Goal: Task Accomplishment & Management: Use online tool/utility

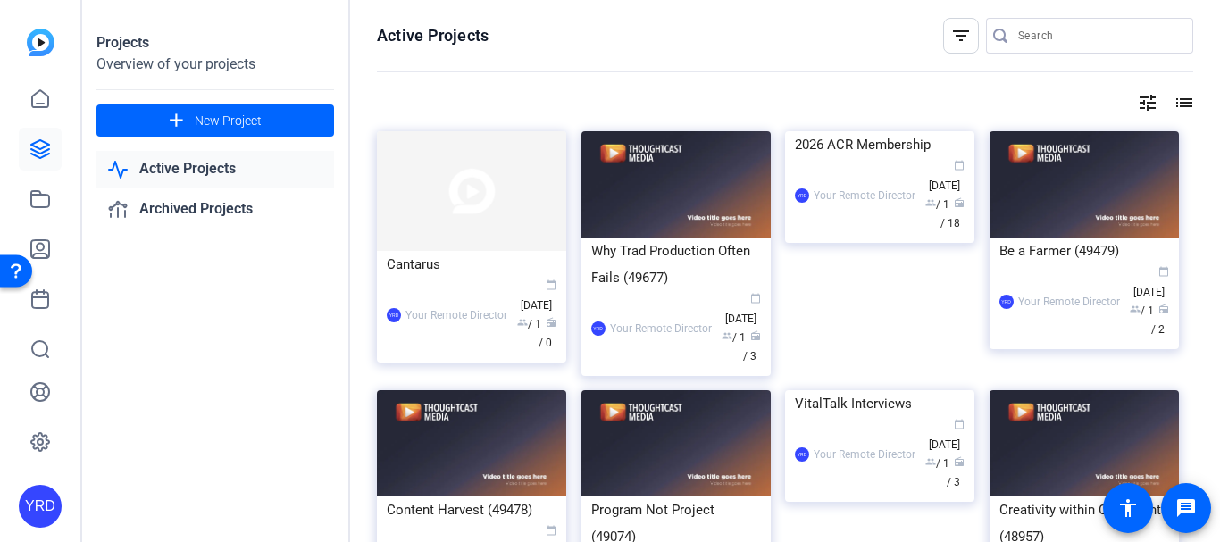
scroll to position [1787, 0]
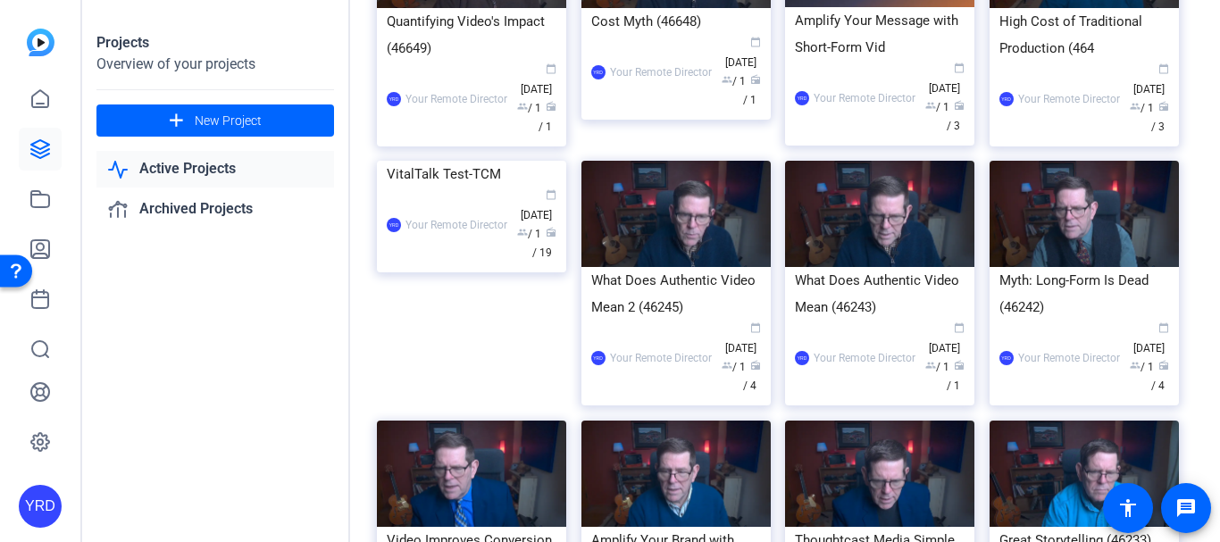
click at [256, 311] on div "Projects Overview of your projects add New Project Active Projects Archived Pro…" at bounding box center [216, 271] width 268 height 542
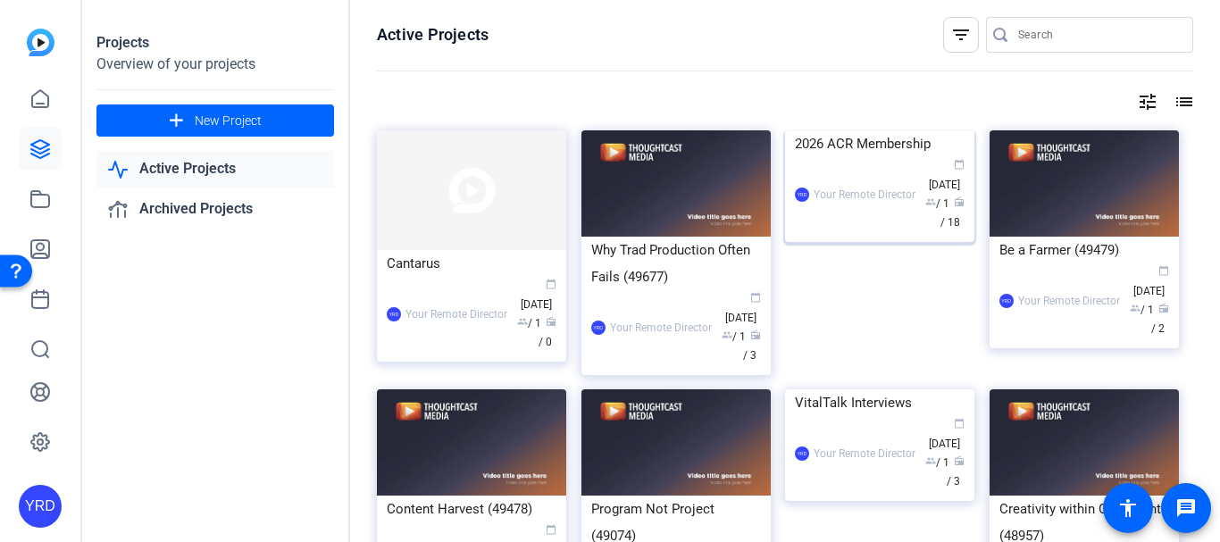
scroll to position [0, 0]
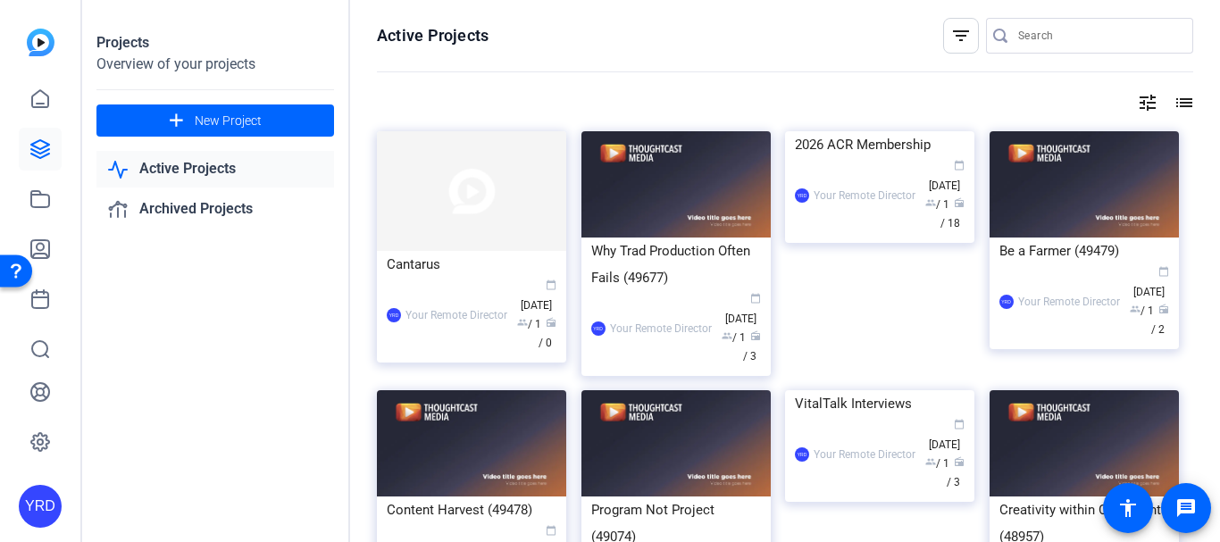
drag, startPoint x: 1055, startPoint y: 60, endPoint x: 1045, endPoint y: 31, distance: 30.2
click at [1050, 52] on mat-form-field at bounding box center [1089, 36] width 207 height 36
click at [1043, 31] on input "Search" at bounding box center [1098, 35] width 161 height 21
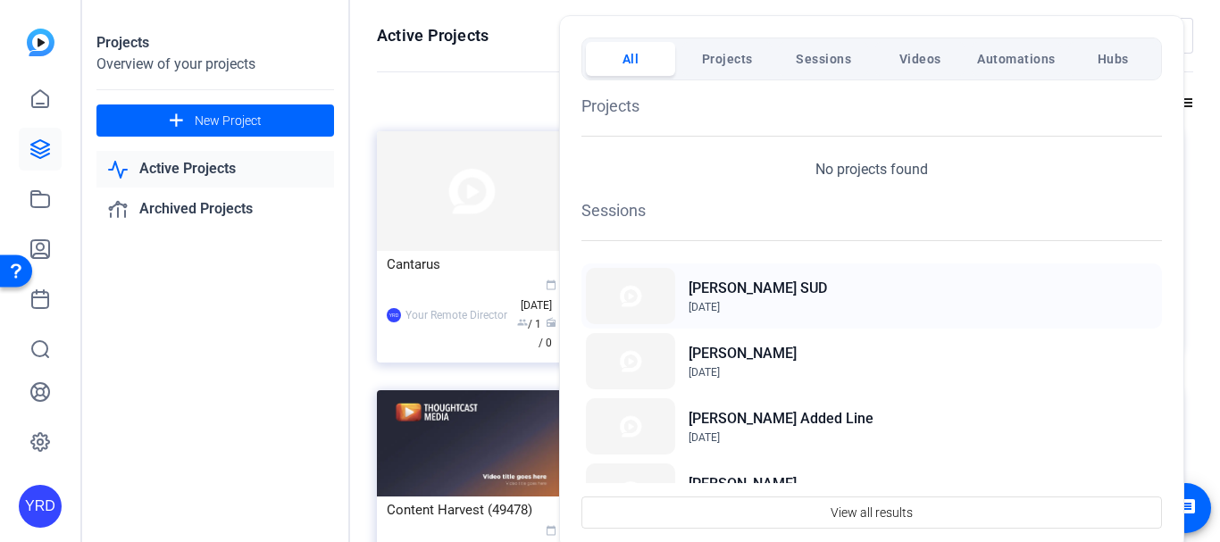
click at [691, 287] on h2 "[PERSON_NAME] SUD" at bounding box center [758, 288] width 138 height 21
click at [232, 355] on div at bounding box center [610, 271] width 1220 height 542
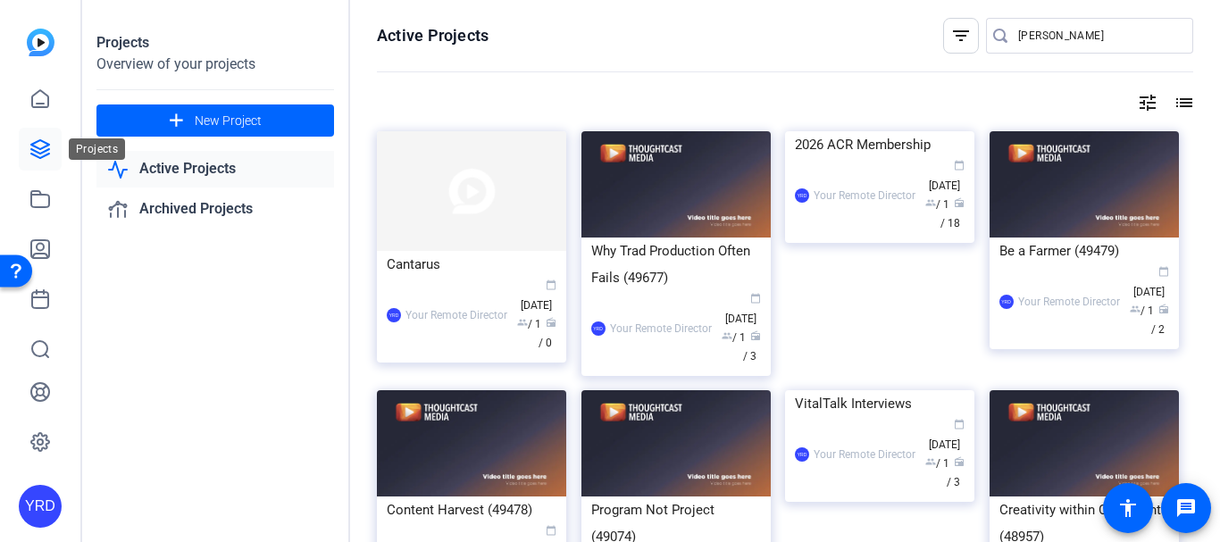
click at [46, 143] on icon at bounding box center [40, 149] width 18 height 18
click at [1091, 47] on div "nuzzo" at bounding box center [1098, 36] width 161 height 36
click at [1069, 28] on input "nuzzo" at bounding box center [1098, 35] width 161 height 21
click at [1071, 31] on input "nuzzo" at bounding box center [1098, 35] width 161 height 21
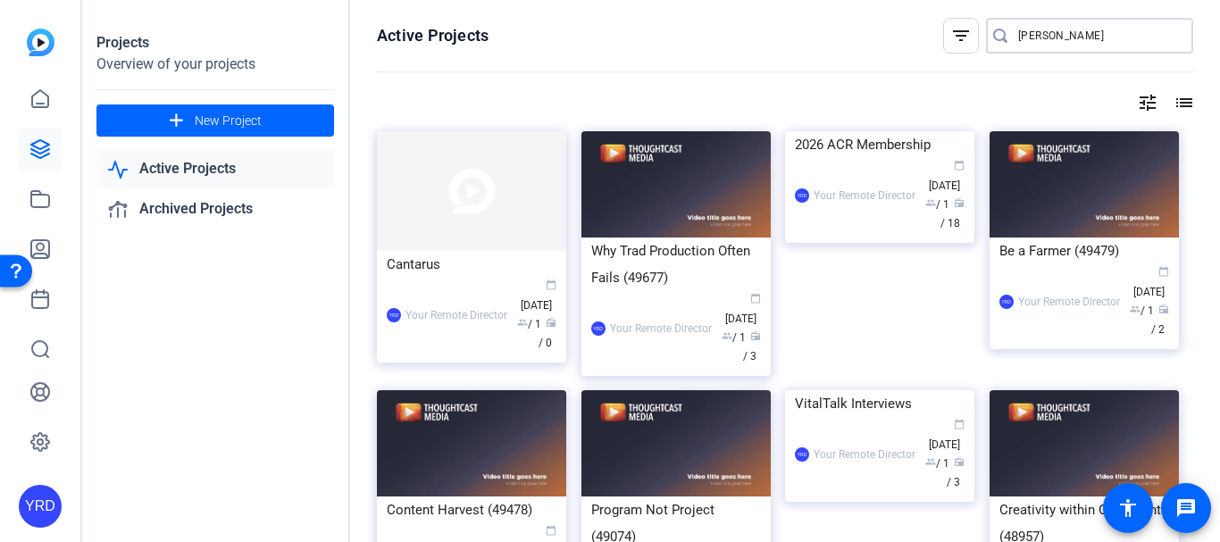
click at [1072, 30] on input "nuzzo" at bounding box center [1098, 35] width 161 height 21
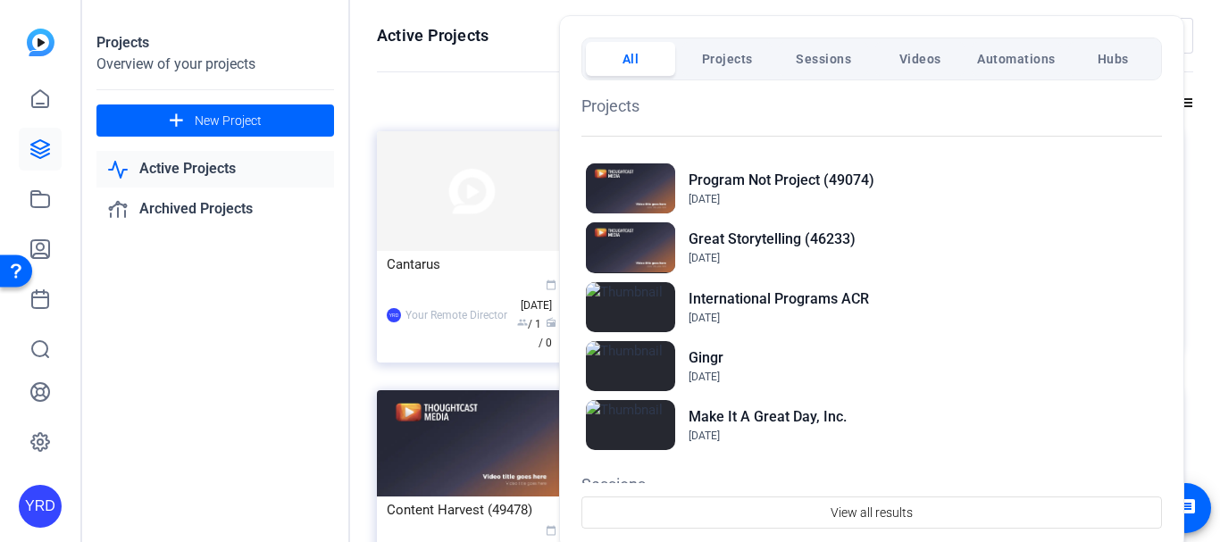
click at [902, 22] on div "All Projects Sessions Videos Automations Hubs Projects Program Not Project (490…" at bounding box center [871, 283] width 625 height 536
drag, startPoint x: 345, startPoint y: 95, endPoint x: 274, endPoint y: 119, distance: 74.6
click at [339, 99] on div at bounding box center [610, 271] width 1220 height 542
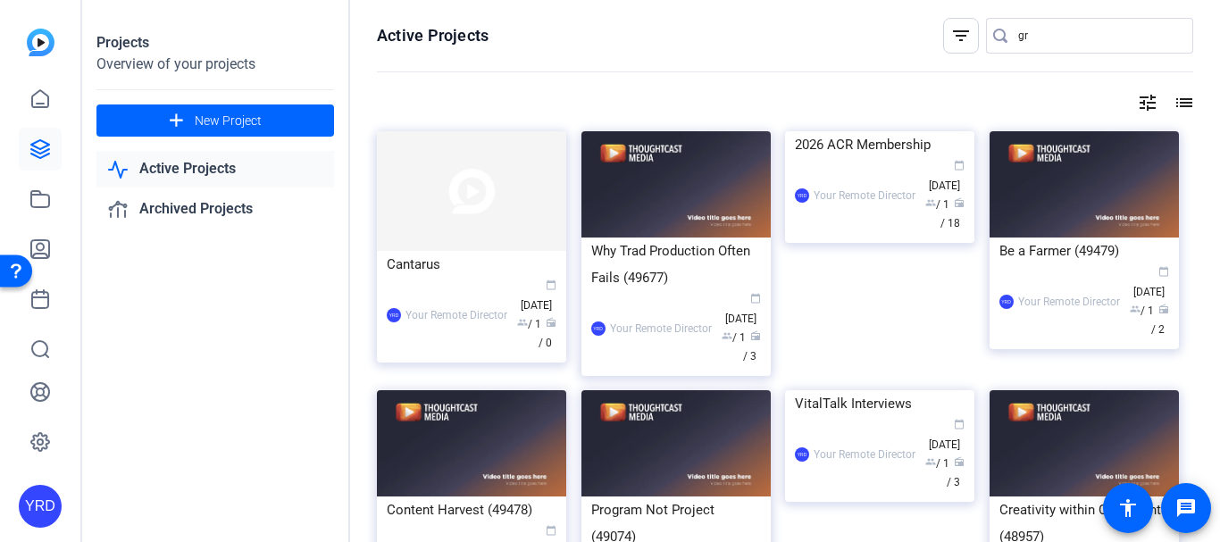
click at [1139, 46] on div "gr" at bounding box center [1098, 36] width 161 height 36
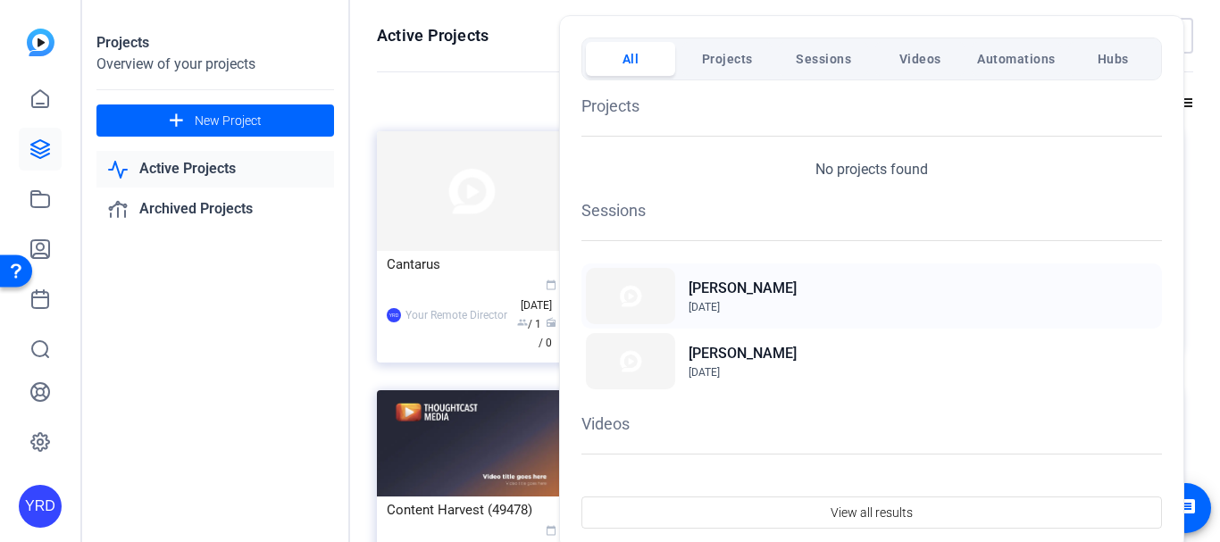
type input "gretchin"
click at [727, 288] on h2 "Gretchin Lair" at bounding box center [743, 288] width 108 height 21
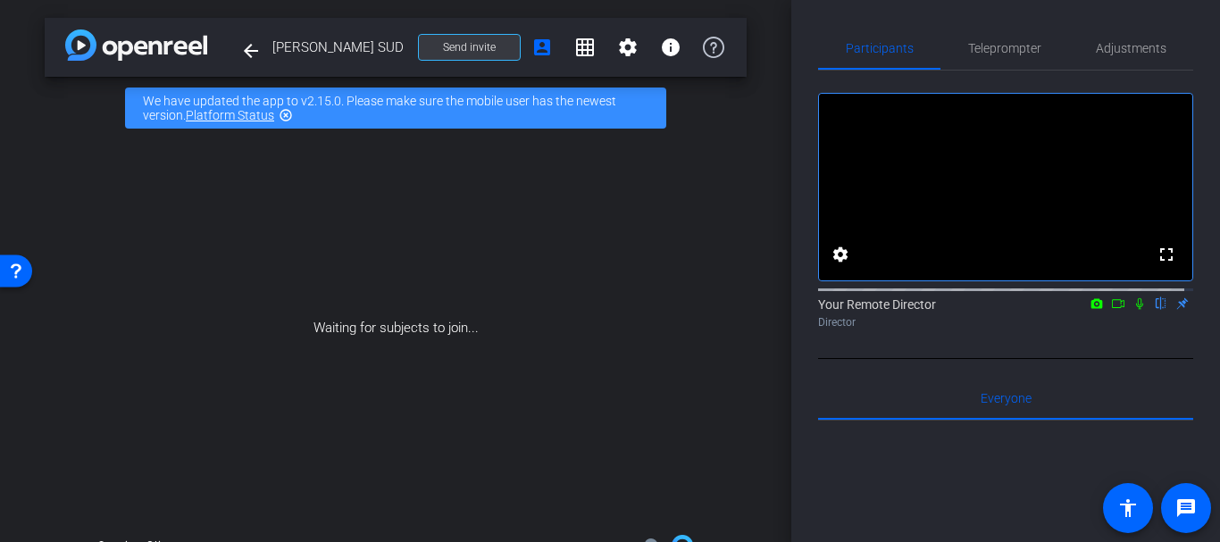
click at [444, 66] on span at bounding box center [469, 47] width 101 height 43
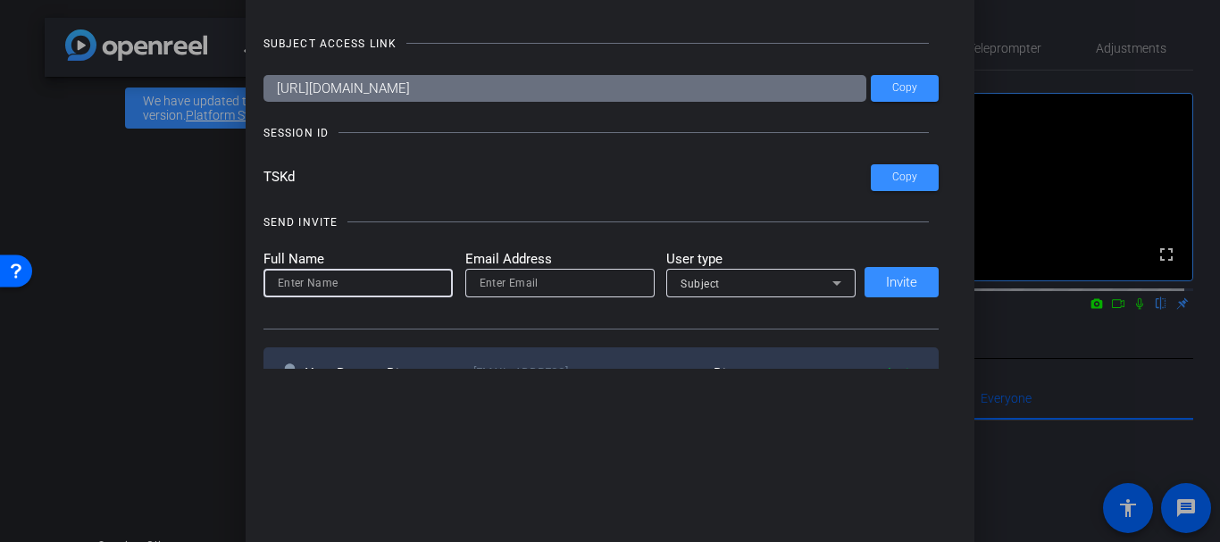
drag, startPoint x: 273, startPoint y: 275, endPoint x: 280, endPoint y: 302, distance: 27.5
click at [278, 275] on input at bounding box center [358, 282] width 161 height 21
type input "[PERSON_NAME]"
click at [544, 269] on div at bounding box center [560, 283] width 161 height 29
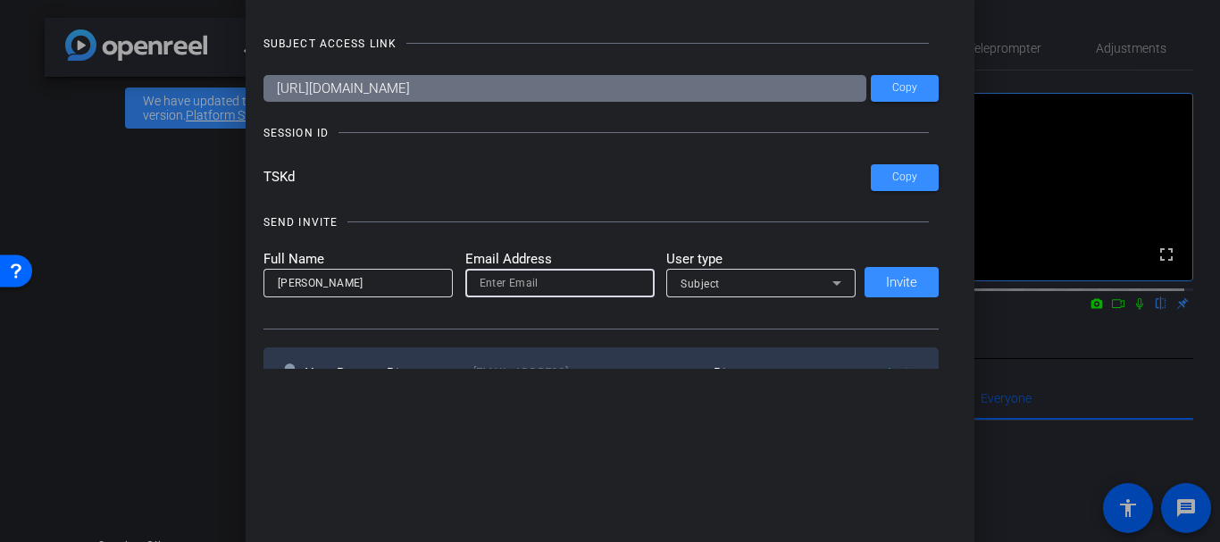
paste input "kim@vitaltalk.org"
type input "kim@vitaltalk.org"
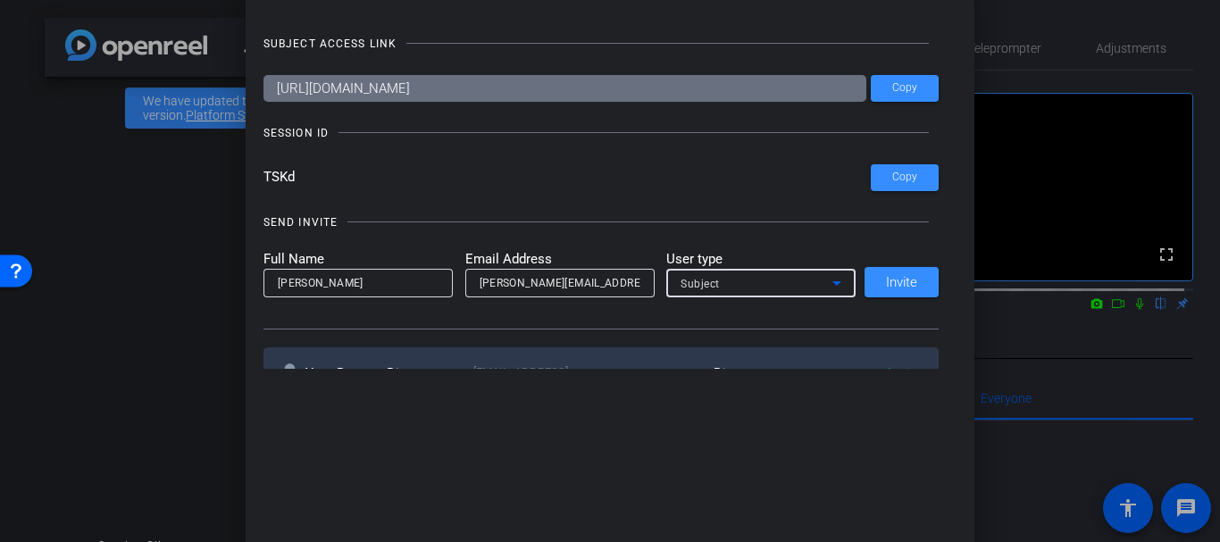
click at [730, 291] on div "Subject" at bounding box center [756, 283] width 152 height 22
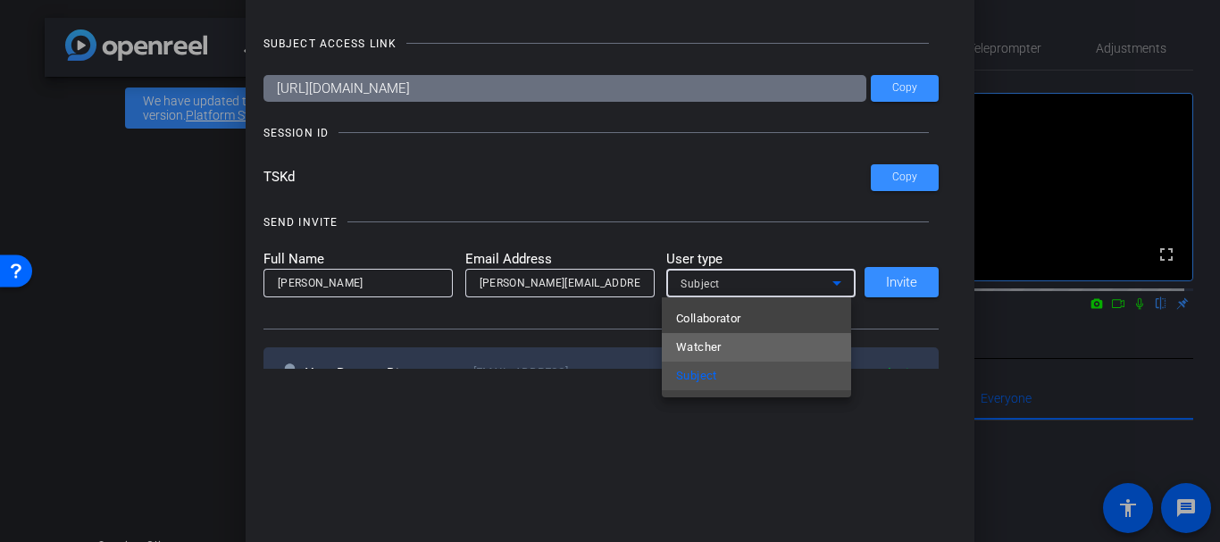
click at [711, 352] on span "Watcher" at bounding box center [699, 347] width 46 height 21
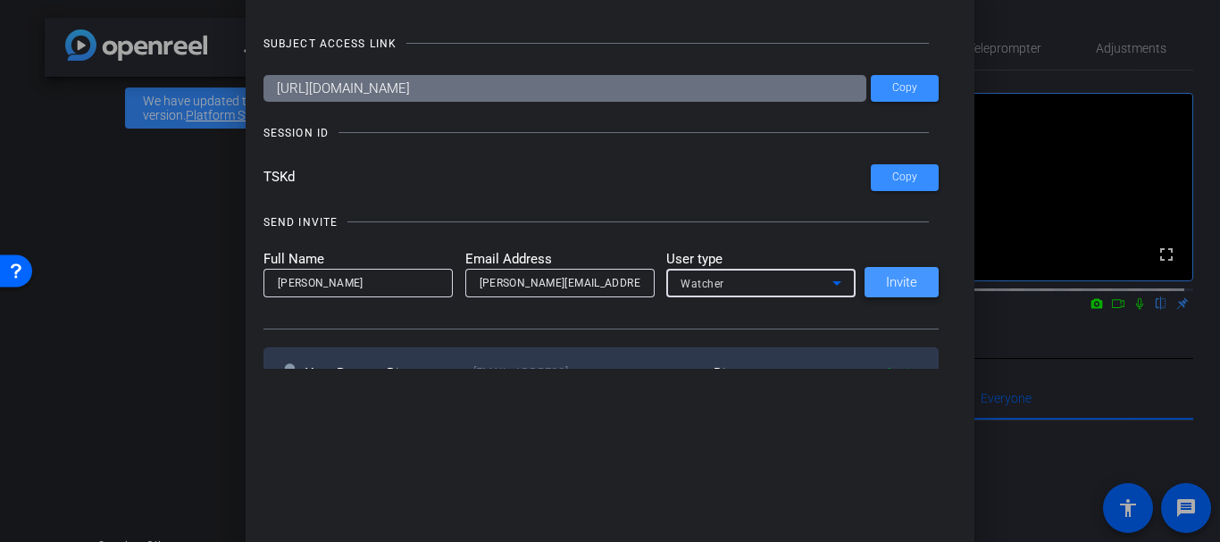
click at [892, 292] on span at bounding box center [901, 282] width 74 height 43
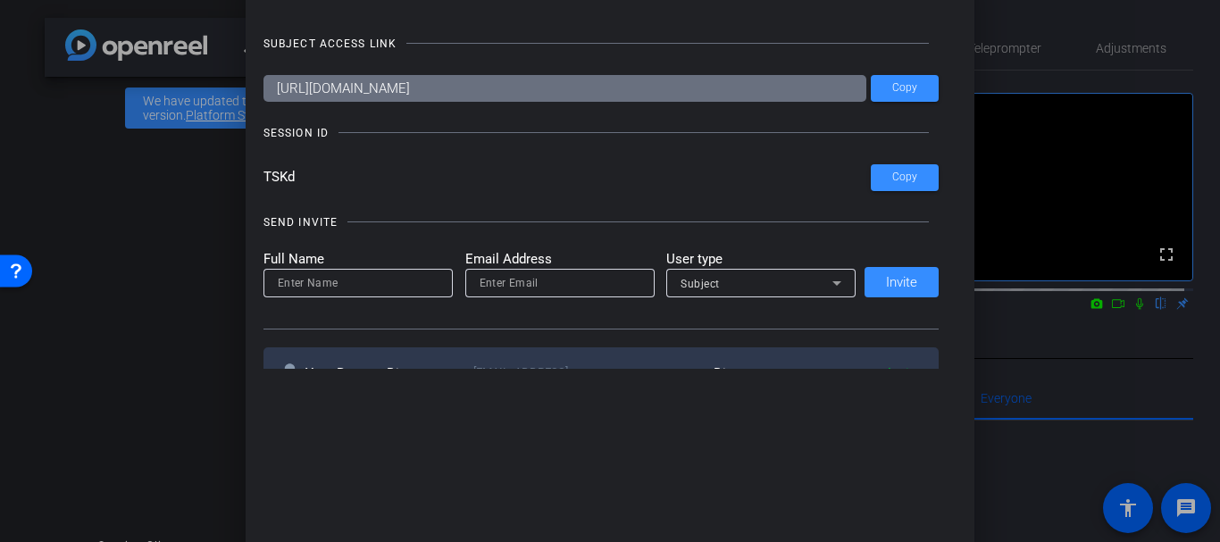
click at [331, 278] on input at bounding box center [358, 282] width 161 height 21
type input "Jill Nuzzi"
paste input "jillnuzzo714@gmail.com"
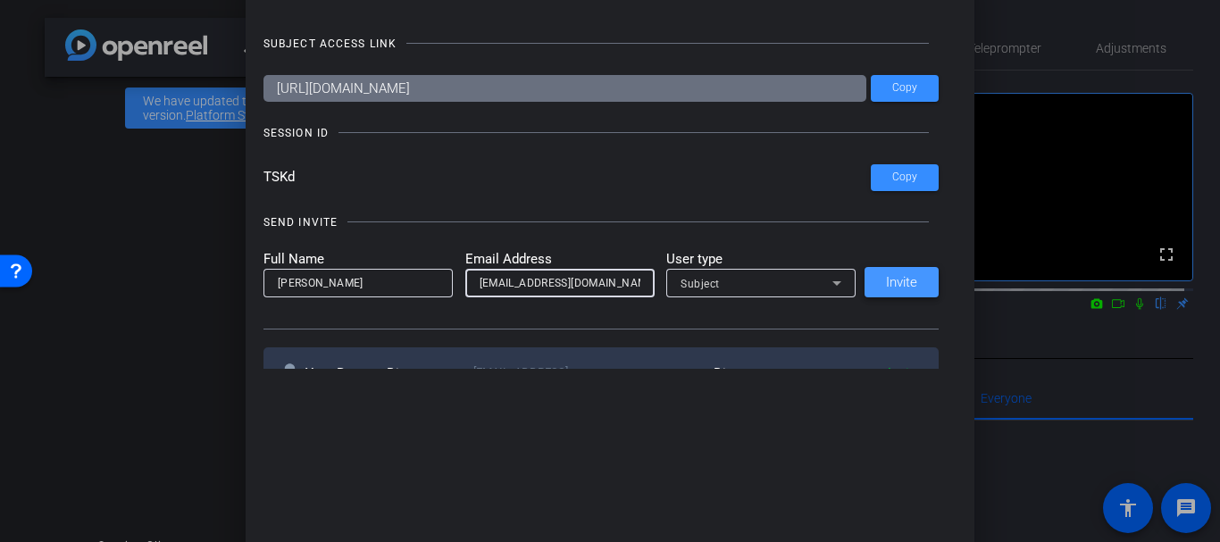
type input "jillnuzzo714@gmail.com"
click at [889, 269] on span at bounding box center [901, 282] width 74 height 43
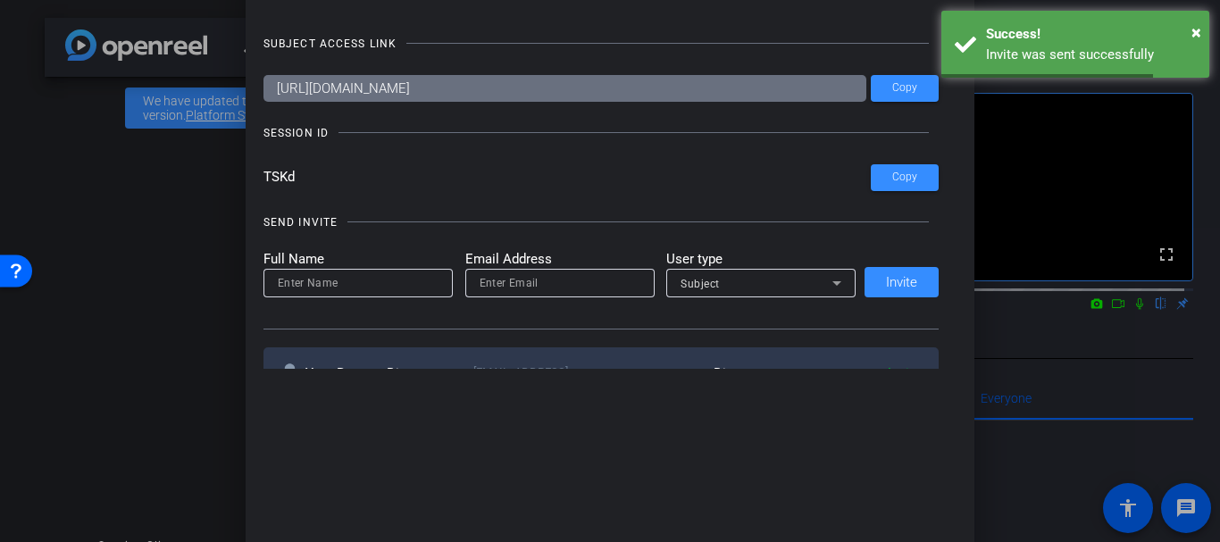
click at [29, 129] on div at bounding box center [610, 271] width 1220 height 542
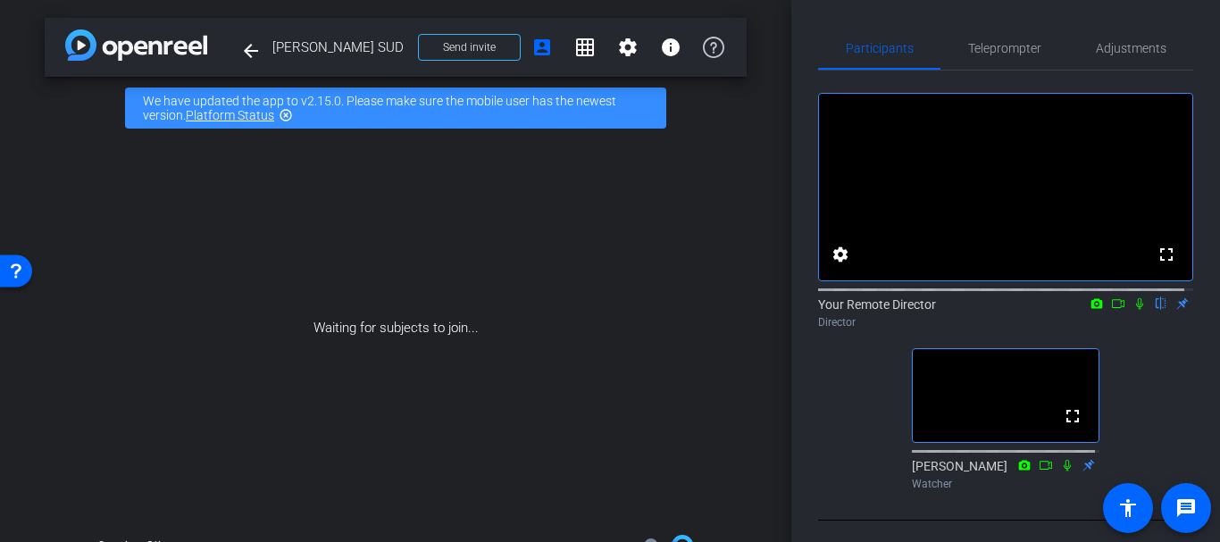
click at [508, 140] on div "Waiting for subjects to join..." at bounding box center [396, 328] width 702 height 378
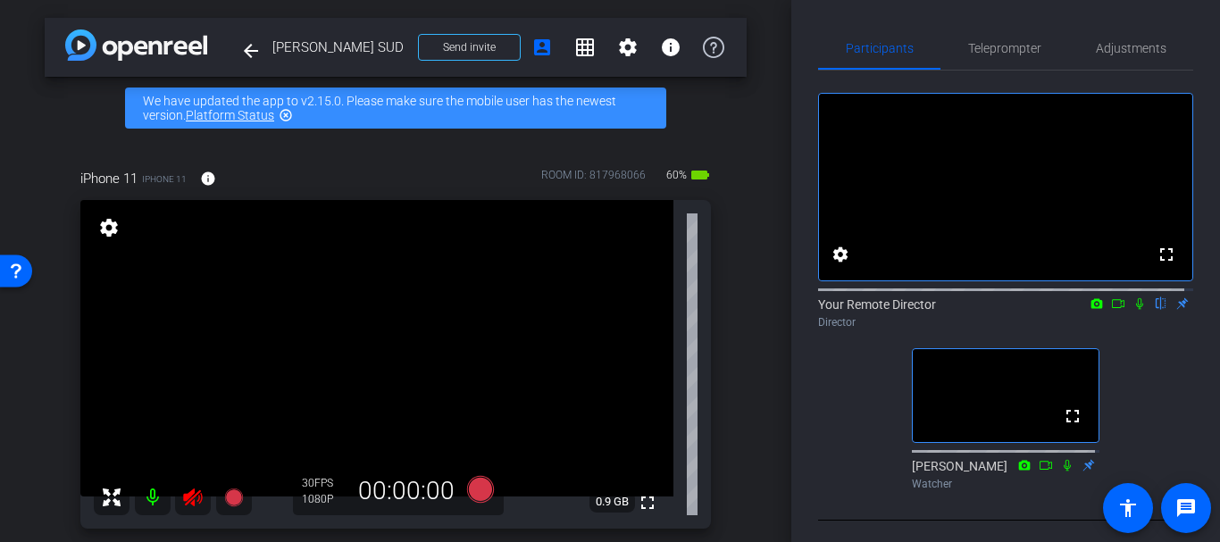
click at [10, 122] on div "arrow_back Jill Nuzzo SUD Back to project Send invite account_box grid_on setti…" at bounding box center [395, 271] width 791 height 542
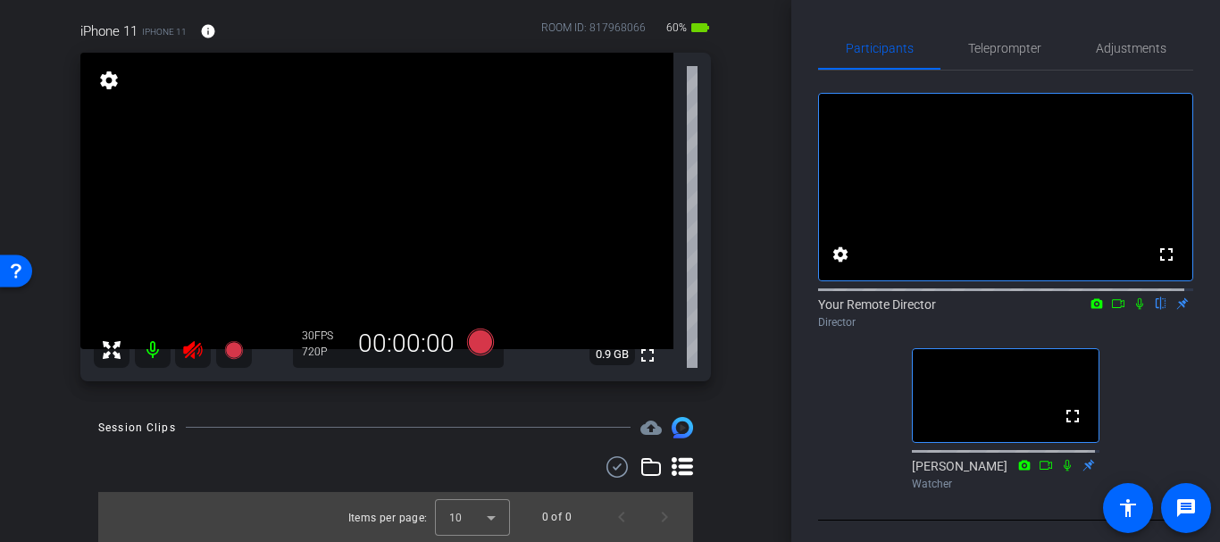
click at [203, 339] on mat-icon at bounding box center [193, 350] width 36 height 36
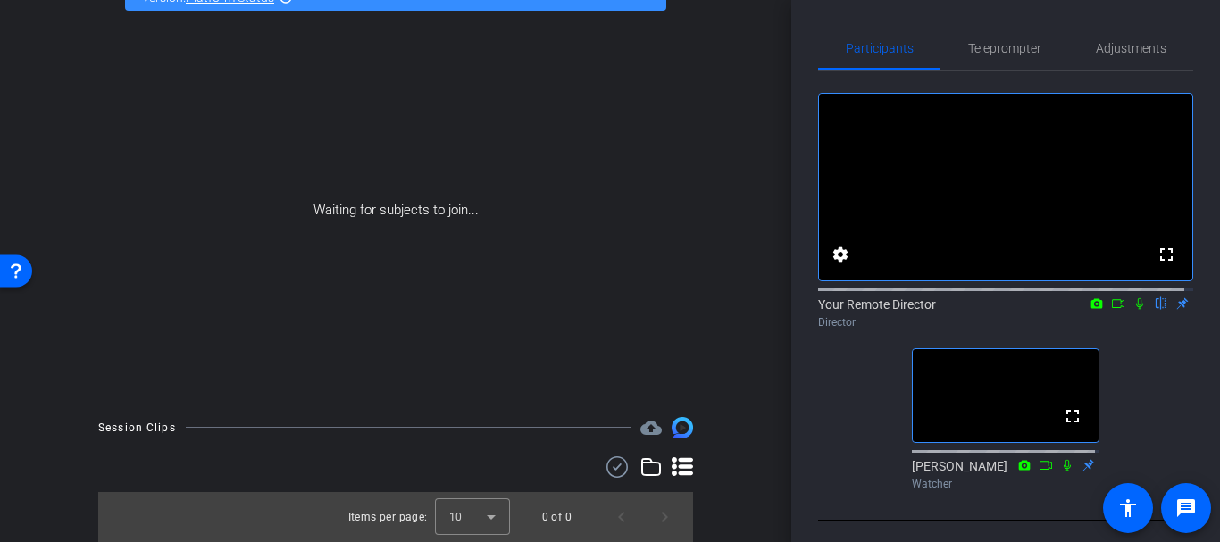
scroll to position [118, 0]
click at [1121, 50] on span "Adjustments" at bounding box center [1131, 48] width 71 height 13
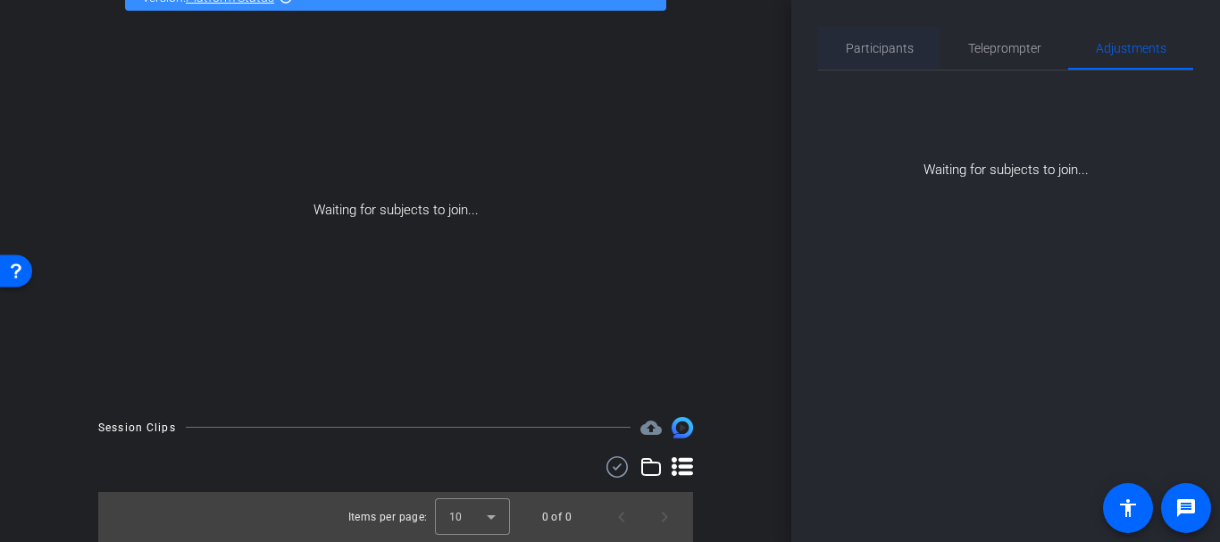
click at [901, 38] on span "Participants" at bounding box center [880, 48] width 68 height 43
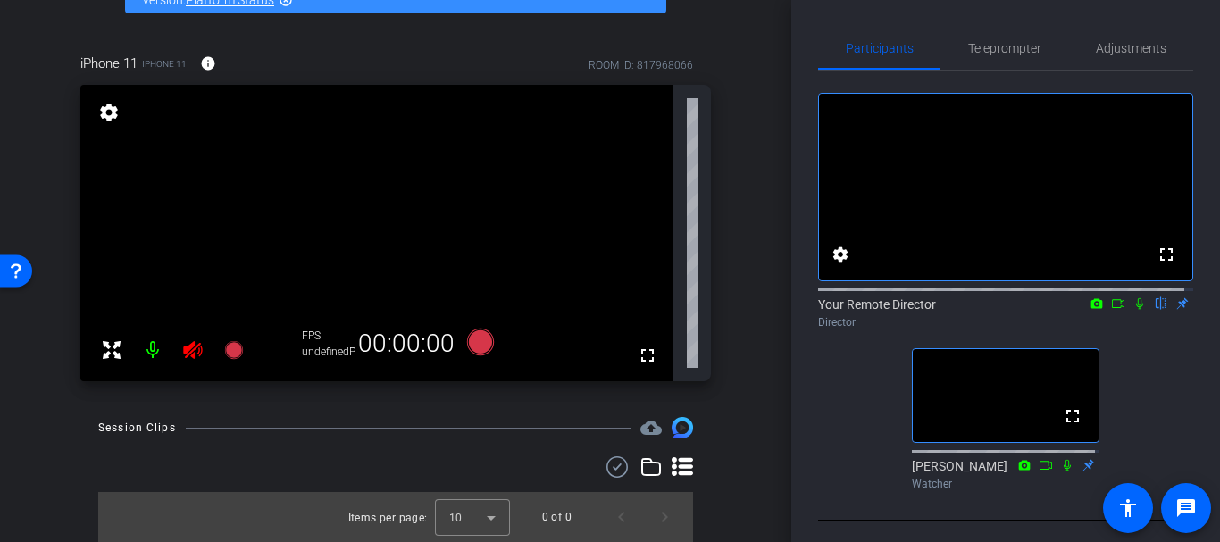
scroll to position [0, 0]
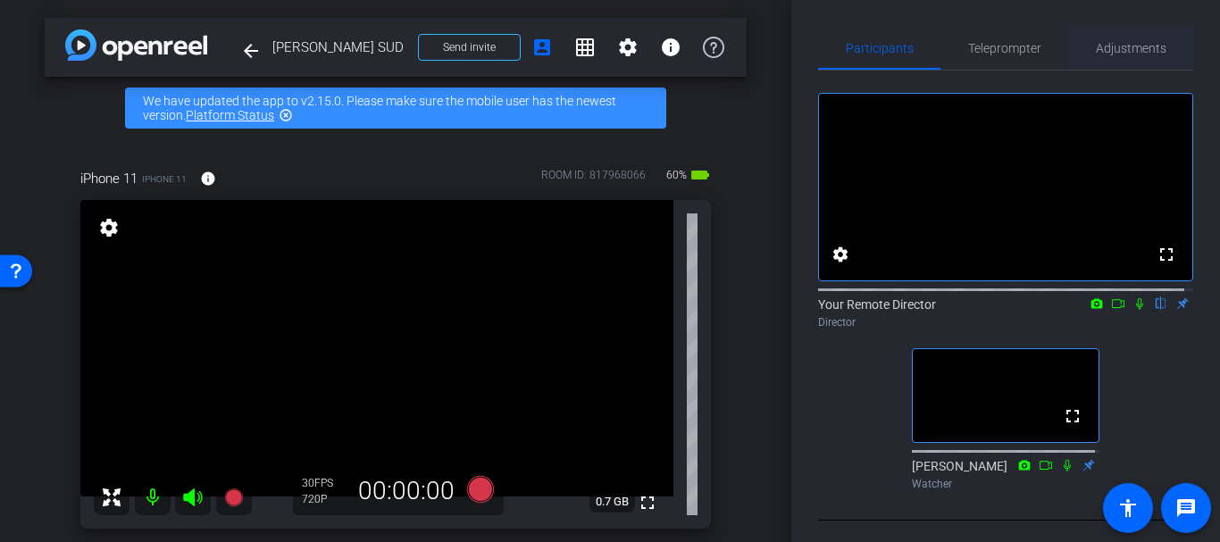
click at [1074, 53] on div "Adjustments" at bounding box center [1130, 48] width 125 height 43
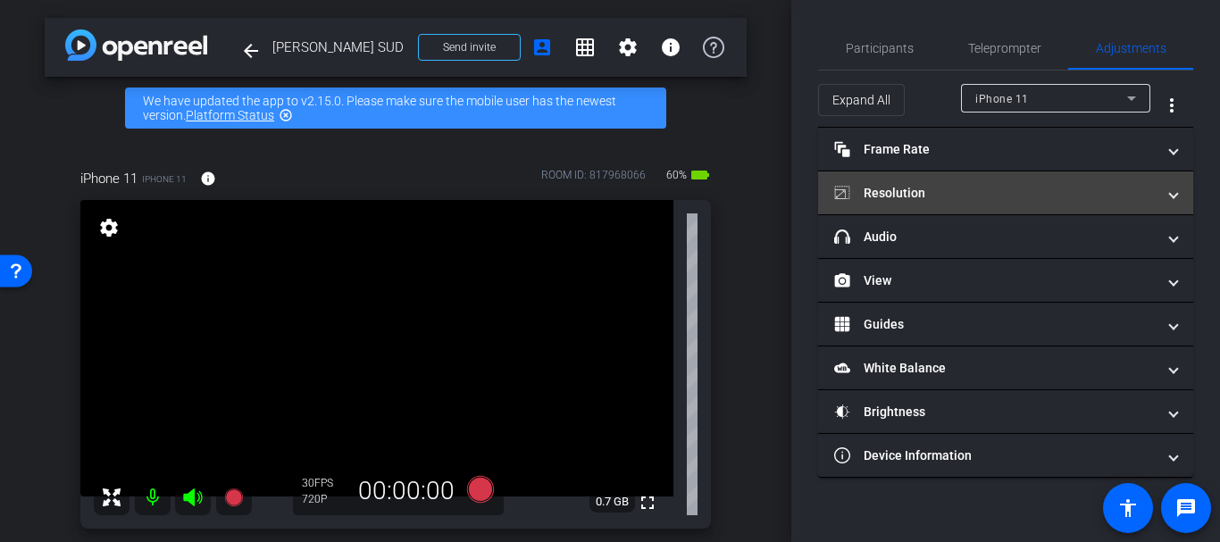
click at [963, 205] on mat-expansion-panel-header "Resolution" at bounding box center [1005, 192] width 375 height 43
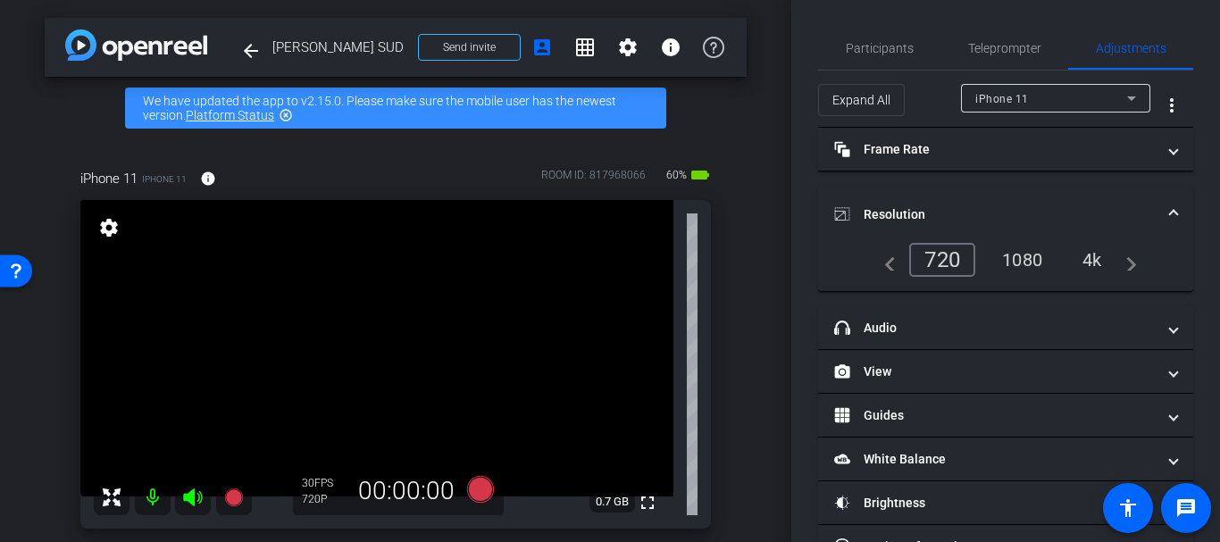
click at [1033, 258] on div "1080" at bounding box center [1022, 260] width 67 height 30
click at [902, 197] on mat-expansion-panel-header "Resolution" at bounding box center [1005, 214] width 375 height 57
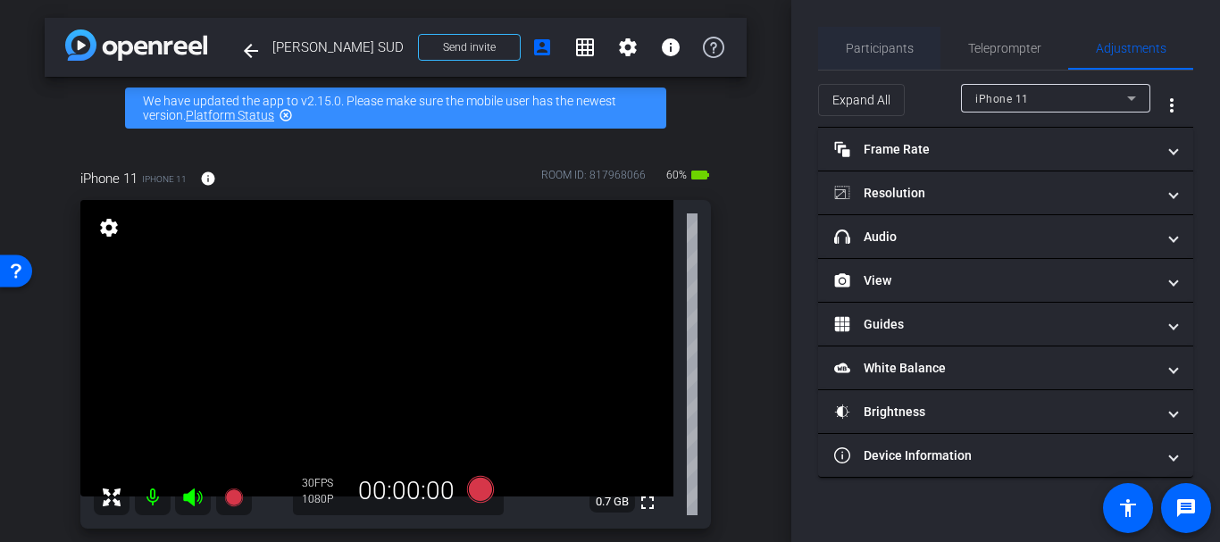
click at [864, 42] on span "Participants" at bounding box center [880, 48] width 68 height 13
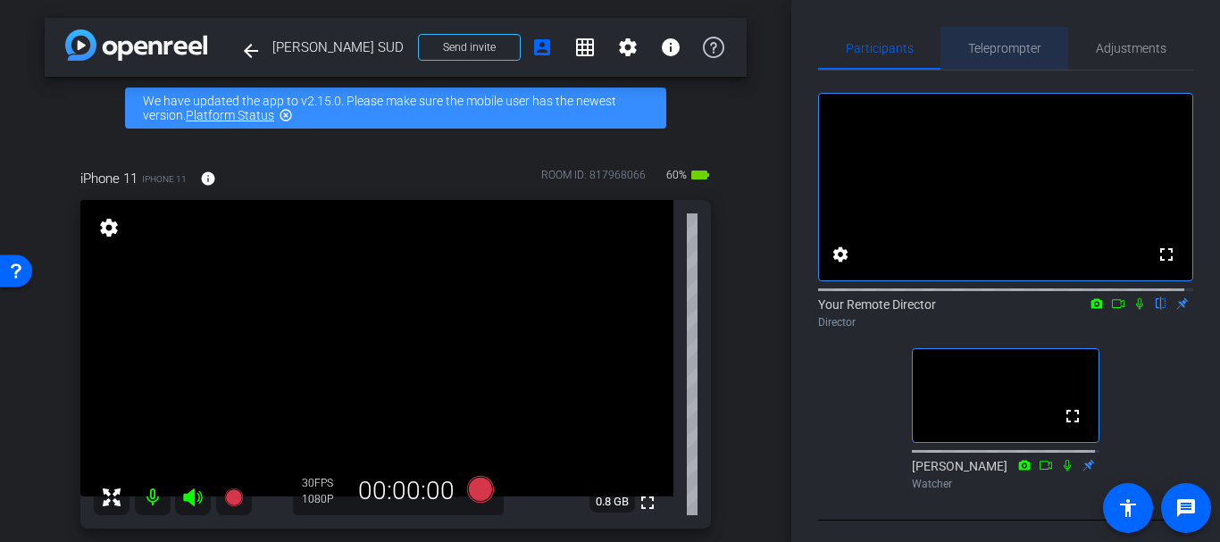
click at [762, 320] on div "arrow_back Jill Nuzzo SUD Back to project Send invite account_box grid_on setti…" at bounding box center [395, 271] width 791 height 542
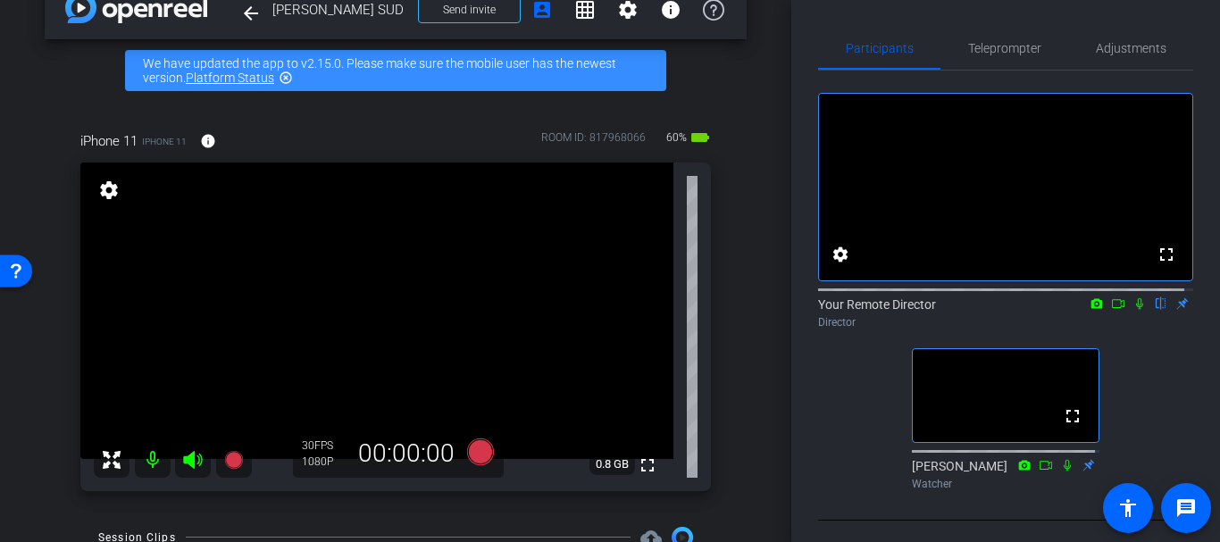
scroll to position [36, 0]
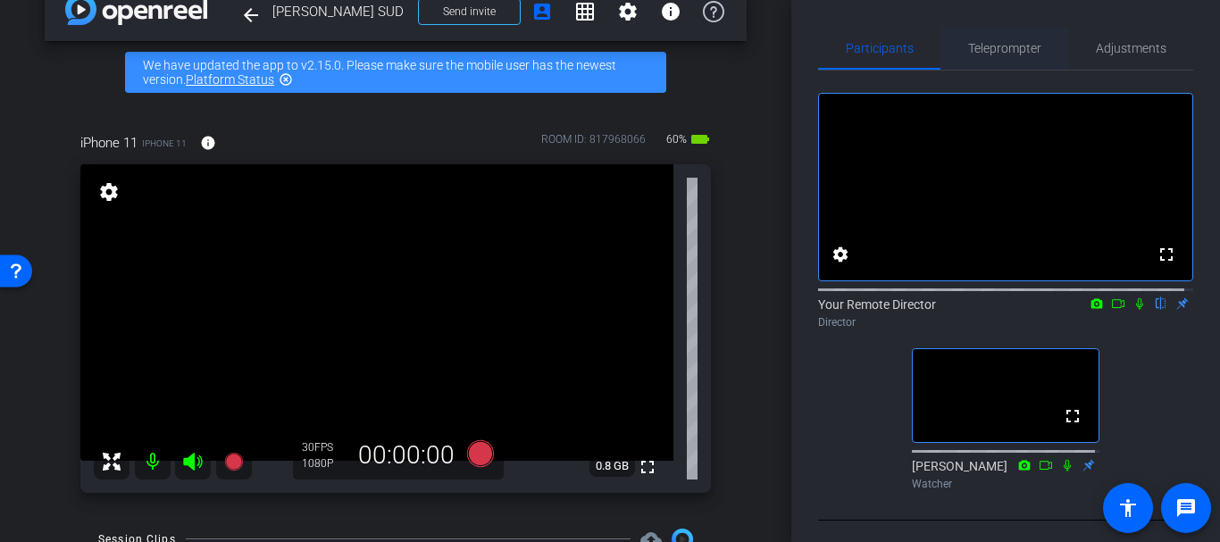
click at [978, 63] on span "Teleprompter" at bounding box center [1004, 48] width 73 height 43
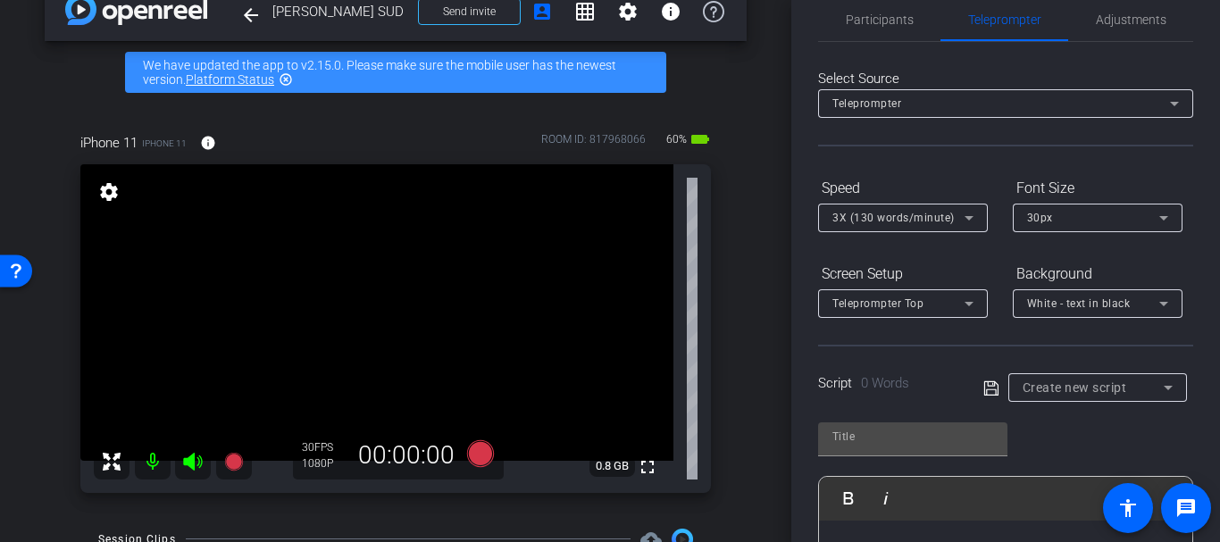
scroll to position [0, 0]
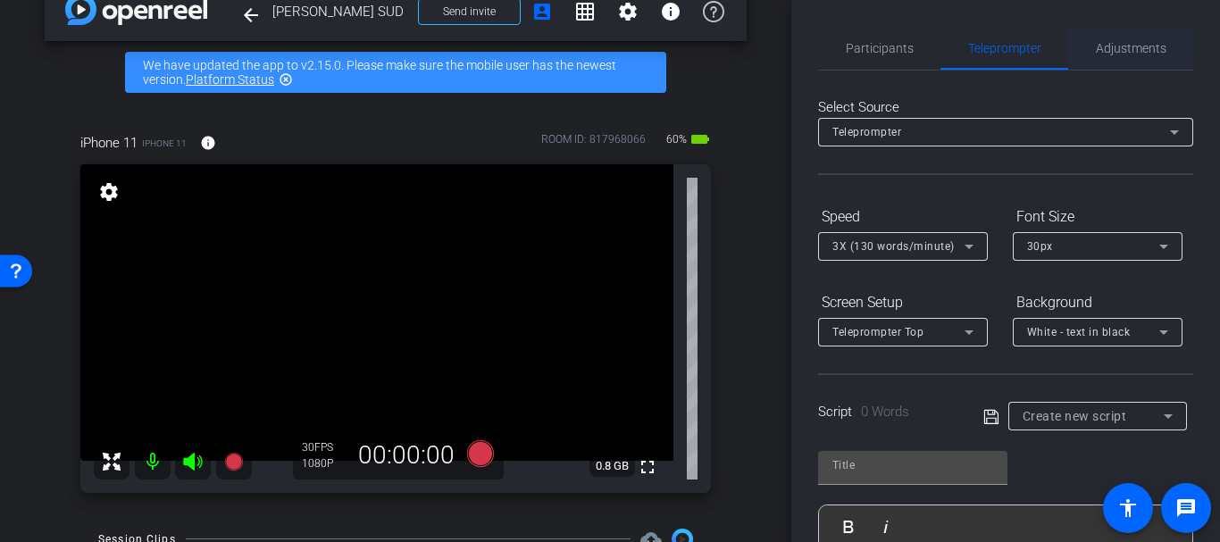
click at [1126, 48] on span "Adjustments" at bounding box center [1131, 48] width 71 height 13
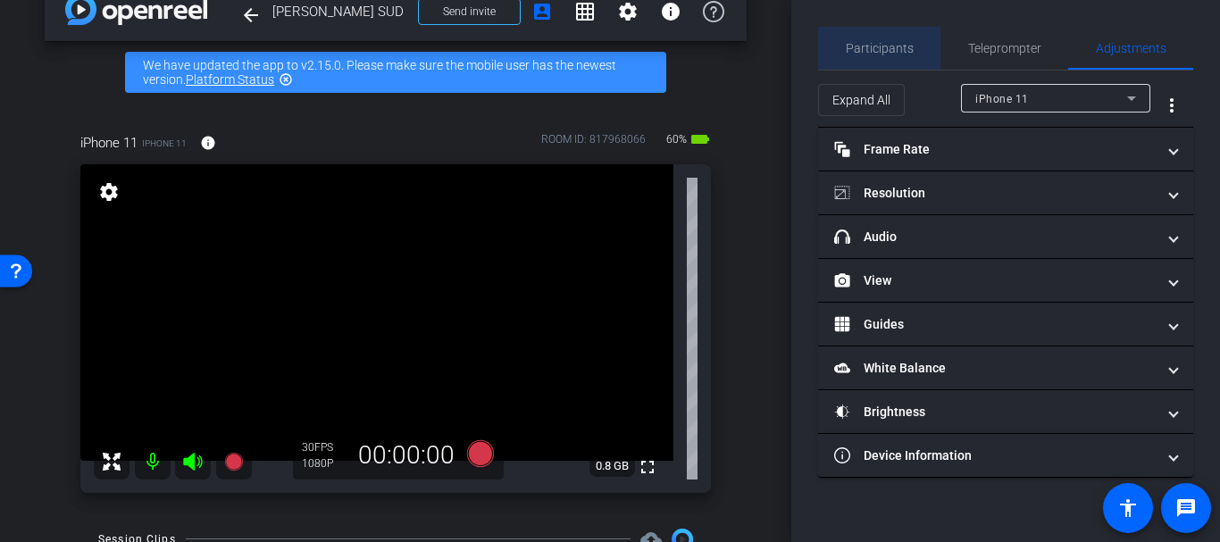
click at [897, 49] on span "Participants" at bounding box center [880, 48] width 68 height 13
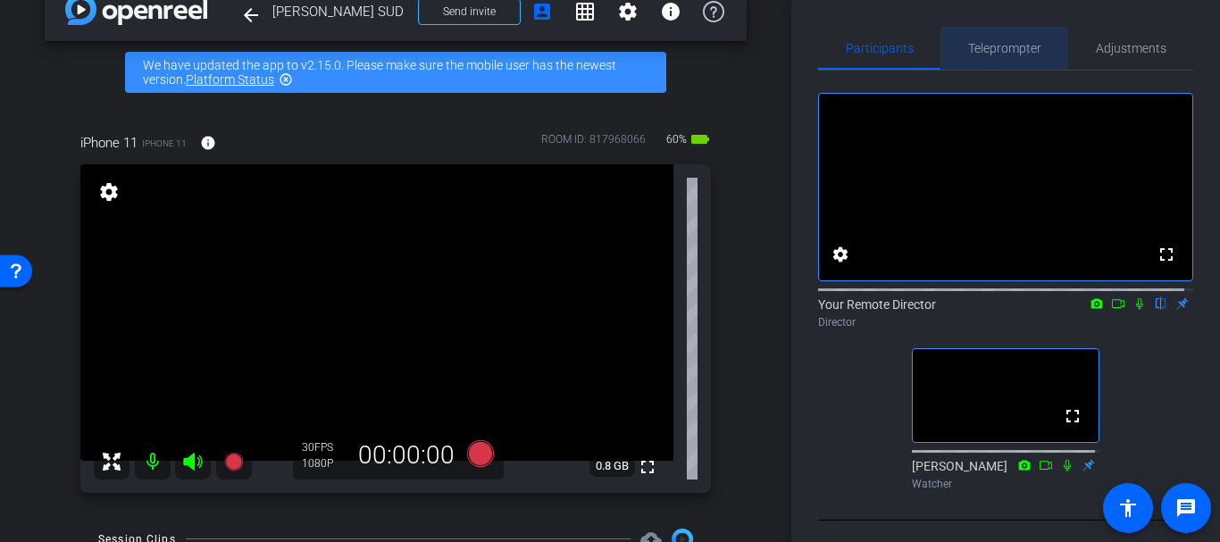
click at [1057, 48] on div "Teleprompter" at bounding box center [1004, 48] width 128 height 43
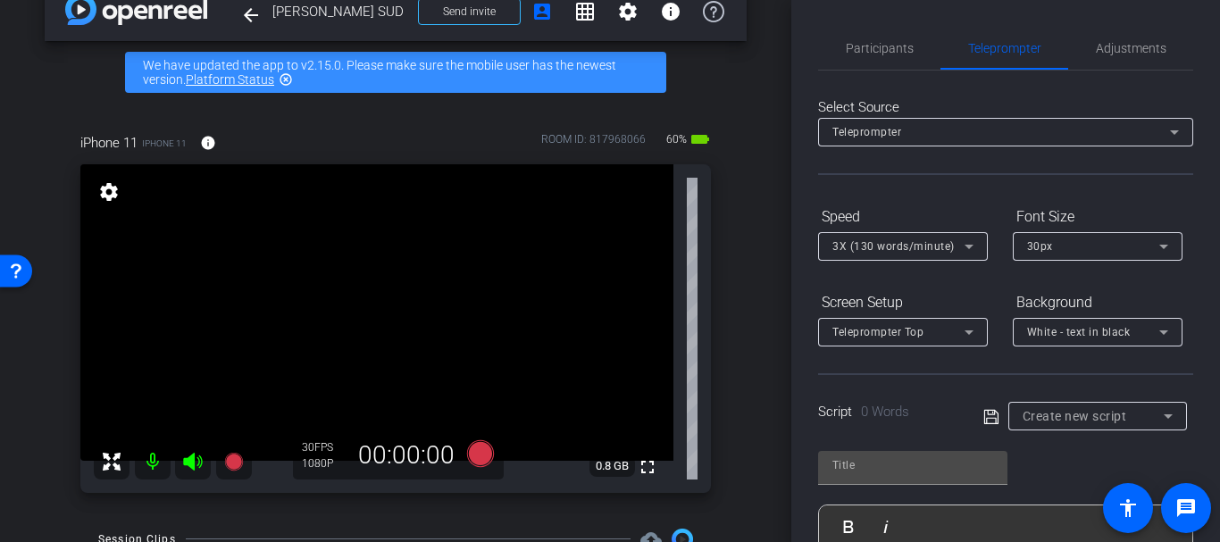
scroll to position [434, 0]
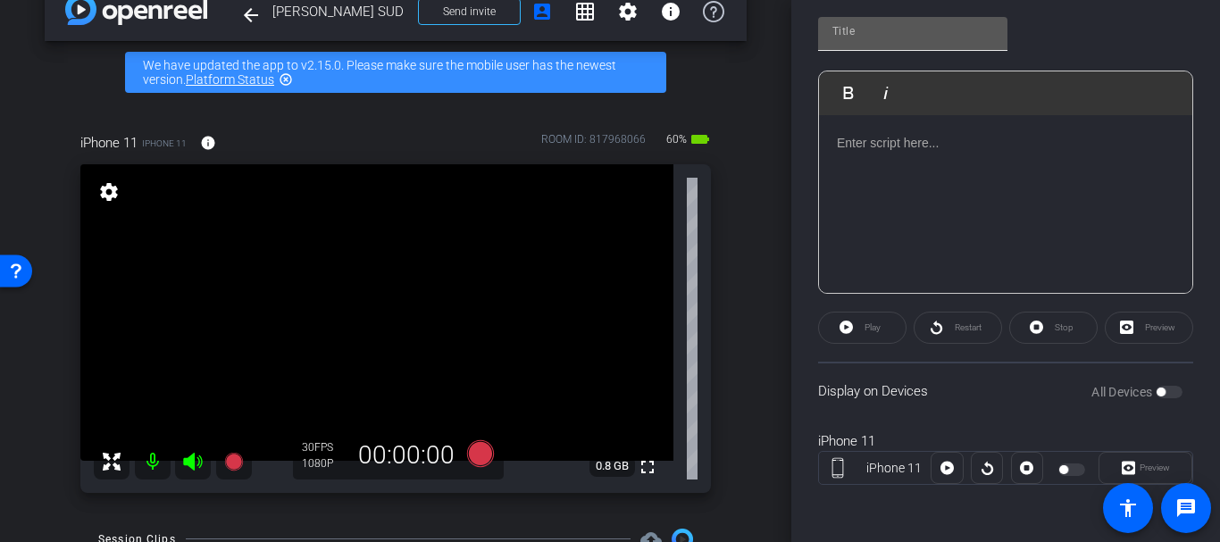
click at [940, 41] on input "text" at bounding box center [912, 31] width 161 height 21
type input "[PERSON_NAME] great example"
click at [987, 147] on p at bounding box center [1006, 143] width 338 height 20
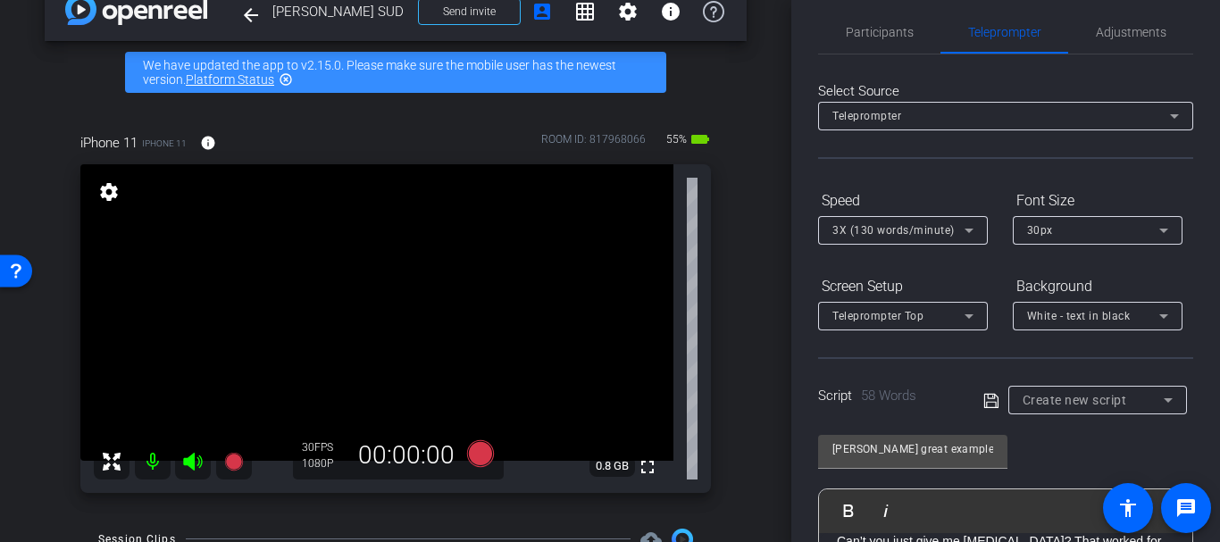
scroll to position [0, 0]
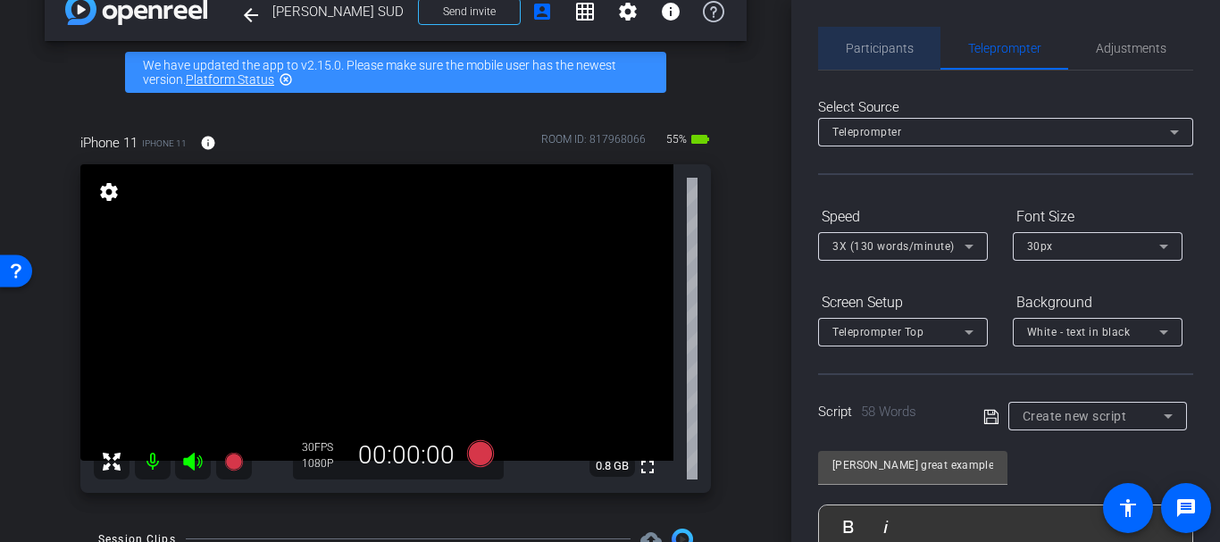
click at [891, 43] on span "Participants" at bounding box center [880, 48] width 68 height 13
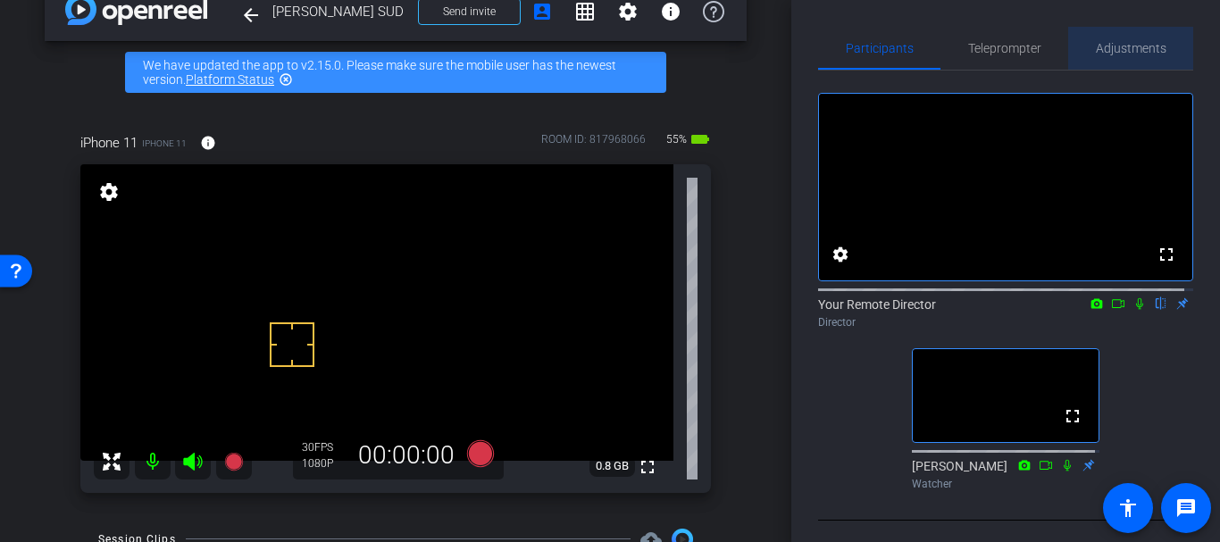
click at [1146, 33] on span "Adjustments" at bounding box center [1131, 48] width 71 height 43
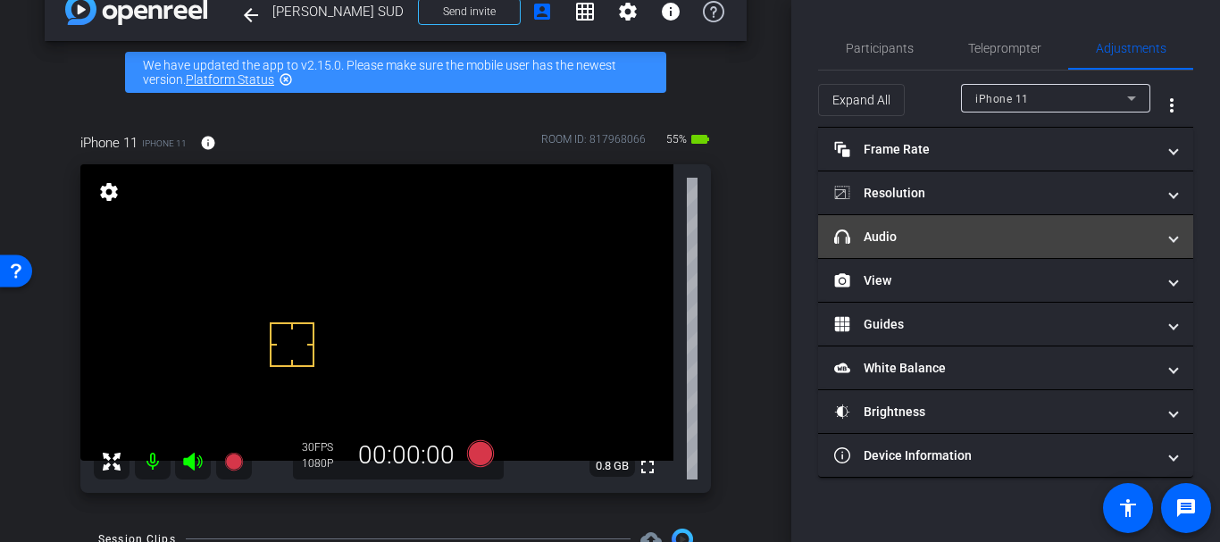
click at [897, 223] on mat-expansion-panel-header "headphone icon Audio" at bounding box center [1005, 236] width 375 height 43
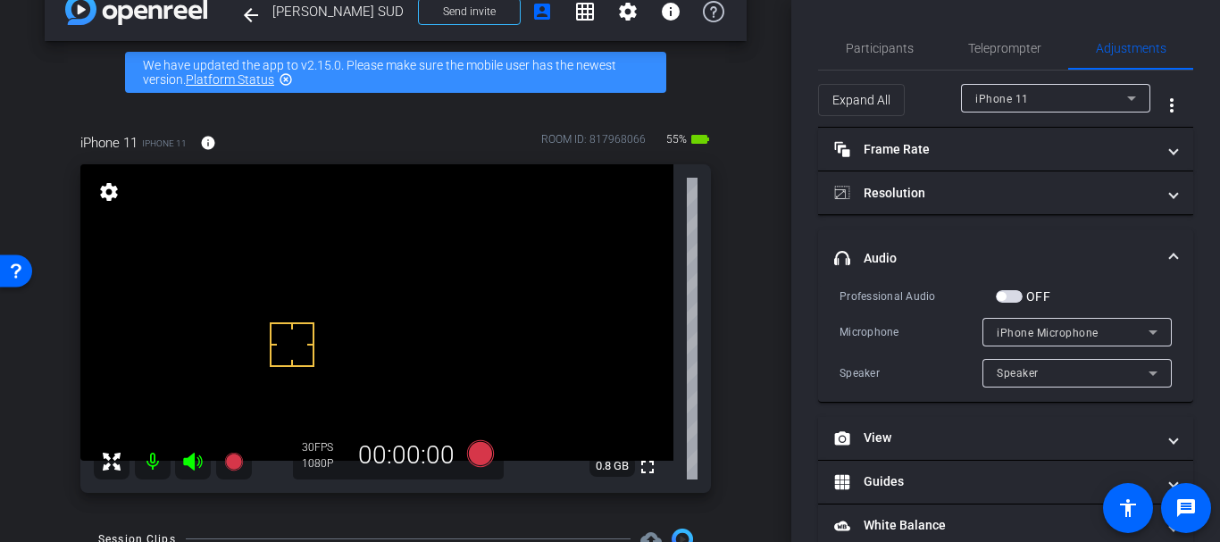
click at [1005, 294] on span "button" at bounding box center [1001, 296] width 9 height 9
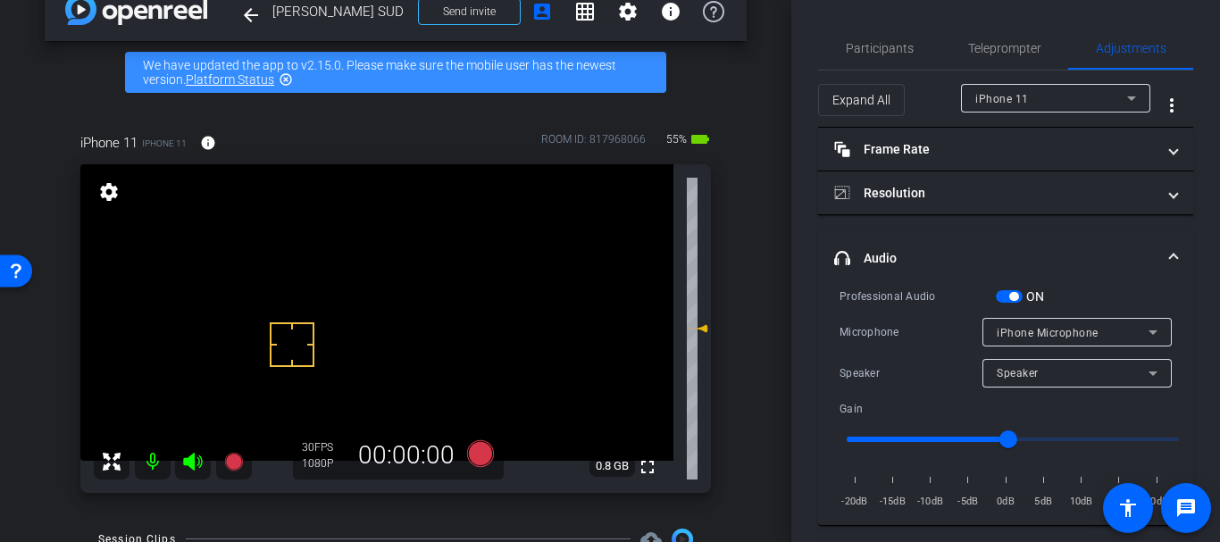
click at [1001, 344] on div "iPhone Microphone" at bounding box center [1077, 332] width 161 height 29
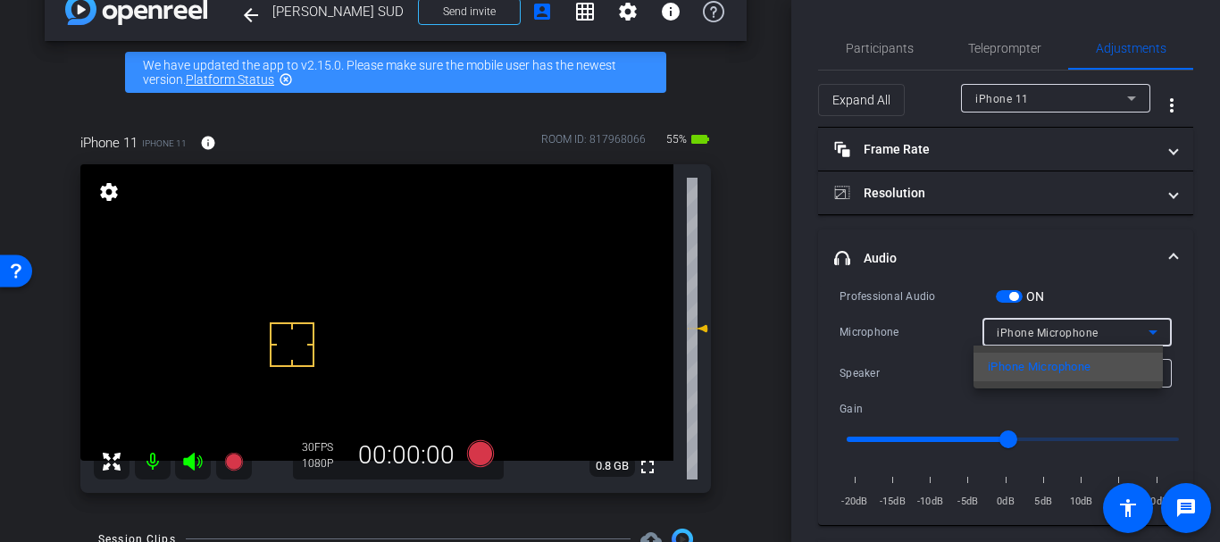
click at [998, 342] on div at bounding box center [610, 271] width 1220 height 542
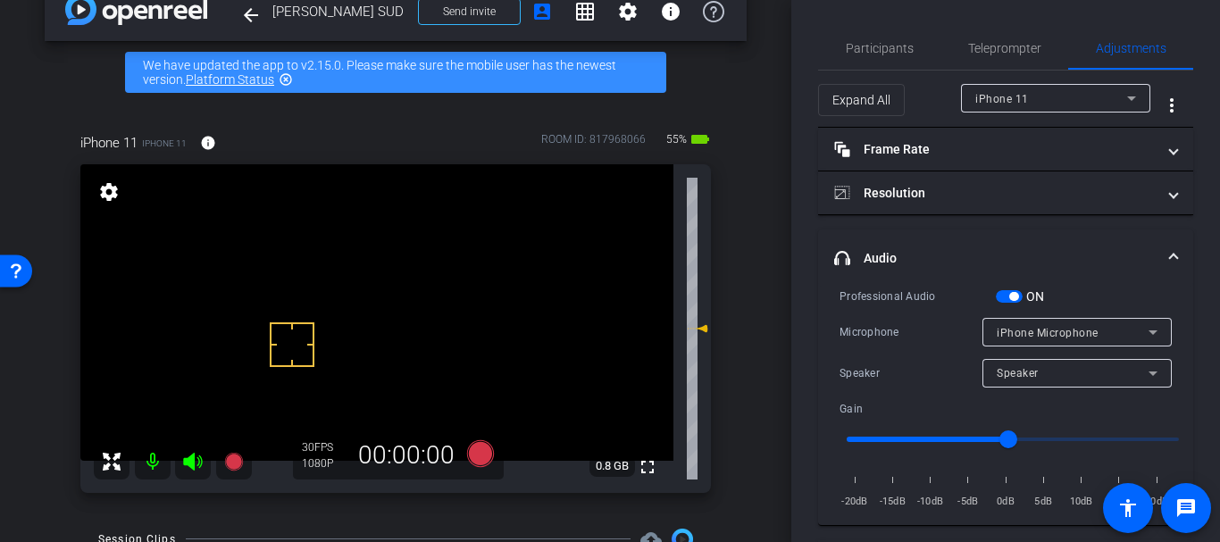
click at [997, 351] on div at bounding box center [1076, 356] width 189 height 20
click at [985, 384] on div "Speaker" at bounding box center [1076, 373] width 189 height 29
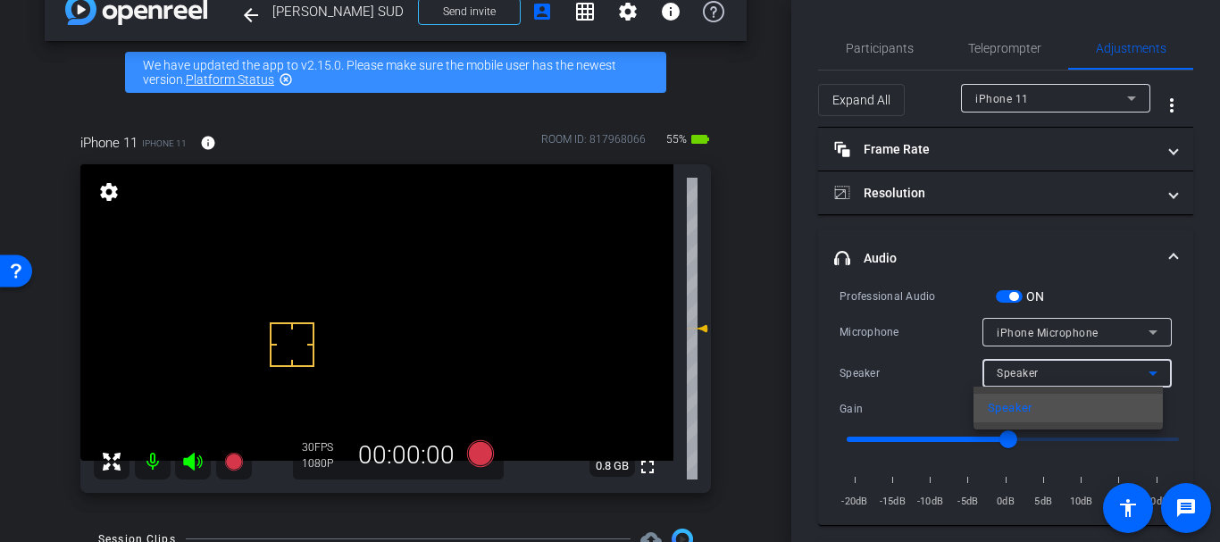
drag, startPoint x: 986, startPoint y: 377, endPoint x: 1001, endPoint y: 329, distance: 50.6
click at [989, 357] on div at bounding box center [610, 271] width 1220 height 542
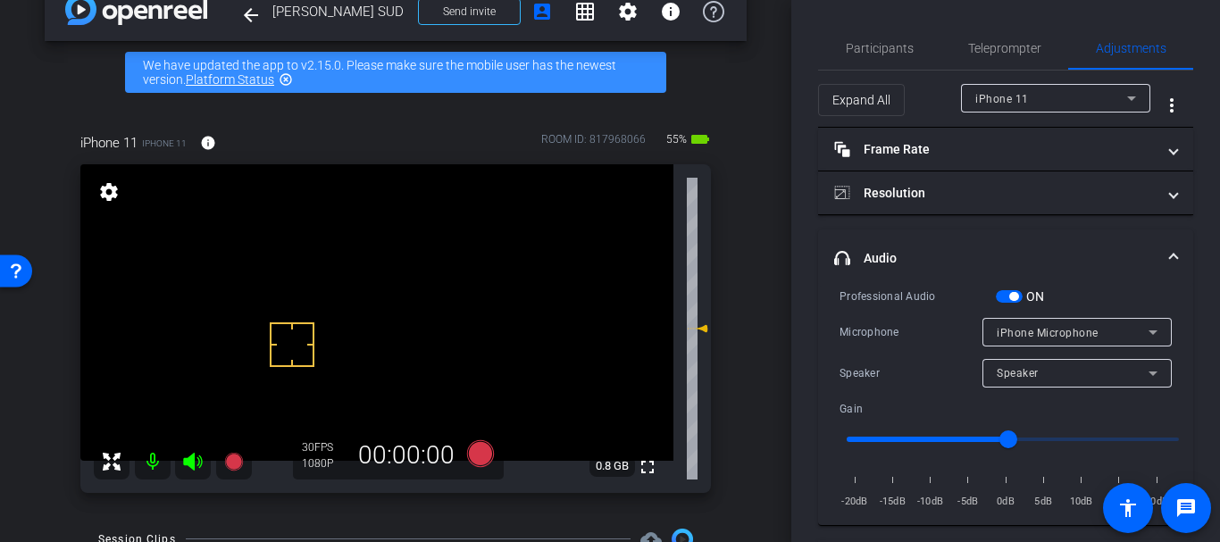
click at [1019, 279] on mat-expansion-panel-header "headphone icon Audio" at bounding box center [1005, 258] width 375 height 57
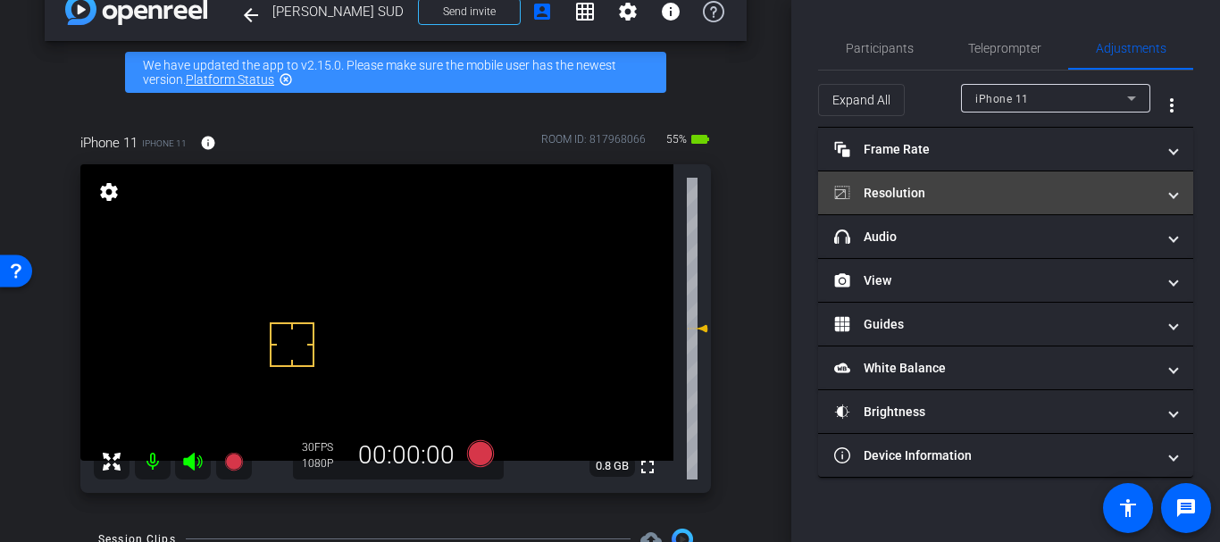
click at [989, 211] on mat-expansion-panel-header "Resolution" at bounding box center [1005, 192] width 375 height 43
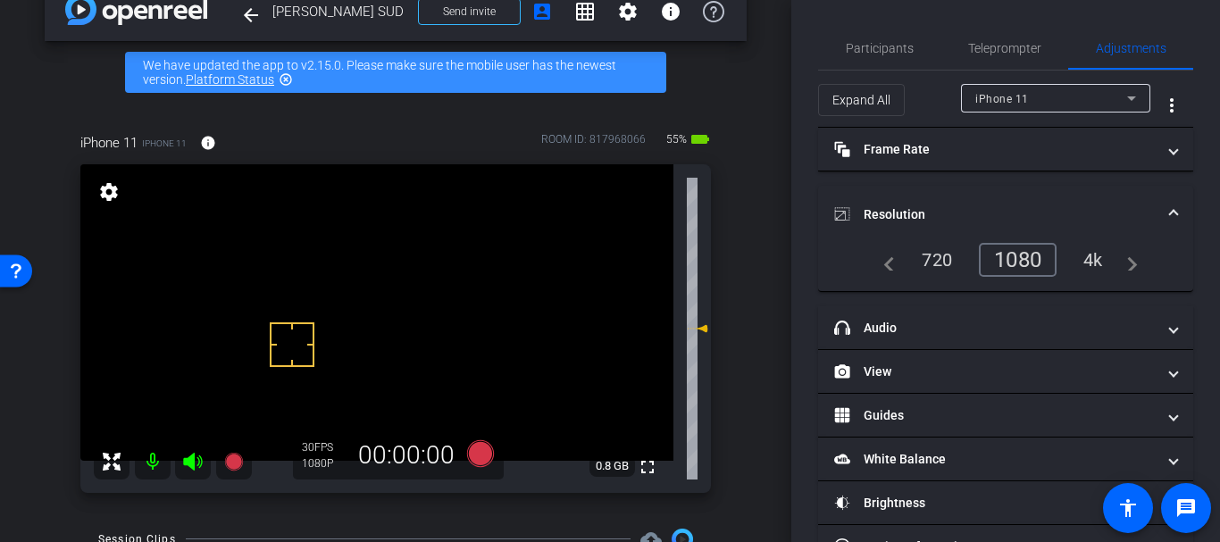
click at [906, 193] on mat-expansion-panel-header "Resolution" at bounding box center [1005, 214] width 375 height 57
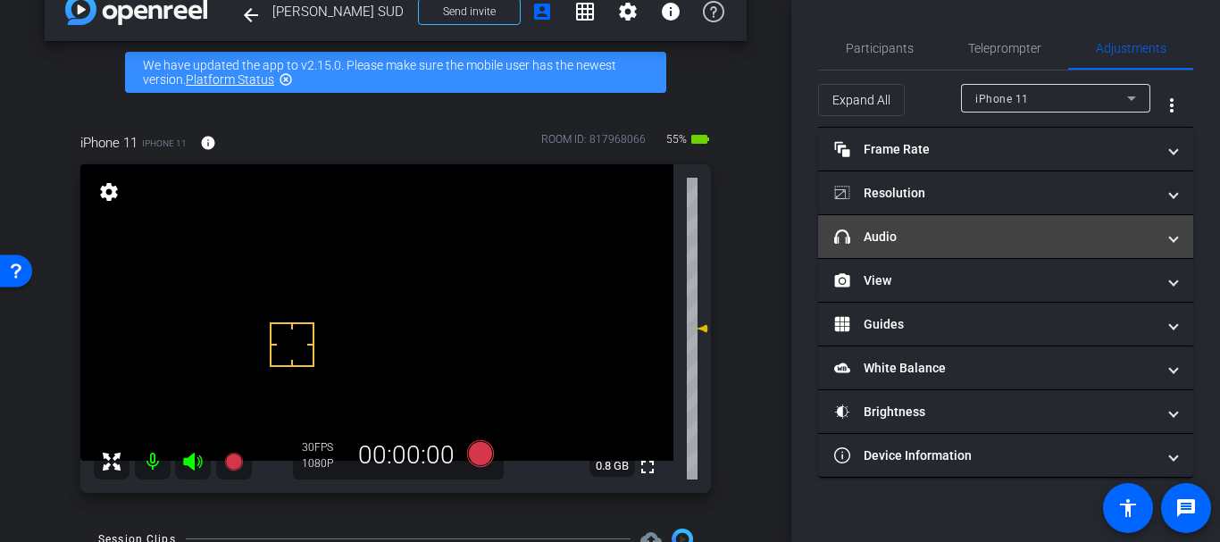
click at [920, 233] on mat-panel-title "headphone icon Audio" at bounding box center [994, 237] width 321 height 19
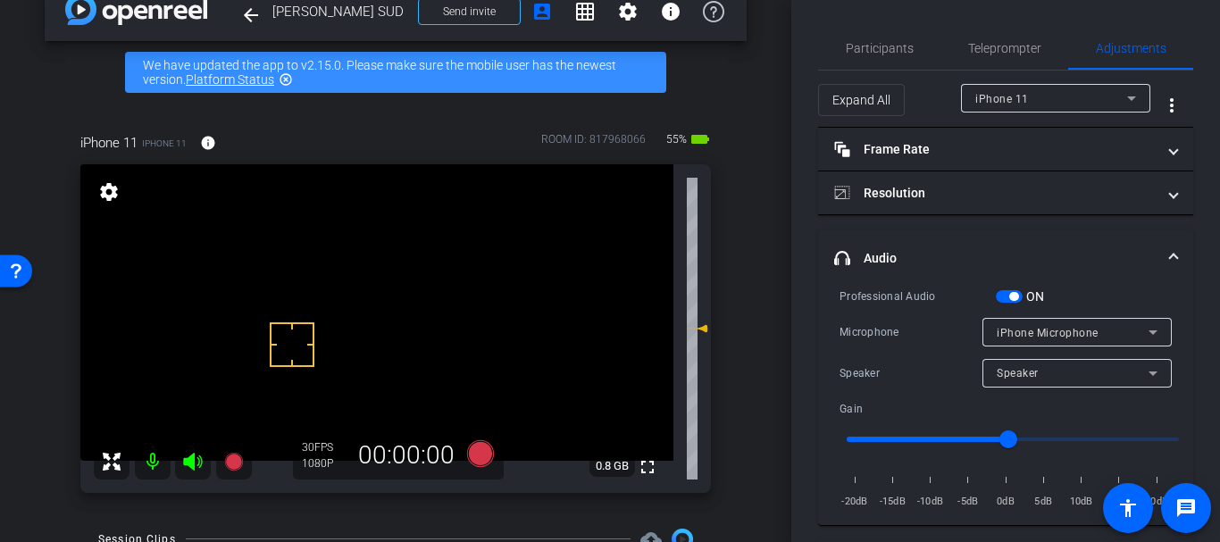
click at [1008, 299] on span "button" at bounding box center [1009, 296] width 27 height 13
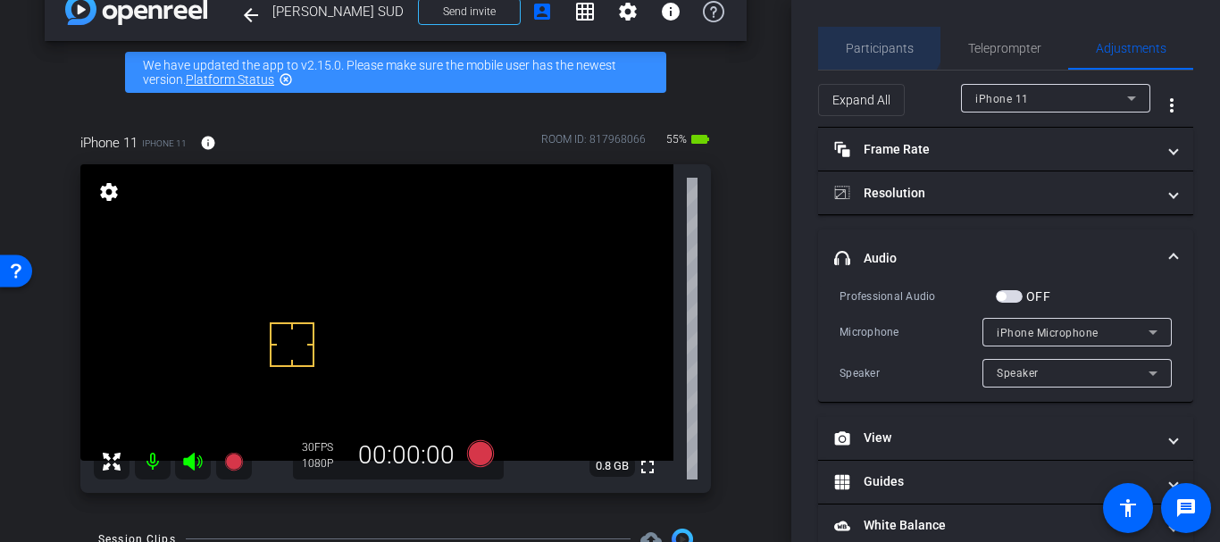
click at [874, 37] on span "Participants" at bounding box center [880, 48] width 68 height 43
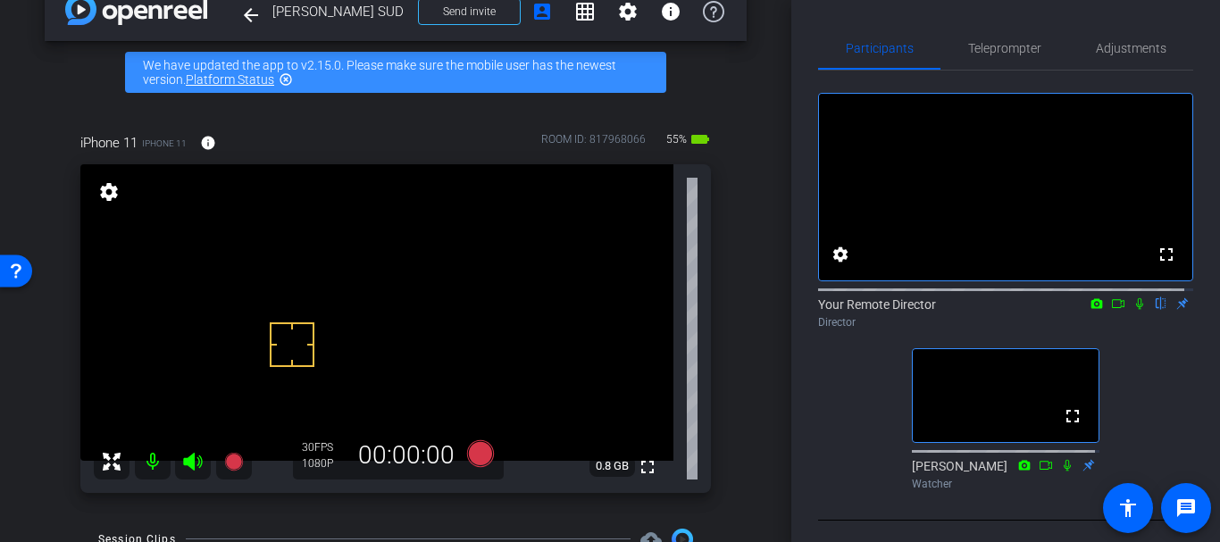
drag, startPoint x: 586, startPoint y: 466, endPoint x: 730, endPoint y: 455, distance: 144.2
click at [730, 455] on div "iPhone 11 iPhone 11 info ROOM ID: 817968066 55% battery_std fullscreen settings…" at bounding box center [396, 307] width 702 height 407
click at [1139, 54] on span "Adjustments" at bounding box center [1131, 48] width 71 height 13
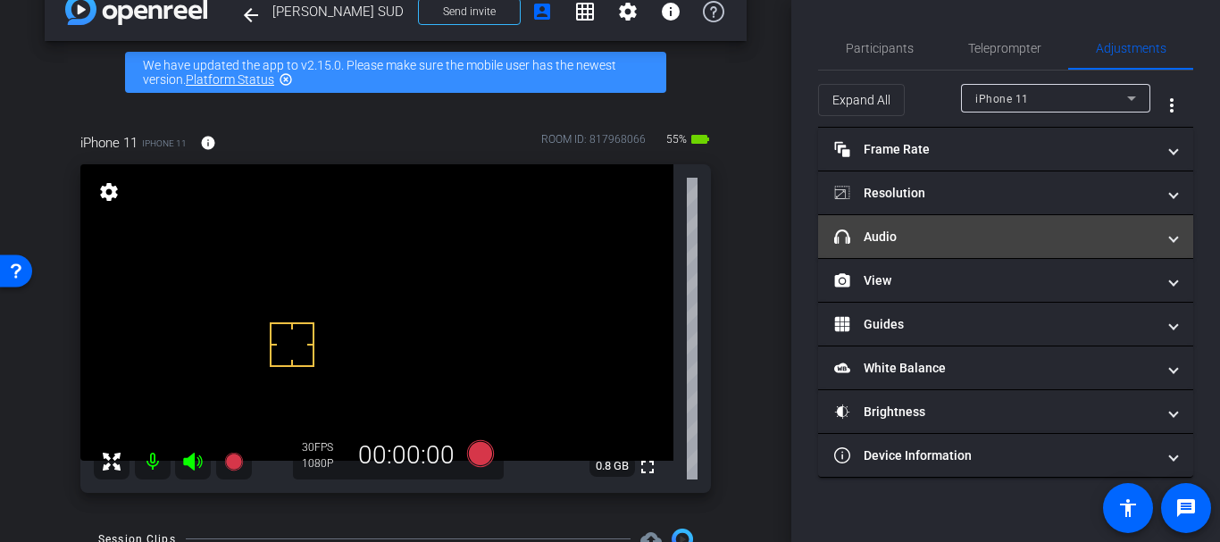
click at [967, 226] on mat-expansion-panel-header "headphone icon Audio" at bounding box center [1005, 236] width 375 height 43
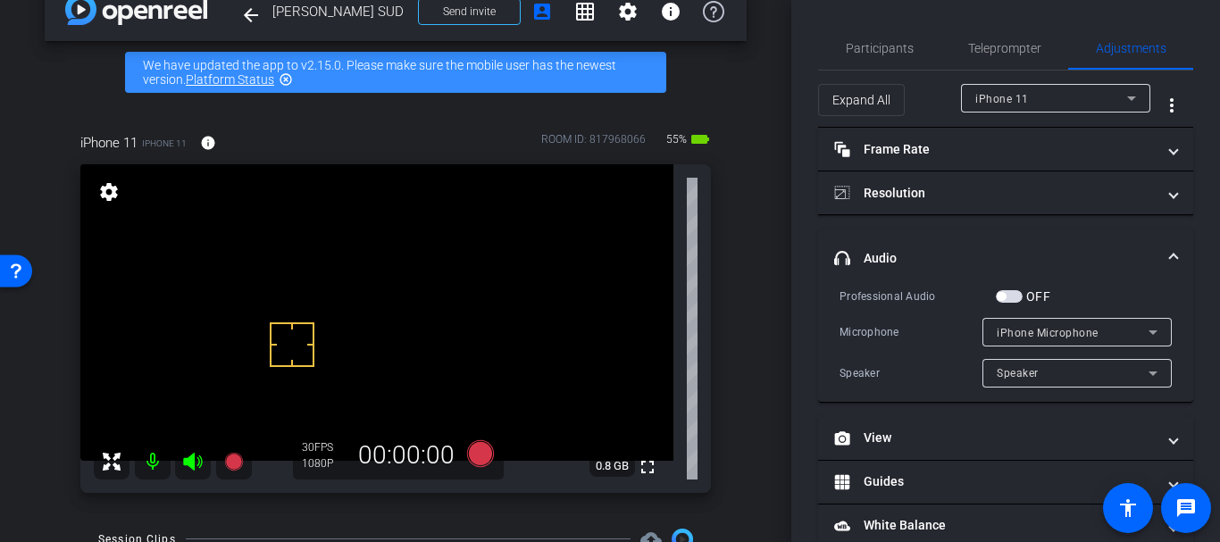
click at [1009, 294] on span "button" at bounding box center [1009, 296] width 27 height 13
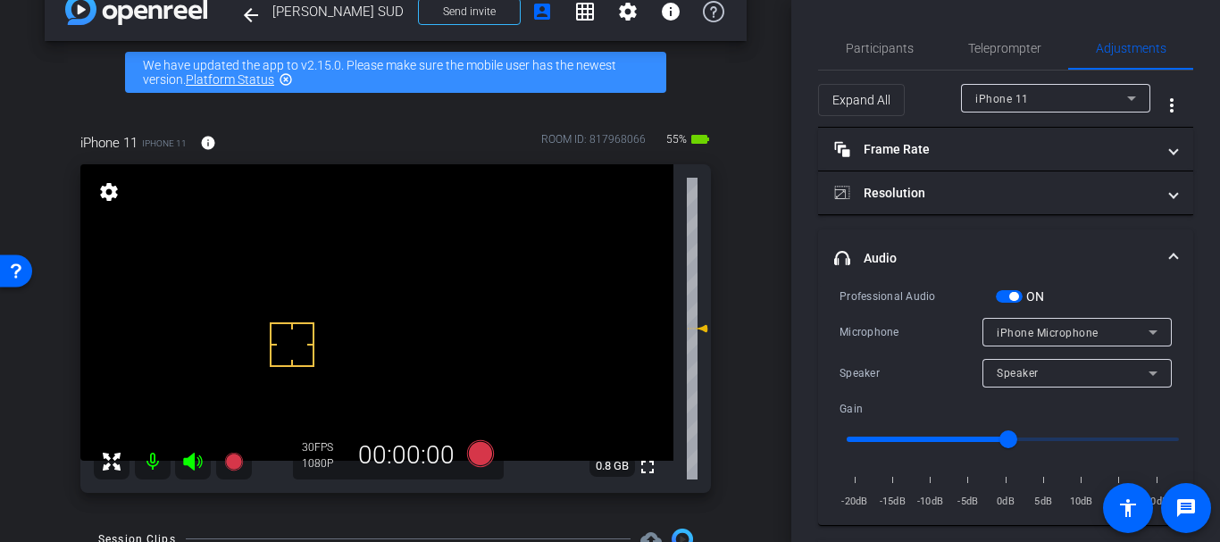
click at [1010, 334] on span "iPhone Microphone" at bounding box center [1048, 333] width 102 height 13
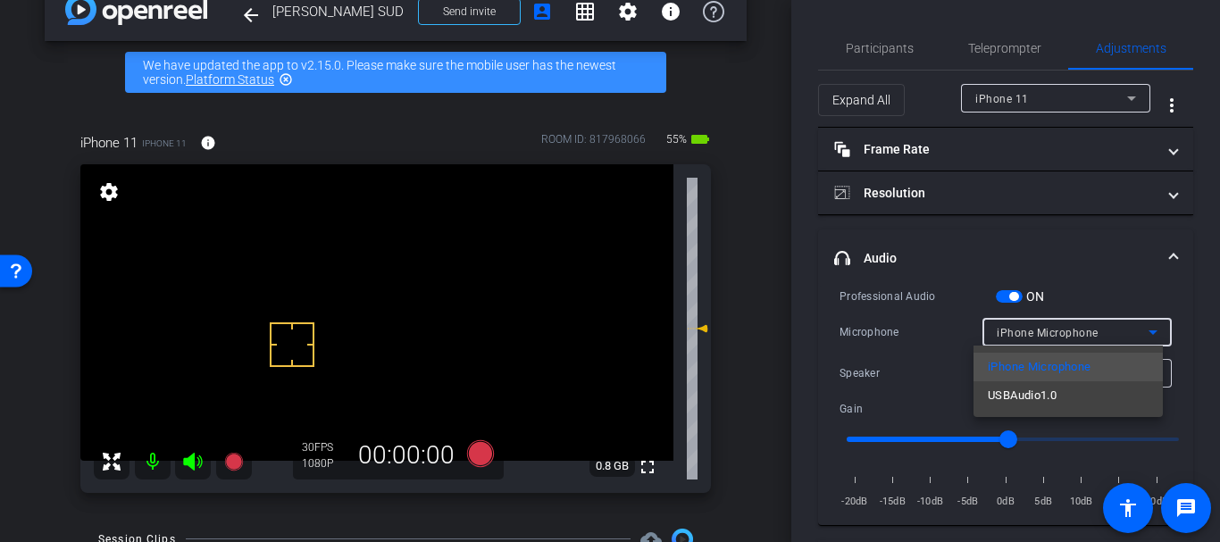
click at [897, 316] on div at bounding box center [610, 271] width 1220 height 542
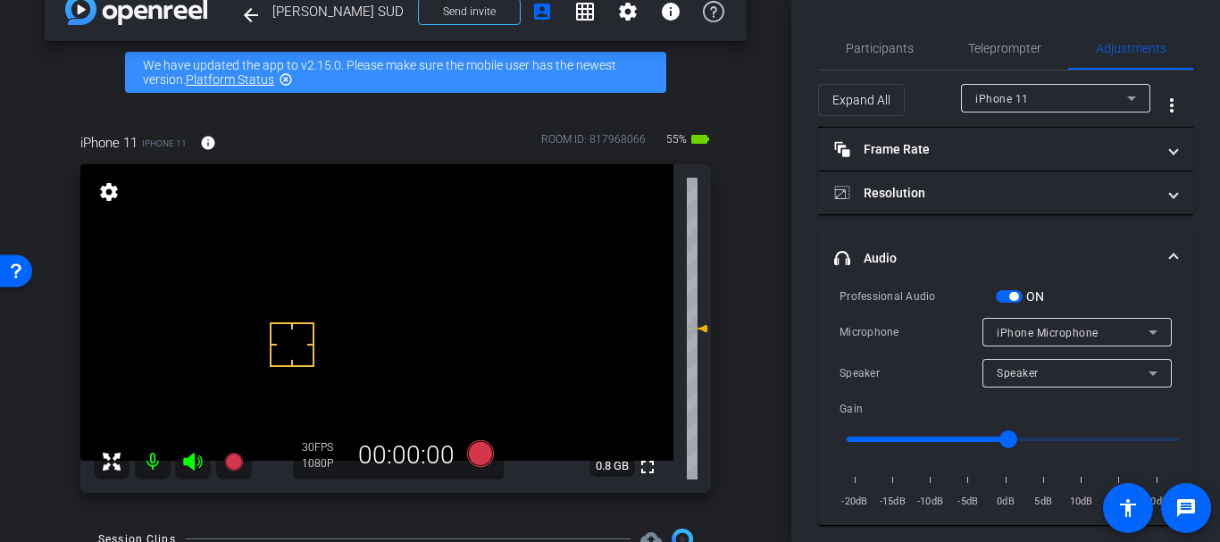
click at [1021, 330] on span "iPhone Microphone" at bounding box center [1048, 333] width 102 height 13
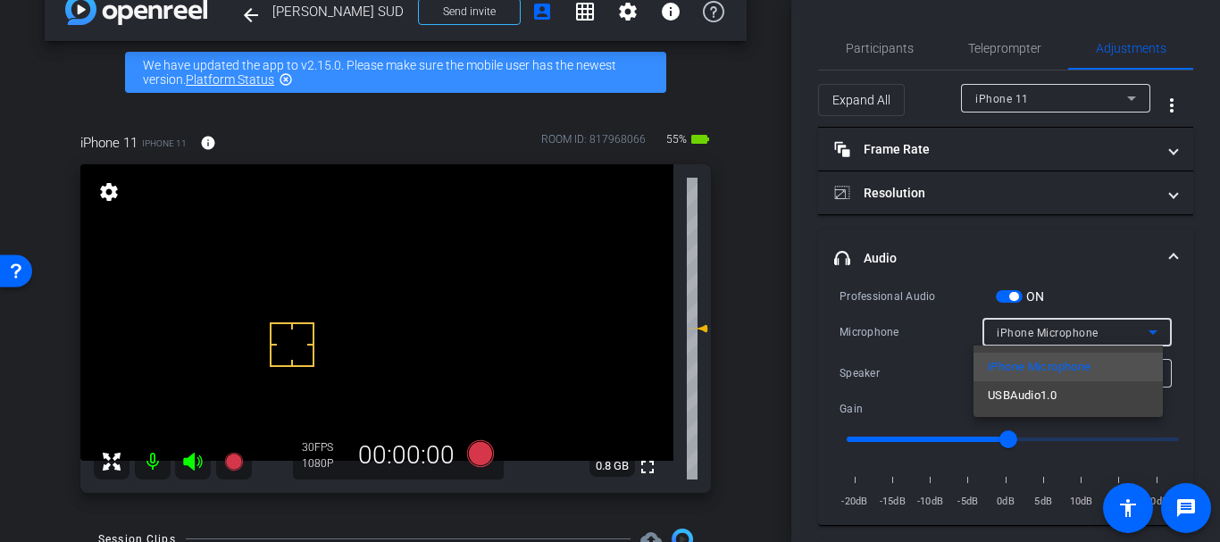
click at [937, 354] on div at bounding box center [610, 271] width 1220 height 542
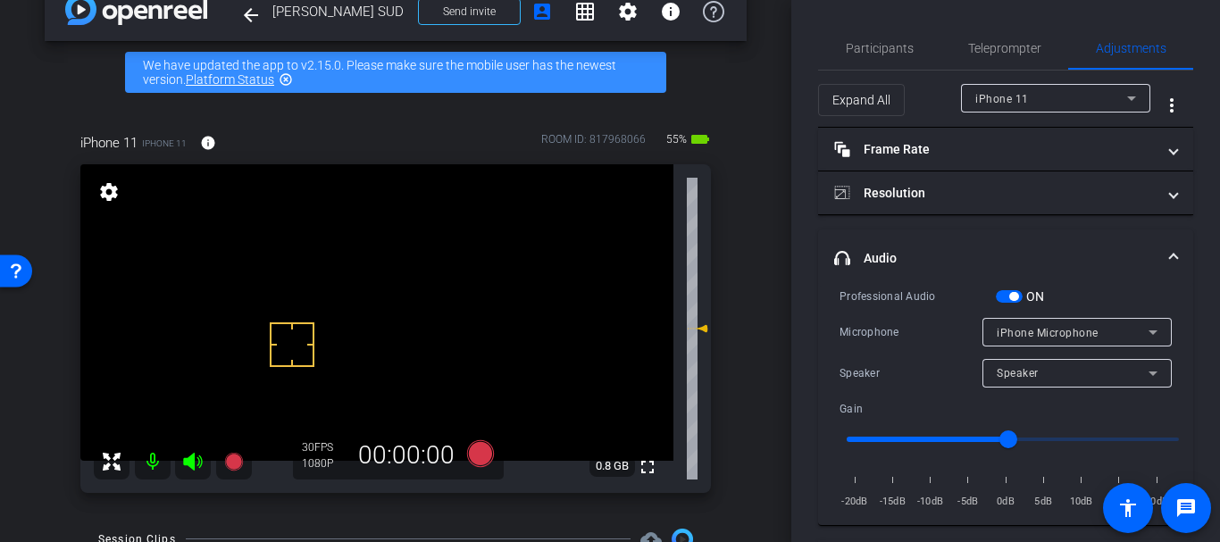
click at [1004, 385] on div "Speaker" at bounding box center [1077, 373] width 161 height 29
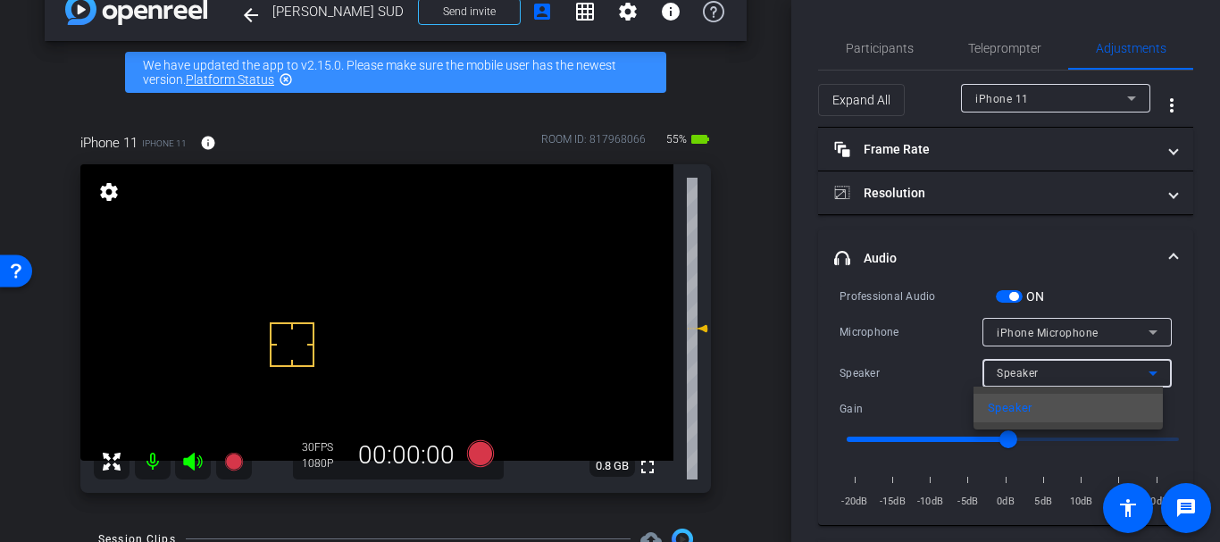
click at [989, 328] on div at bounding box center [610, 271] width 1220 height 542
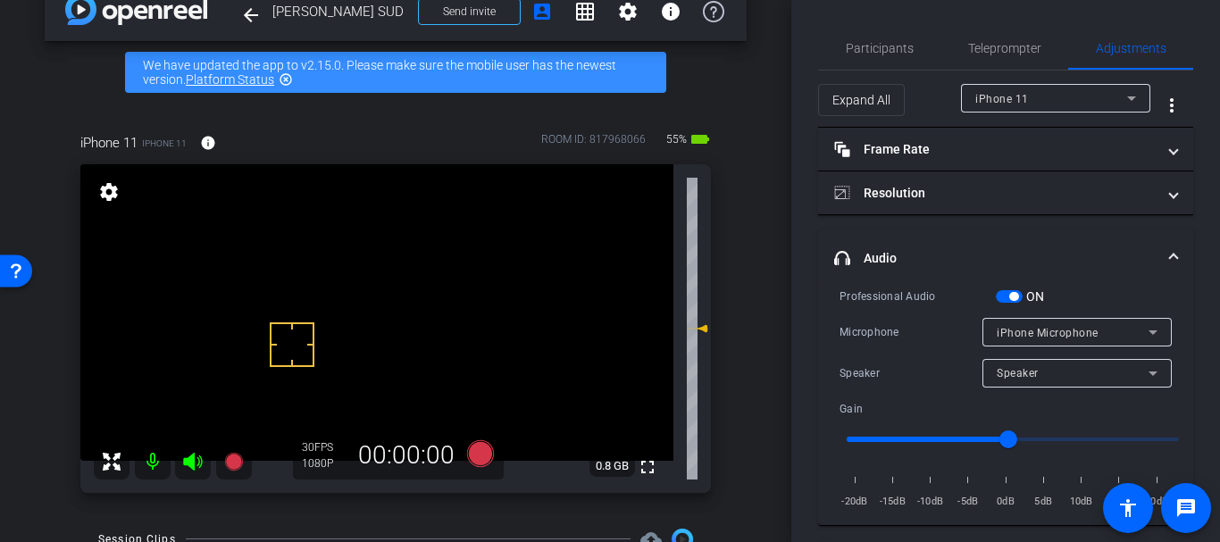
click at [997, 328] on span "iPhone Microphone" at bounding box center [1048, 333] width 102 height 13
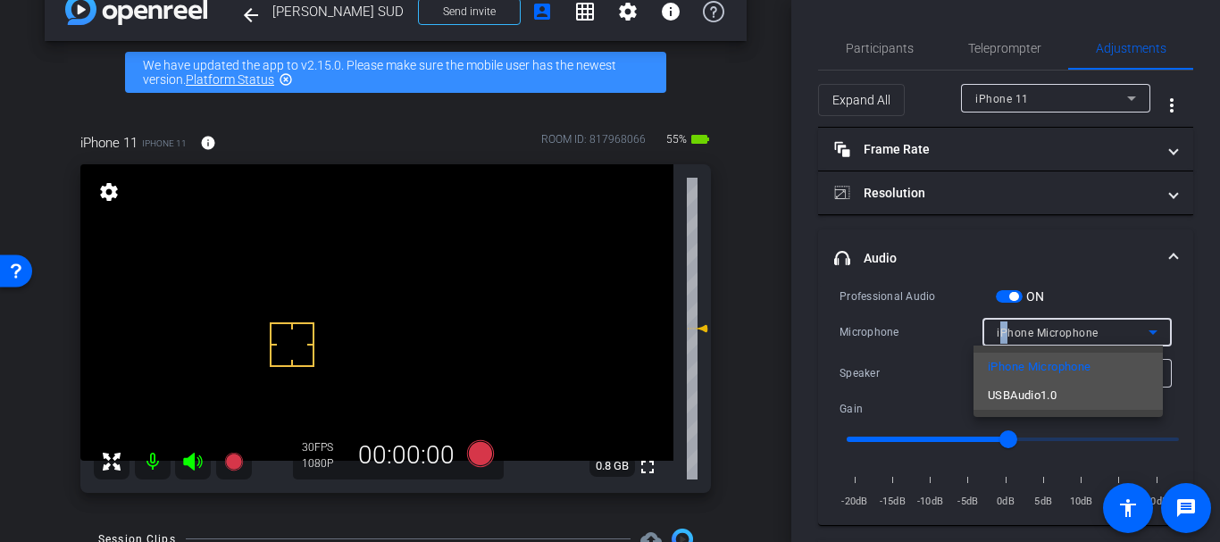
click at [998, 391] on span "USBAudio1.0" at bounding box center [1022, 395] width 69 height 21
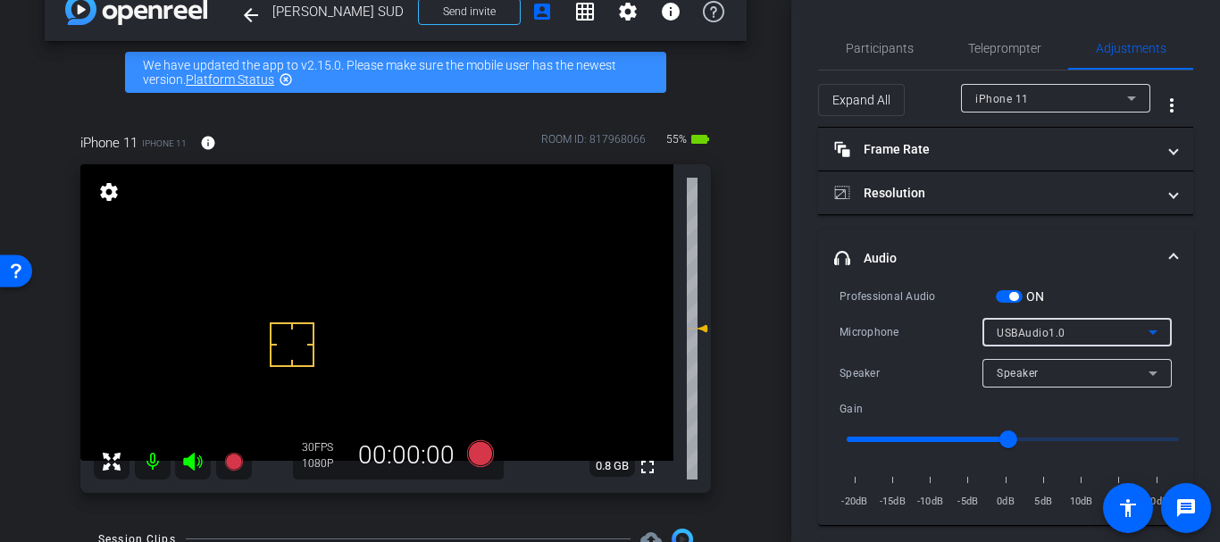
click at [1013, 375] on span "Speaker" at bounding box center [1018, 373] width 42 height 13
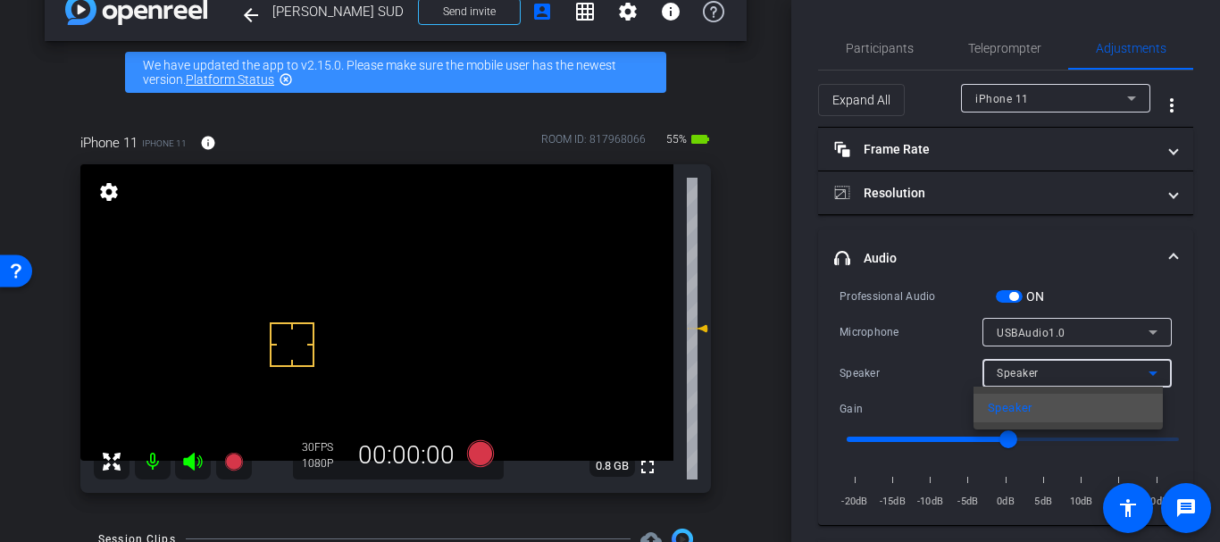
click at [1013, 375] on div at bounding box center [610, 271] width 1220 height 542
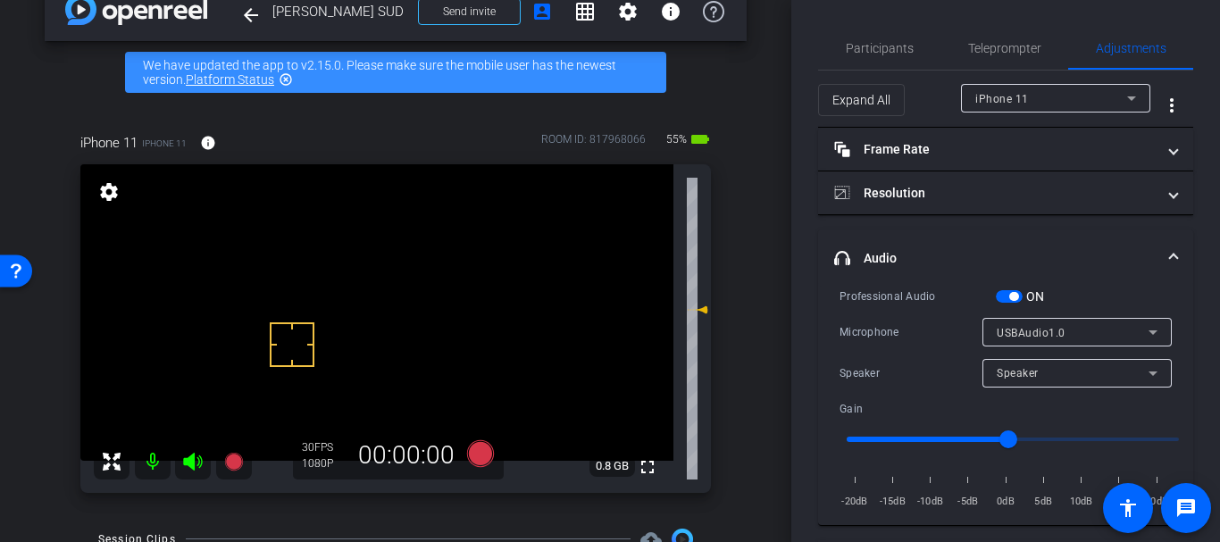
drag, startPoint x: 690, startPoint y: 325, endPoint x: 688, endPoint y: 306, distance: 18.9
click at [688, 306] on icon at bounding box center [697, 309] width 21 height 21
type input "2"
drag, startPoint x: 930, startPoint y: 43, endPoint x: 918, endPoint y: 54, distance: 15.8
click at [921, 50] on div "Participants" at bounding box center [879, 48] width 122 height 43
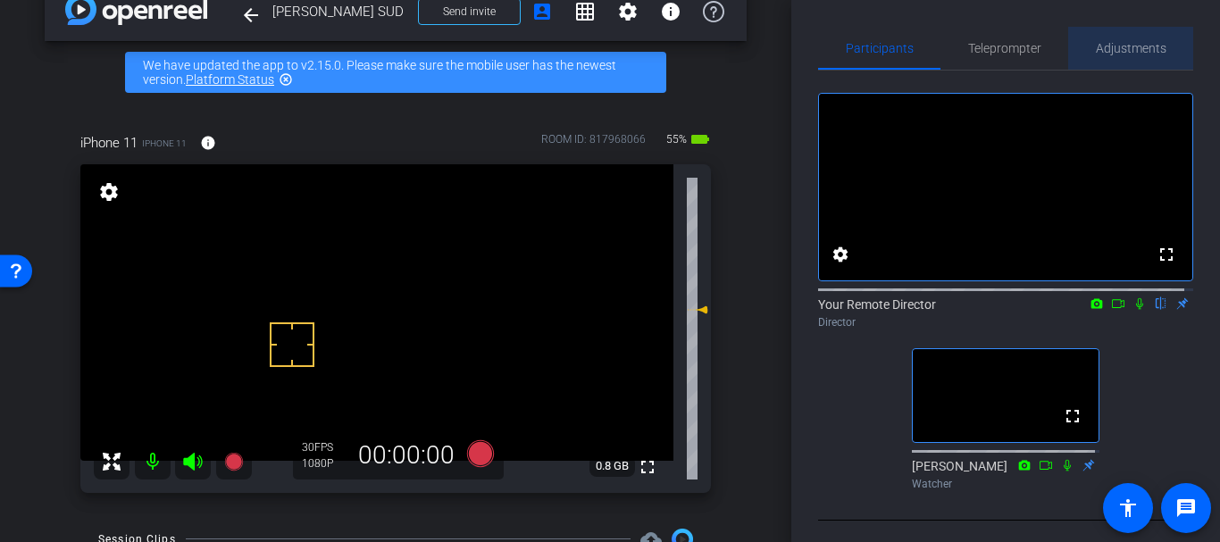
click at [1131, 34] on span "Adjustments" at bounding box center [1131, 48] width 71 height 43
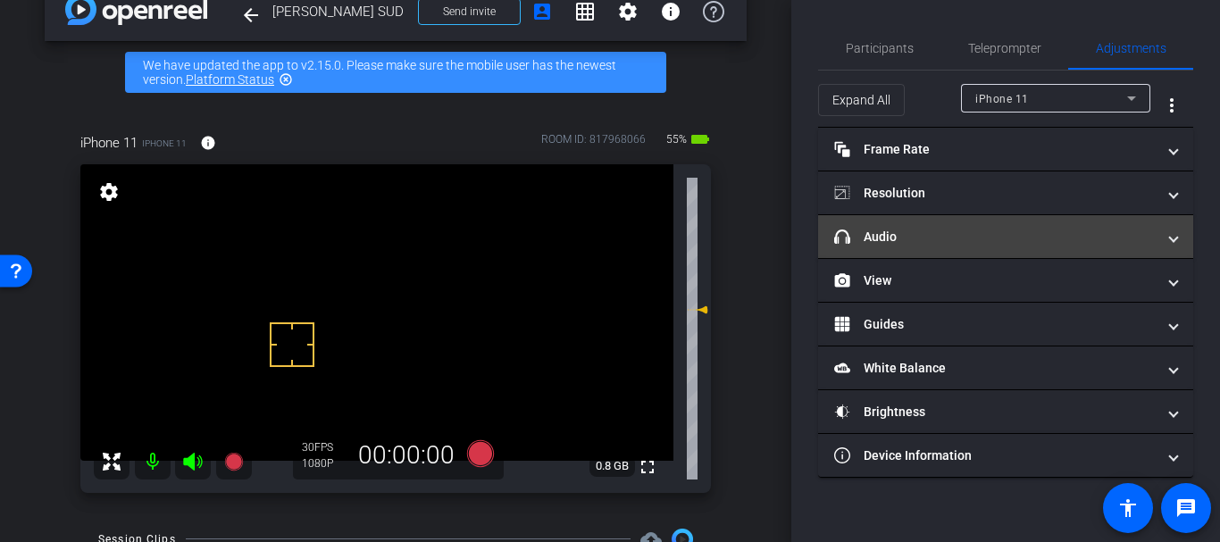
click at [869, 239] on mat-panel-title "headphone icon Audio" at bounding box center [994, 237] width 321 height 19
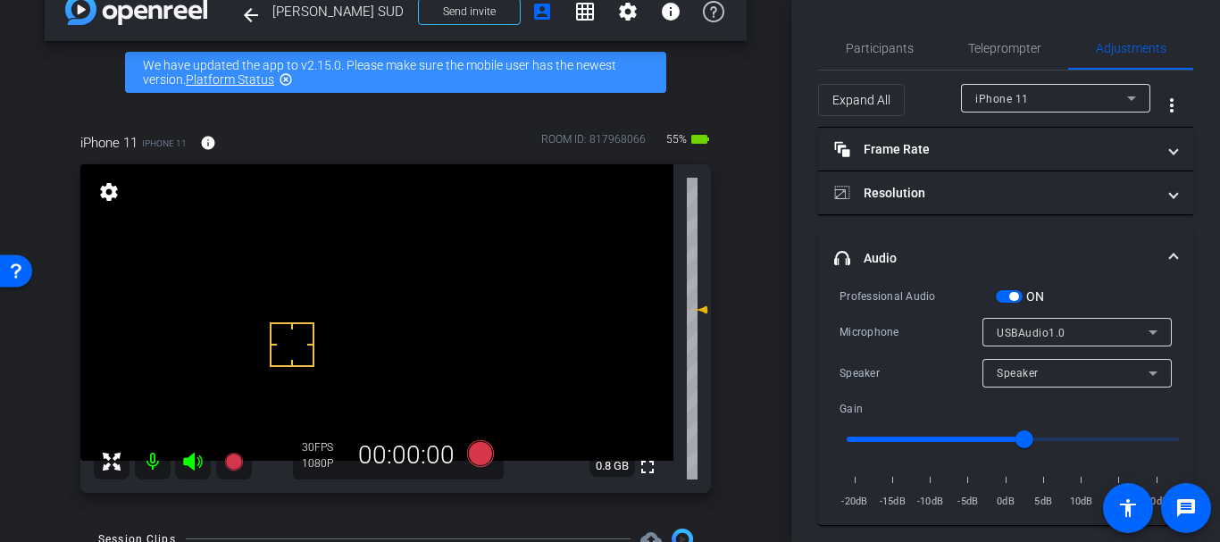
click at [999, 297] on span "button" at bounding box center [1009, 296] width 27 height 13
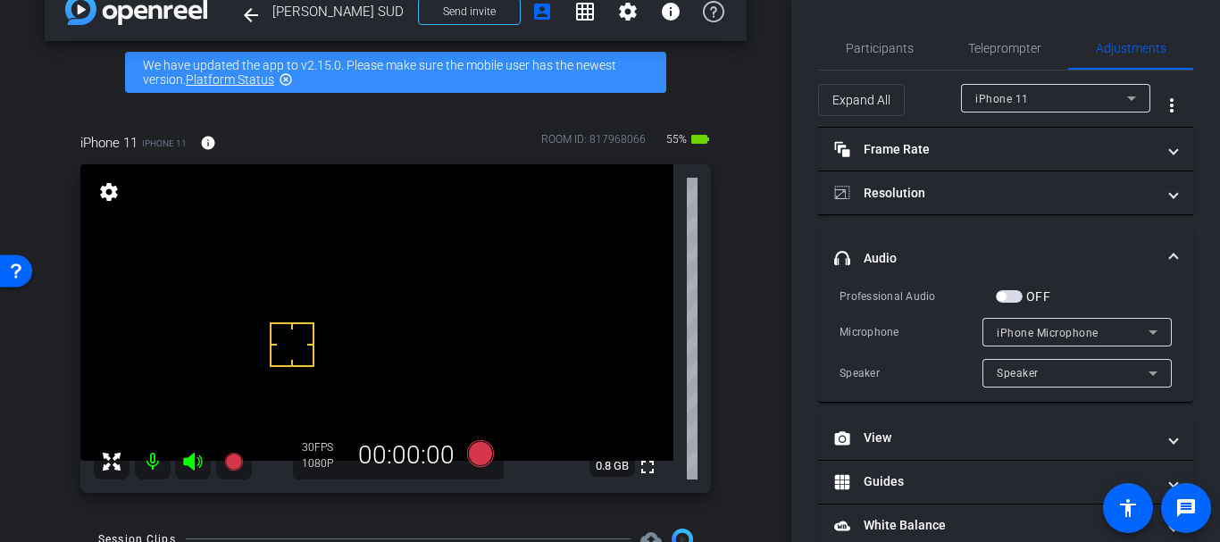
click at [893, 20] on div "Participants Teleprompter Adjustments settings Your Remote Director flip Direct…" at bounding box center [1005, 271] width 429 height 542
click at [889, 54] on span "Participants" at bounding box center [880, 48] width 68 height 13
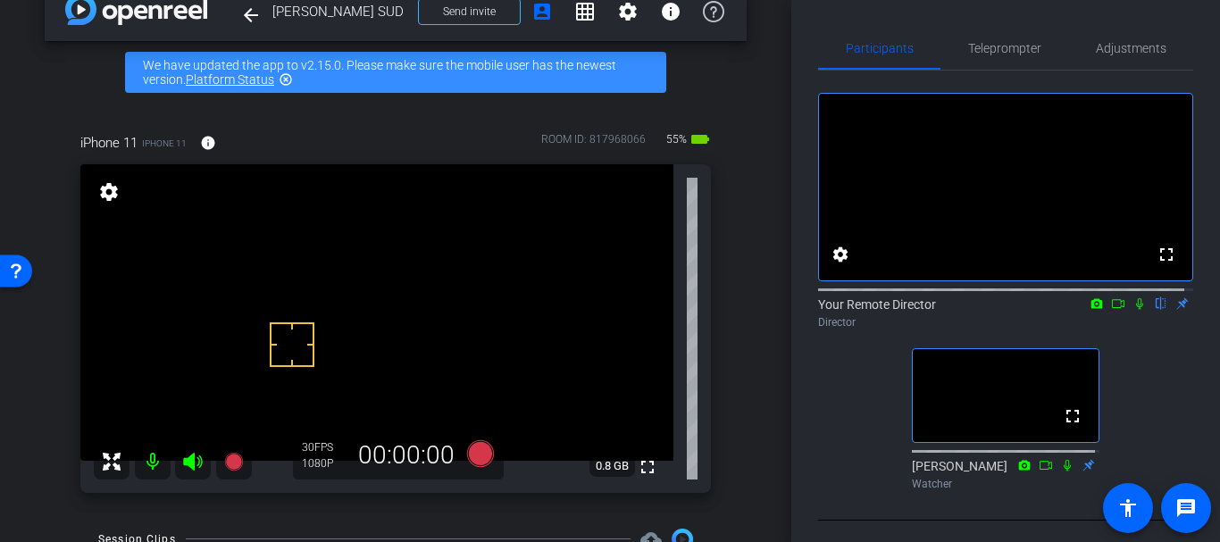
click at [763, 332] on div "arrow_back Jill Nuzzo SUD Back to project Send invite account_box grid_on setti…" at bounding box center [395, 235] width 791 height 542
click at [816, 350] on div "Participants Teleprompter Adjustments fullscreen settings Your Remote Director …" at bounding box center [1005, 271] width 429 height 542
click at [1016, 26] on div "Participants Teleprompter Adjustments fullscreen settings Your Remote Director …" at bounding box center [1005, 271] width 429 height 542
click at [1015, 28] on span "Teleprompter" at bounding box center [1004, 48] width 73 height 43
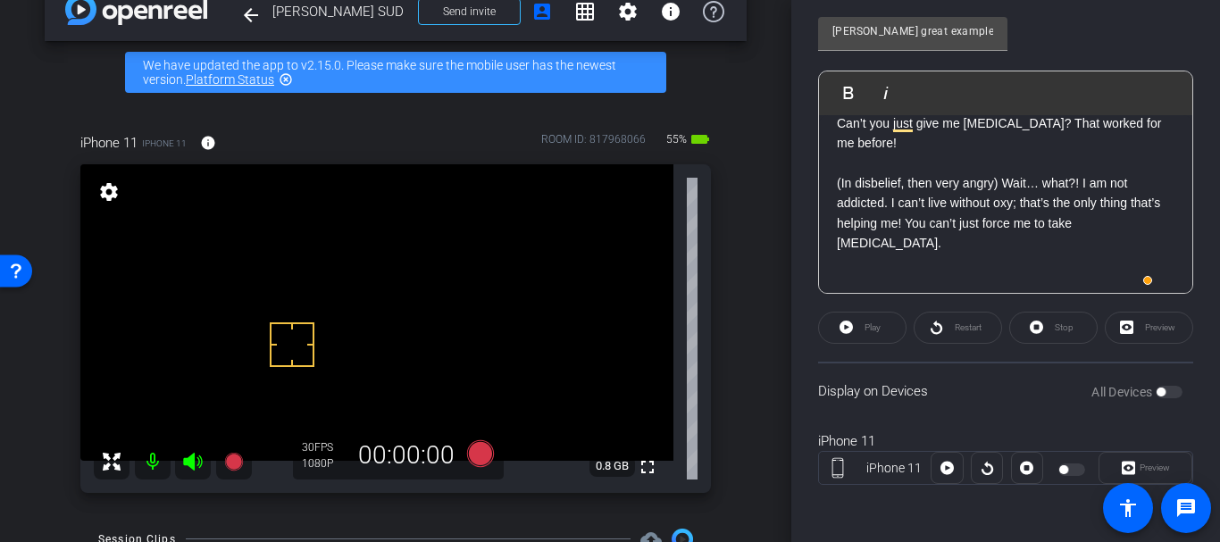
scroll to position [96, 0]
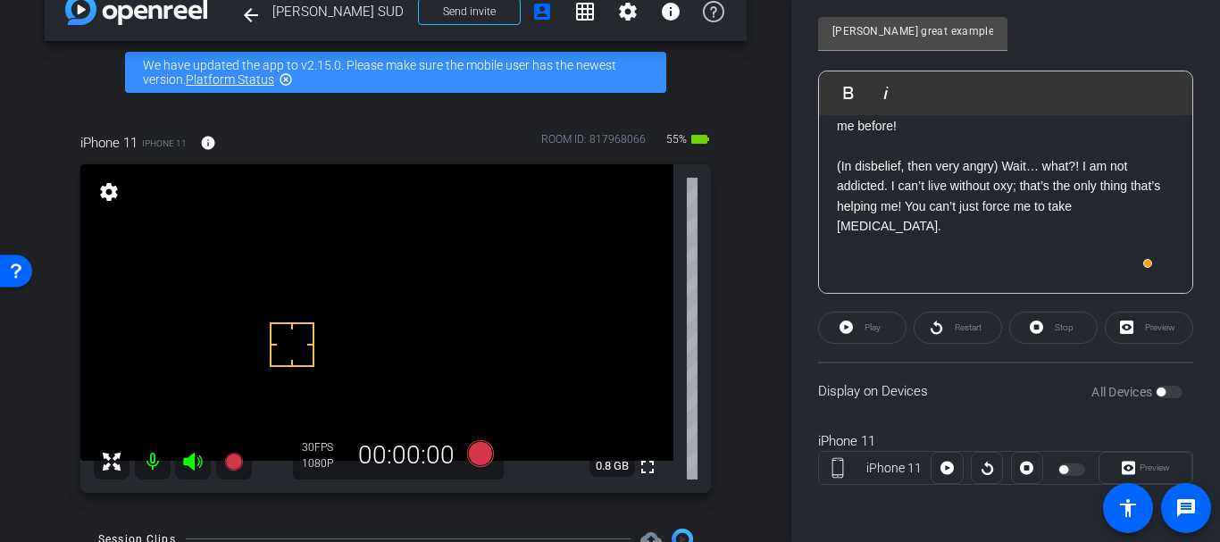
click at [916, 242] on p "To enrich screen reader interactions, please activate Accessibility in Grammarl…" at bounding box center [1006, 246] width 338 height 20
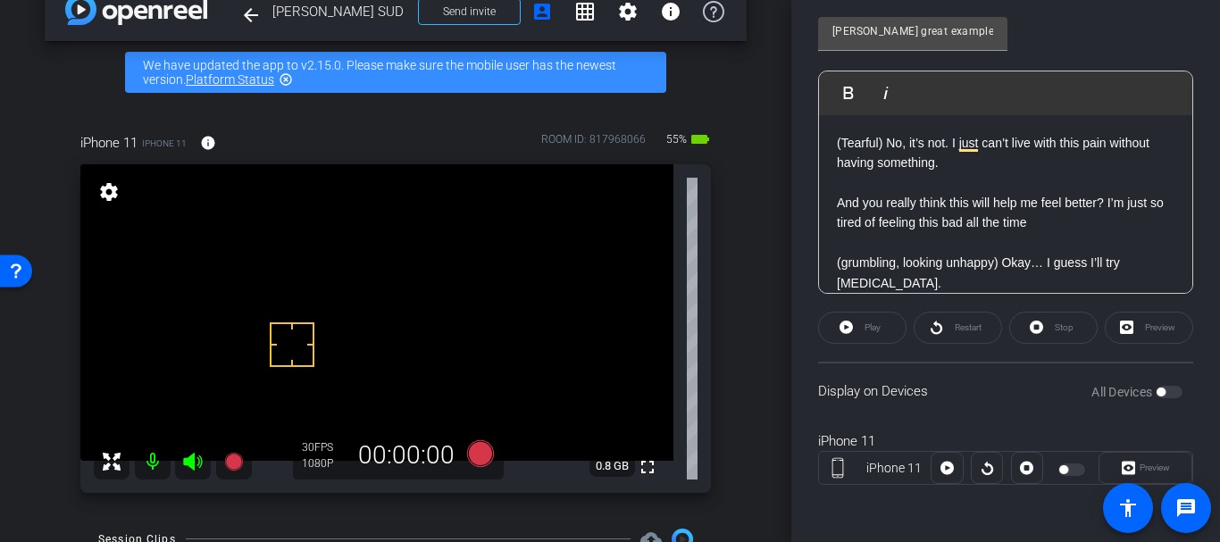
scroll to position [0, 0]
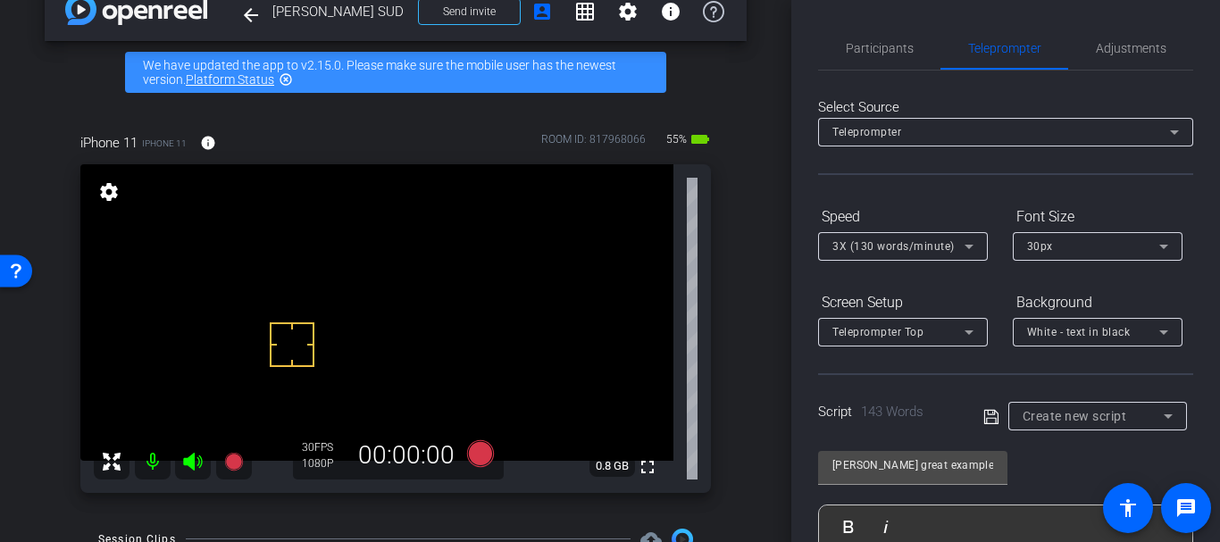
click at [993, 411] on icon at bounding box center [991, 416] width 16 height 21
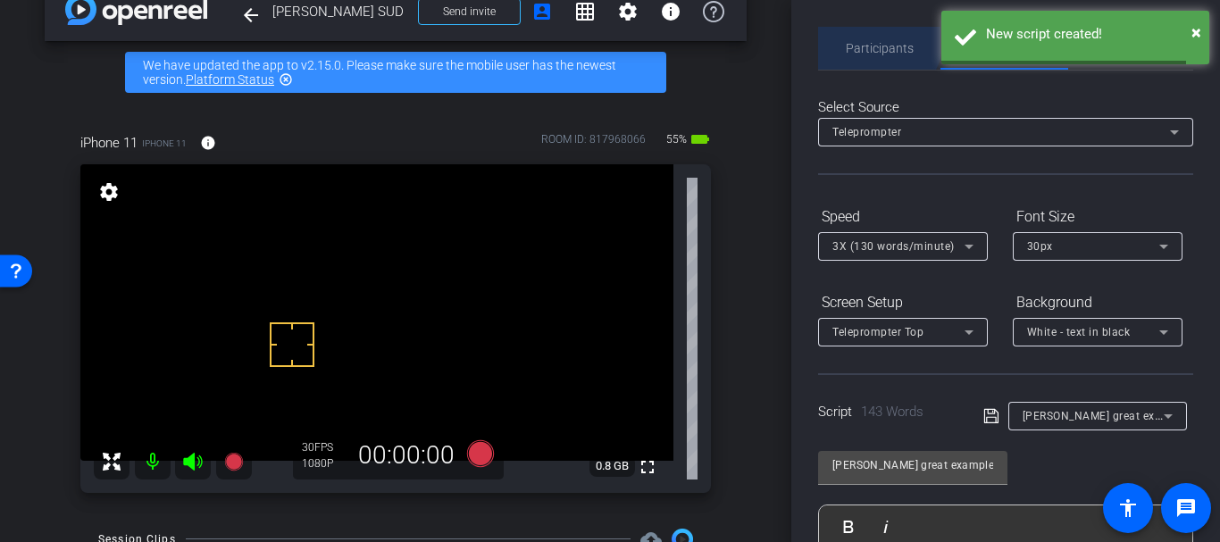
click at [867, 31] on span "Participants" at bounding box center [880, 48] width 68 height 43
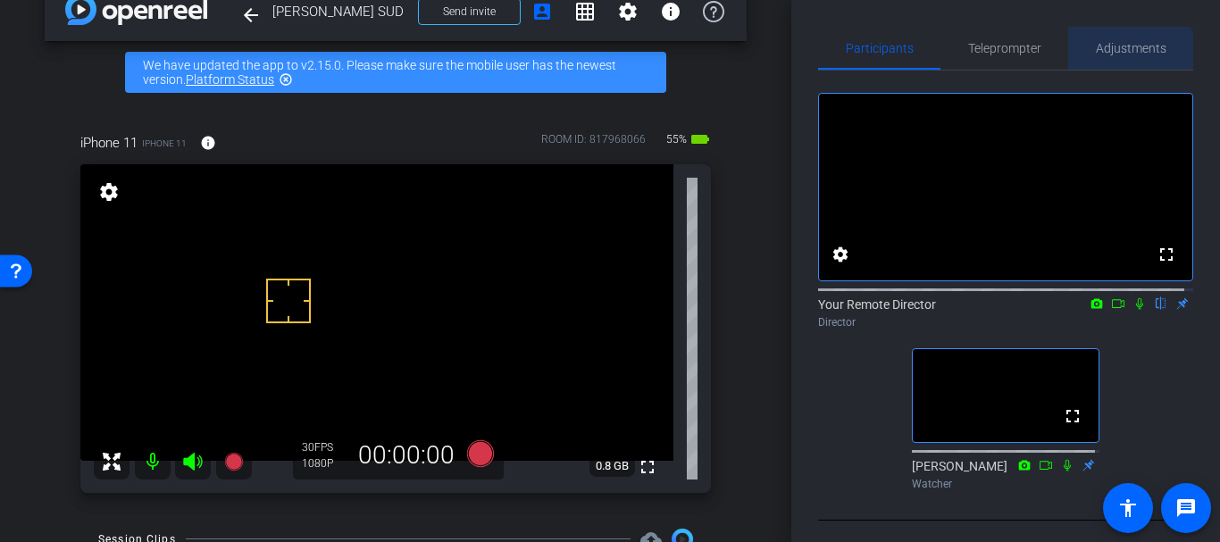
click at [1112, 61] on span "Adjustments" at bounding box center [1131, 48] width 71 height 43
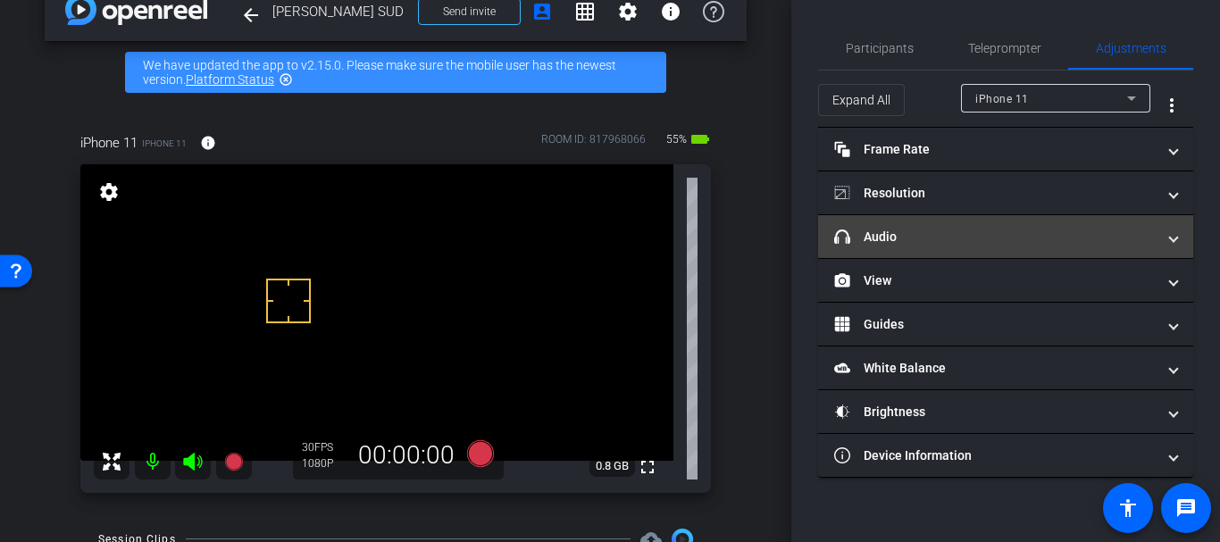
click at [967, 232] on mat-panel-title "headphone icon Audio" at bounding box center [994, 237] width 321 height 19
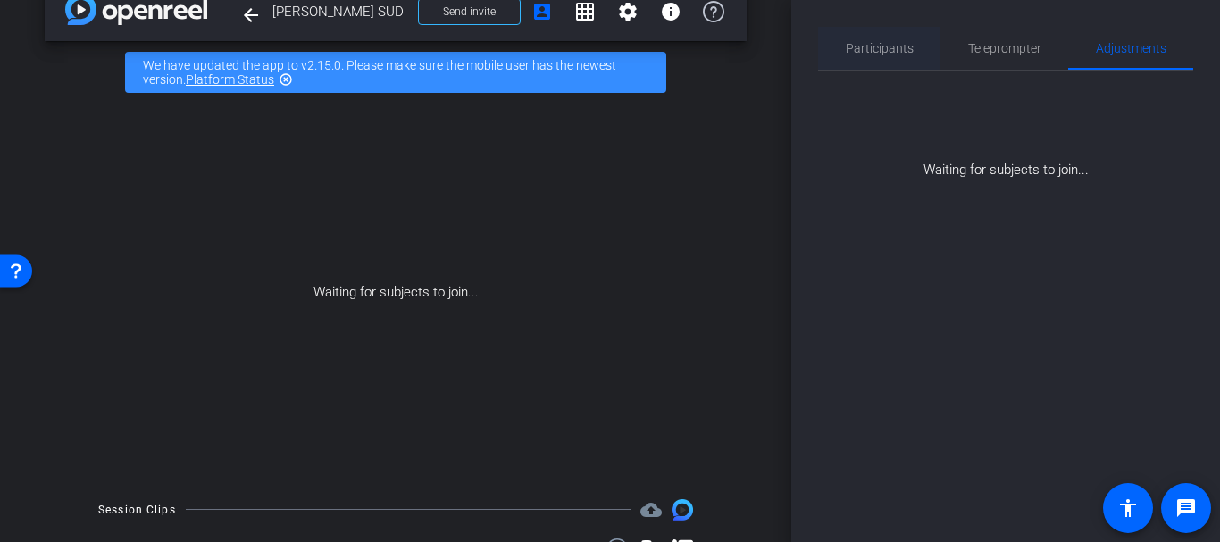
click at [878, 50] on span "Participants" at bounding box center [880, 48] width 68 height 13
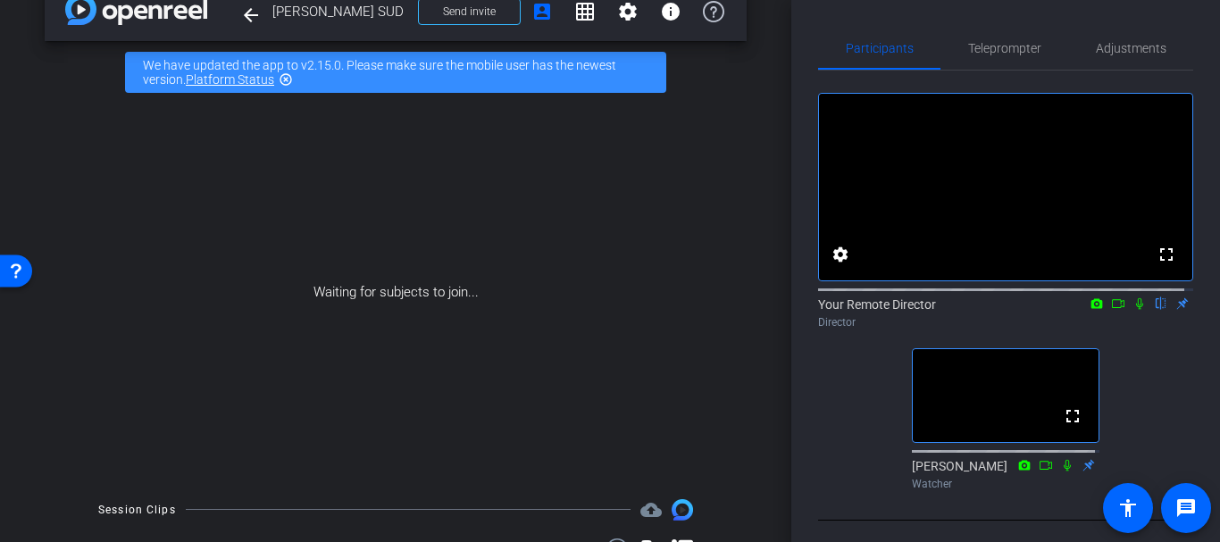
click at [38, 157] on div "arrow_back Jill Nuzzo SUD Back to project Send invite account_box grid_on setti…" at bounding box center [395, 235] width 791 height 542
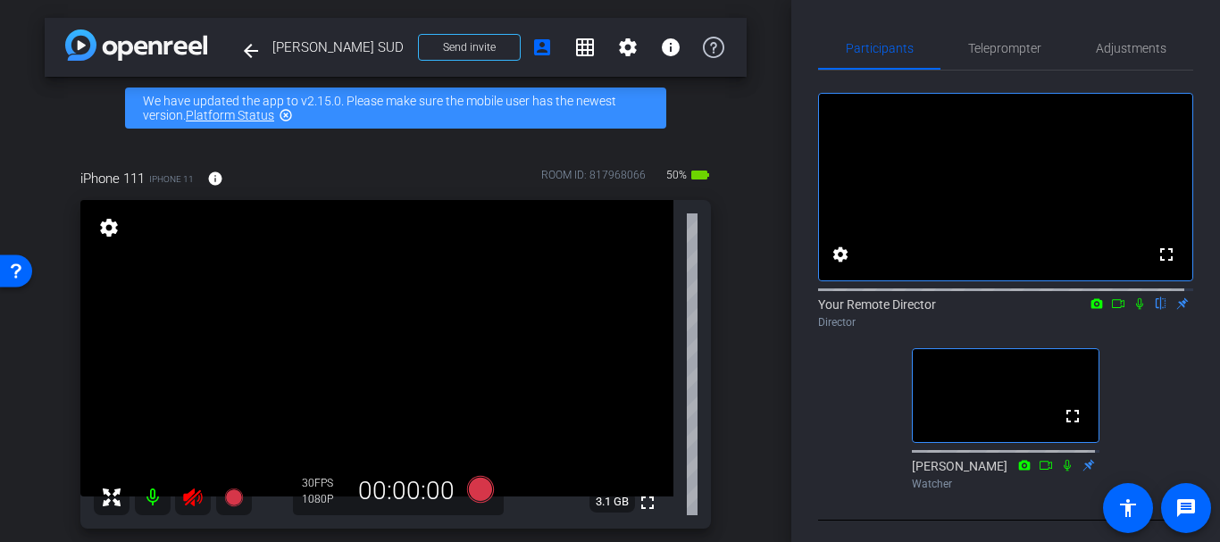
click at [182, 505] on icon at bounding box center [192, 497] width 21 height 21
drag, startPoint x: 305, startPoint y: 344, endPoint x: 265, endPoint y: 338, distance: 40.7
drag, startPoint x: 288, startPoint y: 320, endPoint x: 260, endPoint y: 321, distance: 27.7
click at [1077, 71] on div "fullscreen settings Your Remote Director flip Director fullscreen Kim Gannon Wa…" at bounding box center [1005, 284] width 375 height 427
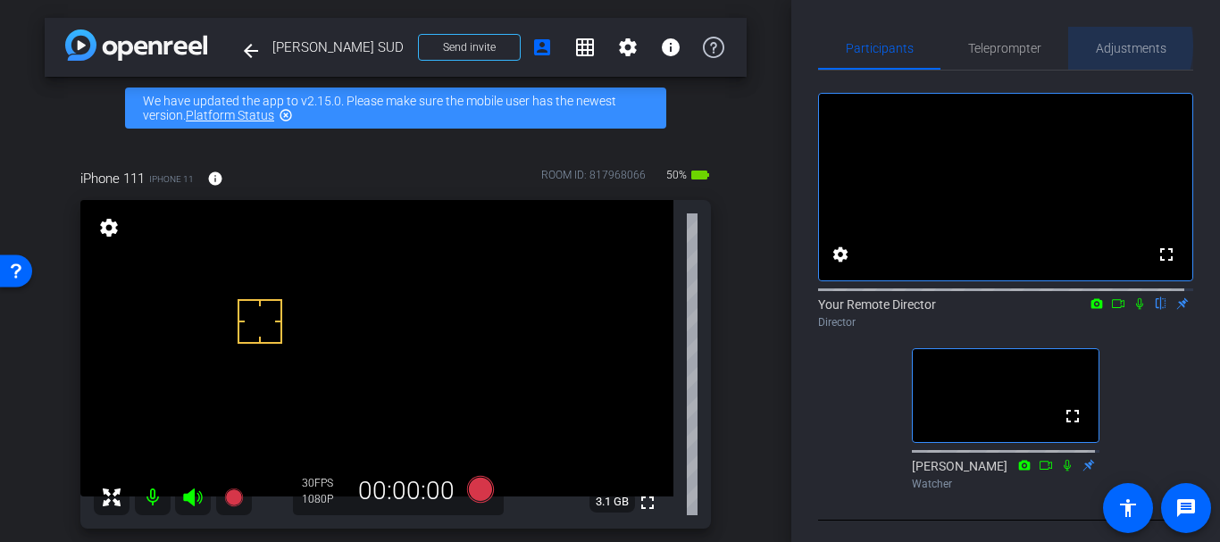
click at [1096, 46] on span "Adjustments" at bounding box center [1131, 48] width 71 height 13
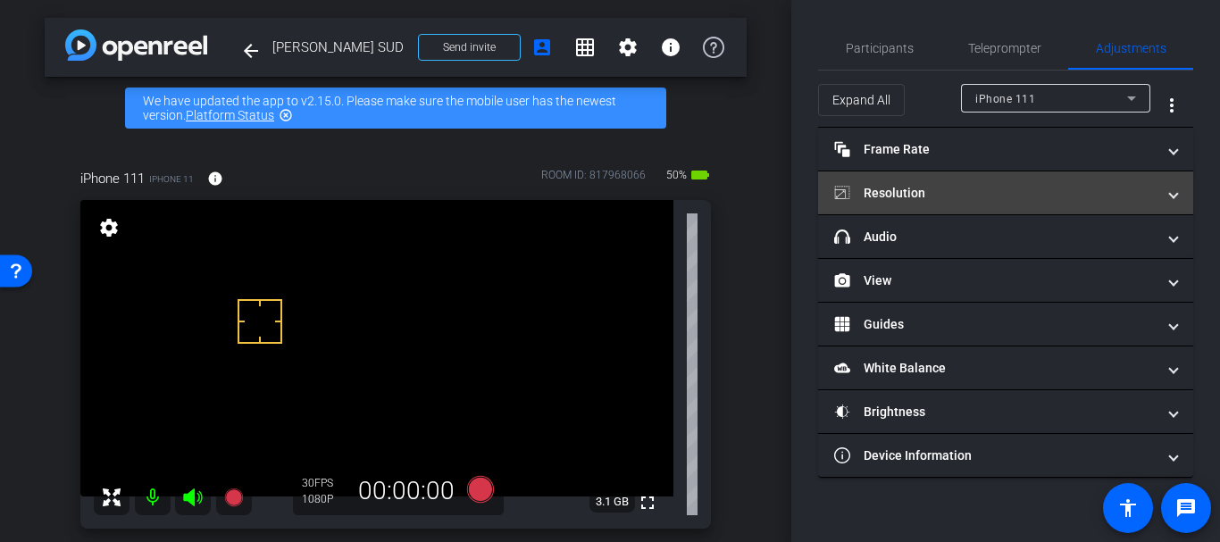
click at [921, 196] on mat-panel-title "Resolution" at bounding box center [994, 193] width 321 height 19
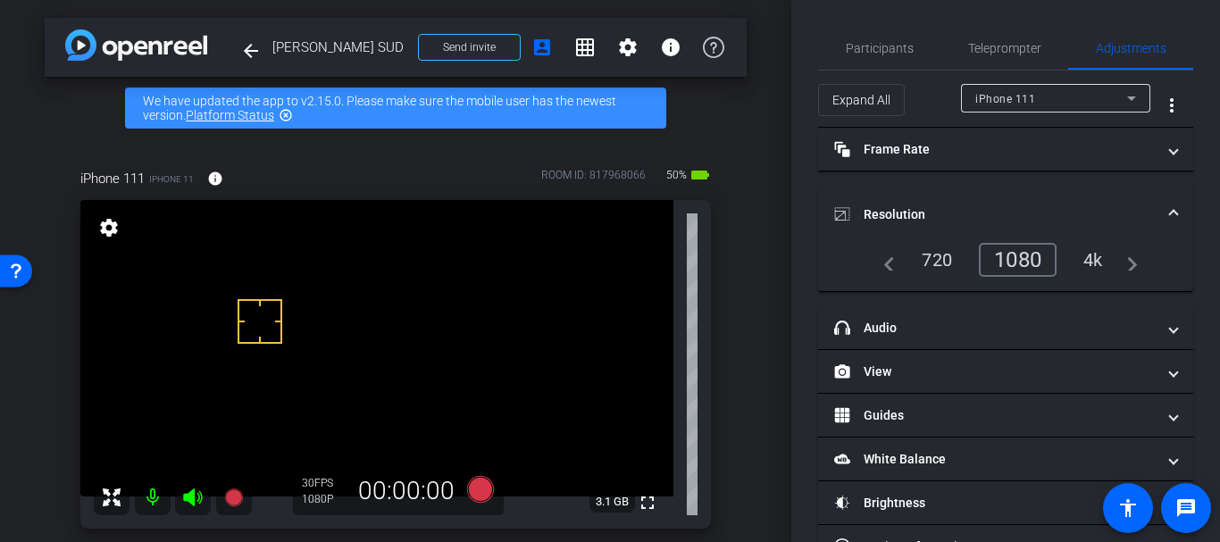
click at [921, 196] on mat-expansion-panel-header "Resolution" at bounding box center [1005, 214] width 375 height 57
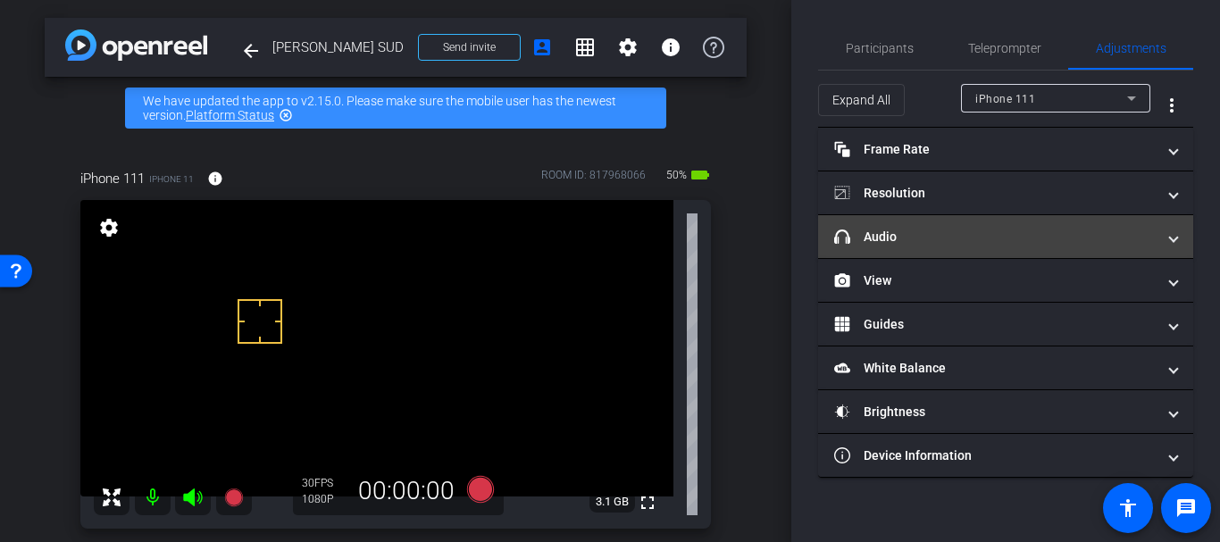
click at [881, 228] on mat-panel-title "headphone icon Audio" at bounding box center [994, 237] width 321 height 19
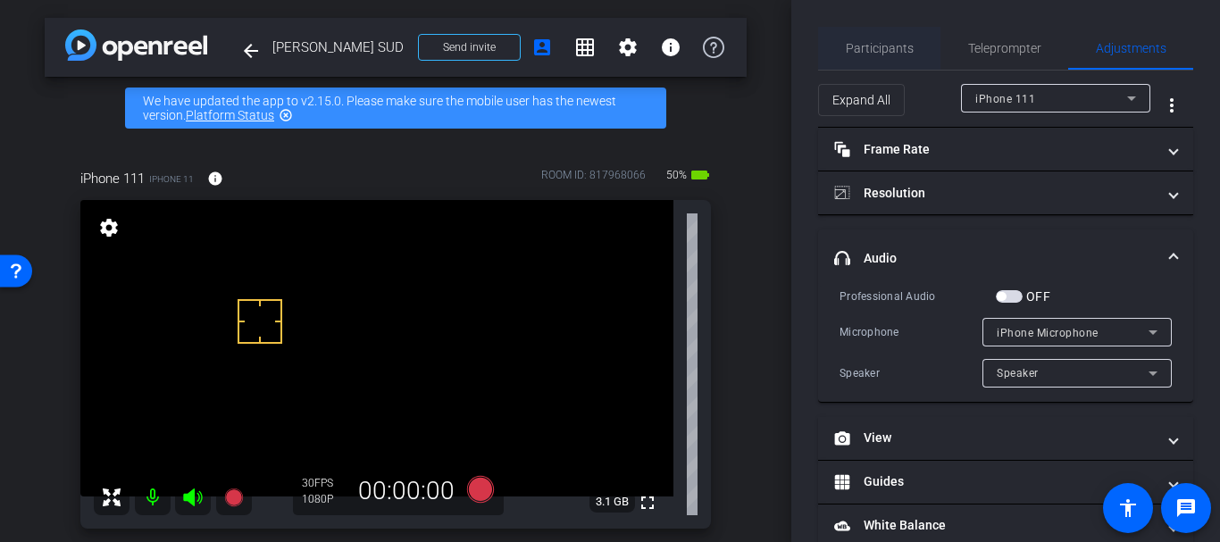
click at [915, 42] on div "Participants" at bounding box center [879, 48] width 122 height 43
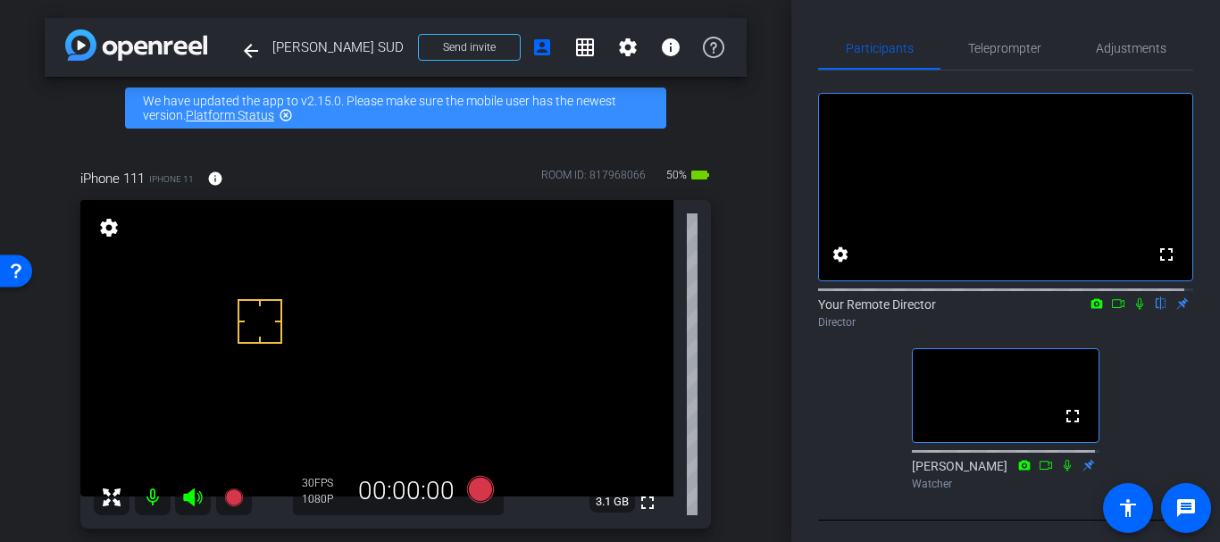
click at [761, 288] on div "arrow_back Jill Nuzzo SUD Back to project Send invite account_box grid_on setti…" at bounding box center [395, 271] width 791 height 542
click at [1133, 56] on span "Adjustments" at bounding box center [1131, 48] width 71 height 43
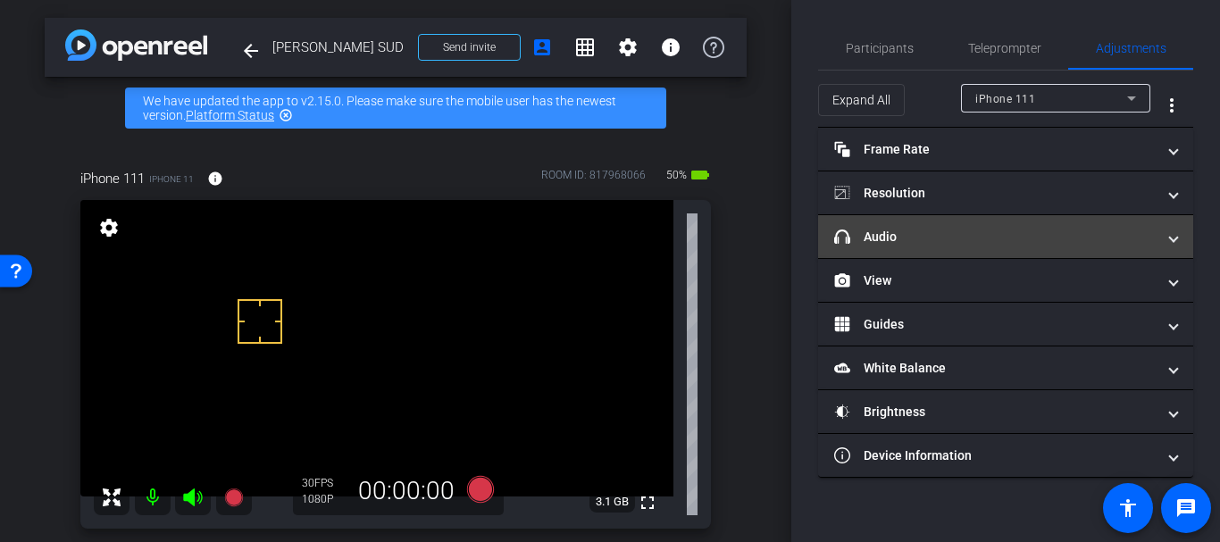
click at [984, 221] on mat-expansion-panel-header "headphone icon Audio" at bounding box center [1005, 236] width 375 height 43
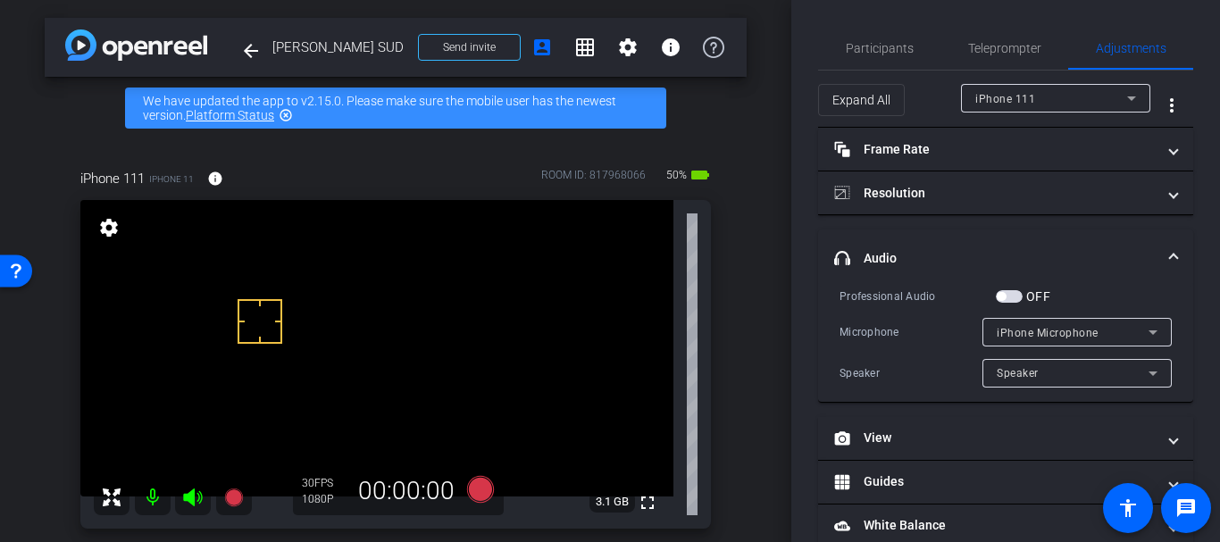
click at [1007, 295] on span "button" at bounding box center [1009, 296] width 27 height 13
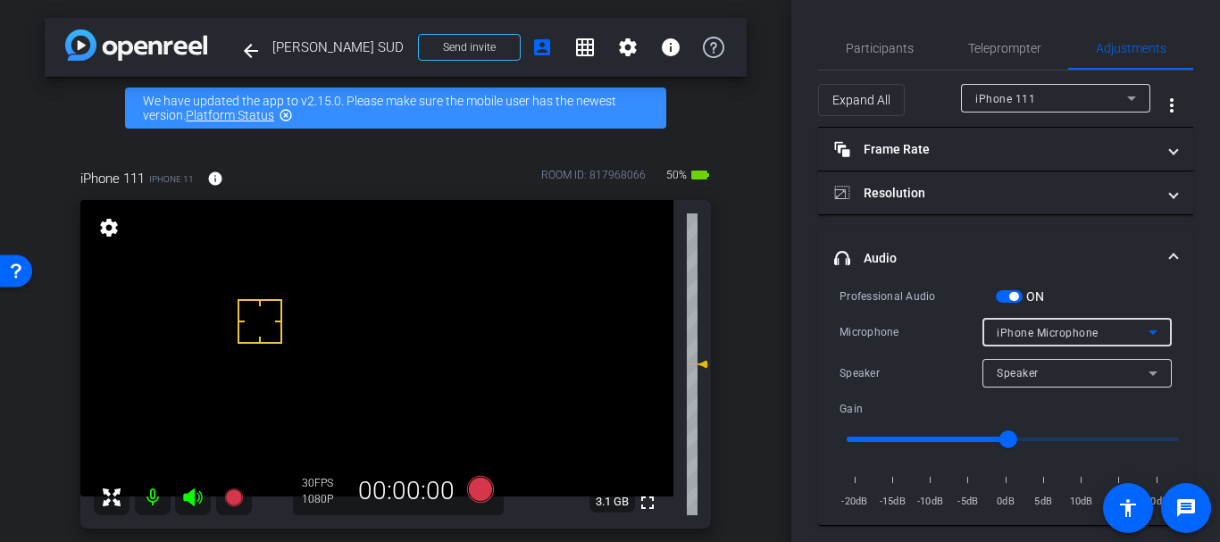
click at [1018, 333] on span "iPhone Microphone" at bounding box center [1048, 333] width 102 height 13
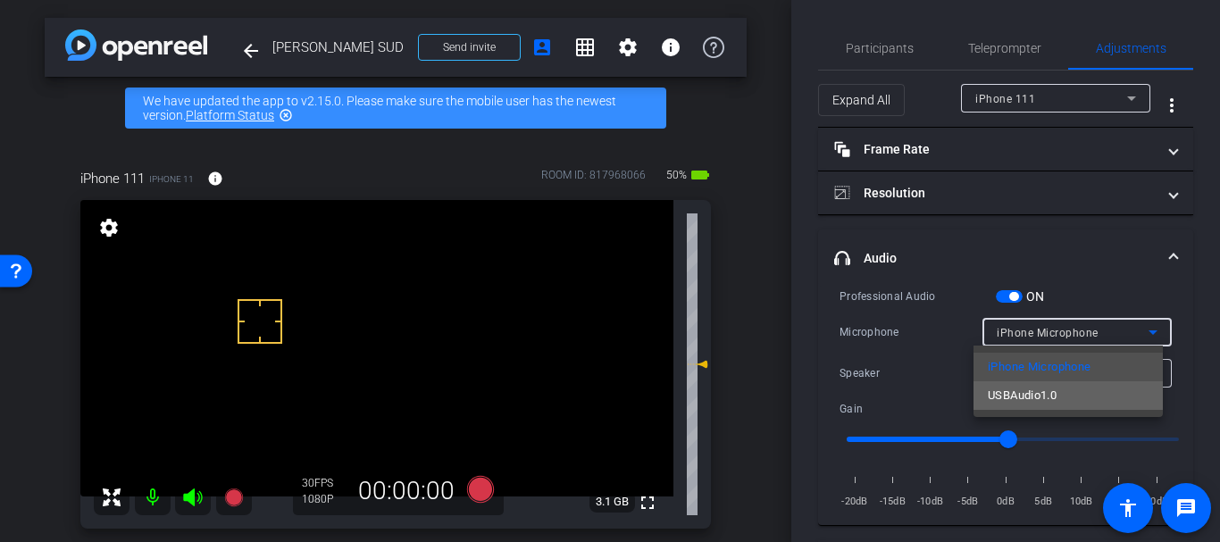
click at [1019, 388] on mat-option "USBAudio1.0" at bounding box center [1067, 395] width 189 height 29
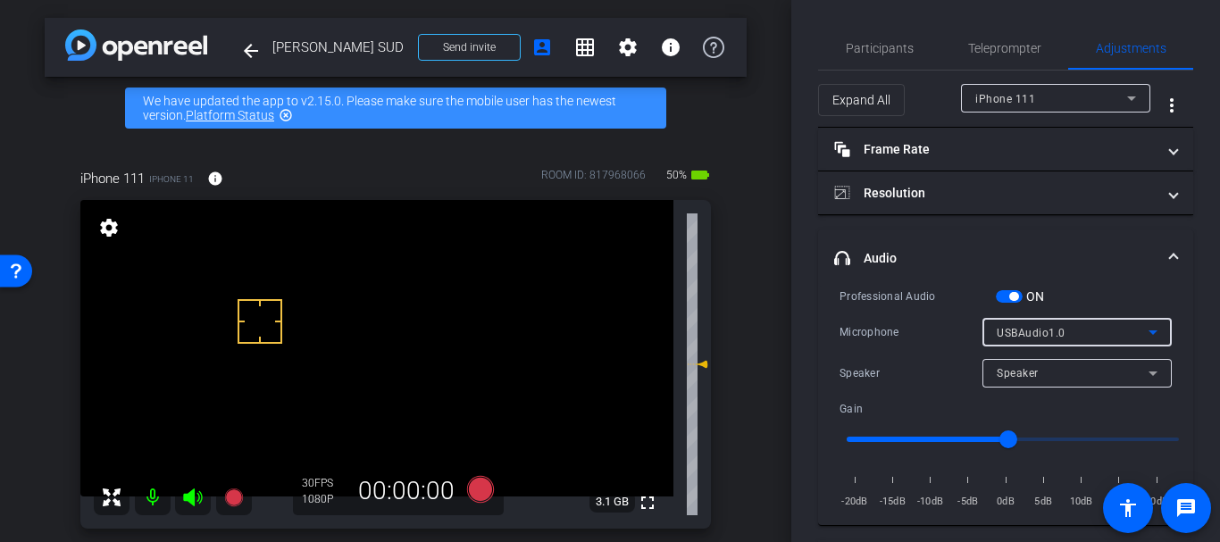
click at [1014, 373] on span "Speaker" at bounding box center [1018, 373] width 42 height 13
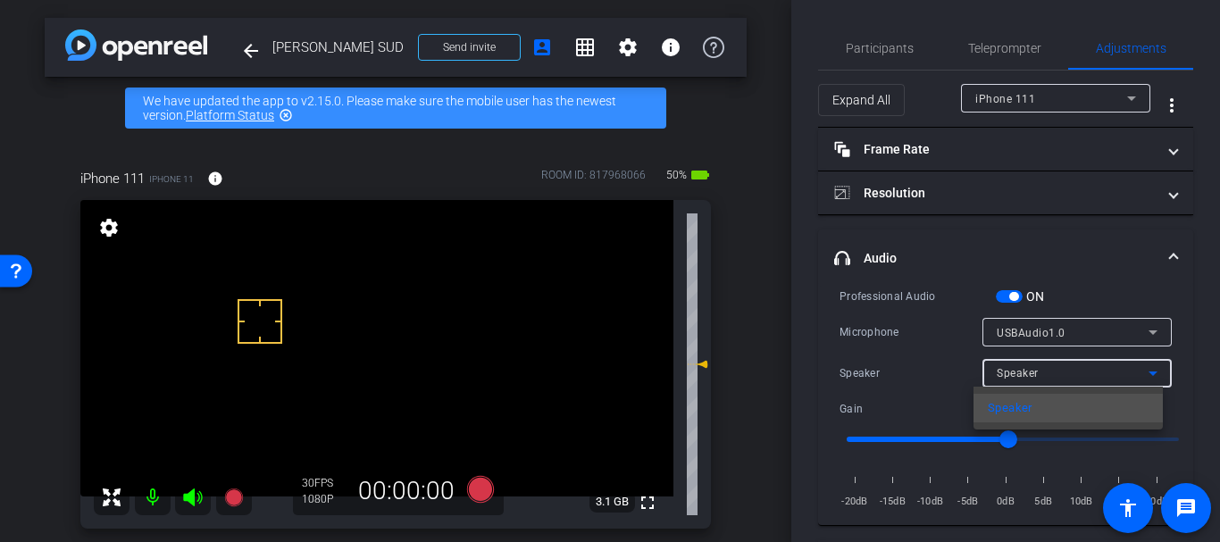
click at [1014, 373] on div at bounding box center [610, 271] width 1220 height 542
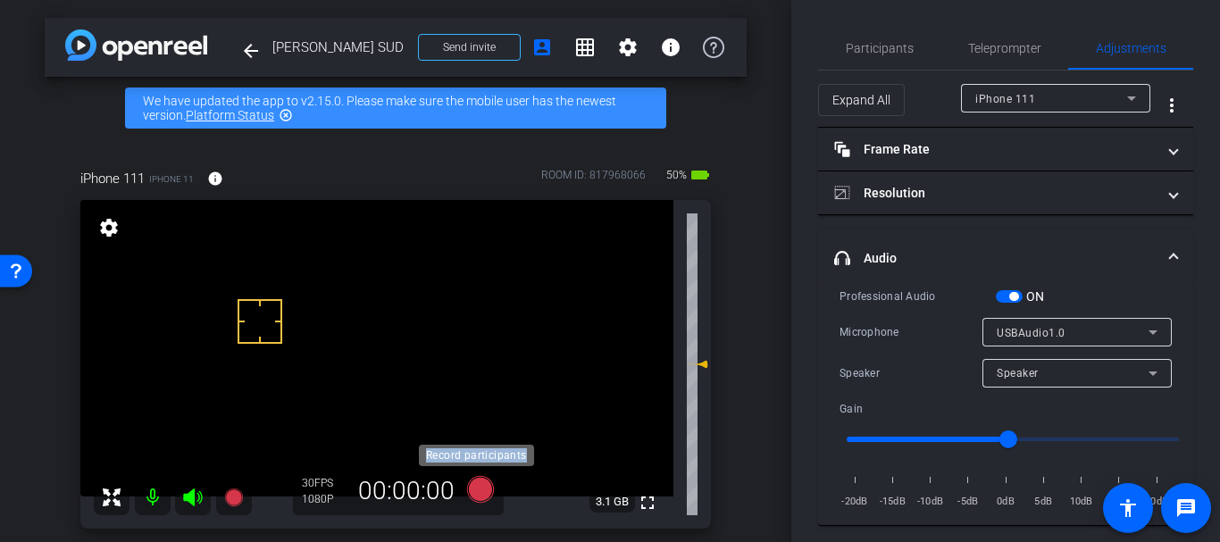
click at [469, 480] on icon at bounding box center [480, 489] width 43 height 32
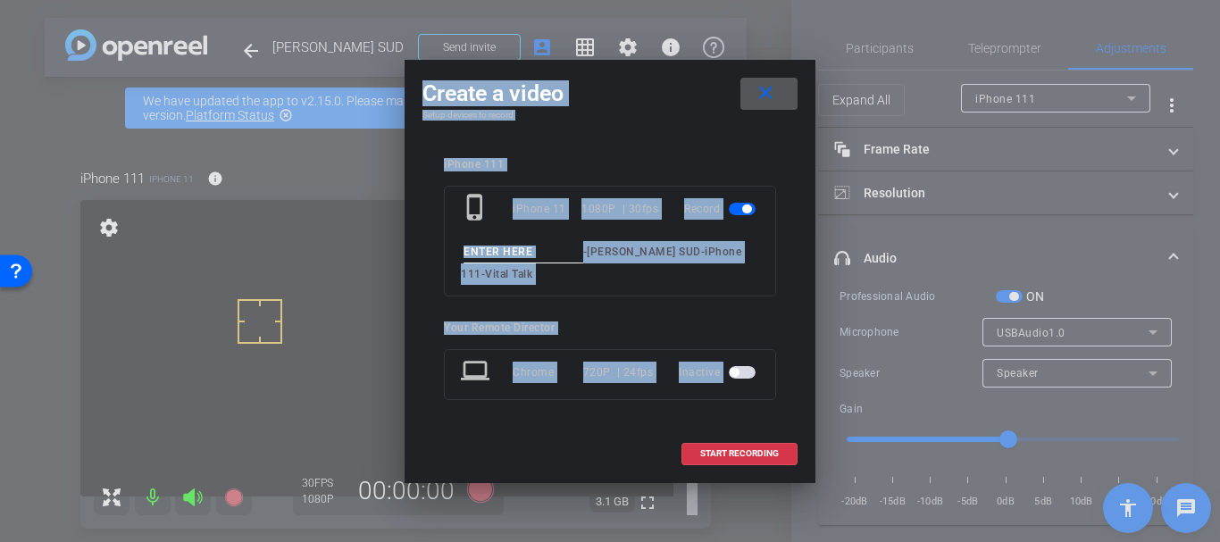
click at [497, 249] on input at bounding box center [523, 252] width 120 height 22
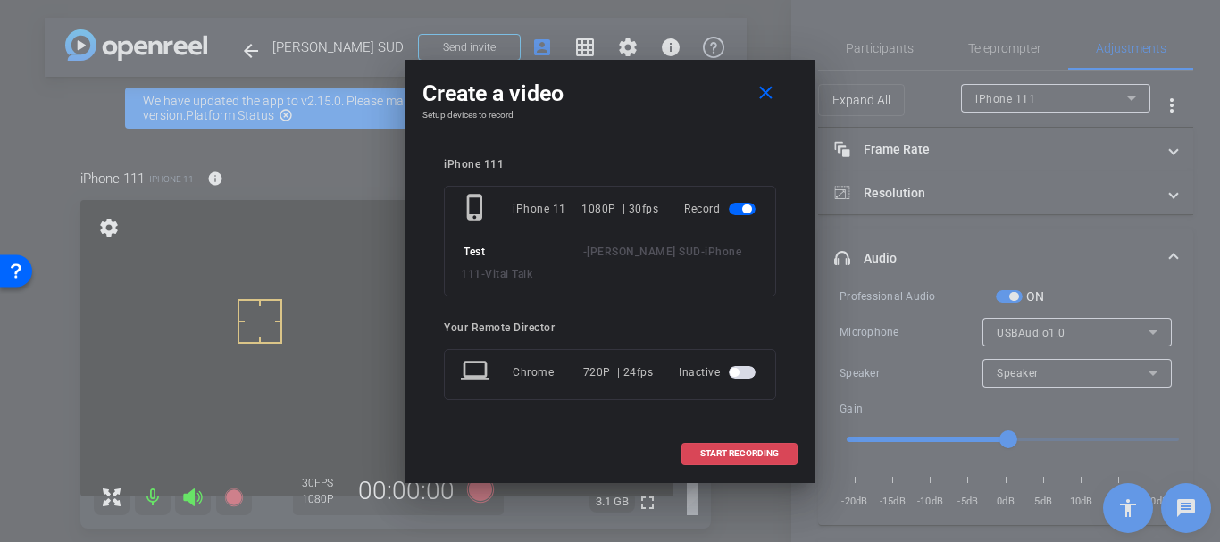
type input "Test"
drag, startPoint x: 699, startPoint y: 459, endPoint x: 691, endPoint y: 447, distance: 14.9
click at [697, 457] on span at bounding box center [739, 453] width 114 height 43
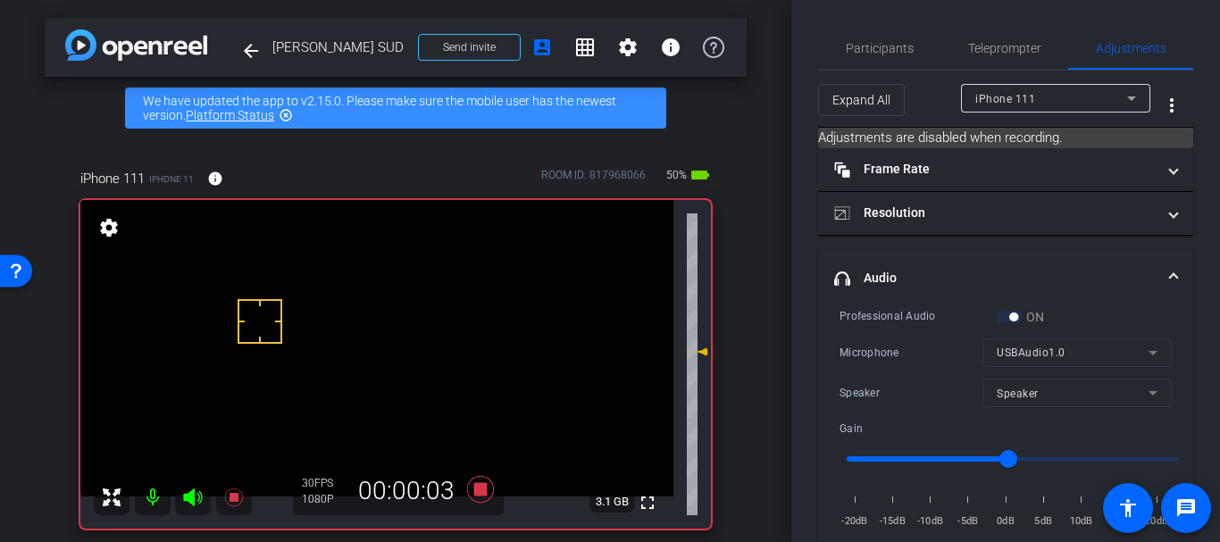
drag, startPoint x: 692, startPoint y: 363, endPoint x: 689, endPoint y: 350, distance: 13.0
click at [689, 350] on icon at bounding box center [697, 351] width 21 height 21
type input "2"
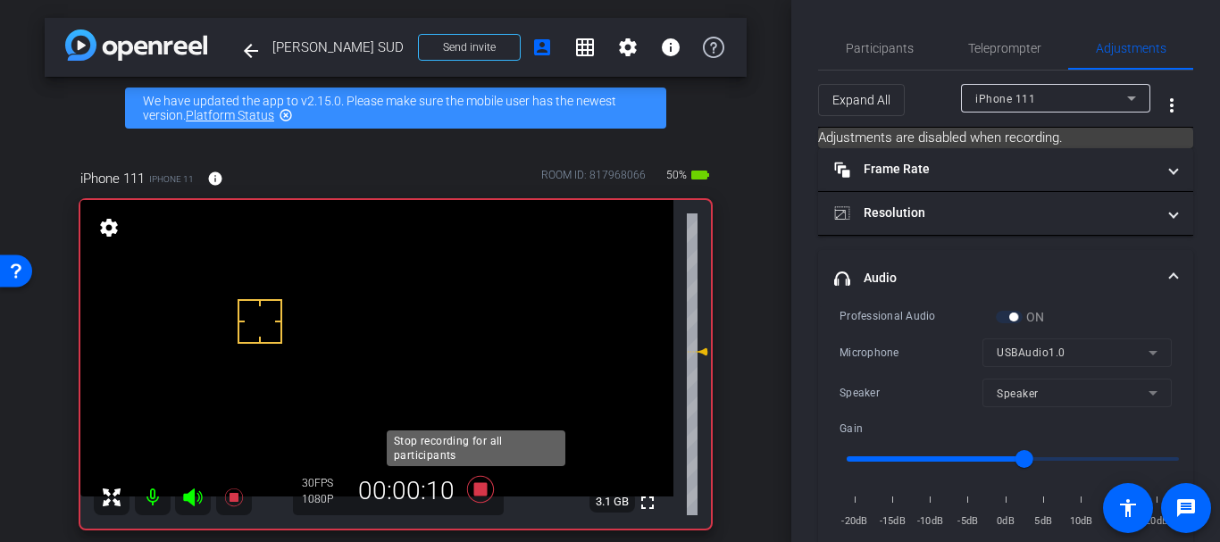
click at [481, 488] on icon at bounding box center [480, 489] width 27 height 27
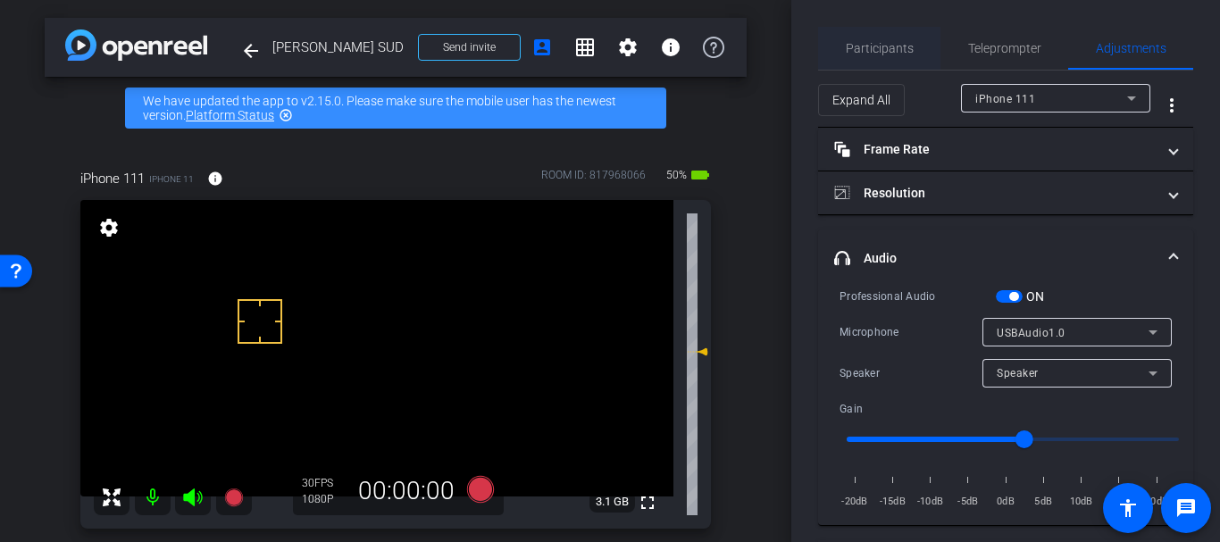
click at [915, 55] on div "Participants" at bounding box center [879, 48] width 122 height 43
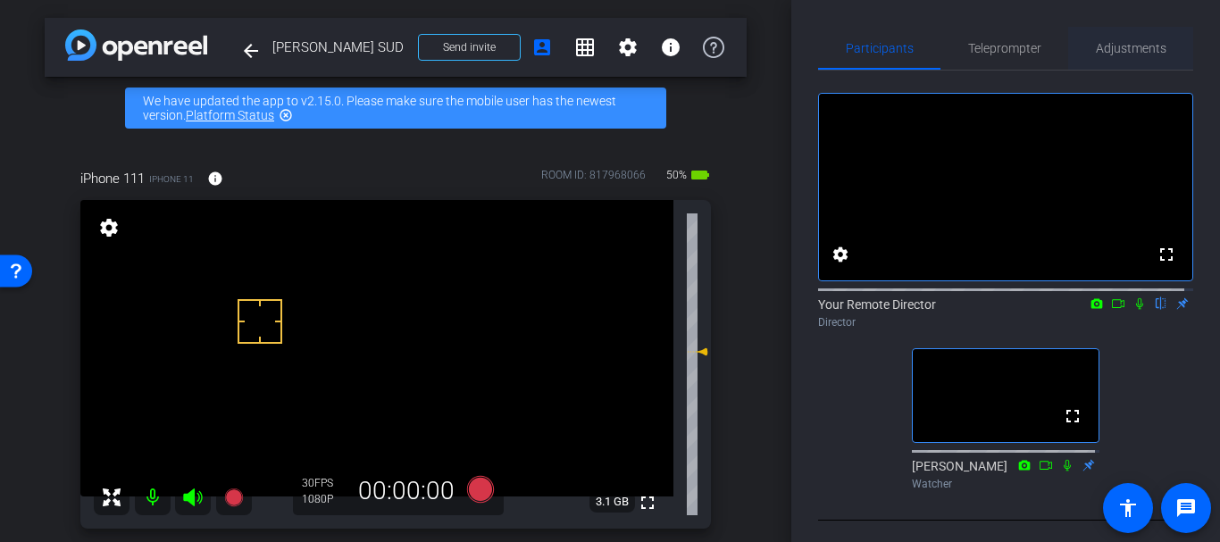
drag, startPoint x: 1076, startPoint y: 38, endPoint x: 1070, endPoint y: 45, distance: 9.5
click at [1076, 38] on div "Adjustments" at bounding box center [1130, 48] width 125 height 43
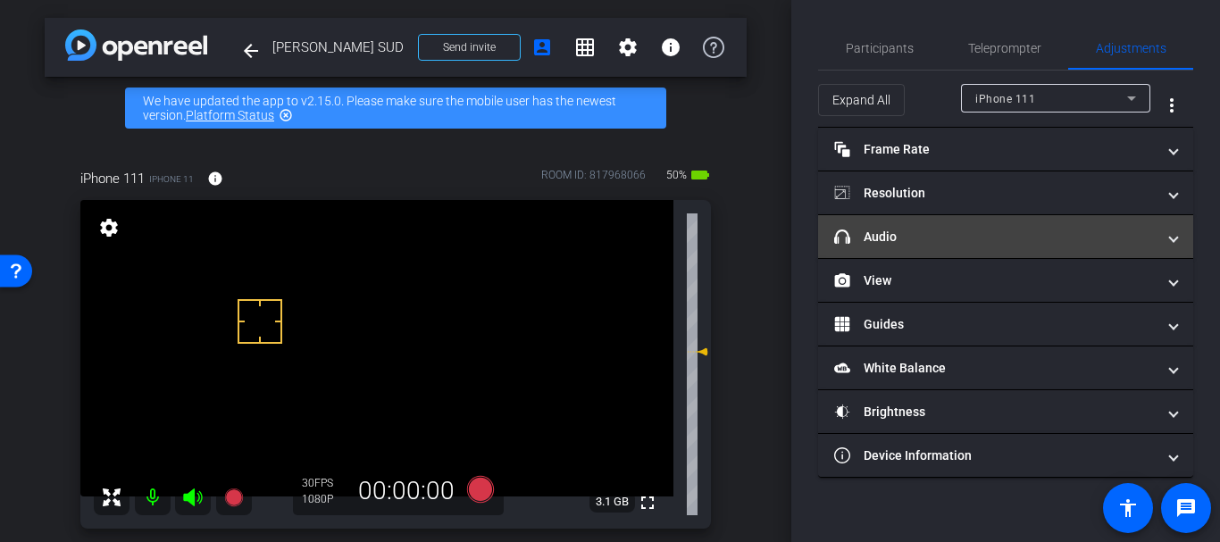
click at [949, 250] on mat-expansion-panel-header "headphone icon Audio" at bounding box center [1005, 236] width 375 height 43
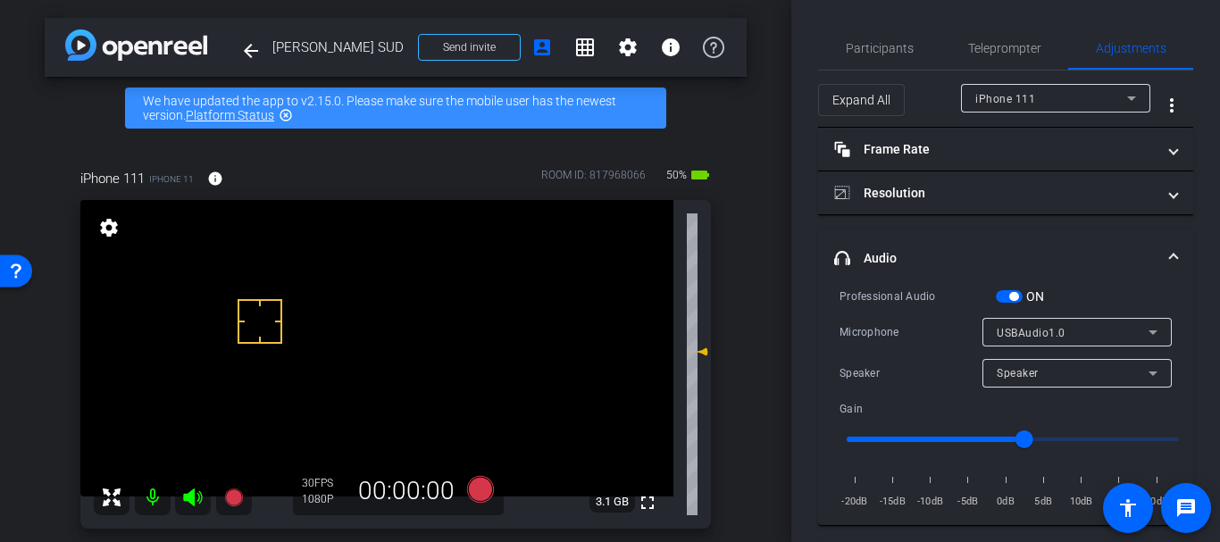
click at [1019, 296] on span "button" at bounding box center [1009, 296] width 27 height 13
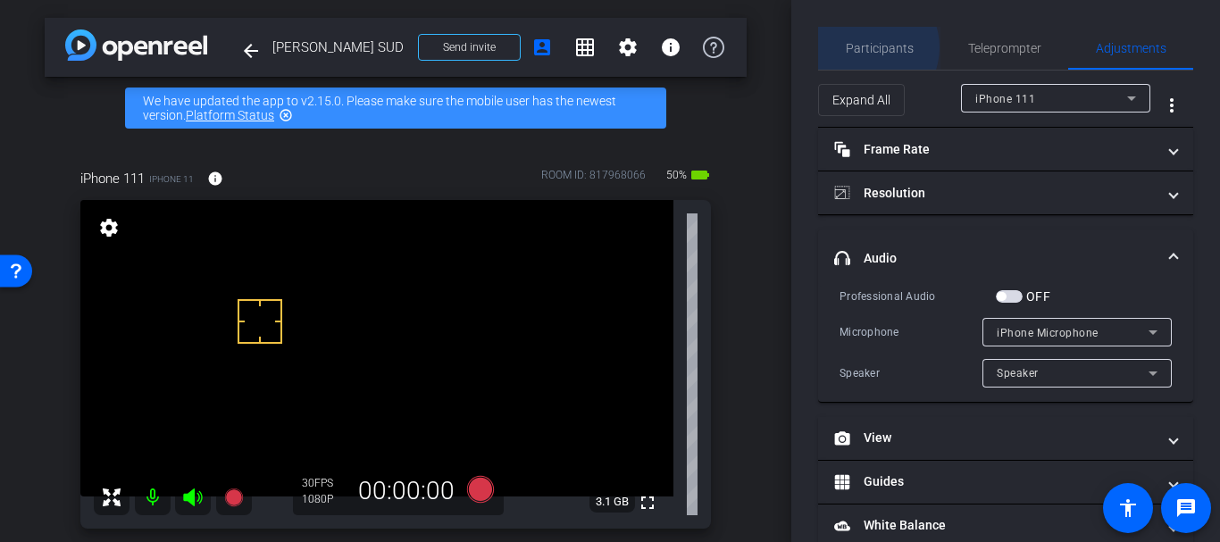
click at [866, 47] on span "Participants" at bounding box center [880, 48] width 68 height 13
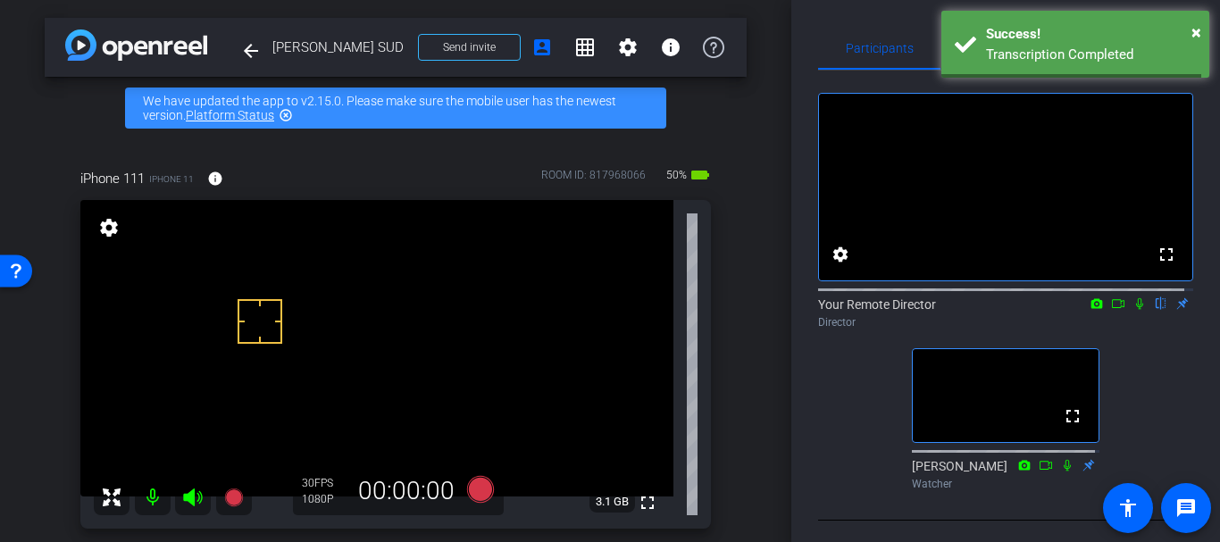
click at [767, 271] on div "arrow_back Jill Nuzzo SUD Back to project Send invite account_box grid_on setti…" at bounding box center [395, 271] width 791 height 542
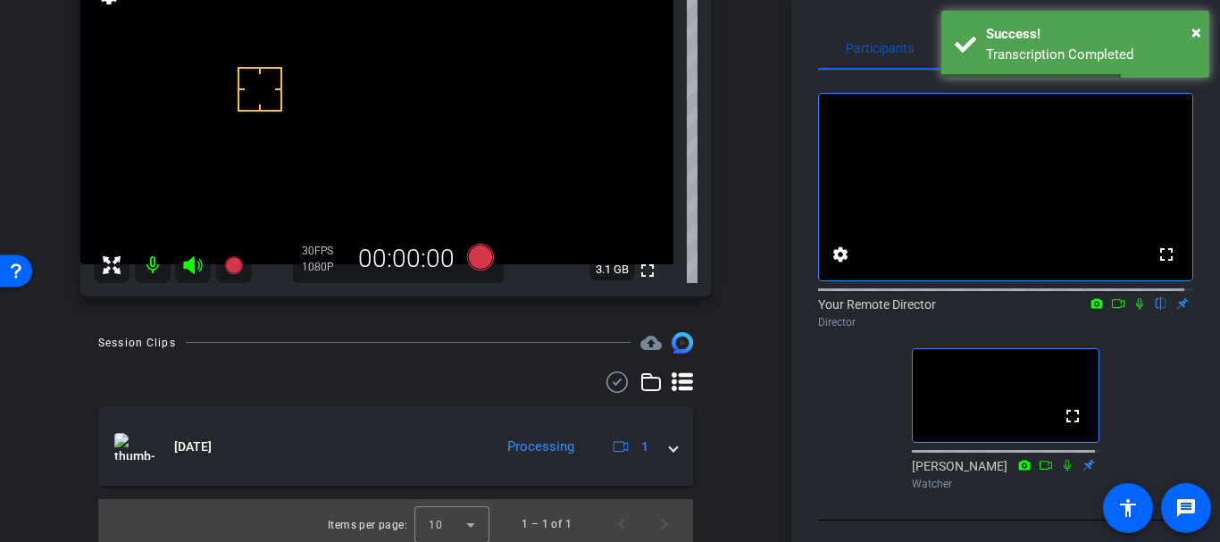
scroll to position [239, 0]
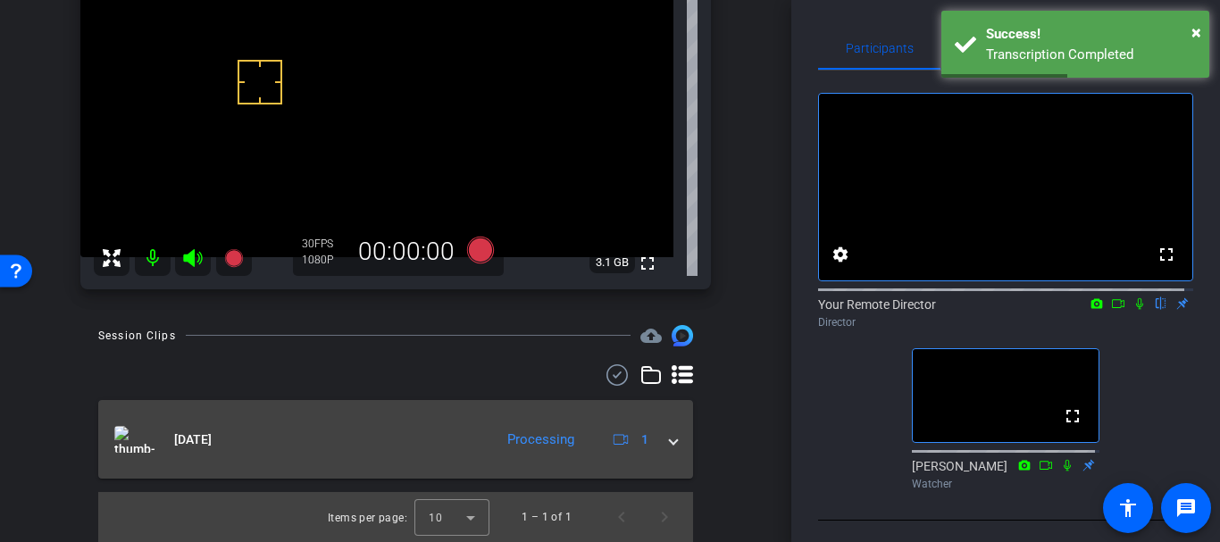
click at [365, 437] on mat-panel-title "[DATE]" at bounding box center [299, 439] width 370 height 27
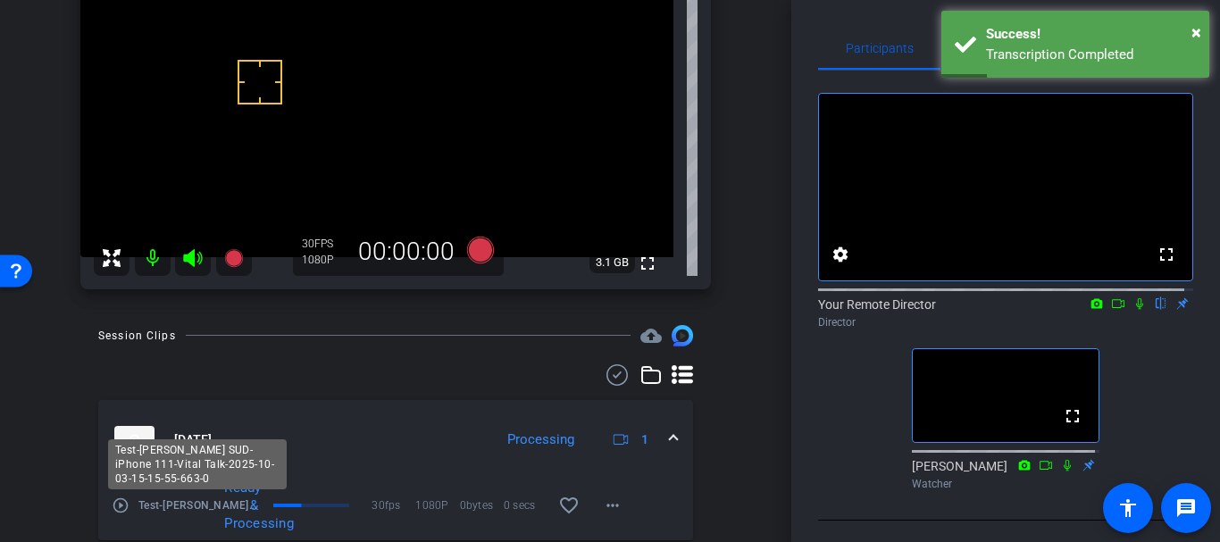
click at [145, 511] on span "Test-Jill Nuzzo SUD-iPhone 111-Vital Talk-2025-10-03-15-15-55-663-0" at bounding box center [198, 506] width 121 height 18
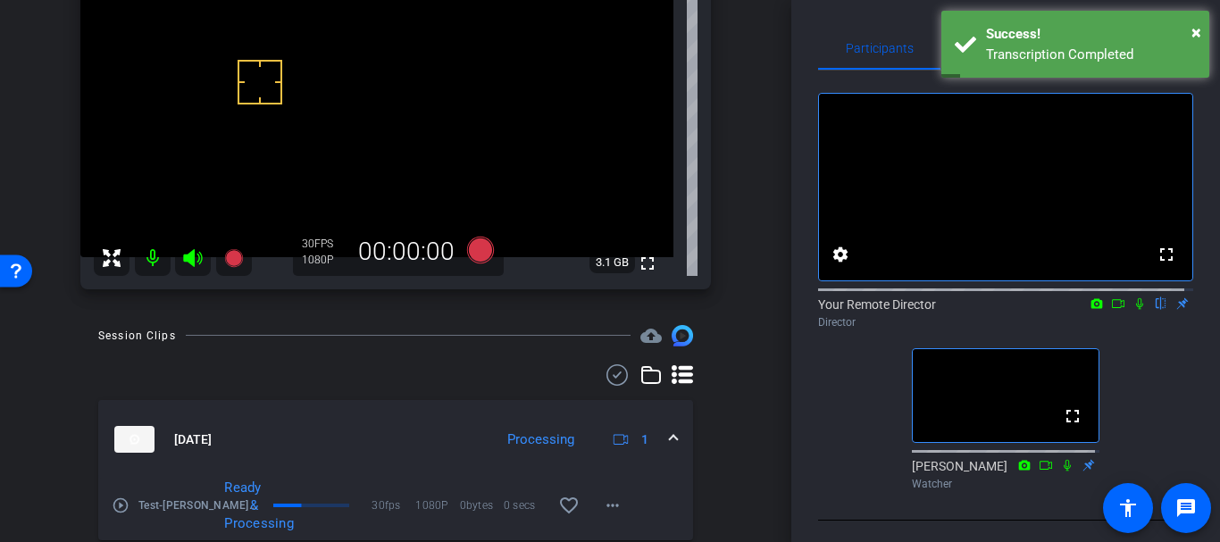
click at [128, 508] on mat-icon "play_circle_outline" at bounding box center [121, 506] width 18 height 18
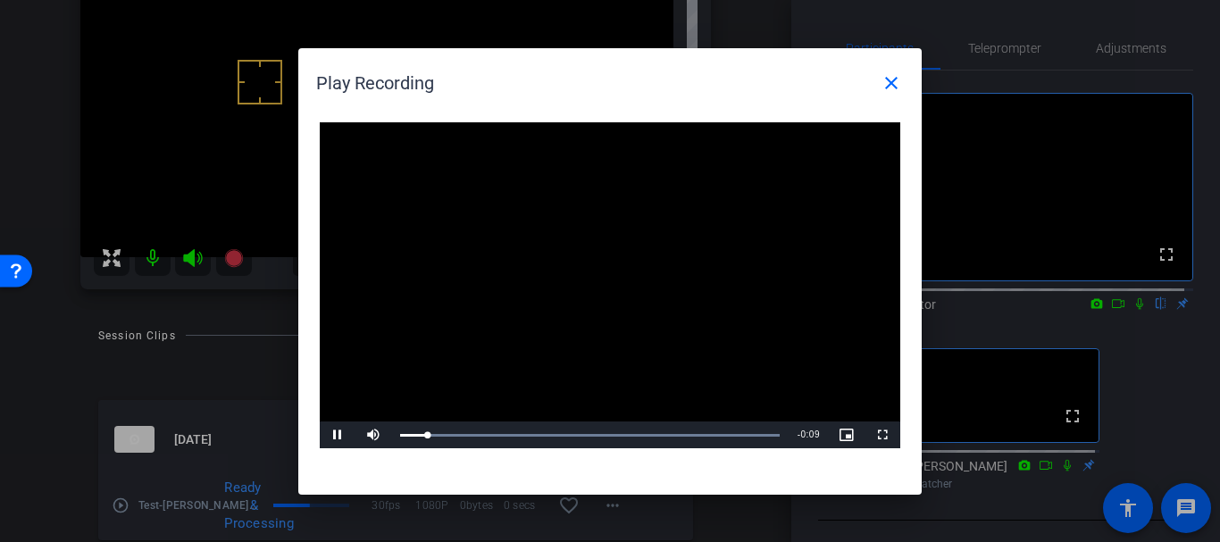
click at [635, 282] on video "Video Player" at bounding box center [610, 285] width 580 height 327
click at [897, 62] on span at bounding box center [891, 83] width 43 height 43
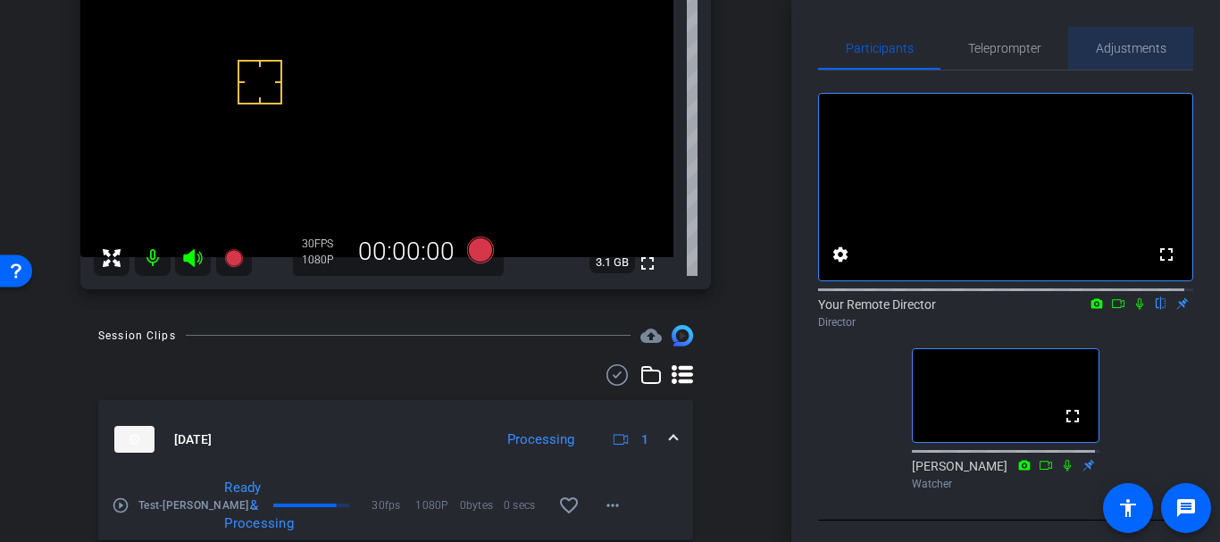
drag, startPoint x: 1126, startPoint y: 39, endPoint x: 1073, endPoint y: 41, distance: 53.6
click at [1122, 39] on span "Adjustments" at bounding box center [1131, 48] width 71 height 43
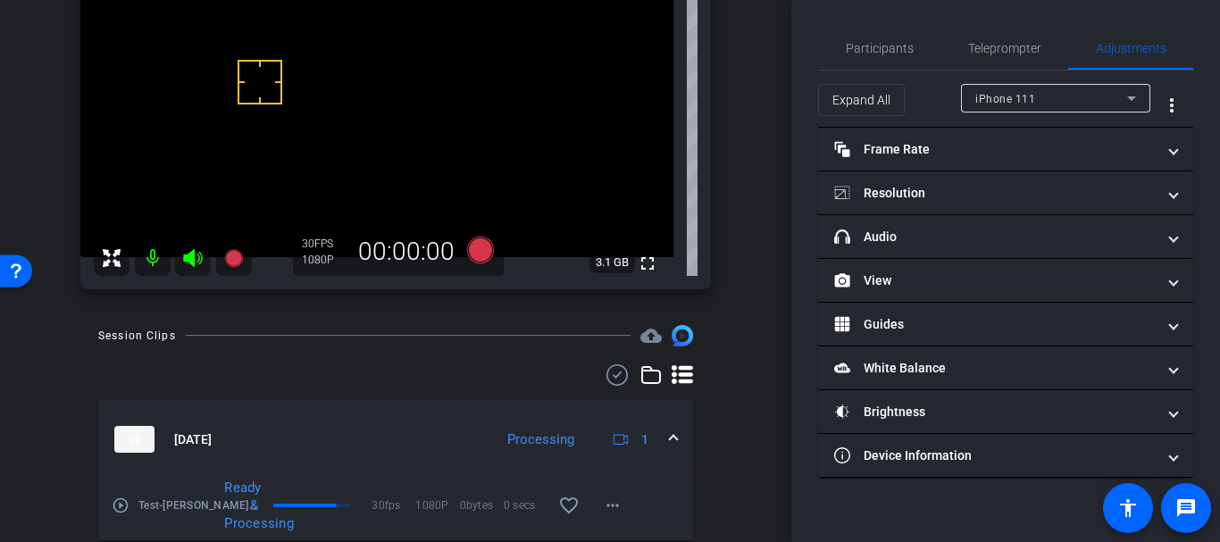
click at [739, 136] on div "arrow_back Jill Nuzzo SUD Back to project Send invite account_box grid_on setti…" at bounding box center [395, 32] width 791 height 542
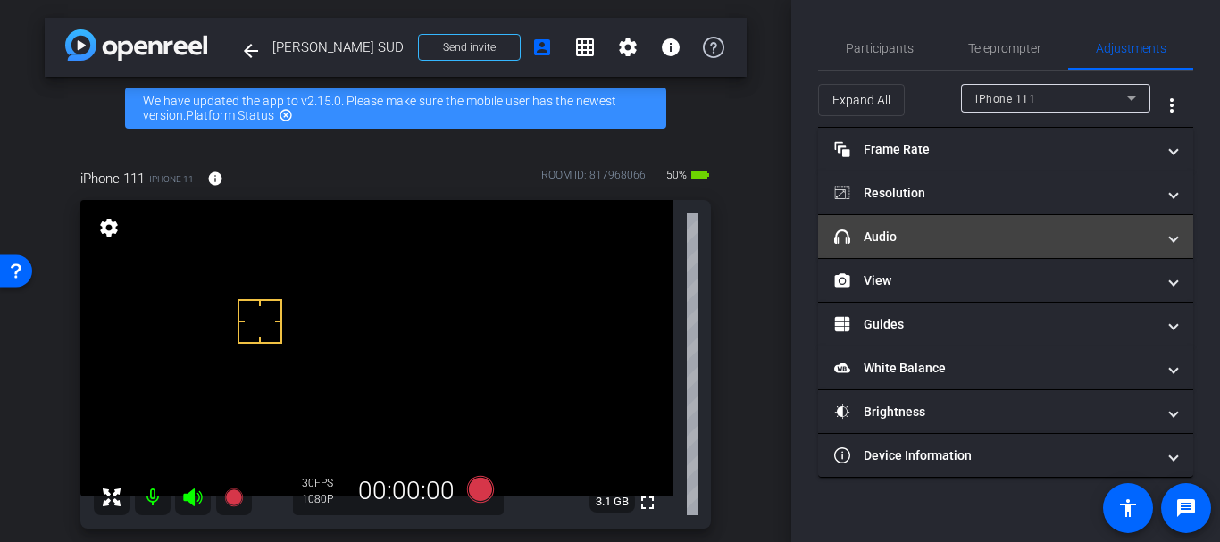
click at [946, 246] on mat-panel-title "headphone icon Audio" at bounding box center [994, 237] width 321 height 19
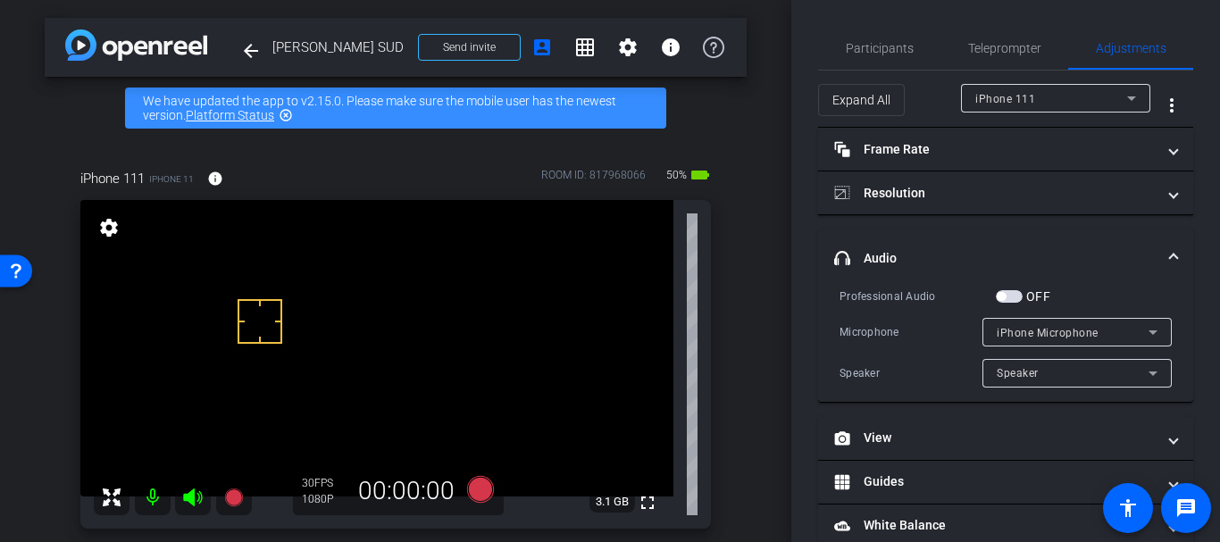
click at [989, 301] on div "Professional Audio" at bounding box center [917, 297] width 156 height 18
click at [1012, 303] on div "OFF" at bounding box center [1023, 297] width 54 height 18
click at [1014, 294] on span "button" at bounding box center [1009, 296] width 27 height 13
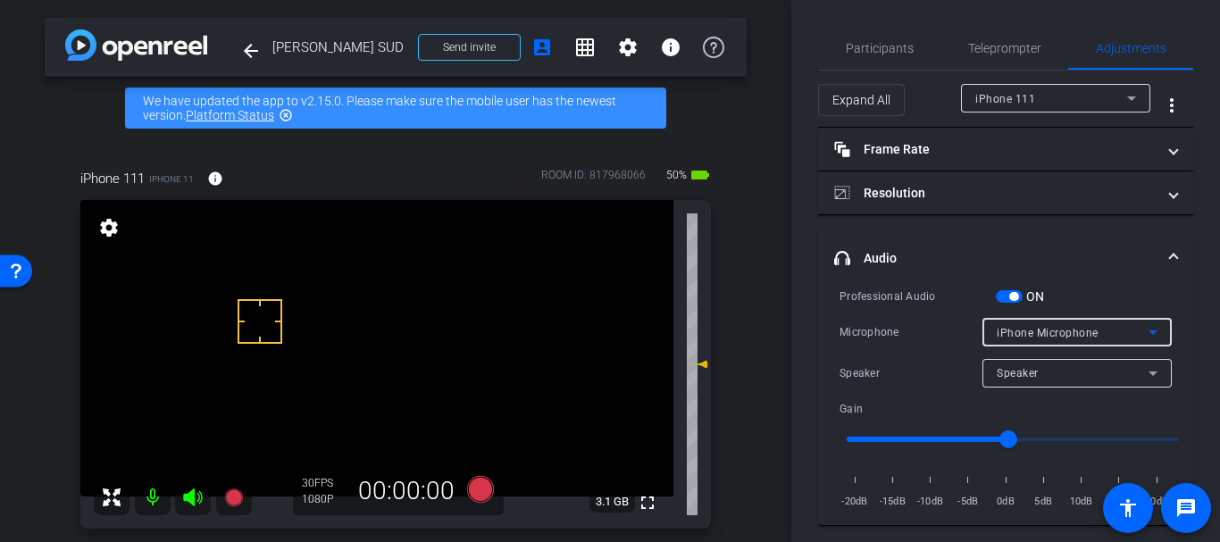
click at [997, 332] on span "iPhone Microphone" at bounding box center [1048, 333] width 102 height 13
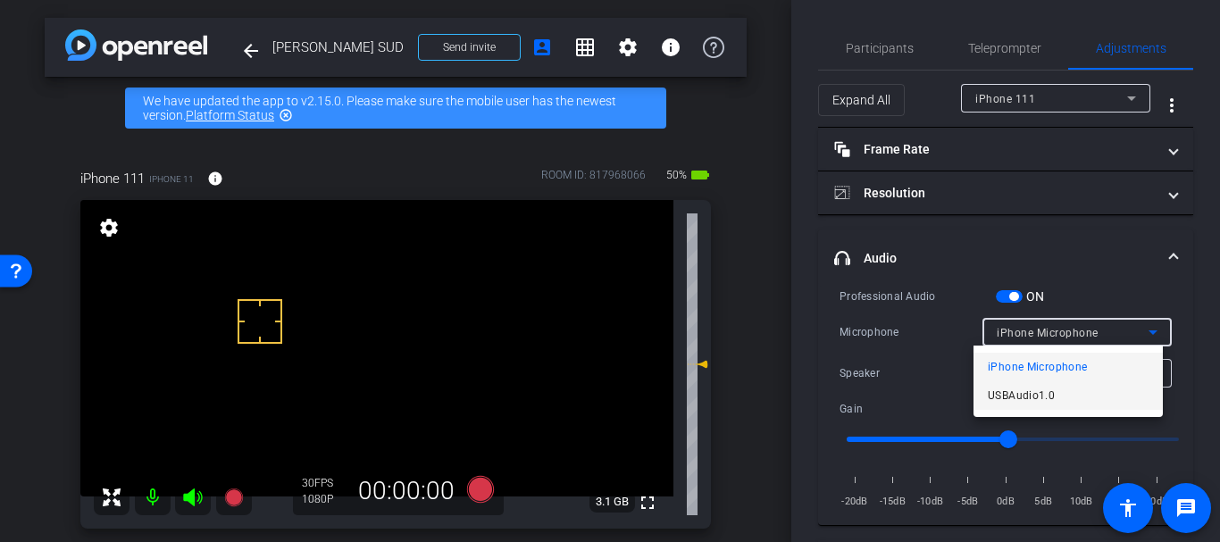
click at [1009, 399] on span "USBAudio1.0" at bounding box center [1021, 395] width 67 height 21
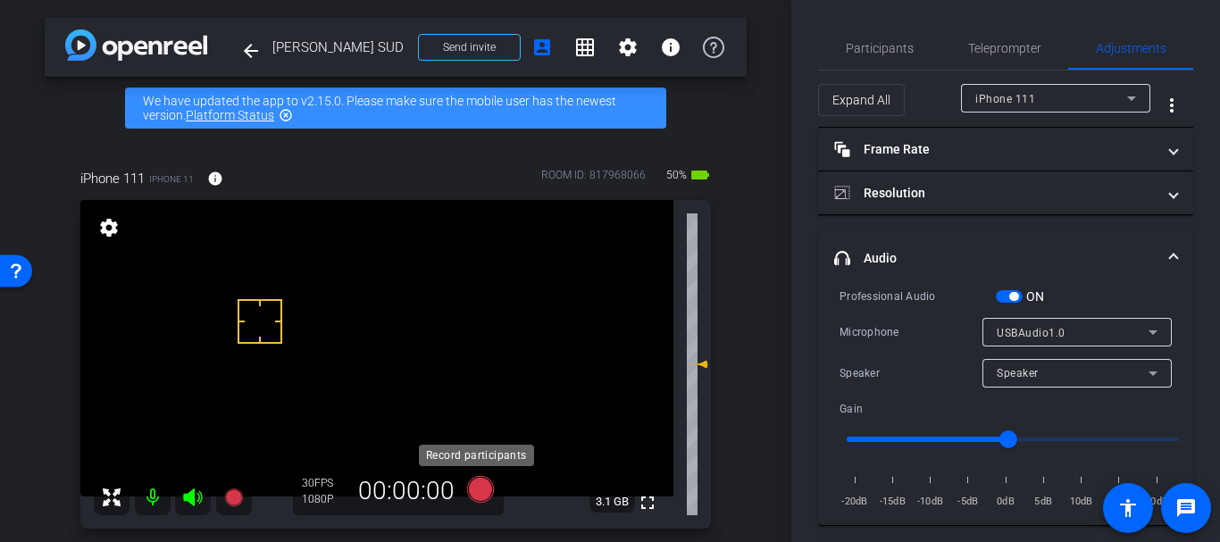
click at [488, 484] on icon at bounding box center [480, 489] width 27 height 27
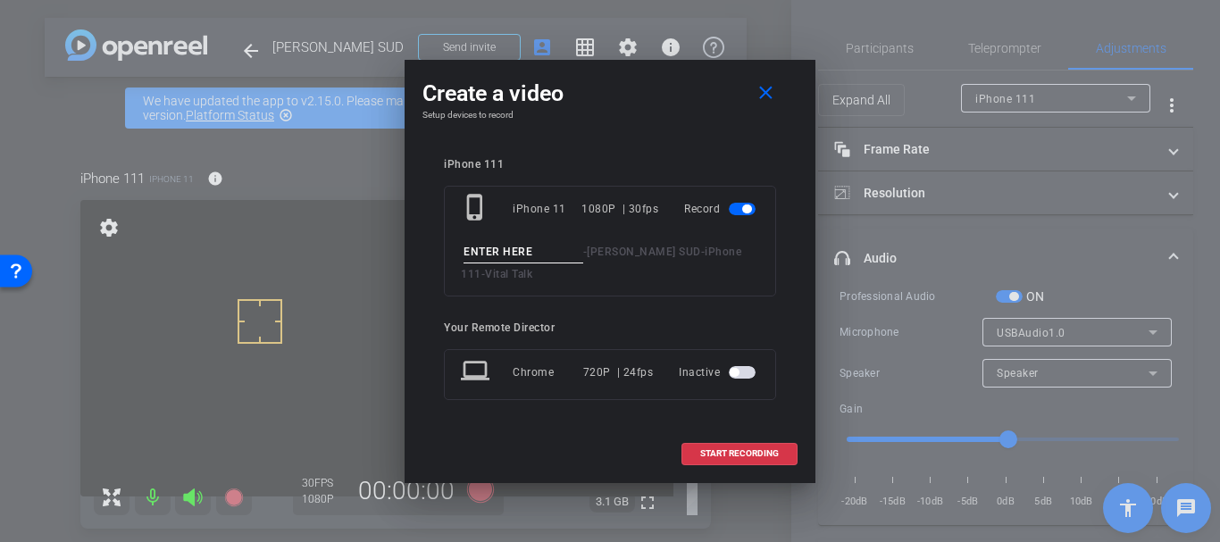
click at [499, 250] on input at bounding box center [523, 252] width 120 height 22
type input "Great example take 1"
click at [736, 454] on span "START RECORDING" at bounding box center [739, 453] width 79 height 9
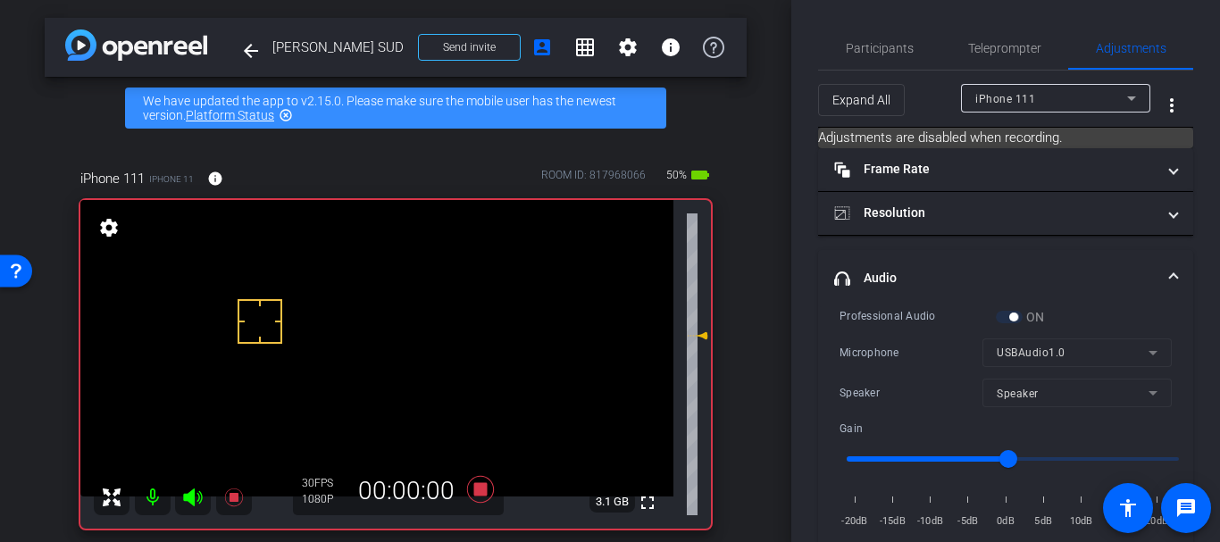
drag, startPoint x: 693, startPoint y: 365, endPoint x: 689, endPoint y: 337, distance: 28.8
click at [689, 337] on icon at bounding box center [697, 335] width 21 height 21
type input "4"
click at [874, 68] on span "Participants" at bounding box center [880, 48] width 68 height 43
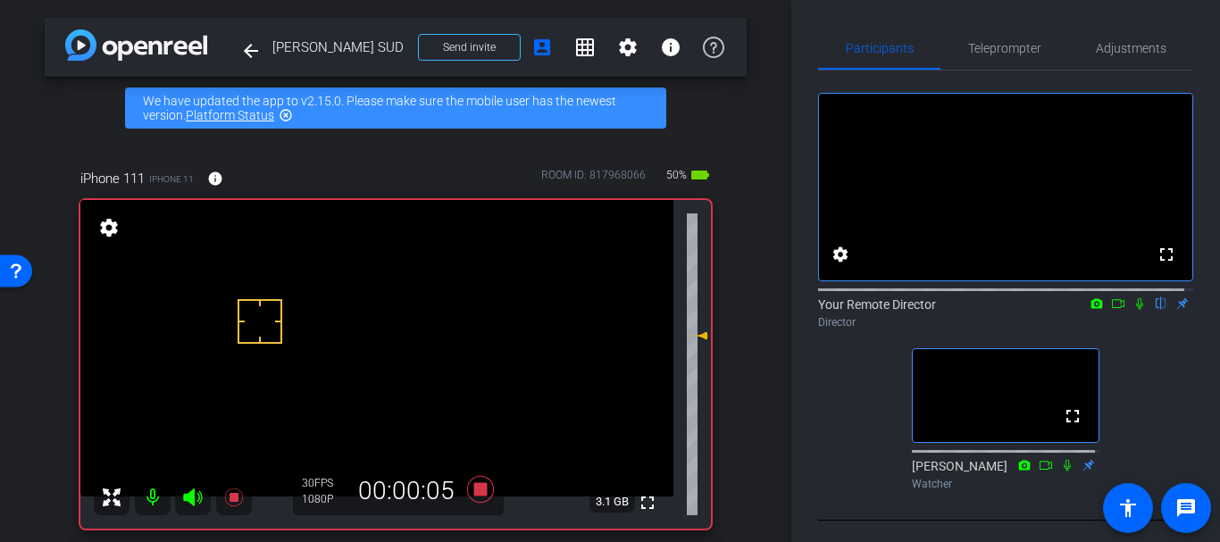
click at [1134, 310] on icon at bounding box center [1139, 303] width 14 height 13
click at [1064, 472] on icon at bounding box center [1067, 465] width 14 height 13
drag, startPoint x: 689, startPoint y: 330, endPoint x: 692, endPoint y: 342, distance: 11.9
click at [692, 342] on icon at bounding box center [697, 347] width 21 height 21
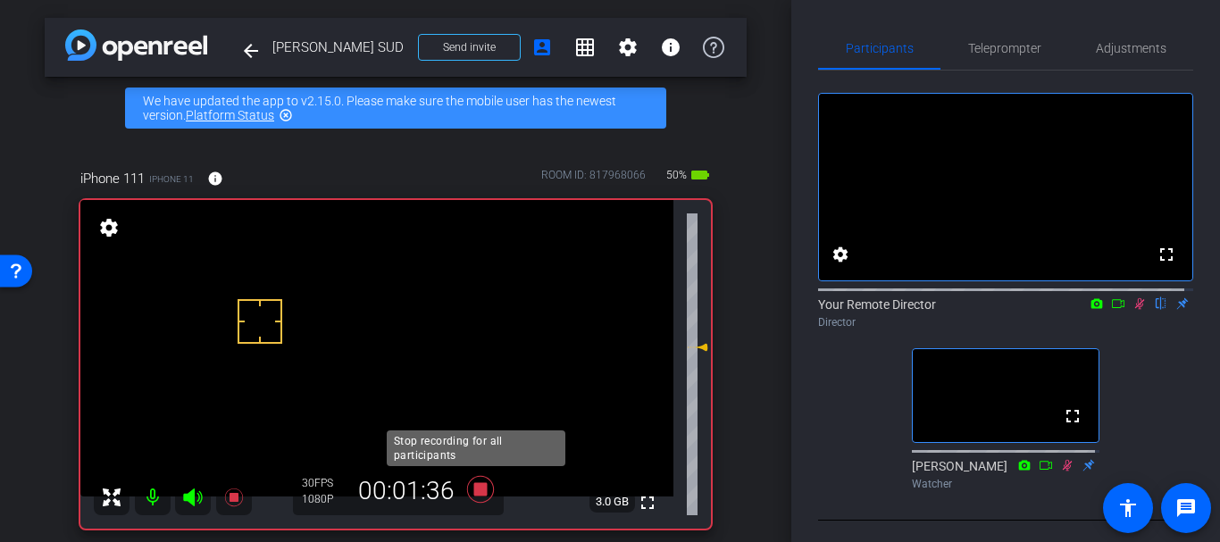
click at [480, 489] on icon at bounding box center [480, 489] width 27 height 27
click at [1139, 312] on mat-icon at bounding box center [1139, 304] width 21 height 16
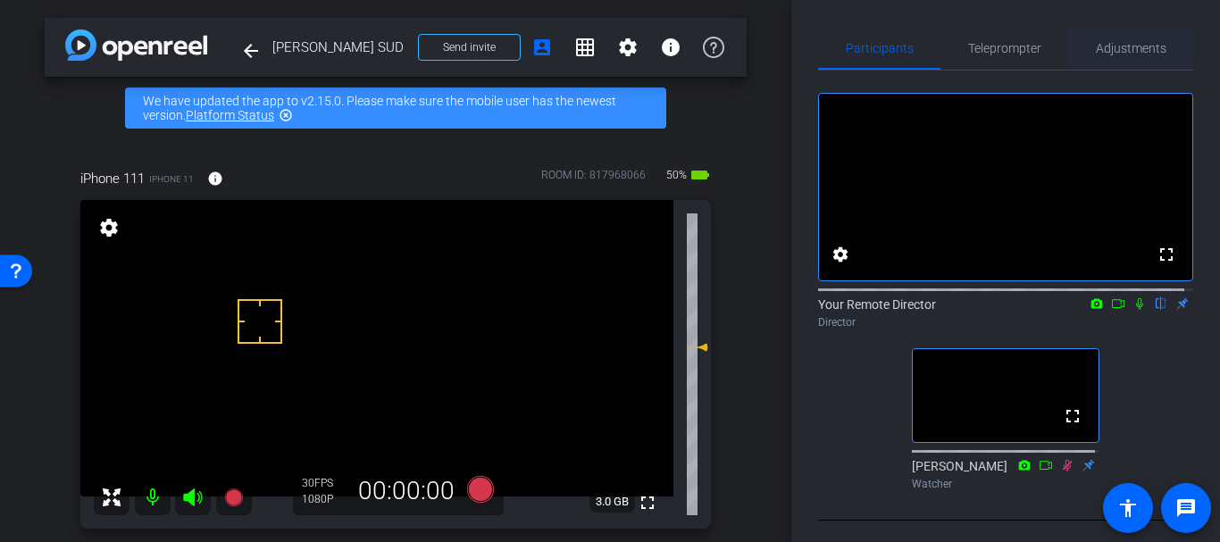
click at [1098, 47] on span "Adjustments" at bounding box center [1131, 48] width 71 height 13
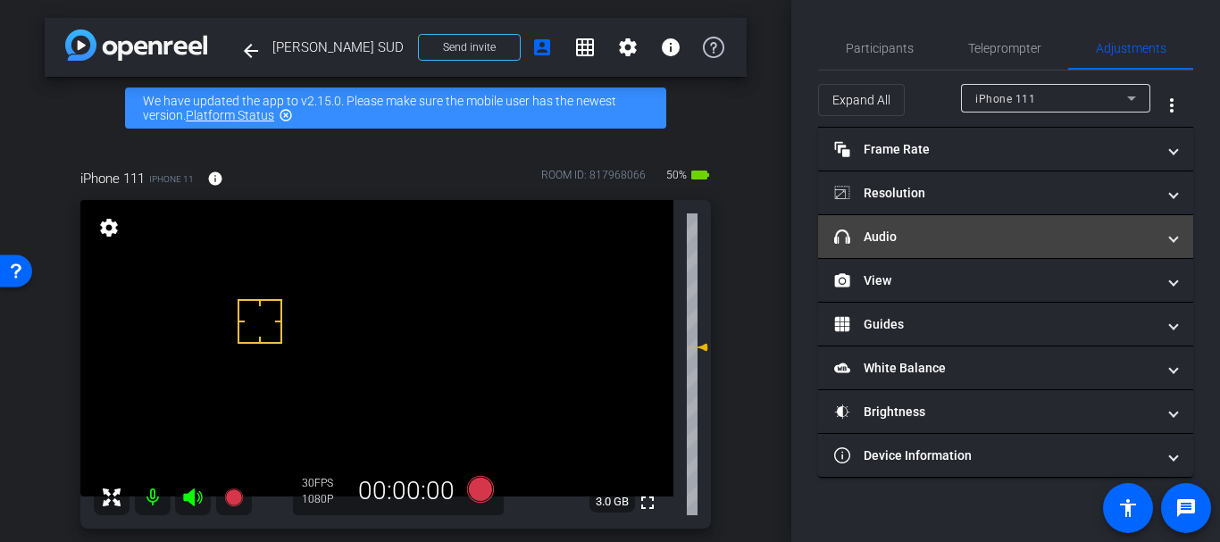
click at [897, 244] on mat-panel-title "headphone icon Audio" at bounding box center [994, 237] width 321 height 19
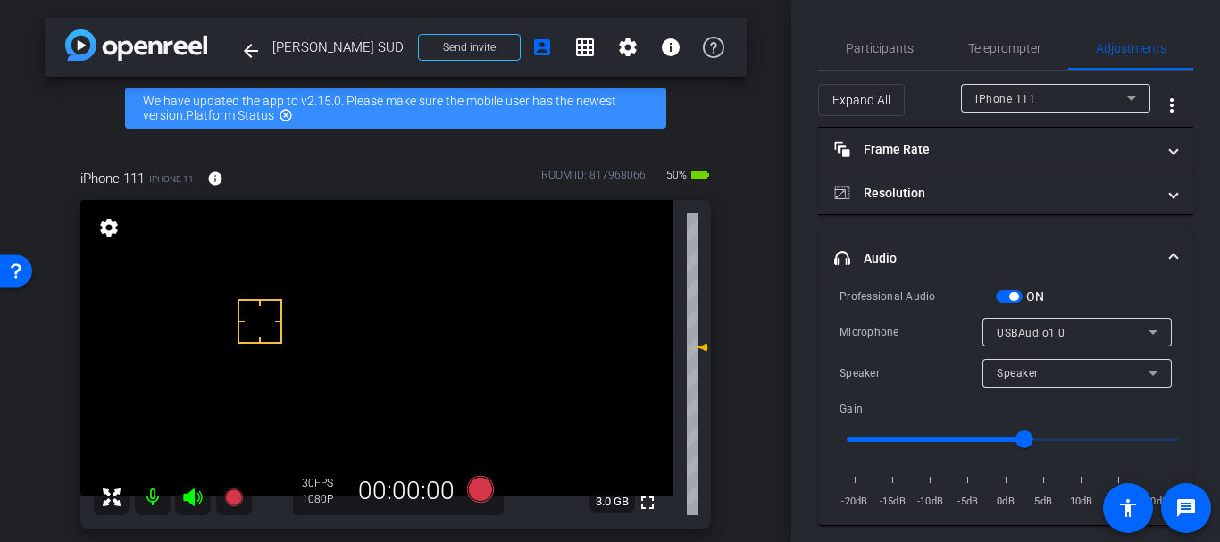
click at [1007, 301] on span "button" at bounding box center [1009, 296] width 27 height 13
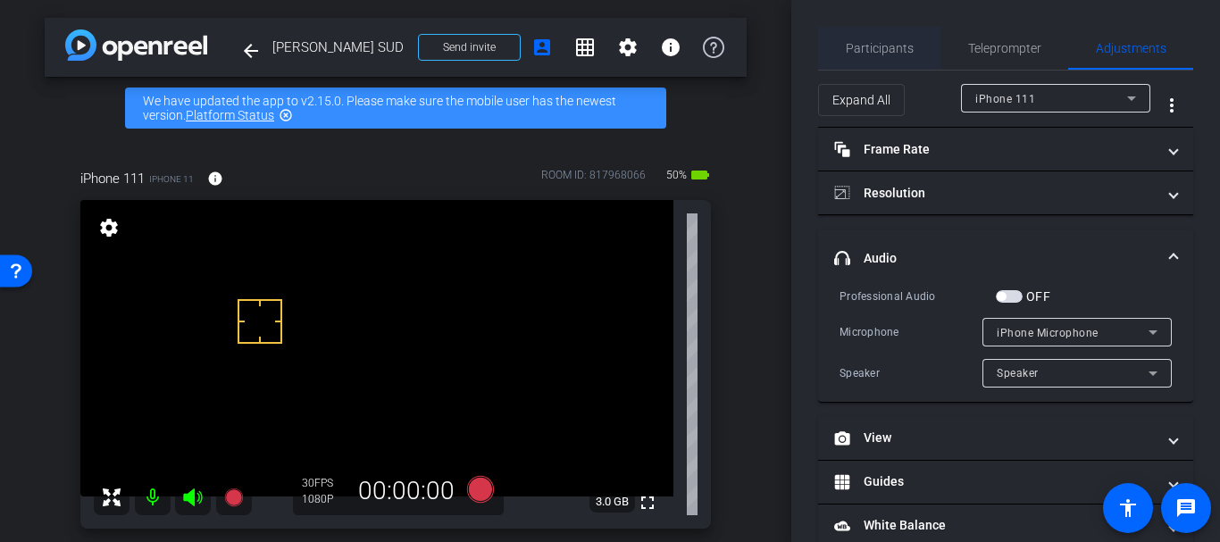
click at [850, 30] on span "Participants" at bounding box center [880, 48] width 68 height 43
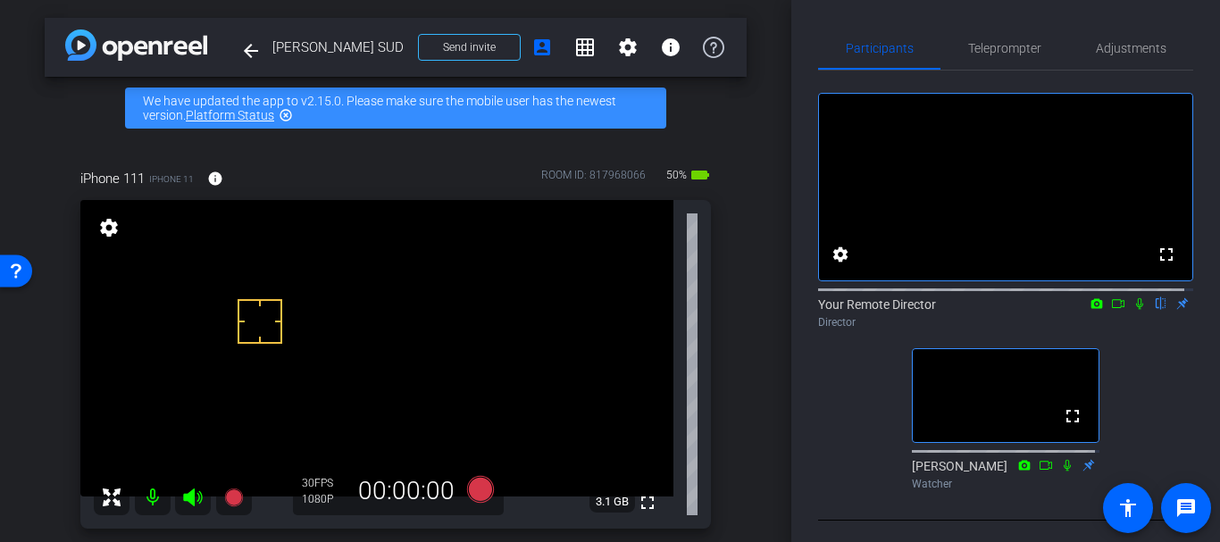
click at [799, 379] on div "Participants Teleprompter Adjustments fullscreen settings Your Remote Director …" at bounding box center [1005, 271] width 429 height 542
click at [701, 393] on div "fullscreen settings 3.1 GB" at bounding box center [395, 364] width 630 height 329
click at [732, 366] on div "iPhone 111 iPhone 11 info ROOM ID: 817968066 50% battery_std fullscreen setting…" at bounding box center [396, 342] width 702 height 407
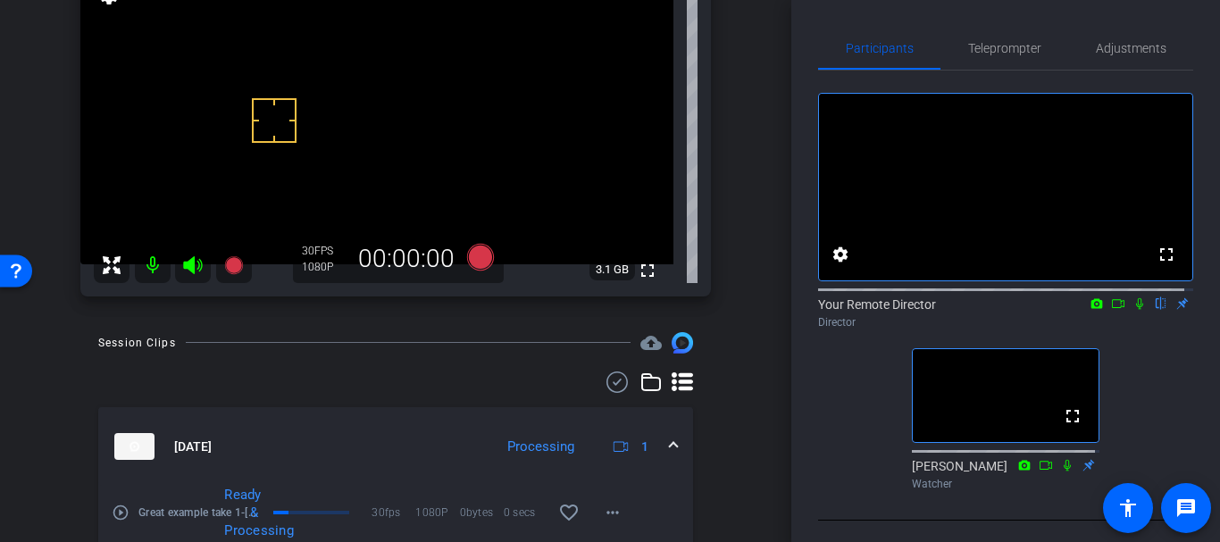
scroll to position [226, 0]
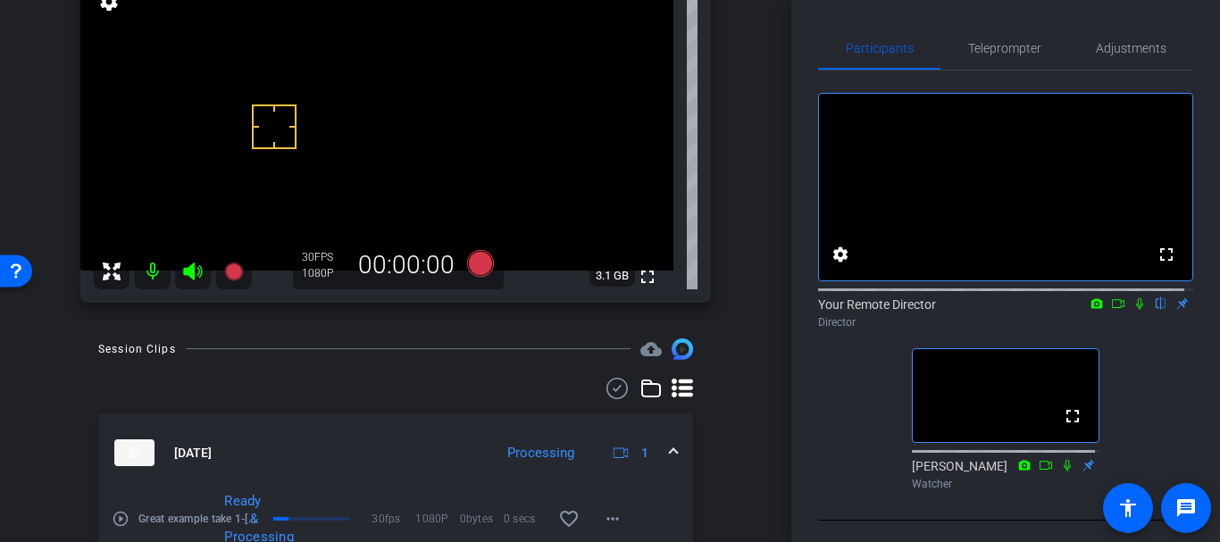
click at [122, 507] on div "play_circle_outline Great example take 1-Jill Nuzzo SUD-iPhone 111-Vital Talk-2…" at bounding box center [185, 519] width 147 height 54
click at [753, 362] on div "arrow_back Jill Nuzzo SUD Back to project Send invite account_box grid_on setti…" at bounding box center [395, 271] width 791 height 542
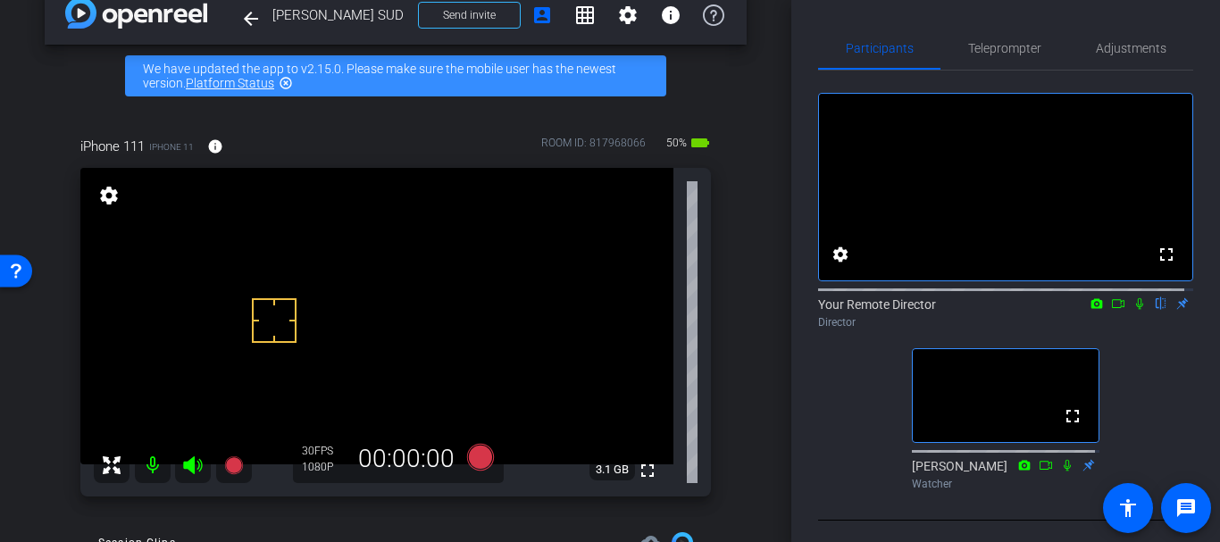
scroll to position [36, 0]
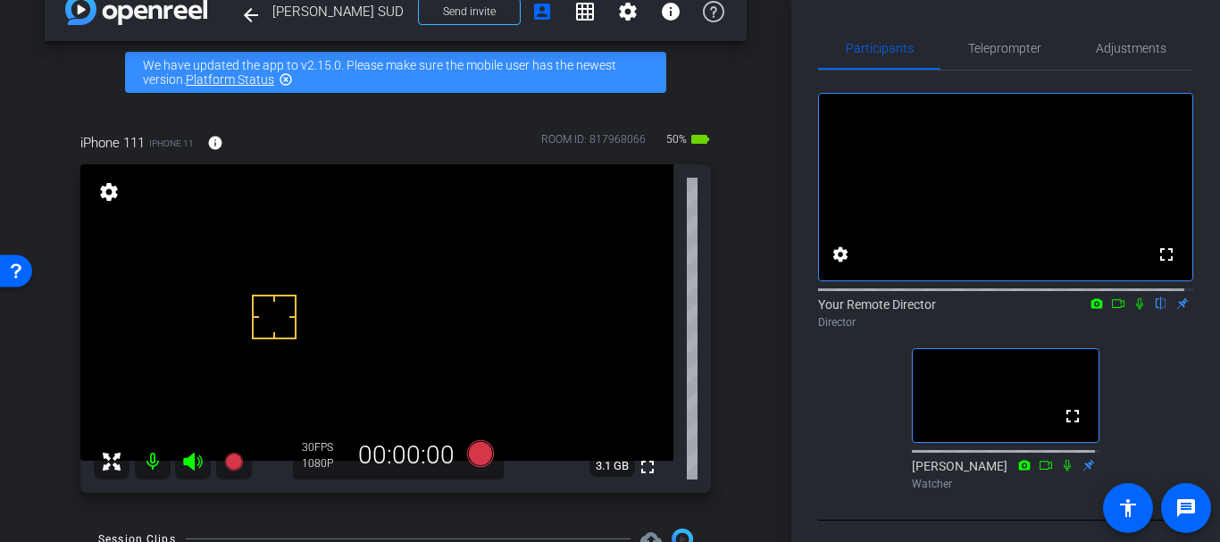
click at [737, 184] on div "iPhone 111 iPhone 11 info ROOM ID: 817968066 50% battery_std fullscreen setting…" at bounding box center [396, 307] width 702 height 407
click at [722, 376] on div "iPhone 111 iPhone 11 info ROOM ID: 817968066 45% battery_std fullscreen setting…" at bounding box center [396, 307] width 702 height 407
click at [741, 383] on div "arrow_back Jill Nuzzo SUD Back to project Send invite account_box grid_on setti…" at bounding box center [395, 235] width 791 height 542
click at [477, 451] on icon at bounding box center [480, 453] width 27 height 27
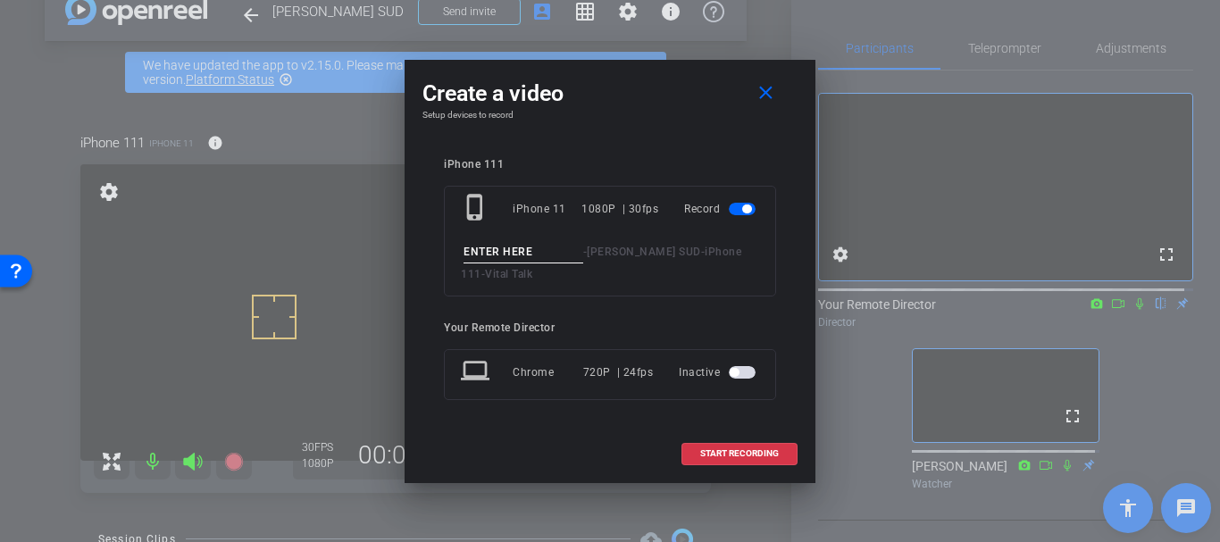
click at [499, 249] on input at bounding box center [523, 252] width 120 height 22
type input "Great example take"
click at [764, 97] on mat-icon "close" at bounding box center [766, 93] width 22 height 22
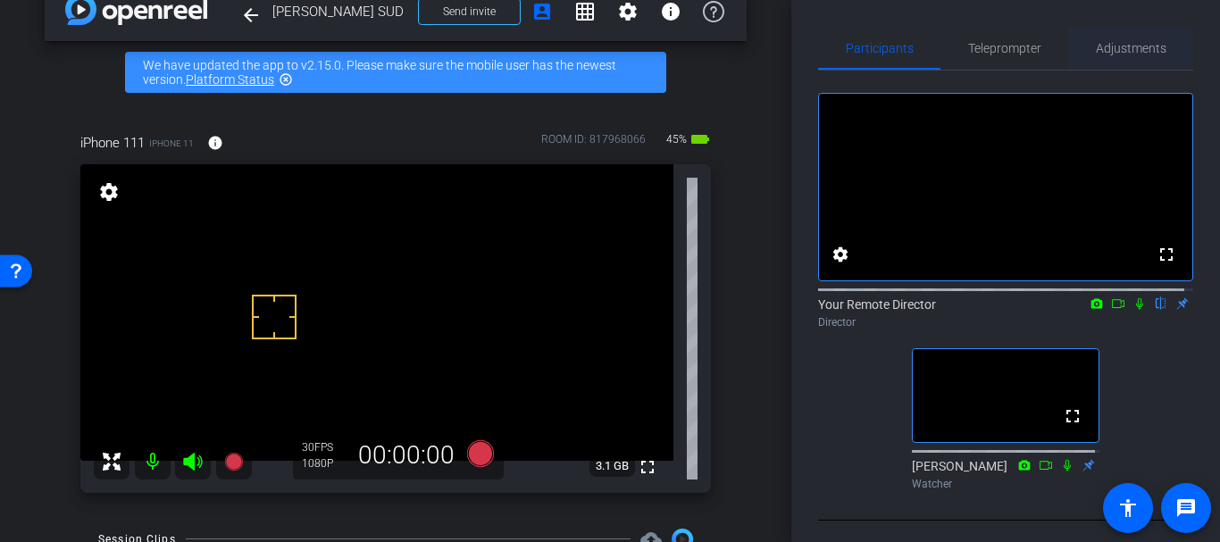
drag, startPoint x: 1176, startPoint y: 24, endPoint x: 1153, endPoint y: 39, distance: 27.7
click at [1171, 29] on div "Participants Teleprompter Adjustments fullscreen settings Your Remote Director …" at bounding box center [1005, 271] width 429 height 542
click at [1153, 39] on span "Adjustments" at bounding box center [1131, 48] width 71 height 43
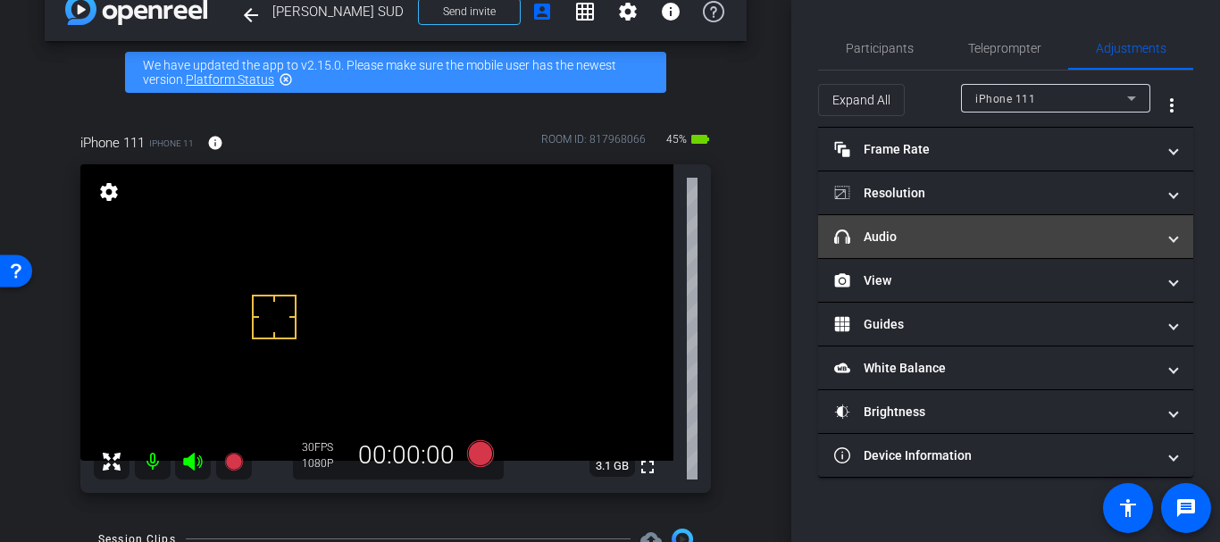
click at [911, 221] on mat-expansion-panel-header "headphone icon Audio" at bounding box center [1005, 236] width 375 height 43
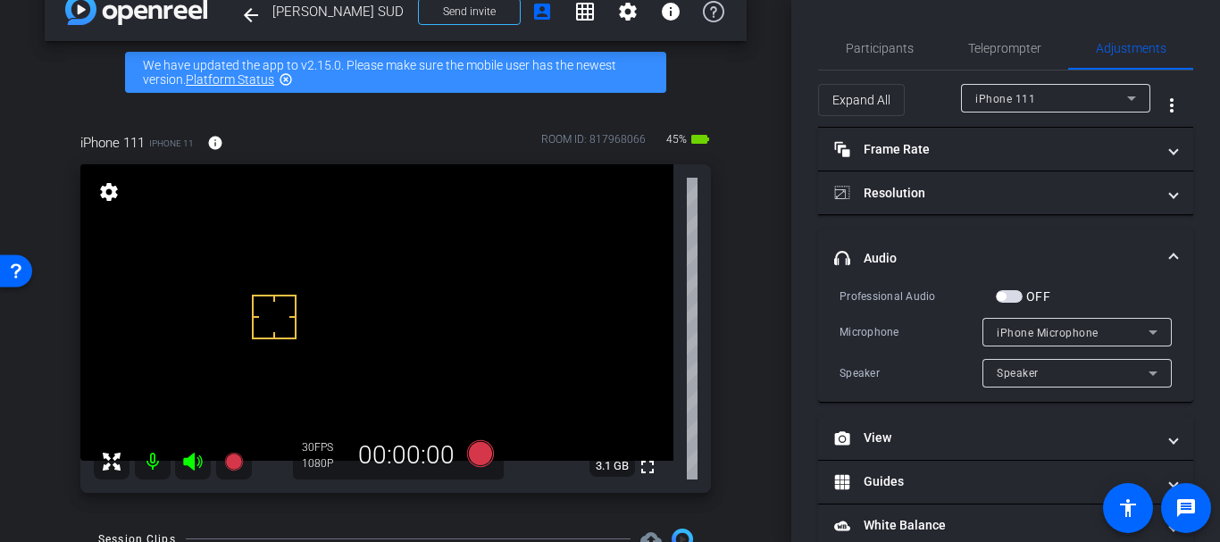
click at [764, 275] on div "arrow_back Jill Nuzzo SUD Back to project Send invite account_box grid_on setti…" at bounding box center [395, 235] width 791 height 542
click at [1006, 294] on span "button" at bounding box center [1001, 296] width 9 height 9
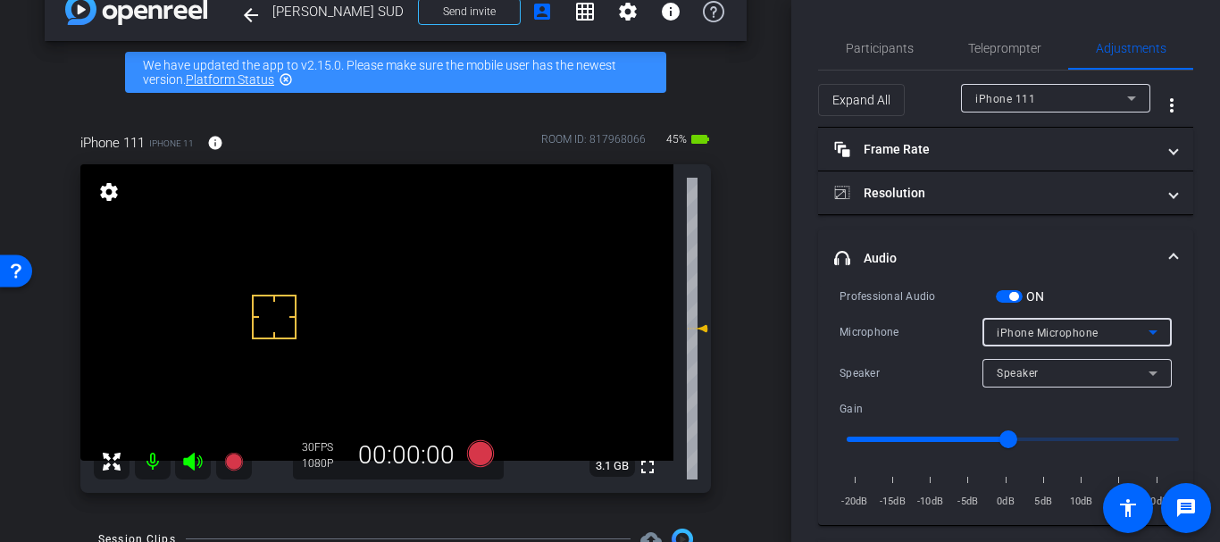
click at [997, 338] on span "iPhone Microphone" at bounding box center [1048, 333] width 102 height 13
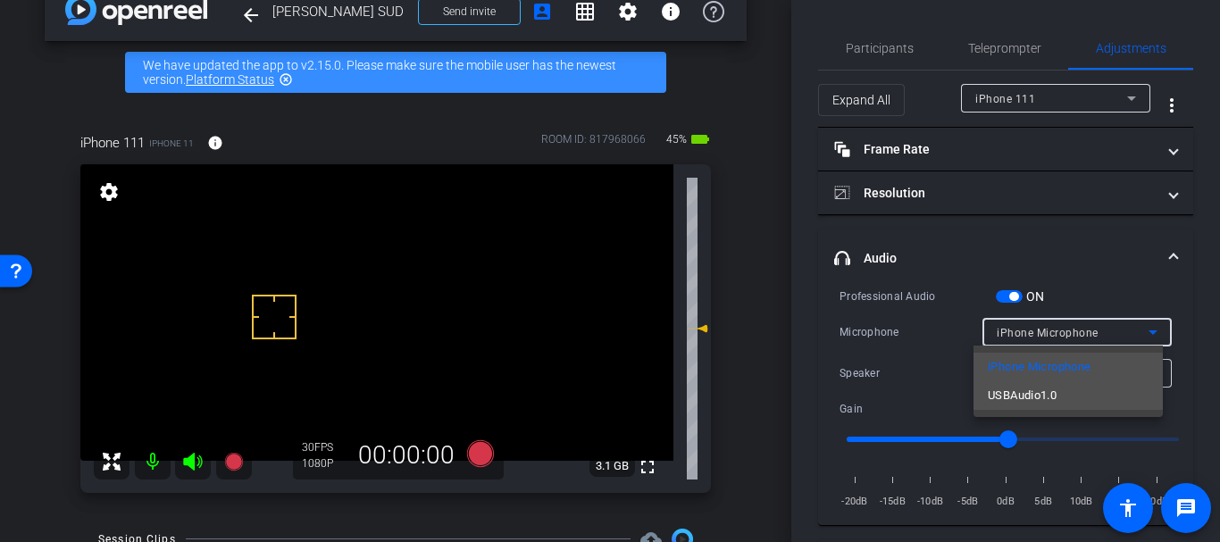
click at [1032, 399] on span "USBAudio1.0" at bounding box center [1022, 395] width 69 height 21
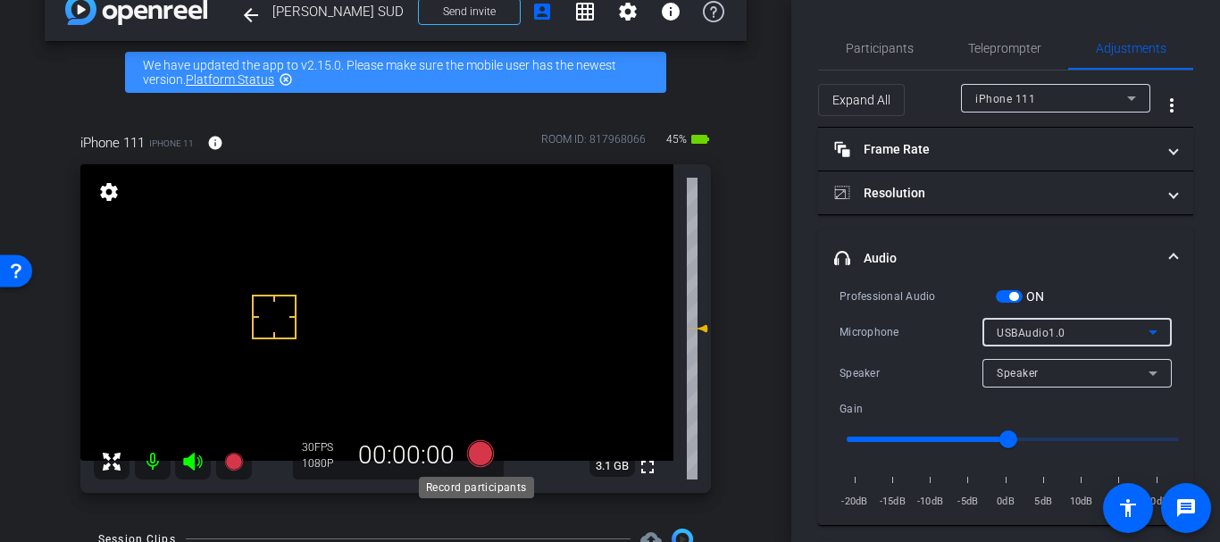
click at [476, 450] on icon at bounding box center [480, 453] width 27 height 27
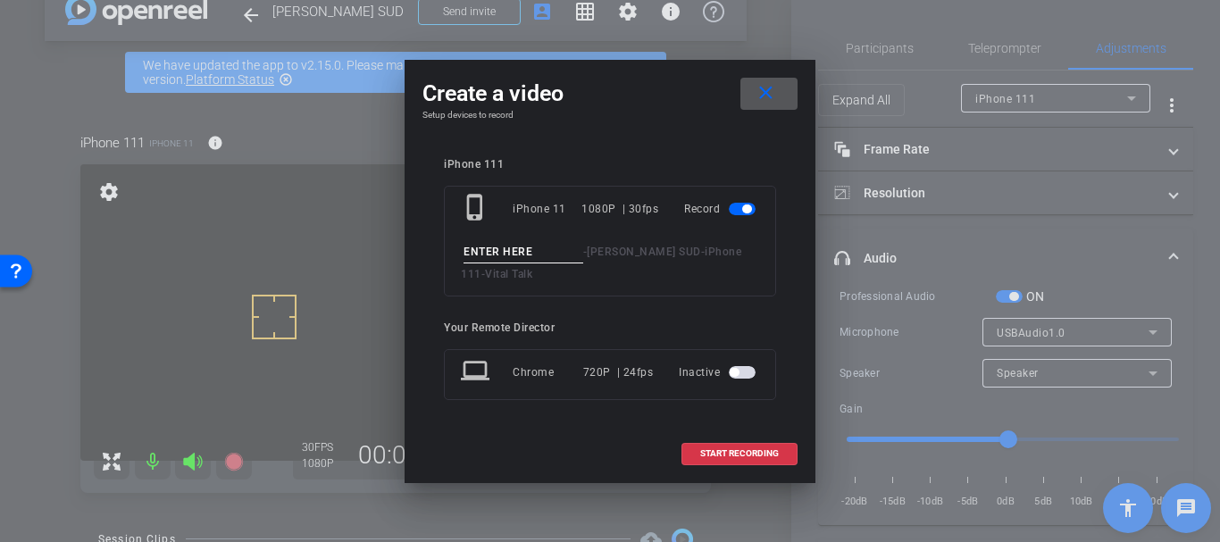
click at [518, 271] on div "- Jill Nuzzo SUD - iPhone 111 - Vital Talk" at bounding box center [610, 263] width 298 height 44
click at [515, 258] on input at bounding box center [523, 252] width 120 height 22
type input "Great example take 2"
click at [721, 454] on span "START RECORDING" at bounding box center [739, 453] width 79 height 9
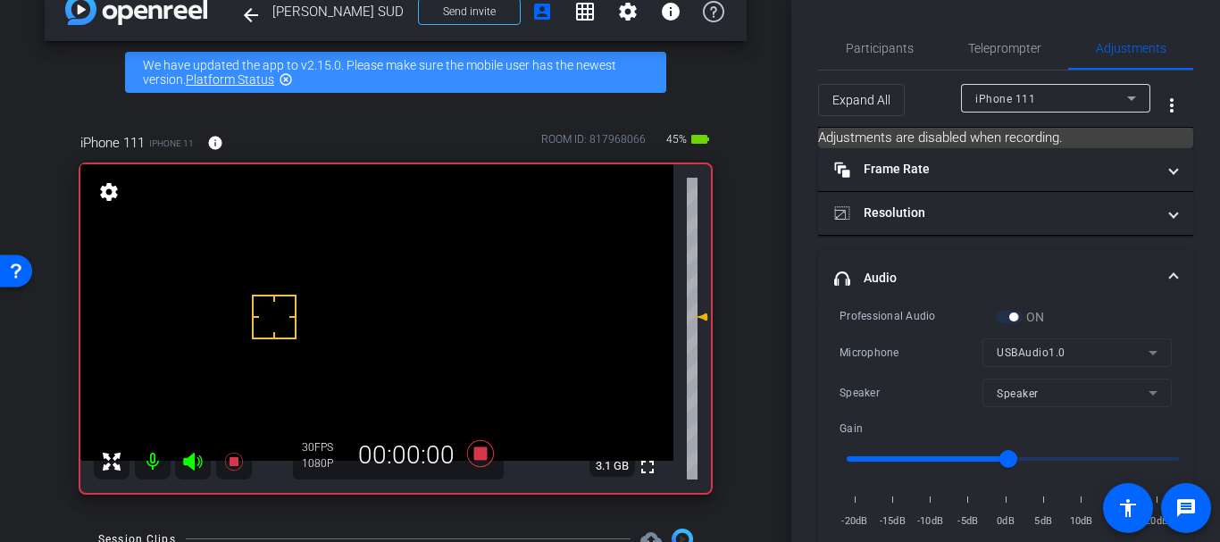
drag, startPoint x: 689, startPoint y: 328, endPoint x: 690, endPoint y: 316, distance: 11.6
click at [690, 316] on icon at bounding box center [697, 316] width 21 height 21
type input "2"
click at [881, 46] on span "Participants" at bounding box center [880, 48] width 68 height 13
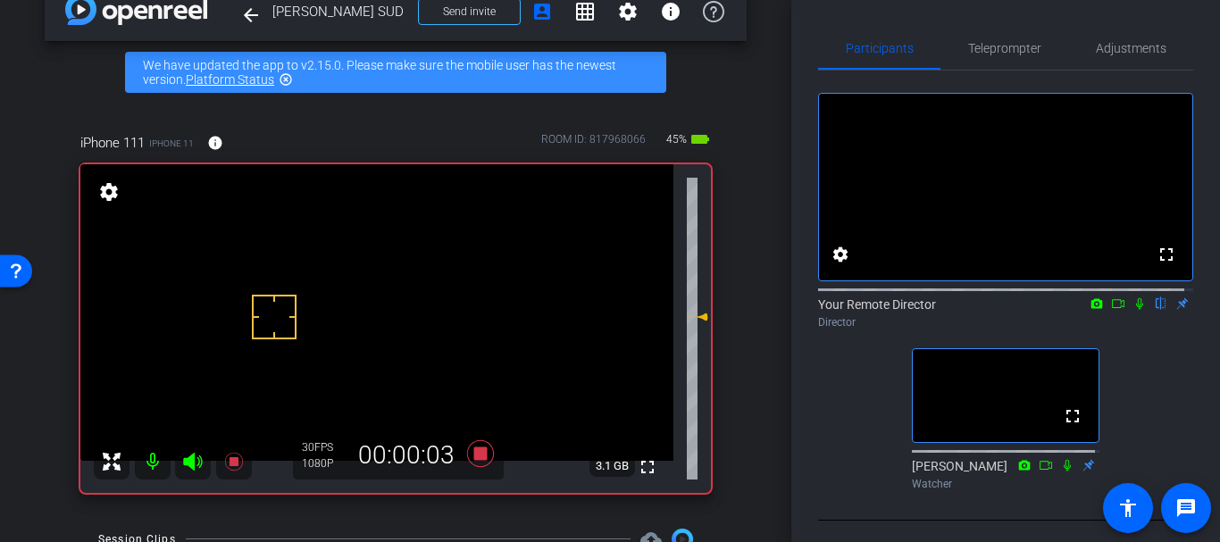
click at [1129, 312] on mat-icon at bounding box center [1139, 304] width 21 height 16
click at [1060, 472] on icon at bounding box center [1067, 465] width 14 height 13
drag, startPoint x: 691, startPoint y: 314, endPoint x: 696, endPoint y: 324, distance: 10.8
click at [696, 324] on icon at bounding box center [697, 326] width 21 height 21
click at [982, 35] on span "Teleprompter" at bounding box center [1004, 48] width 73 height 43
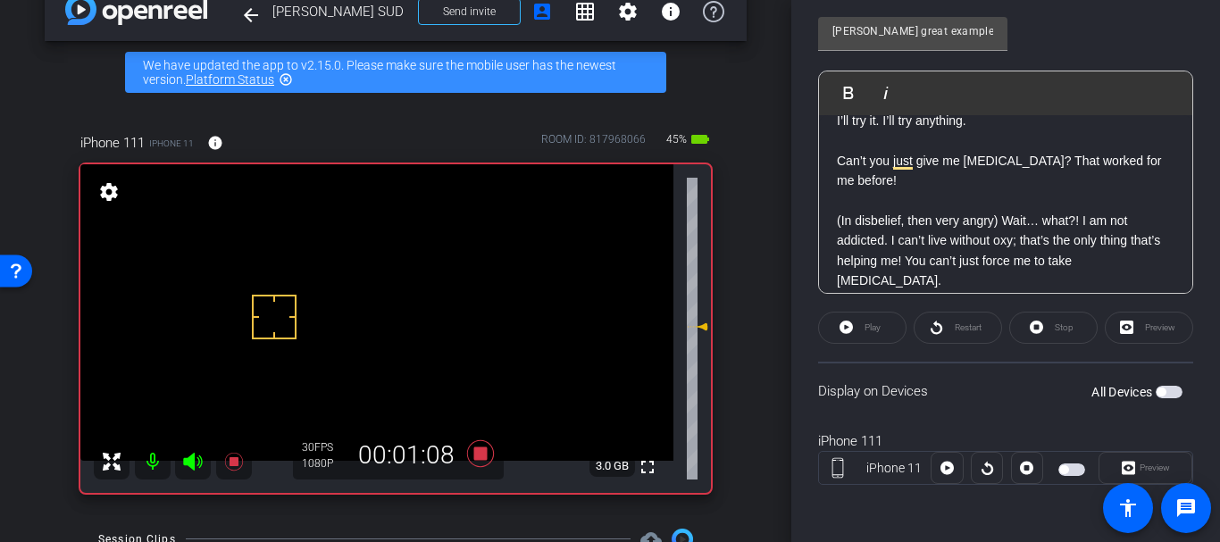
scroll to position [0, 0]
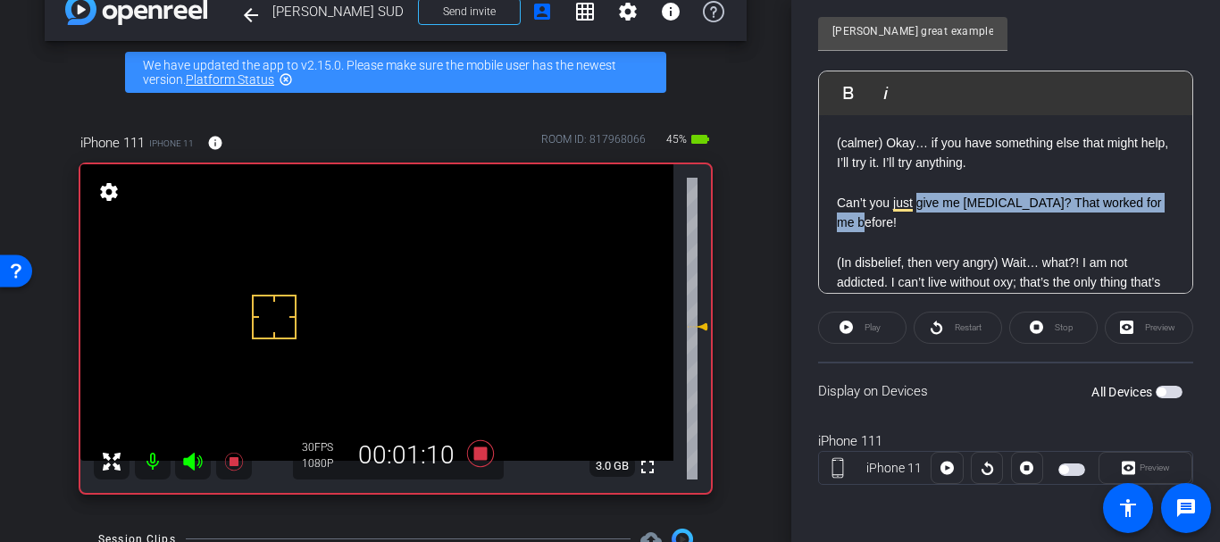
drag, startPoint x: 911, startPoint y: 211, endPoint x: 898, endPoint y: 239, distance: 31.2
click at [904, 224] on p "Can’t you just give me [MEDICAL_DATA]? That worked for me before!" at bounding box center [1006, 213] width 338 height 40
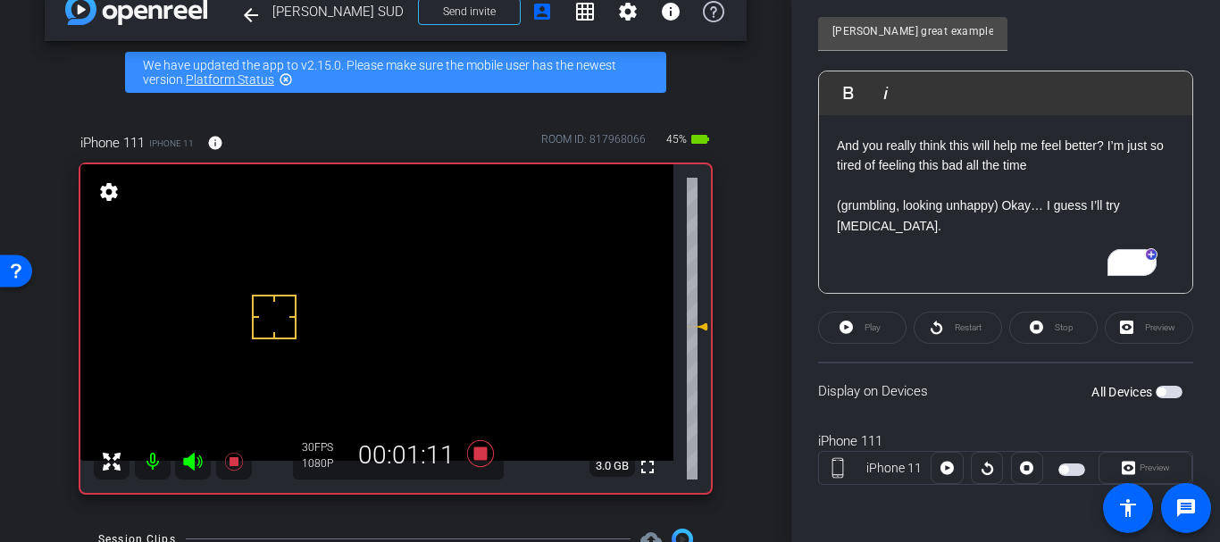
click at [896, 250] on p "To enrich screen reader interactions, please activate Accessibility in Grammarl…" at bounding box center [1006, 246] width 338 height 20
click at [746, 145] on div "arrow_back Jill Nuzzo SUD Back to project Send invite account_box grid_on setti…" at bounding box center [395, 235] width 791 height 542
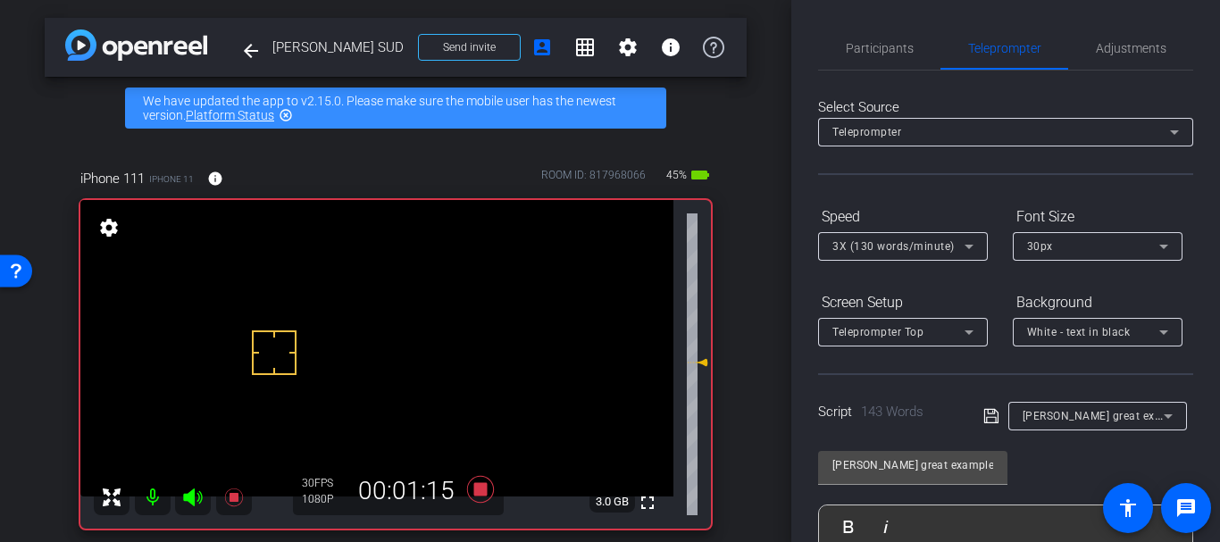
scroll to position [0, 0]
click at [860, 58] on span "Participants" at bounding box center [880, 48] width 68 height 43
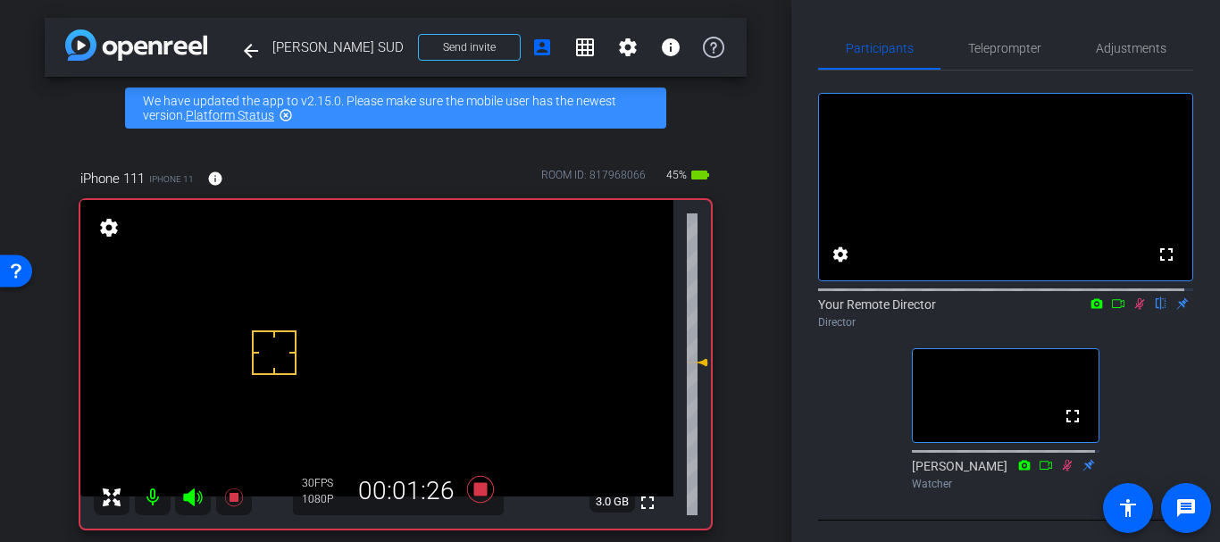
click at [711, 358] on div "iPhone 111 iPhone 11 info ROOM ID: 817968066 45% battery_std fullscreen setting…" at bounding box center [396, 342] width 702 height 407
click at [984, 28] on span "Teleprompter" at bounding box center [1004, 48] width 73 height 43
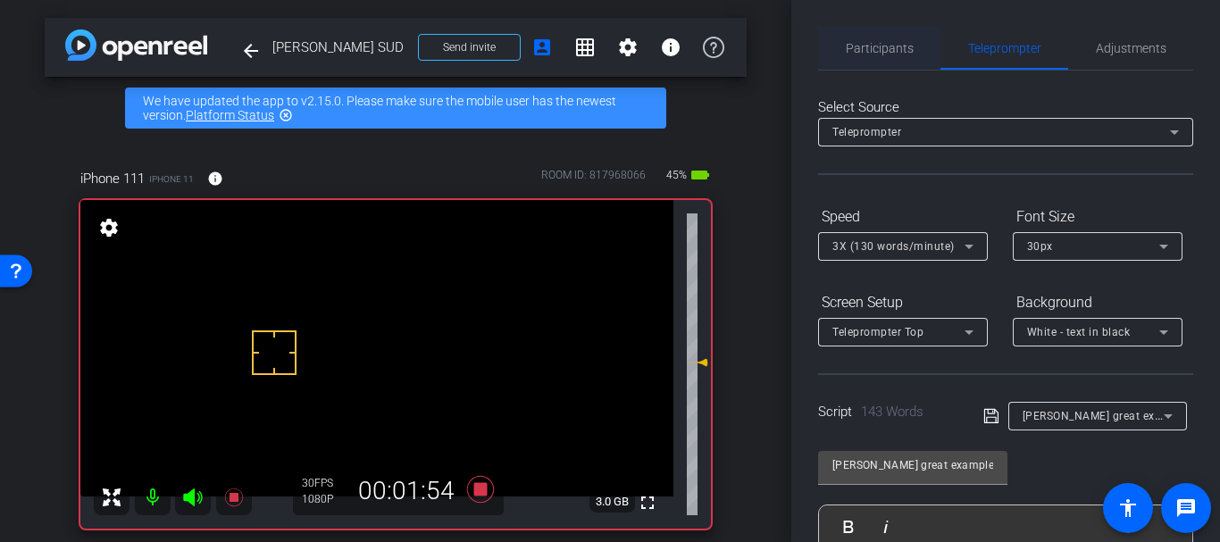
click at [894, 36] on span "Participants" at bounding box center [880, 48] width 68 height 43
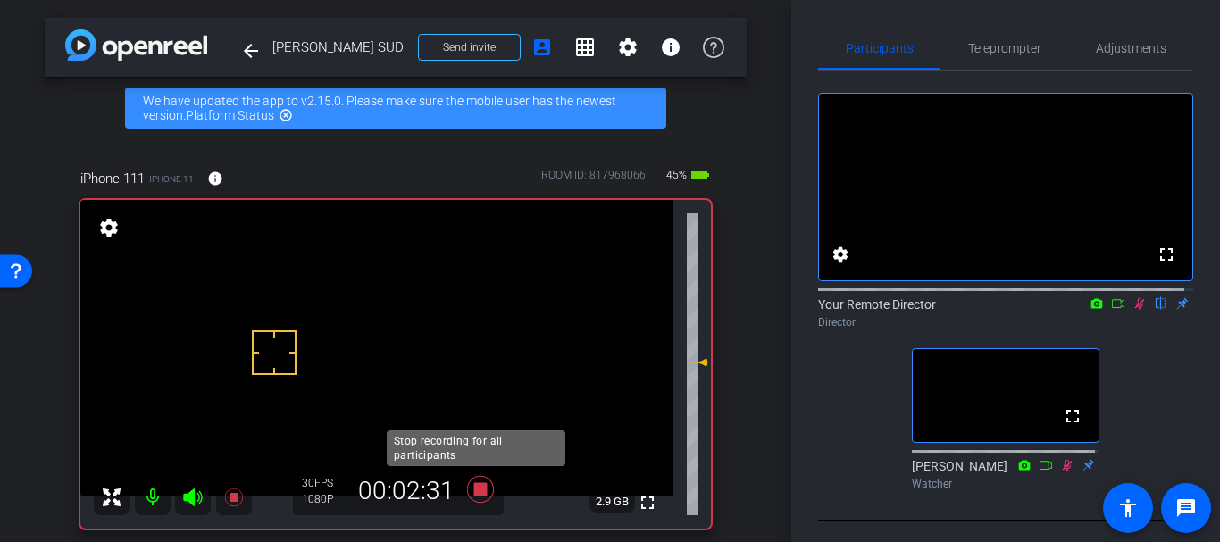
click at [474, 487] on icon at bounding box center [480, 489] width 27 height 27
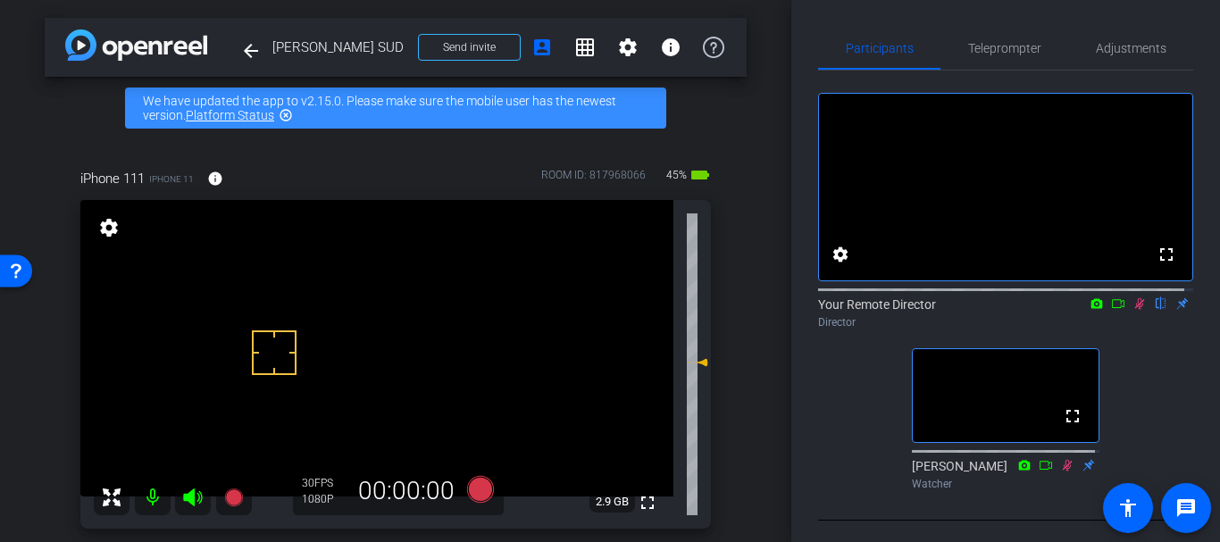
click at [1141, 330] on div "Your Remote Director flip Director" at bounding box center [1005, 313] width 375 height 35
click at [1134, 310] on icon at bounding box center [1139, 303] width 14 height 13
click at [1131, 37] on span "Adjustments" at bounding box center [1131, 48] width 71 height 43
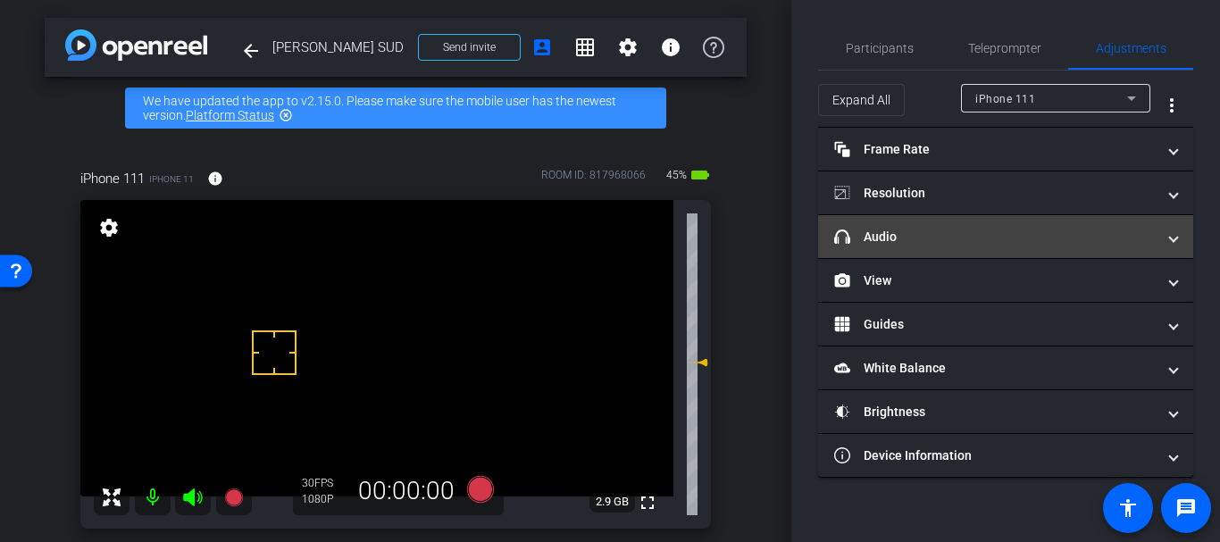
click at [863, 253] on mat-expansion-panel-header "headphone icon Audio" at bounding box center [1005, 236] width 375 height 43
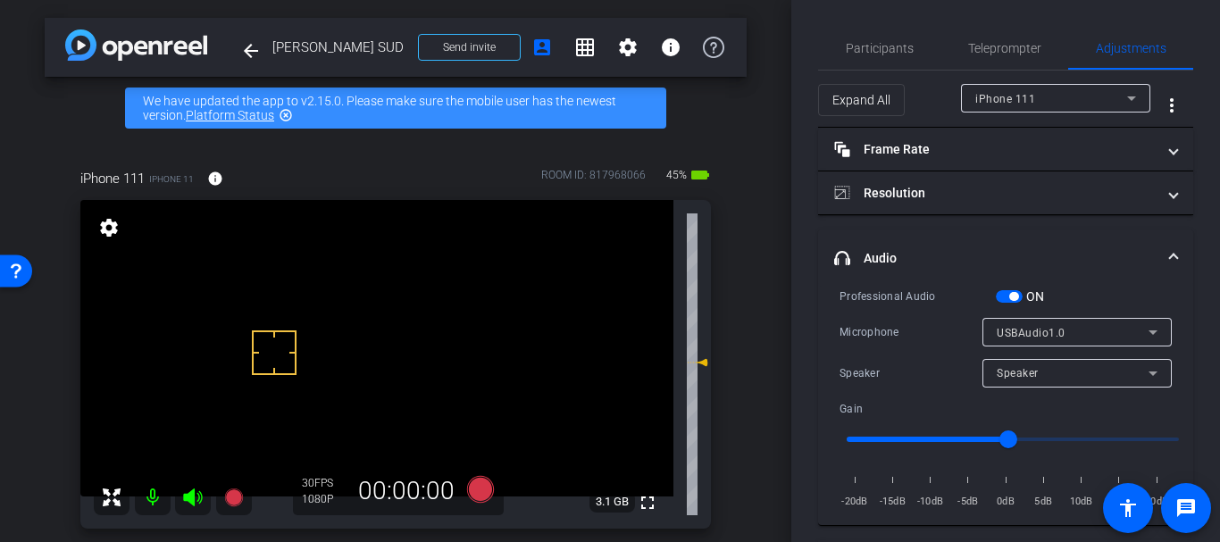
drag, startPoint x: 1006, startPoint y: 295, endPoint x: 972, endPoint y: 251, distance: 54.8
click at [1008, 294] on span "button" at bounding box center [1009, 296] width 27 height 13
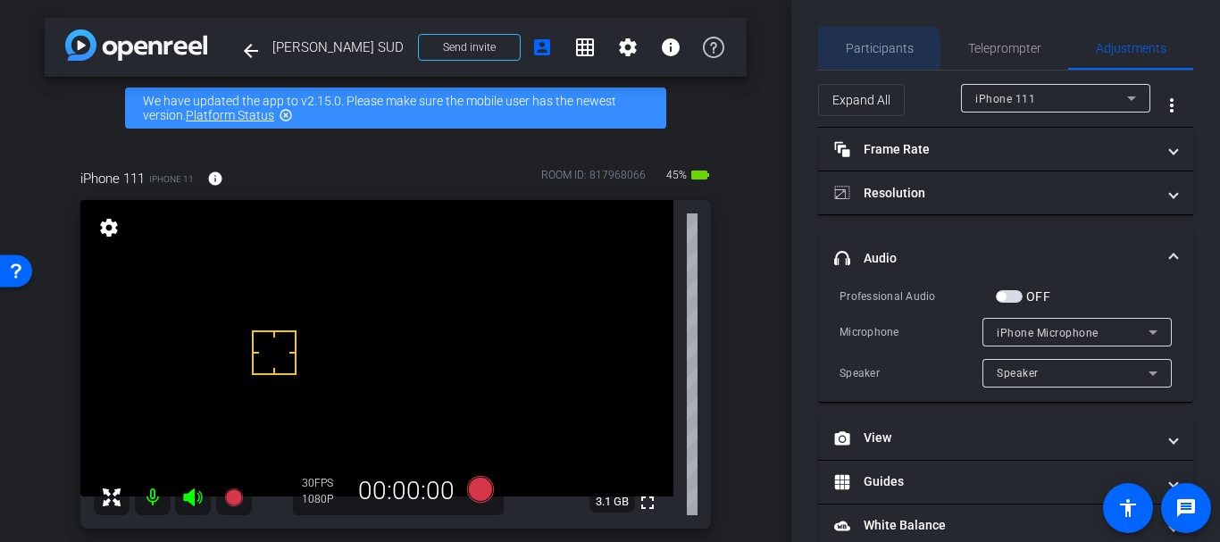
click at [876, 51] on span "Participants" at bounding box center [880, 48] width 68 height 13
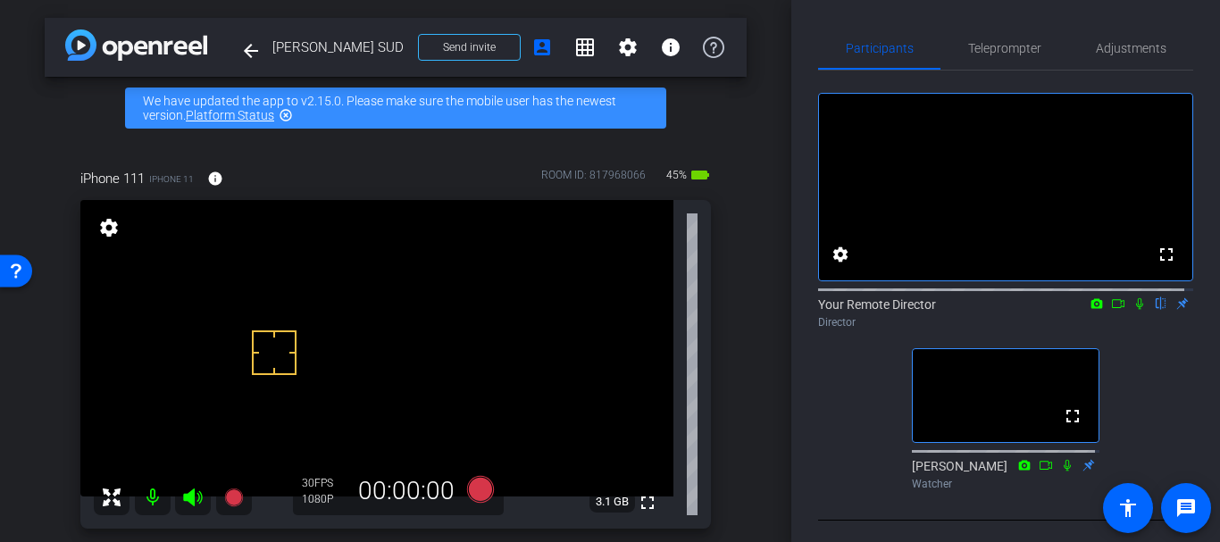
click at [723, 477] on div "iPhone 111 iPhone 11 info ROOM ID: 817968066 45% battery_std fullscreen setting…" at bounding box center [396, 342] width 702 height 407
click at [1169, 61] on div "Adjustments" at bounding box center [1130, 48] width 125 height 43
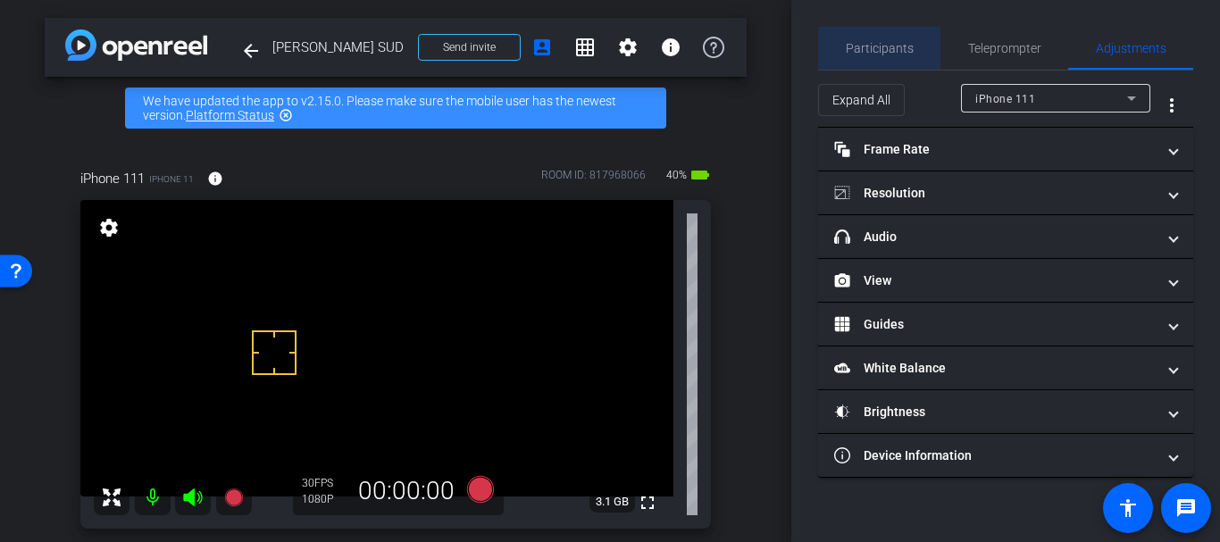
click at [894, 38] on span "Participants" at bounding box center [880, 48] width 68 height 43
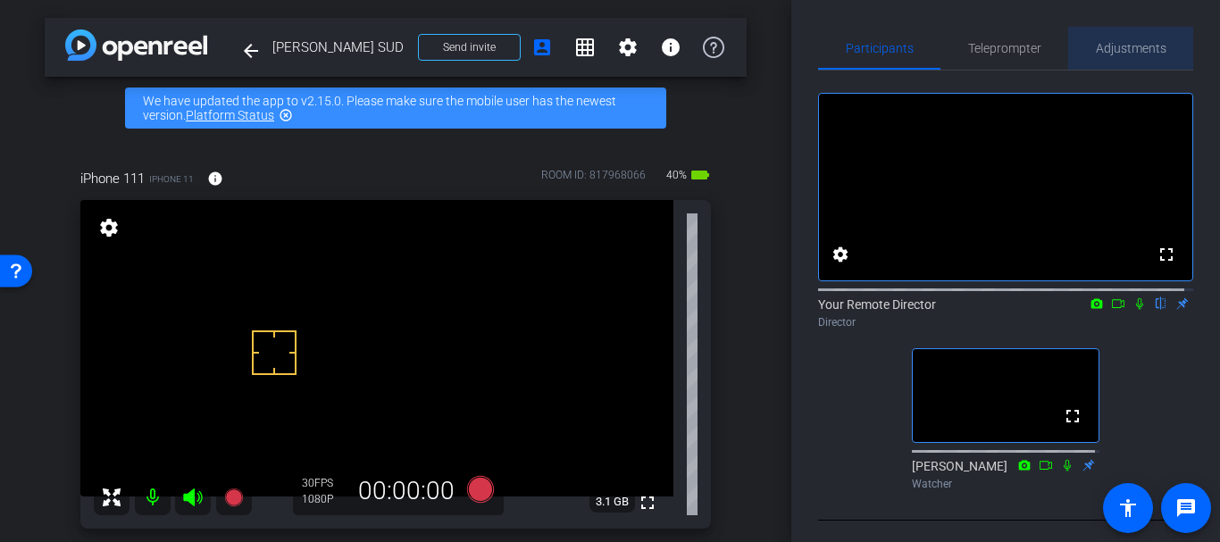
click at [1132, 58] on span "Adjustments" at bounding box center [1131, 48] width 71 height 43
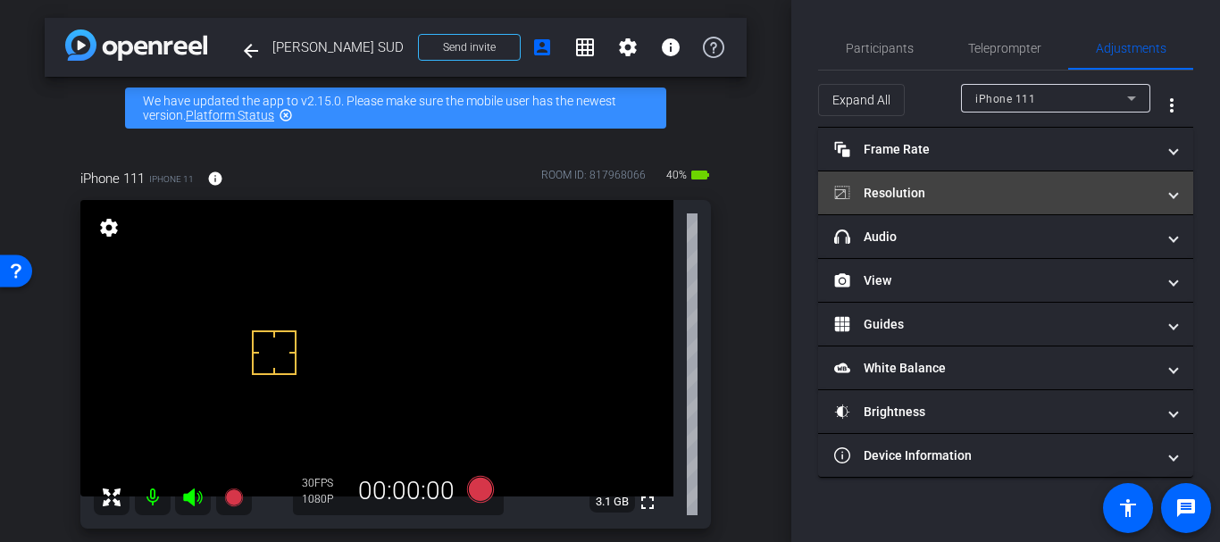
click at [991, 190] on mat-panel-title "Resolution" at bounding box center [994, 193] width 321 height 19
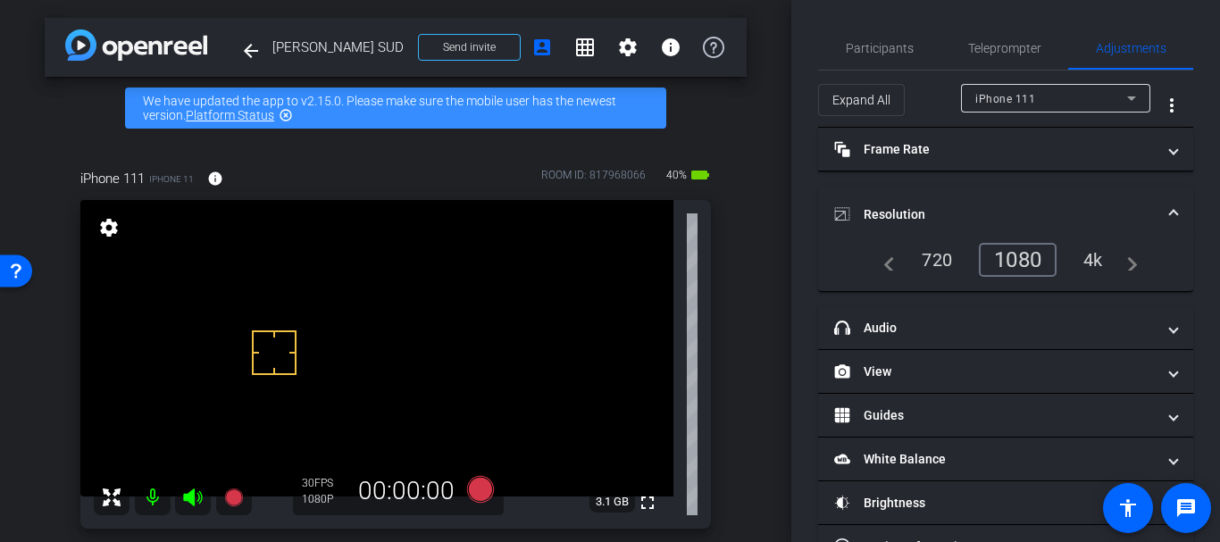
click at [991, 190] on mat-expansion-panel-header "Resolution" at bounding box center [1005, 214] width 375 height 57
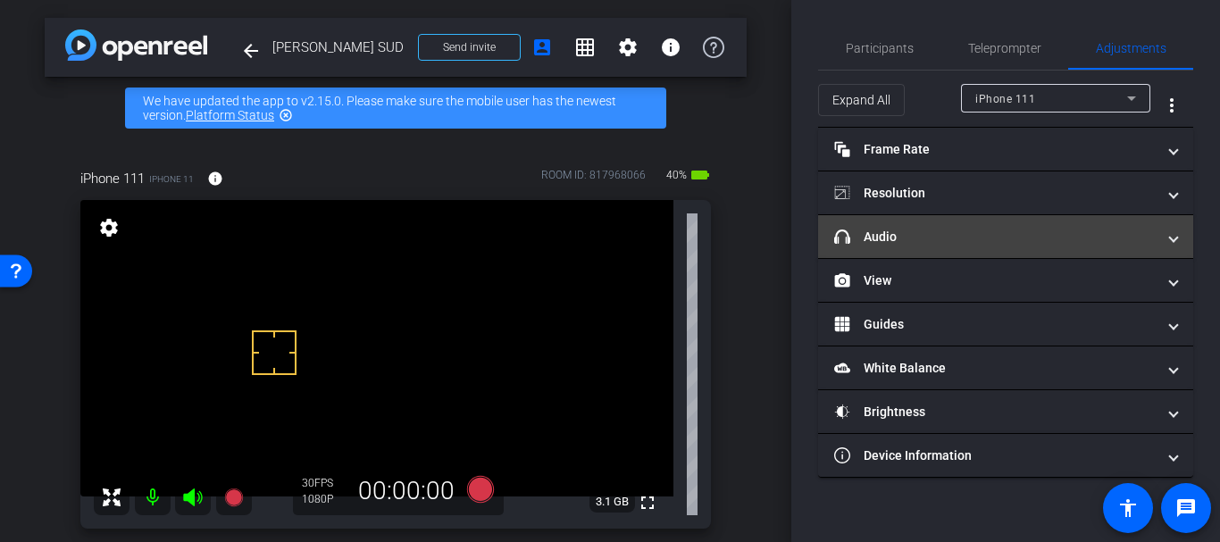
click at [1004, 252] on mat-expansion-panel-header "headphone icon Audio" at bounding box center [1005, 236] width 375 height 43
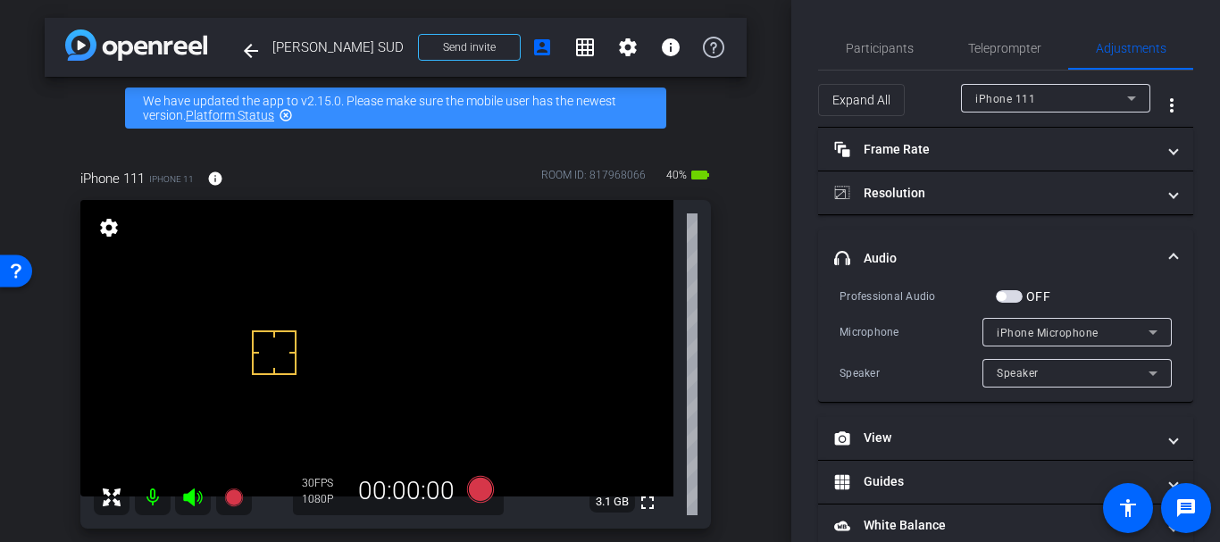
click at [1014, 299] on span "button" at bounding box center [1009, 296] width 27 height 13
click at [1045, 342] on div "iPhone Microphone" at bounding box center [1073, 332] width 152 height 22
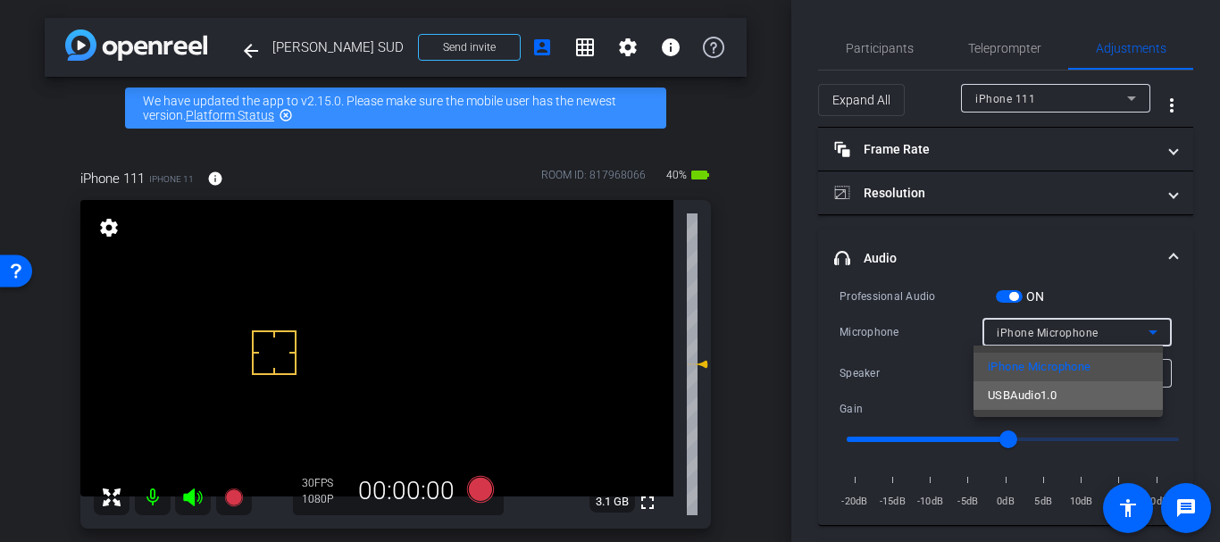
drag, startPoint x: 1047, startPoint y: 383, endPoint x: 1033, endPoint y: 386, distance: 13.7
click at [1046, 384] on mat-option "USBAudio1.0" at bounding box center [1067, 395] width 189 height 29
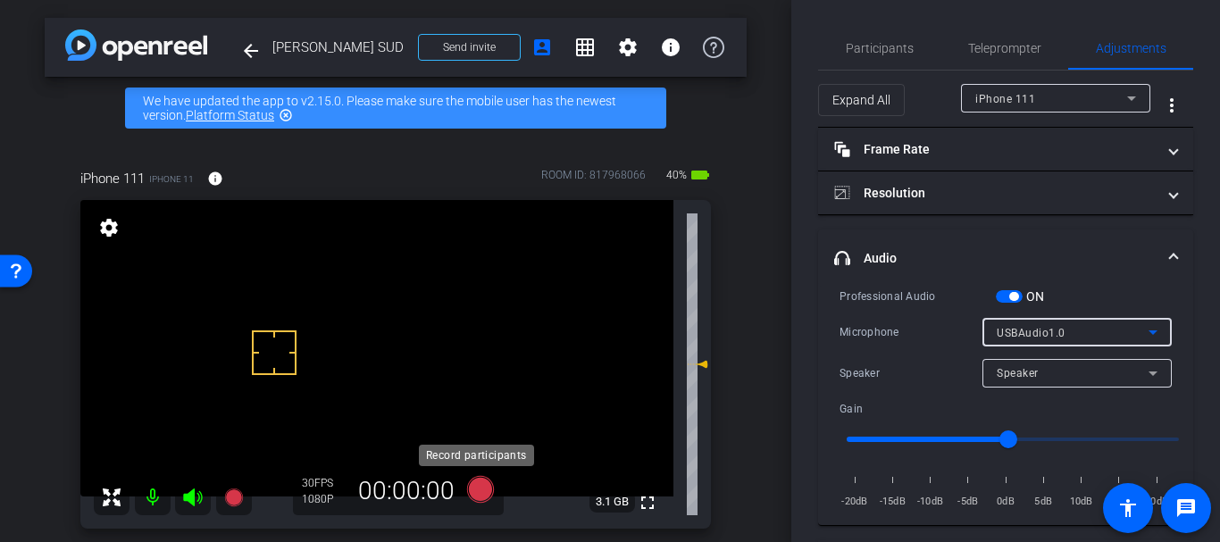
click at [481, 482] on icon at bounding box center [480, 489] width 27 height 27
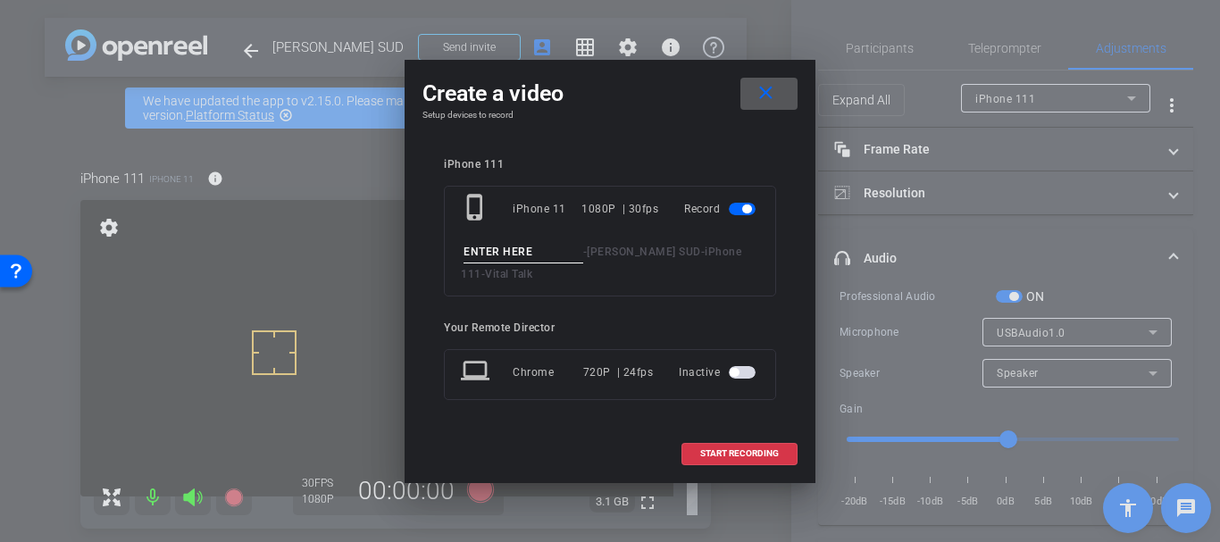
click at [529, 241] on input at bounding box center [523, 252] width 120 height 22
type input "Great example take 3"
click at [710, 442] on span at bounding box center [739, 453] width 114 height 43
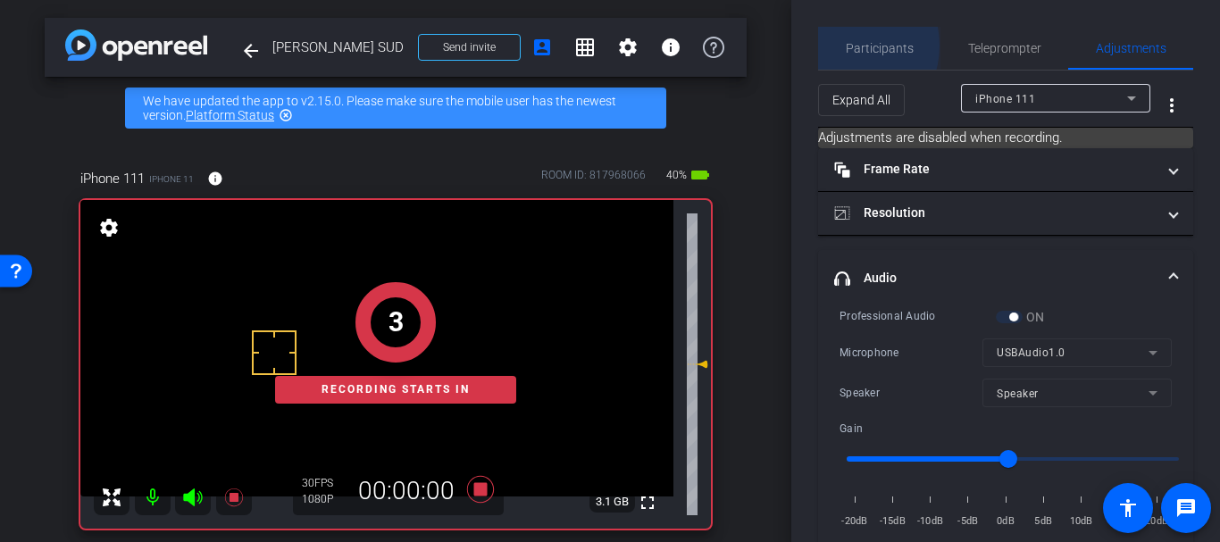
click at [842, 46] on div "Participants" at bounding box center [879, 48] width 122 height 43
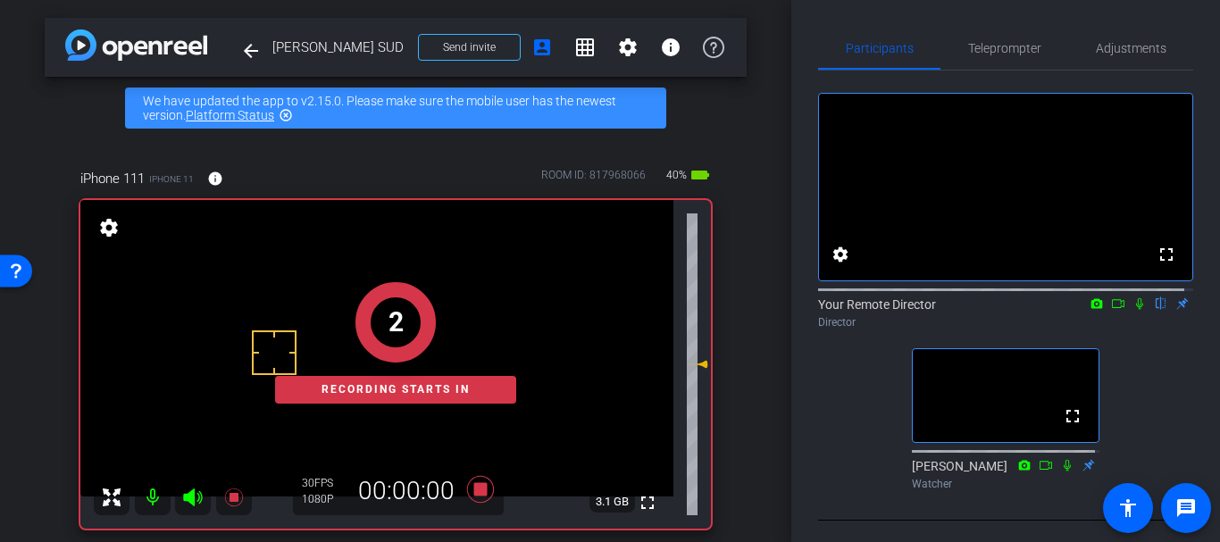
click at [1136, 310] on icon at bounding box center [1139, 304] width 7 height 12
click at [1060, 472] on icon at bounding box center [1067, 465] width 14 height 13
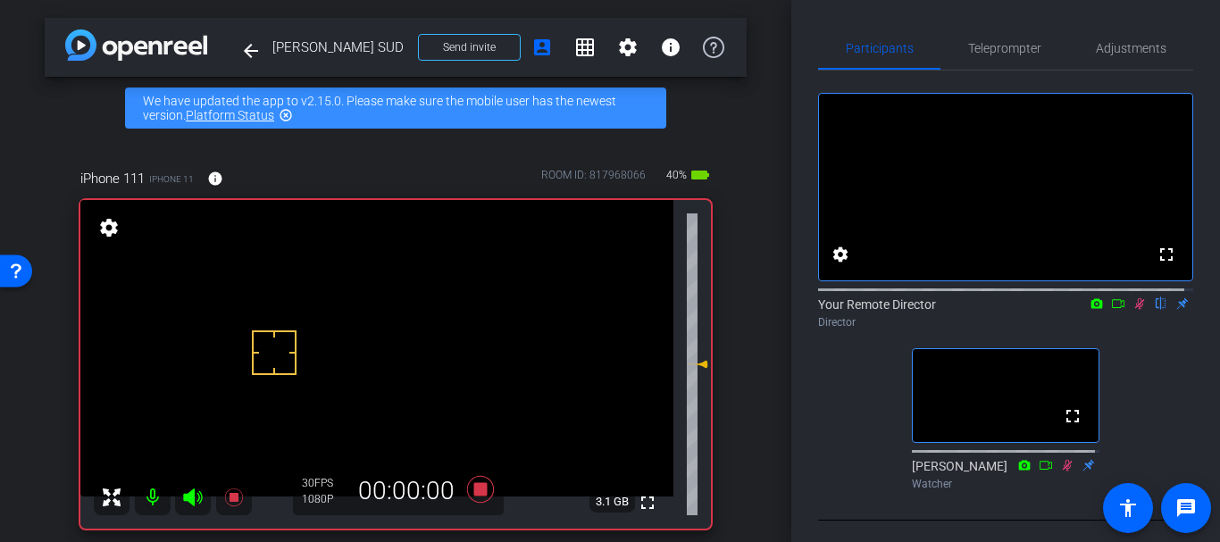
click at [714, 378] on div "iPhone 111 iPhone 11 info ROOM ID: 817968066 40% battery_std fullscreen setting…" at bounding box center [396, 342] width 702 height 407
click at [1098, 39] on span "Adjustments" at bounding box center [1131, 48] width 71 height 43
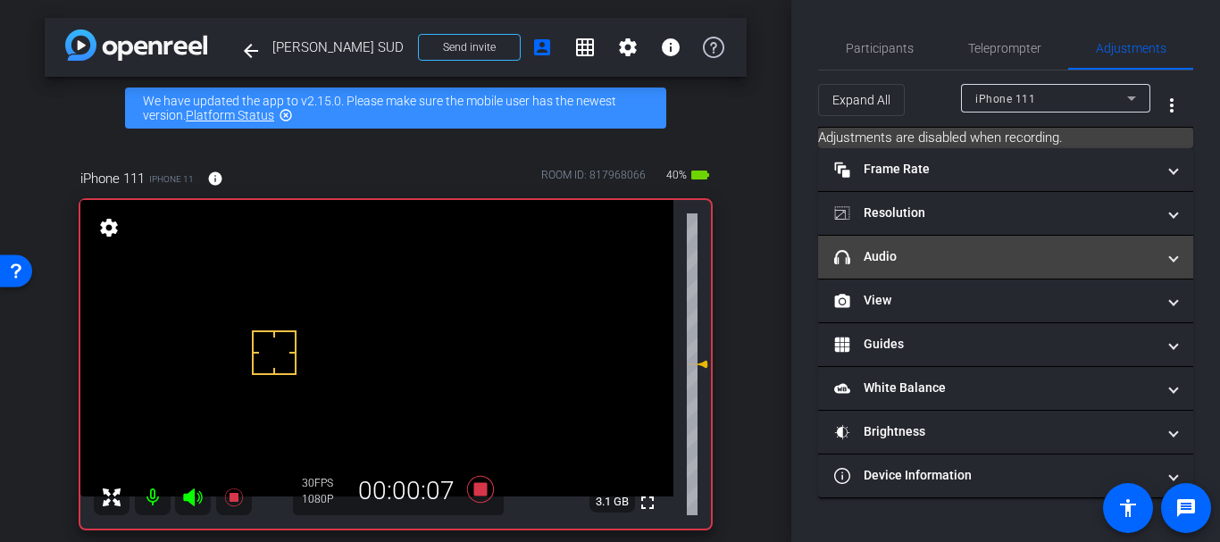
click at [914, 245] on mat-expansion-panel-header "headphone icon Audio" at bounding box center [1005, 257] width 375 height 43
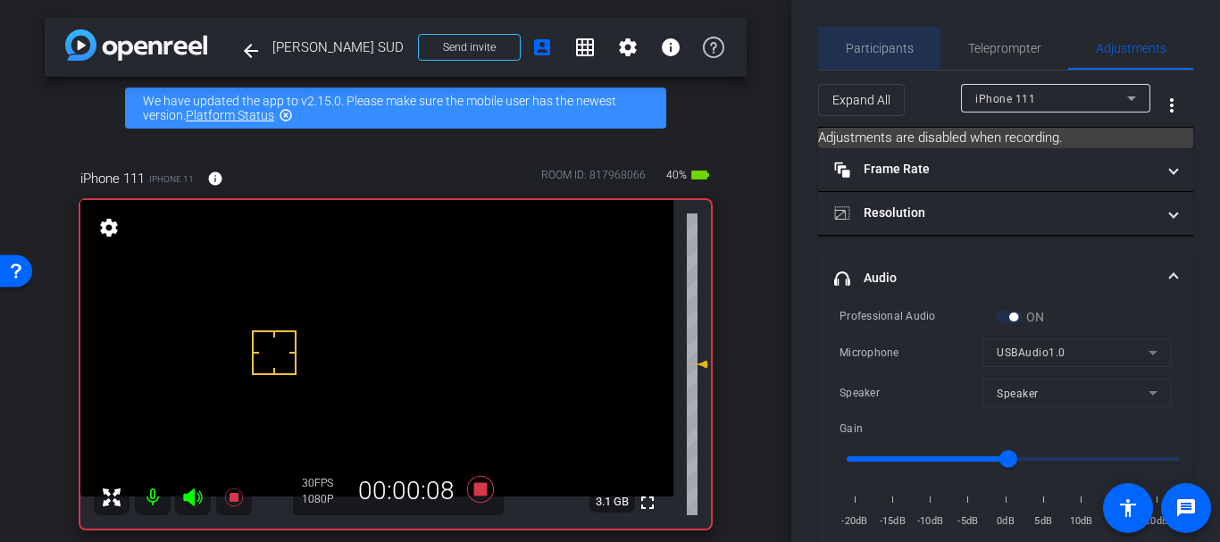
click at [905, 52] on span "Participants" at bounding box center [880, 48] width 68 height 13
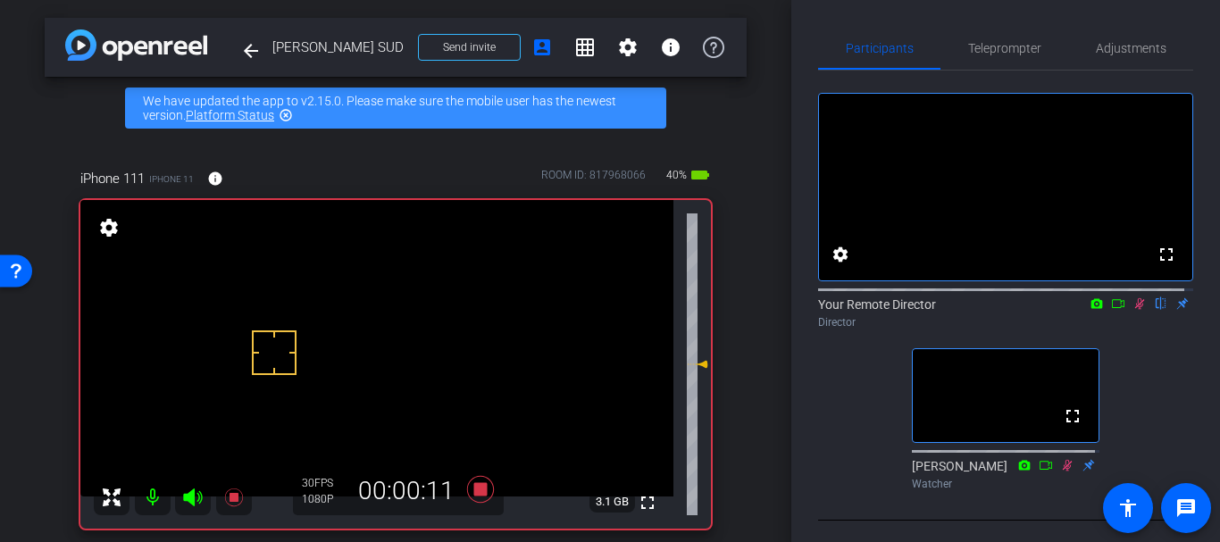
click at [733, 318] on div "iPhone 111 iPhone 11 info ROOM ID: 817968066 40% battery_std fullscreen setting…" at bounding box center [396, 342] width 702 height 407
click at [981, 45] on span "Teleprompter" at bounding box center [1004, 48] width 73 height 13
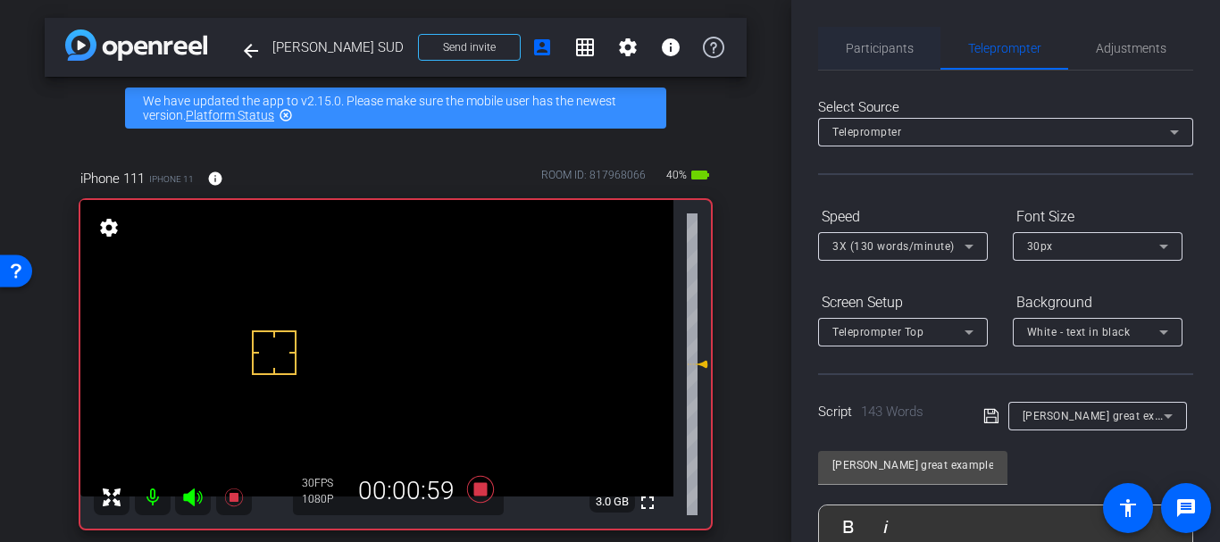
click at [885, 69] on span "Participants" at bounding box center [880, 48] width 68 height 43
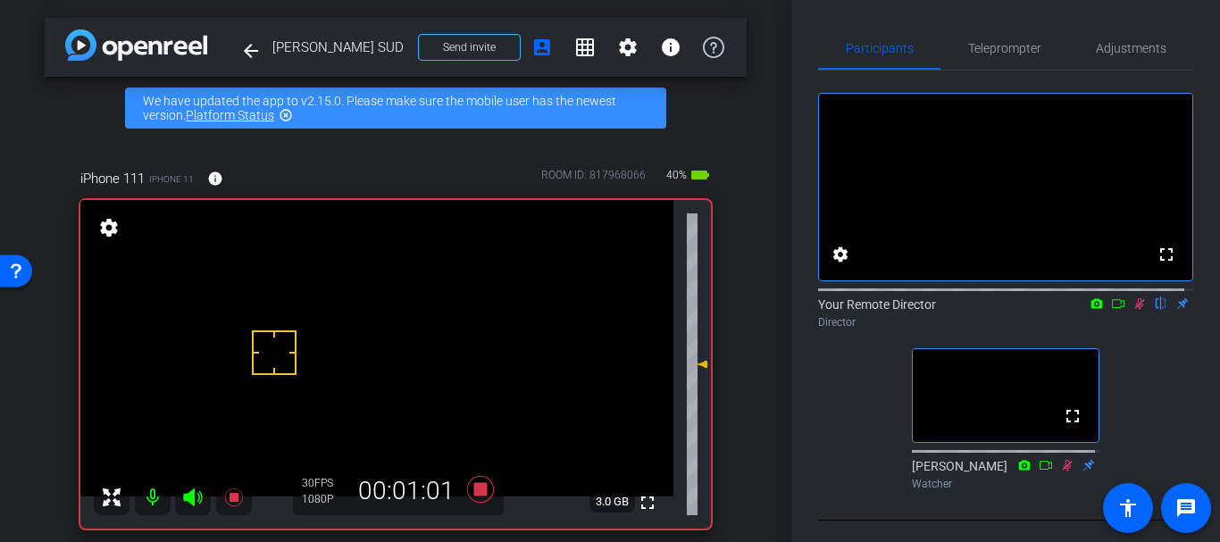
click at [760, 330] on div "arrow_back Jill Nuzzo SUD Back to project Send invite account_box grid_on setti…" at bounding box center [395, 271] width 791 height 542
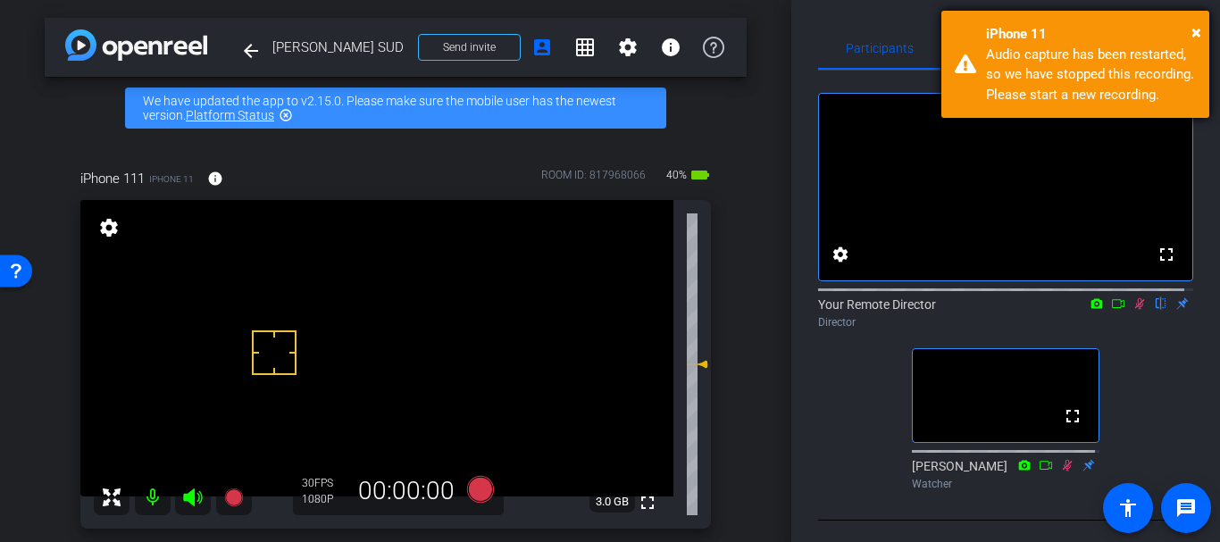
click at [1182, 35] on div "iPhone 11" at bounding box center [1091, 34] width 210 height 21
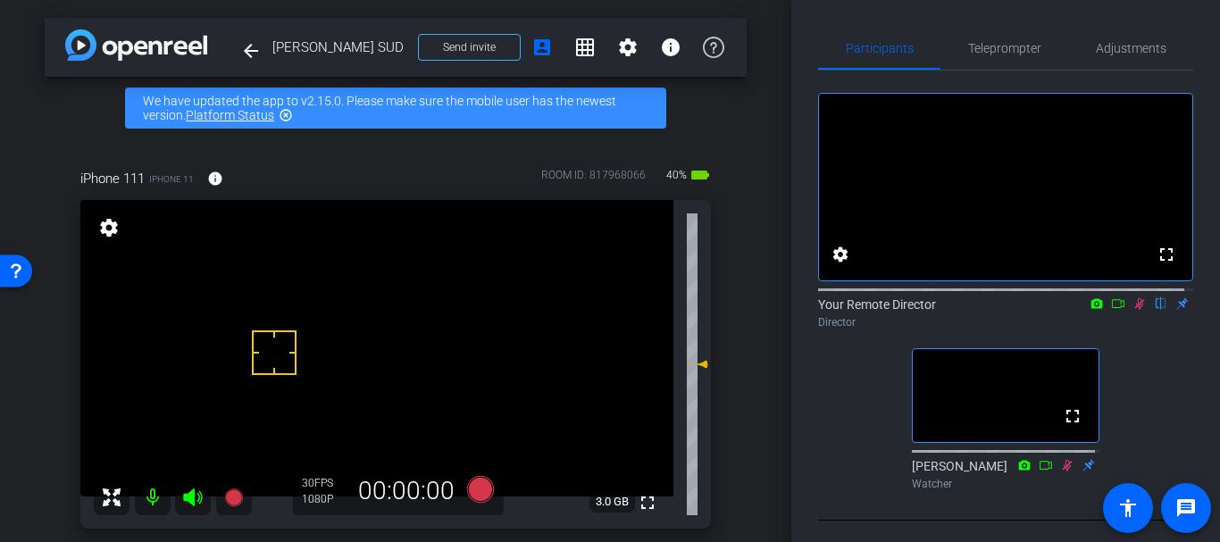
click at [1132, 310] on icon at bounding box center [1139, 303] width 14 height 13
click at [1127, 55] on span "Adjustments" at bounding box center [1131, 48] width 71 height 43
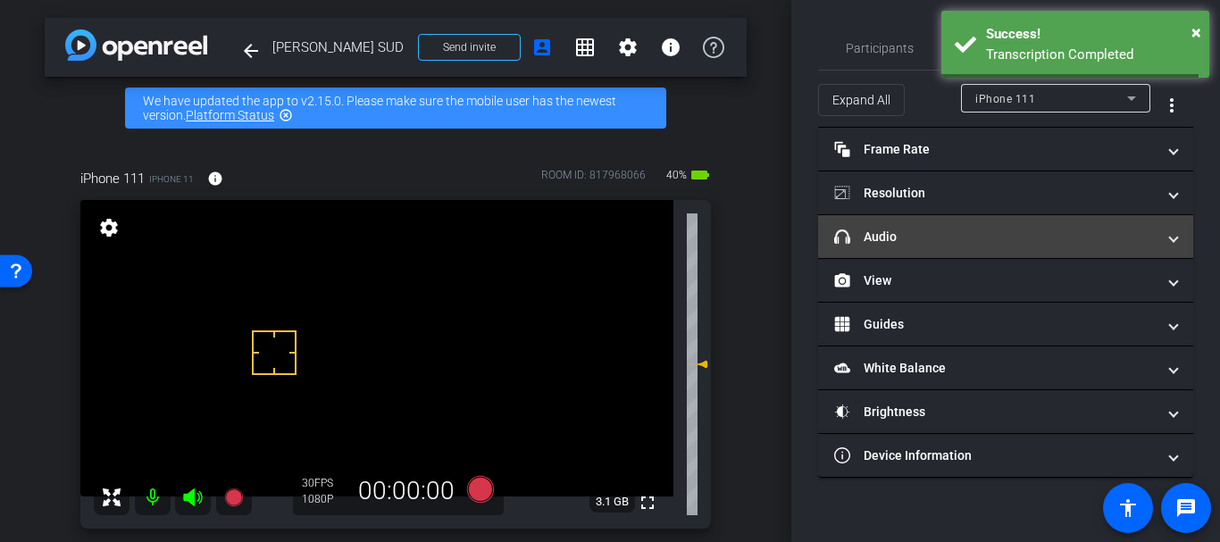
click at [906, 228] on mat-panel-title "headphone icon Audio" at bounding box center [994, 237] width 321 height 19
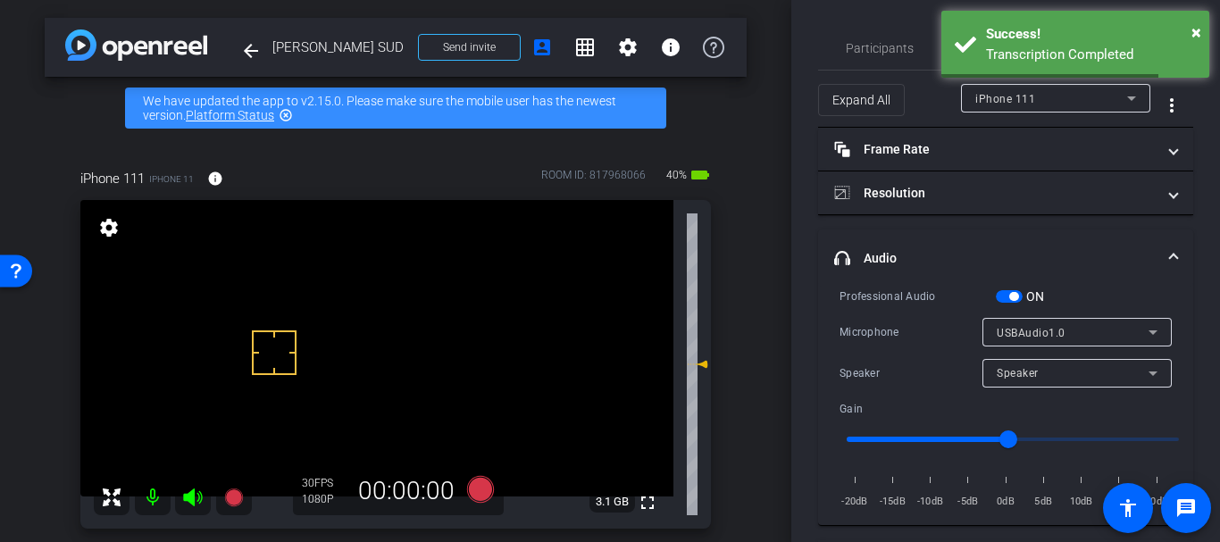
click at [1013, 291] on button "ON" at bounding box center [1009, 296] width 27 height 13
click at [888, 38] on span "Participants" at bounding box center [880, 48] width 68 height 43
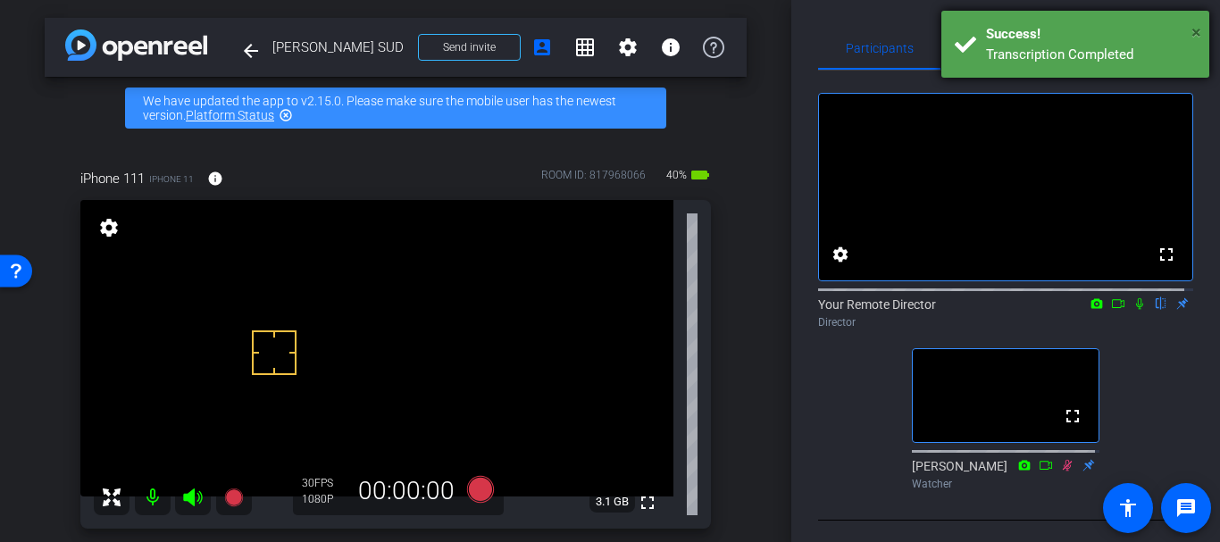
click at [1193, 26] on span "×" at bounding box center [1196, 31] width 10 height 21
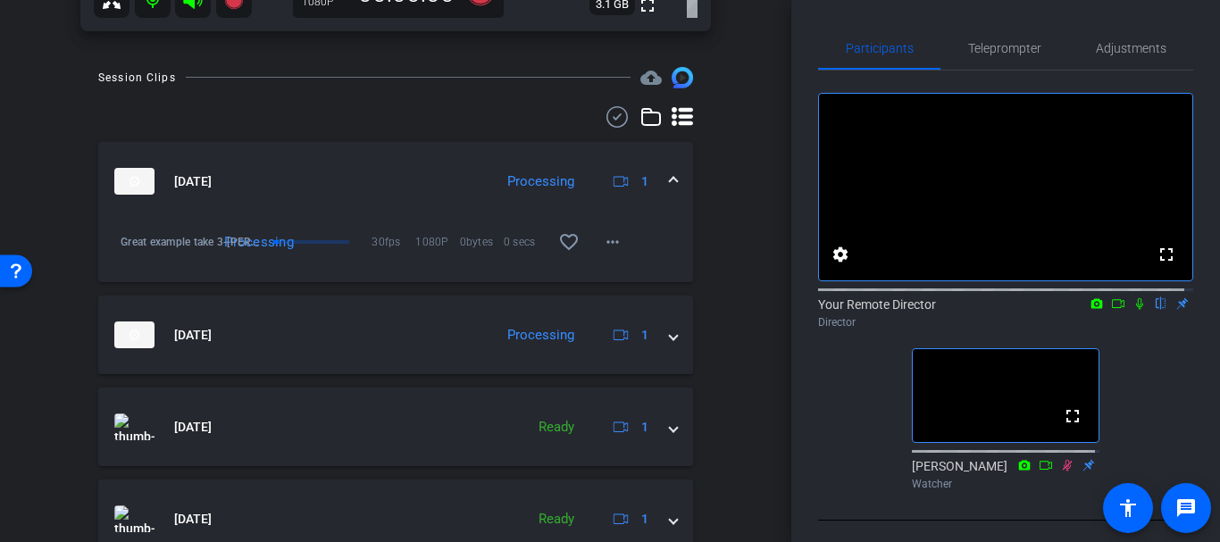
scroll to position [417, 0]
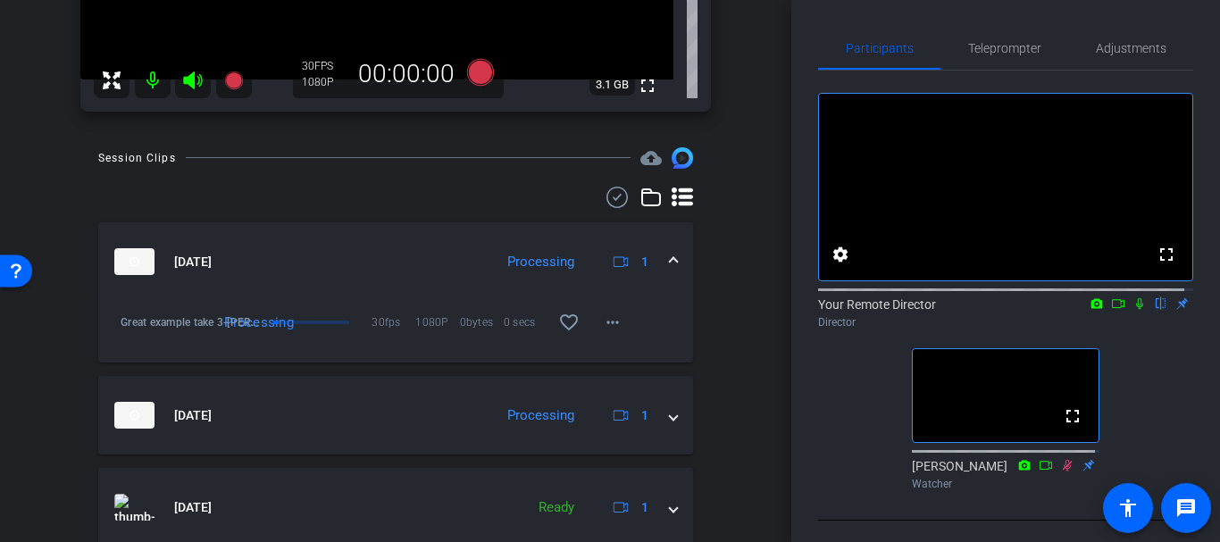
click at [326, 301] on mat-expansion-panel-header "Oct 3, 2025 Processing 1" at bounding box center [395, 261] width 595 height 79
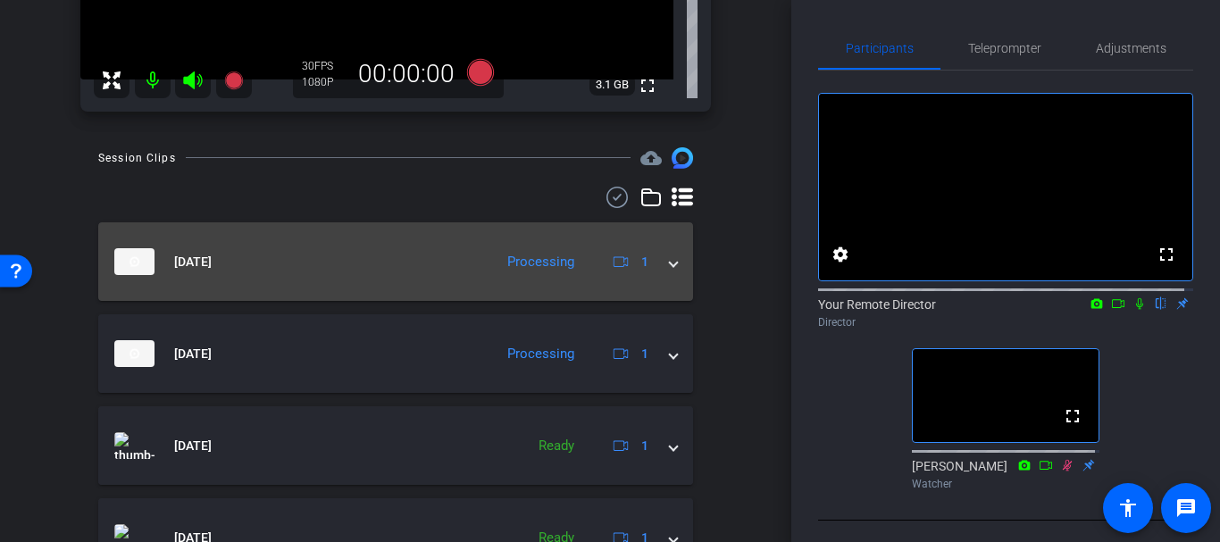
click at [314, 296] on mat-expansion-panel-header "Oct 3, 2025 Processing 1" at bounding box center [395, 261] width 595 height 79
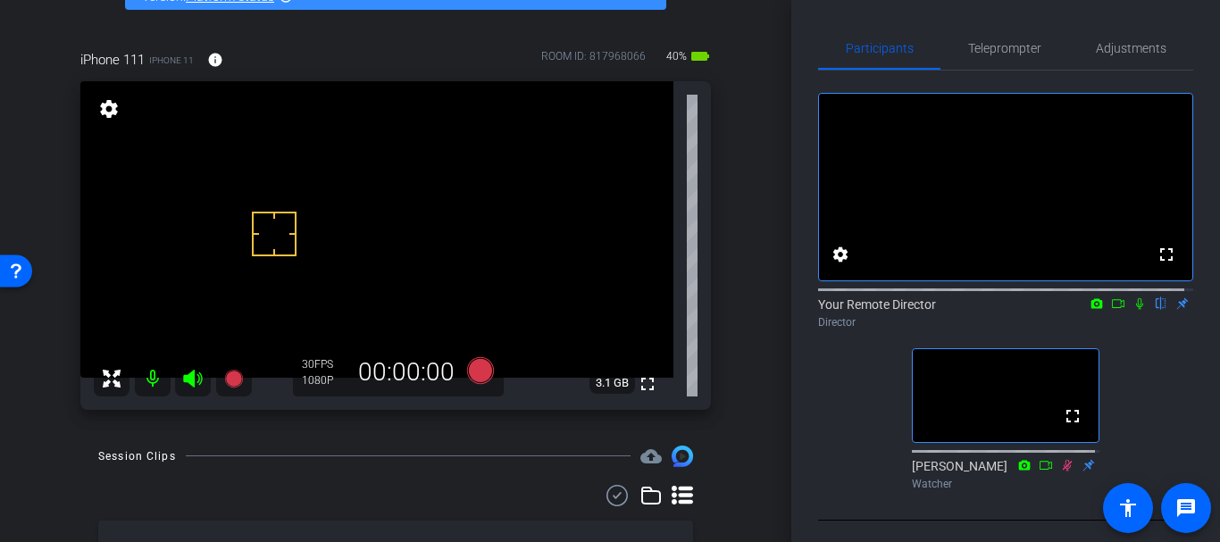
scroll to position [118, 0]
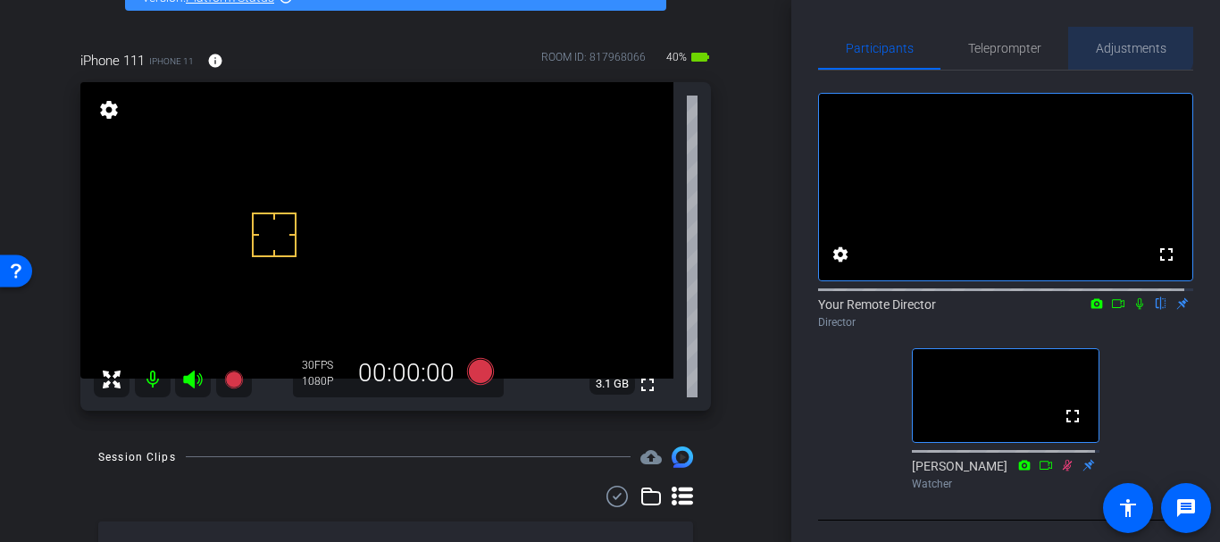
click at [1118, 38] on span "Adjustments" at bounding box center [1131, 48] width 71 height 43
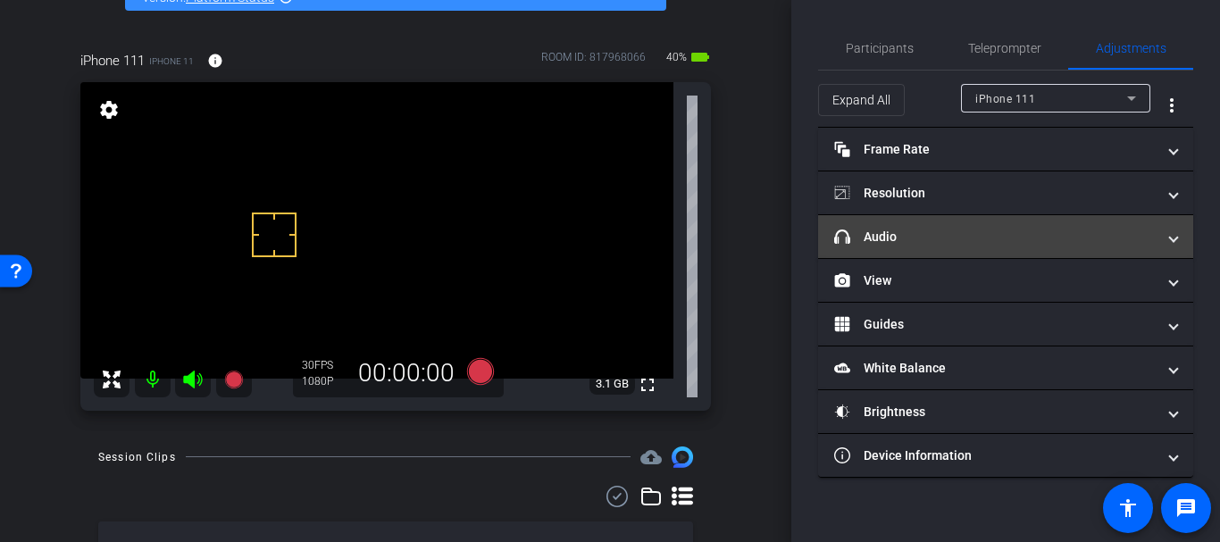
click at [906, 239] on mat-panel-title "headphone icon Audio" at bounding box center [994, 237] width 321 height 19
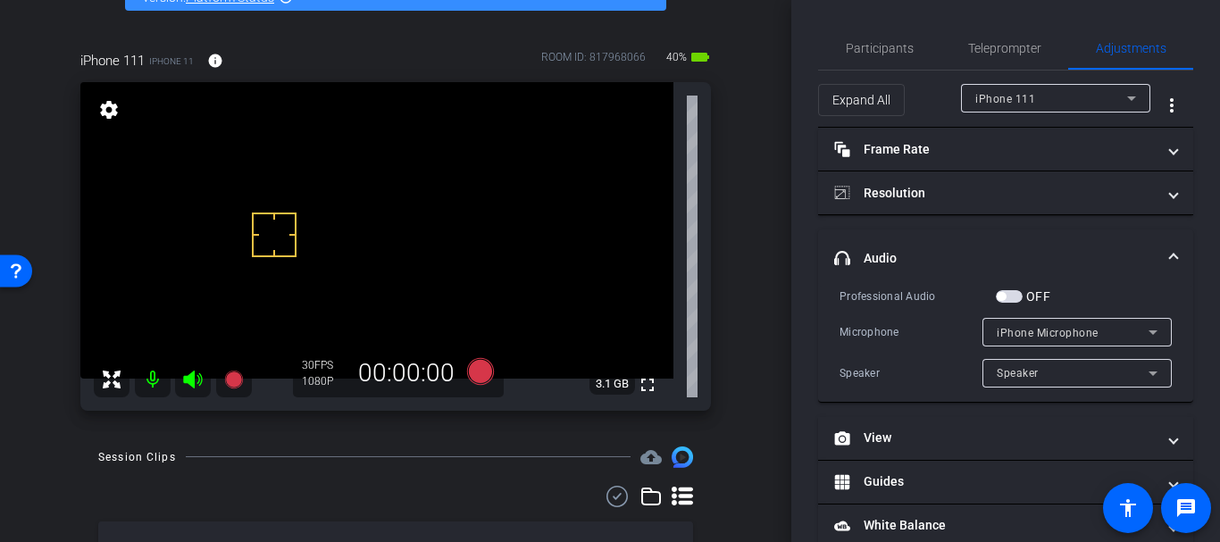
click at [1026, 313] on div "Professional Audio OFF Microphone iPhone Microphone Speaker Speaker" at bounding box center [1005, 337] width 332 height 101
click at [1026, 316] on div "Professional Audio OFF Microphone iPhone Microphone Speaker Speaker" at bounding box center [1005, 337] width 332 height 101
click at [1023, 329] on span "iPhone Microphone" at bounding box center [1048, 333] width 102 height 13
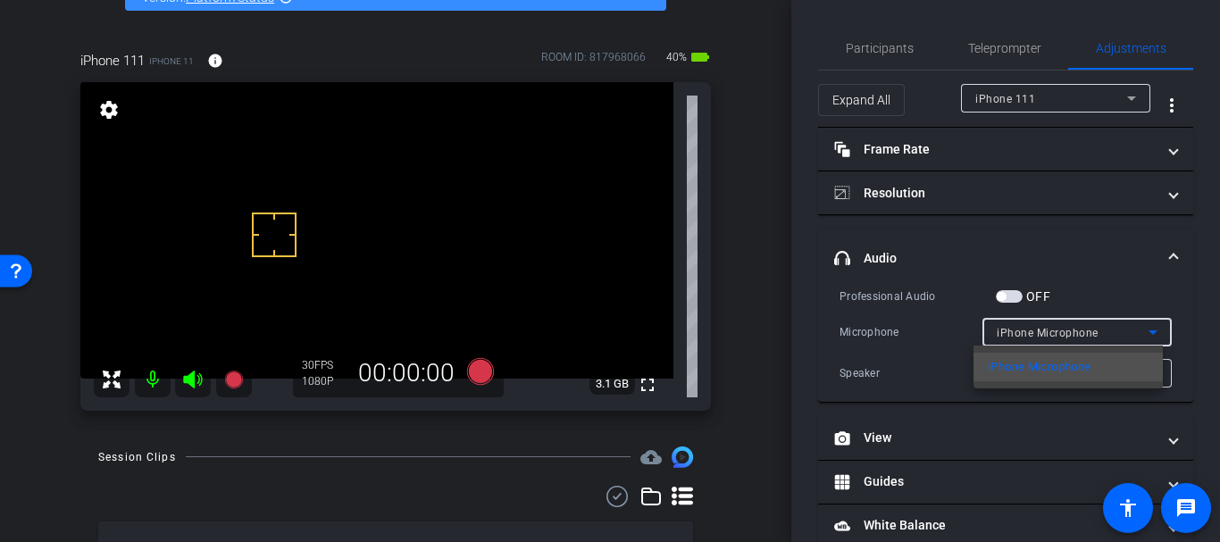
click at [1023, 329] on div at bounding box center [610, 271] width 1220 height 542
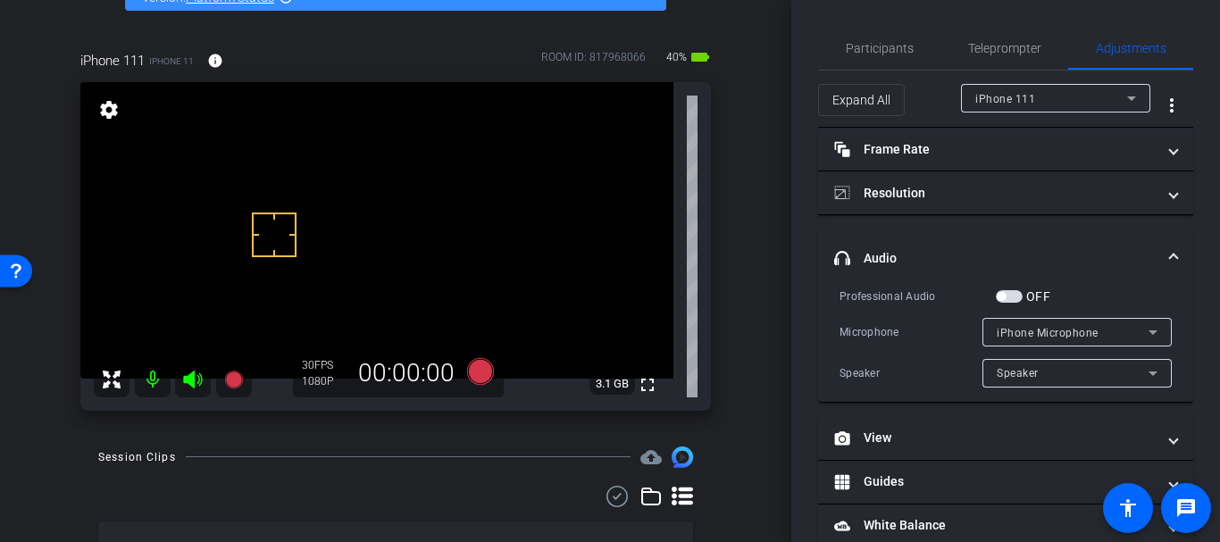
click at [1005, 296] on span "button" at bounding box center [1001, 296] width 9 height 9
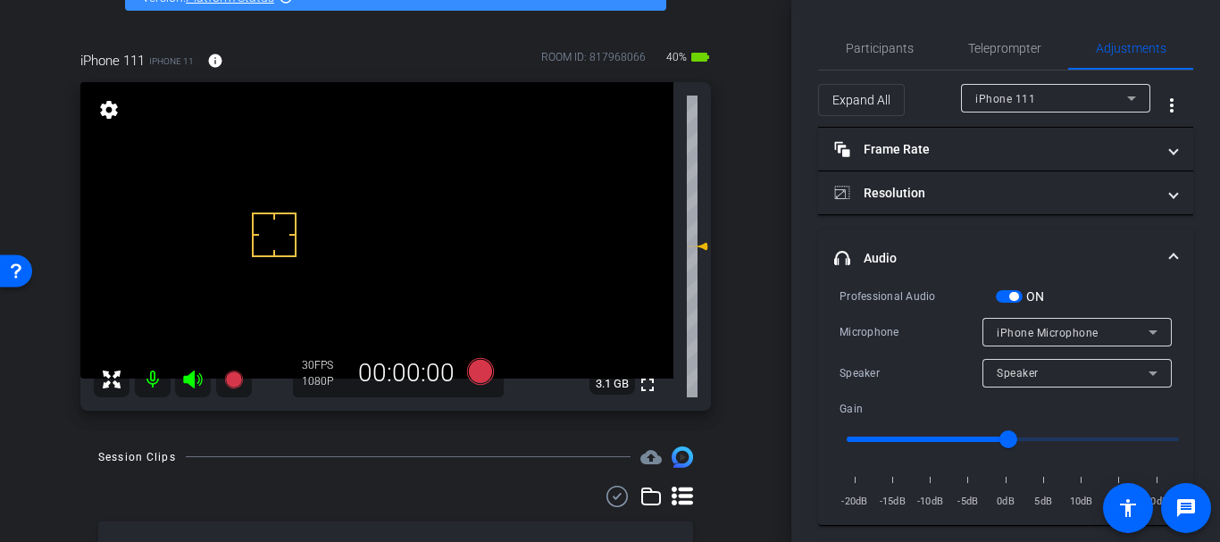
click at [1005, 327] on span "iPhone Microphone" at bounding box center [1048, 333] width 102 height 13
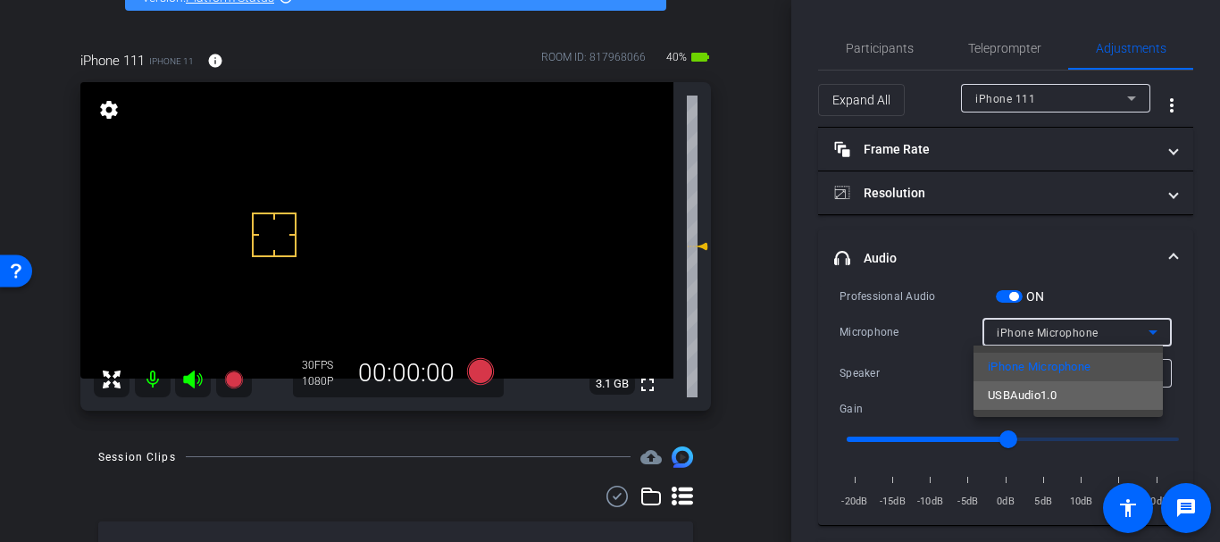
click at [1019, 381] on mat-option "USBAudio1.0" at bounding box center [1067, 395] width 189 height 29
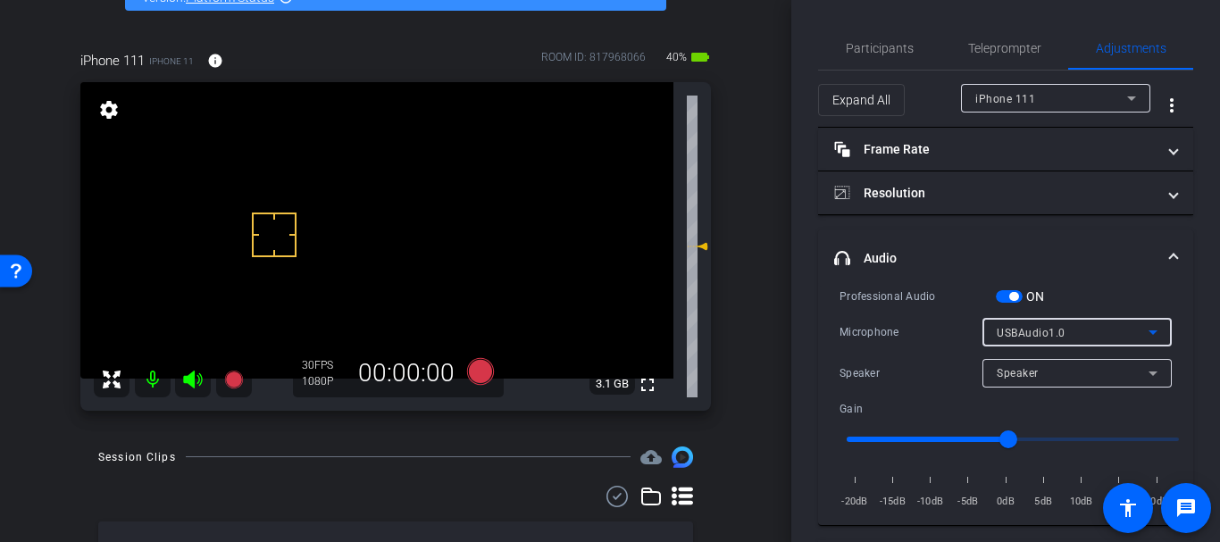
click at [1010, 299] on span "button" at bounding box center [1013, 296] width 9 height 9
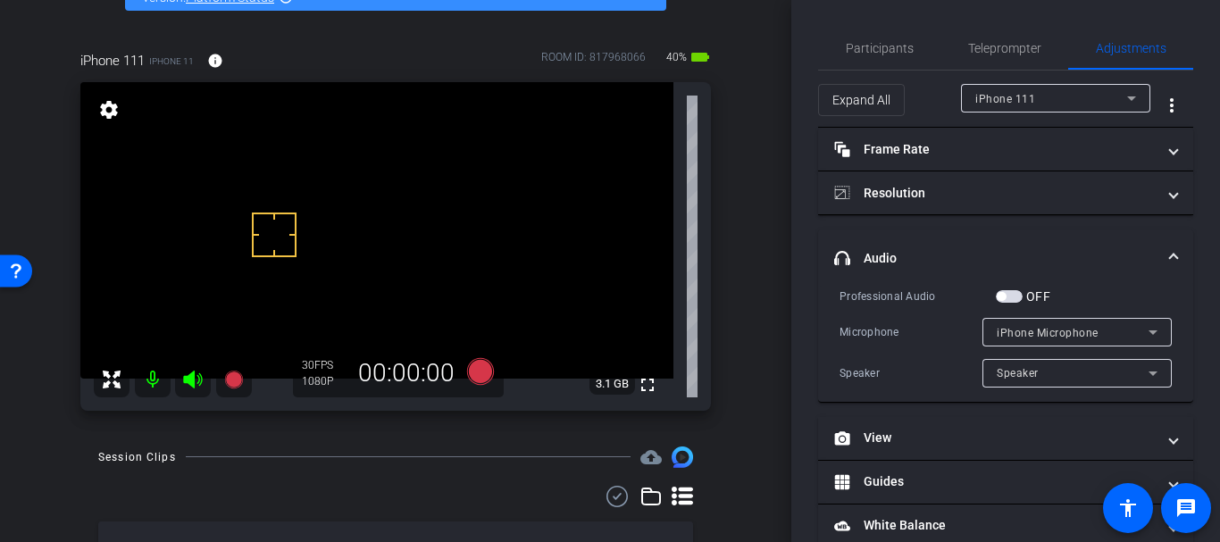
click at [775, 263] on div "arrow_back Jill Nuzzo SUD Back to project Send invite account_box grid_on setti…" at bounding box center [395, 153] width 791 height 542
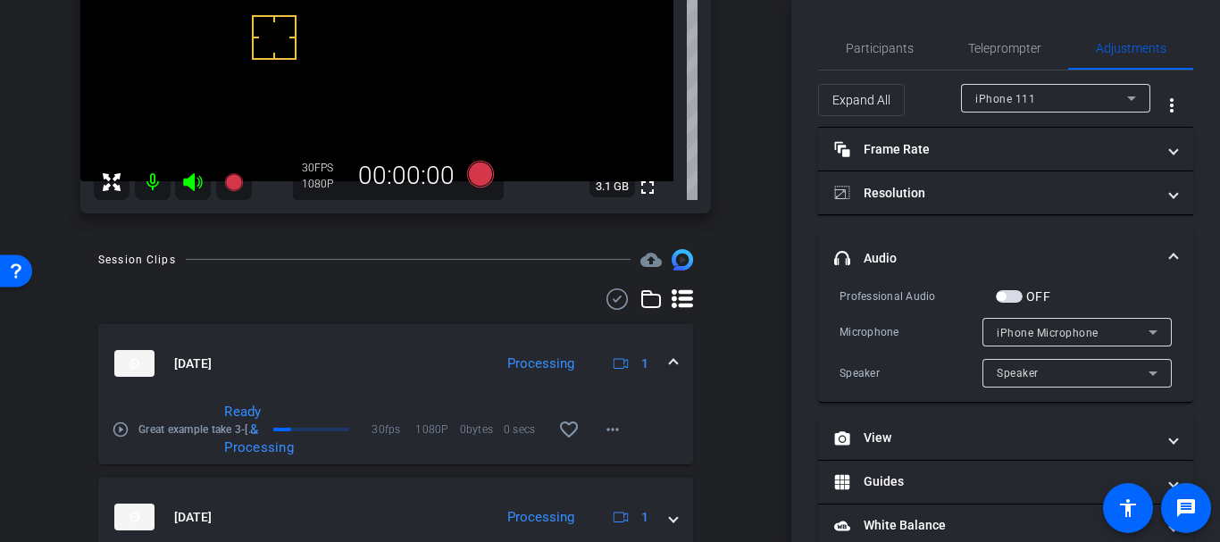
scroll to position [333, 0]
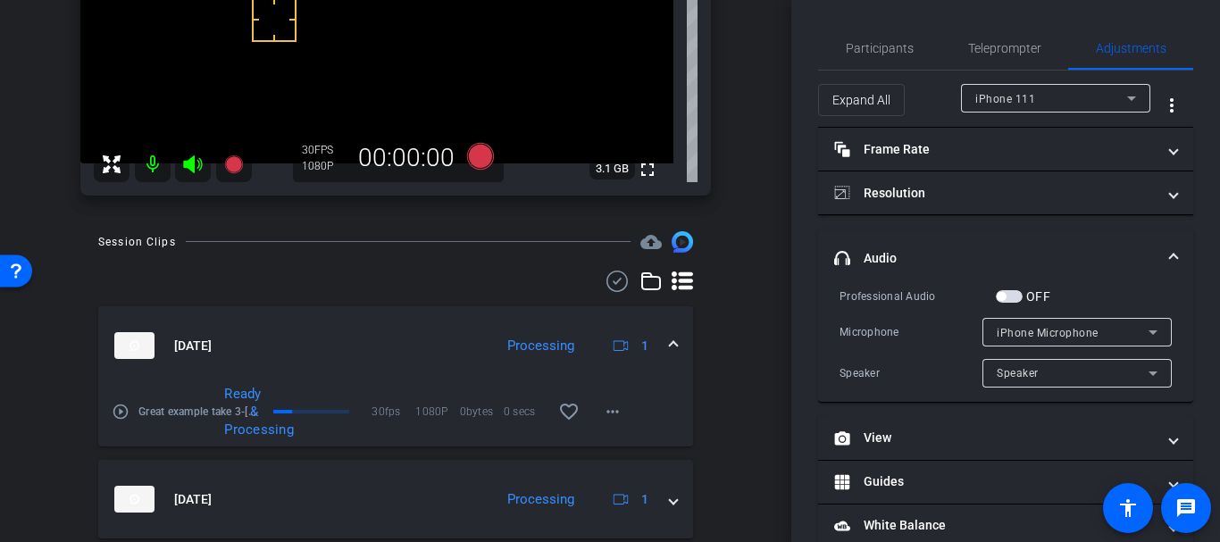
drag, startPoint x: 213, startPoint y: 294, endPoint x: 110, endPoint y: 345, distance: 115.4
click at [107, 335] on div "Oct 3, 2025 Processing 1 play_circle_outline Great example take 3-Jill Nuzzo SU…" at bounding box center [395, 528] width 595 height 515
click at [54, 382] on div "Session Clips cloud_upload Oct 3, 2025 Processing 1 play_circle_outline Great e…" at bounding box center [396, 508] width 702 height 555
click at [123, 408] on mat-icon "play_circle_outline" at bounding box center [121, 412] width 18 height 18
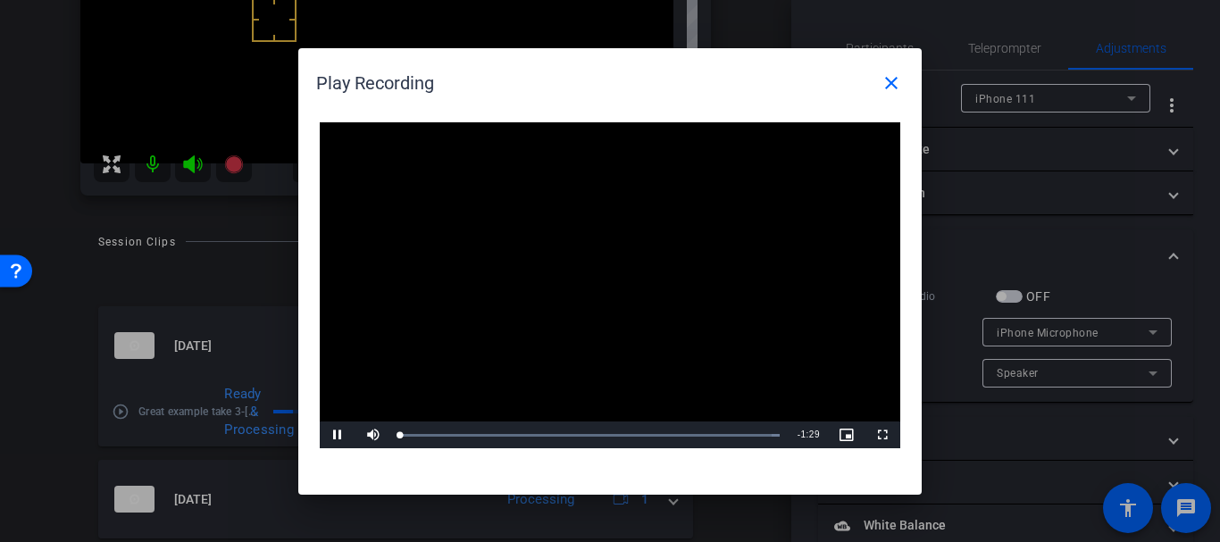
click at [605, 316] on video "Video Player" at bounding box center [610, 285] width 580 height 327
click at [743, 430] on div "Loaded : 100.00% 1:21 0:00" at bounding box center [589, 435] width 397 height 27
drag, startPoint x: 725, startPoint y: 431, endPoint x: 714, endPoint y: 430, distance: 10.9
click at [714, 430] on div "Loaded : 100.00% 1:16 1:14" at bounding box center [589, 435] width 397 height 27
click at [634, 298] on video "Video Player" at bounding box center [610, 285] width 580 height 327
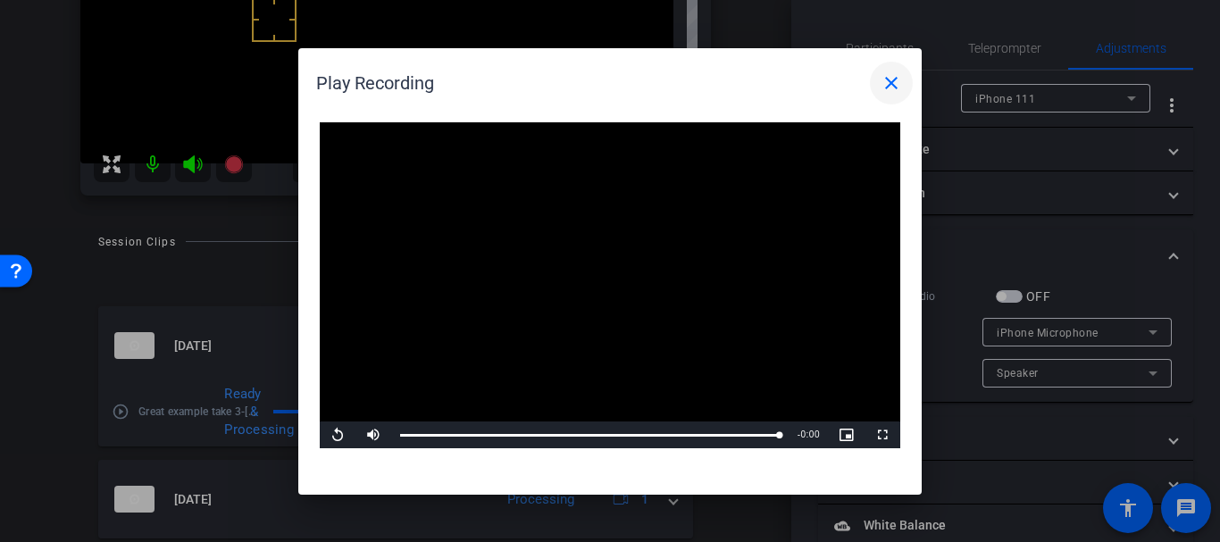
click at [884, 80] on mat-icon "close" at bounding box center [891, 82] width 21 height 21
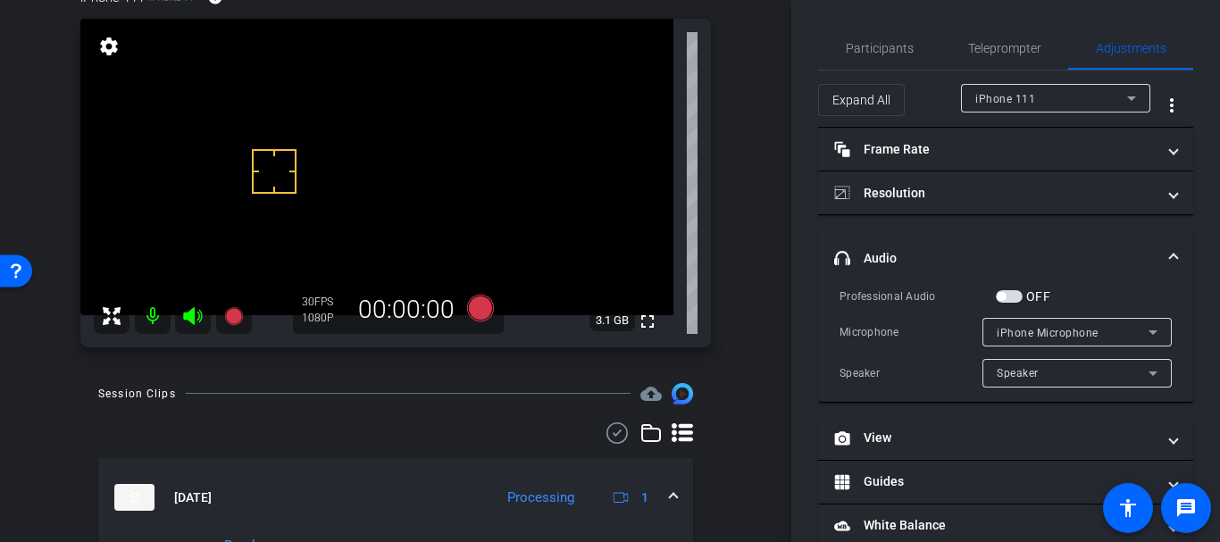
scroll to position [70, 0]
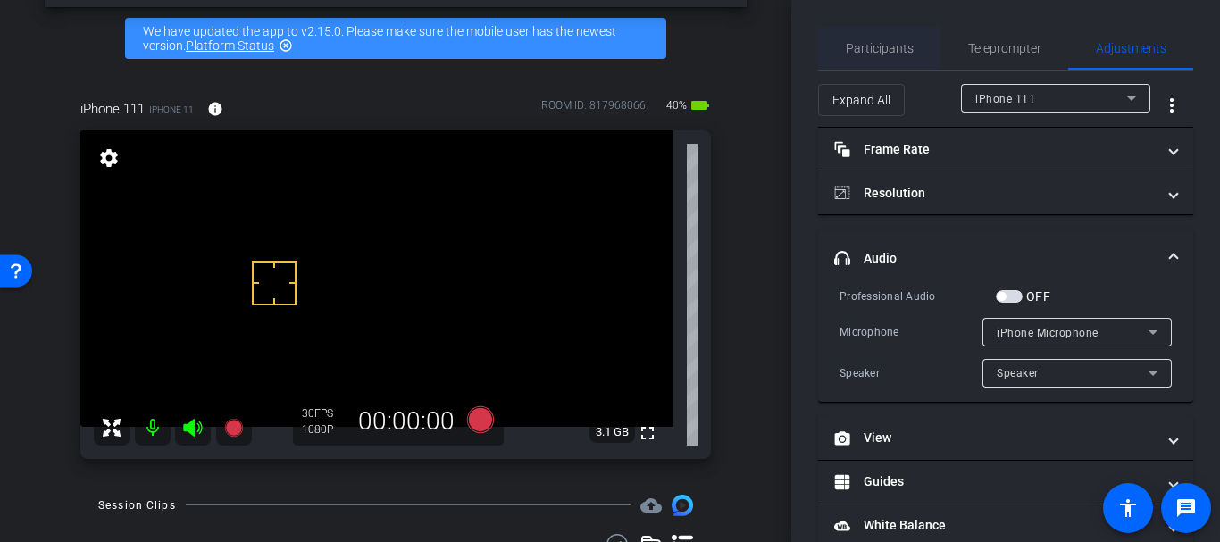
click at [847, 43] on span "Participants" at bounding box center [880, 48] width 68 height 13
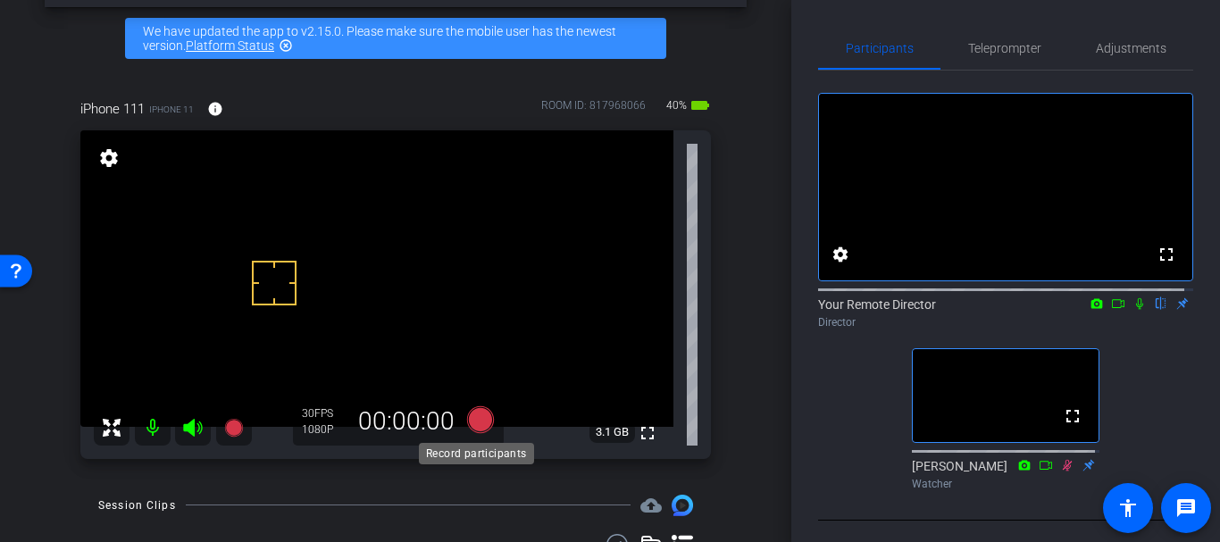
click at [467, 414] on icon at bounding box center [480, 419] width 27 height 27
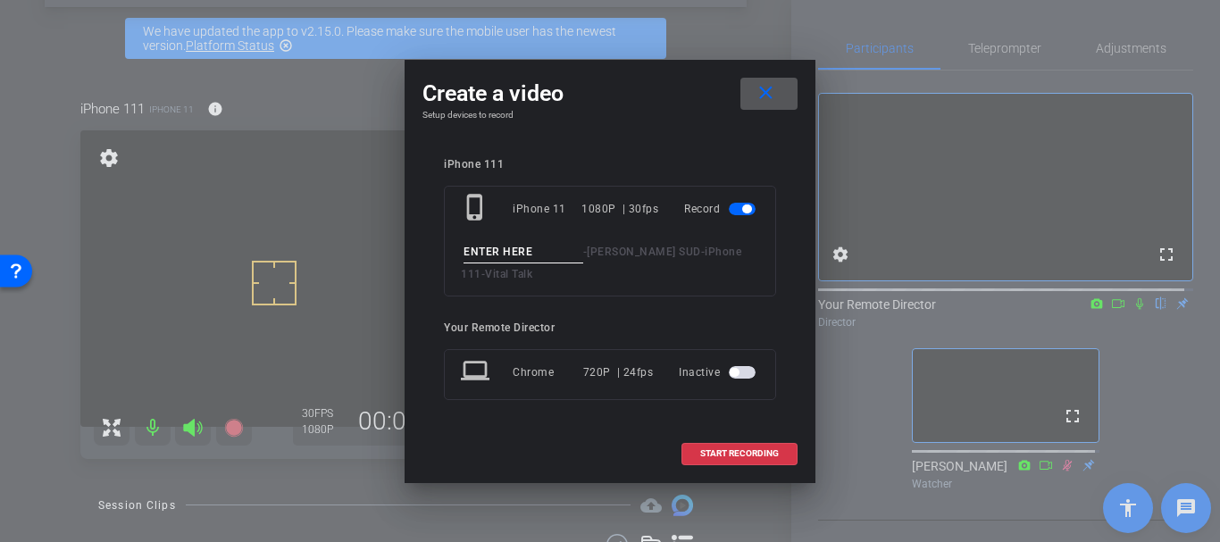
click at [472, 256] on input at bounding box center [523, 252] width 120 height 22
type input "Grea"
click at [771, 93] on mat-icon "close" at bounding box center [766, 93] width 22 height 22
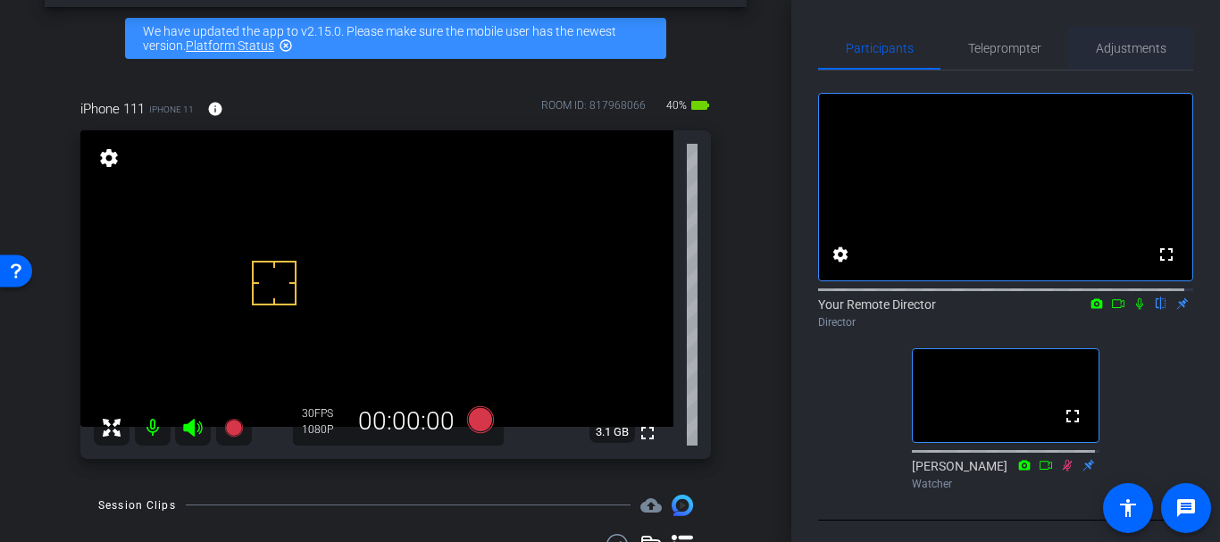
click at [1148, 53] on span "Adjustments" at bounding box center [1131, 48] width 71 height 13
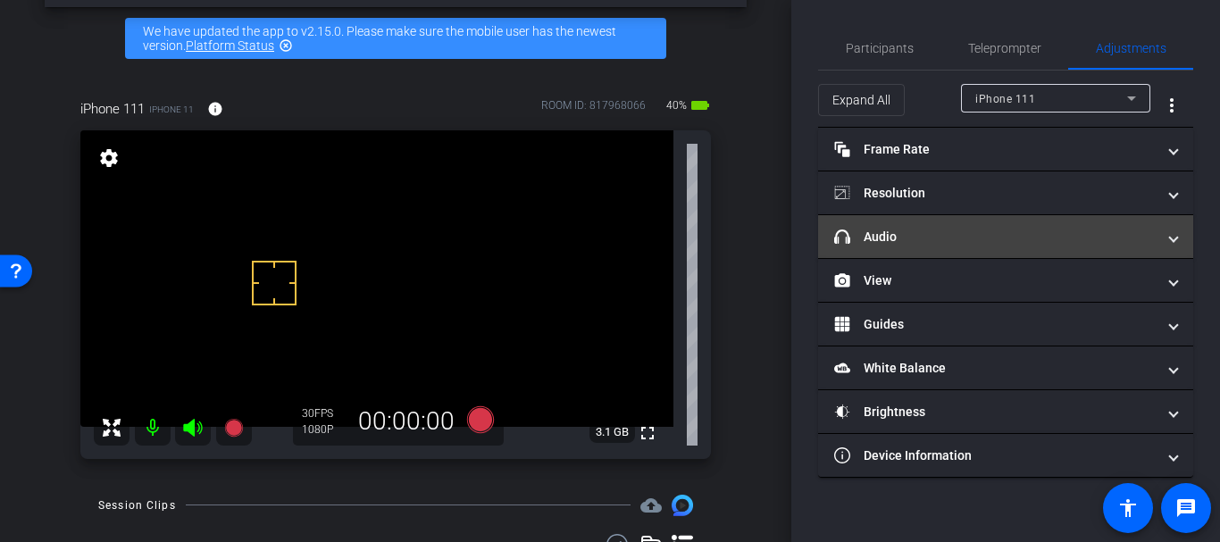
drag, startPoint x: 908, startPoint y: 240, endPoint x: 910, endPoint y: 249, distance: 9.1
click at [907, 242] on mat-panel-title "headphone icon Audio" at bounding box center [994, 237] width 321 height 19
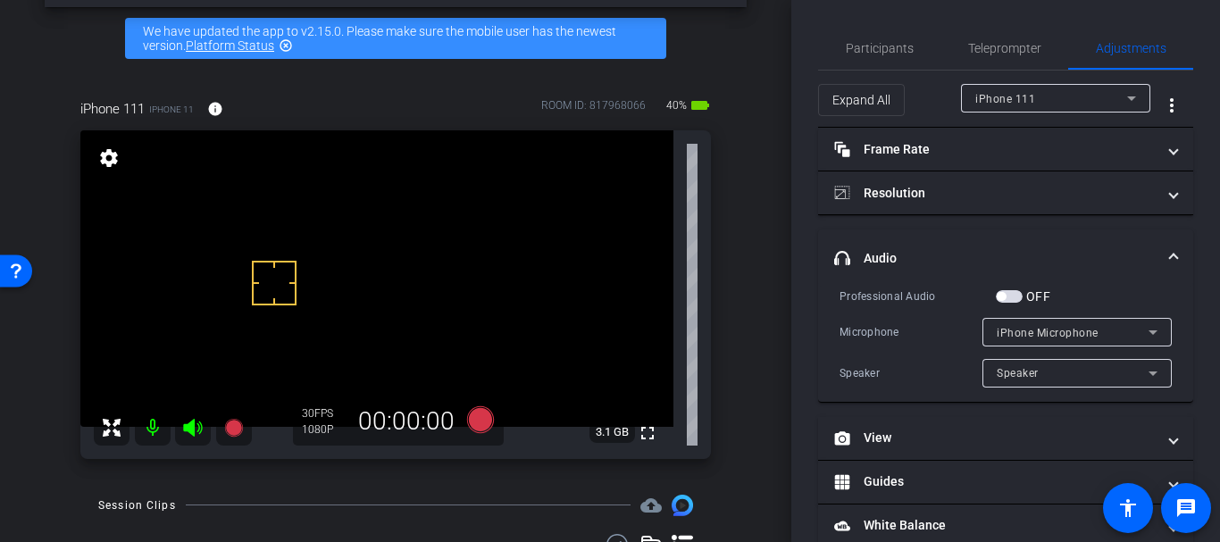
click at [1028, 292] on label "OFF" at bounding box center [1037, 297] width 28 height 18
click at [1023, 292] on button "OFF" at bounding box center [1009, 296] width 27 height 13
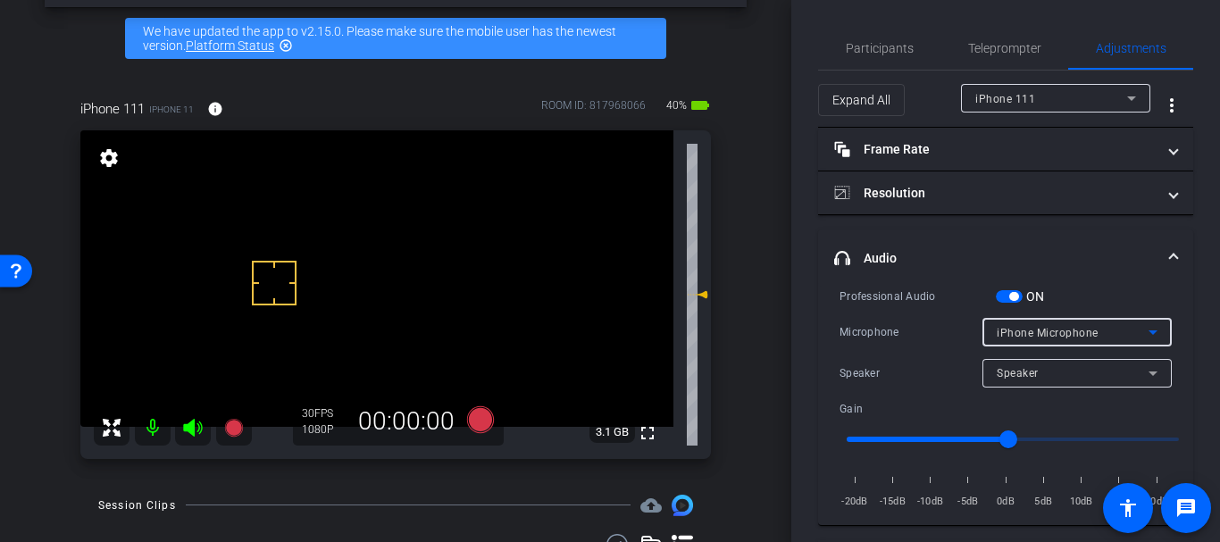
click at [1017, 335] on span "iPhone Microphone" at bounding box center [1048, 333] width 102 height 13
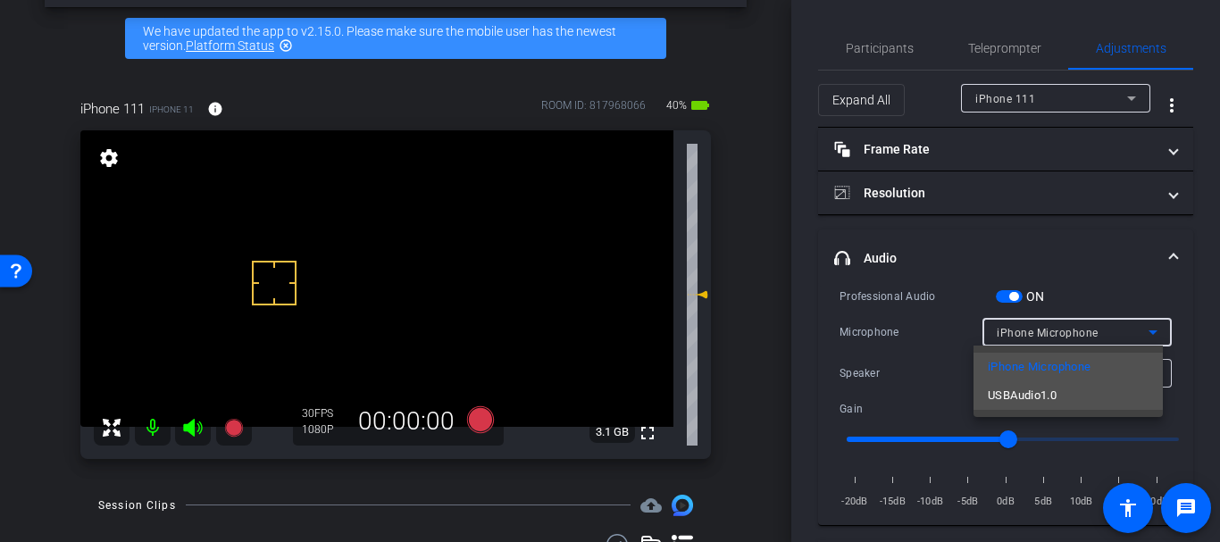
click at [1004, 392] on span "USBAudio1.0" at bounding box center [1022, 395] width 69 height 21
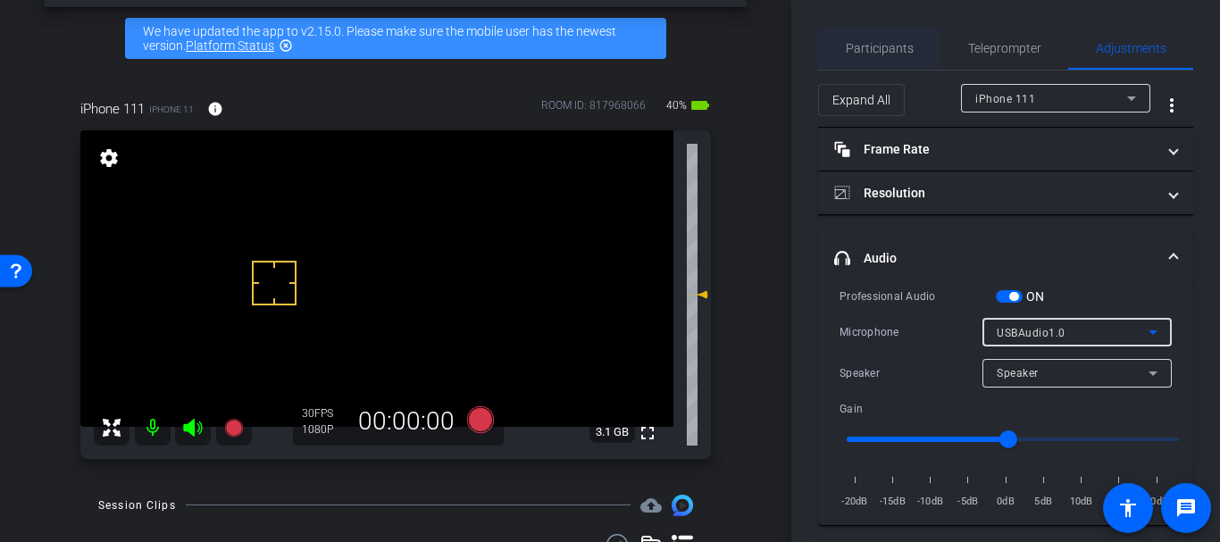
click at [880, 48] on span "Participants" at bounding box center [880, 48] width 68 height 13
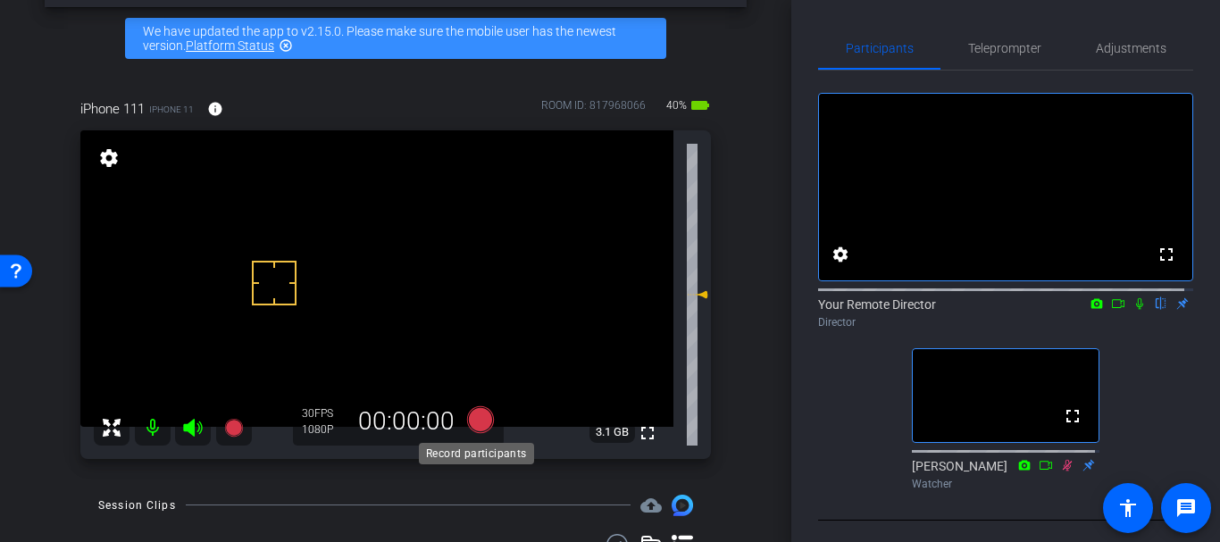
click at [480, 435] on icon at bounding box center [480, 420] width 43 height 32
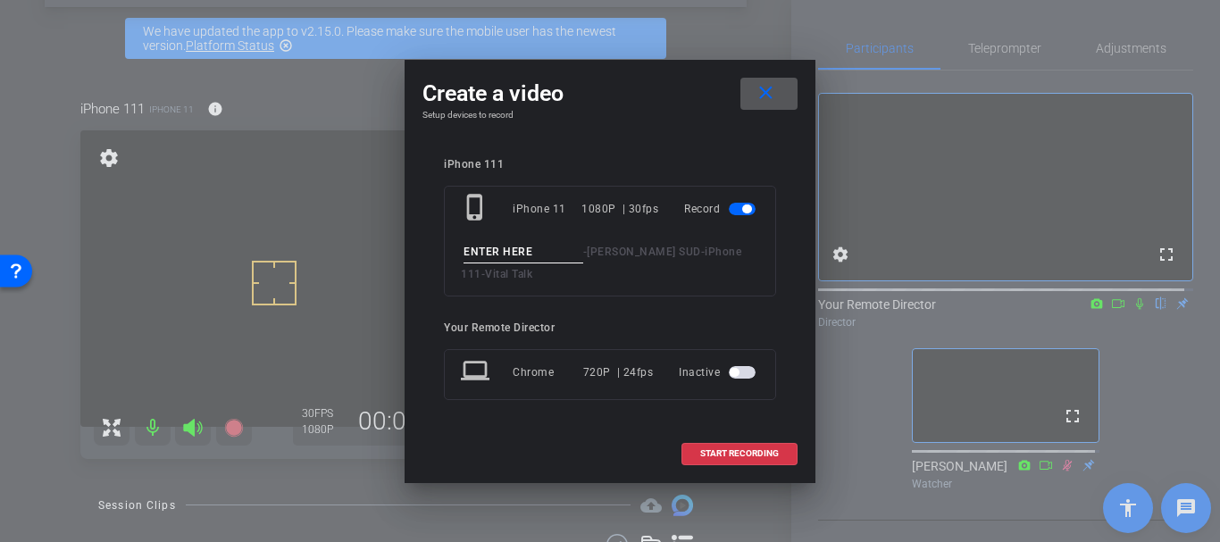
click at [474, 244] on input at bounding box center [523, 252] width 120 height 22
type input "Great example take 3 part 2"
click at [747, 452] on span "START RECORDING" at bounding box center [739, 453] width 79 height 9
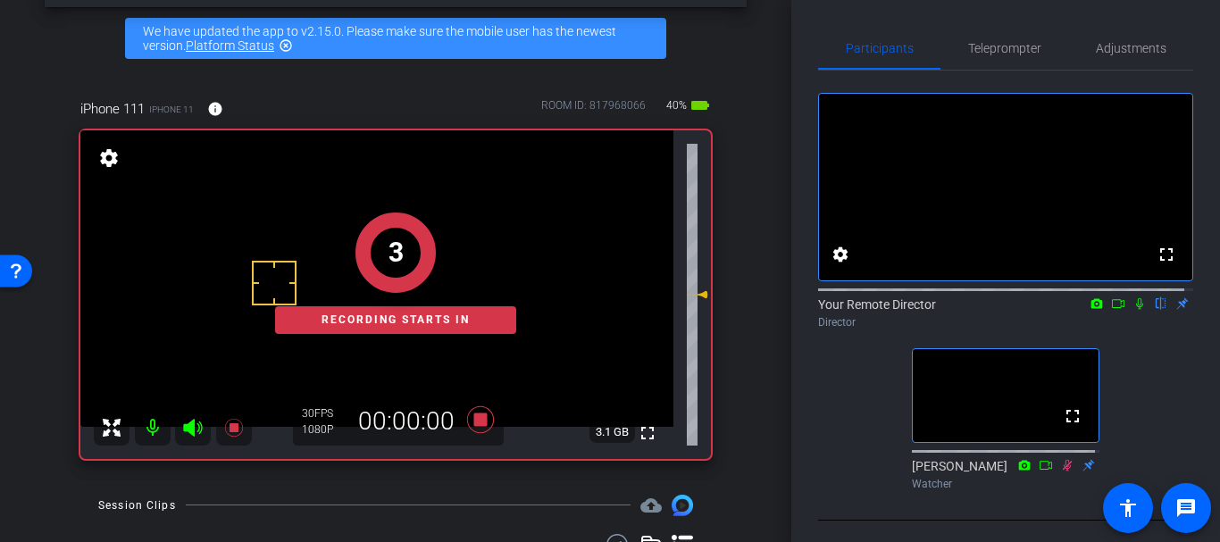
scroll to position [0, 0]
click at [1129, 312] on mat-icon at bounding box center [1139, 304] width 21 height 16
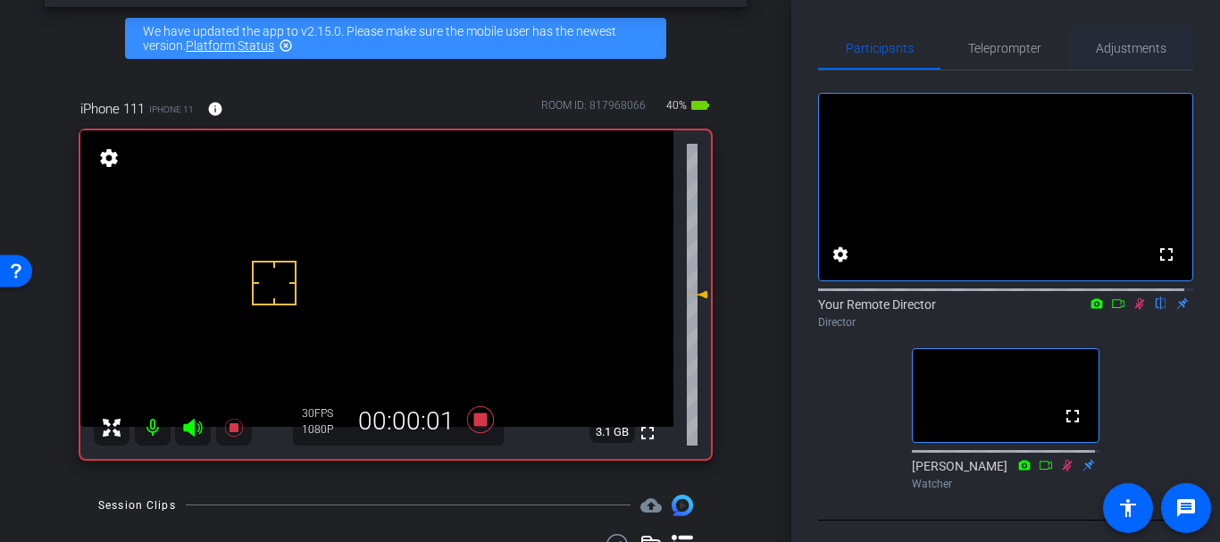
click at [1101, 44] on span "Adjustments" at bounding box center [1131, 48] width 71 height 13
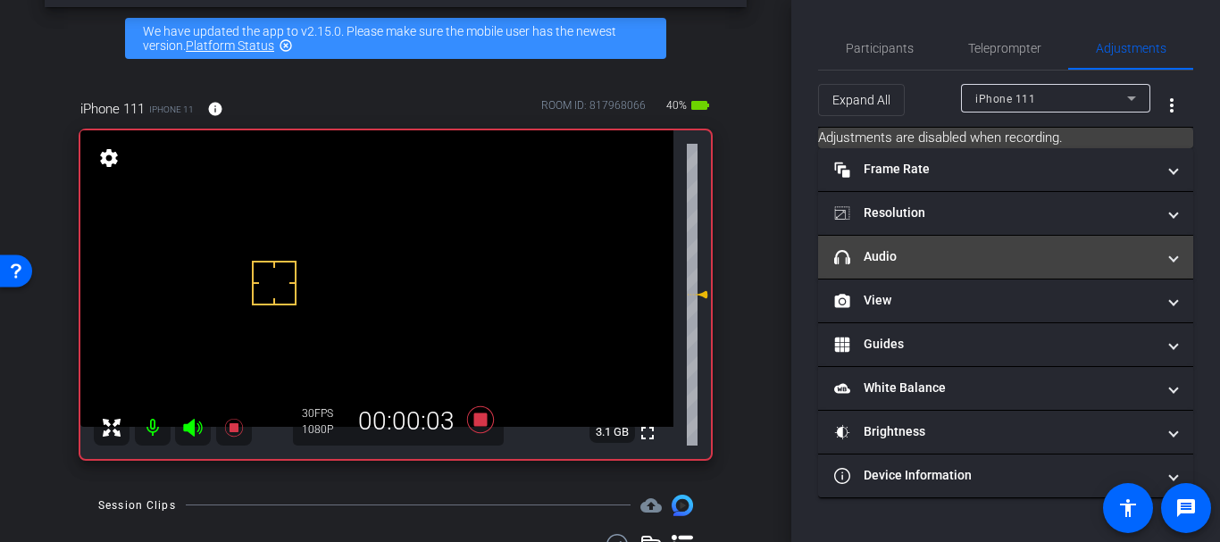
click at [856, 271] on mat-expansion-panel-header "headphone icon Audio" at bounding box center [1005, 257] width 375 height 43
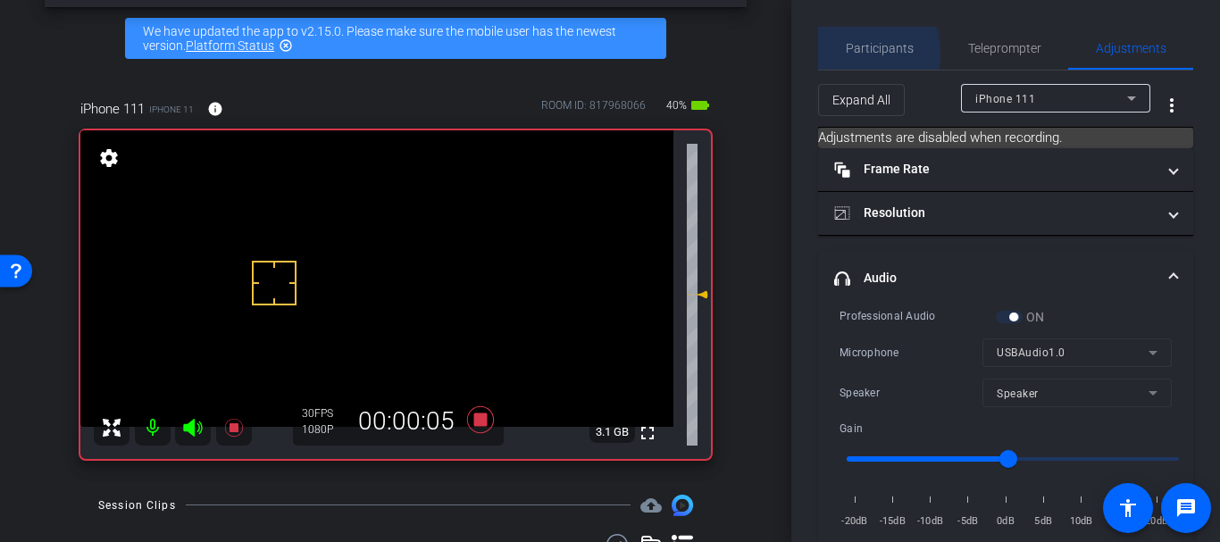
click at [856, 54] on span "Participants" at bounding box center [880, 48] width 68 height 13
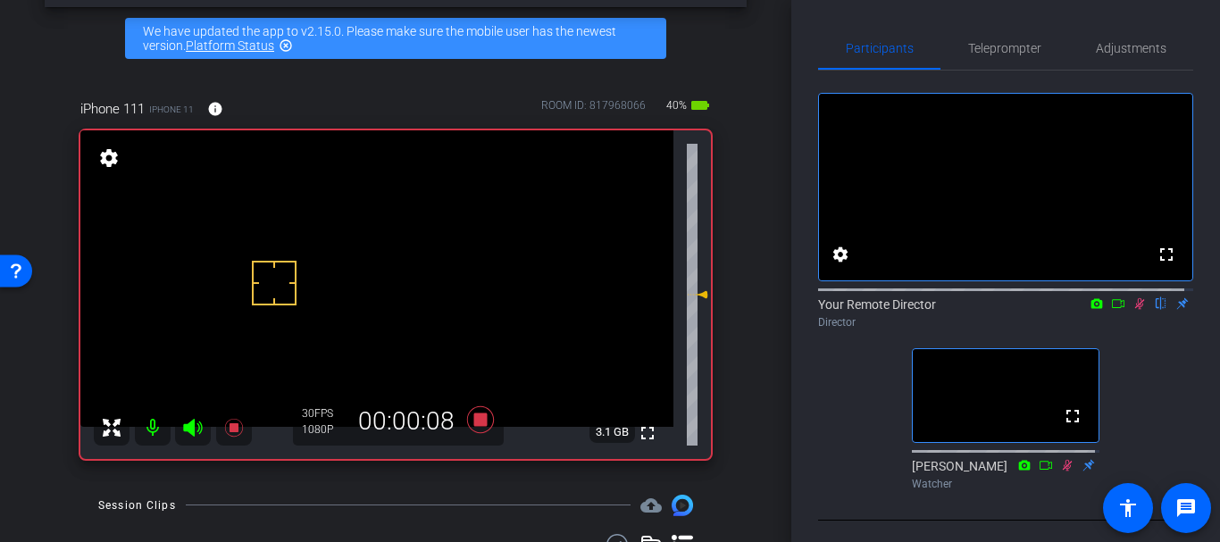
click at [981, 79] on div "fullscreen settings Your Remote Director flip Director fullscreen [PERSON_NAME]…" at bounding box center [1005, 284] width 375 height 427
click at [980, 60] on span "Teleprompter" at bounding box center [1004, 48] width 73 height 43
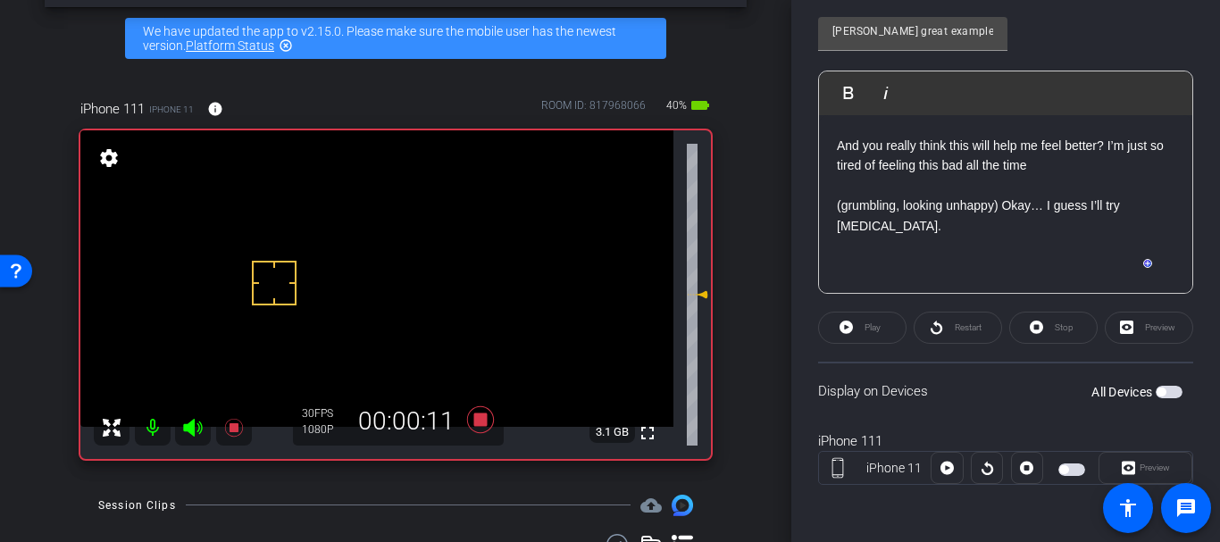
scroll to position [437, 0]
click at [918, 198] on p "(grumbling, looking unhappy) Okay… I guess I’ll try [MEDICAL_DATA]." at bounding box center [1006, 216] width 338 height 40
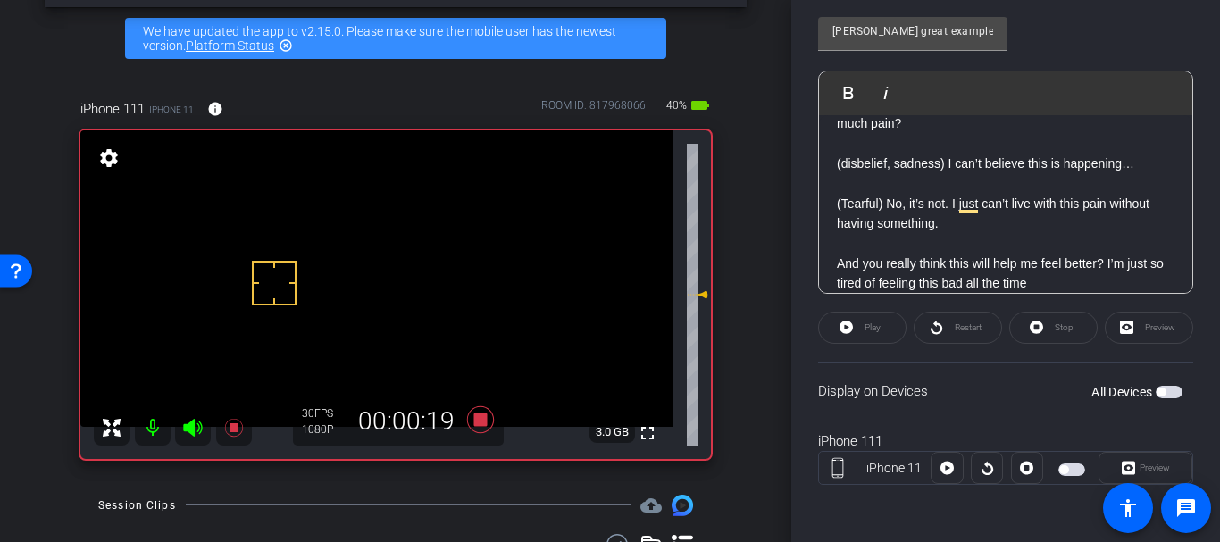
scroll to position [0, 0]
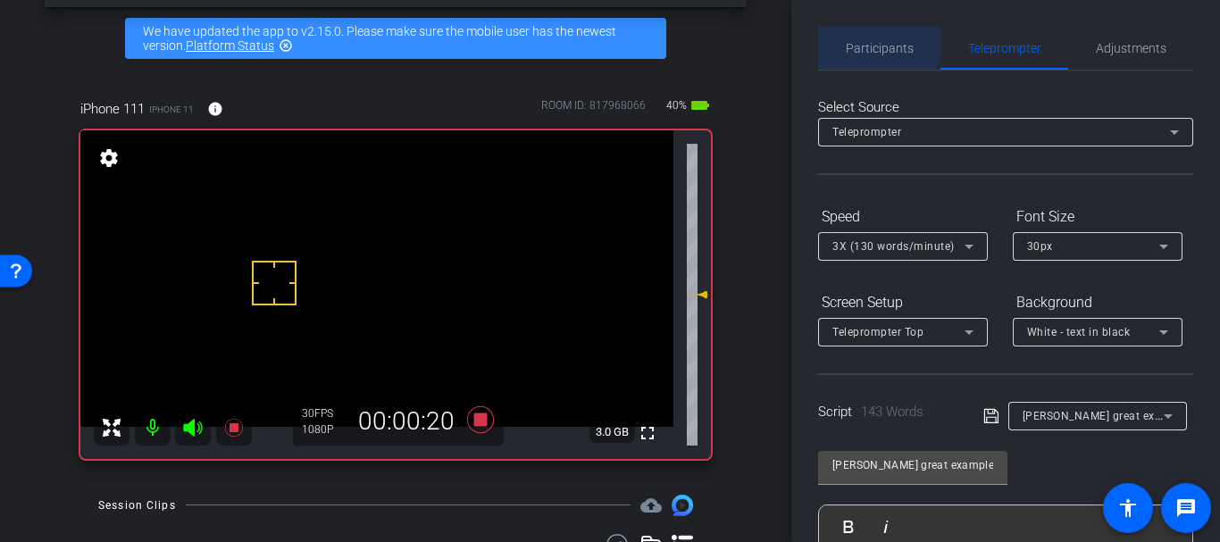
click at [866, 43] on span "Participants" at bounding box center [880, 48] width 68 height 13
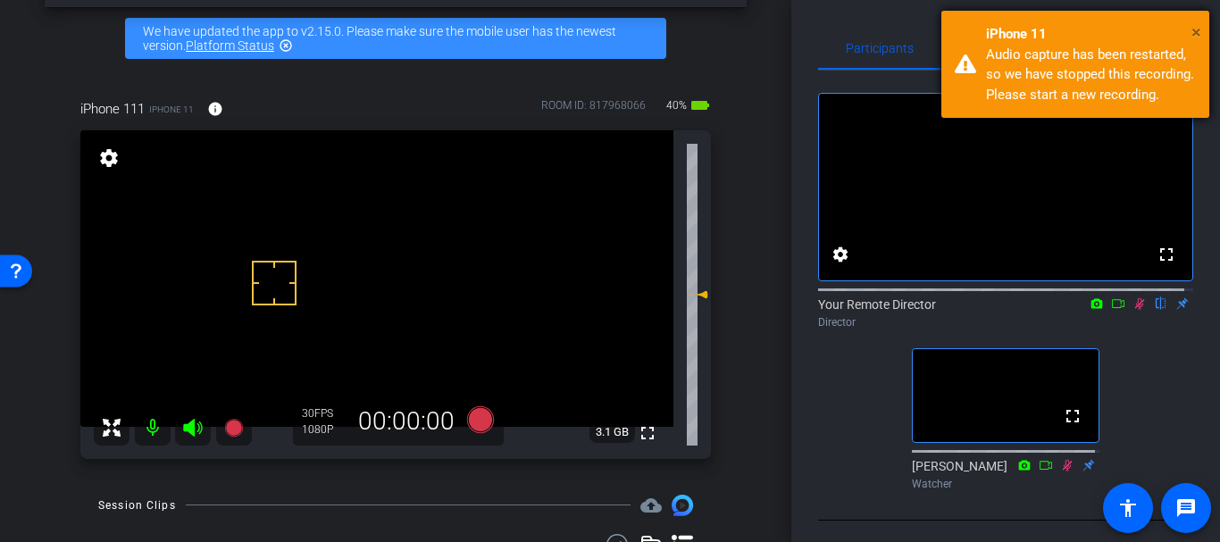
click at [1196, 21] on button "×" at bounding box center [1196, 32] width 10 height 27
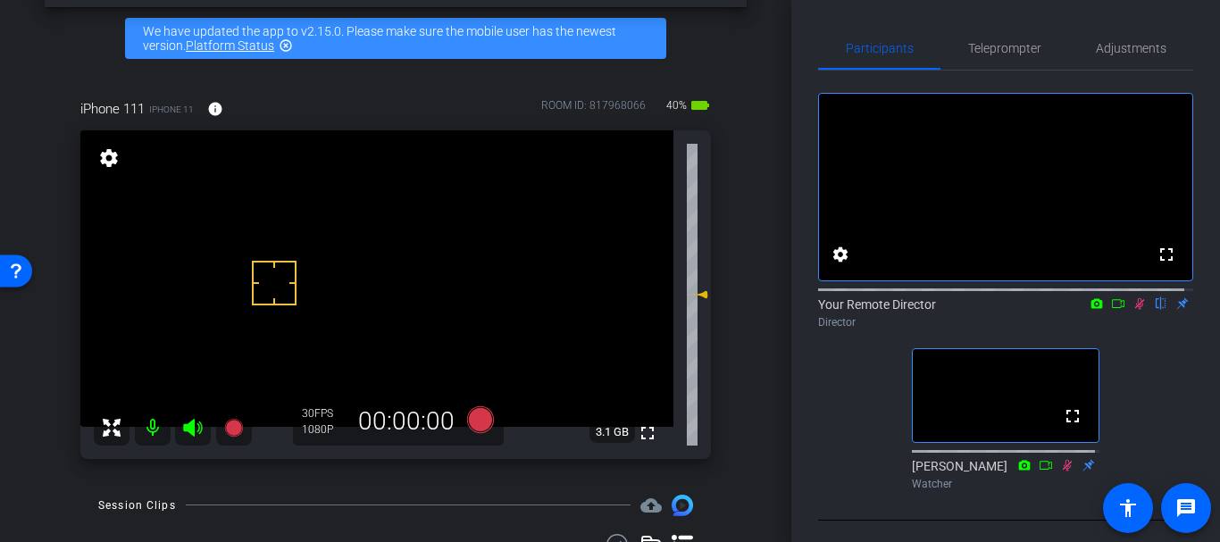
drag, startPoint x: 1129, startPoint y: 319, endPoint x: 1095, endPoint y: 127, distance: 195.0
click at [1129, 312] on mat-icon at bounding box center [1139, 304] width 21 height 16
click at [1098, 50] on span "Adjustments" at bounding box center [1131, 48] width 71 height 13
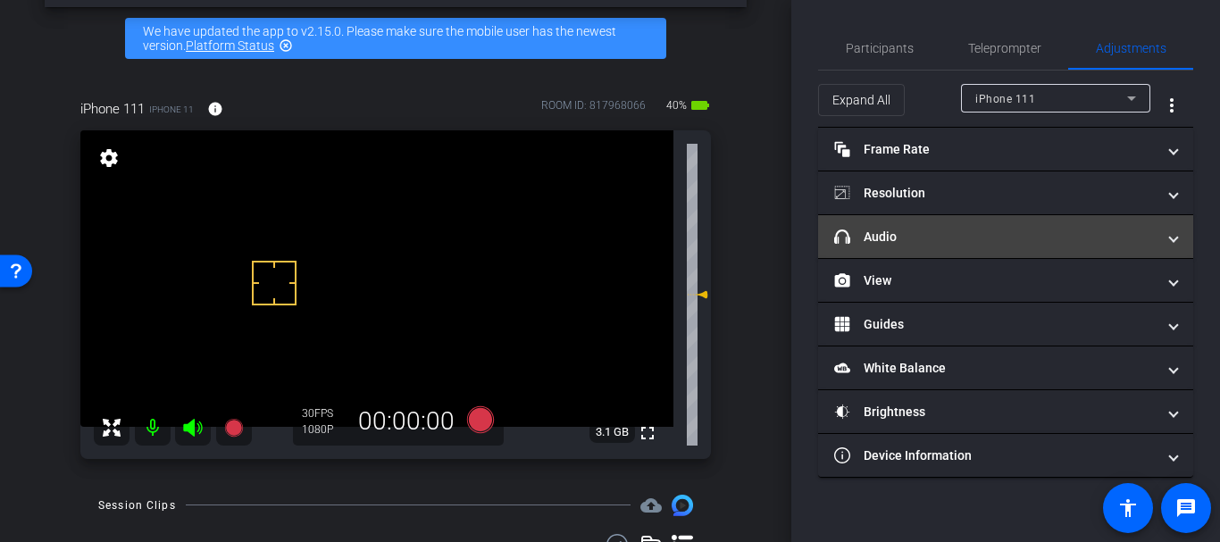
drag, startPoint x: 947, startPoint y: 244, endPoint x: 945, endPoint y: 235, distance: 9.1
click at [945, 236] on mat-panel-title "headphone icon Audio" at bounding box center [994, 237] width 321 height 19
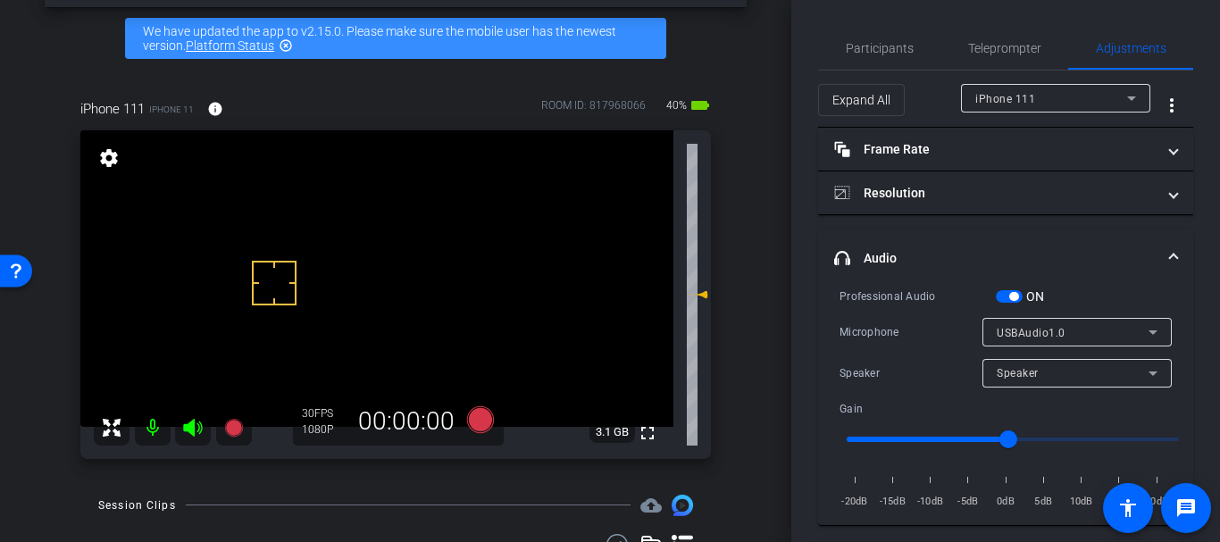
click at [999, 289] on div "Professional Audio ON" at bounding box center [1005, 296] width 332 height 19
click at [1000, 290] on span "button" at bounding box center [1009, 296] width 27 height 13
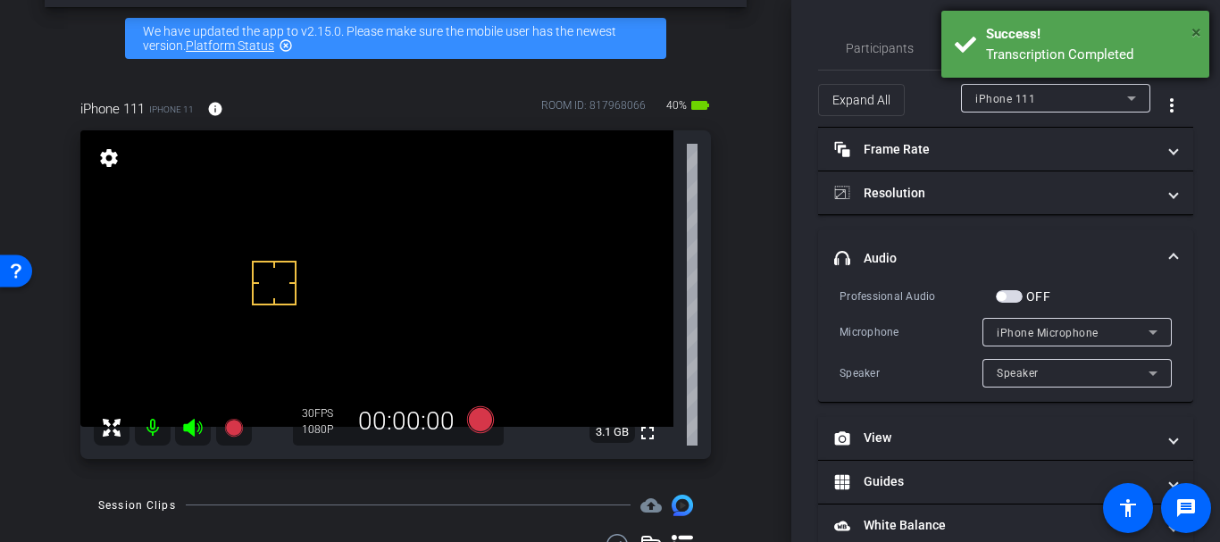
drag, startPoint x: 1197, startPoint y: 23, endPoint x: 1182, endPoint y: 22, distance: 14.3
click at [1190, 23] on div "× Success! Transcription Completed" at bounding box center [1075, 44] width 268 height 67
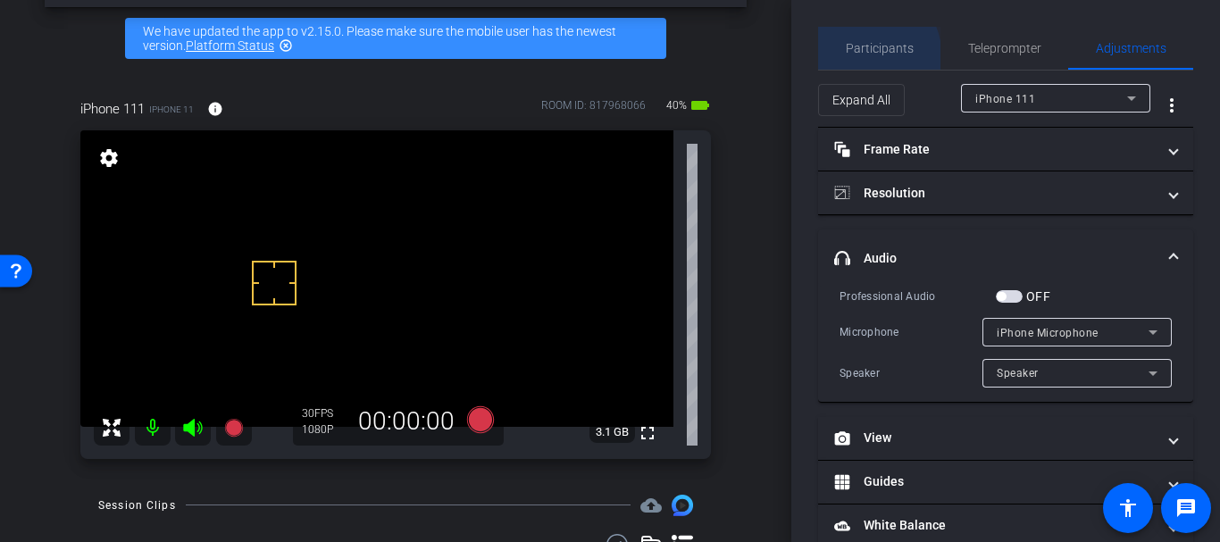
click at [835, 64] on div "Participants" at bounding box center [879, 48] width 122 height 43
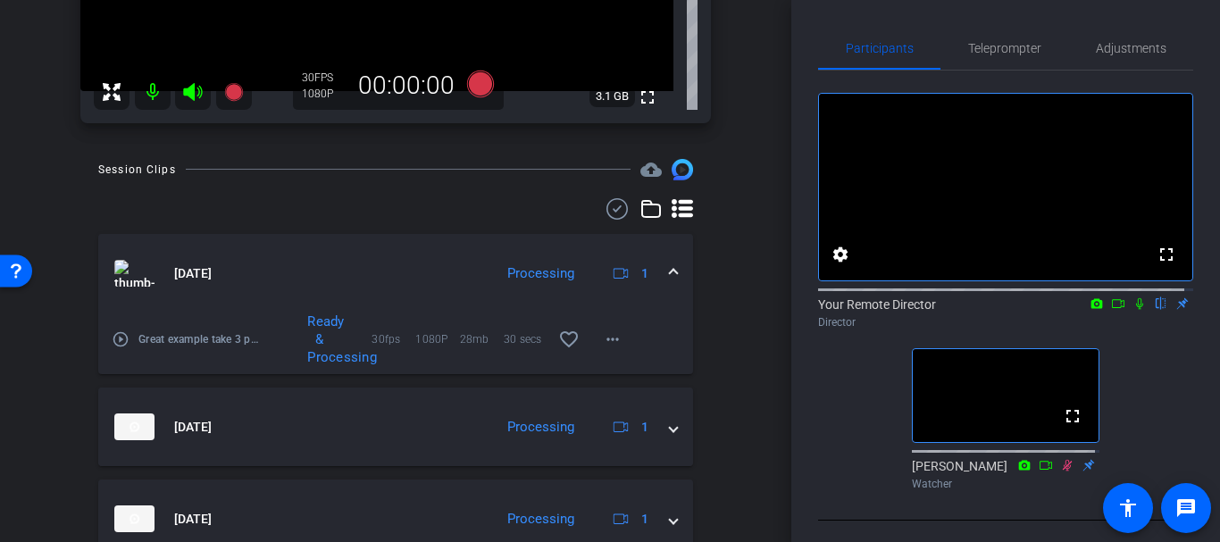
scroll to position [405, 0]
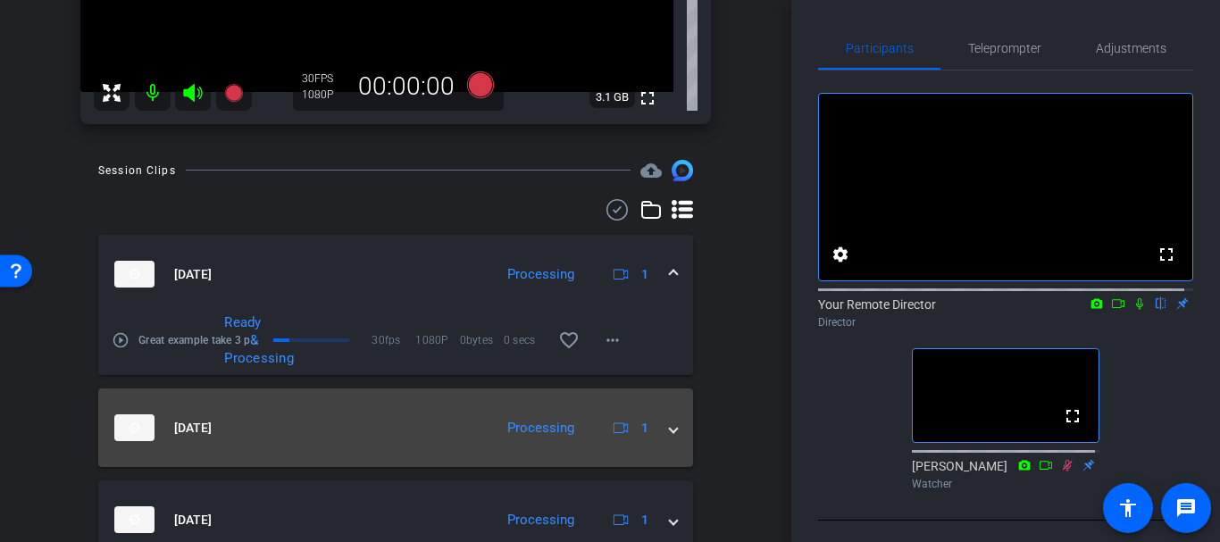
click at [171, 414] on mat-panel-title "[DATE]" at bounding box center [299, 427] width 370 height 27
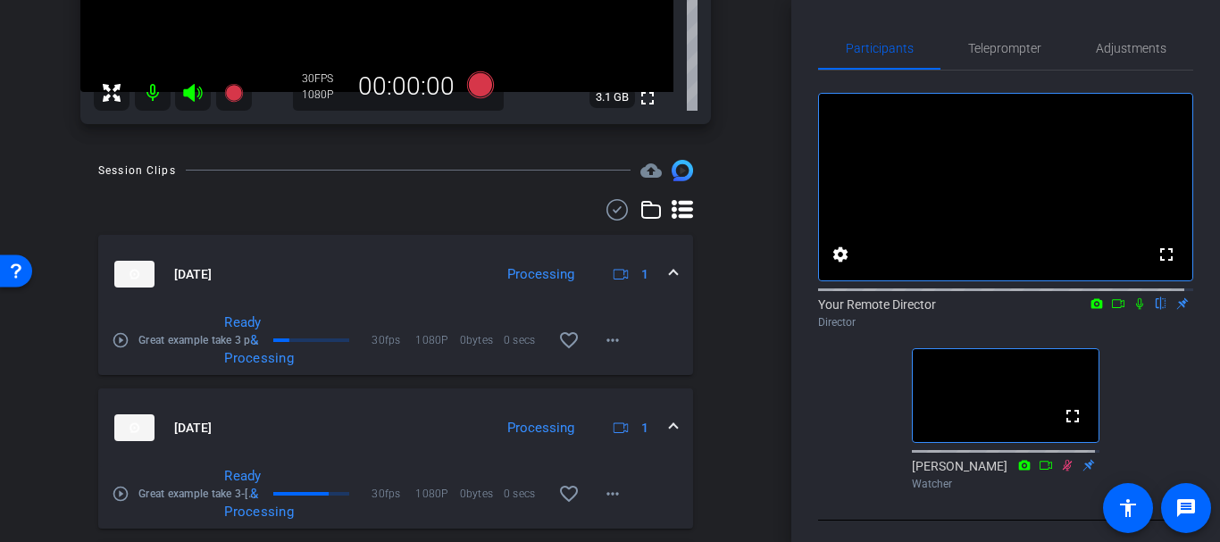
click at [120, 497] on mat-icon "play_circle_outline" at bounding box center [121, 494] width 18 height 18
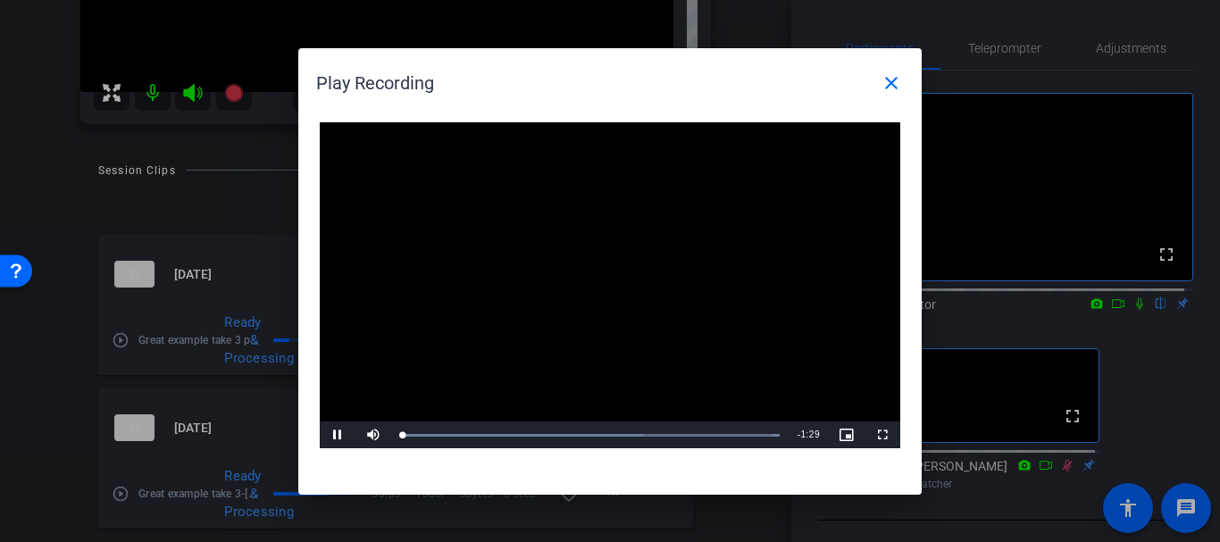
click at [561, 285] on video "Video Player" at bounding box center [610, 285] width 580 height 327
click at [891, 86] on mat-icon "close" at bounding box center [891, 82] width 21 height 21
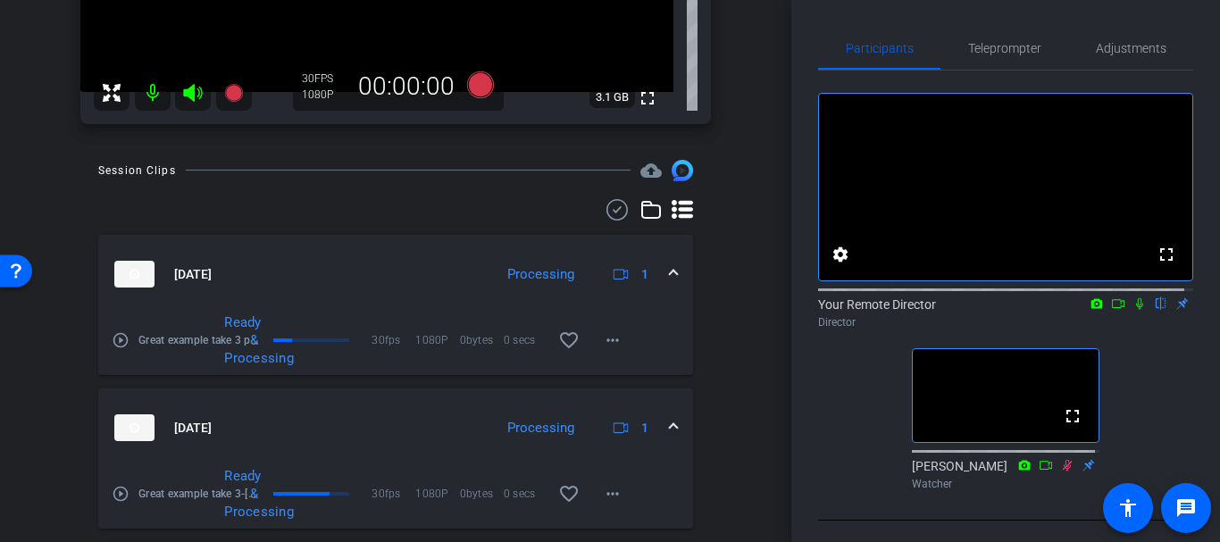
click at [120, 341] on mat-icon "play_circle_outline" at bounding box center [121, 340] width 18 height 18
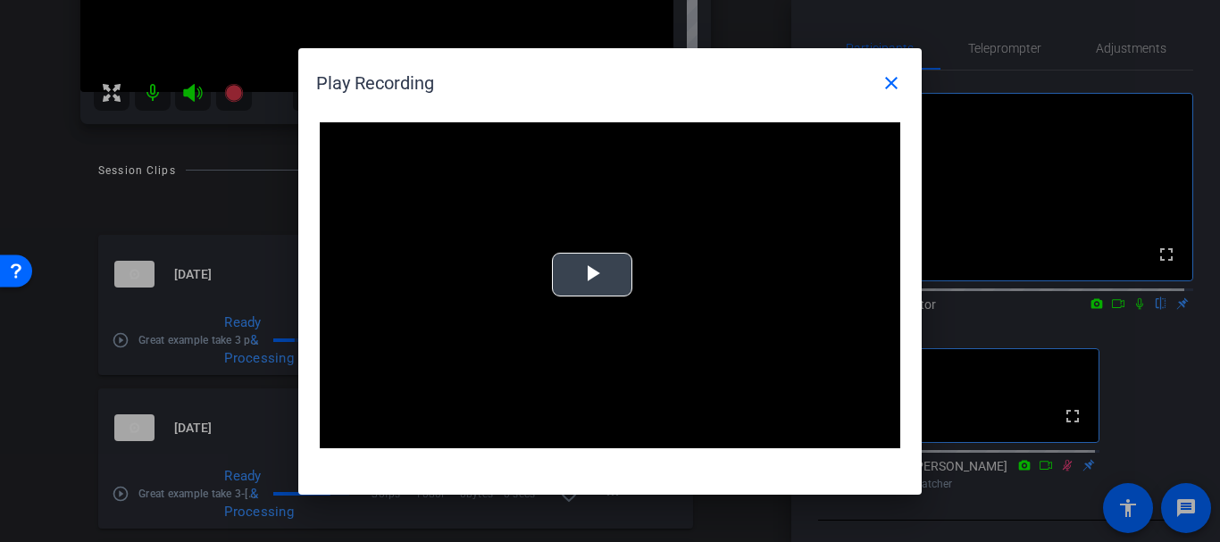
click at [646, 201] on video "Video Player" at bounding box center [610, 285] width 580 height 327
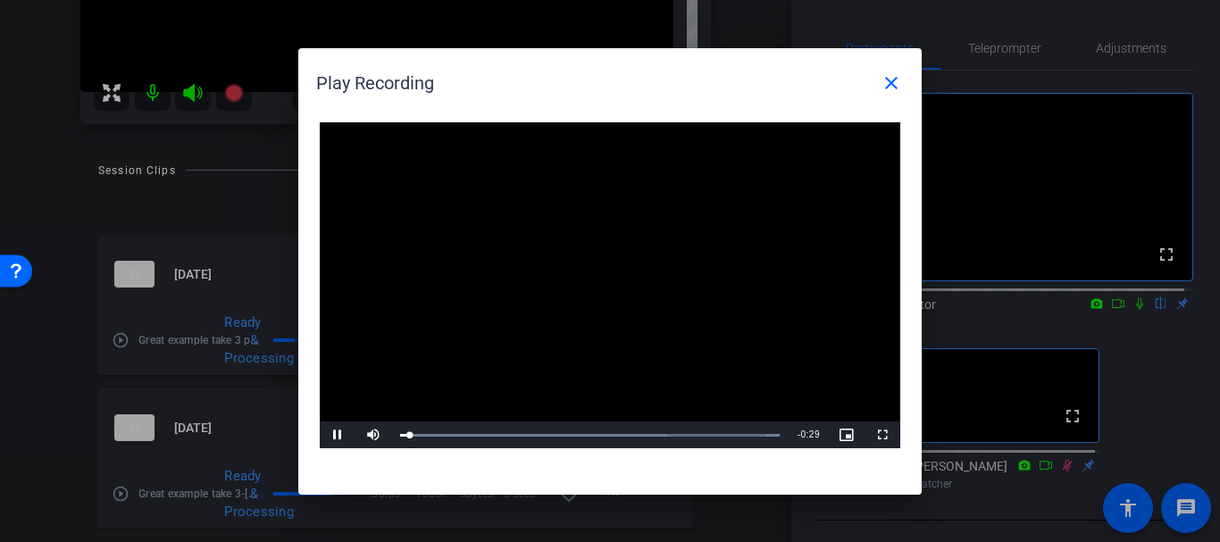
click at [588, 262] on video "Video Player" at bounding box center [610, 285] width 580 height 327
click at [522, 321] on video "Video Player" at bounding box center [610, 285] width 580 height 327
click at [682, 437] on div "Loaded : 100.00% 0:22 0:01" at bounding box center [590, 435] width 380 height 4
click at [889, 84] on mat-icon "close" at bounding box center [891, 82] width 21 height 21
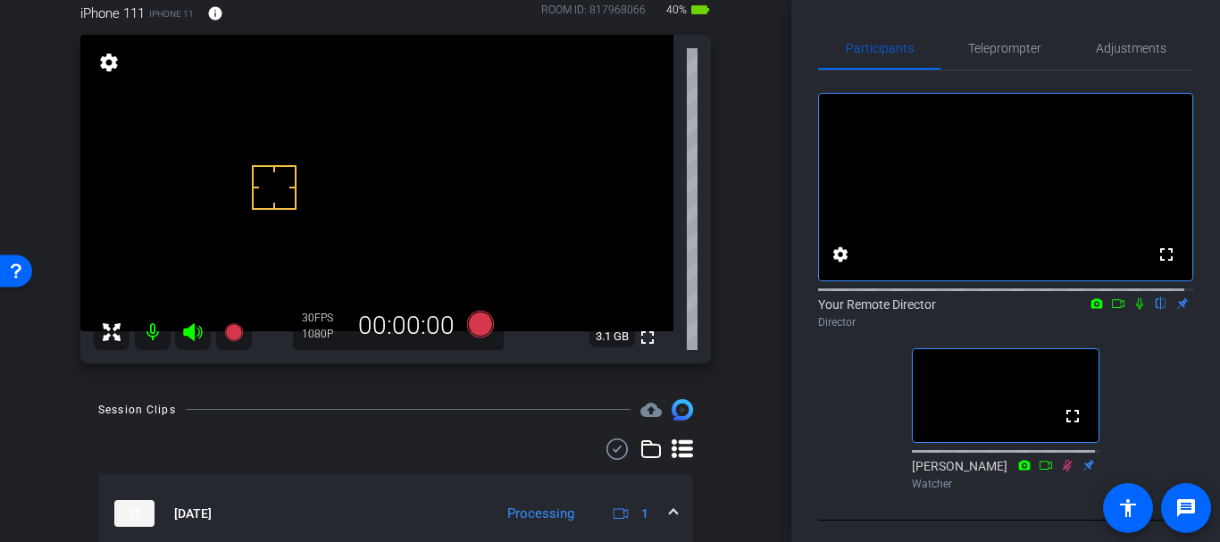
scroll to position [167, 0]
click at [1000, 46] on span "Teleprompter" at bounding box center [1004, 48] width 73 height 13
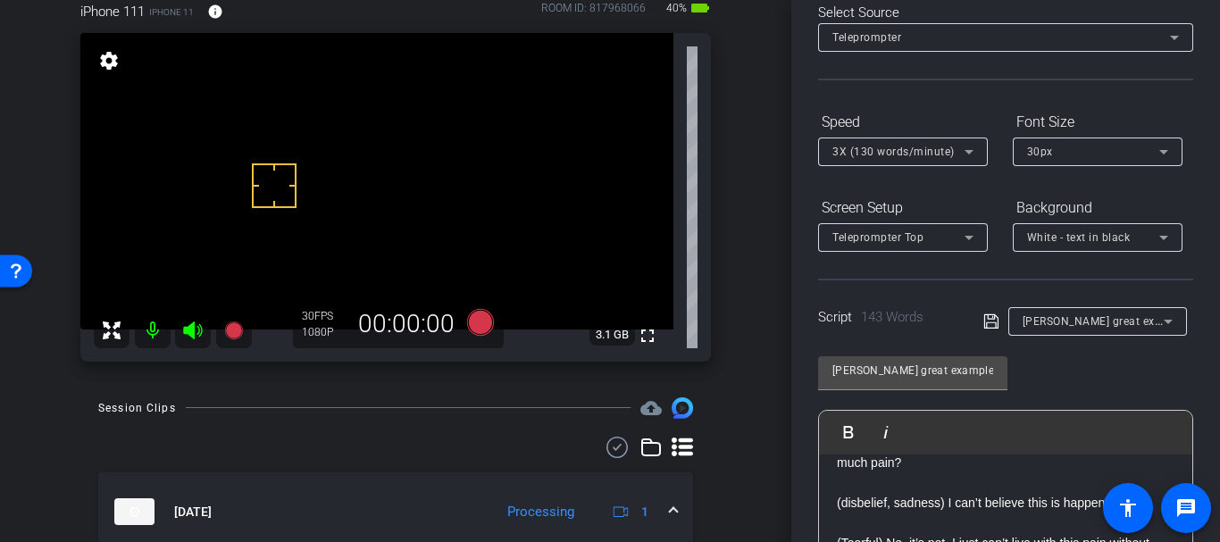
scroll to position [0, 0]
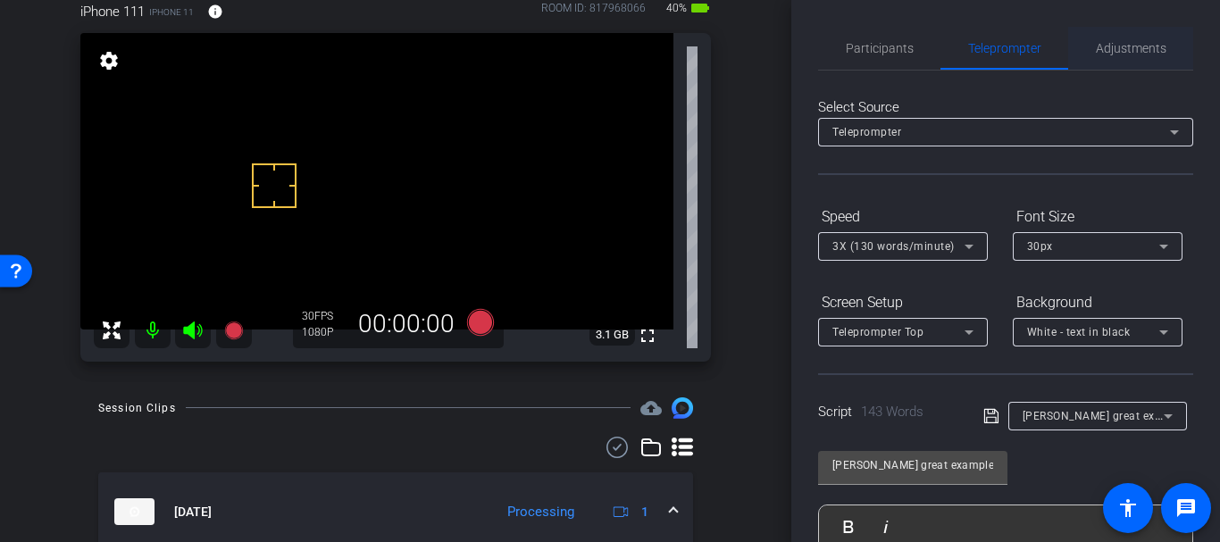
click at [1115, 61] on span "Adjustments" at bounding box center [1131, 48] width 71 height 43
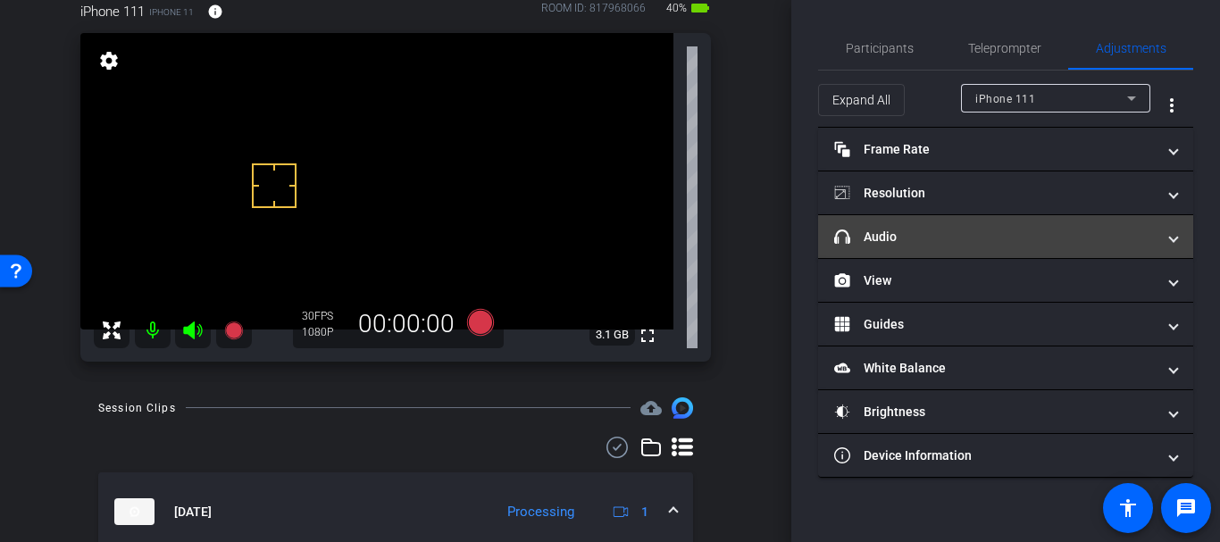
click at [928, 242] on mat-panel-title "headphone icon Audio" at bounding box center [994, 237] width 321 height 19
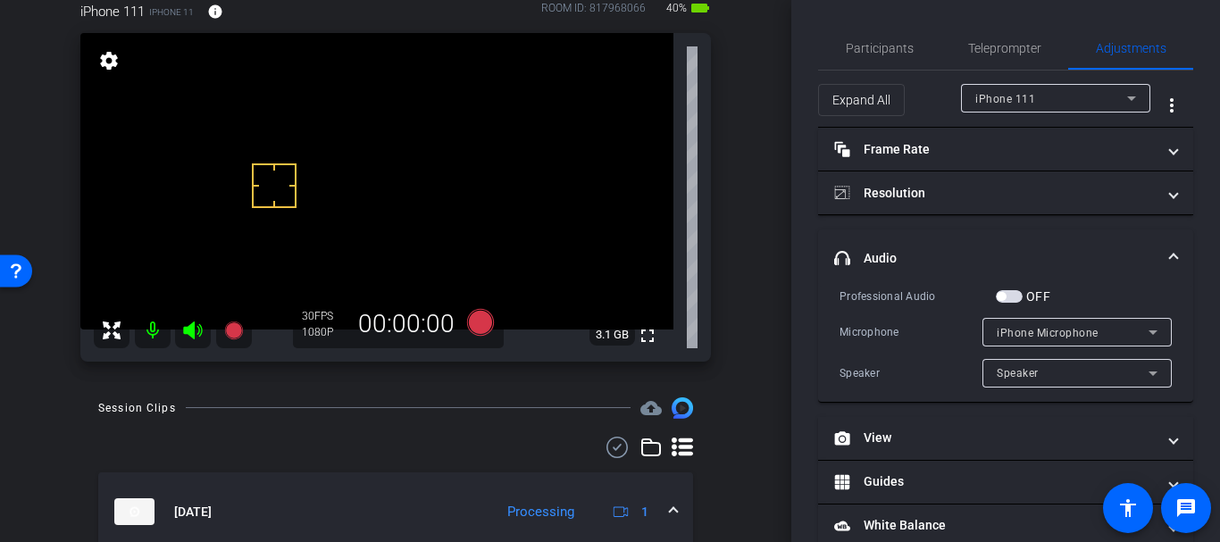
click at [1010, 296] on span "button" at bounding box center [1009, 296] width 27 height 13
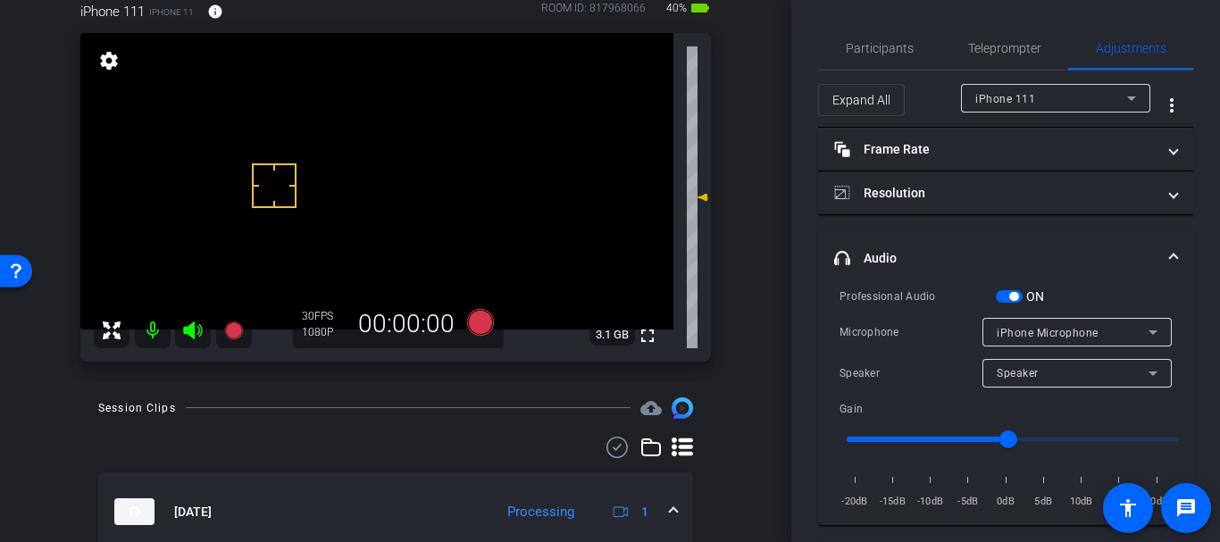
click at [1024, 332] on span "iPhone Microphone" at bounding box center [1048, 333] width 102 height 13
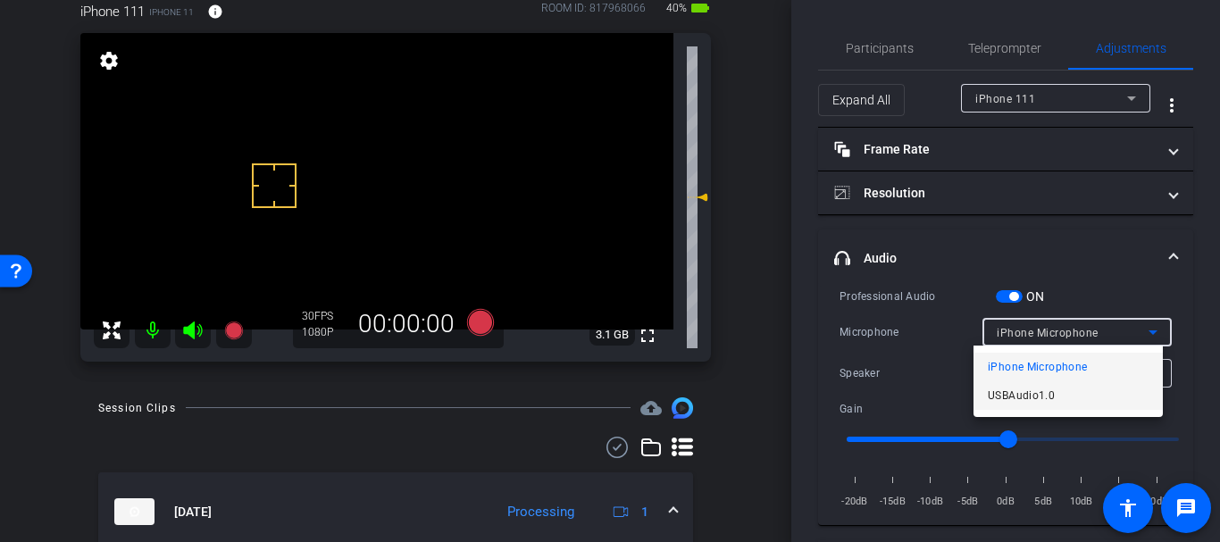
click at [1024, 397] on span "USBAudio1.0" at bounding box center [1021, 395] width 67 height 21
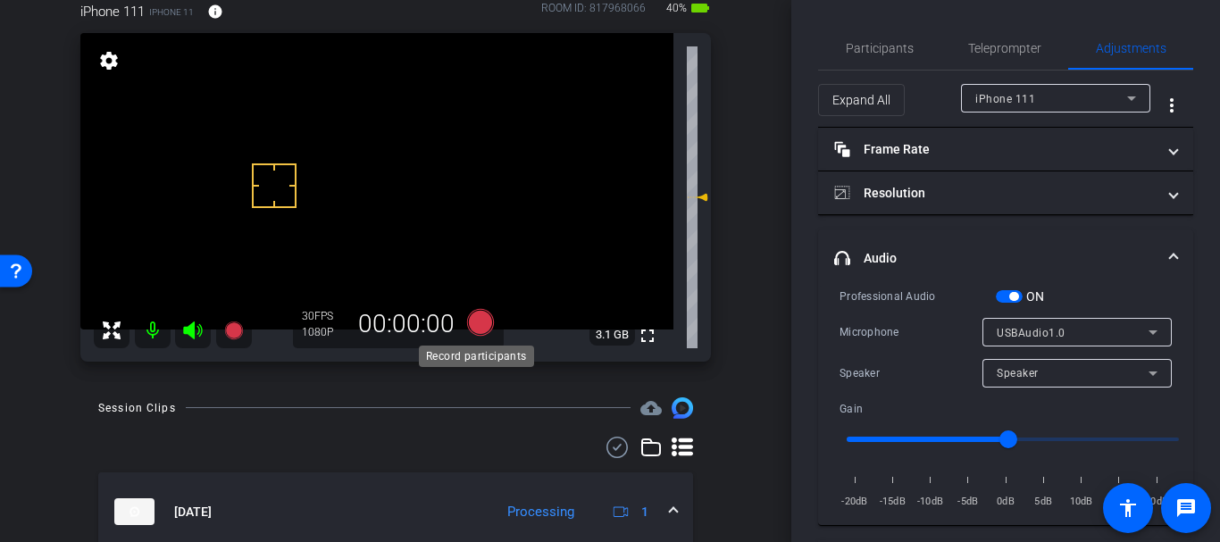
click at [475, 312] on icon at bounding box center [480, 322] width 27 height 27
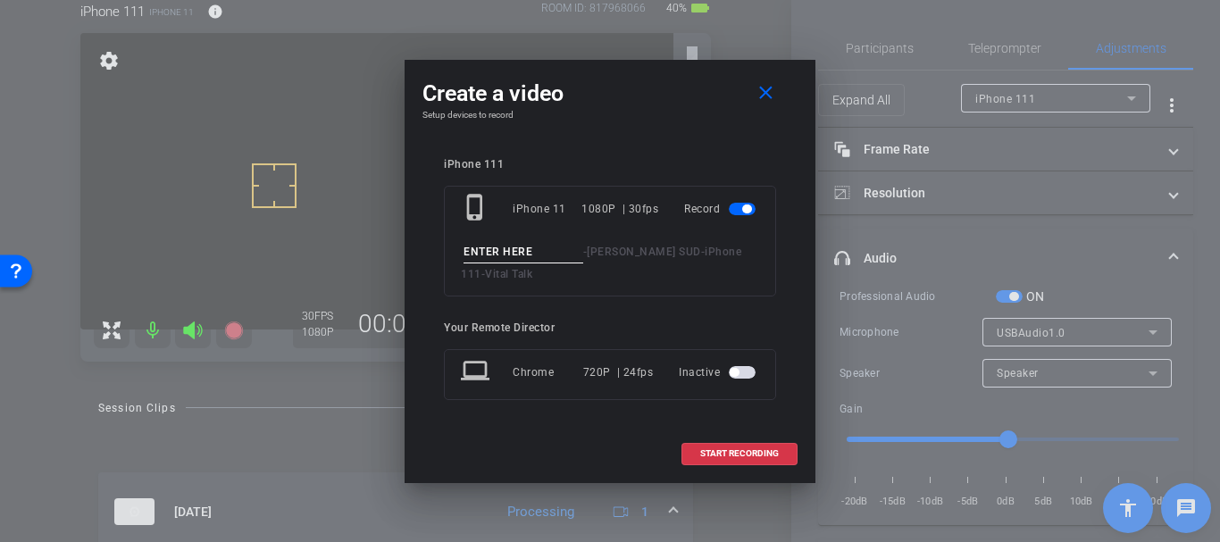
click at [489, 236] on div "phone_iphone iPhone 11 1080P | 30fps Record - Jill Nuzzo SUD - iPhone 111 - Vit…" at bounding box center [610, 241] width 332 height 111
click at [491, 245] on input at bounding box center [523, 252] width 120 height 22
type input "Great example take 3 part 3"
click at [746, 434] on span at bounding box center [739, 453] width 114 height 43
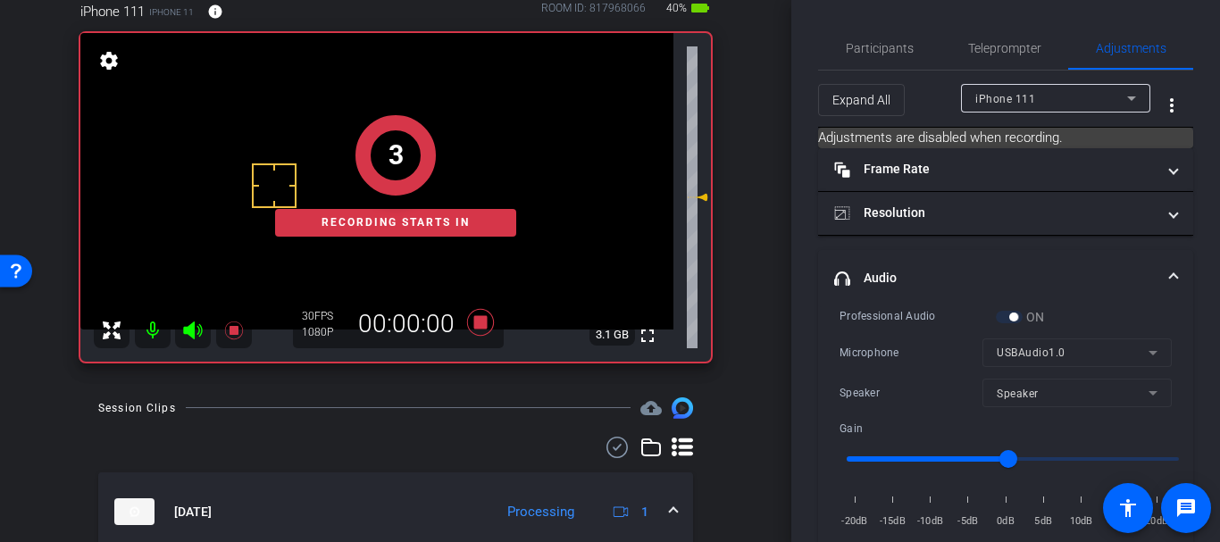
scroll to position [0, 0]
click at [857, 36] on span "Participants" at bounding box center [880, 48] width 68 height 43
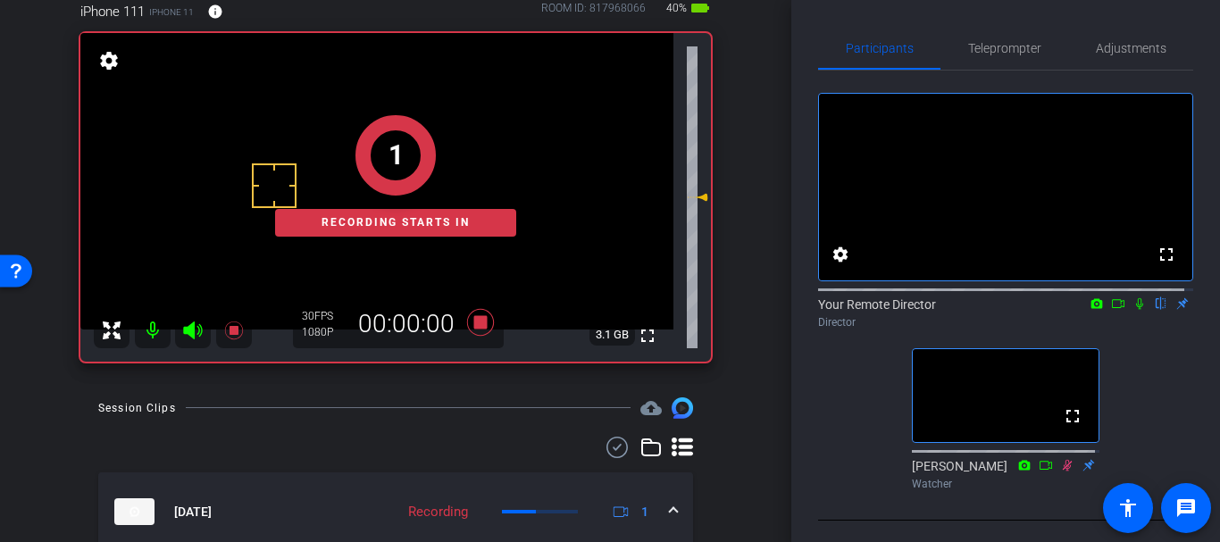
click at [1132, 310] on icon at bounding box center [1139, 303] width 14 height 13
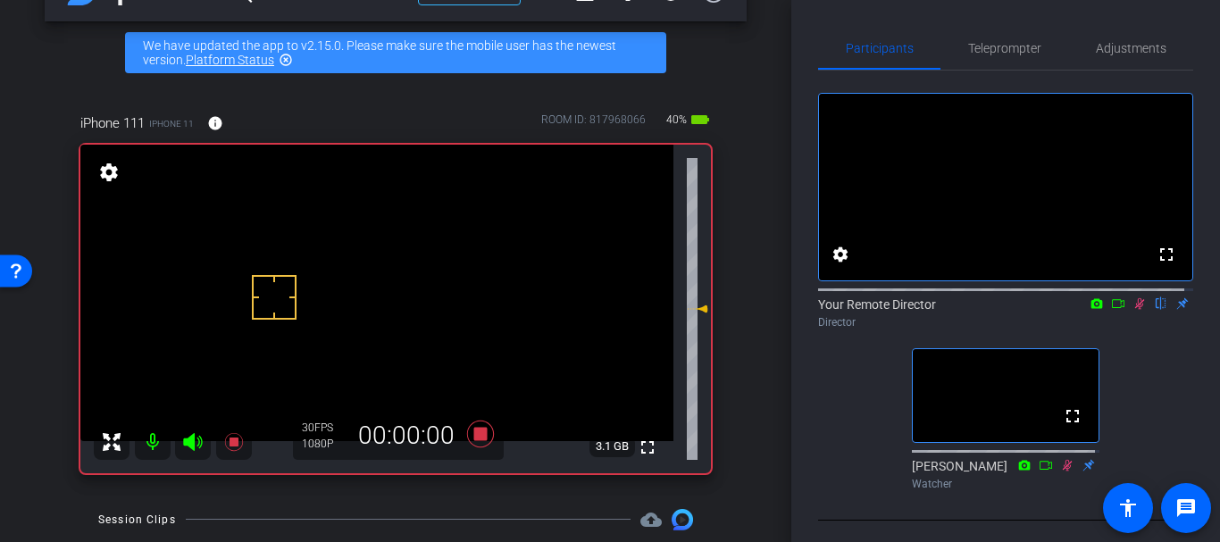
scroll to position [35, 0]
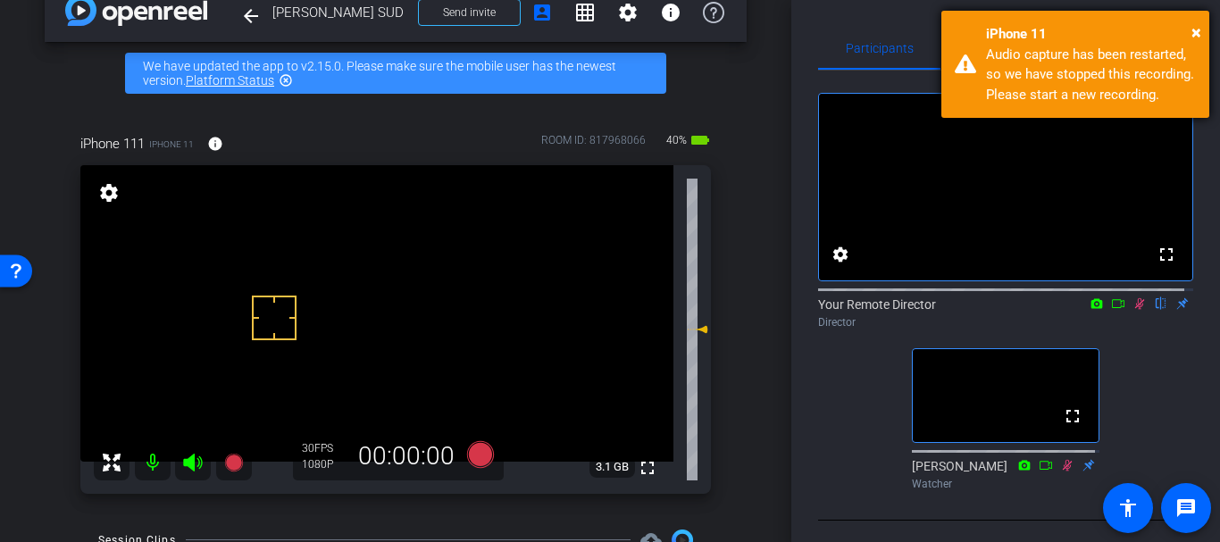
drag, startPoint x: 1188, startPoint y: 32, endPoint x: 1181, endPoint y: 46, distance: 16.0
click at [1188, 34] on div "iPhone 11" at bounding box center [1091, 34] width 210 height 21
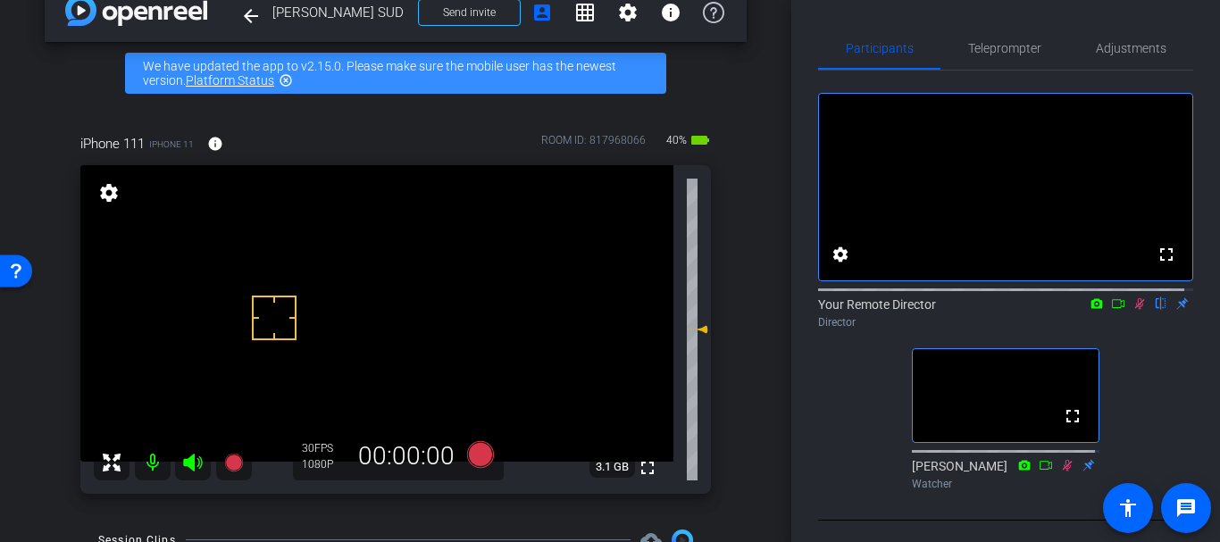
click at [1132, 310] on icon at bounding box center [1139, 303] width 14 height 13
click at [1110, 66] on span "Adjustments" at bounding box center [1131, 48] width 71 height 43
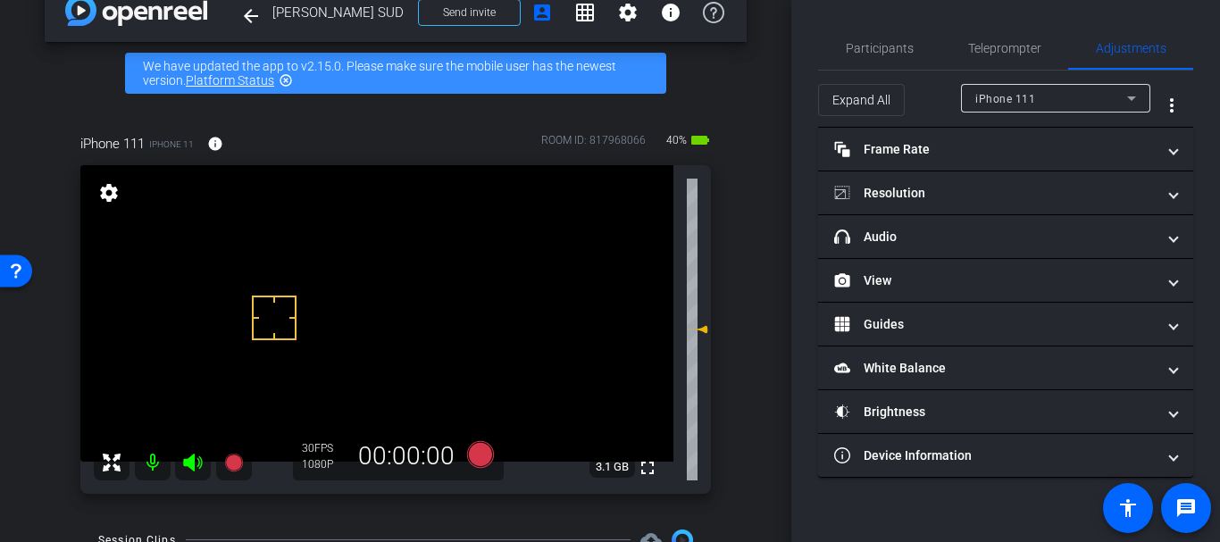
drag, startPoint x: 1019, startPoint y: 274, endPoint x: 1014, endPoint y: 259, distance: 16.1
click at [1018, 273] on mat-panel-title "View" at bounding box center [994, 280] width 321 height 19
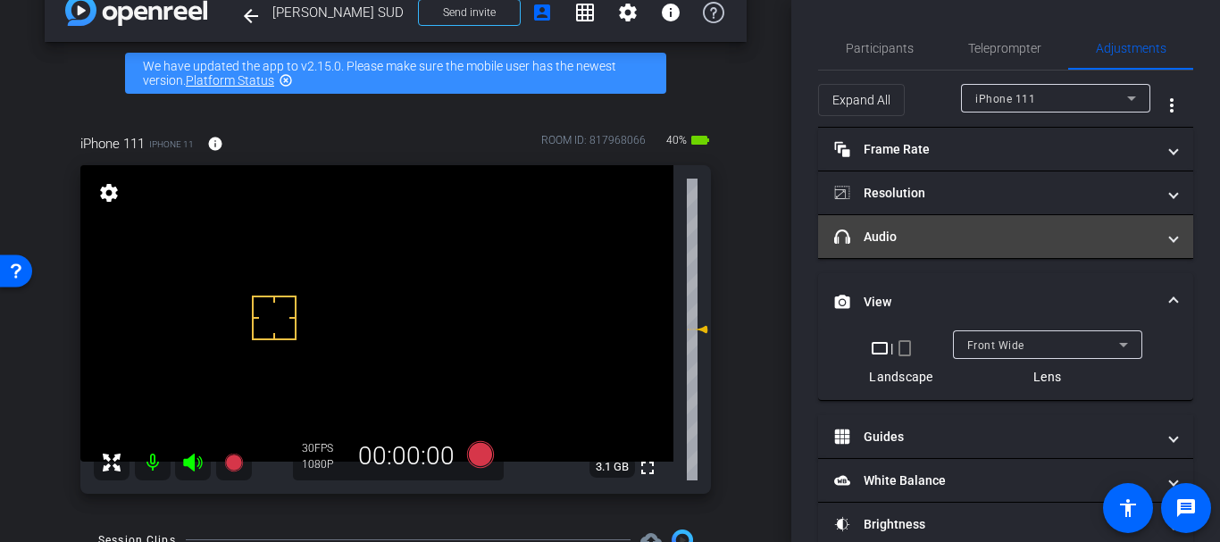
click at [994, 228] on mat-panel-title "headphone icon Audio" at bounding box center [994, 237] width 321 height 19
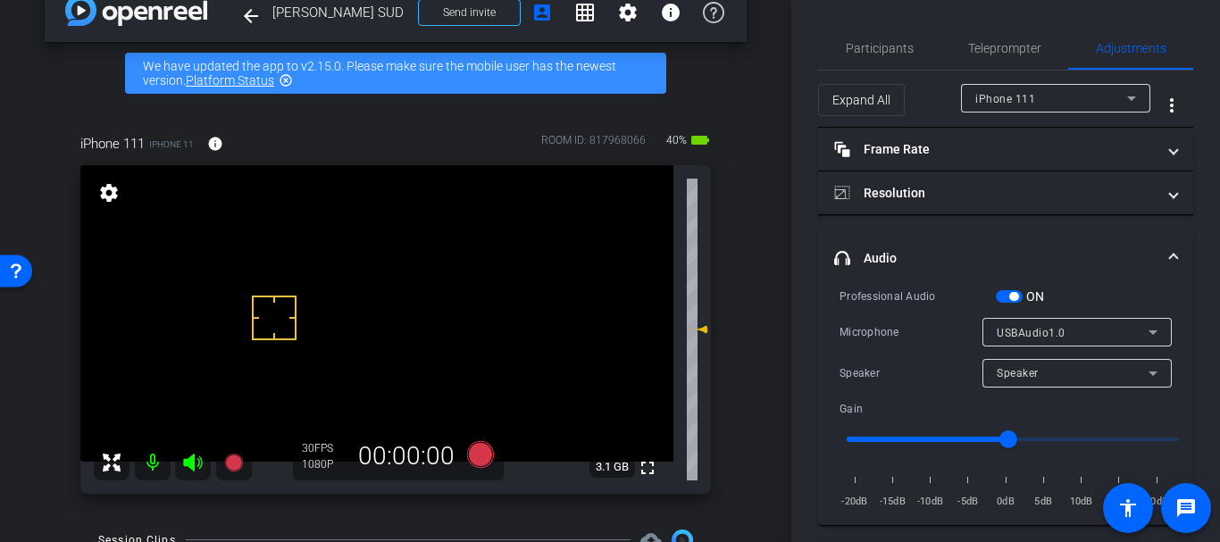
click at [1019, 304] on div "ON" at bounding box center [1020, 297] width 49 height 18
click at [1006, 292] on span "button" at bounding box center [1009, 296] width 27 height 13
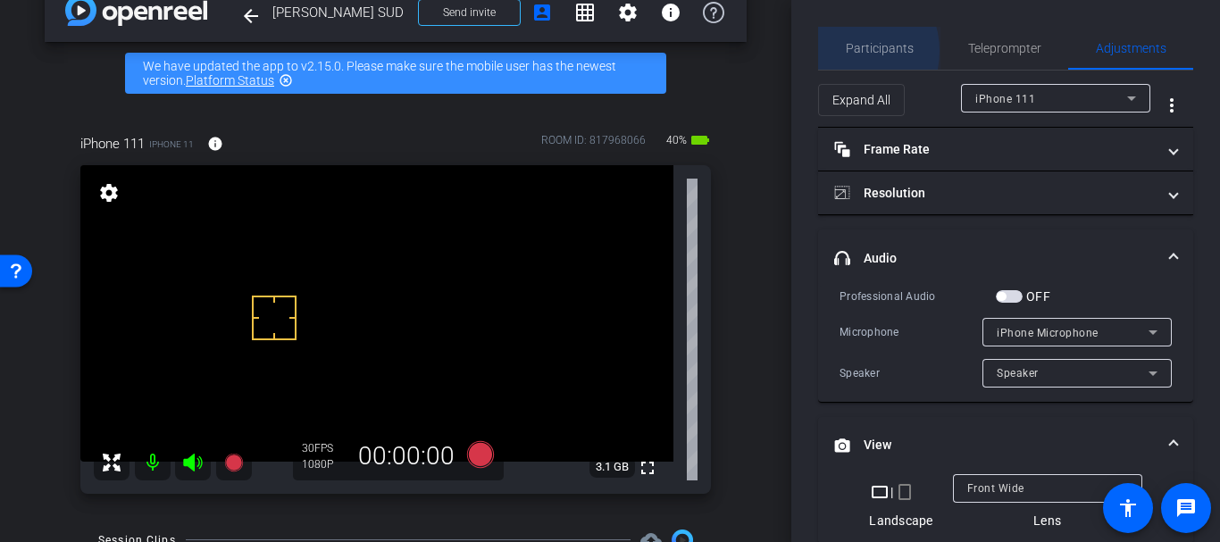
click at [846, 51] on span "Participants" at bounding box center [880, 48] width 68 height 13
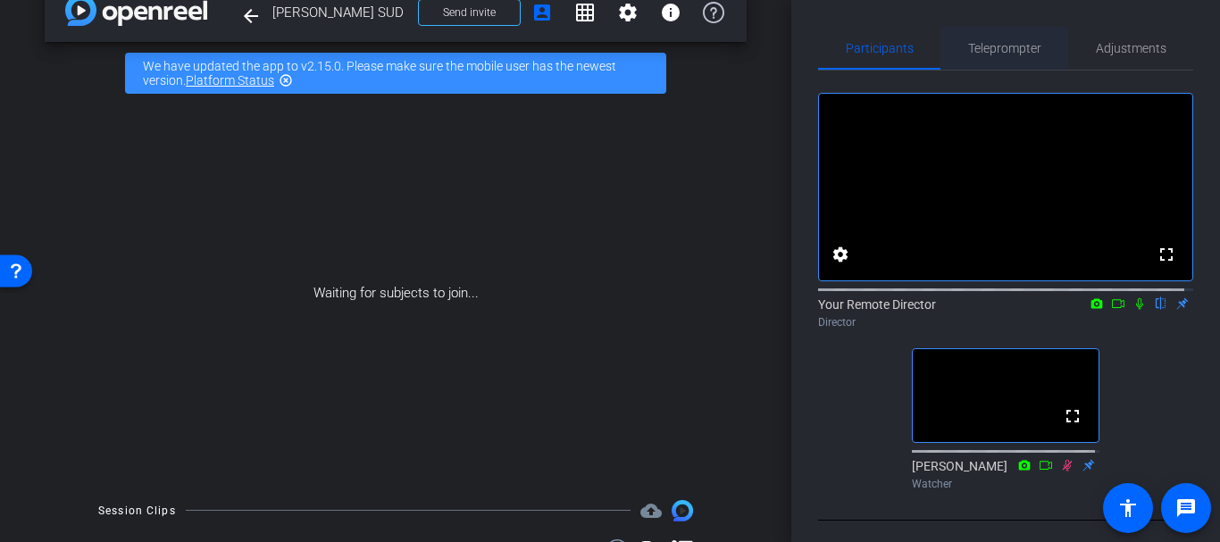
click at [989, 63] on span "Teleprompter" at bounding box center [1004, 48] width 73 height 43
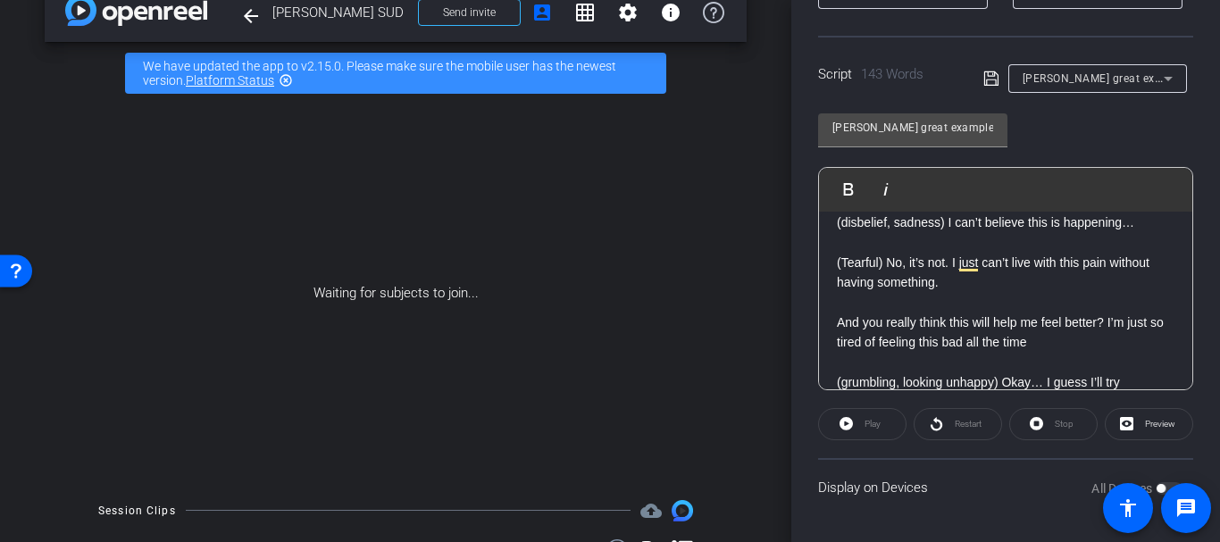
scroll to position [409, 0]
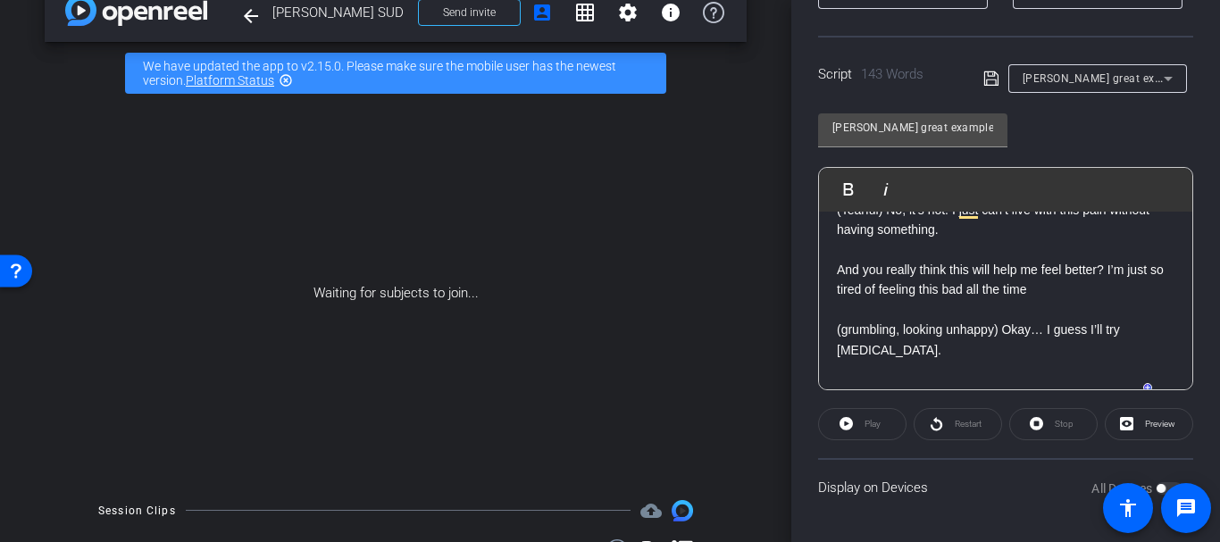
click at [972, 288] on p "And you really think this will help me feel better? I’m just so tired of feelin…" at bounding box center [1006, 280] width 338 height 40
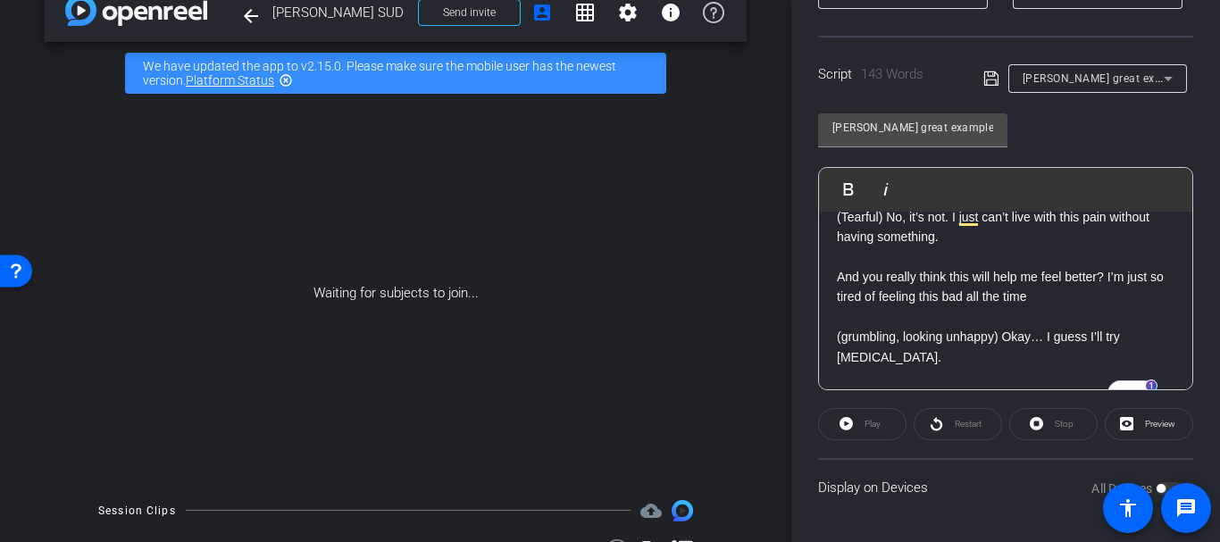
scroll to position [0, 0]
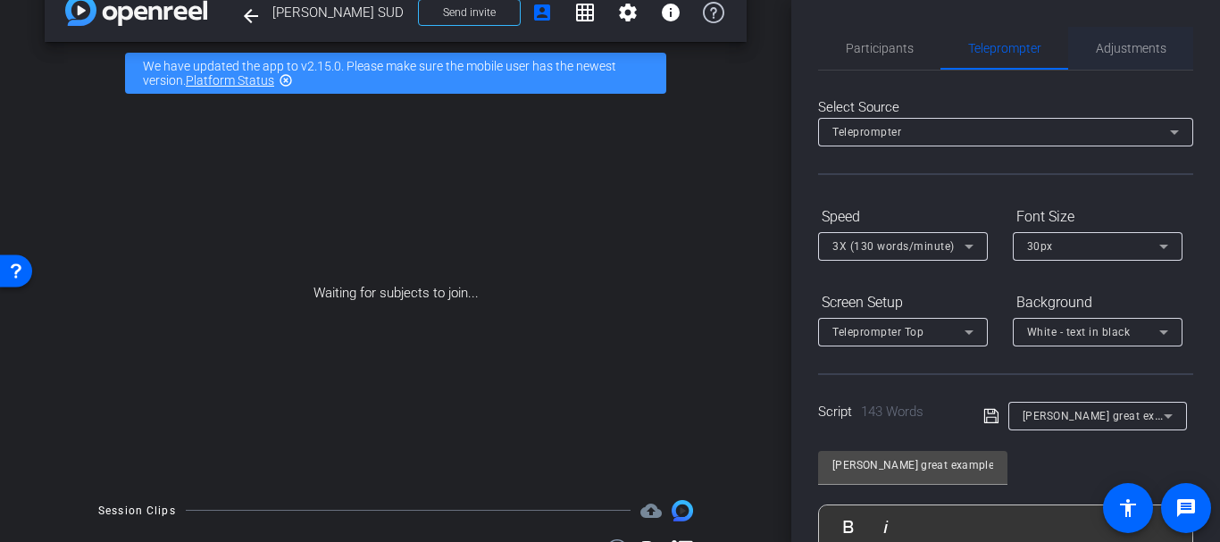
click at [1082, 48] on div "Adjustments" at bounding box center [1130, 48] width 125 height 43
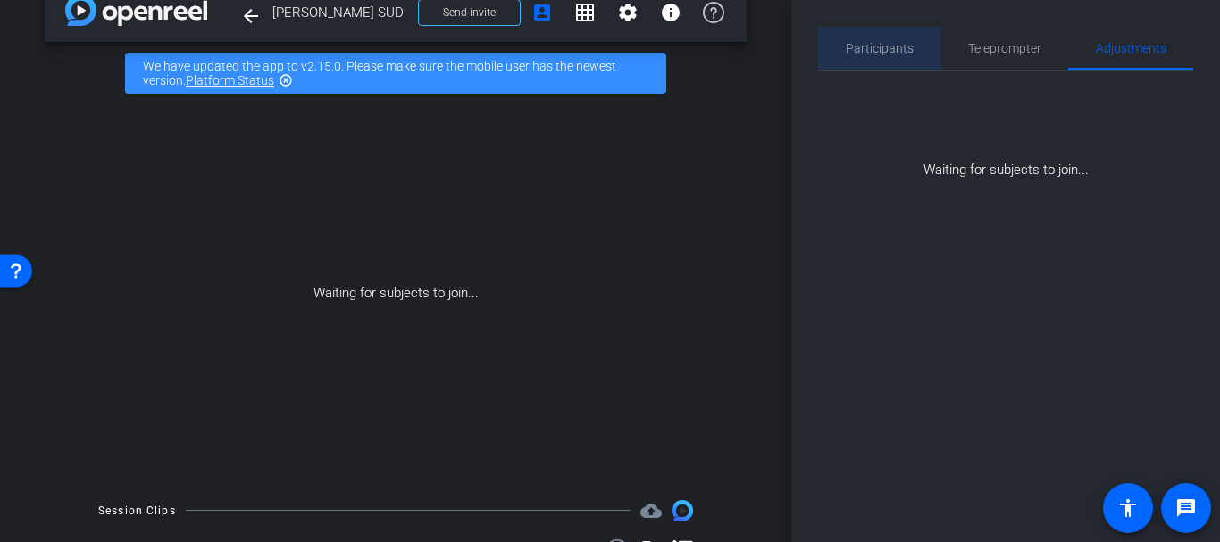
click at [931, 40] on div "Participants" at bounding box center [879, 48] width 122 height 43
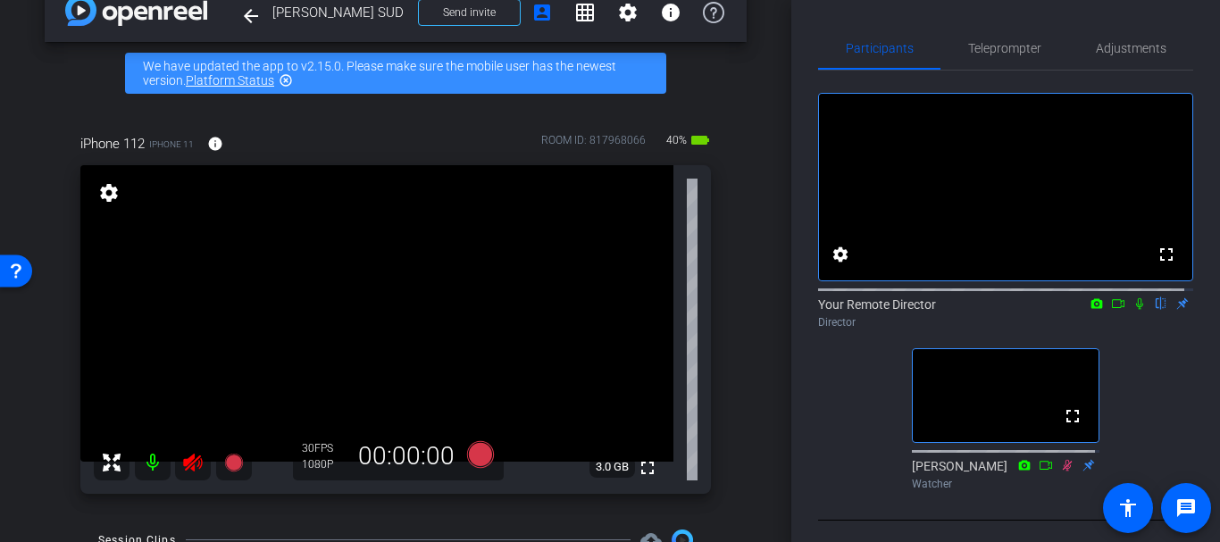
click at [203, 452] on icon at bounding box center [192, 462] width 21 height 21
click at [1109, 46] on span "Adjustments" at bounding box center [1131, 48] width 71 height 13
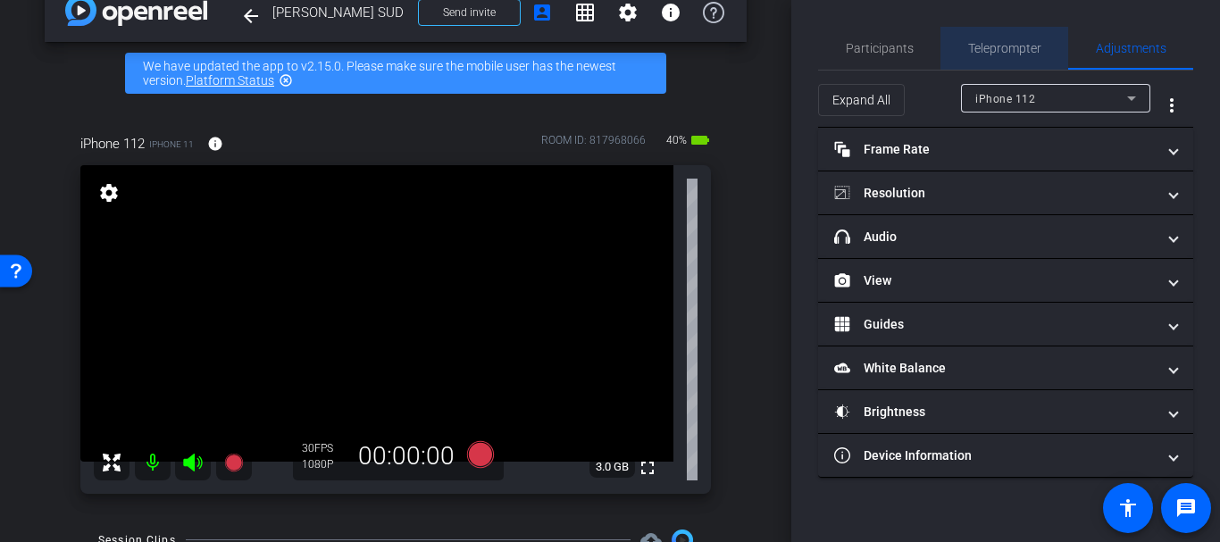
click at [963, 46] on div "Teleprompter" at bounding box center [1004, 48] width 128 height 43
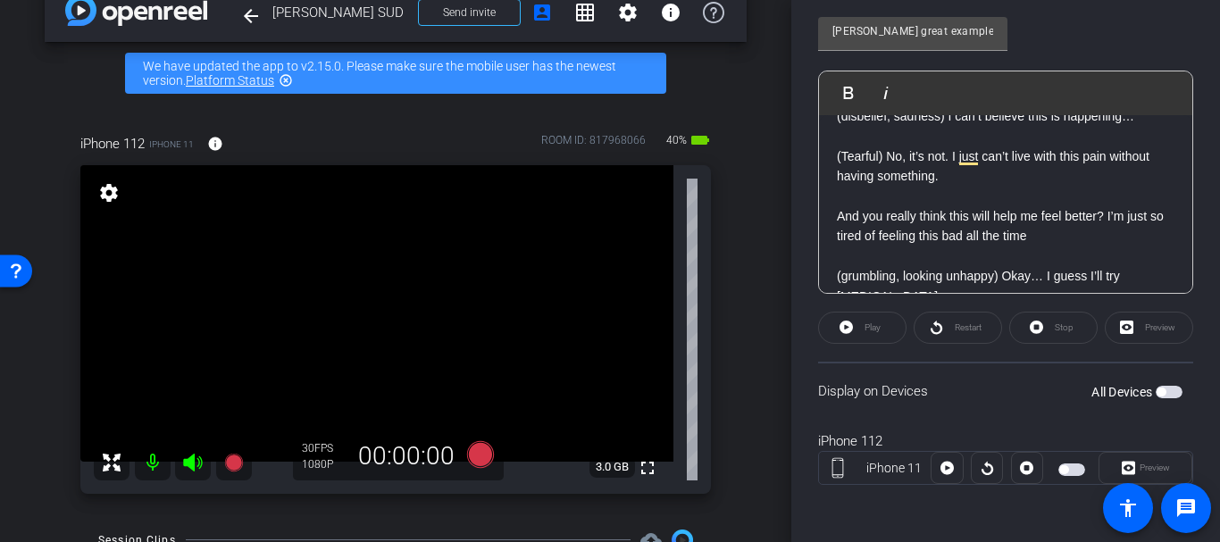
click at [913, 193] on p "To enrich screen reader interactions, please activate Accessibility in Grammarl…" at bounding box center [1006, 197] width 338 height 20
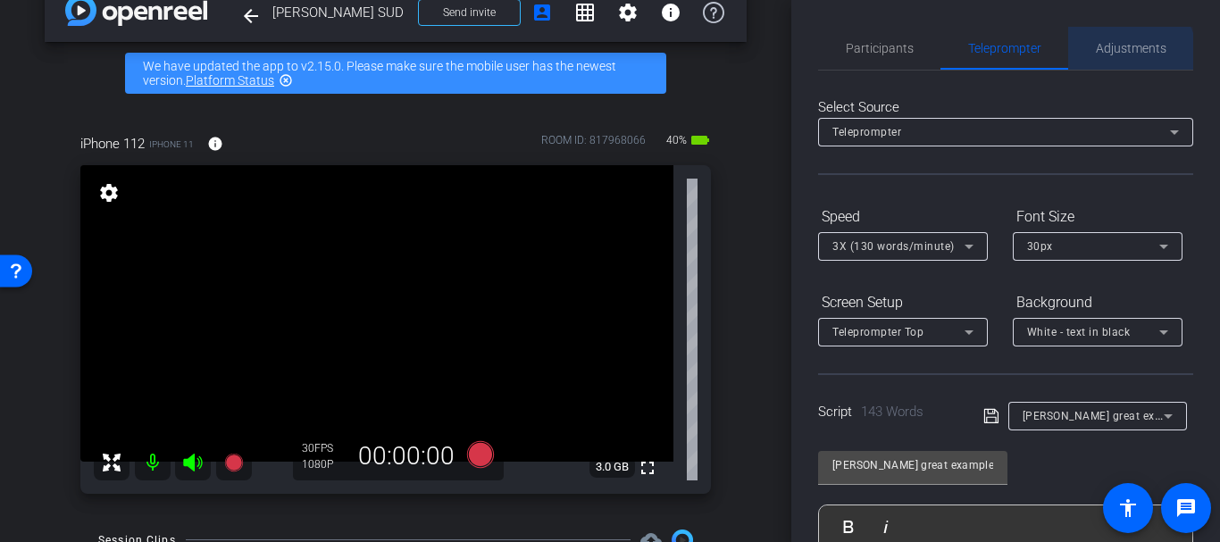
click at [1123, 54] on span "Adjustments" at bounding box center [1131, 48] width 71 height 13
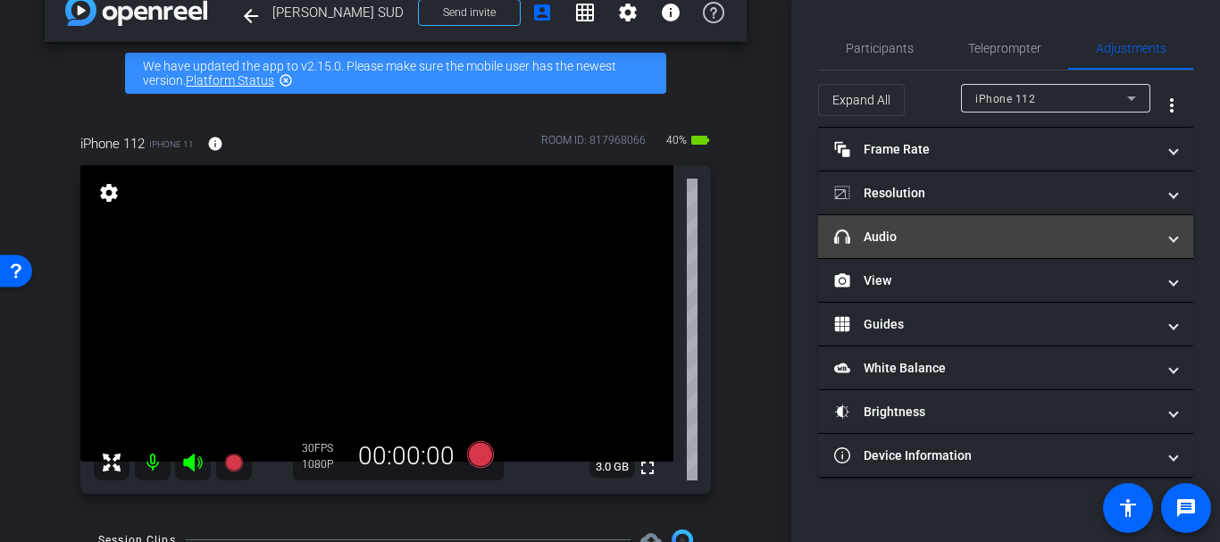
click at [927, 236] on mat-panel-title "headphone icon Audio" at bounding box center [994, 237] width 321 height 19
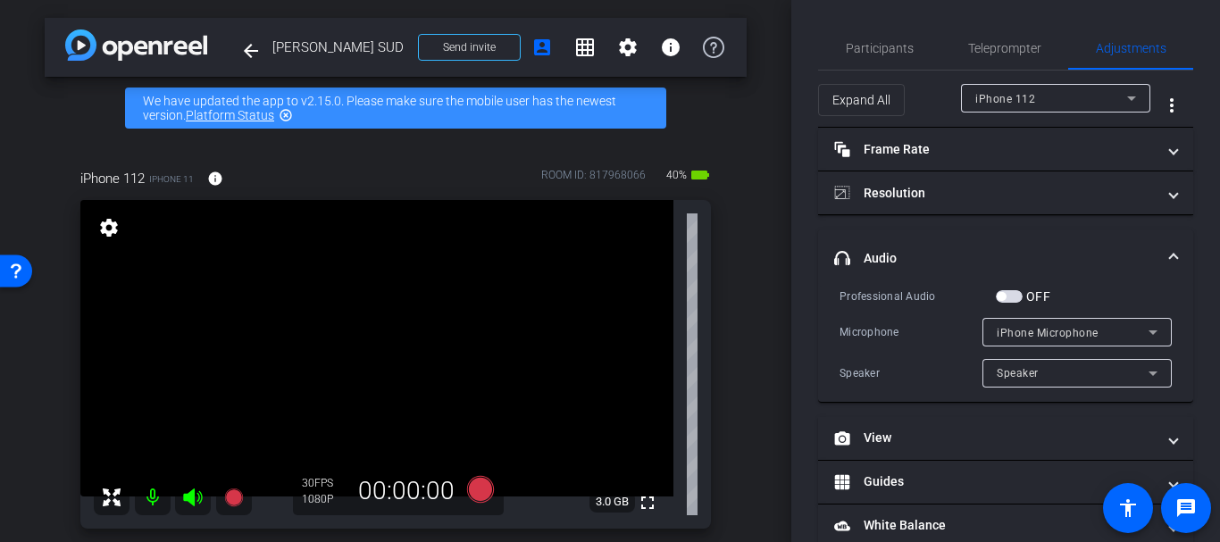
click at [1005, 298] on span "button" at bounding box center [1001, 296] width 9 height 9
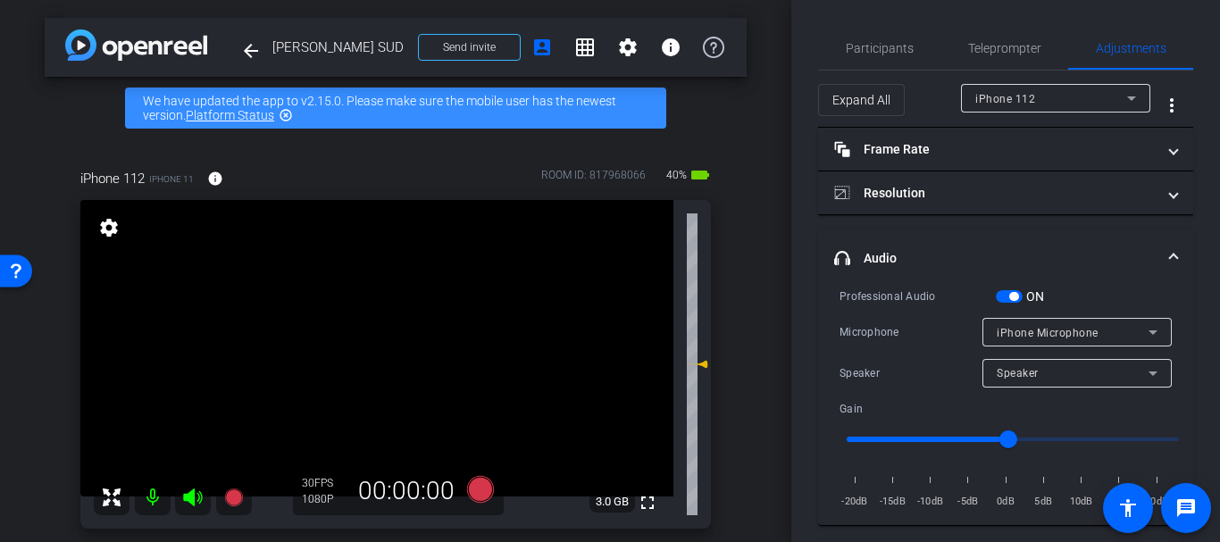
click at [1005, 327] on span "iPhone Microphone" at bounding box center [1048, 333] width 102 height 13
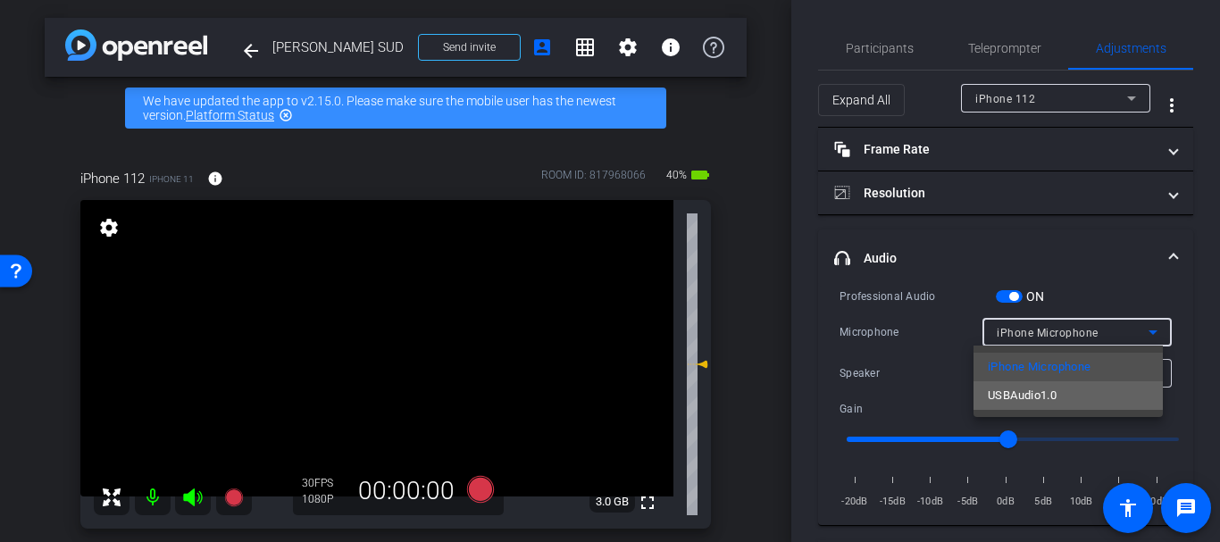
click at [1021, 384] on mat-option "USBAudio1.0" at bounding box center [1067, 395] width 189 height 29
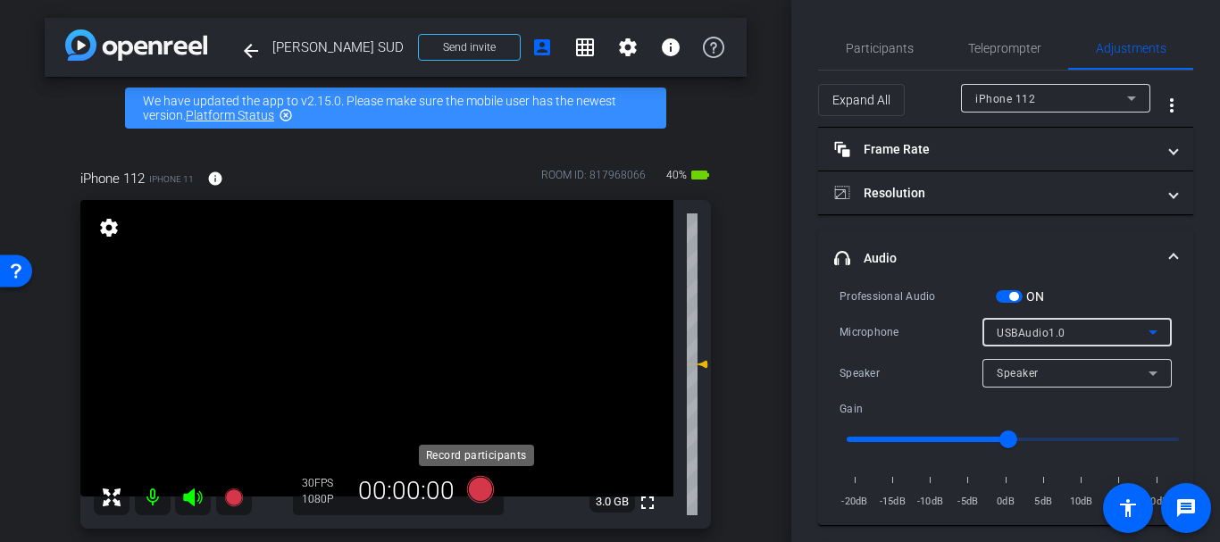
click at [486, 501] on icon at bounding box center [480, 489] width 43 height 32
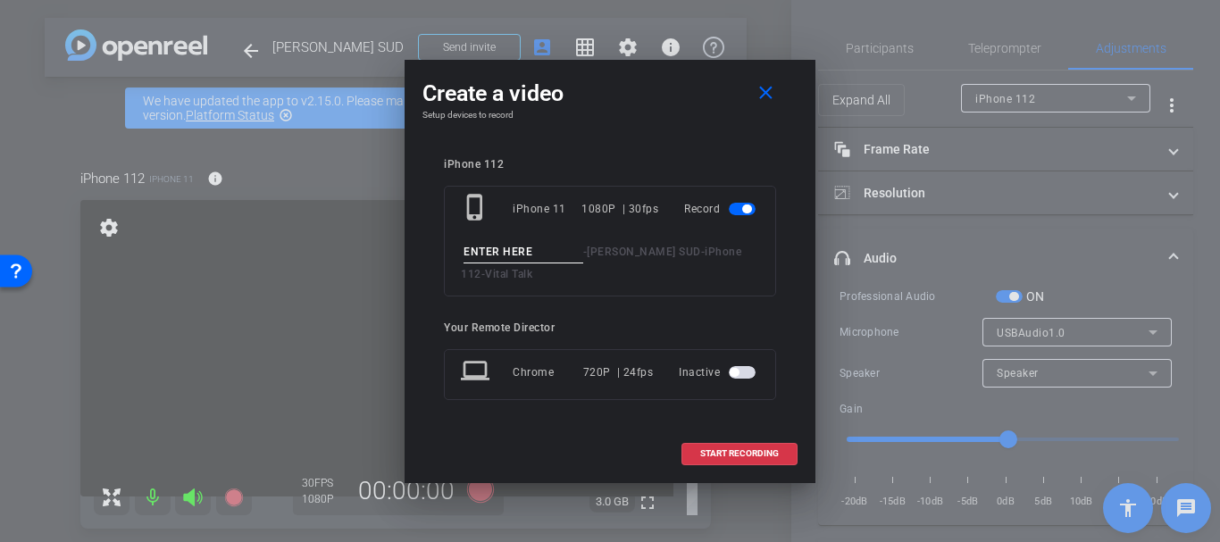
click at [480, 255] on input at bounding box center [523, 252] width 120 height 22
type input "Great example take 3 part 4"
click at [733, 449] on span "START RECORDING" at bounding box center [739, 453] width 79 height 9
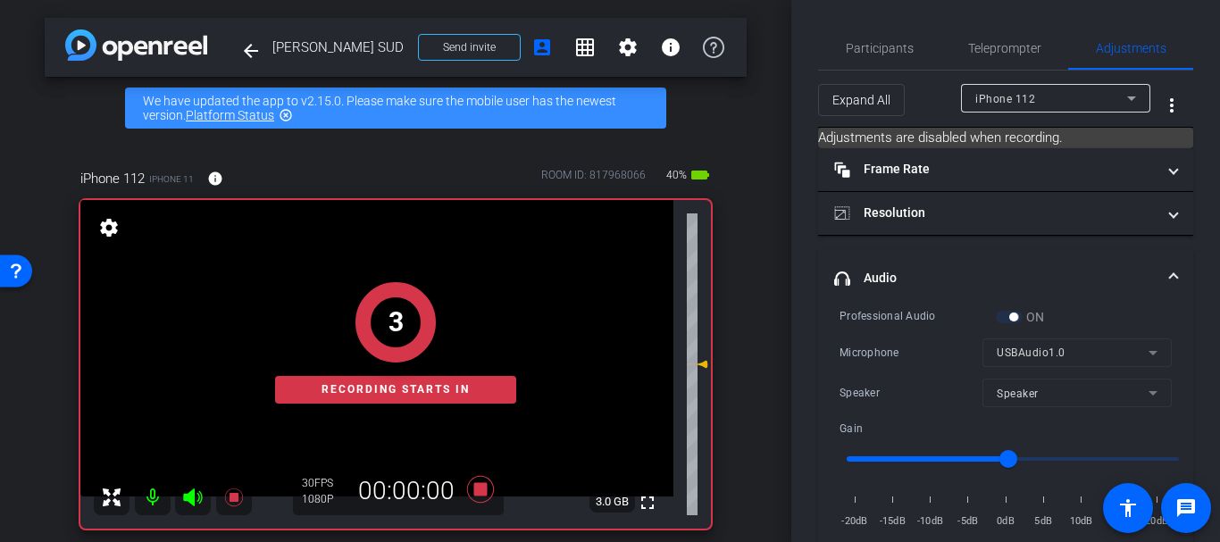
click at [894, 24] on div "Participants Teleprompter Adjustments settings Your Remote Director flip Direct…" at bounding box center [1005, 271] width 429 height 542
click at [883, 48] on span "Participants" at bounding box center [880, 48] width 68 height 13
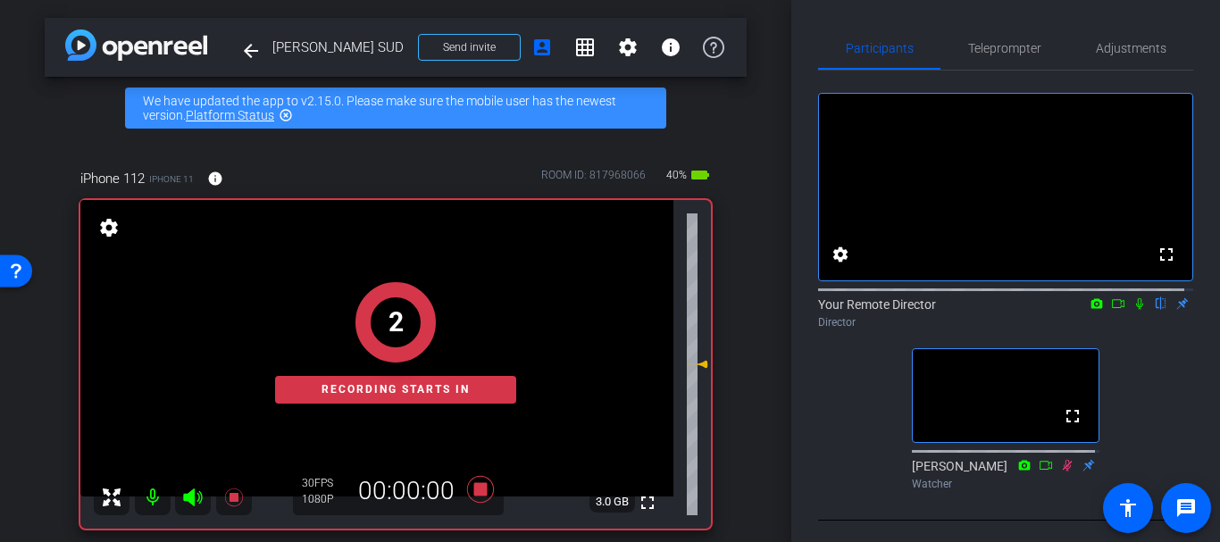
click at [1129, 312] on mat-icon at bounding box center [1139, 304] width 21 height 16
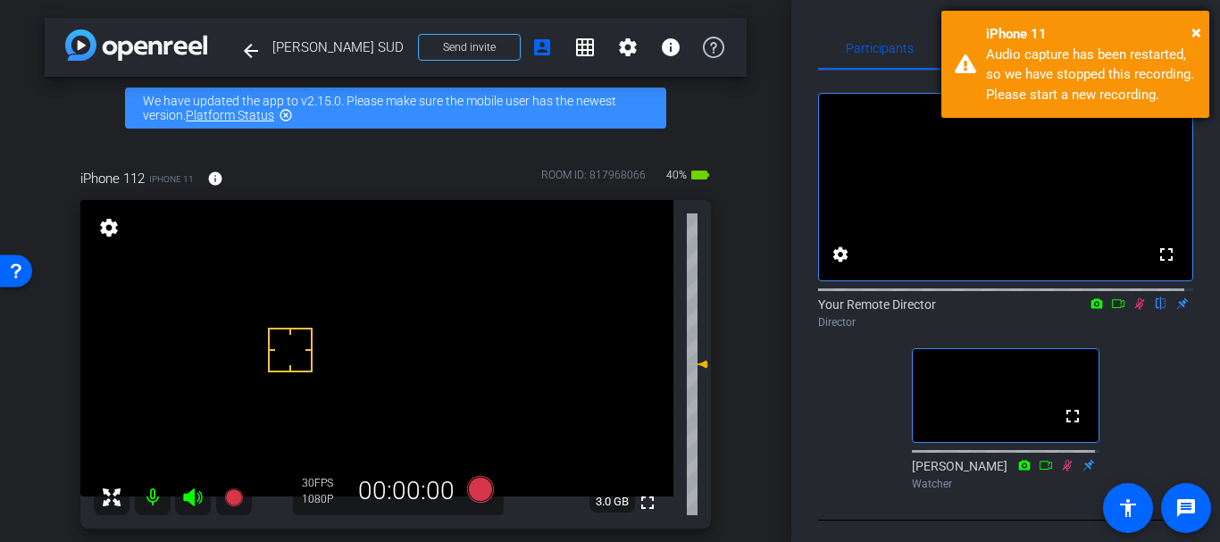
click at [1201, 31] on div "× iPhone 11 Audio capture has been restarted, so we have stopped this recording…" at bounding box center [1075, 64] width 268 height 107
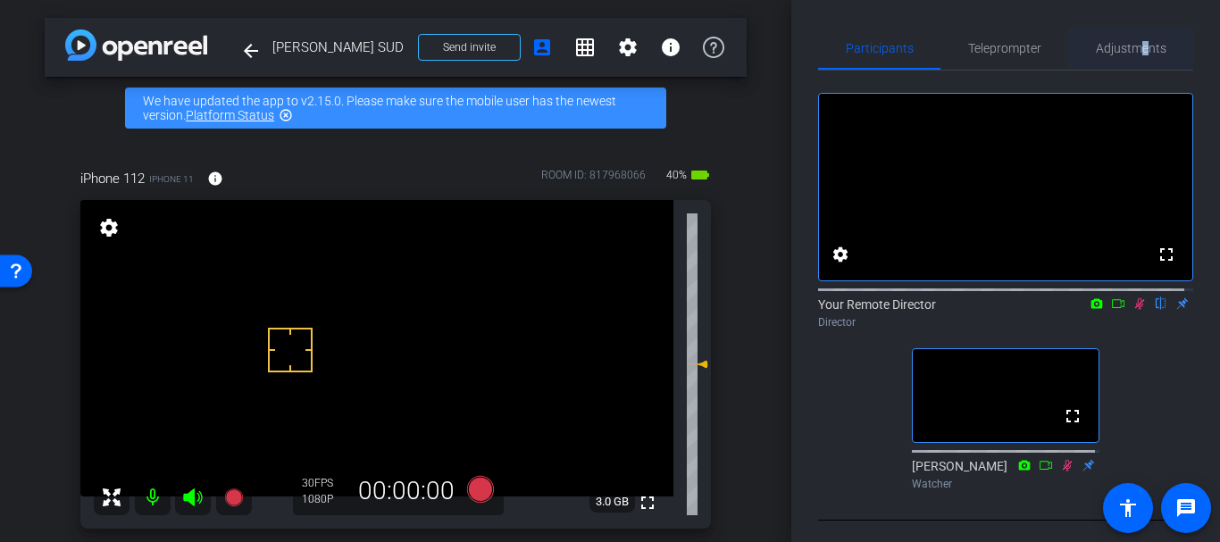
drag, startPoint x: 1138, startPoint y: 36, endPoint x: 1135, endPoint y: 45, distance: 9.3
click at [1137, 36] on span "Adjustments" at bounding box center [1131, 48] width 71 height 43
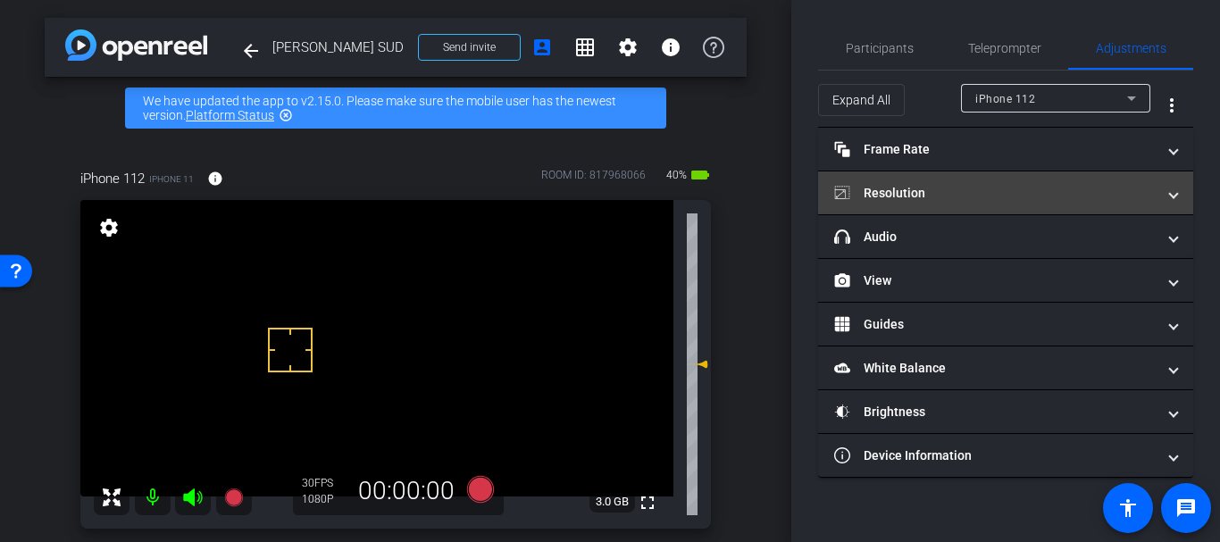
click at [998, 213] on mat-expansion-panel-header "Resolution" at bounding box center [1005, 192] width 375 height 43
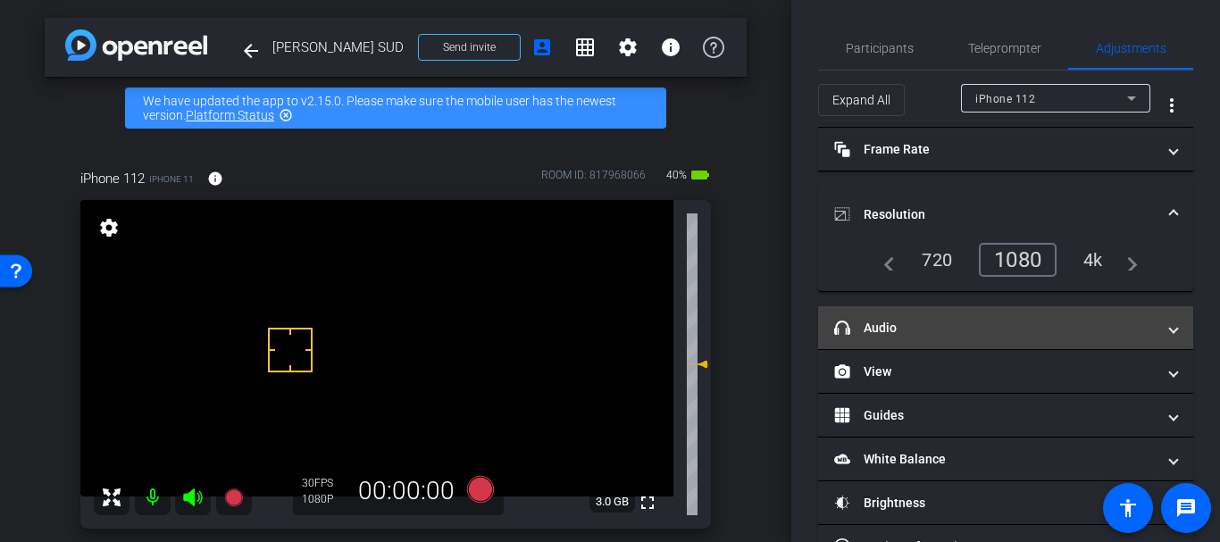
click at [996, 310] on mat-expansion-panel-header "headphone icon Audio" at bounding box center [1005, 327] width 375 height 43
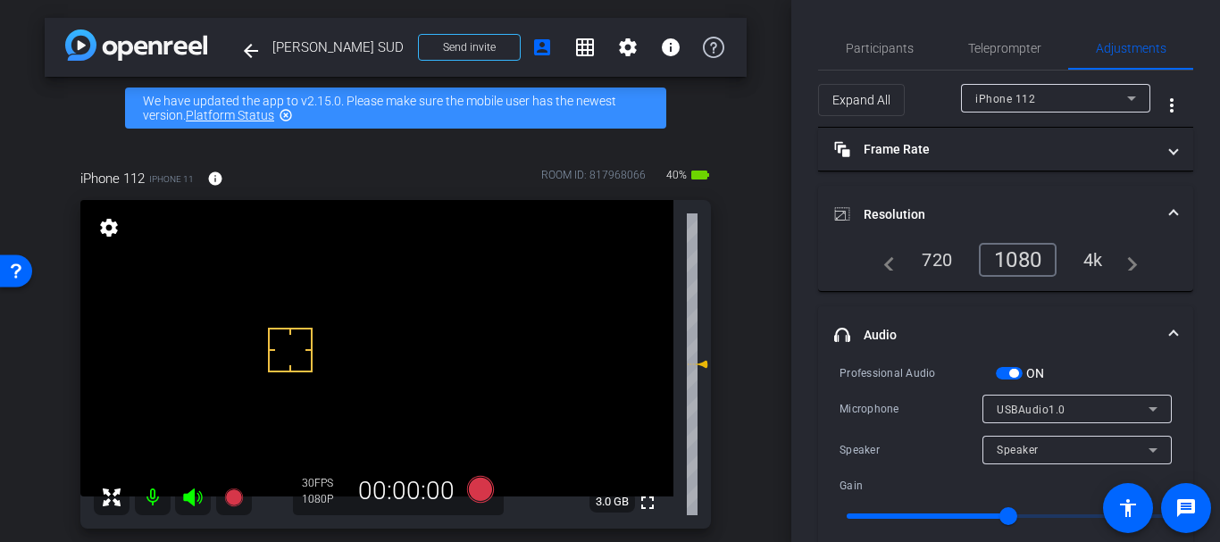
click at [1009, 370] on span "button" at bounding box center [1013, 373] width 9 height 9
click at [881, 74] on div "Expand All iPhone 112 more_vert" at bounding box center [1005, 99] width 375 height 57
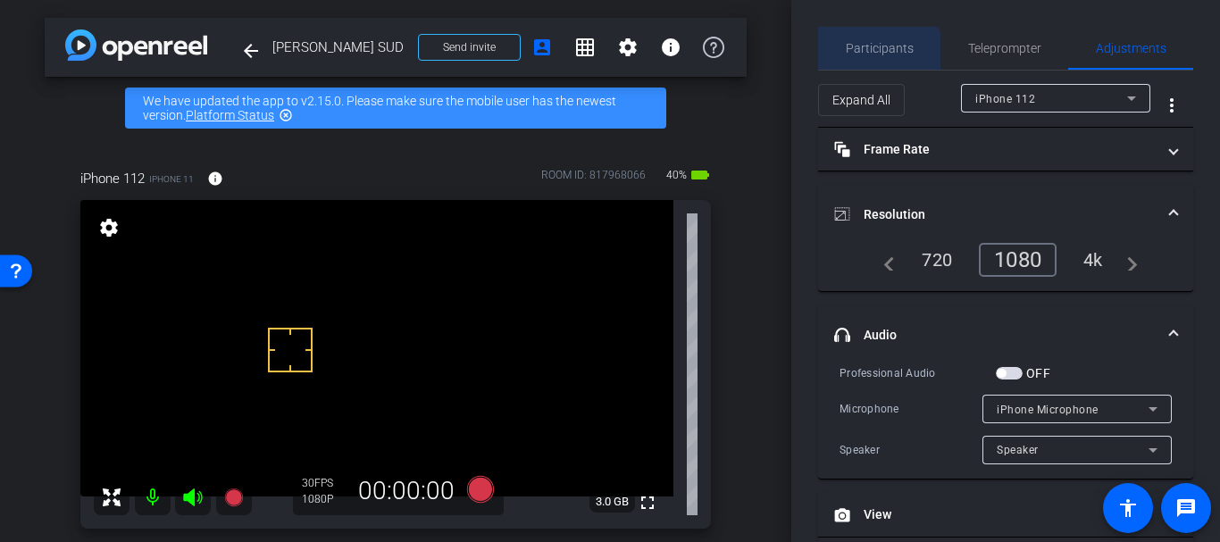
click at [877, 63] on span "Participants" at bounding box center [880, 48] width 68 height 43
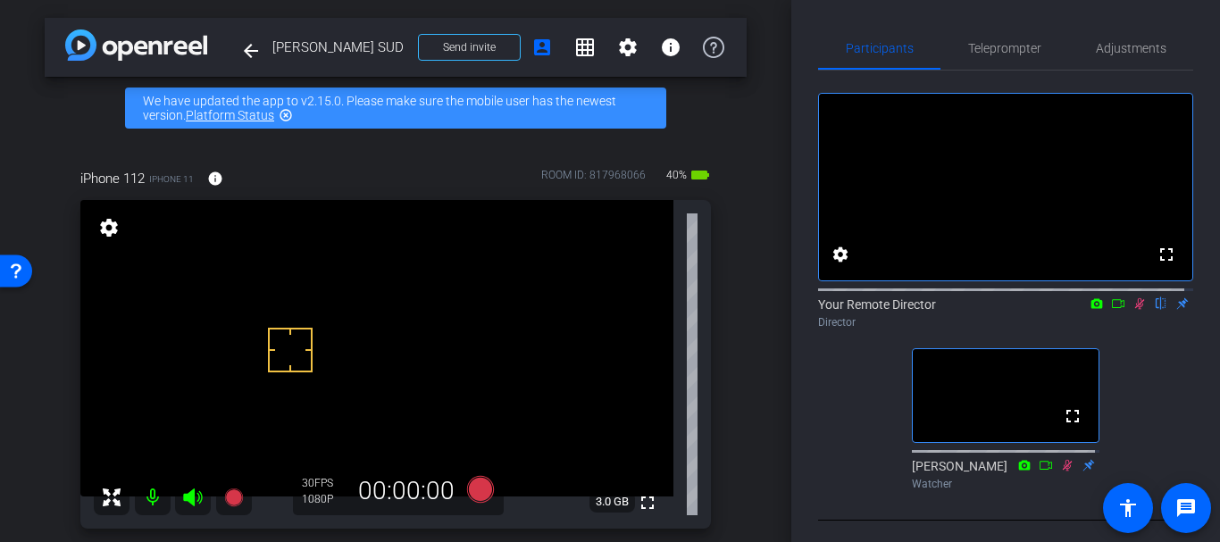
click at [1132, 310] on icon at bounding box center [1139, 303] width 14 height 13
click at [996, 54] on span "Teleprompter" at bounding box center [1004, 48] width 73 height 13
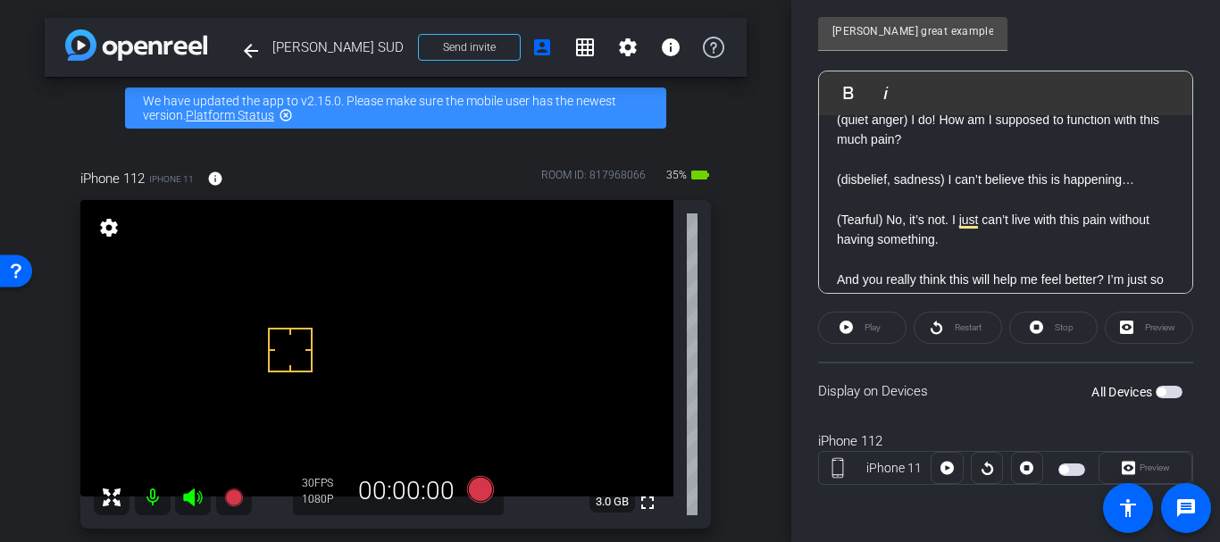
scroll to position [284, 0]
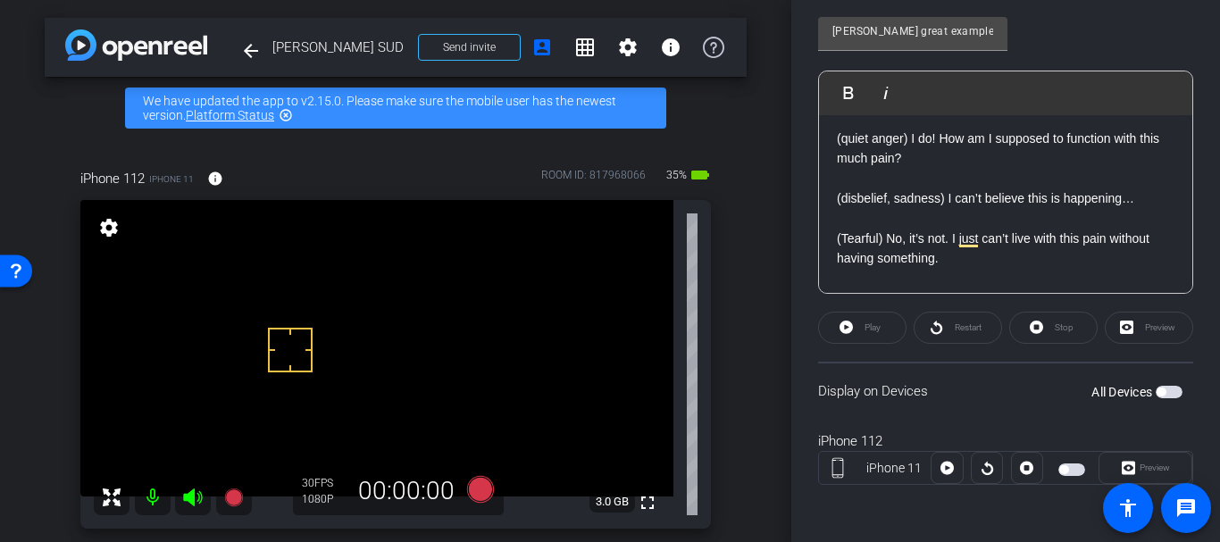
click at [916, 255] on p "(Tearful) No, it’s not. I just can’t live with this pain without having somethi…" at bounding box center [1006, 249] width 338 height 40
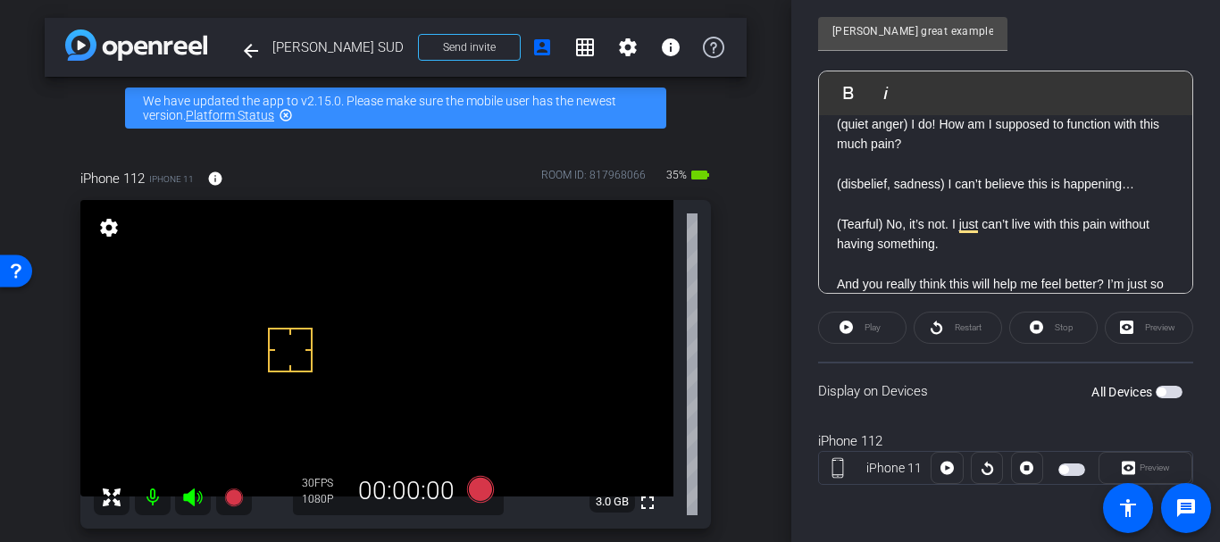
scroll to position [297, 0]
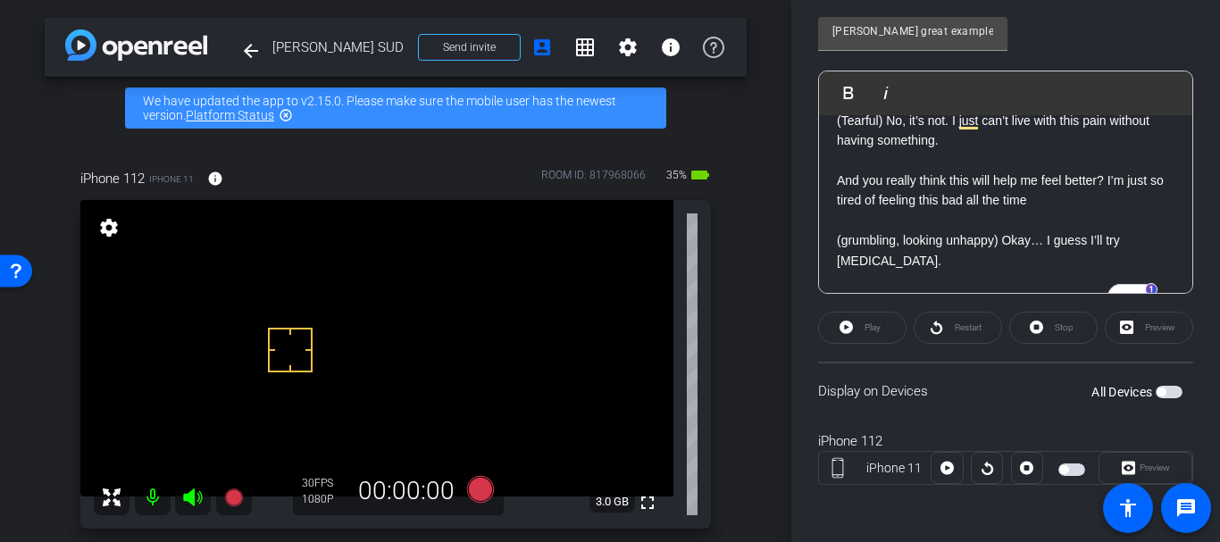
click at [908, 203] on p "And you really think this will help me feel better? I’m just so tired of feelin…" at bounding box center [1006, 191] width 338 height 40
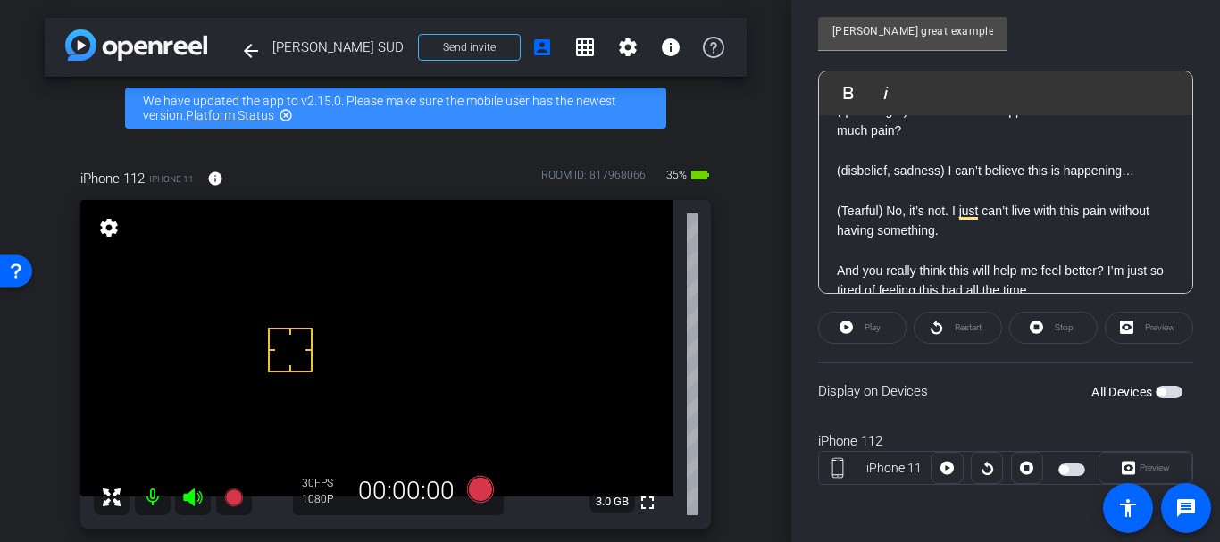
click at [0, 387] on div "arrow_back Jill Nuzzo SUD Back to project Send invite account_box grid_on setti…" at bounding box center [395, 271] width 791 height 542
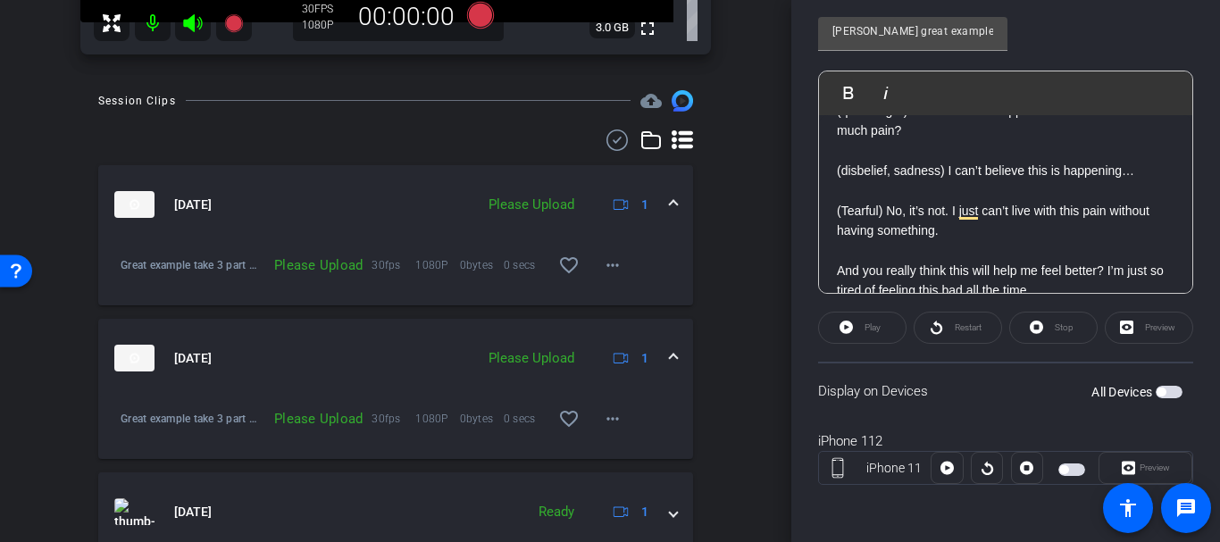
click at [264, 280] on div "Please Upload 30fps 1080P 0bytes 0 secs favorite_border more_horiz" at bounding box center [446, 265] width 375 height 43
click at [38, 405] on div "arrow_back Jill Nuzzo SUD Back to project Send invite account_box grid_on setti…" at bounding box center [395, 271] width 791 height 542
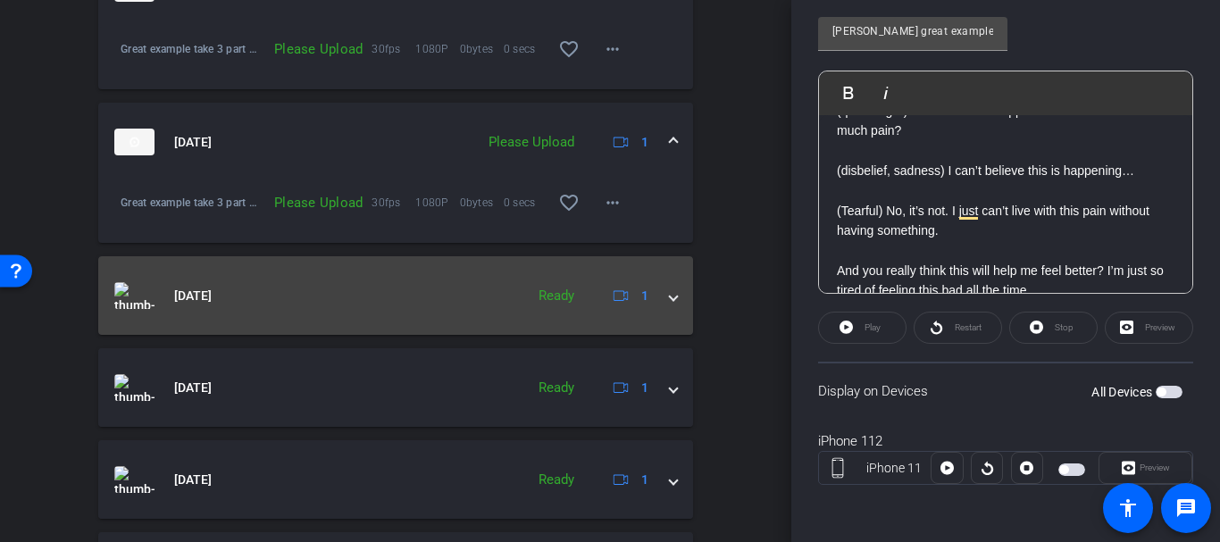
click at [212, 313] on mat-expansion-panel-header "[DATE] Ready 1" at bounding box center [395, 295] width 595 height 79
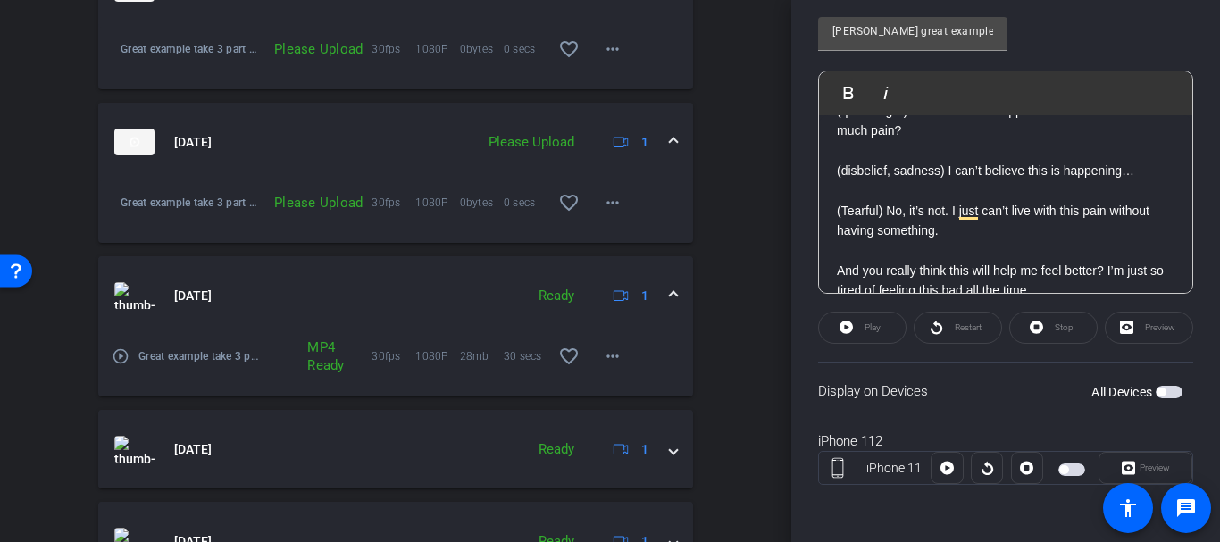
click at [113, 362] on mat-icon "play_circle_outline" at bounding box center [121, 356] width 18 height 18
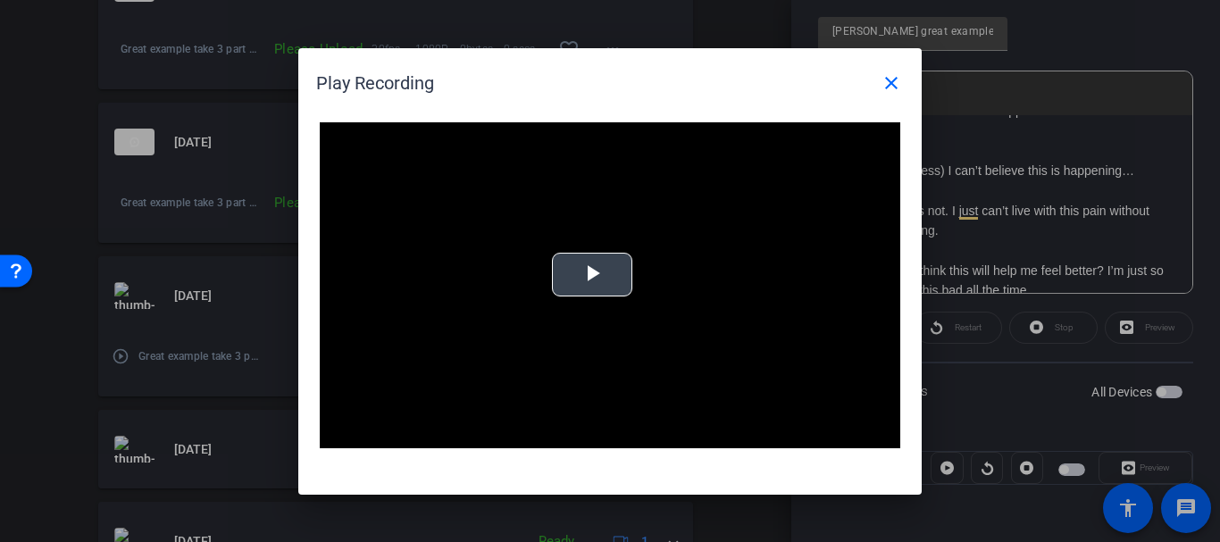
click at [550, 280] on video "Video Player" at bounding box center [610, 285] width 580 height 327
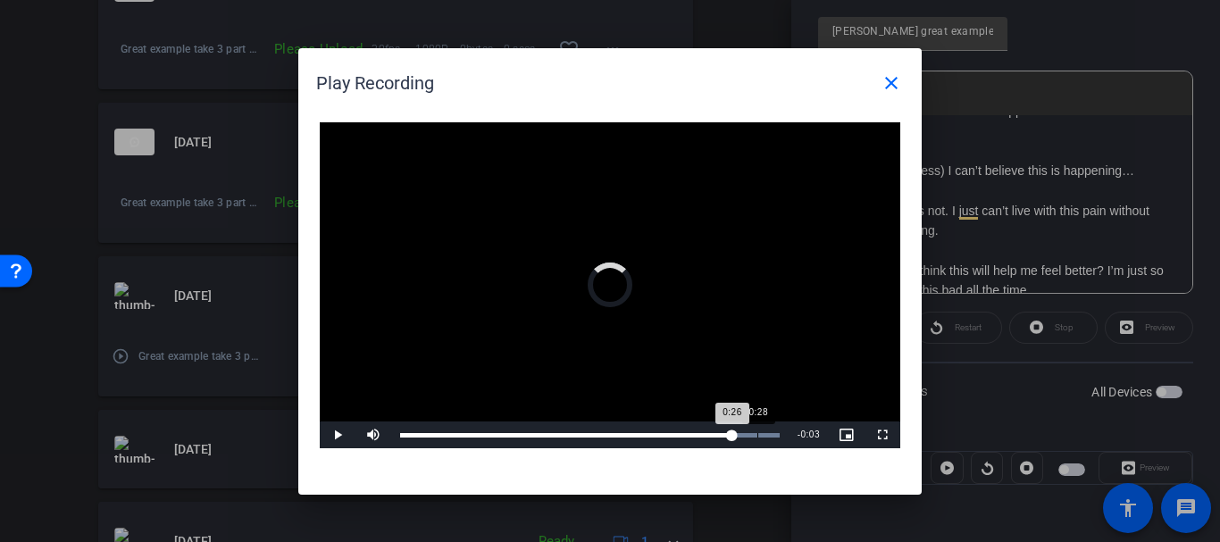
drag, startPoint x: 732, startPoint y: 446, endPoint x: 757, endPoint y: 440, distance: 25.6
click at [757, 440] on div "Loaded : 100.00% 0:28 0:26" at bounding box center [589, 435] width 397 height 27
click at [722, 413] on video "Video Player" at bounding box center [610, 285] width 580 height 327
click at [739, 430] on div "Loaded : 100.00% 0:26 0:29" at bounding box center [589, 435] width 397 height 27
click at [708, 252] on video "Video Player" at bounding box center [610, 285] width 580 height 327
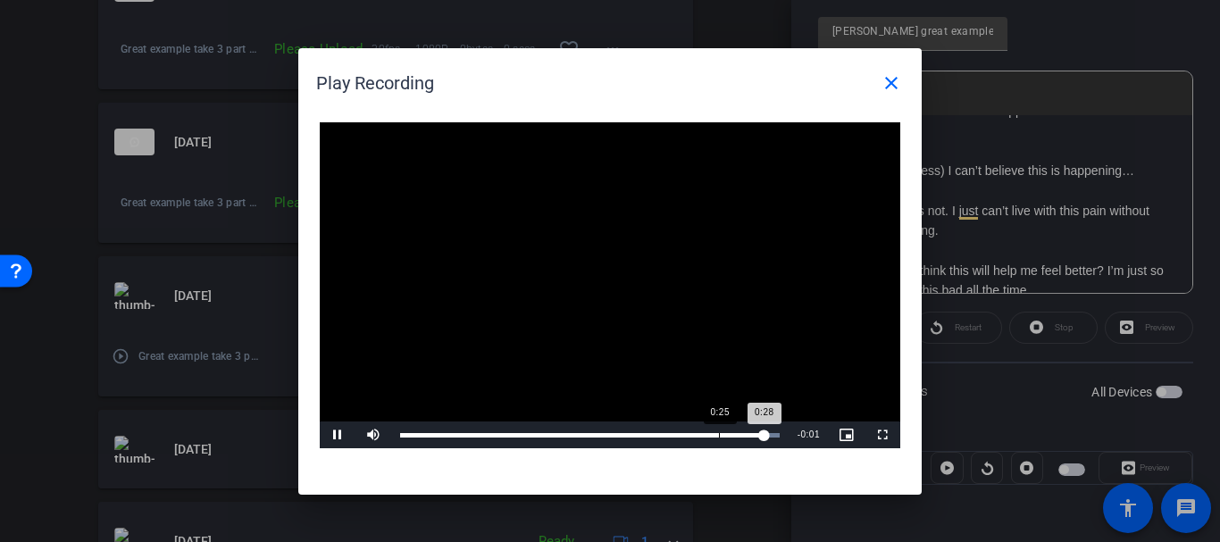
click at [719, 430] on div "Loaded : 100.00% 0:25 0:28" at bounding box center [589, 435] width 397 height 27
click at [887, 85] on mat-icon "close" at bounding box center [891, 82] width 21 height 21
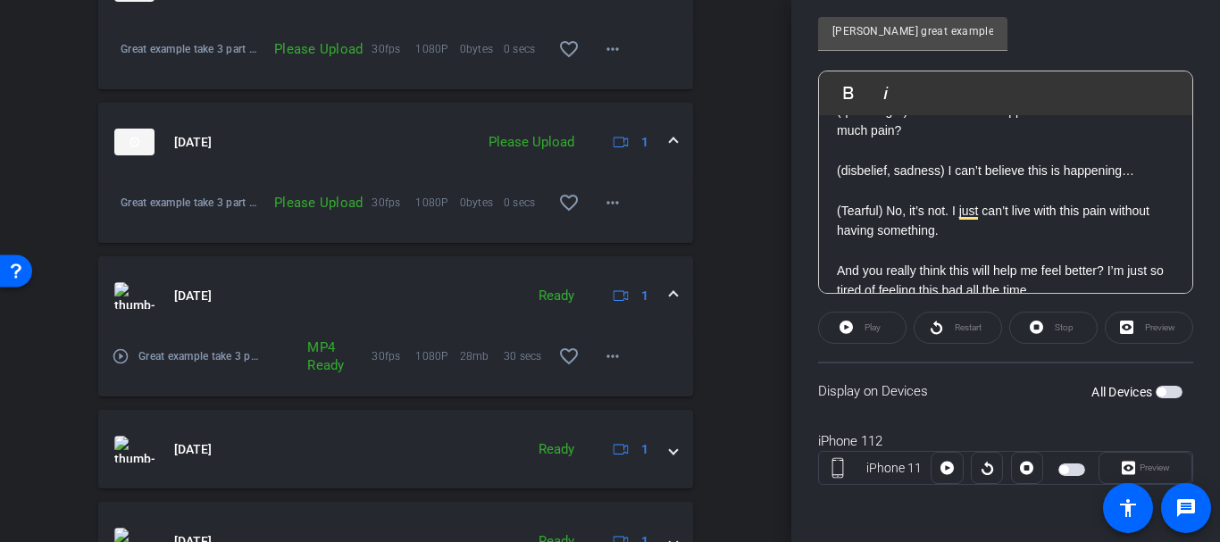
click at [767, 111] on div "arrow_back Jill Nuzzo SUD Back to project Send invite account_box grid_on setti…" at bounding box center [395, 271] width 791 height 542
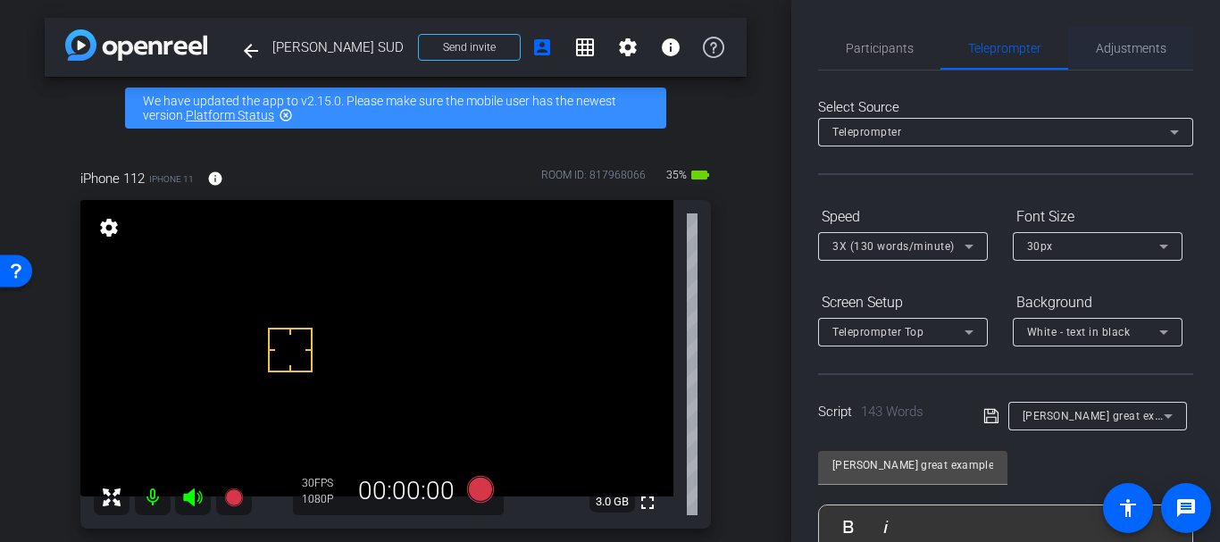
click at [1150, 38] on span "Adjustments" at bounding box center [1131, 48] width 71 height 43
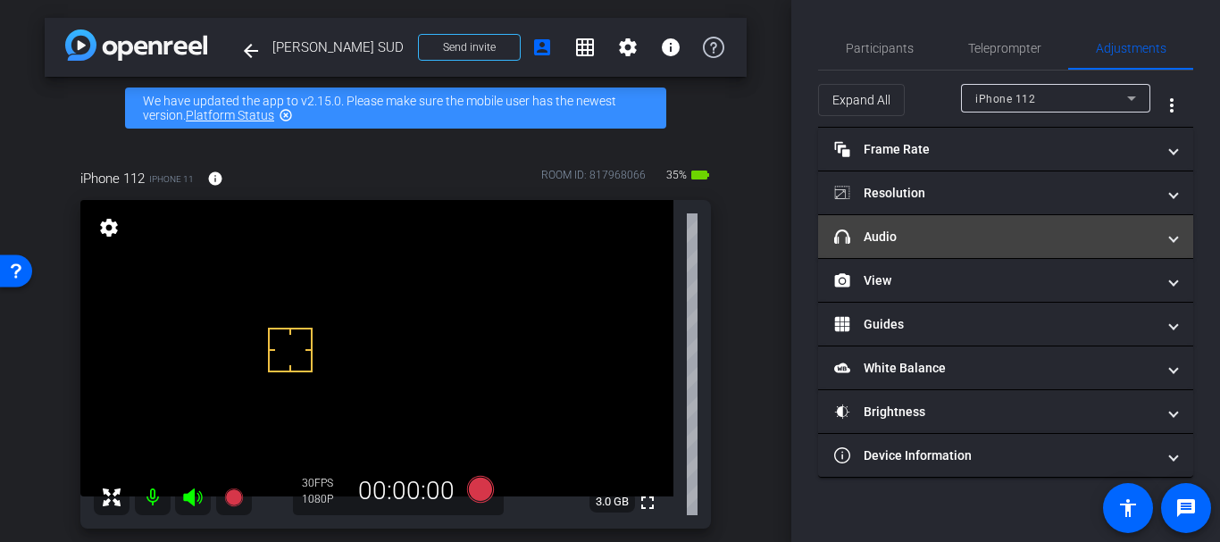
click at [892, 221] on mat-expansion-panel-header "headphone icon Audio" at bounding box center [1005, 236] width 375 height 43
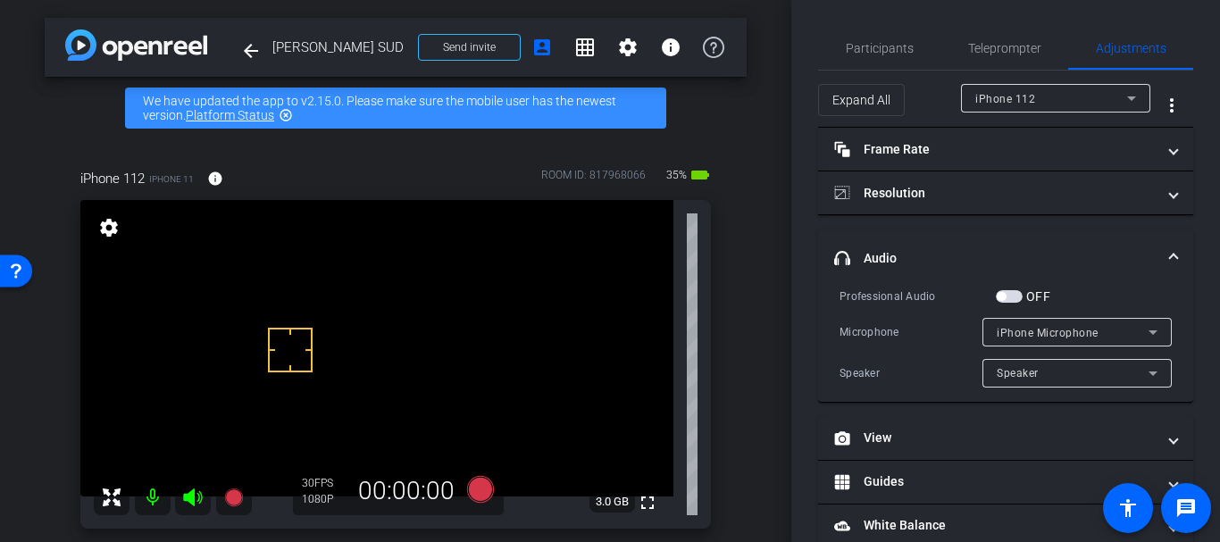
click at [1008, 290] on span "button" at bounding box center [1009, 296] width 27 height 13
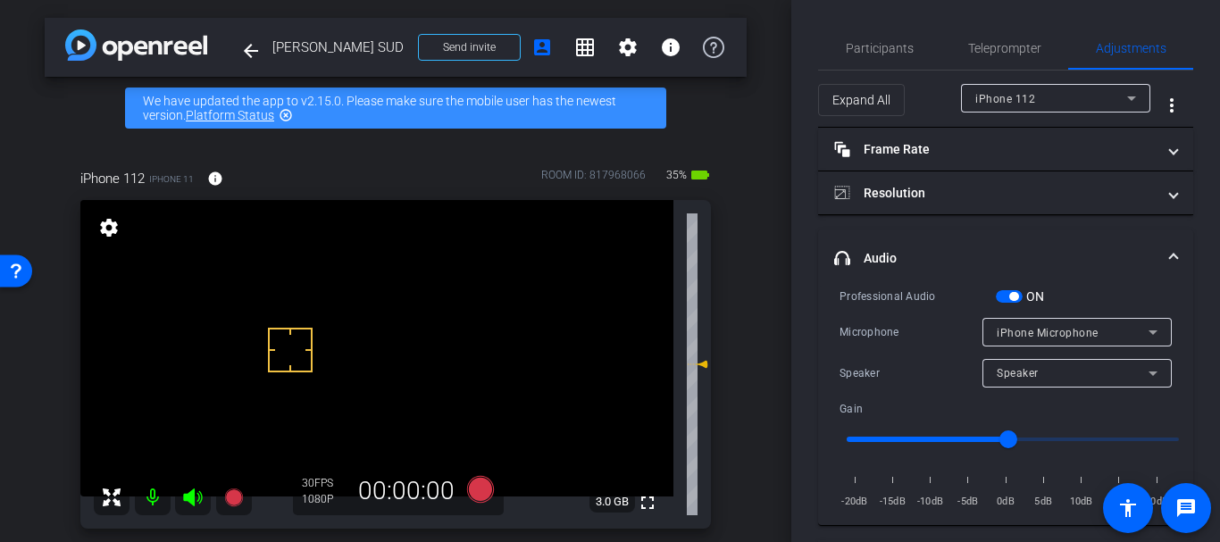
click at [1006, 371] on span "Speaker" at bounding box center [1018, 373] width 42 height 13
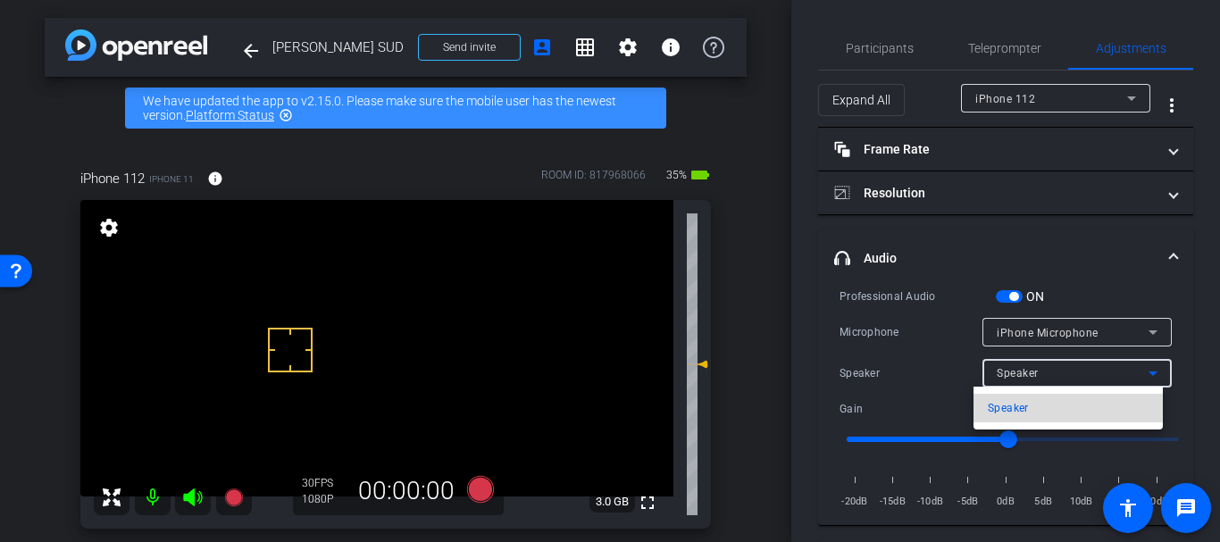
click at [999, 397] on span "Speaker" at bounding box center [1008, 407] width 41 height 21
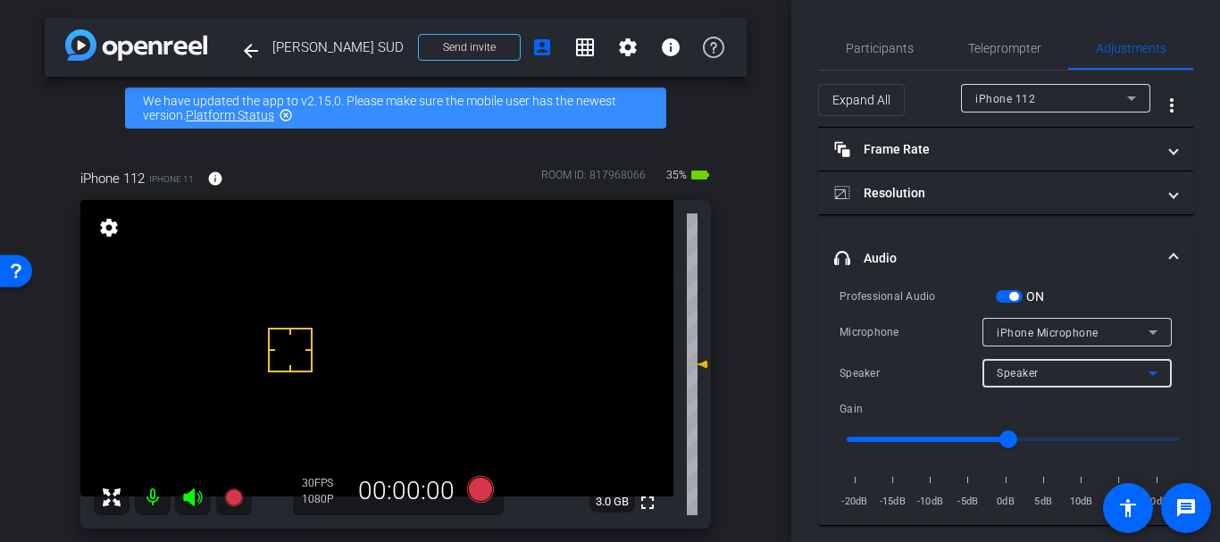
click at [997, 323] on div "iPhone Microphone" at bounding box center [1073, 332] width 152 height 22
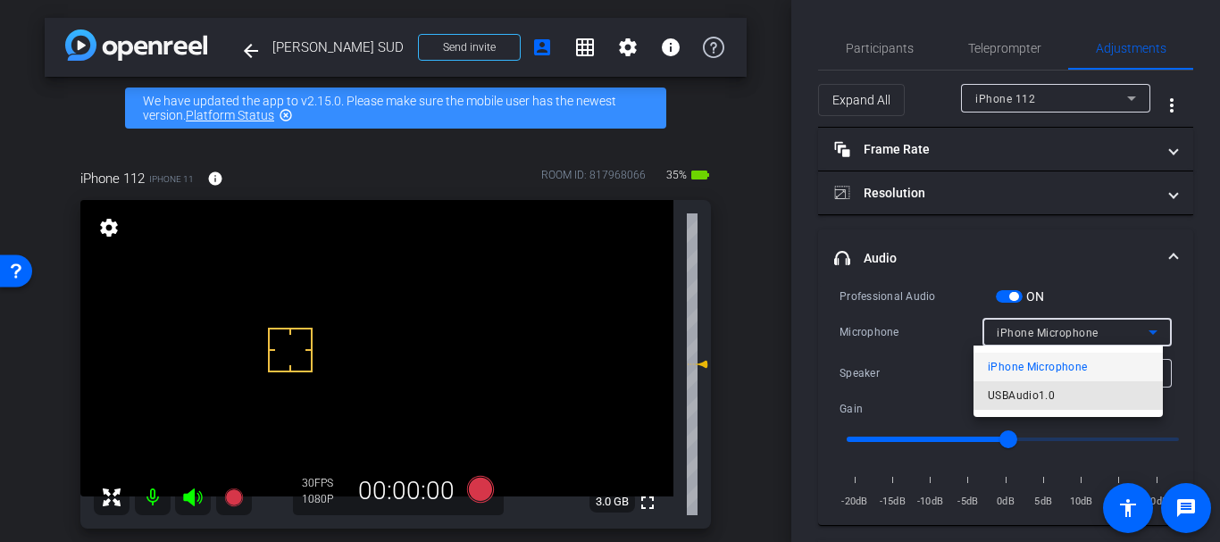
click at [1025, 402] on span "USBAudio1.0" at bounding box center [1021, 395] width 67 height 21
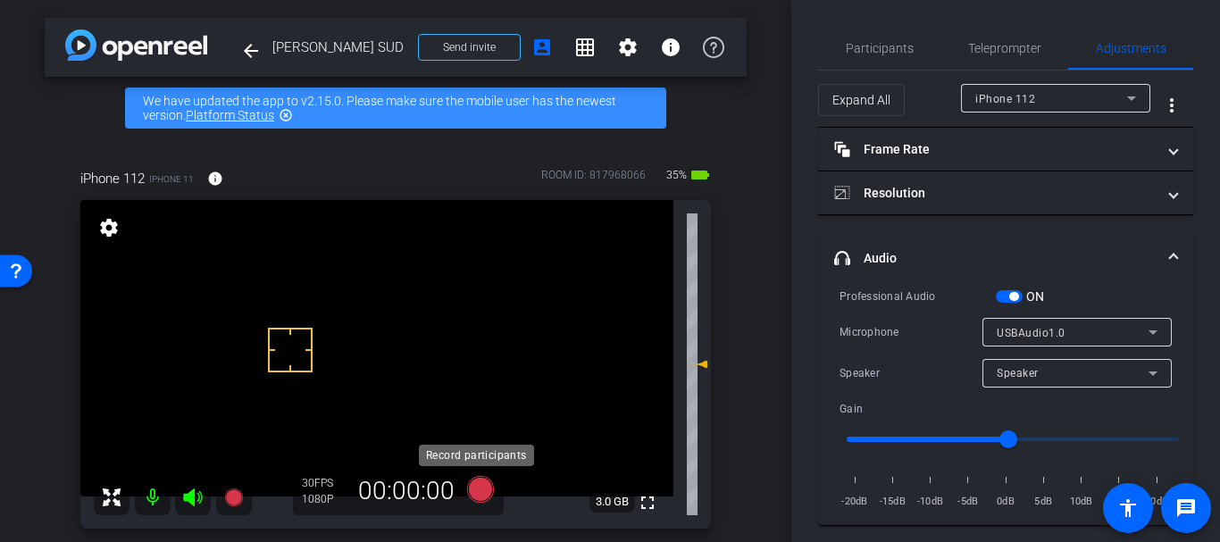
click at [489, 489] on icon at bounding box center [480, 489] width 27 height 27
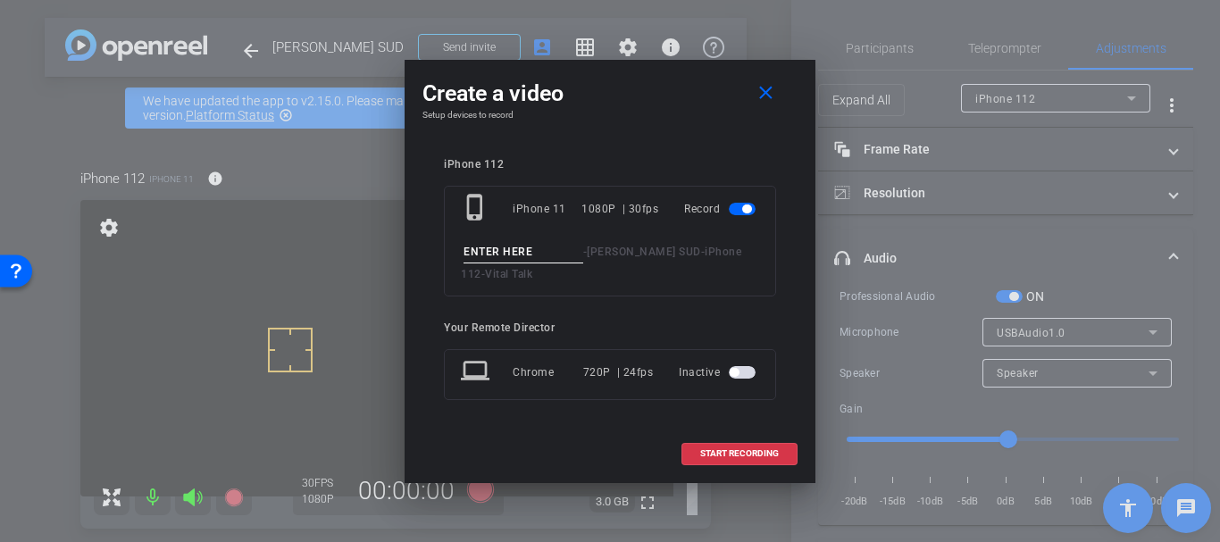
click at [478, 249] on input at bounding box center [523, 252] width 120 height 22
type input "Great example take 3 part 6"
click at [727, 453] on span "START RECORDING" at bounding box center [739, 453] width 79 height 9
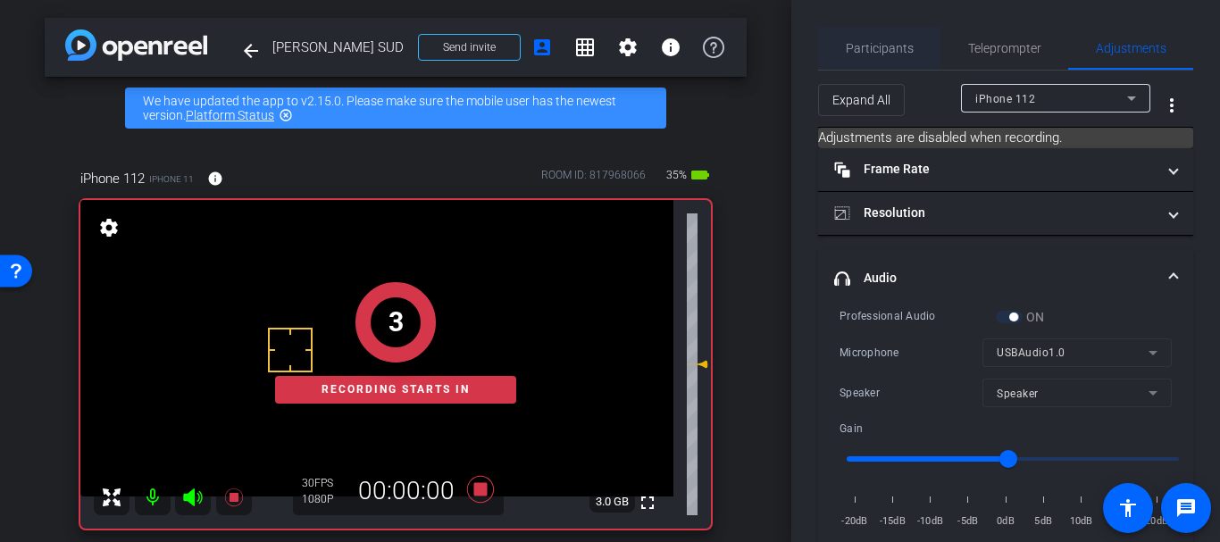
click at [897, 37] on span "Participants" at bounding box center [880, 48] width 68 height 43
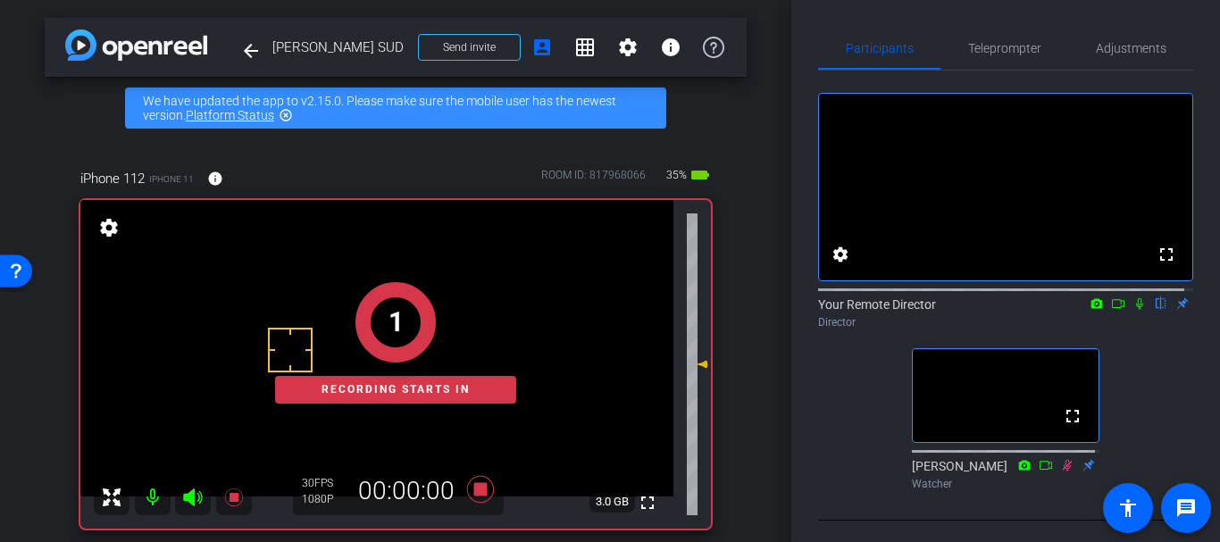
click at [1129, 312] on mat-icon at bounding box center [1139, 304] width 21 height 16
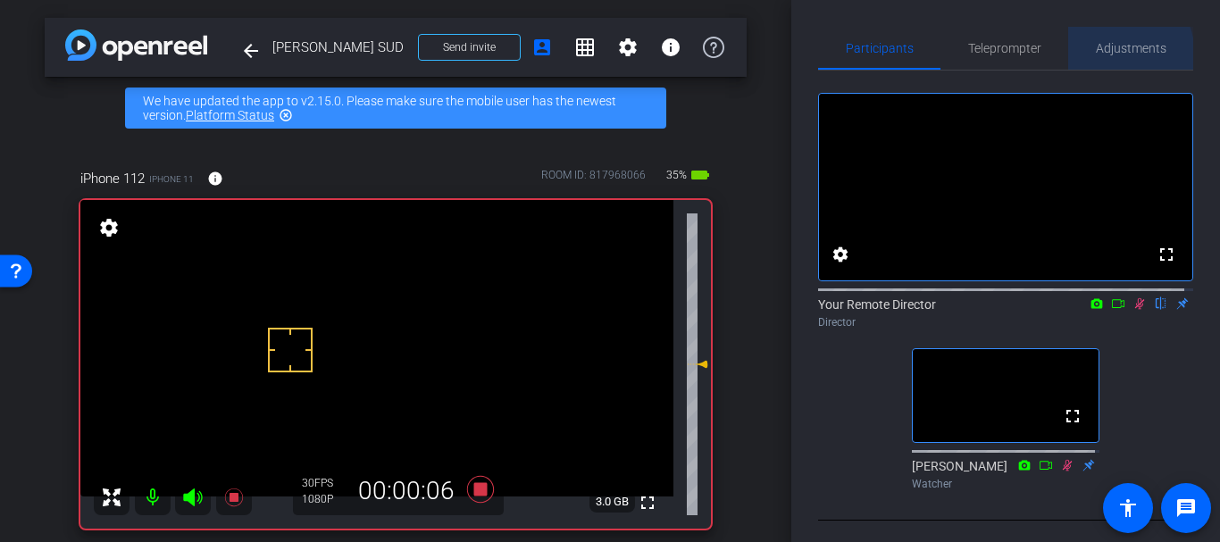
click at [1106, 55] on span "Adjustments" at bounding box center [1131, 48] width 71 height 43
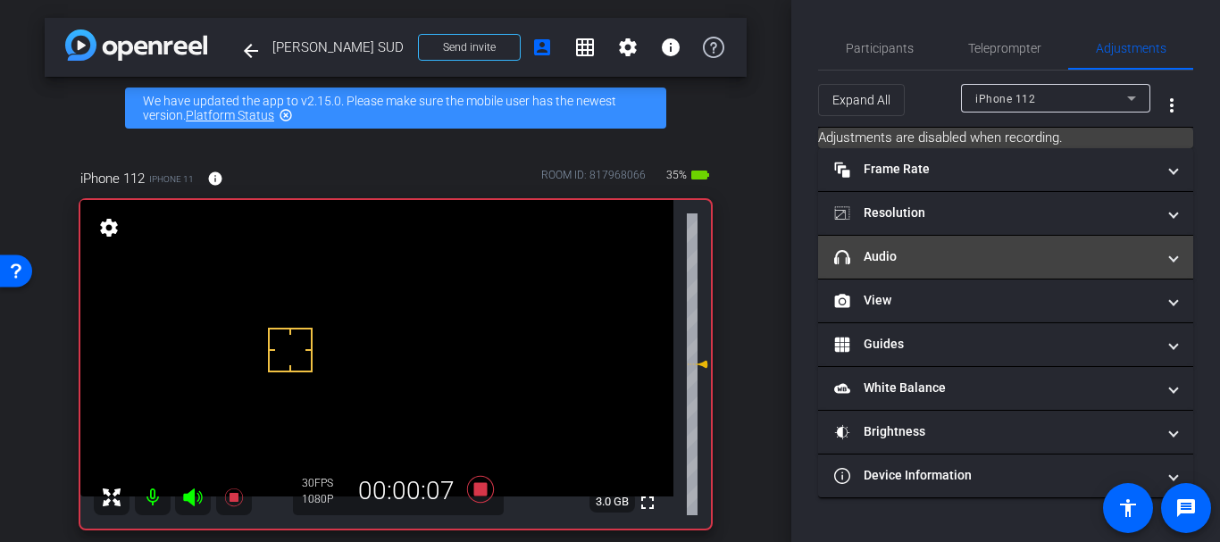
click at [942, 262] on mat-panel-title "headphone icon Audio" at bounding box center [994, 256] width 321 height 19
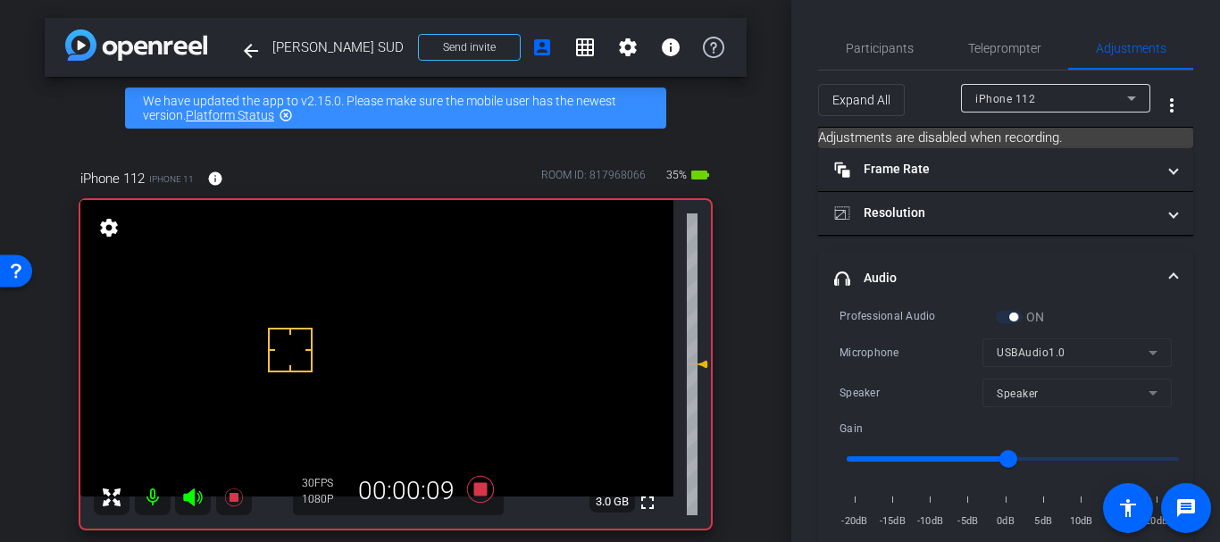
drag, startPoint x: 1002, startPoint y: 357, endPoint x: 999, endPoint y: 346, distance: 11.9
click at [1002, 355] on mat-form-field "USBAudio1.0" at bounding box center [1076, 352] width 189 height 29
drag, startPoint x: 1000, startPoint y: 453, endPoint x: 1011, endPoint y: 454, distance: 10.8
click at [1011, 454] on input "range" at bounding box center [1013, 458] width 370 height 39
drag, startPoint x: 1012, startPoint y: 452, endPoint x: 1037, endPoint y: 455, distance: 25.1
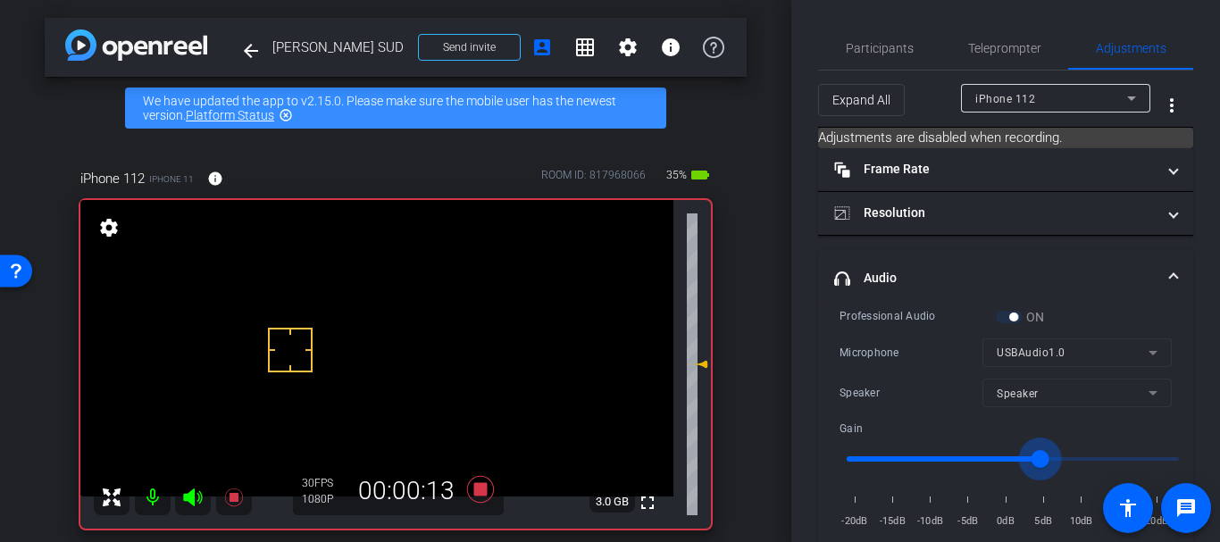
type input "4"
click at [1037, 455] on input "range" at bounding box center [1013, 458] width 370 height 39
click at [872, 52] on span "Participants" at bounding box center [880, 48] width 68 height 13
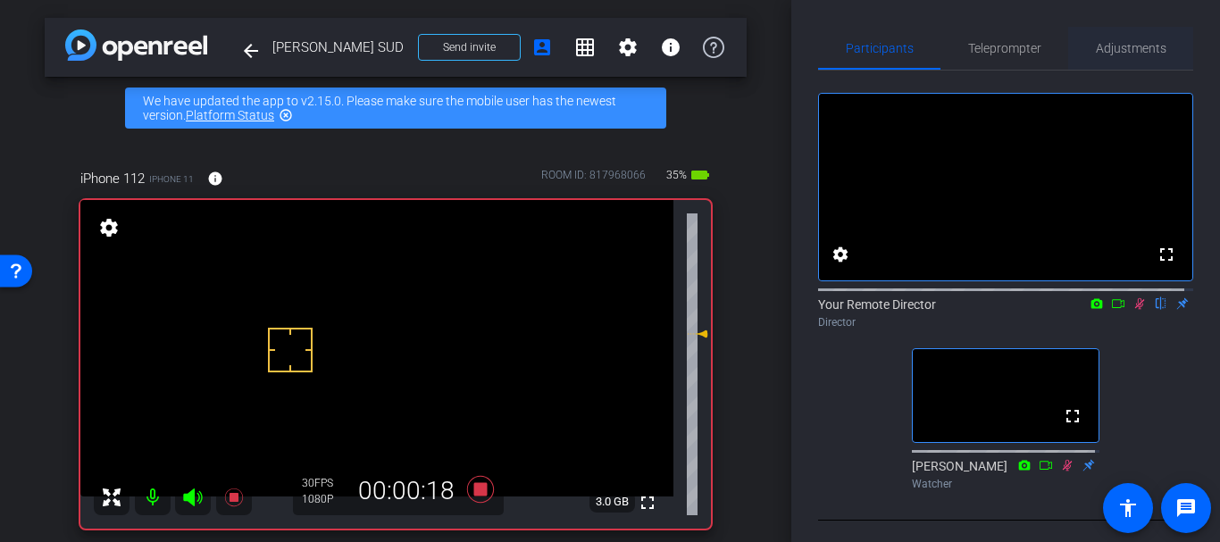
click at [1096, 54] on span "Adjustments" at bounding box center [1131, 48] width 71 height 13
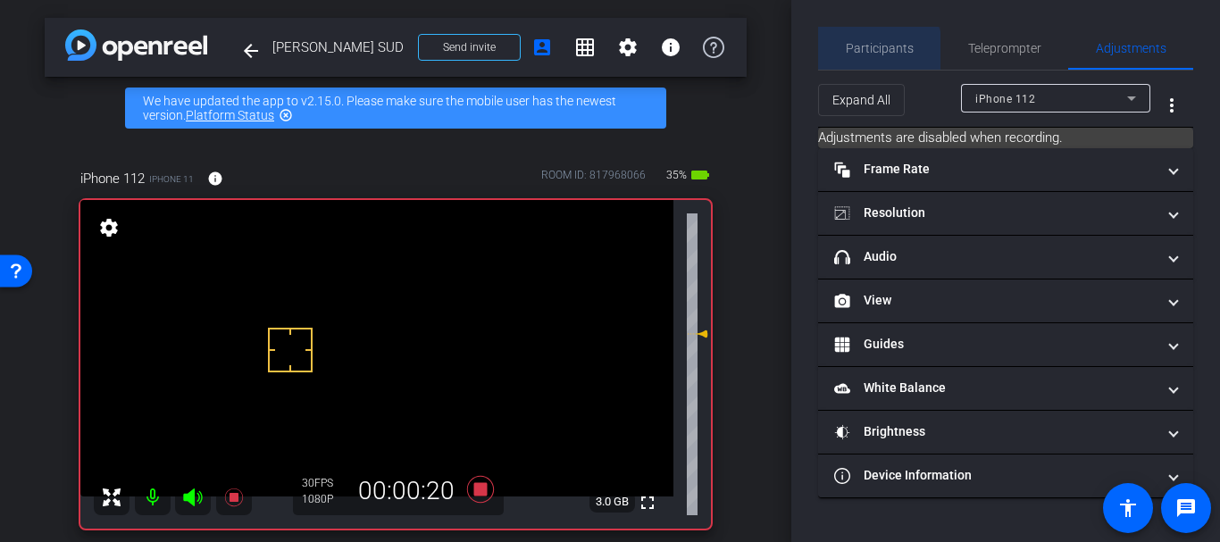
click at [872, 51] on span "Participants" at bounding box center [880, 48] width 68 height 13
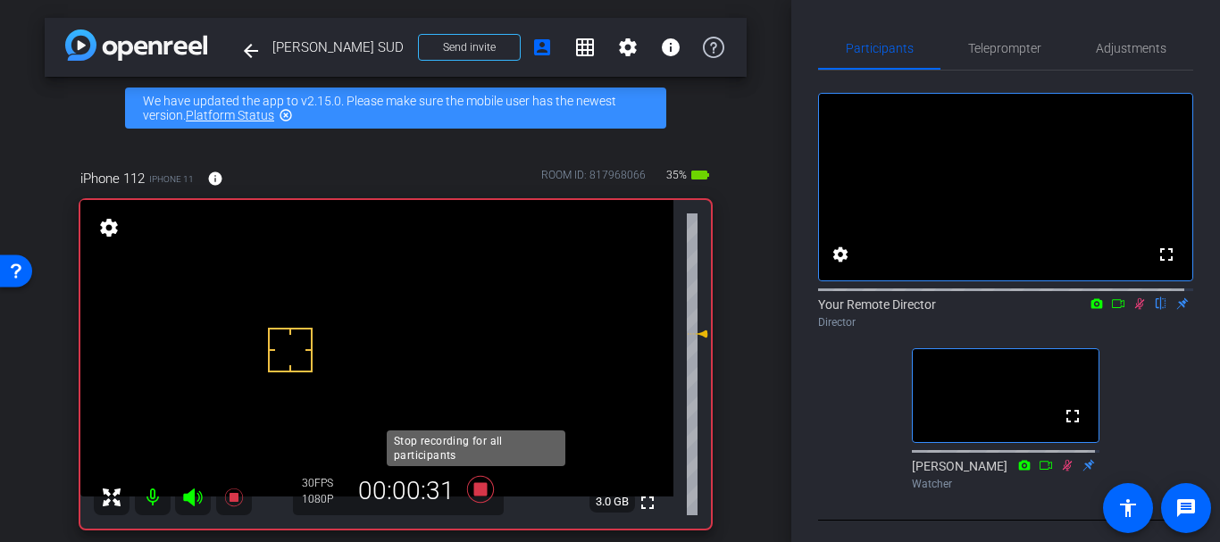
click at [479, 481] on icon at bounding box center [480, 489] width 43 height 32
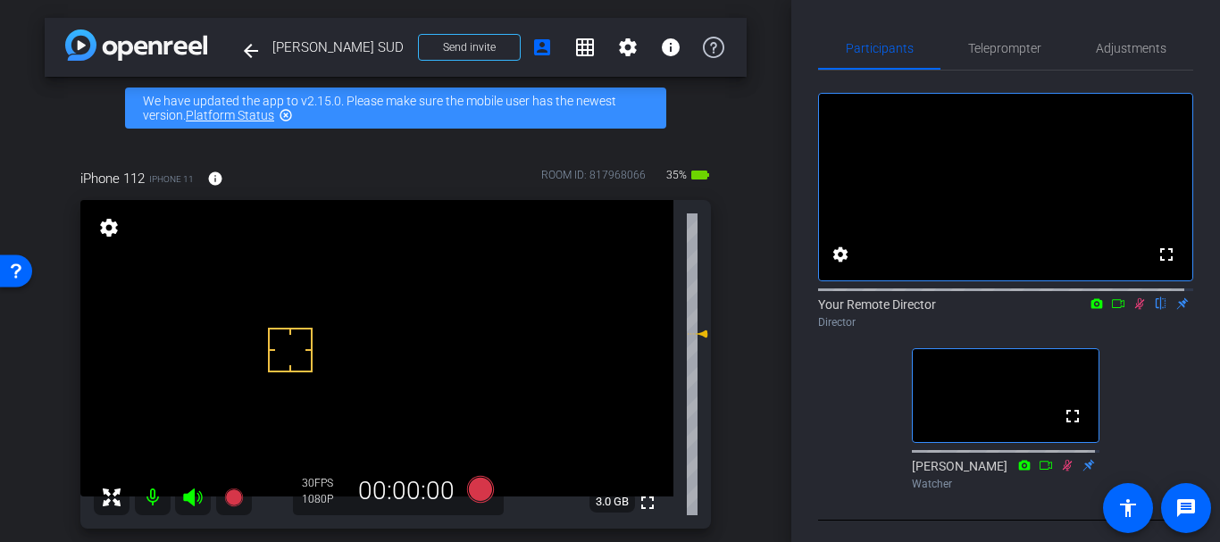
click at [1132, 310] on icon at bounding box center [1139, 303] width 14 height 13
click at [1100, 51] on span "Adjustments" at bounding box center [1131, 48] width 71 height 13
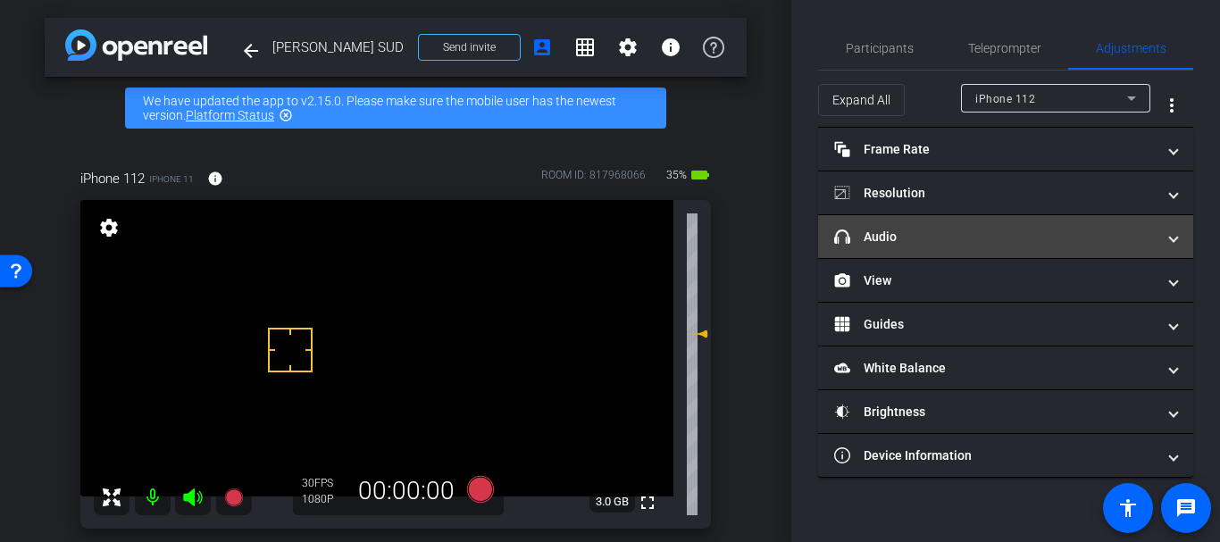
click at [1031, 216] on mat-expansion-panel-header "headphone icon Audio" at bounding box center [1005, 236] width 375 height 43
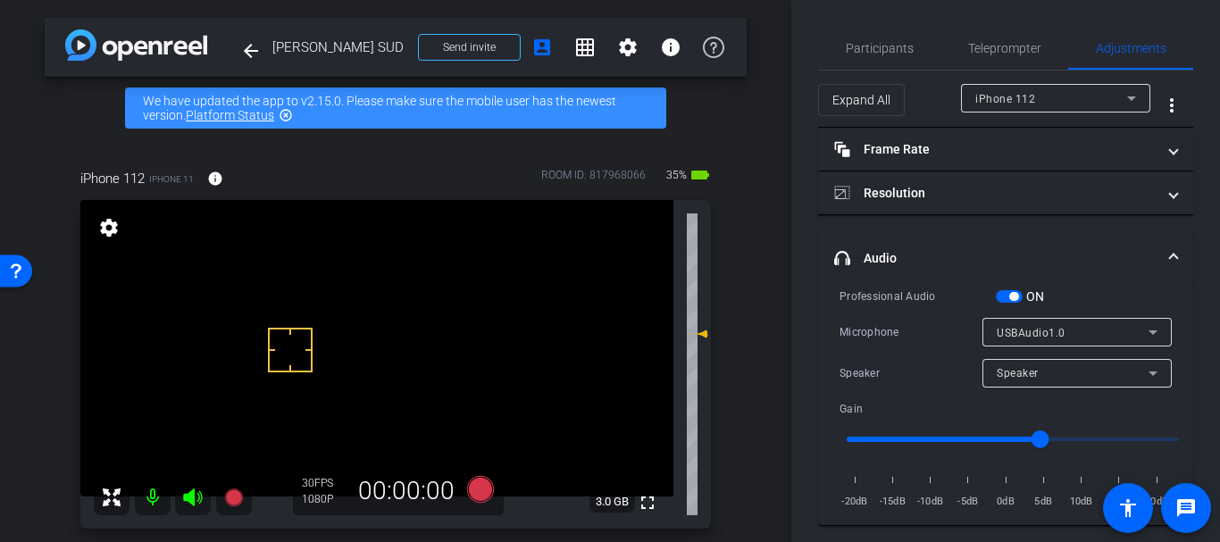
click at [1011, 288] on div "ON" at bounding box center [1020, 297] width 49 height 18
click at [1005, 291] on span "button" at bounding box center [1009, 296] width 27 height 13
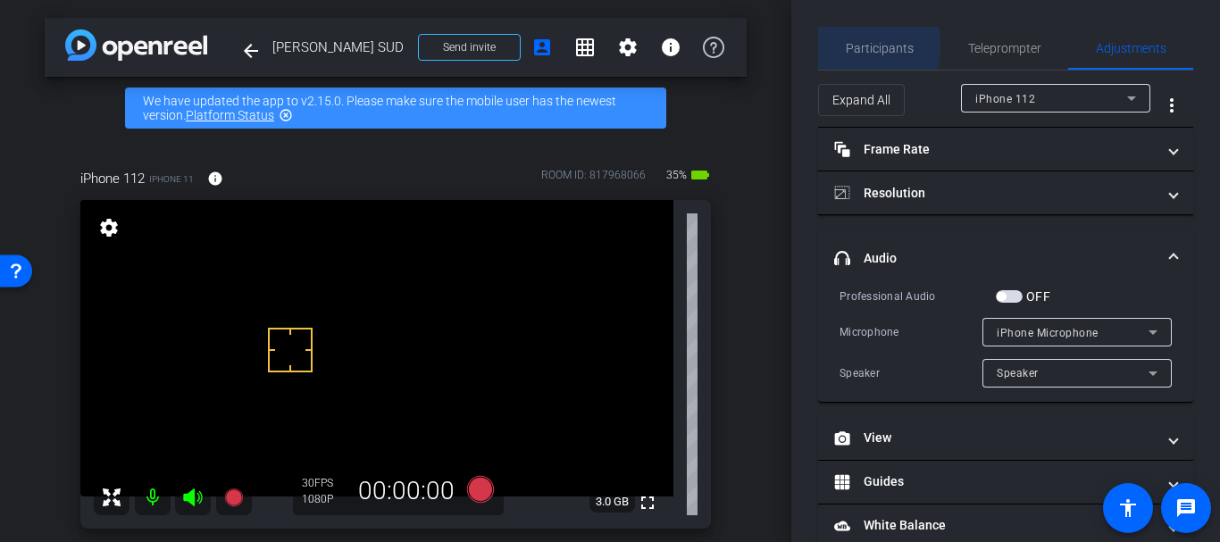
click at [859, 46] on span "Participants" at bounding box center [880, 48] width 68 height 13
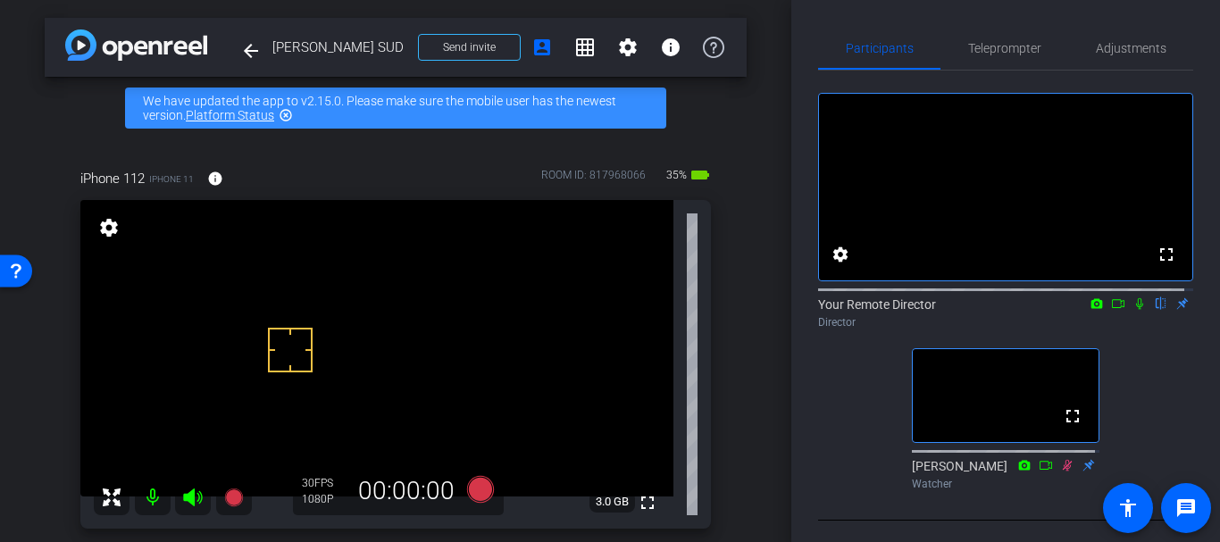
click at [696, 297] on div "fullscreen settings 3.0 GB" at bounding box center [395, 364] width 630 height 329
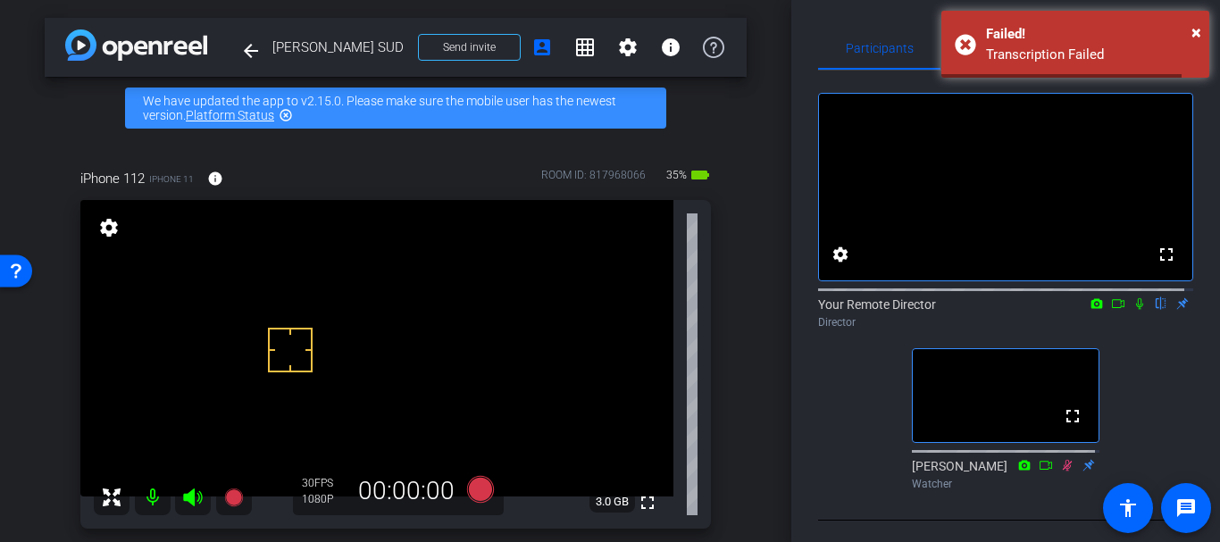
click at [697, 302] on div "fullscreen settings 3.0 GB" at bounding box center [395, 364] width 630 height 329
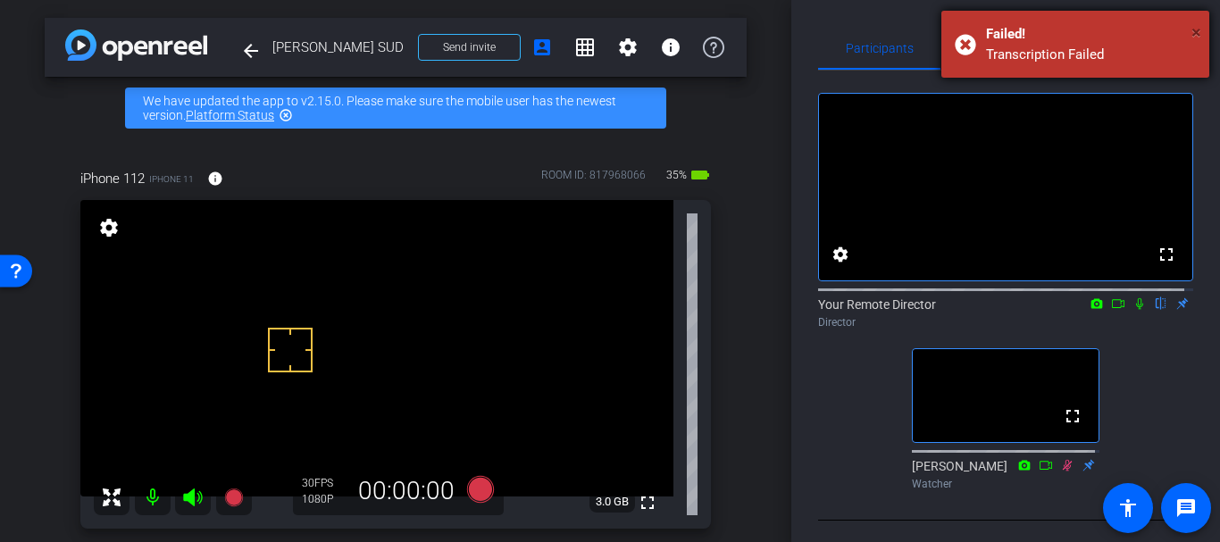
click at [1196, 41] on span "×" at bounding box center [1196, 31] width 10 height 21
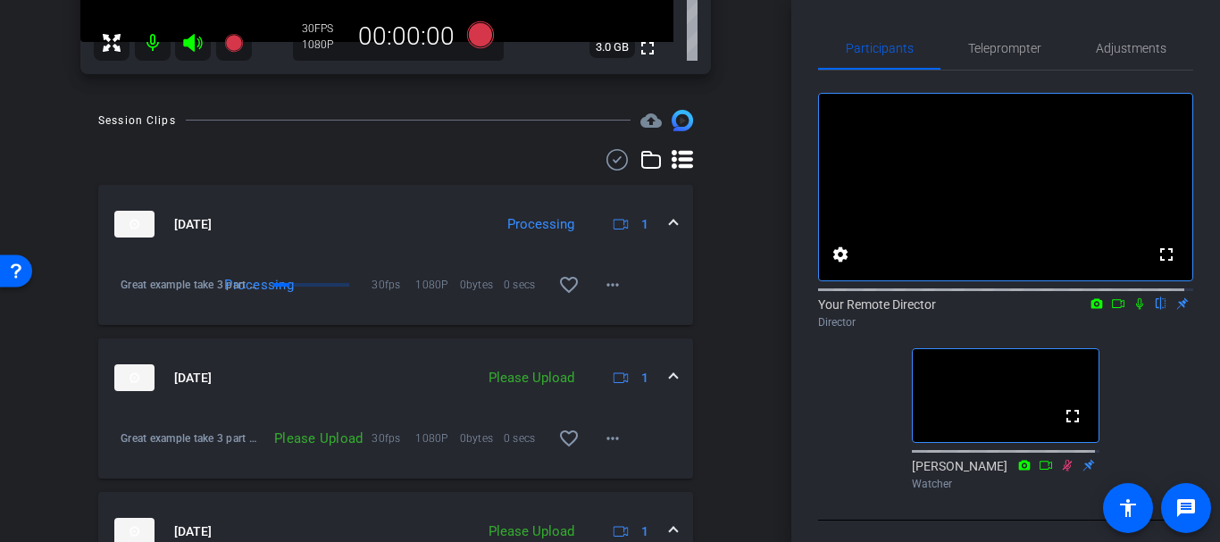
scroll to position [474, 0]
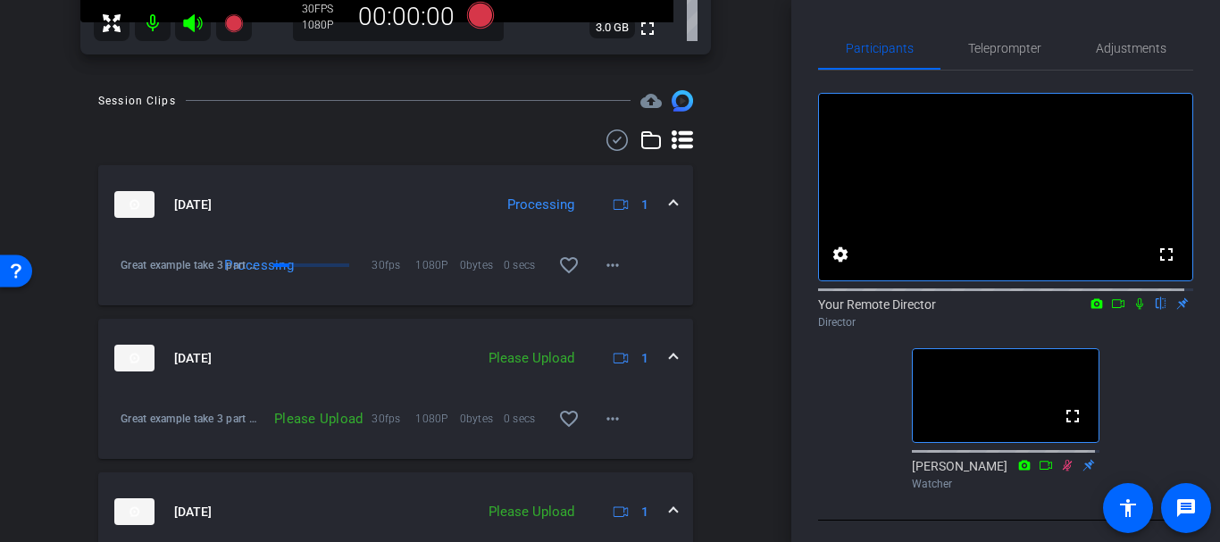
click at [260, 252] on div "Processing 30fps 1080P 0bytes 0 secs favorite_border more_horiz" at bounding box center [446, 265] width 375 height 43
click at [152, 202] on img at bounding box center [134, 204] width 40 height 27
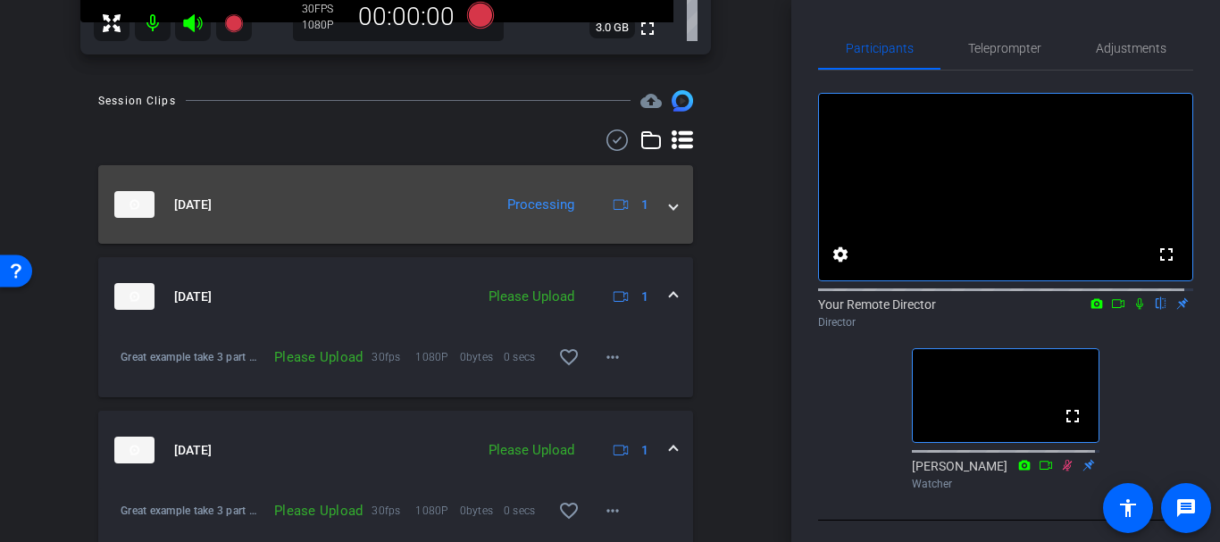
click at [152, 202] on img at bounding box center [134, 204] width 40 height 27
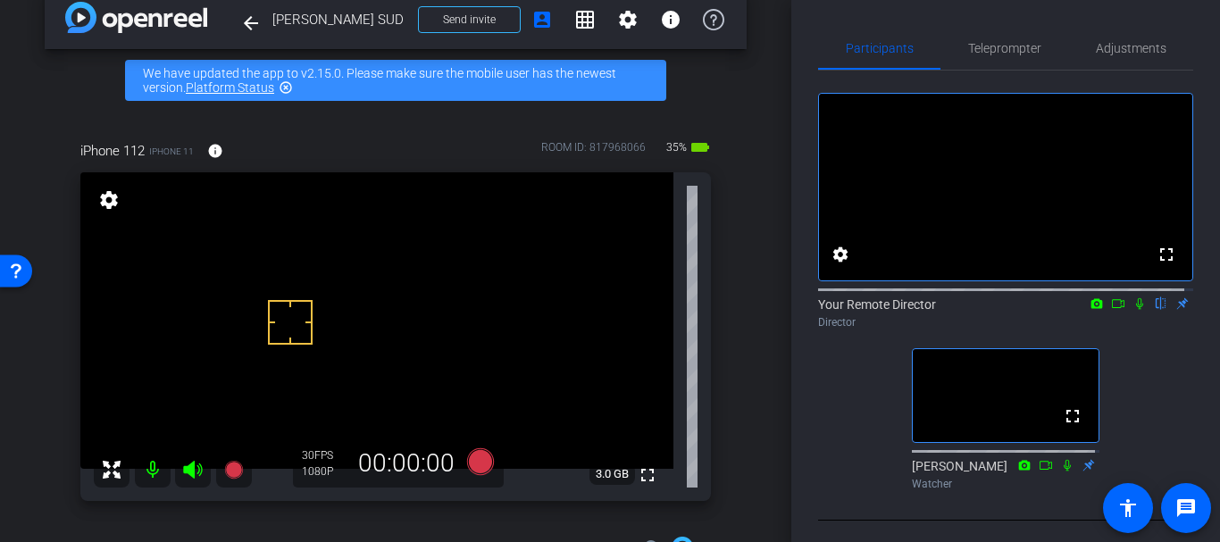
scroll to position [0, 0]
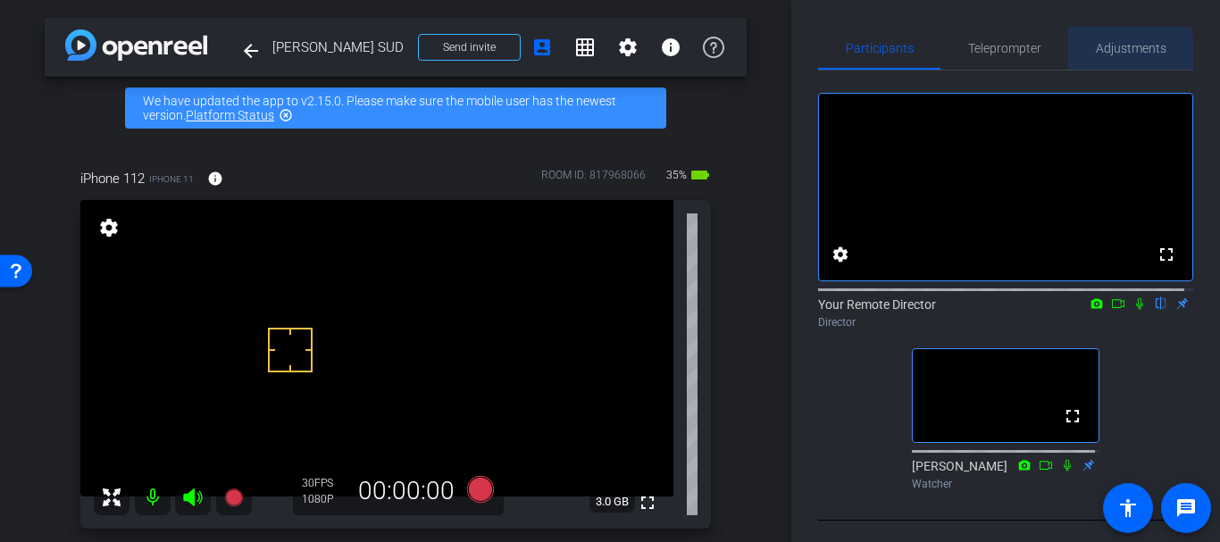
click at [1083, 57] on div "Adjustments" at bounding box center [1130, 48] width 125 height 43
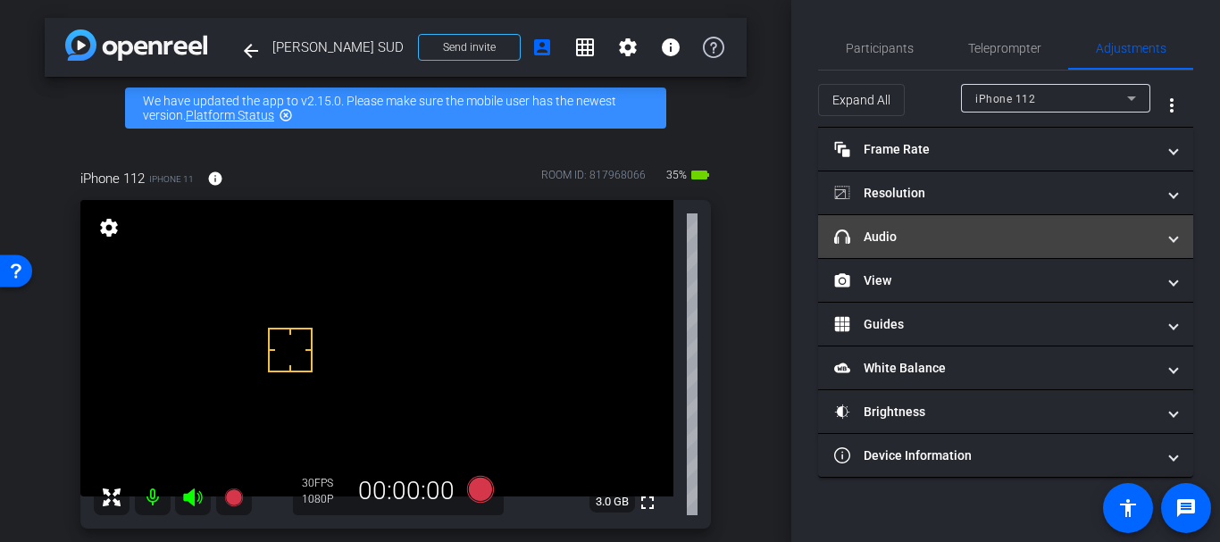
click at [947, 230] on mat-panel-title "headphone icon Audio" at bounding box center [994, 237] width 321 height 19
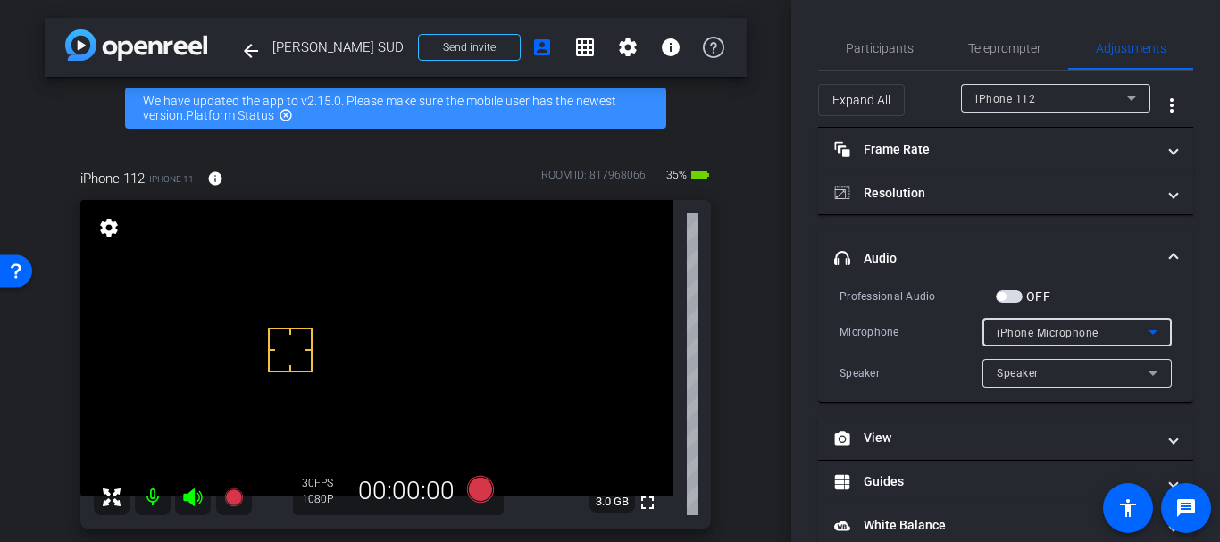
click at [1037, 321] on div "iPhone Microphone" at bounding box center [1073, 332] width 152 height 22
click at [1006, 291] on div at bounding box center [610, 271] width 1220 height 542
click at [1003, 294] on span "button" at bounding box center [1001, 296] width 9 height 9
click at [1016, 338] on span "iPhone Microphone" at bounding box center [1048, 333] width 102 height 13
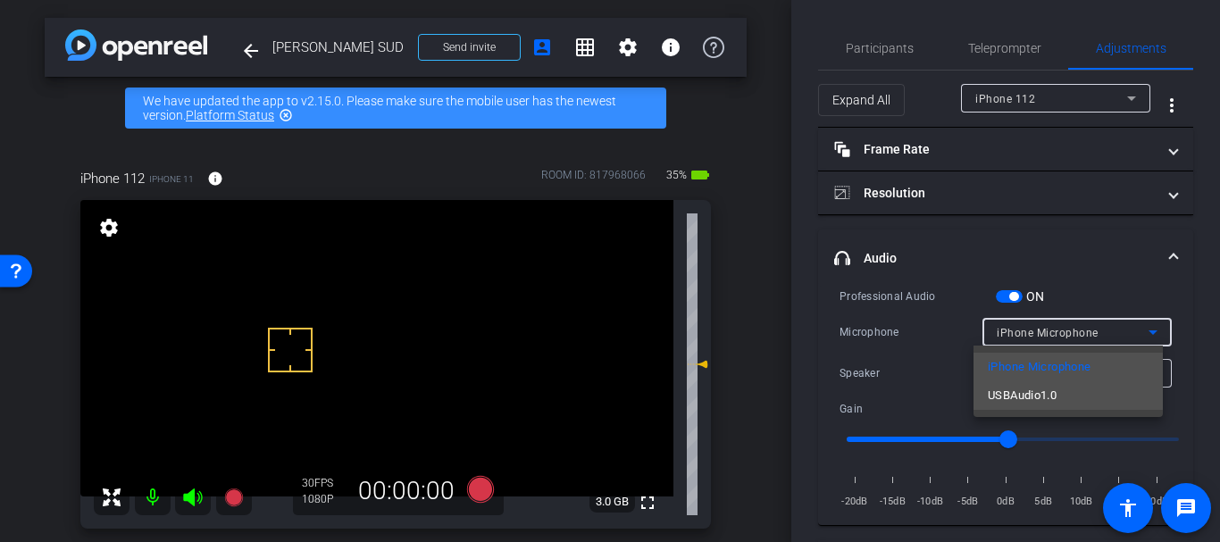
click at [1004, 388] on span "USBAudio1.0" at bounding box center [1022, 395] width 69 height 21
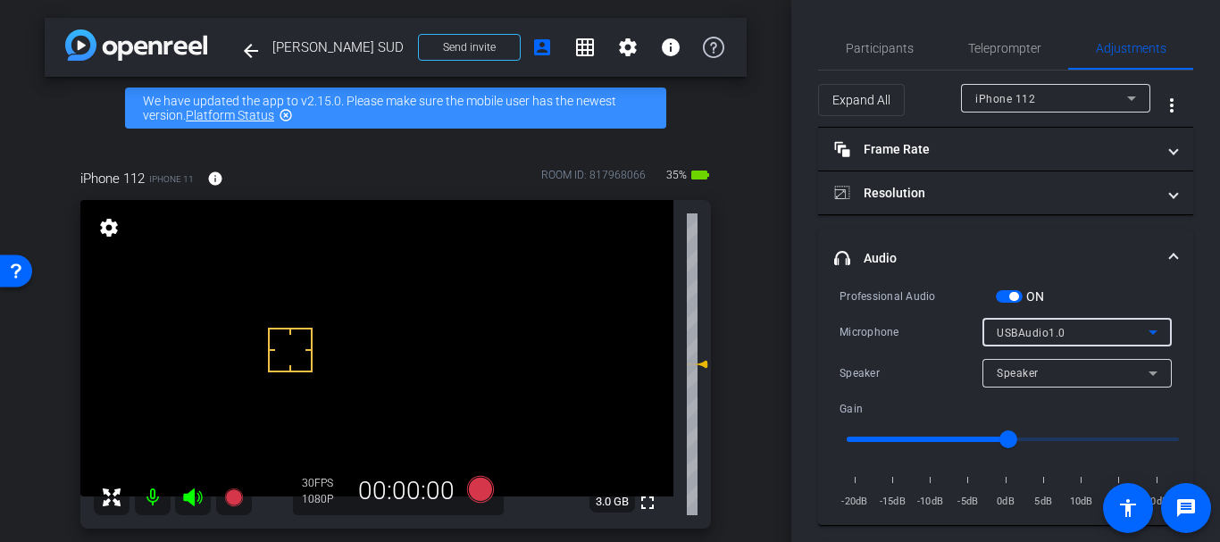
click at [1056, 329] on div "USBAudio1.0" at bounding box center [1073, 332] width 152 height 22
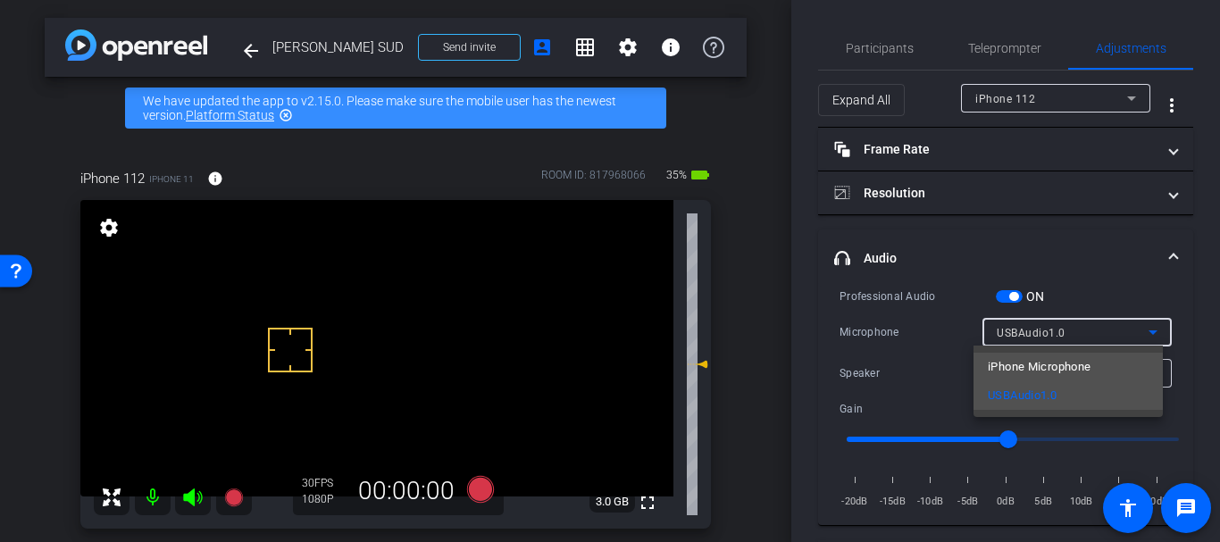
click at [1030, 355] on mat-option "iPhone Microphone" at bounding box center [1067, 367] width 189 height 29
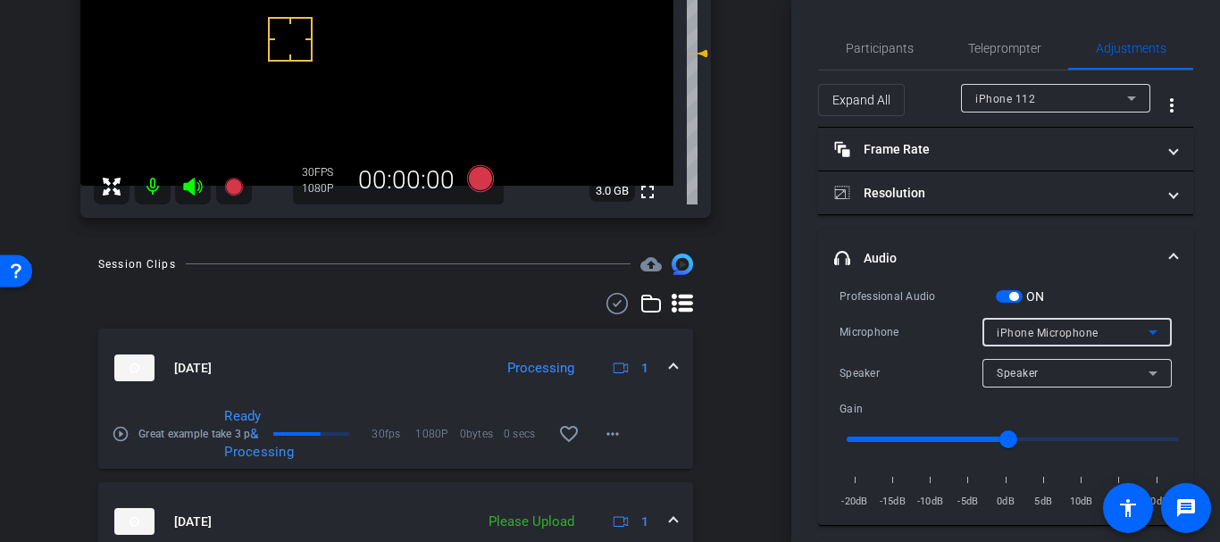
scroll to position [313, 0]
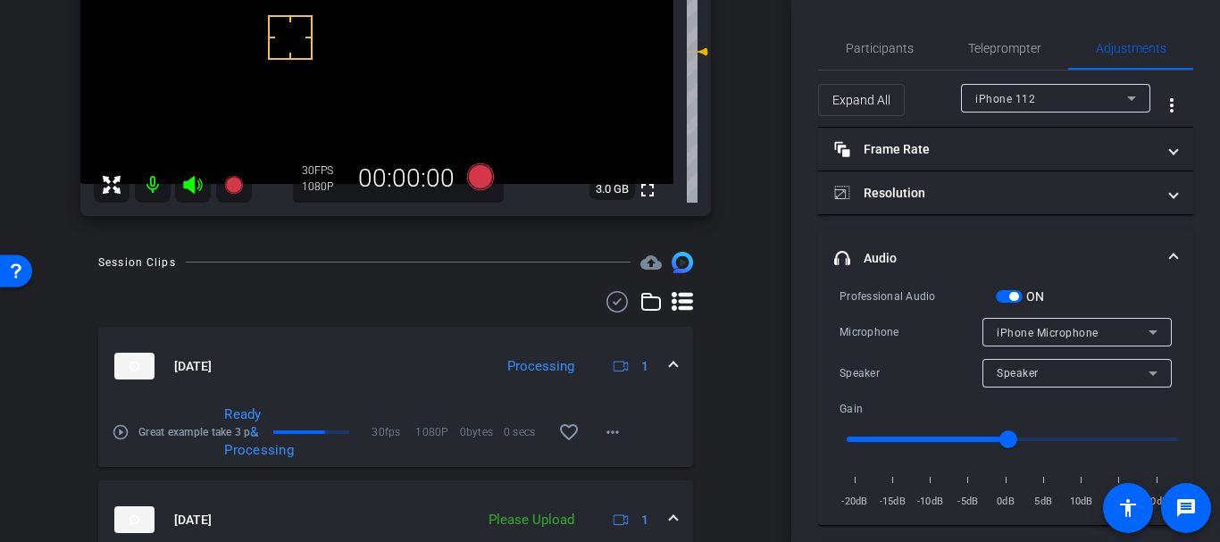
click at [122, 426] on mat-icon "play_circle_outline" at bounding box center [121, 432] width 18 height 18
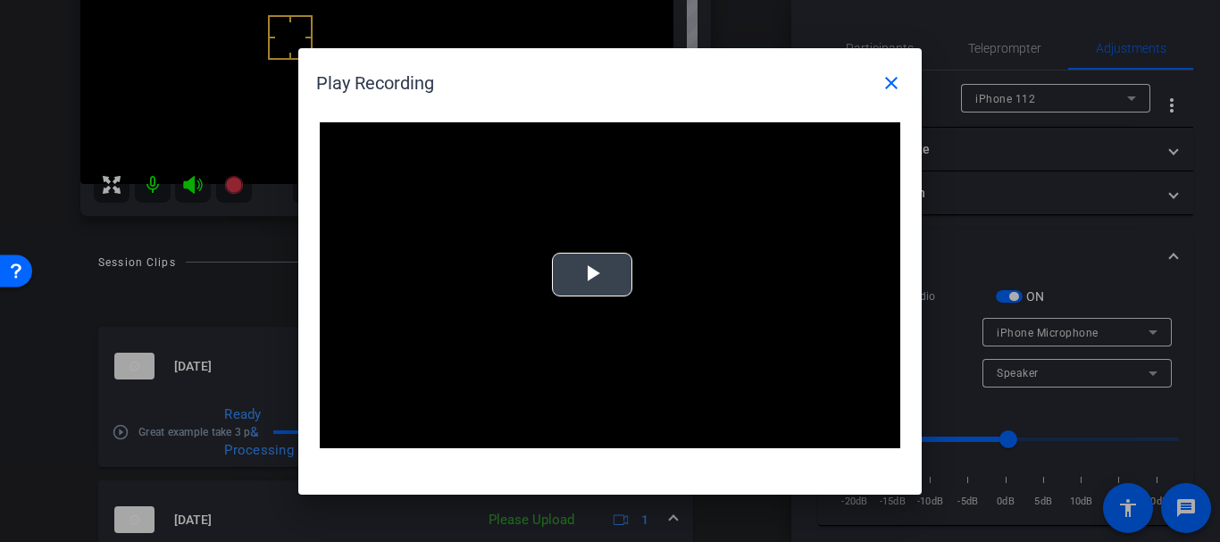
click at [697, 250] on video "Video Player" at bounding box center [610, 285] width 580 height 327
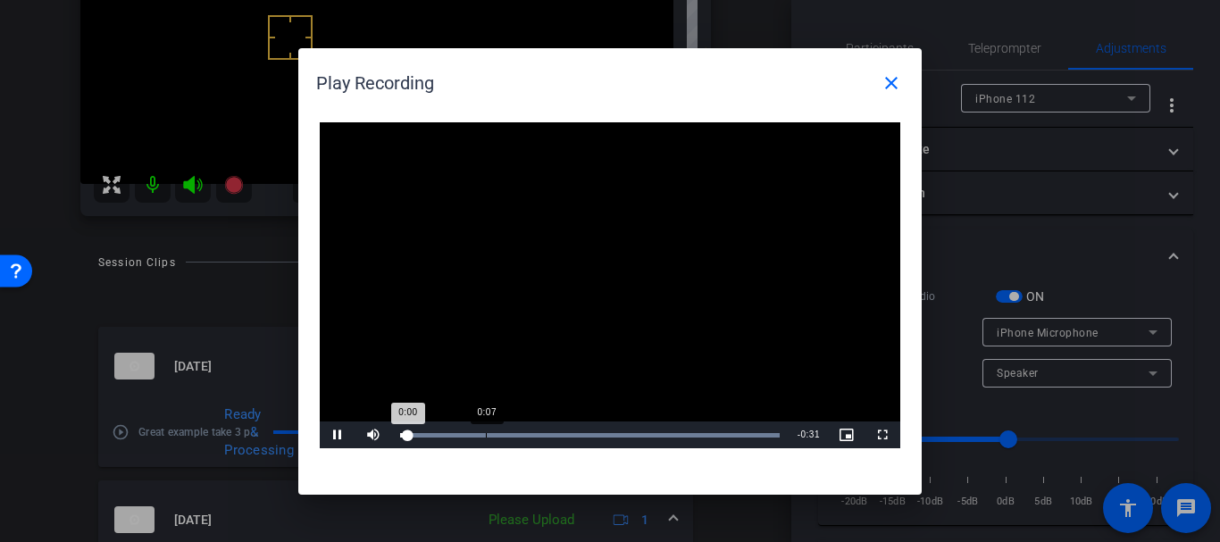
click at [486, 436] on div "Loaded : 100.00% 0:07 0:00" at bounding box center [590, 435] width 380 height 4
click at [646, 269] on video "Video Player" at bounding box center [610, 285] width 580 height 327
click at [898, 84] on mat-icon "close" at bounding box center [891, 82] width 21 height 21
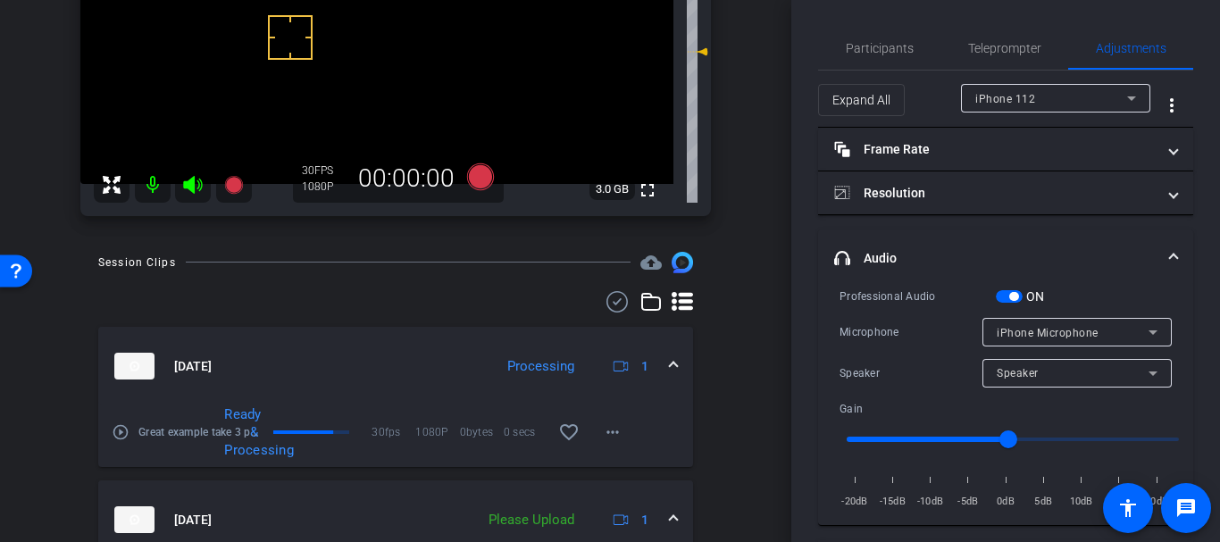
click at [729, 232] on div "iPhone 112 iPhone 11 info ROOM ID: 817968066 35% battery_std fullscreen setting…" at bounding box center [396, 30] width 702 height 407
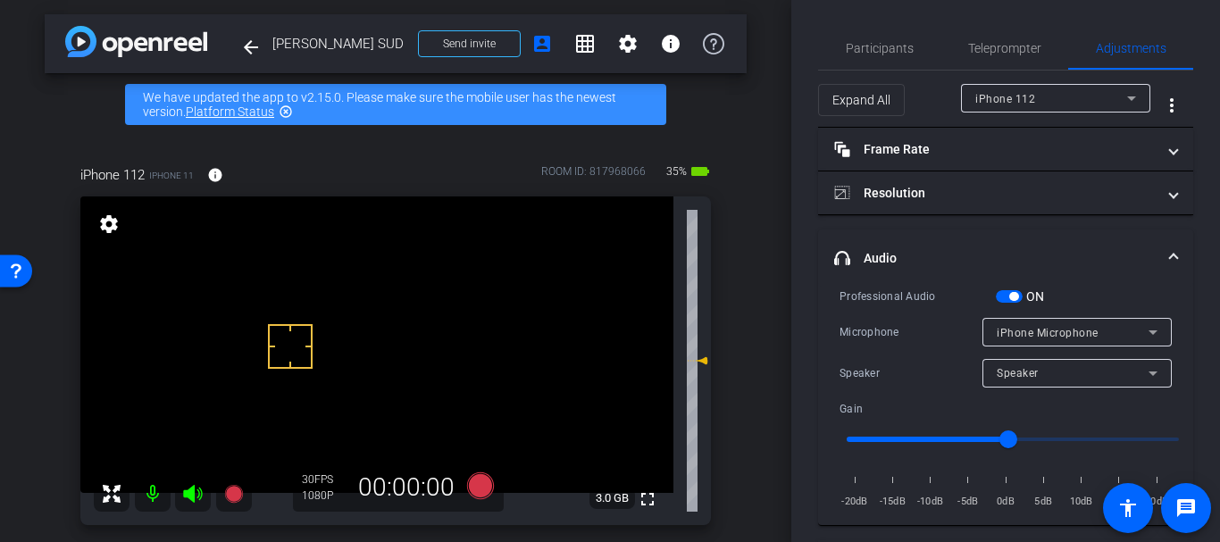
scroll to position [0, 0]
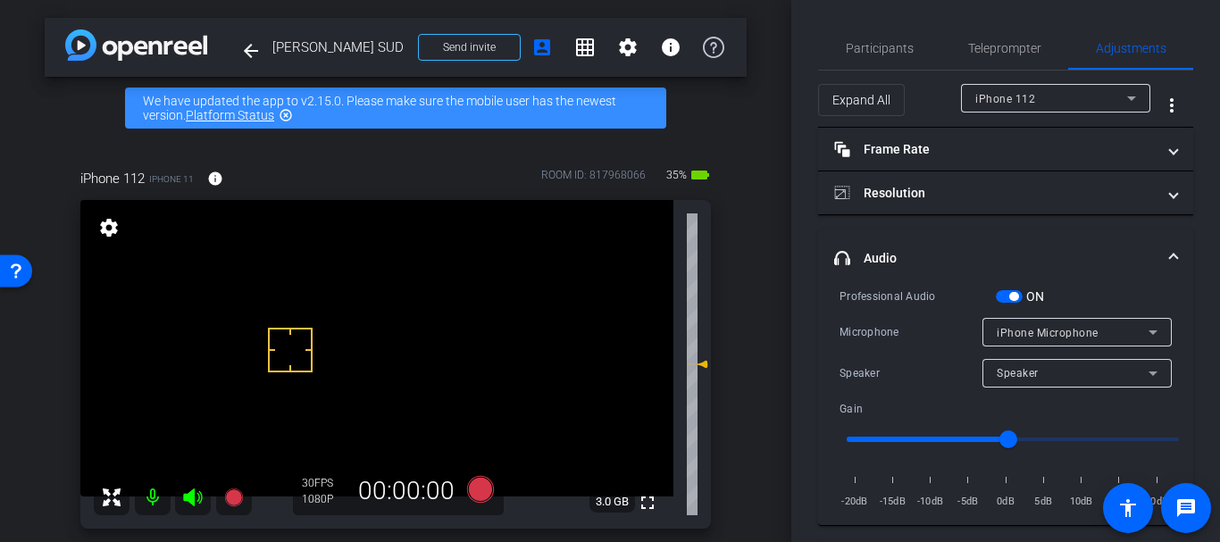
click at [1018, 297] on span "button" at bounding box center [1013, 296] width 9 height 9
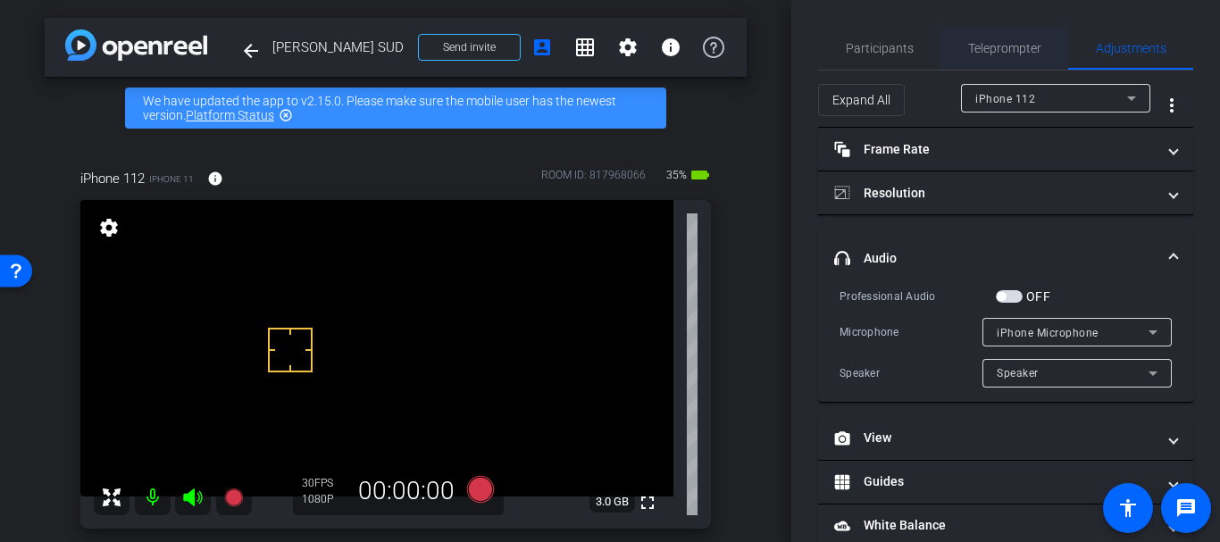
click at [988, 45] on span "Teleprompter" at bounding box center [1004, 48] width 73 height 13
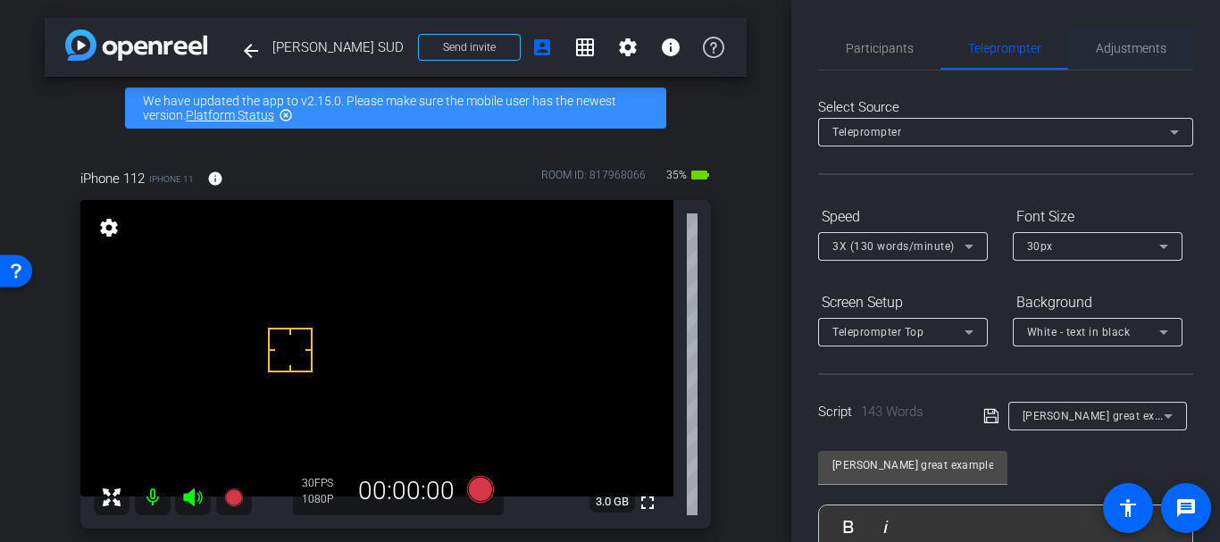
click at [1116, 58] on span "Adjustments" at bounding box center [1131, 48] width 71 height 43
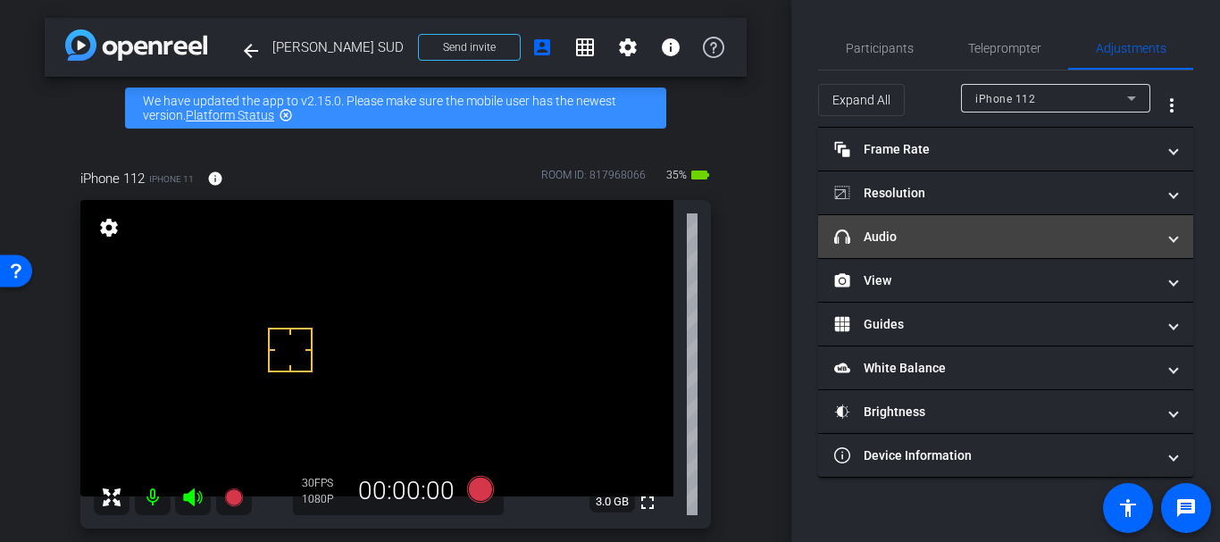
click at [895, 228] on mat-panel-title "headphone icon Audio" at bounding box center [994, 237] width 321 height 19
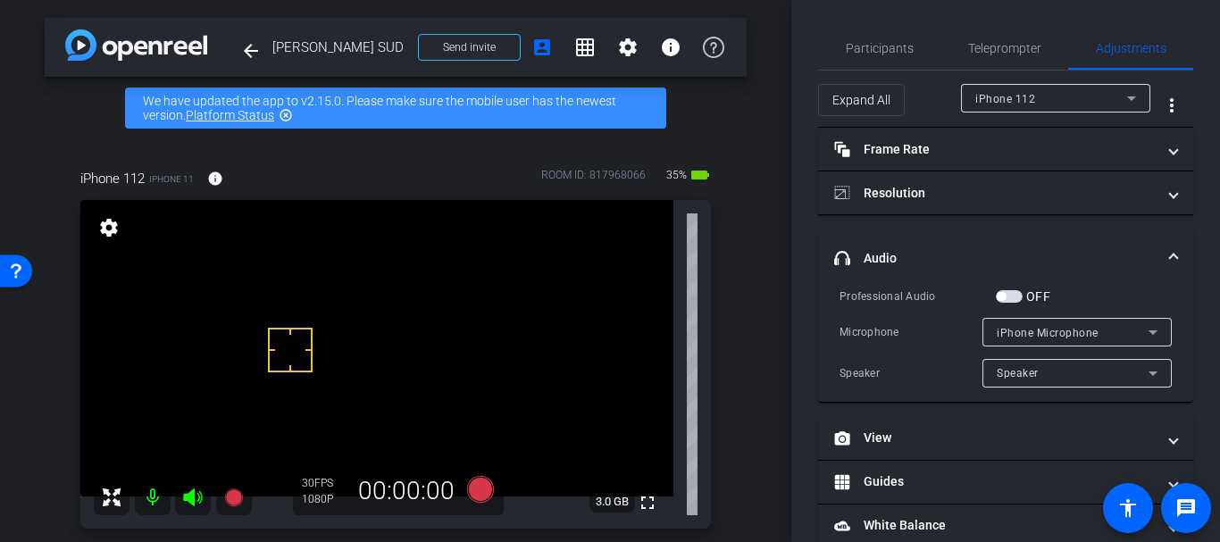
click at [1003, 301] on span "button" at bounding box center [1009, 296] width 27 height 13
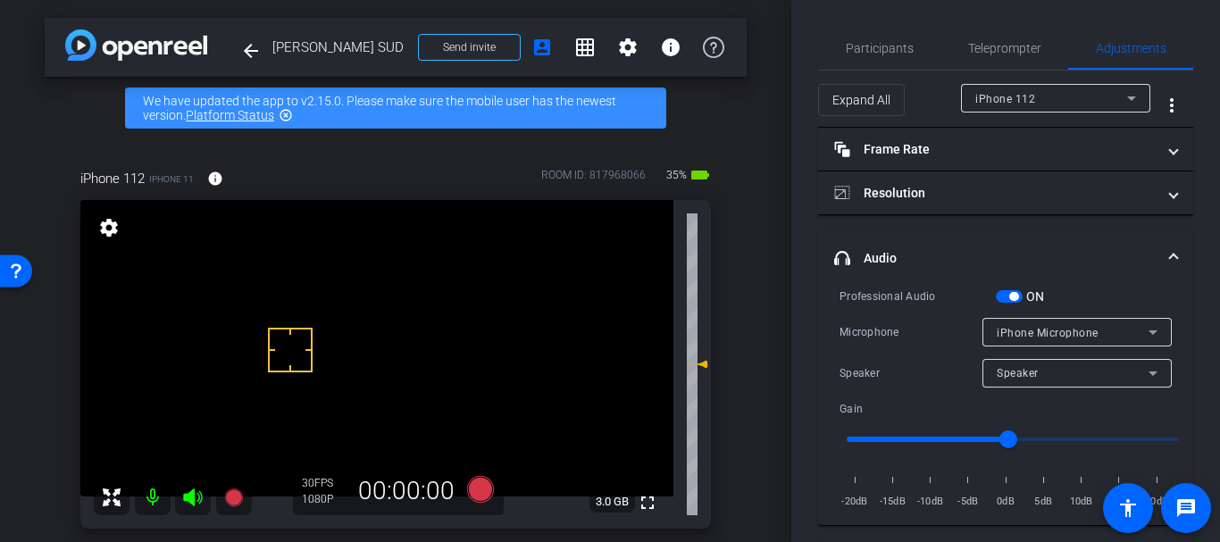
click at [1017, 329] on span "iPhone Microphone" at bounding box center [1048, 333] width 102 height 13
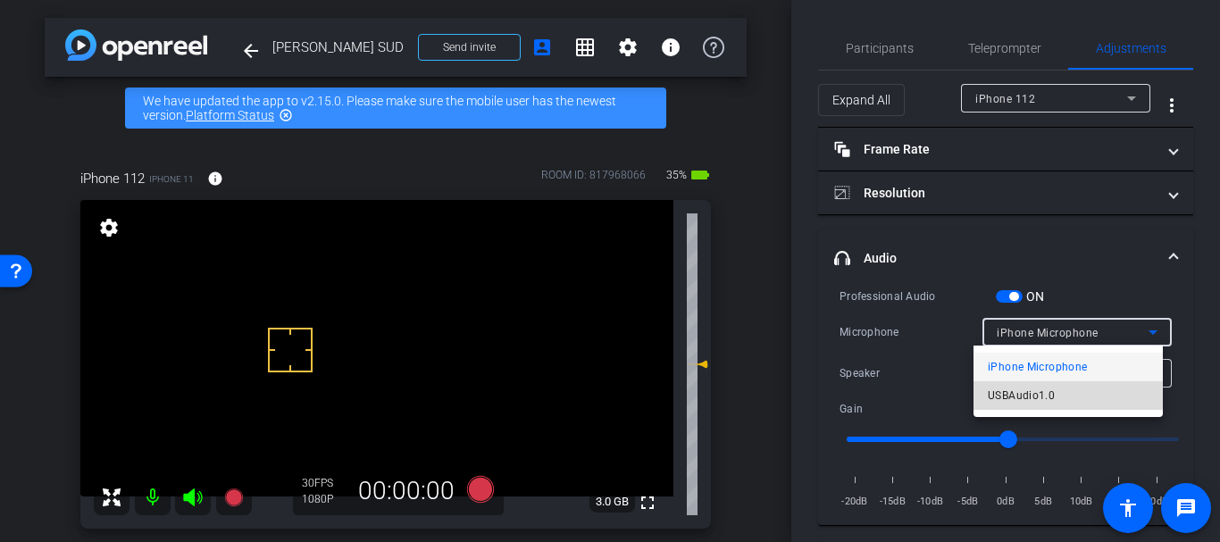
click at [1023, 393] on span "USBAudio1.0" at bounding box center [1021, 395] width 67 height 21
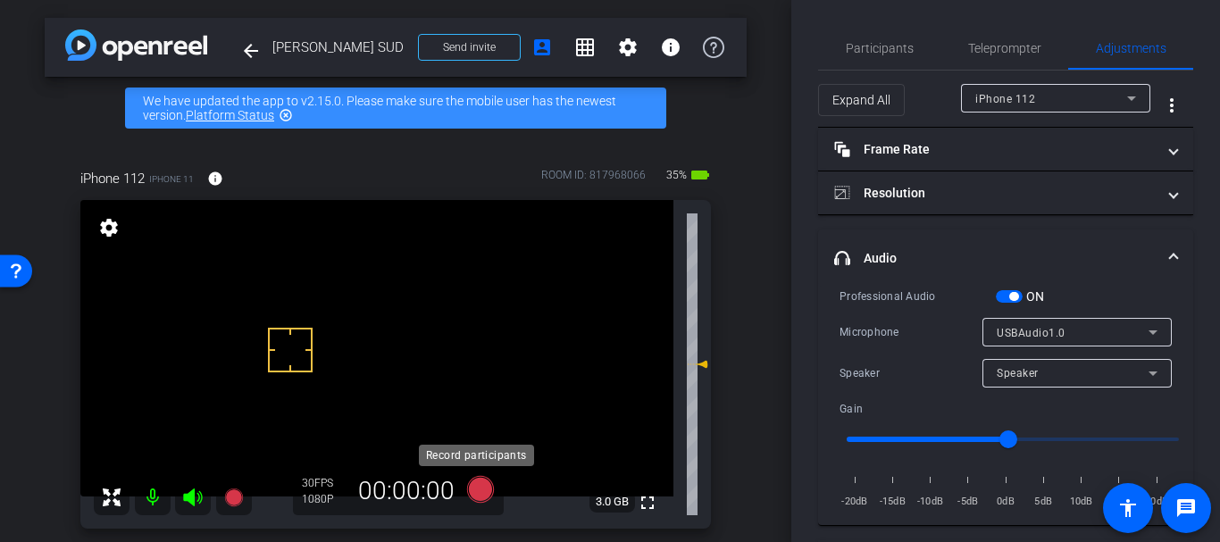
click at [472, 494] on icon at bounding box center [480, 489] width 27 height 27
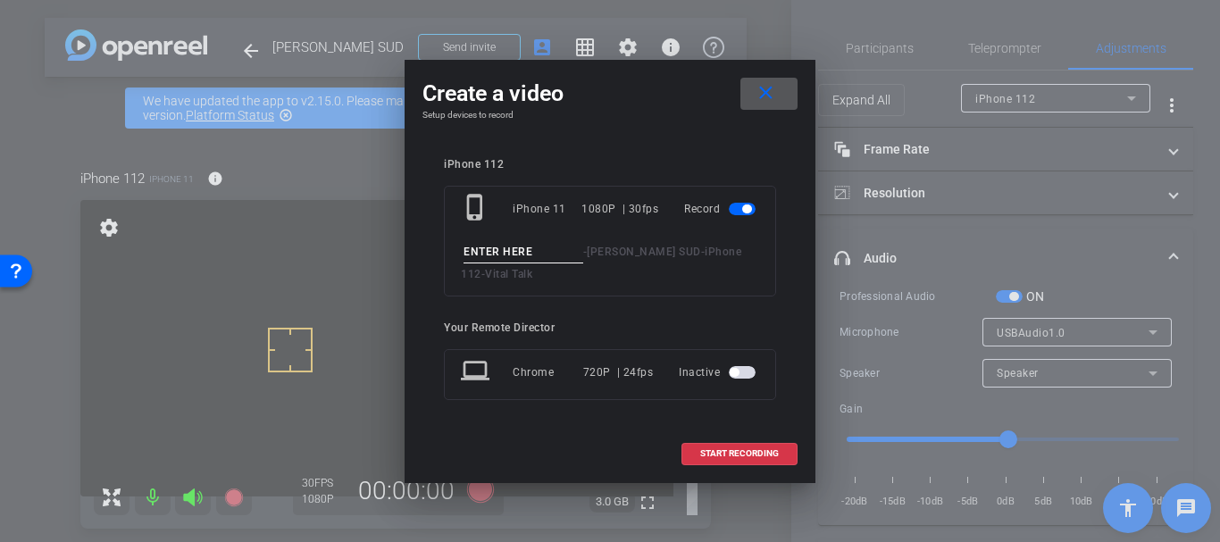
click at [489, 257] on input at bounding box center [523, 252] width 120 height 22
type input "Great example take 3 part 7"
click at [726, 450] on span "START RECORDING" at bounding box center [739, 453] width 79 height 9
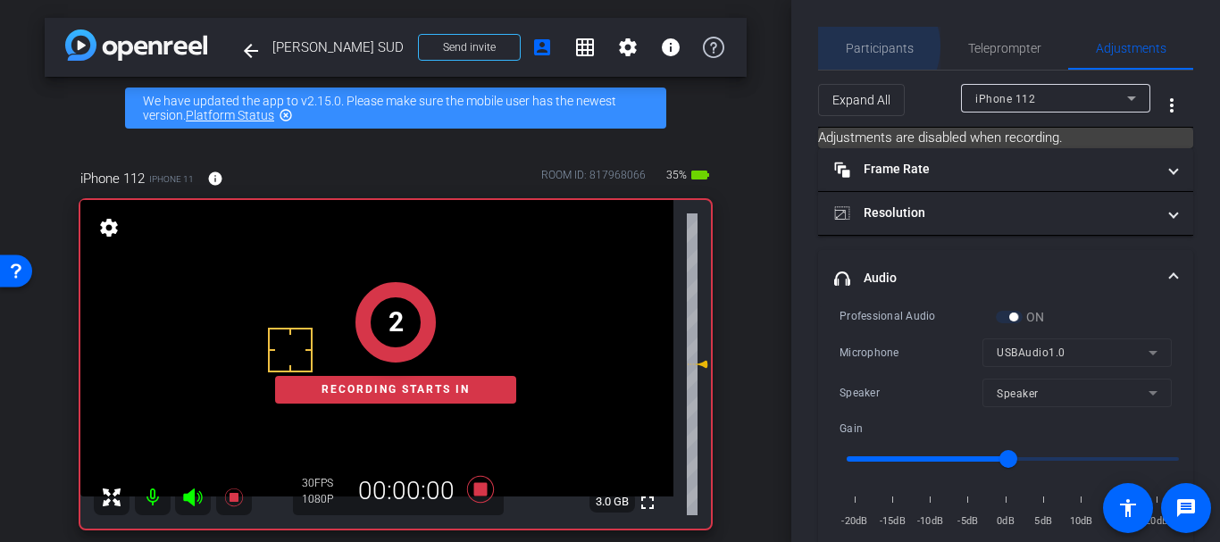
click at [866, 46] on span "Participants" at bounding box center [880, 48] width 68 height 13
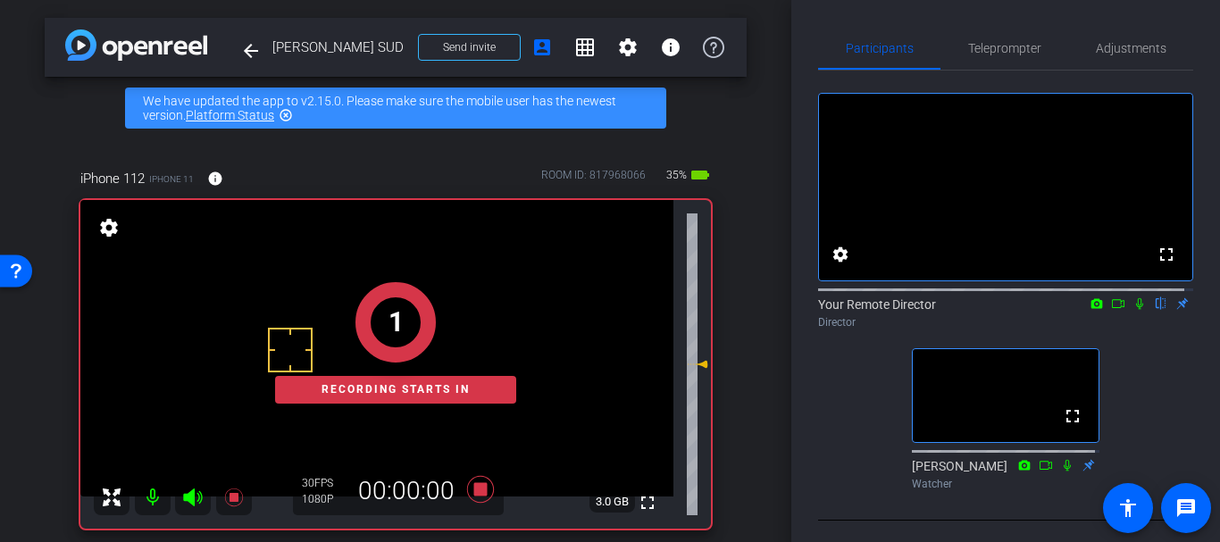
click at [1116, 312] on mat-icon at bounding box center [1117, 304] width 21 height 16
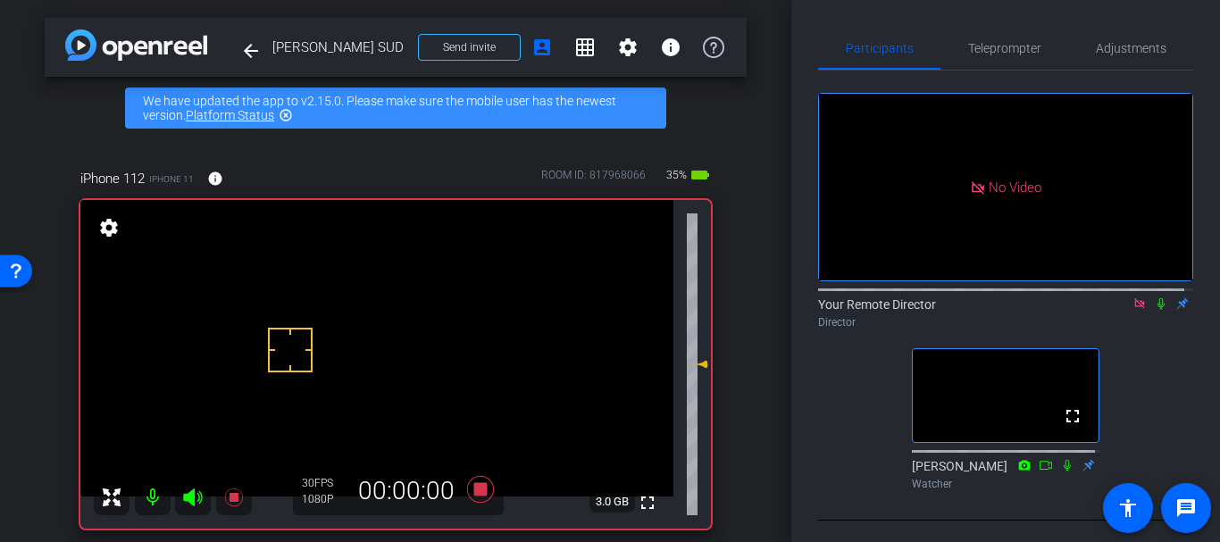
click at [1132, 310] on icon at bounding box center [1139, 303] width 14 height 13
click at [1060, 472] on icon at bounding box center [1067, 465] width 14 height 13
click at [693, 370] on icon at bounding box center [697, 365] width 21 height 21
click at [1104, 71] on div "fullscreen settings Your Remote Director flip Director fullscreen [PERSON_NAME]…" at bounding box center [1005, 284] width 375 height 427
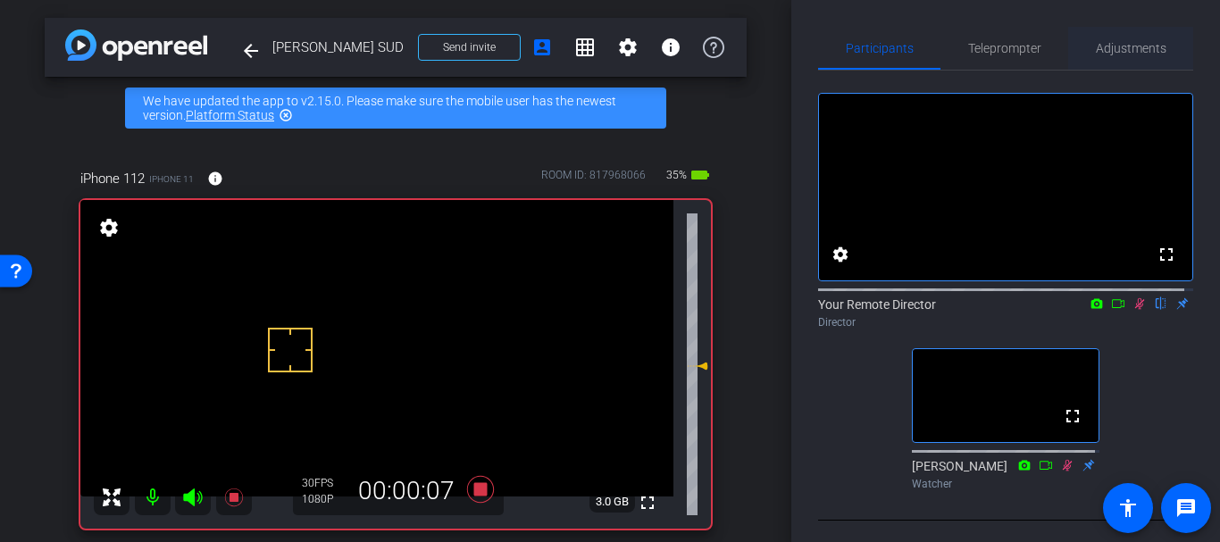
click at [1100, 63] on span "Adjustments" at bounding box center [1131, 48] width 71 height 43
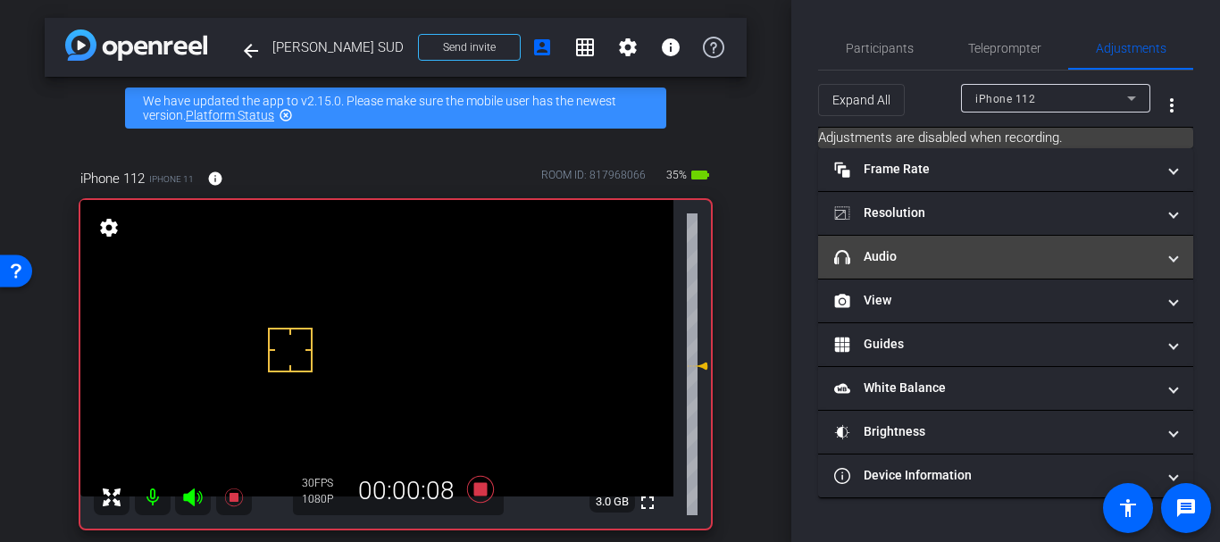
click at [921, 248] on mat-panel-title "headphone icon Audio" at bounding box center [994, 256] width 321 height 19
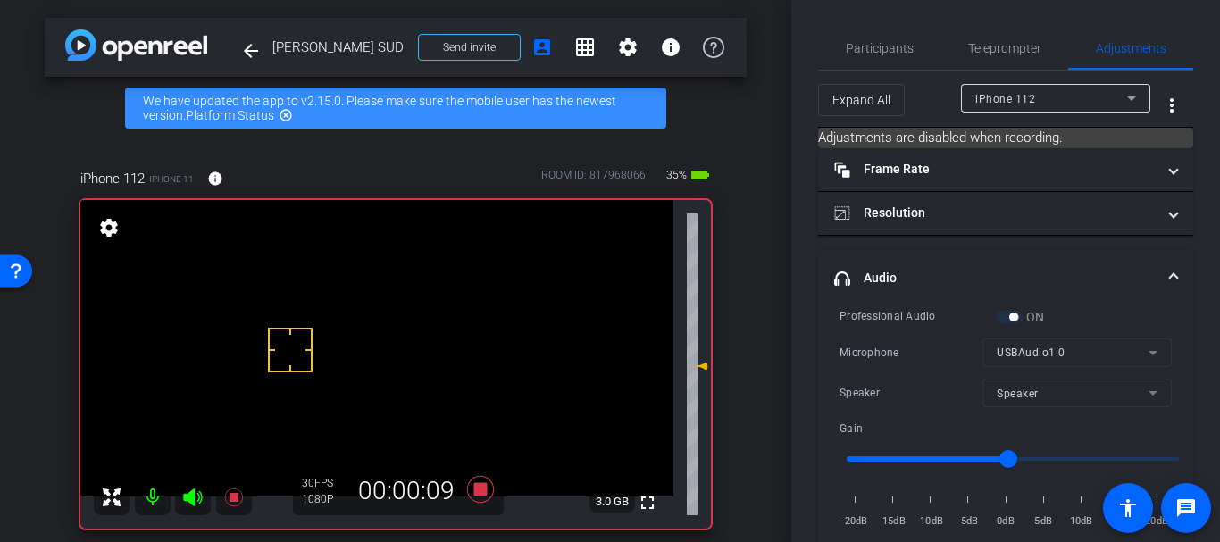
click at [1001, 316] on div "ON" at bounding box center [1020, 317] width 49 height 18
drag, startPoint x: 1006, startPoint y: 338, endPoint x: 1007, endPoint y: 347, distance: 10.0
click at [1006, 343] on mat-form-field "USBAudio1.0" at bounding box center [1076, 352] width 189 height 29
click at [1008, 354] on mat-form-field "USBAudio1.0" at bounding box center [1076, 352] width 189 height 29
drag, startPoint x: 1011, startPoint y: 393, endPoint x: 998, endPoint y: 439, distance: 48.1
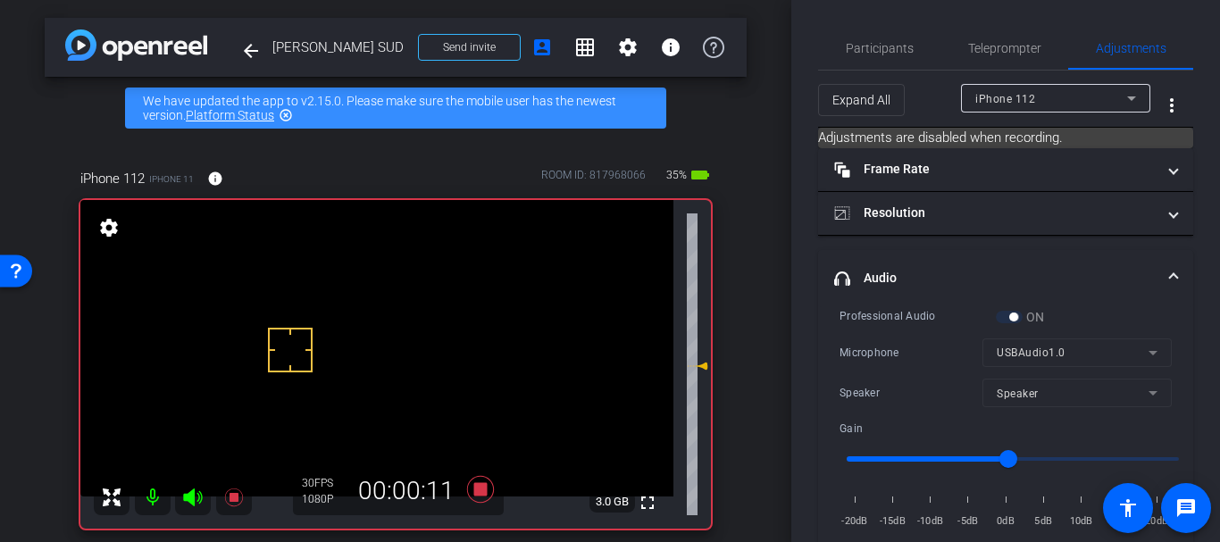
click at [1011, 397] on mat-form-field "Speaker" at bounding box center [1076, 393] width 189 height 29
drag, startPoint x: 998, startPoint y: 466, endPoint x: 1111, endPoint y: 458, distance: 112.8
click at [1111, 458] on input "range" at bounding box center [1013, 458] width 370 height 39
drag, startPoint x: 1111, startPoint y: 458, endPoint x: 1000, endPoint y: 456, distance: 110.7
type input "-1"
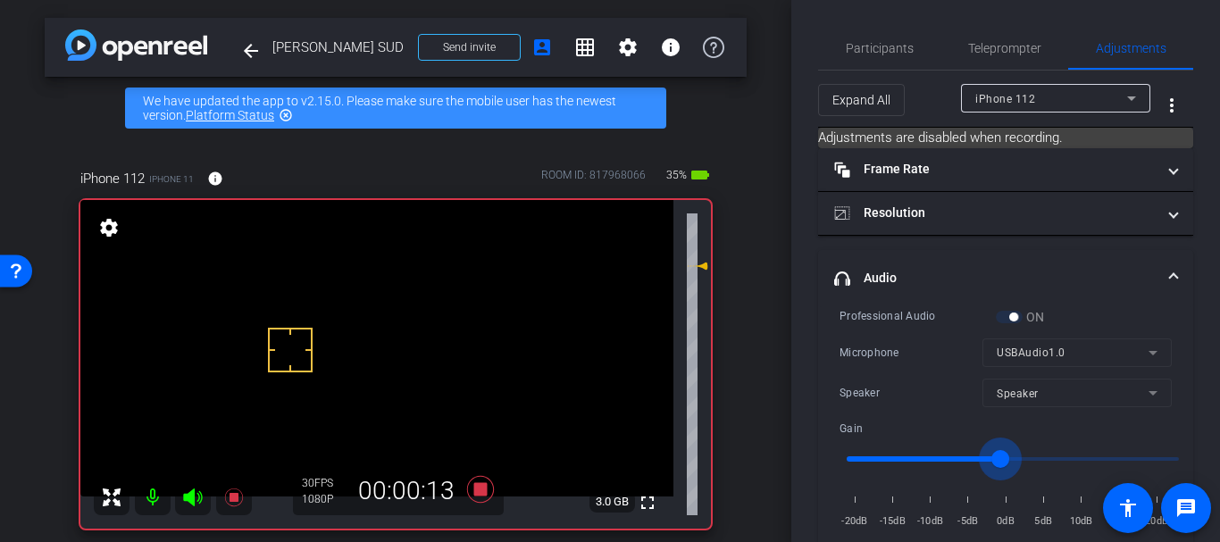
click at [1000, 456] on input "range" at bounding box center [1013, 458] width 370 height 39
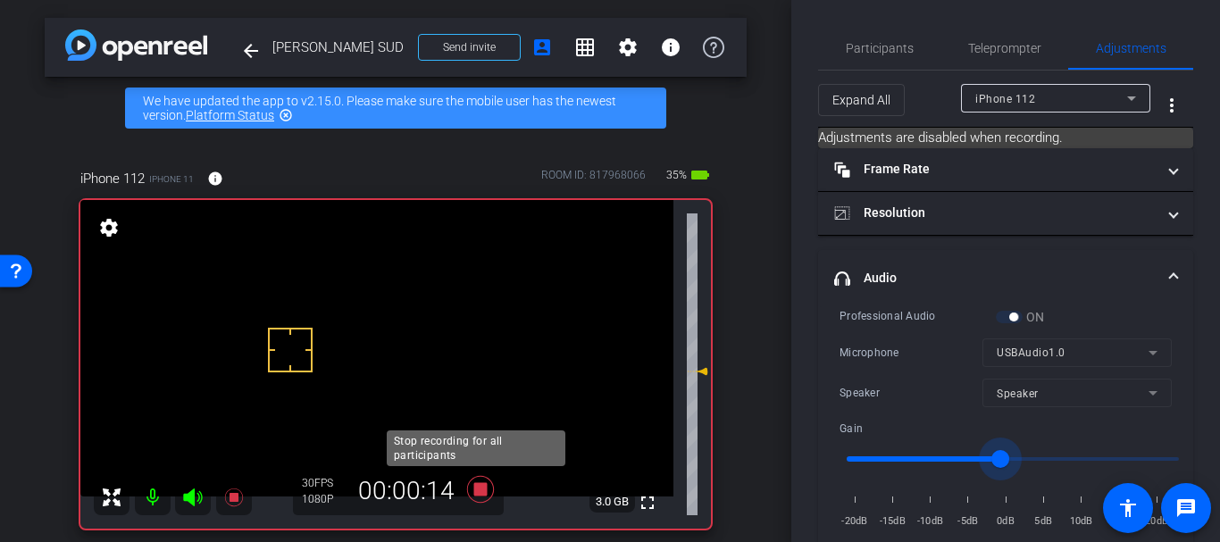
drag, startPoint x: 467, startPoint y: 498, endPoint x: 476, endPoint y: 497, distance: 9.0
click at [476, 497] on icon at bounding box center [480, 489] width 43 height 32
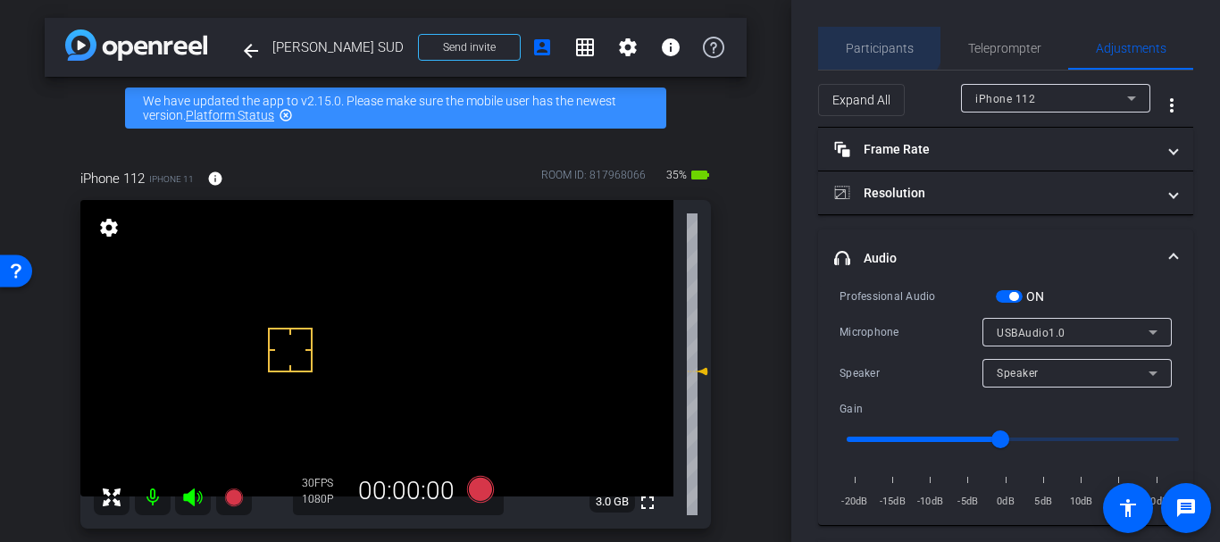
click at [867, 29] on span "Participants" at bounding box center [880, 48] width 68 height 43
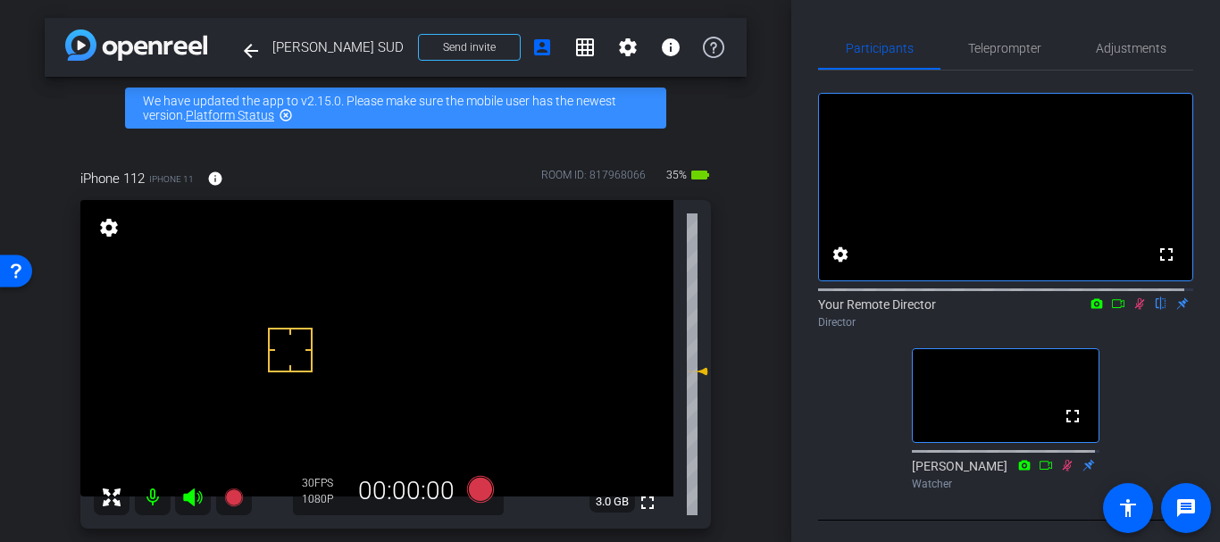
click at [1135, 310] on icon at bounding box center [1140, 304] width 10 height 12
click at [1096, 38] on span "Adjustments" at bounding box center [1131, 48] width 71 height 43
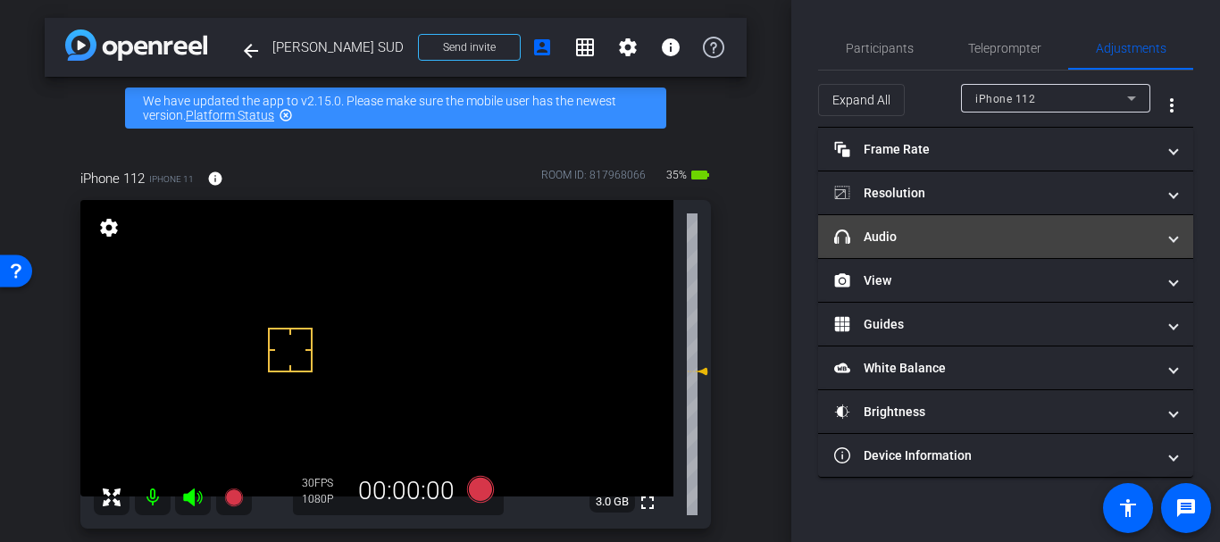
drag, startPoint x: 971, startPoint y: 235, endPoint x: 972, endPoint y: 246, distance: 10.9
click at [971, 234] on mat-panel-title "headphone icon Audio" at bounding box center [994, 237] width 321 height 19
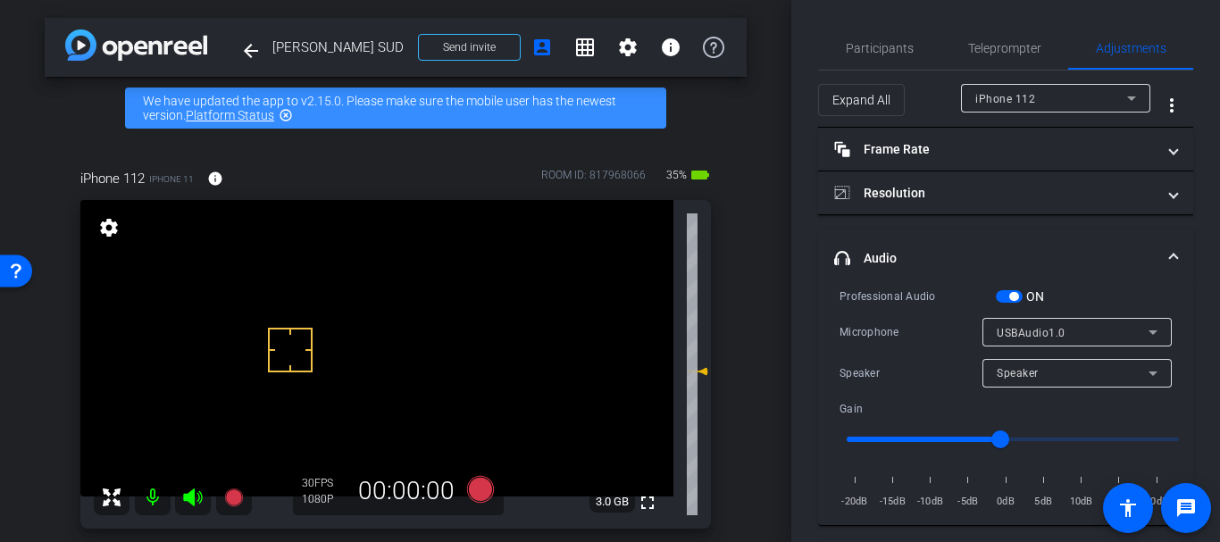
click at [1007, 296] on span "button" at bounding box center [1009, 296] width 27 height 13
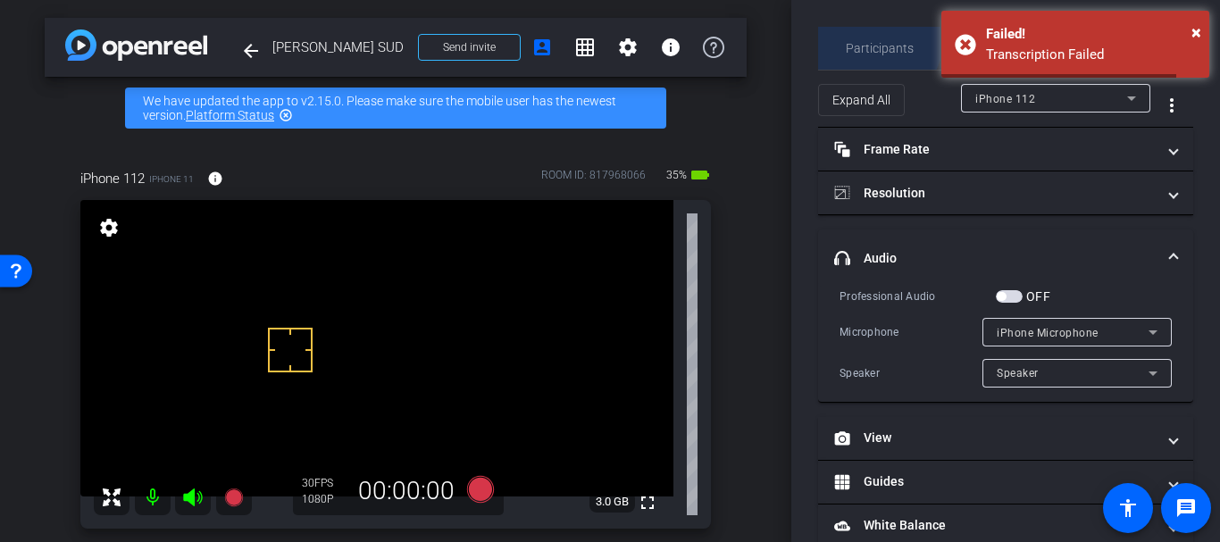
click at [856, 33] on span "Participants" at bounding box center [880, 48] width 68 height 43
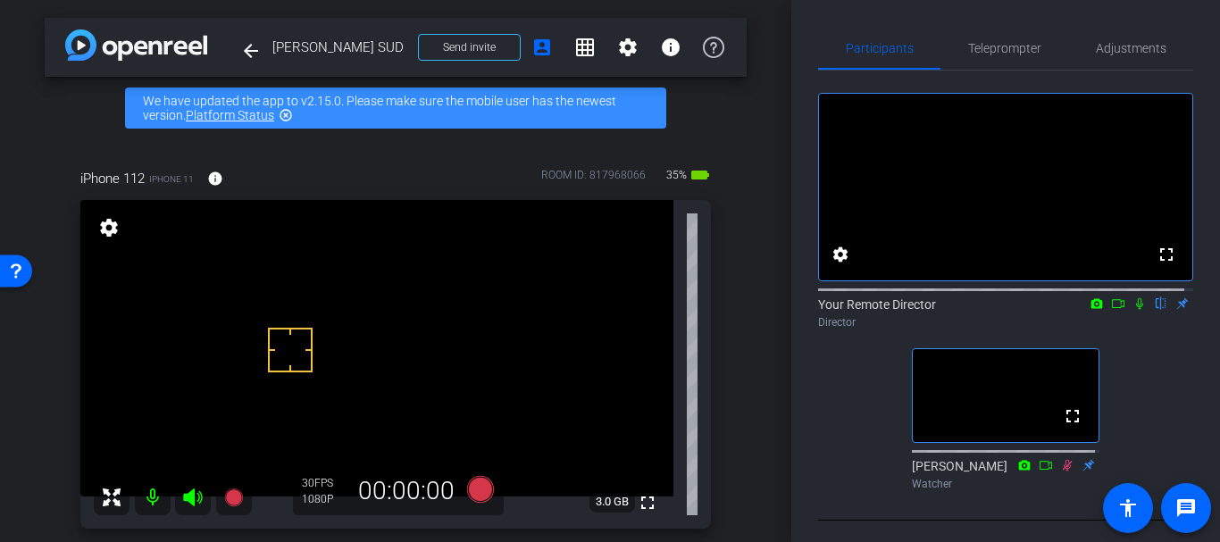
click at [764, 295] on div "arrow_back [PERSON_NAME] SUD Back to project Send invite account_box grid_on se…" at bounding box center [395, 271] width 791 height 542
click at [759, 299] on div "arrow_back [PERSON_NAME] SUD Back to project Send invite account_box grid_on se…" at bounding box center [395, 271] width 791 height 542
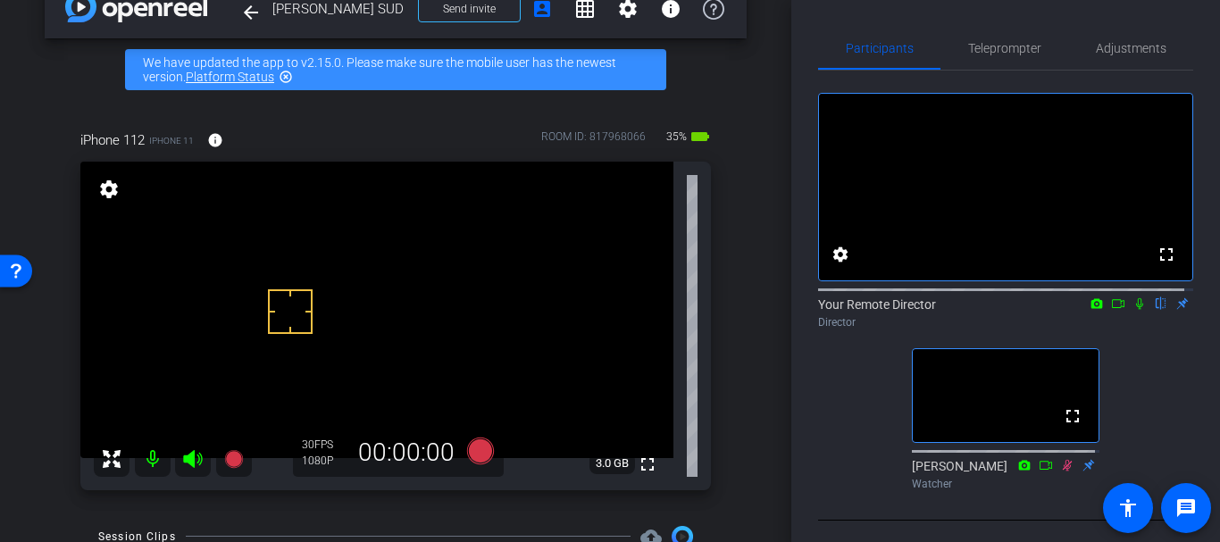
scroll to position [71, 0]
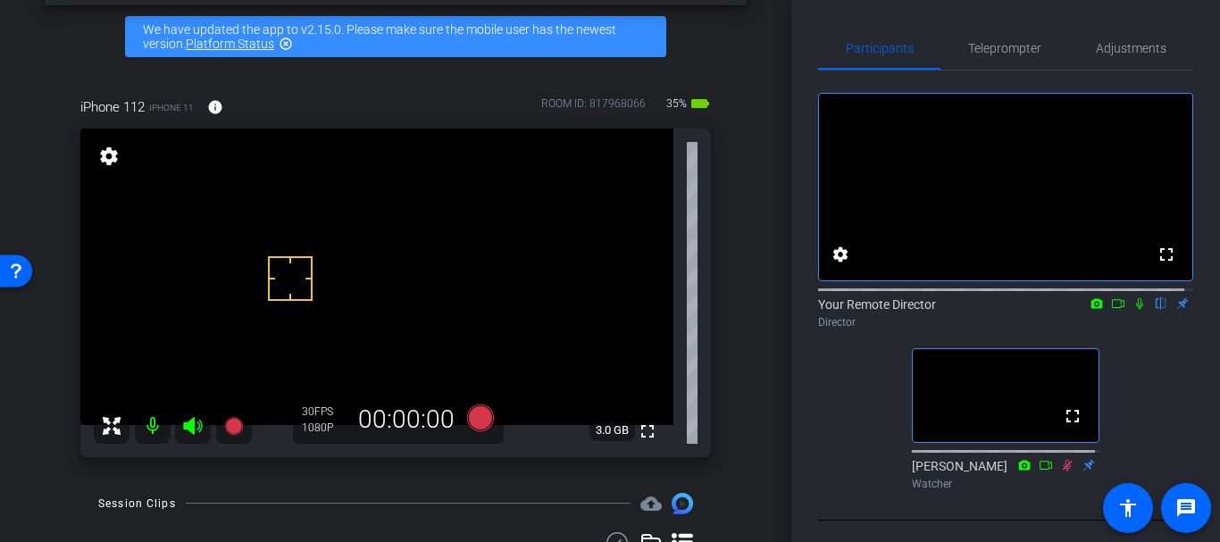
click at [769, 315] on div "arrow_back [PERSON_NAME] SUD Back to project Send invite account_box grid_on se…" at bounding box center [395, 200] width 791 height 542
click at [1136, 63] on span "Adjustments" at bounding box center [1131, 48] width 71 height 43
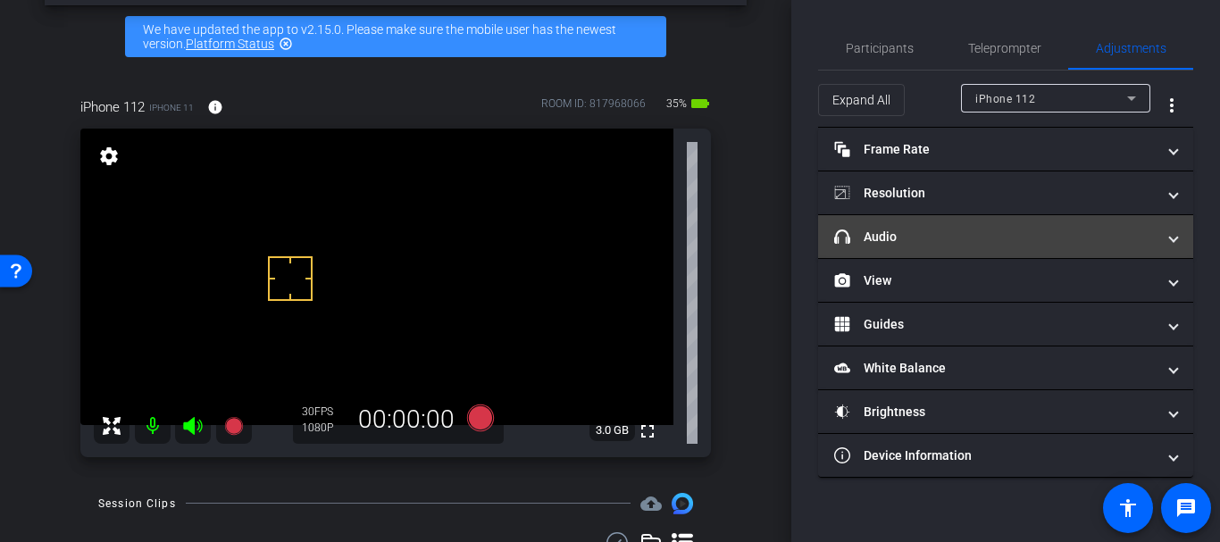
click at [956, 228] on mat-panel-title "headphone icon Audio" at bounding box center [994, 237] width 321 height 19
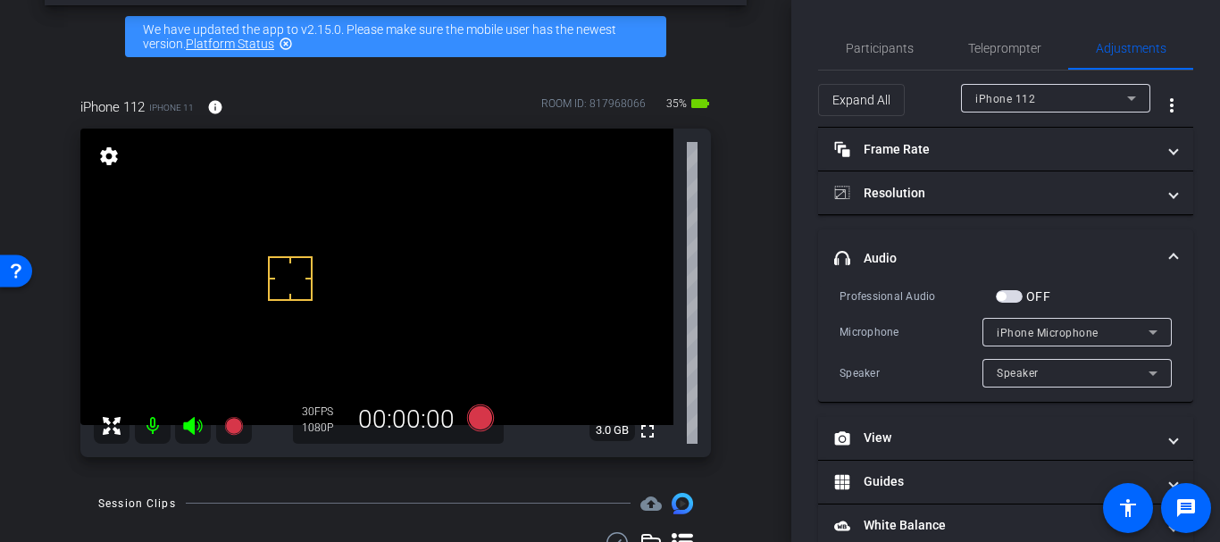
click at [997, 332] on span "iPhone Microphone" at bounding box center [1048, 333] width 102 height 13
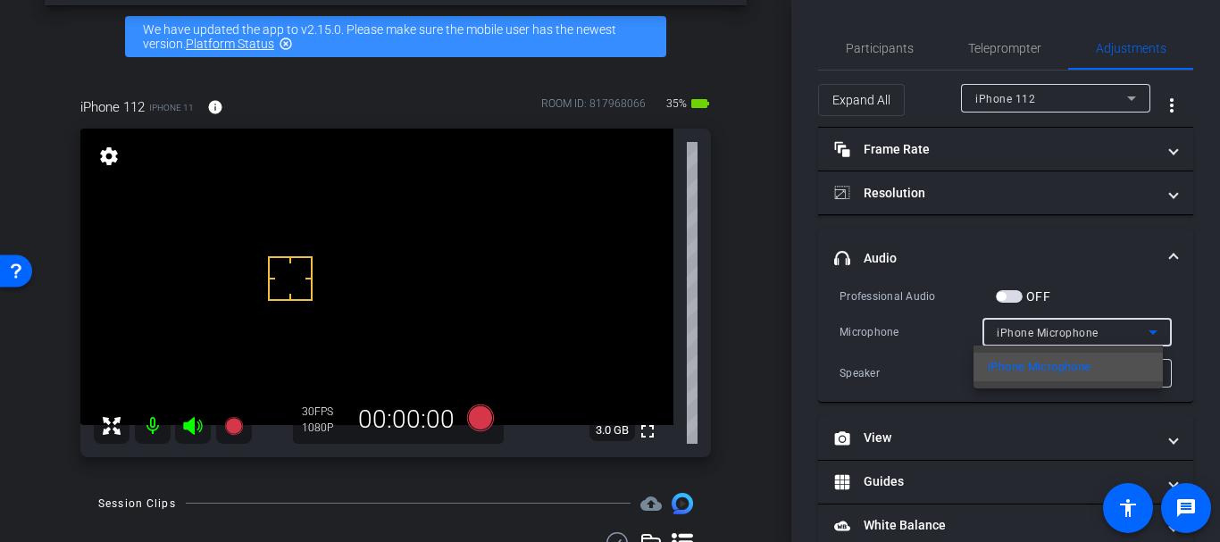
click at [995, 332] on div at bounding box center [610, 271] width 1220 height 542
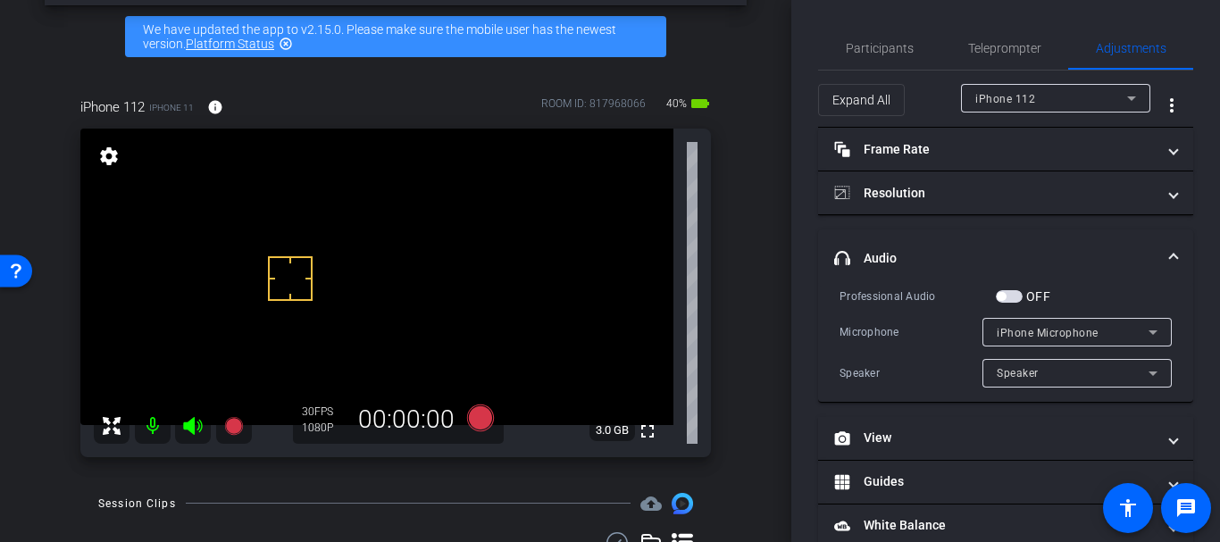
click at [983, 326] on div "iPhone Microphone" at bounding box center [1076, 332] width 189 height 29
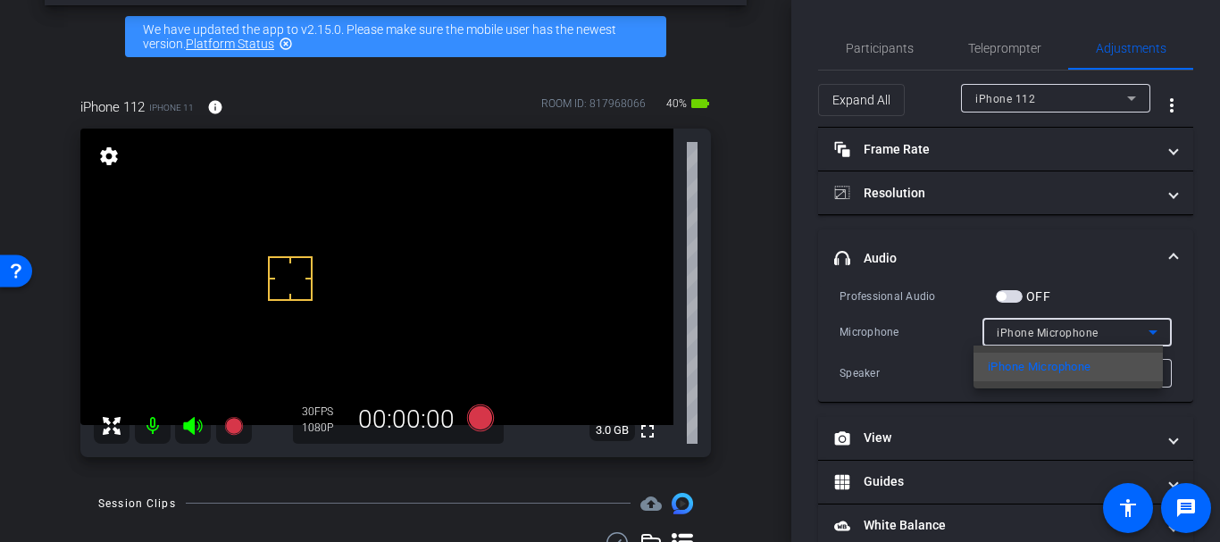
click at [983, 326] on div at bounding box center [610, 271] width 1220 height 542
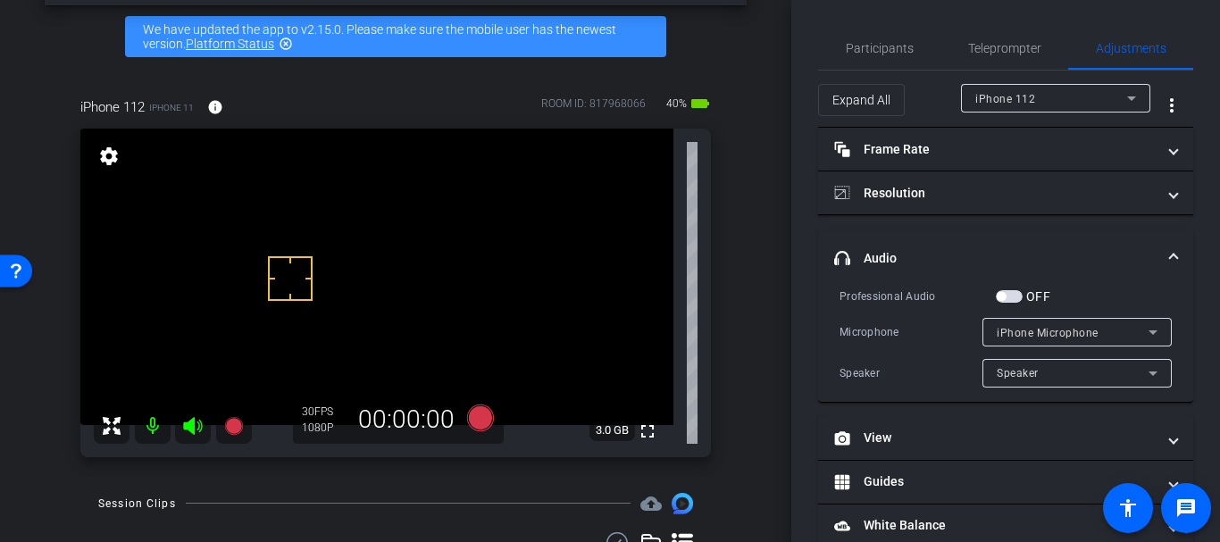
click at [989, 388] on div at bounding box center [1076, 398] width 189 height 20
click at [997, 377] on span "Speaker" at bounding box center [1018, 373] width 42 height 13
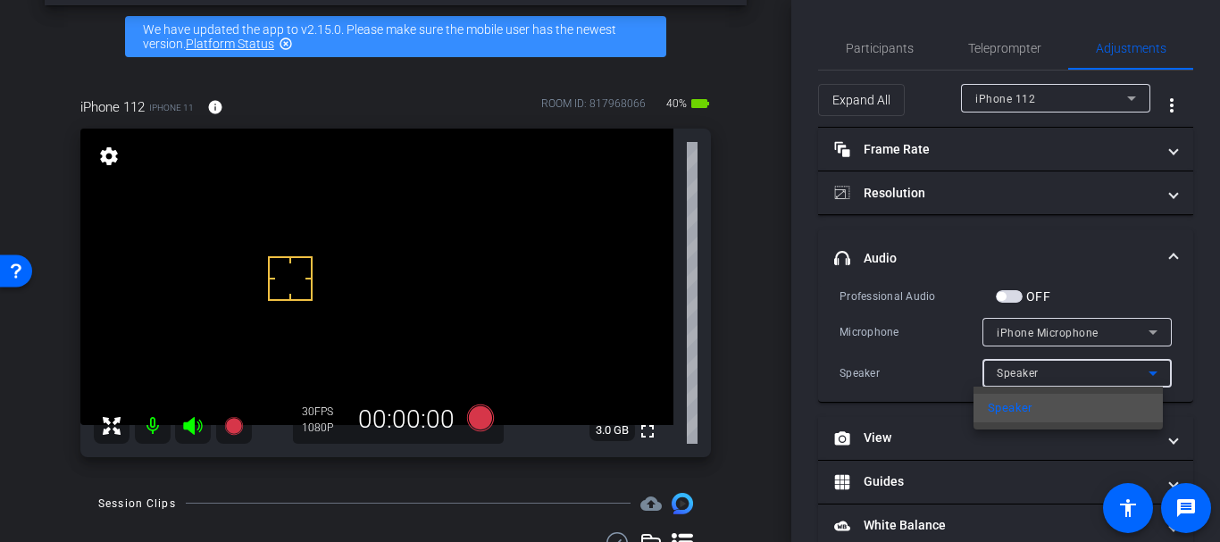
click at [988, 377] on div at bounding box center [610, 271] width 1220 height 542
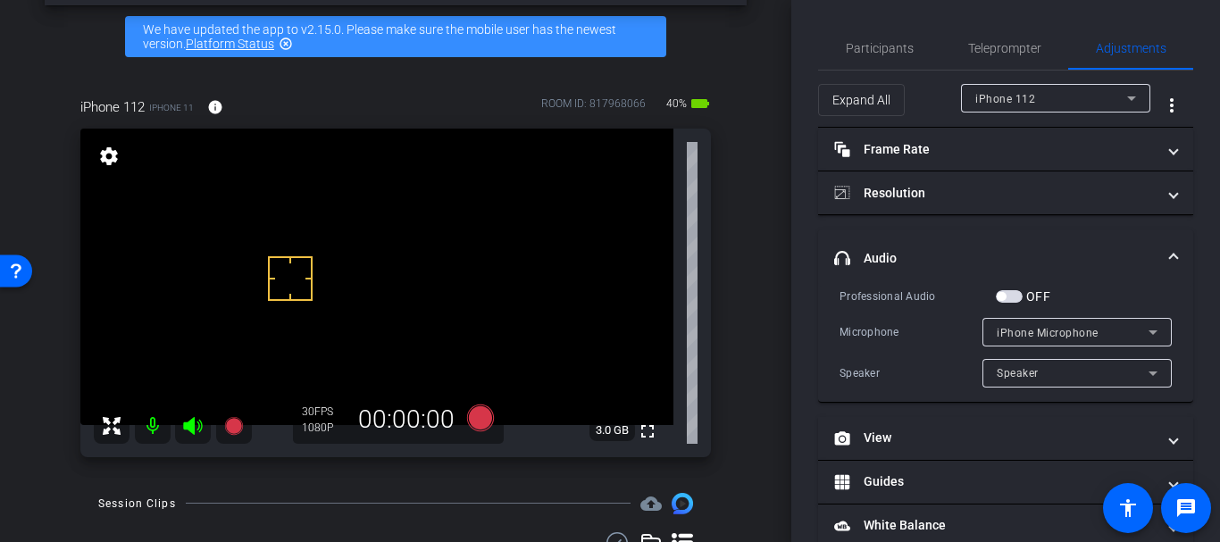
click at [987, 342] on div "iPhone Microphone" at bounding box center [1076, 332] width 189 height 29
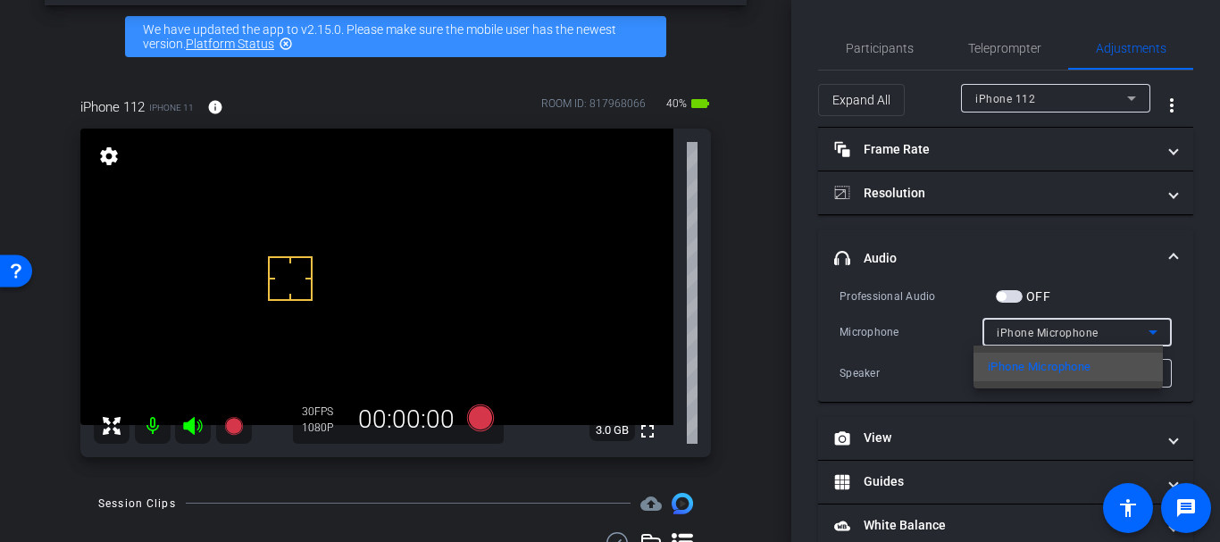
click at [988, 332] on div at bounding box center [610, 271] width 1220 height 542
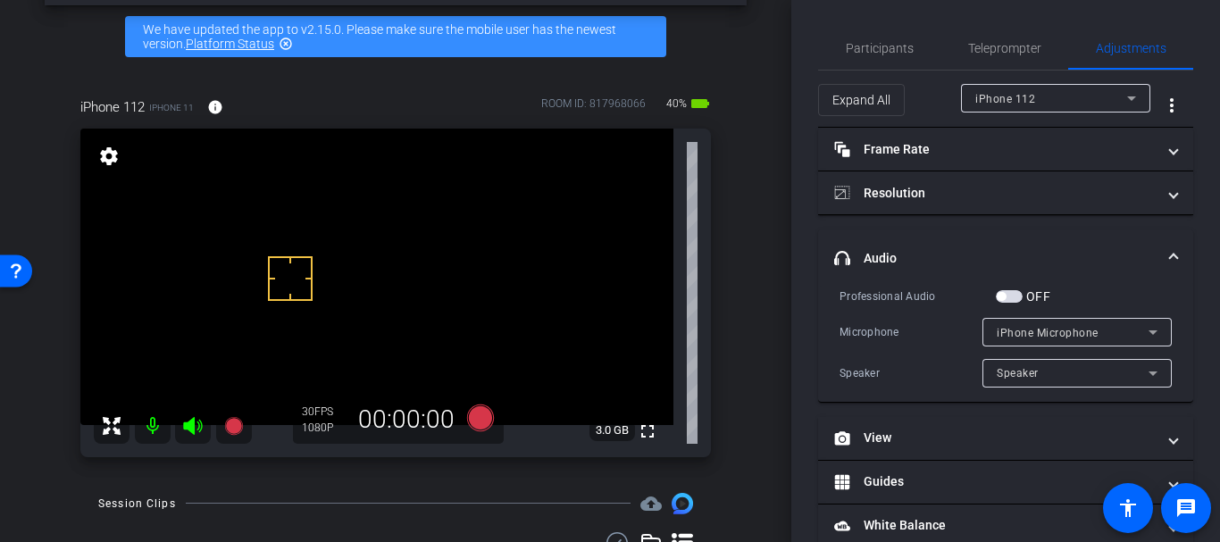
click at [1002, 292] on span "button" at bounding box center [1001, 296] width 9 height 9
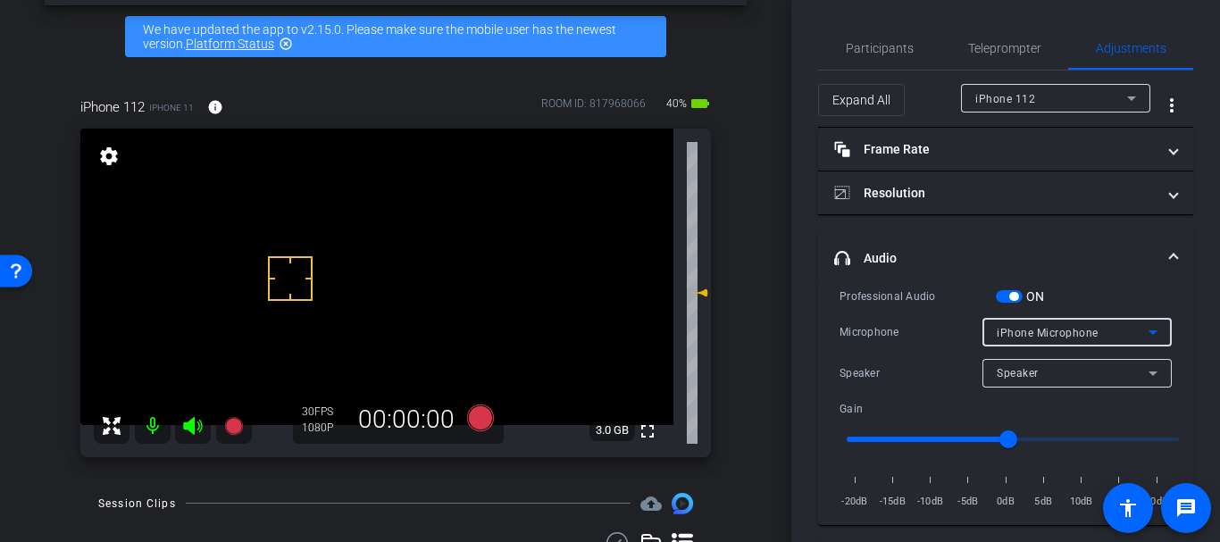
click at [997, 336] on span "iPhone Microphone" at bounding box center [1048, 333] width 102 height 13
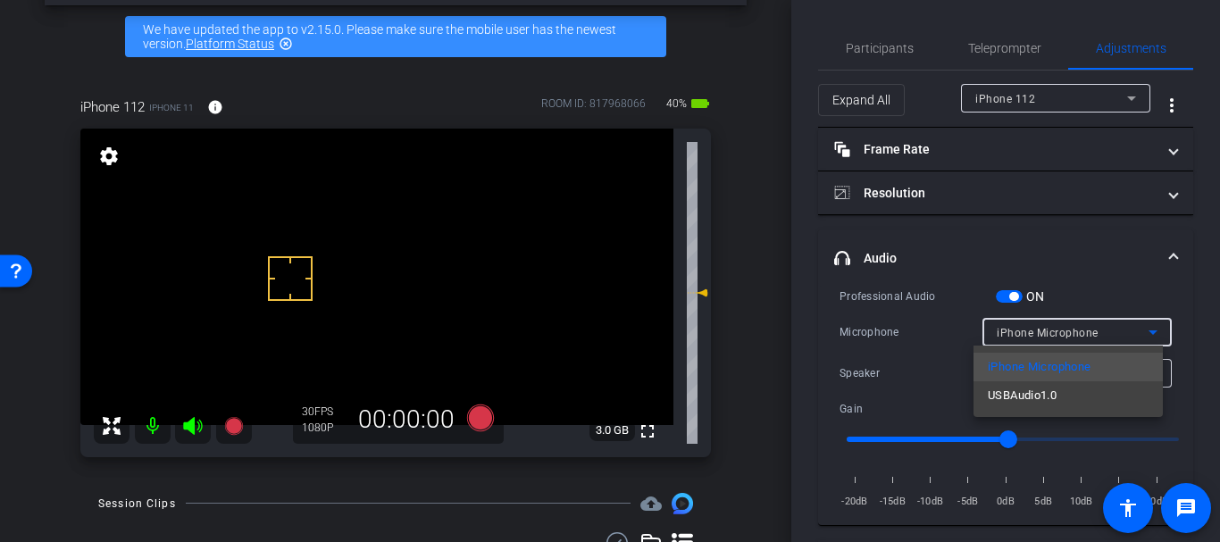
click at [1004, 388] on span "USBAudio1.0" at bounding box center [1022, 395] width 69 height 21
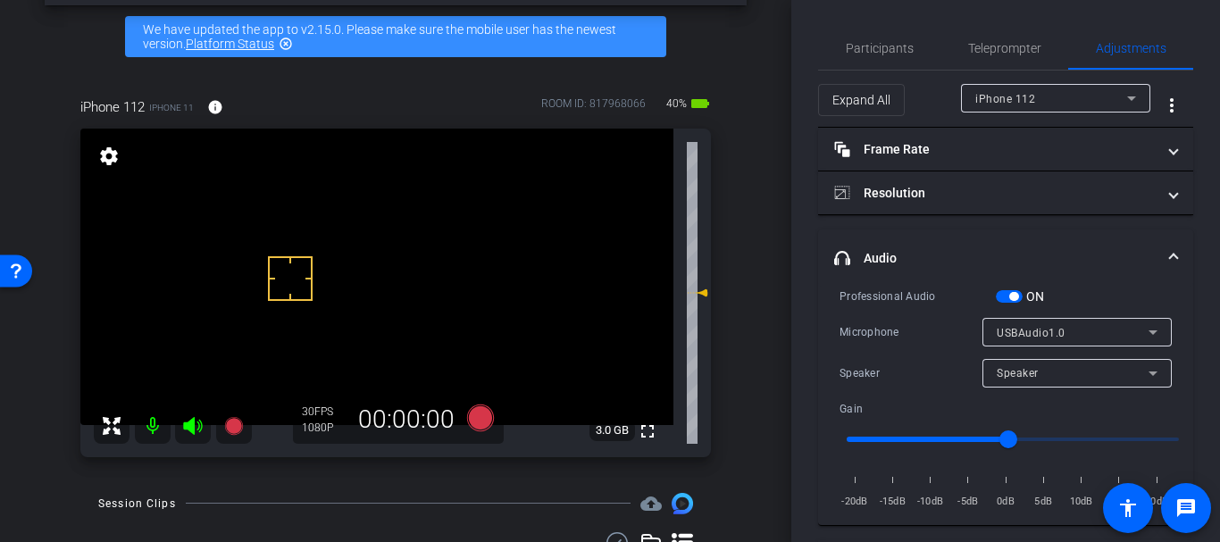
click at [1013, 292] on span "button" at bounding box center [1013, 296] width 9 height 9
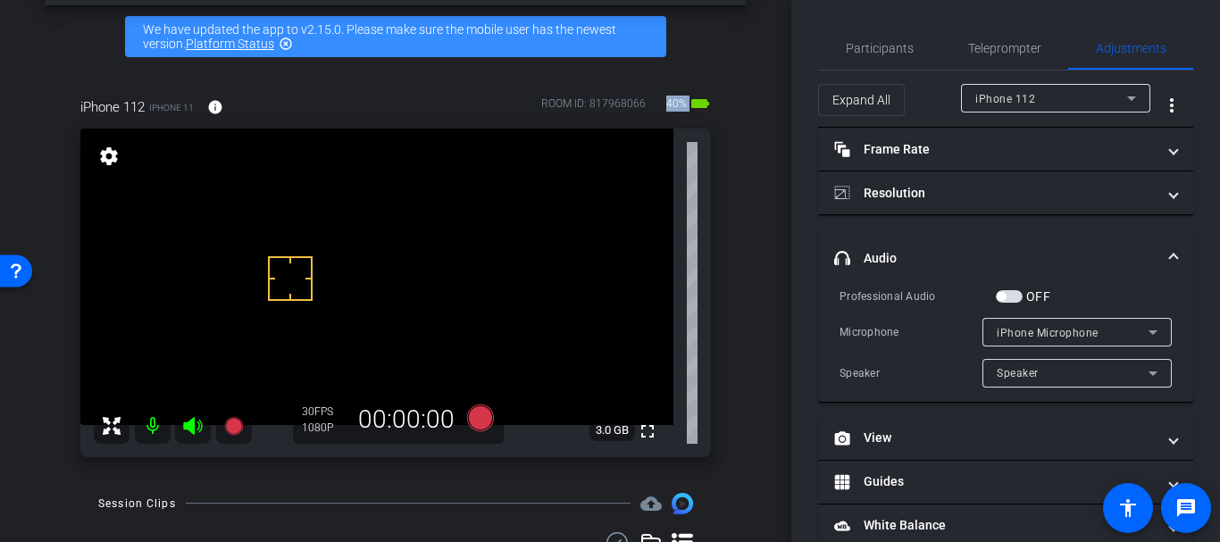
drag, startPoint x: 659, startPoint y: 104, endPoint x: 694, endPoint y: 110, distance: 35.4
click at [694, 110] on div "40% battery_std" at bounding box center [687, 107] width 47 height 29
click at [759, 210] on div "arrow_back [PERSON_NAME] SUD Back to project Send invite account_box grid_on se…" at bounding box center [395, 200] width 791 height 542
click at [1020, 344] on div "iPhone Microphone" at bounding box center [1077, 332] width 161 height 29
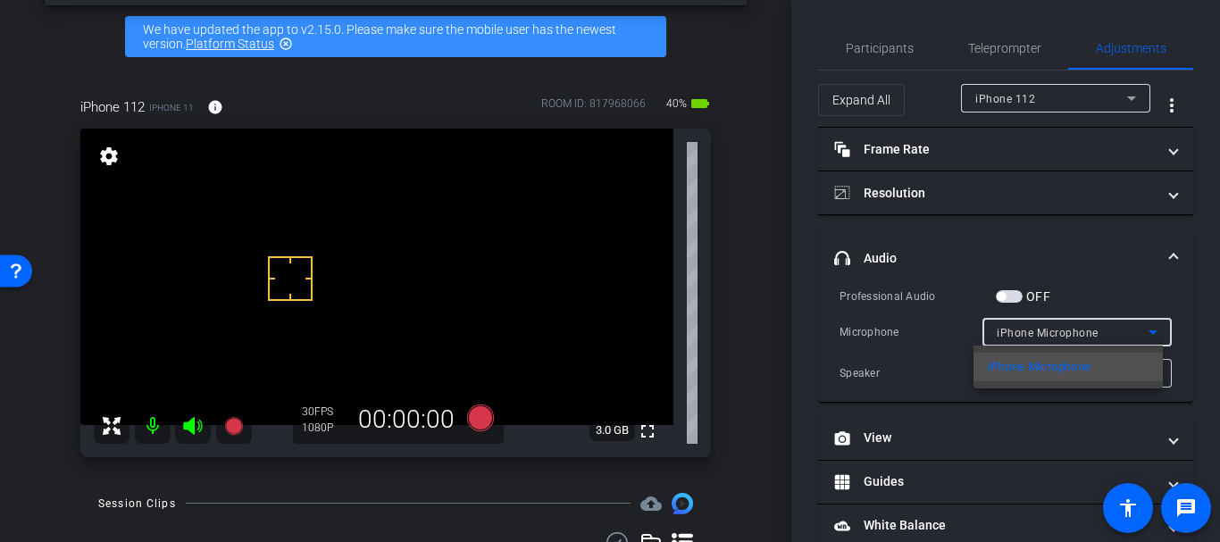
click at [1015, 333] on div at bounding box center [610, 271] width 1220 height 542
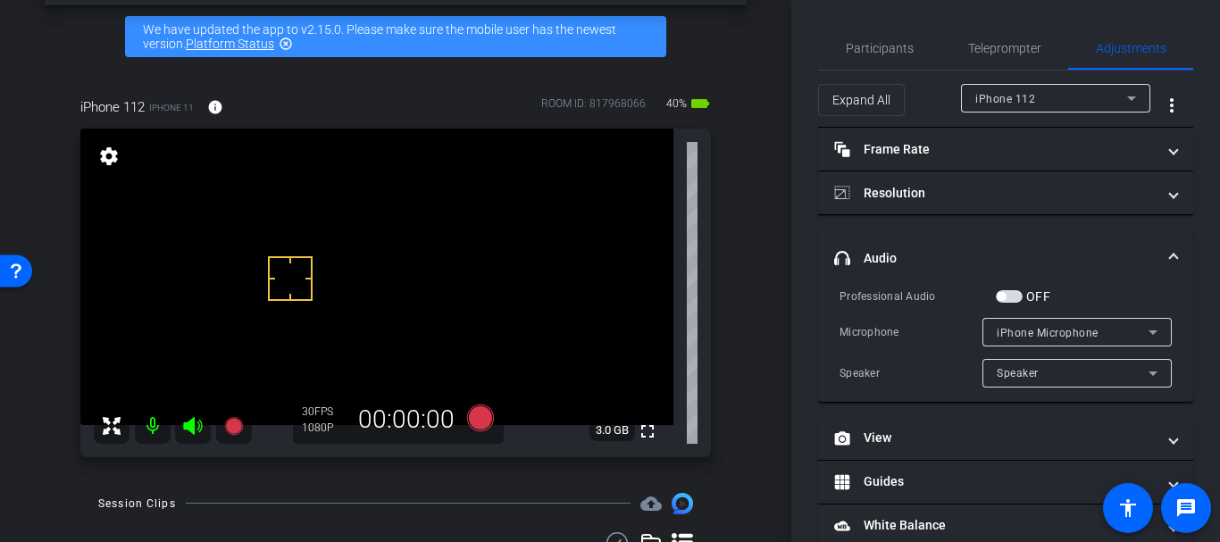
drag, startPoint x: 1018, startPoint y: 347, endPoint x: 1021, endPoint y: 375, distance: 27.8
click at [1021, 360] on div "Professional Audio OFF Microphone iPhone Microphone Speaker Speaker" at bounding box center [1005, 337] width 332 height 101
click at [1021, 375] on span "Speaker" at bounding box center [1018, 373] width 42 height 13
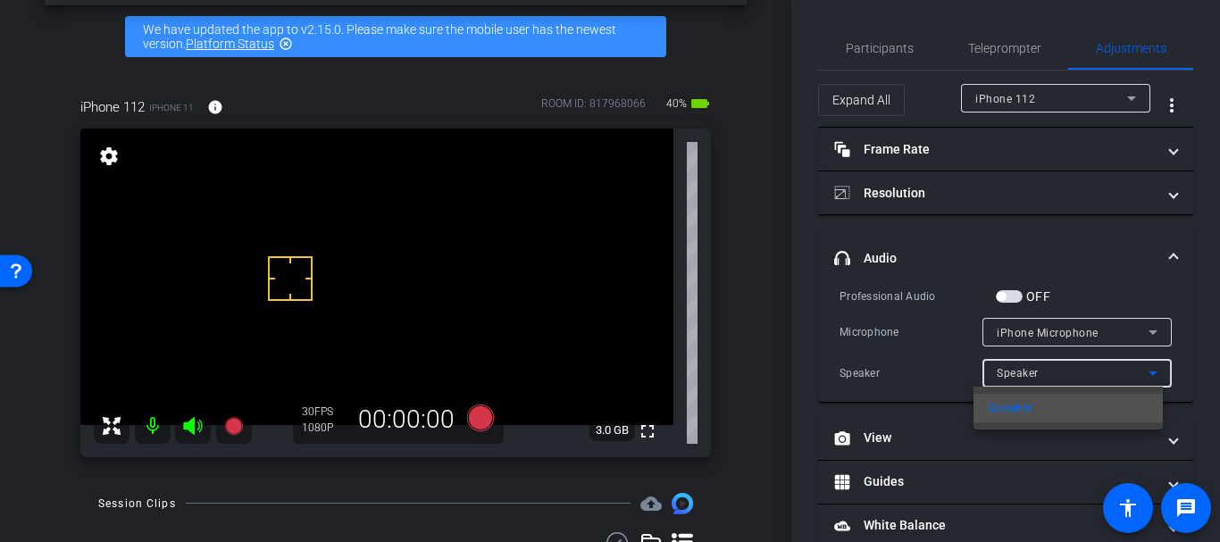
click at [1021, 375] on div at bounding box center [610, 271] width 1220 height 542
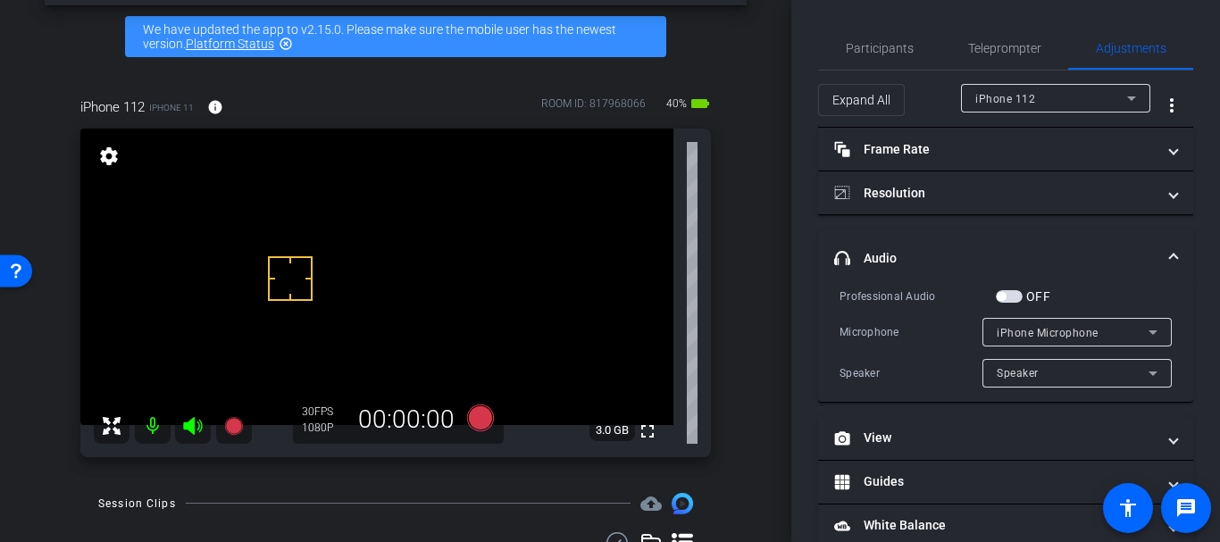
click at [1022, 327] on span "iPhone Microphone" at bounding box center [1048, 333] width 102 height 13
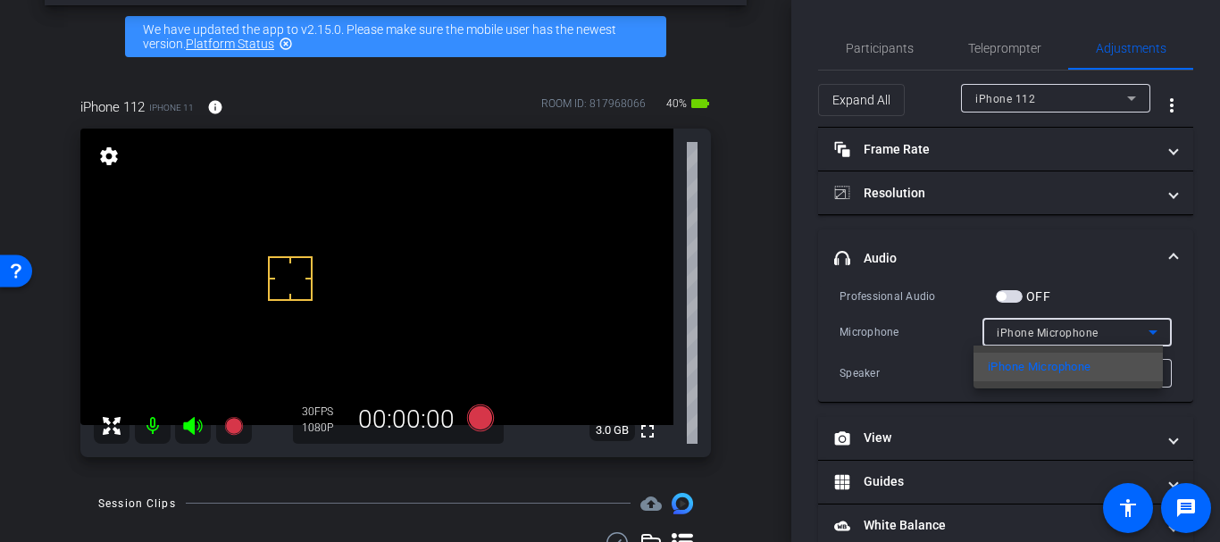
click at [1019, 328] on div at bounding box center [610, 271] width 1220 height 542
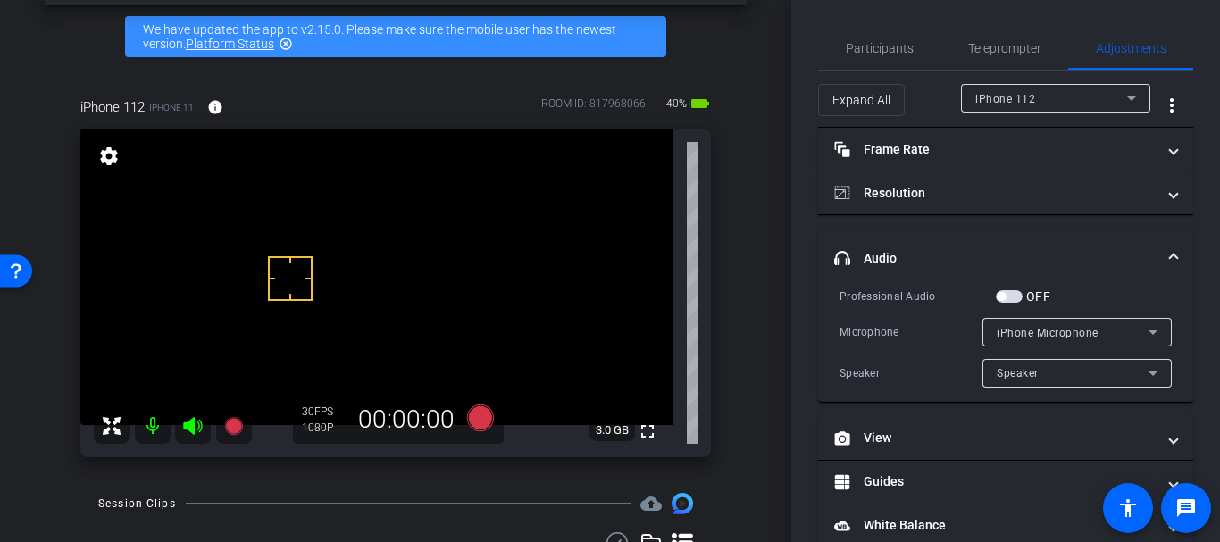
click at [1003, 293] on span "button" at bounding box center [1001, 296] width 9 height 9
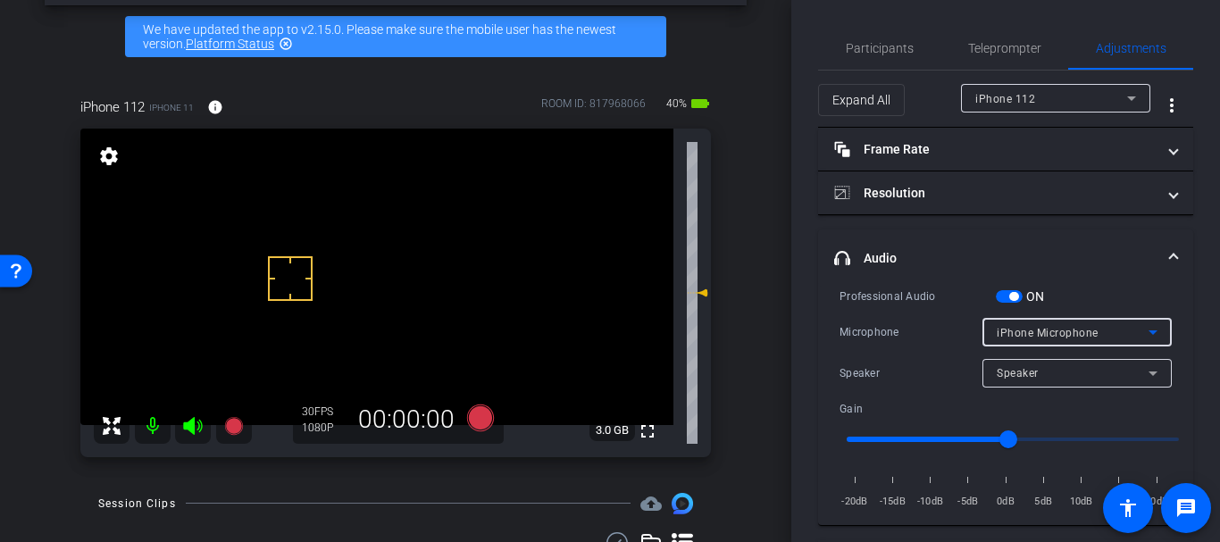
click at [1013, 330] on span "iPhone Microphone" at bounding box center [1048, 333] width 102 height 13
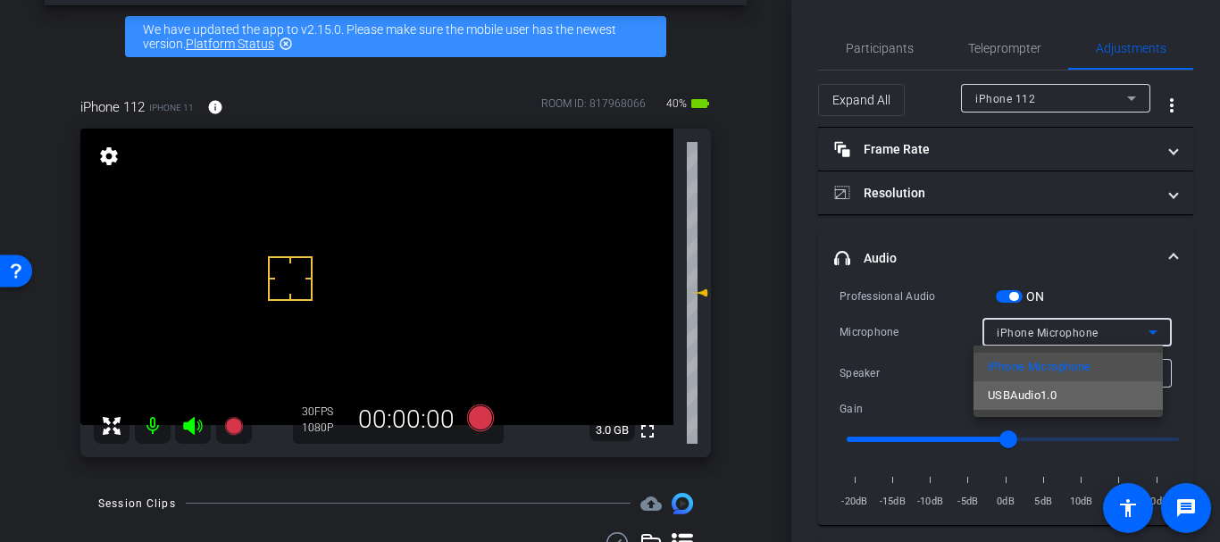
click at [1016, 387] on span "USBAudio1.0" at bounding box center [1022, 395] width 69 height 21
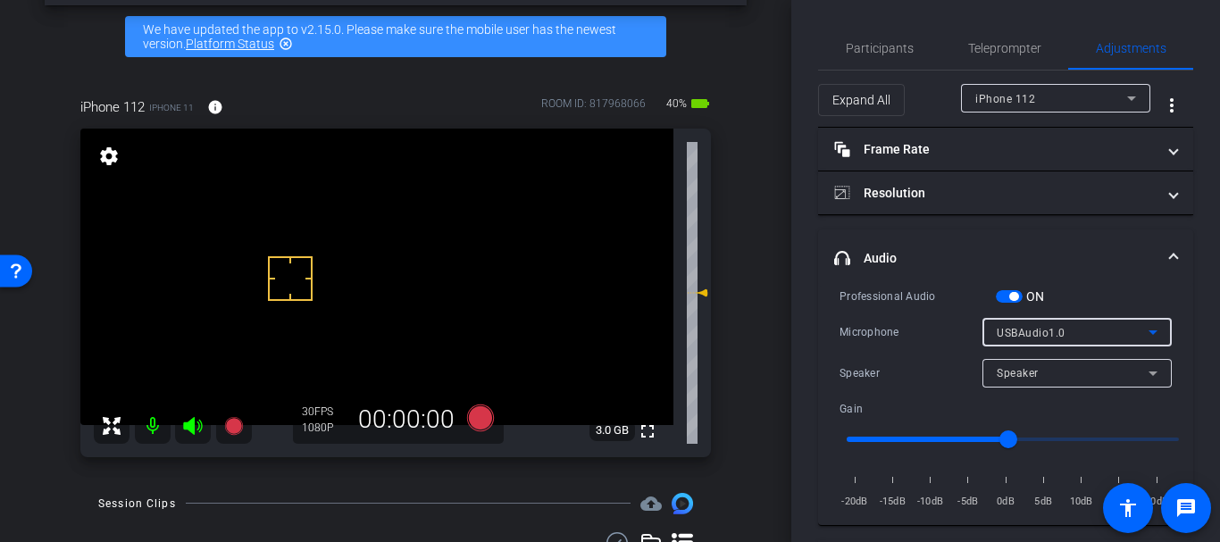
click at [1007, 368] on span "Speaker" at bounding box center [1018, 373] width 42 height 13
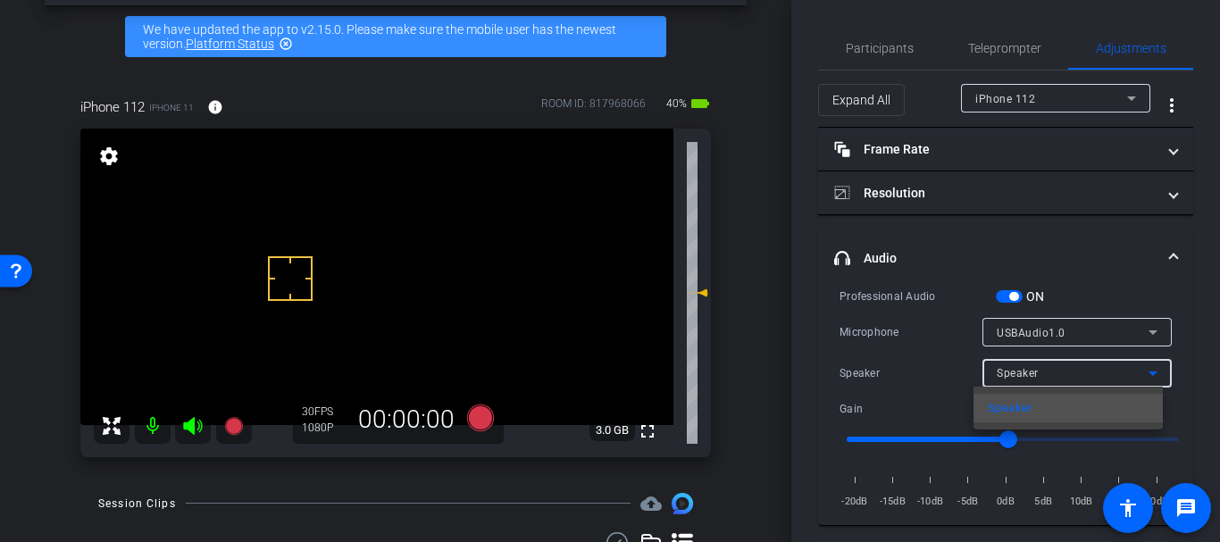
click at [1006, 363] on div at bounding box center [610, 271] width 1220 height 542
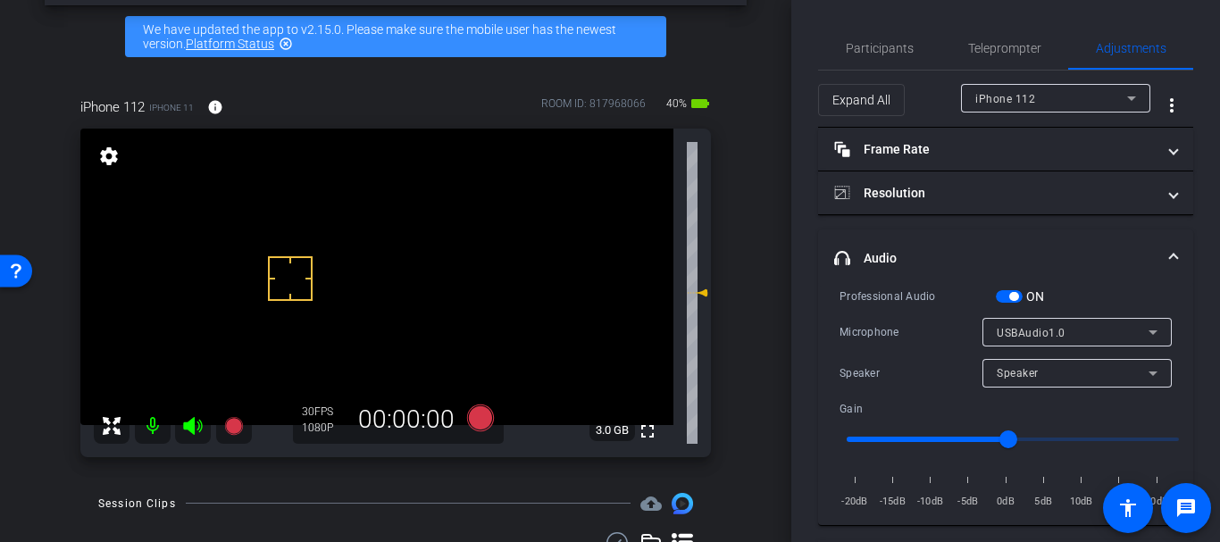
click at [1010, 301] on span "button" at bounding box center [1009, 296] width 27 height 13
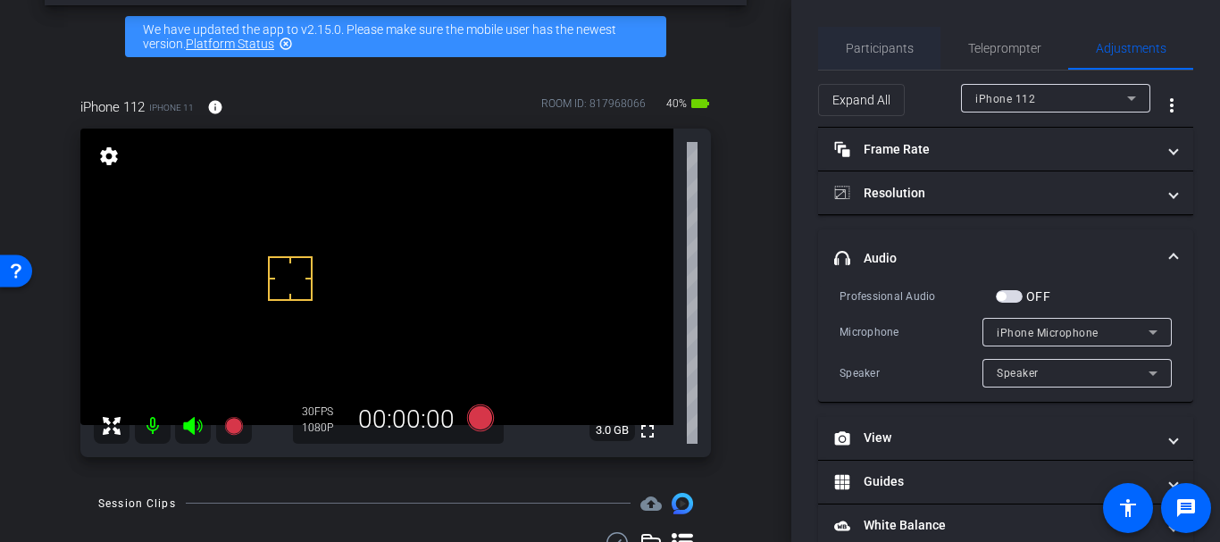
click at [881, 38] on span "Participants" at bounding box center [880, 48] width 68 height 43
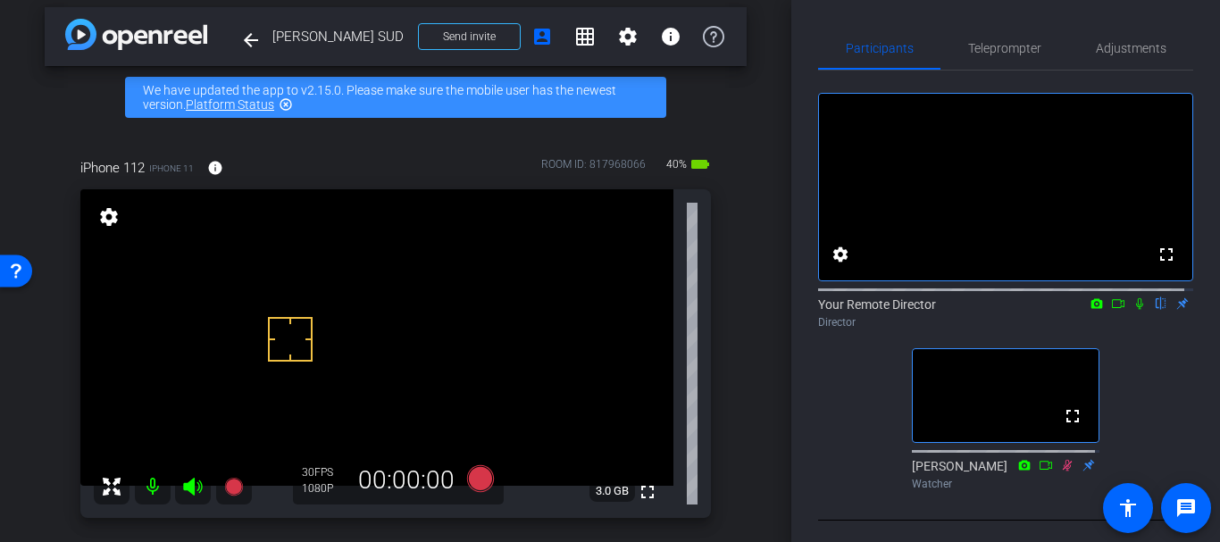
scroll to position [0, 0]
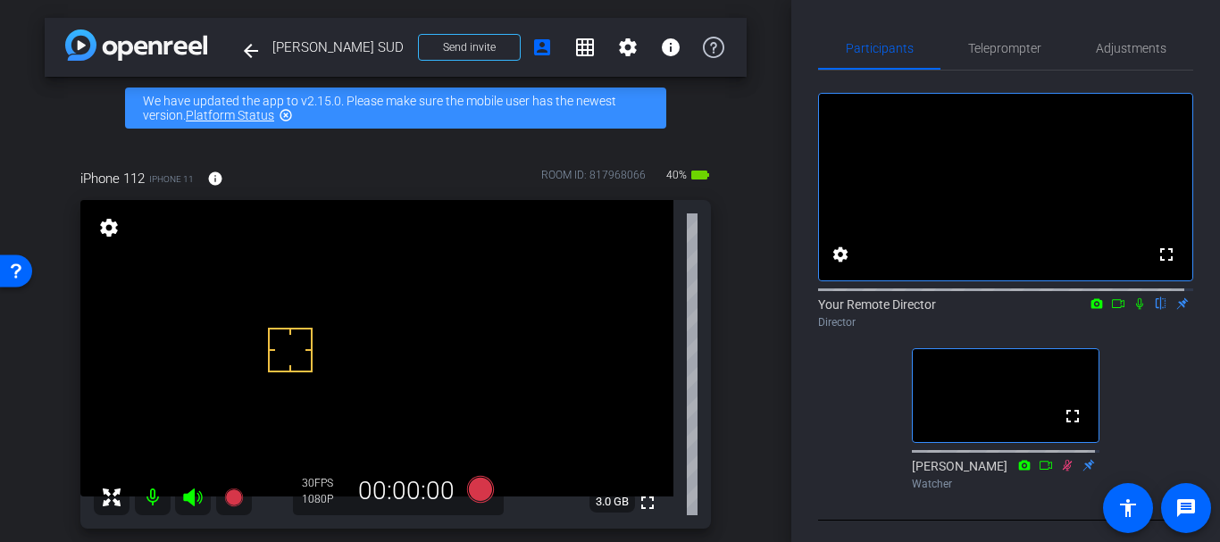
click at [749, 342] on div "arrow_back [PERSON_NAME] SUD Back to project Send invite account_box grid_on se…" at bounding box center [395, 271] width 791 height 542
click at [1084, 53] on div "Adjustments" at bounding box center [1130, 48] width 125 height 43
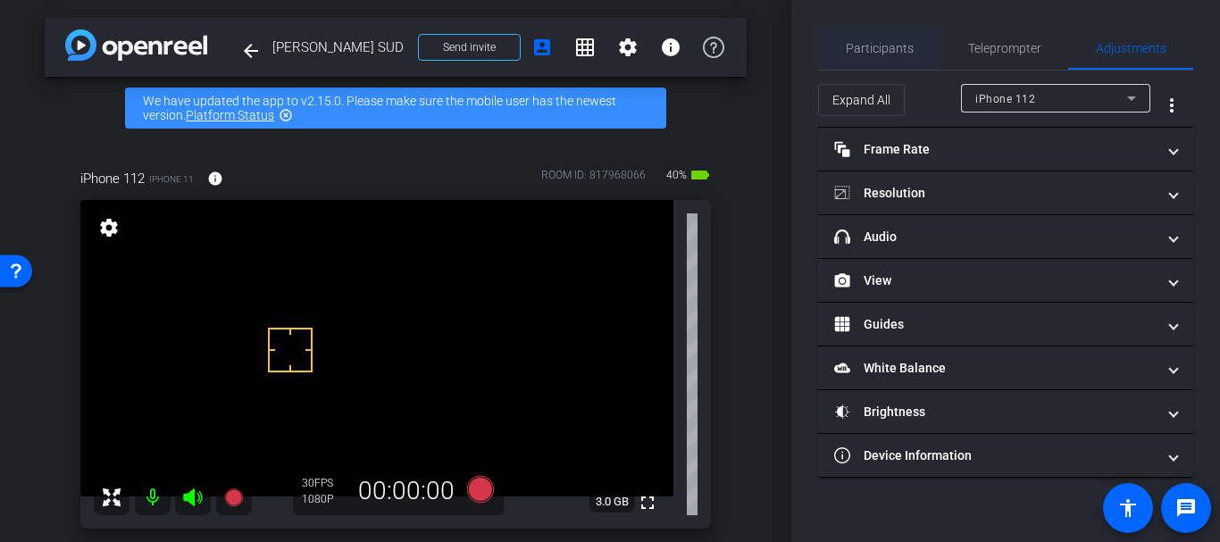
click at [850, 54] on span "Participants" at bounding box center [880, 48] width 68 height 13
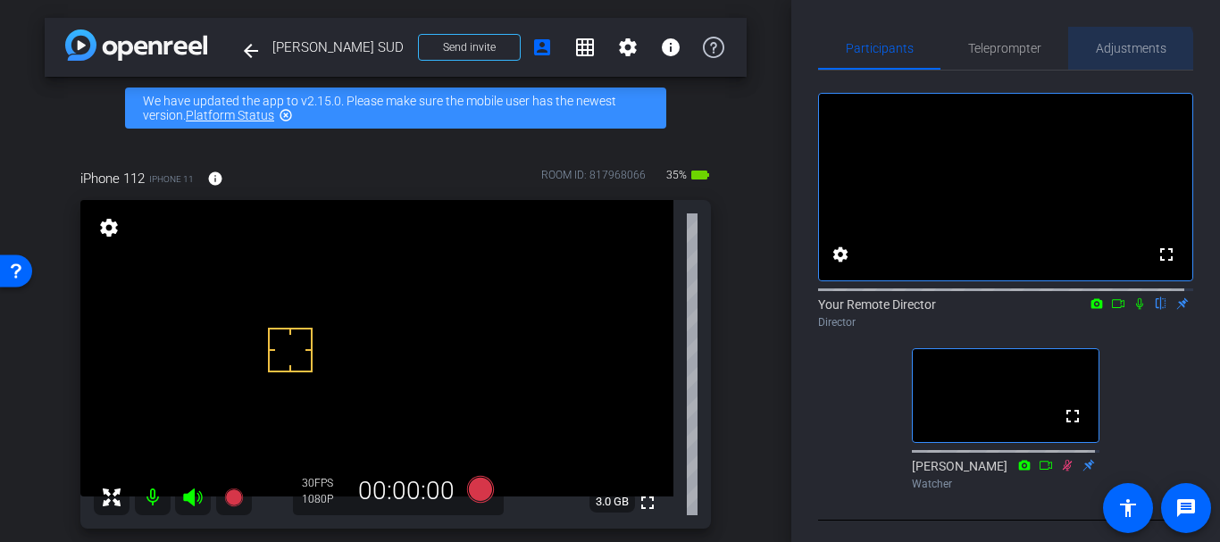
click at [1119, 58] on span "Adjustments" at bounding box center [1131, 48] width 71 height 43
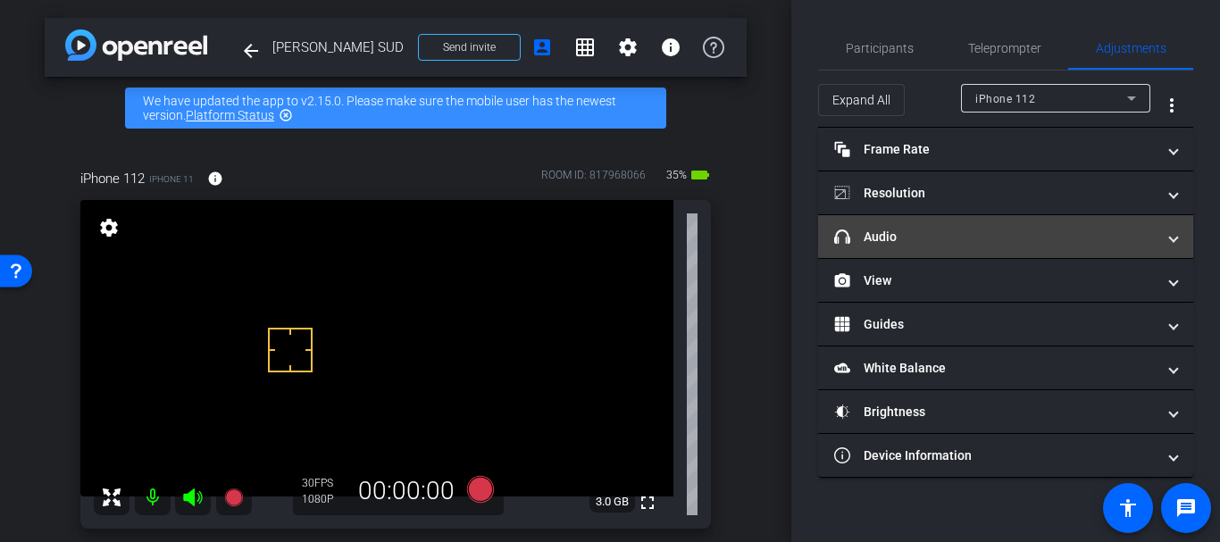
click at [903, 229] on mat-panel-title "headphone icon Audio" at bounding box center [994, 237] width 321 height 19
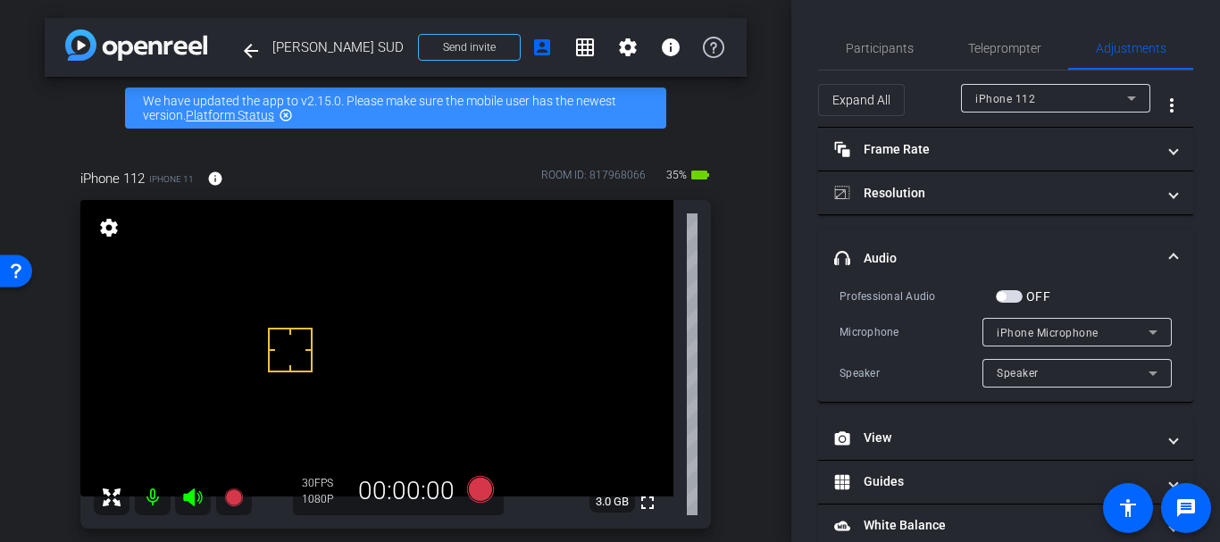
click at [1015, 291] on span "button" at bounding box center [1009, 296] width 27 height 13
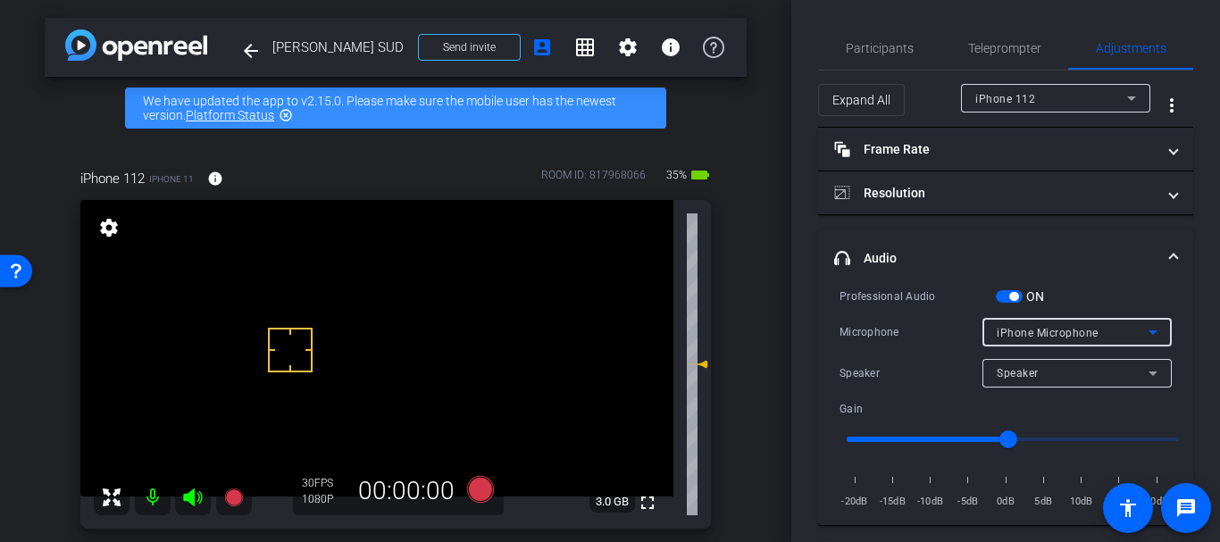
click at [1091, 330] on div "iPhone Microphone" at bounding box center [1073, 332] width 152 height 22
click at [1091, 330] on div at bounding box center [610, 271] width 1220 height 542
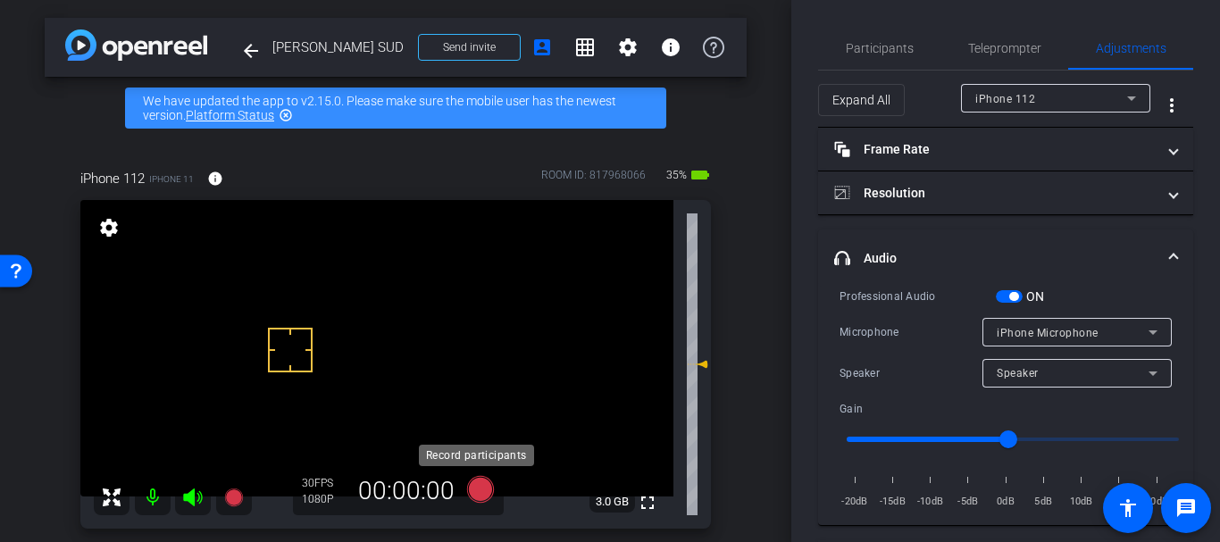
click at [467, 488] on icon at bounding box center [480, 489] width 27 height 27
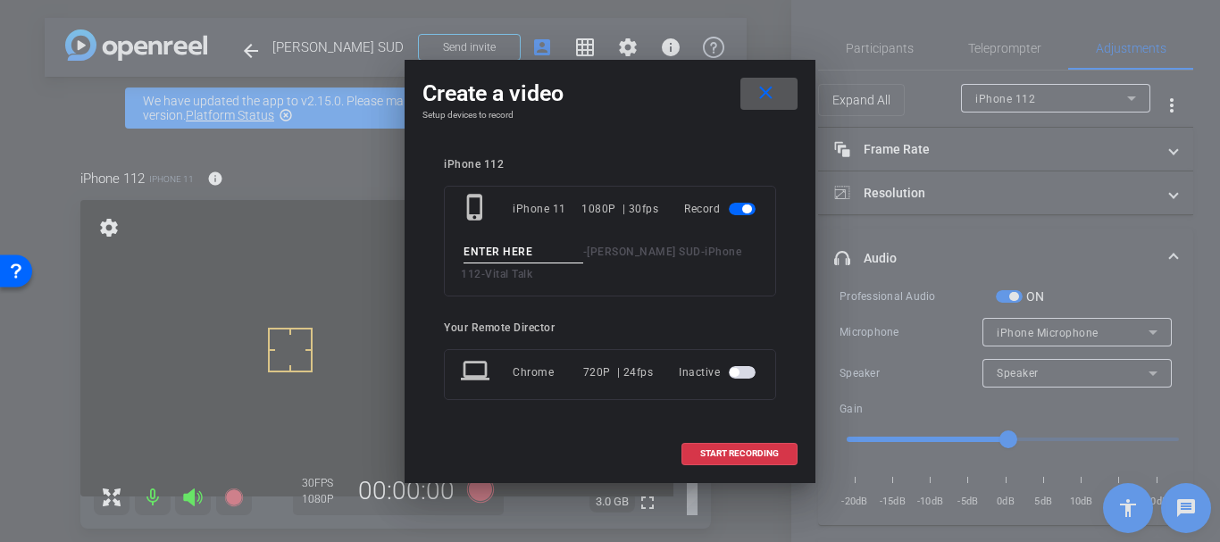
click at [494, 242] on input at bounding box center [523, 252] width 120 height 22
type input "Great example take 4"
click at [738, 458] on span "START RECORDING" at bounding box center [739, 453] width 79 height 9
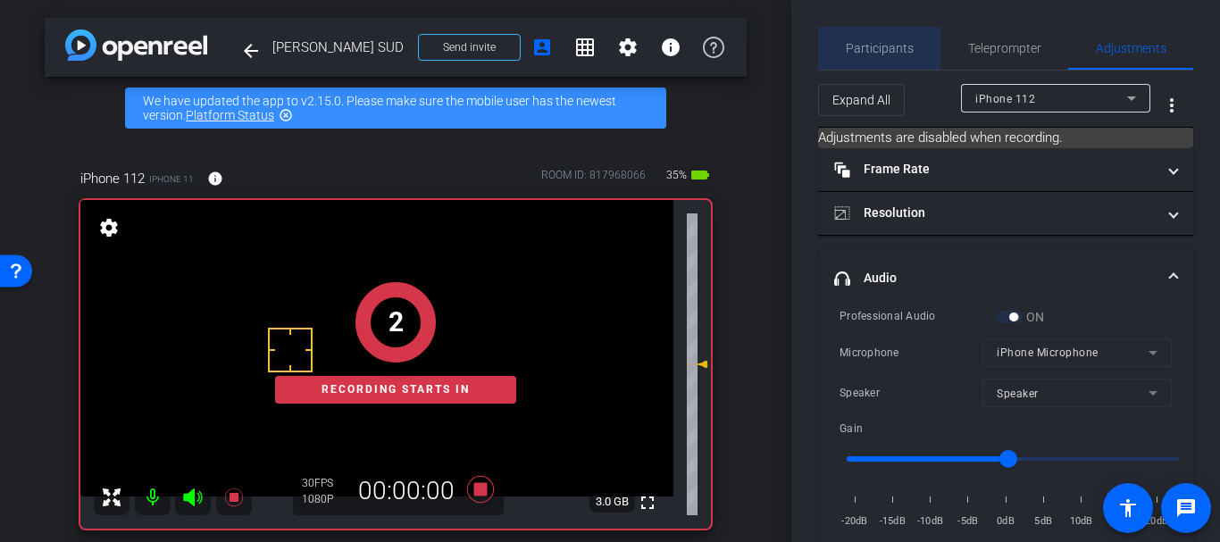
click at [887, 51] on span "Participants" at bounding box center [880, 48] width 68 height 13
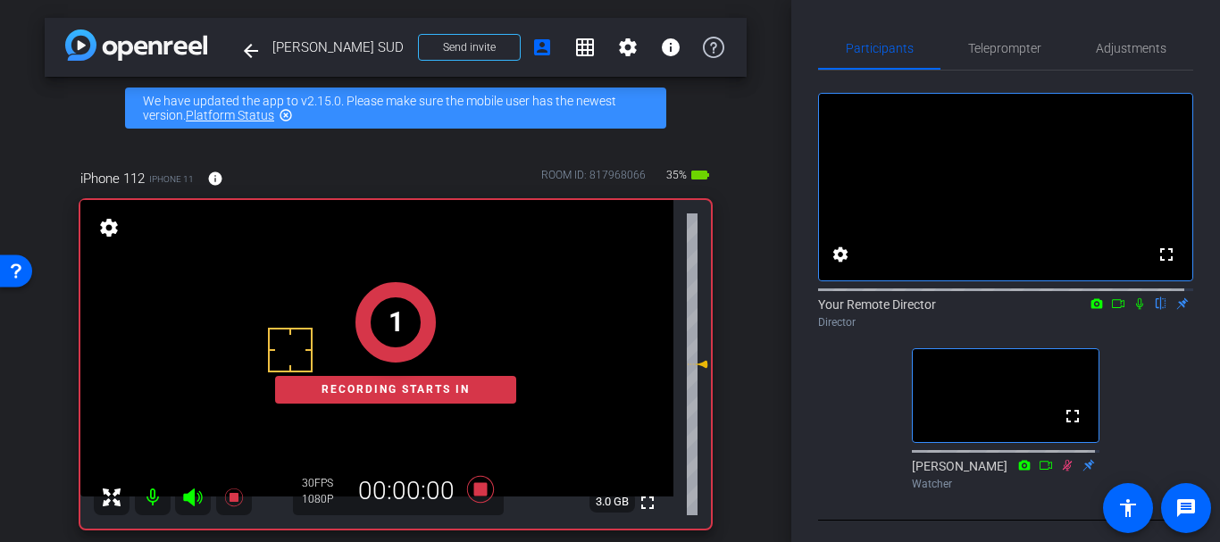
click at [1132, 310] on icon at bounding box center [1139, 303] width 14 height 13
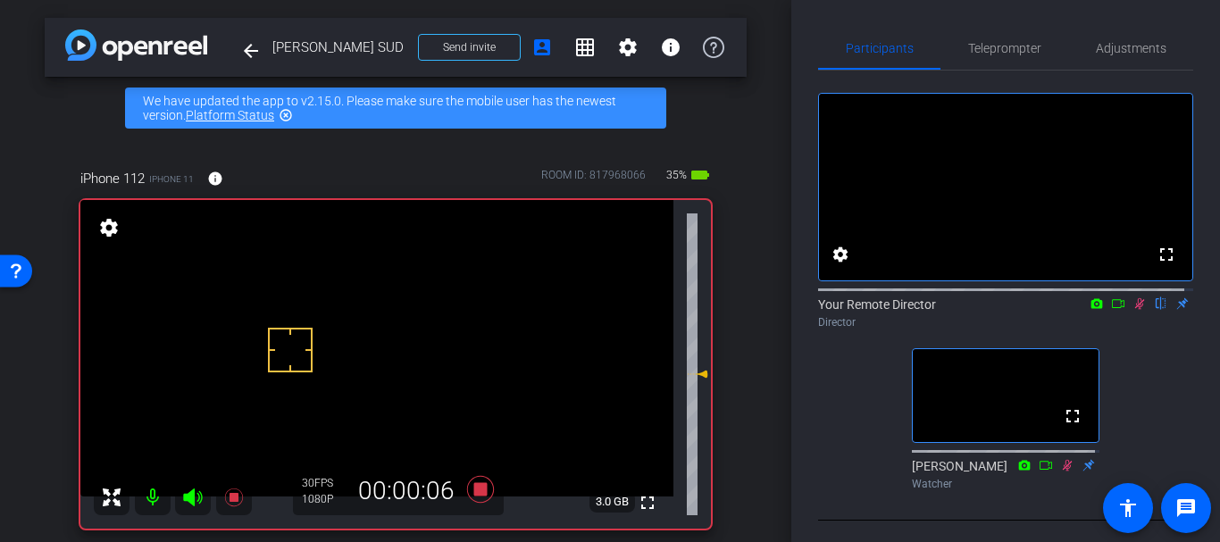
drag, startPoint x: 692, startPoint y: 366, endPoint x: 689, endPoint y: 376, distance: 10.2
click at [689, 376] on icon at bounding box center [697, 373] width 21 height 21
click at [1114, 31] on span "Adjustments" at bounding box center [1131, 48] width 71 height 43
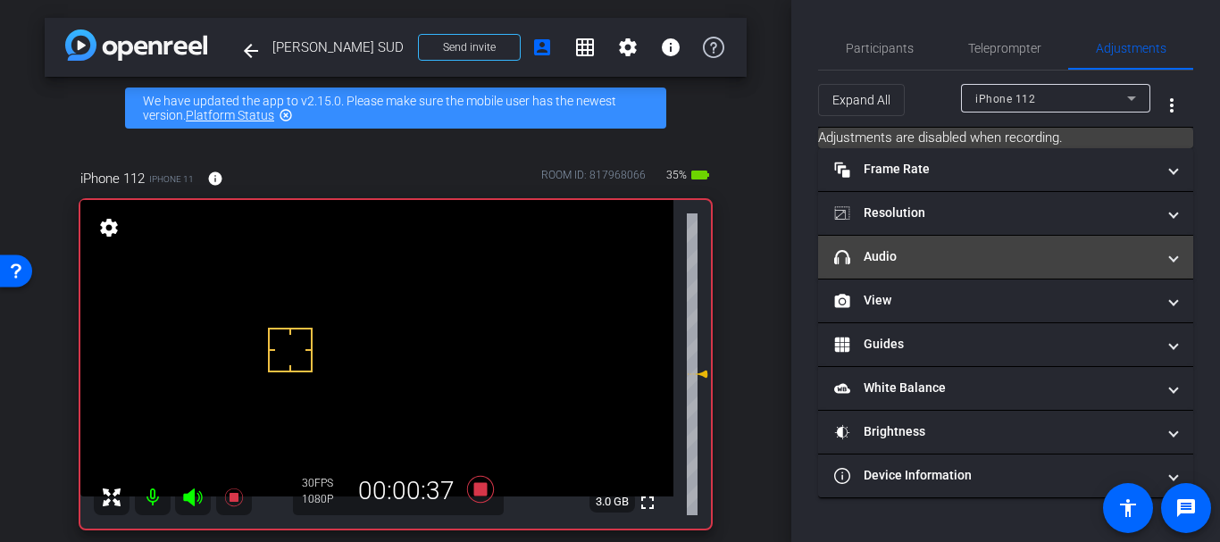
click at [922, 262] on mat-panel-title "headphone icon Audio" at bounding box center [994, 256] width 321 height 19
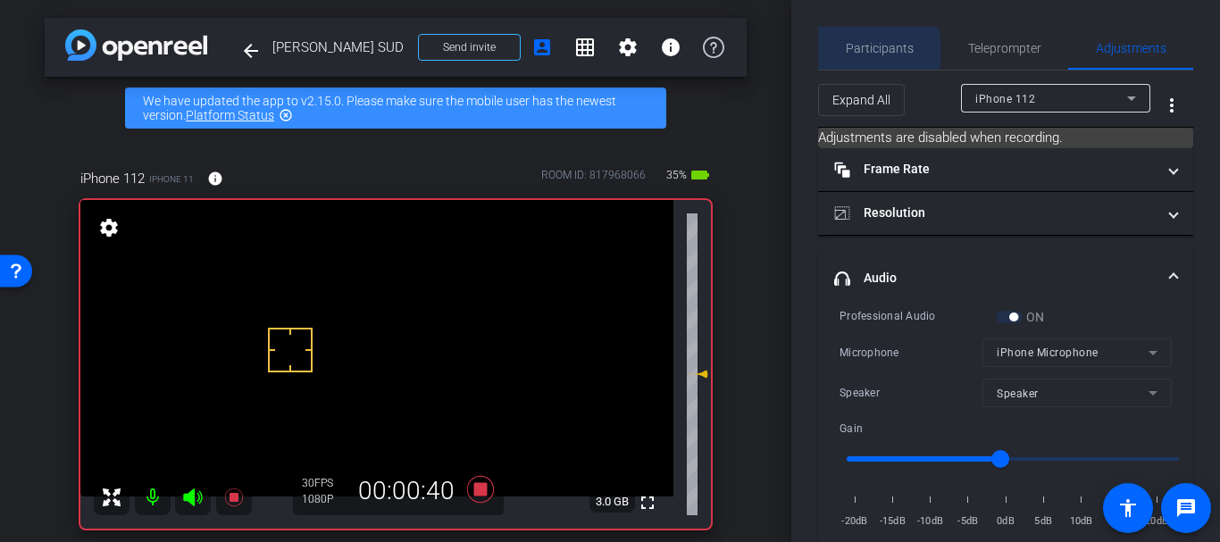
click at [873, 56] on span "Participants" at bounding box center [880, 48] width 68 height 43
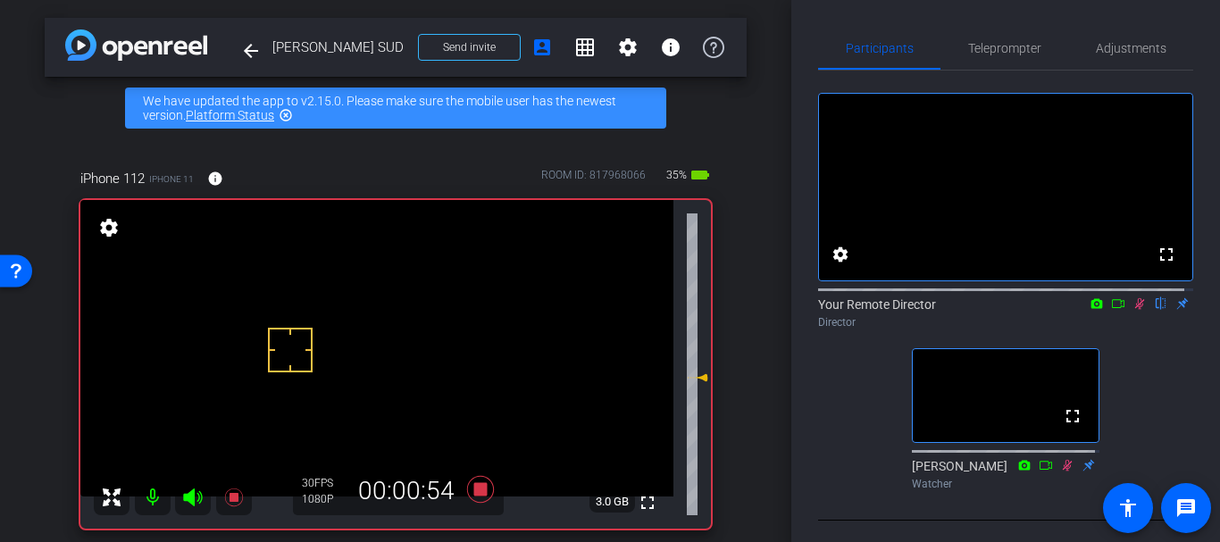
click at [689, 380] on icon at bounding box center [697, 377] width 21 height 21
click at [1051, 29] on div "Teleprompter" at bounding box center [1004, 48] width 128 height 43
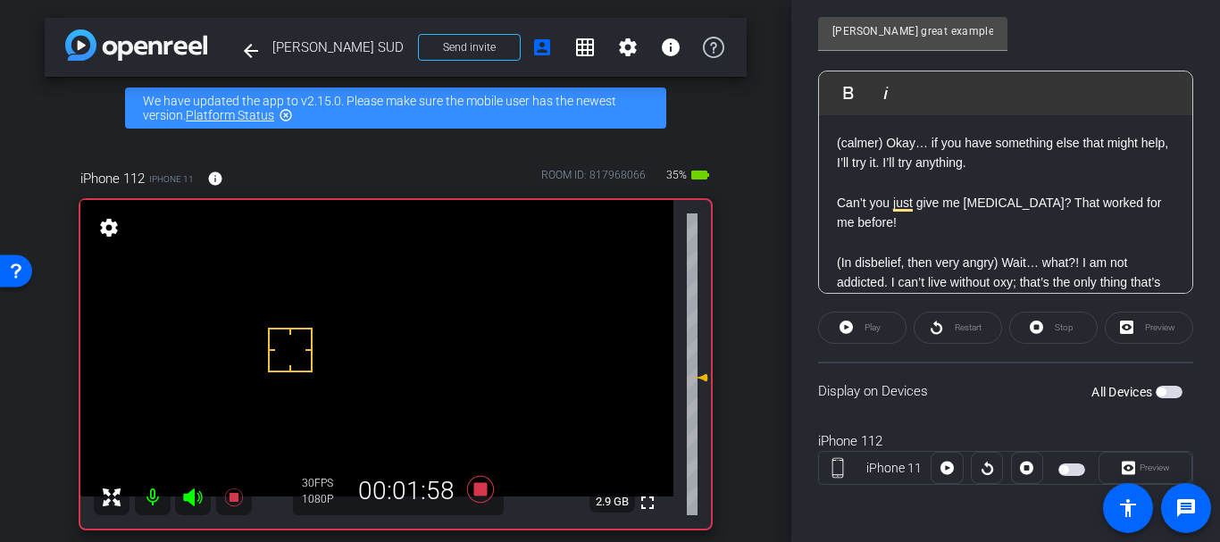
scroll to position [437, 0]
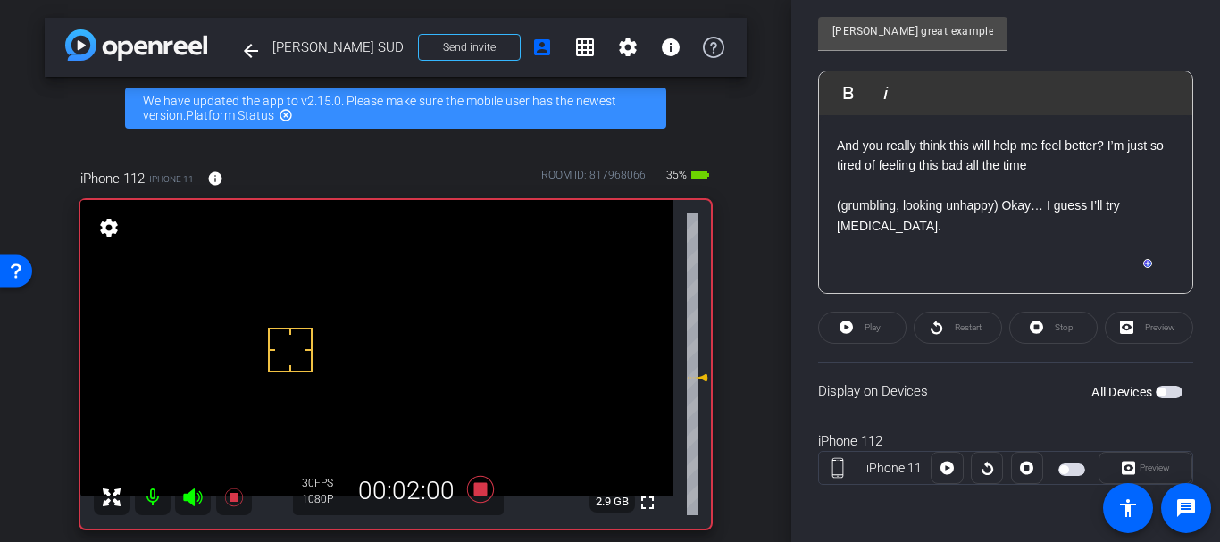
click at [768, 213] on div "arrow_back Jill Nuzzo SUD Back to project Send invite account_box grid_on setti…" at bounding box center [395, 271] width 791 height 542
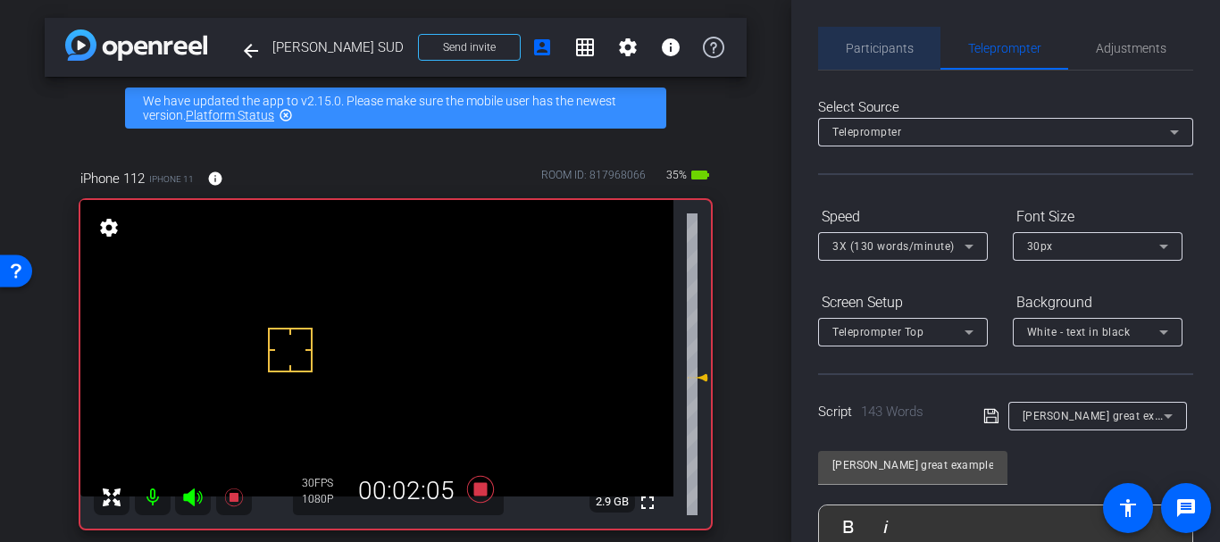
click at [893, 44] on span "Participants" at bounding box center [880, 48] width 68 height 13
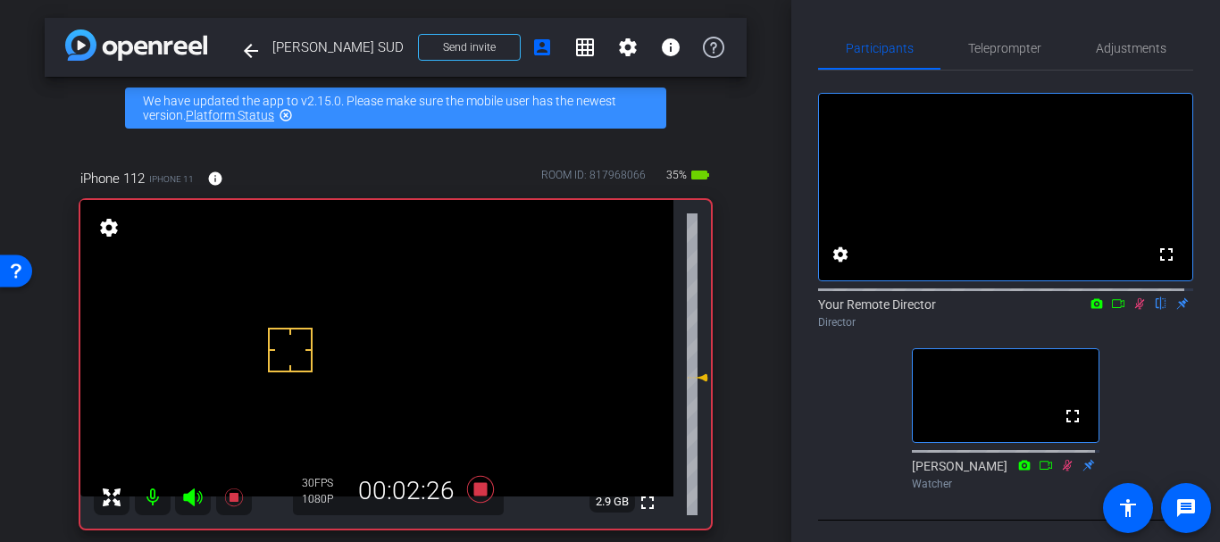
click at [760, 326] on div "arrow_back Jill Nuzzo SUD Back to project Send invite account_box grid_on setti…" at bounding box center [395, 271] width 791 height 542
click at [489, 495] on icon at bounding box center [480, 489] width 43 height 32
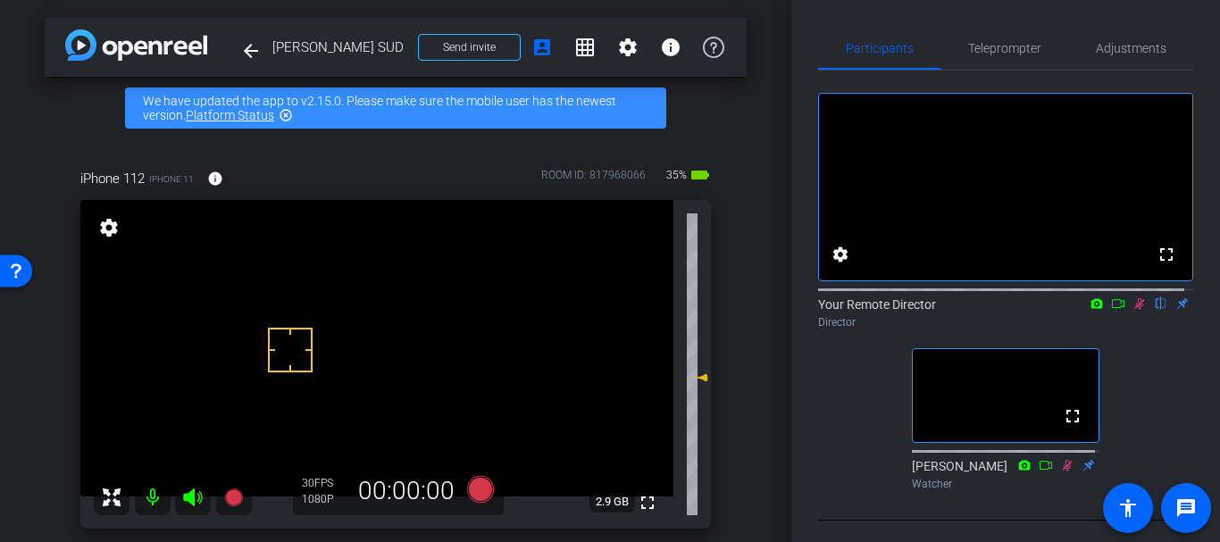
drag, startPoint x: 1130, startPoint y: 328, endPoint x: 1135, endPoint y: 305, distance: 23.0
click at [1132, 310] on icon at bounding box center [1139, 303] width 14 height 13
click at [1074, 45] on div "Adjustments" at bounding box center [1130, 48] width 125 height 43
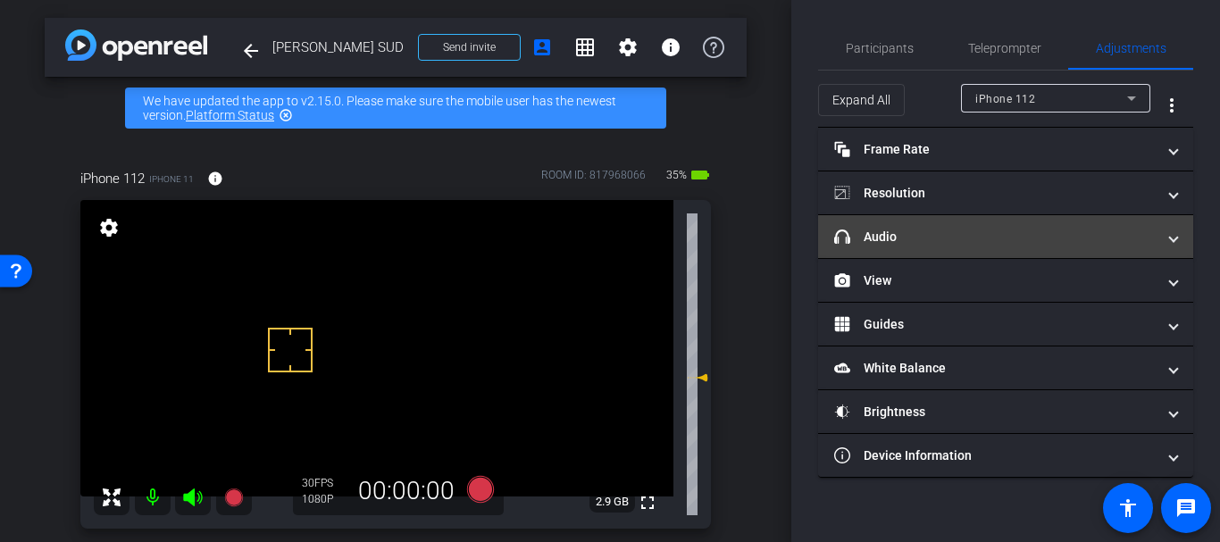
click at [930, 241] on mat-panel-title "headphone icon Audio" at bounding box center [994, 237] width 321 height 19
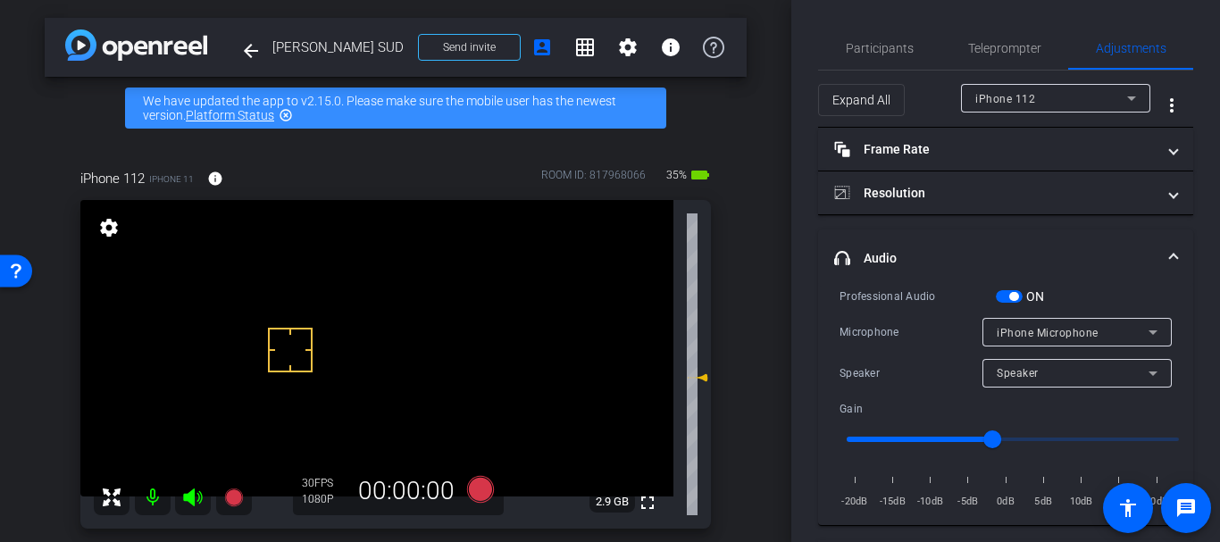
click at [1007, 288] on div "ON" at bounding box center [1020, 297] width 49 height 18
click at [1005, 294] on span "button" at bounding box center [1009, 296] width 27 height 13
click at [872, 58] on span "Participants" at bounding box center [880, 48] width 68 height 43
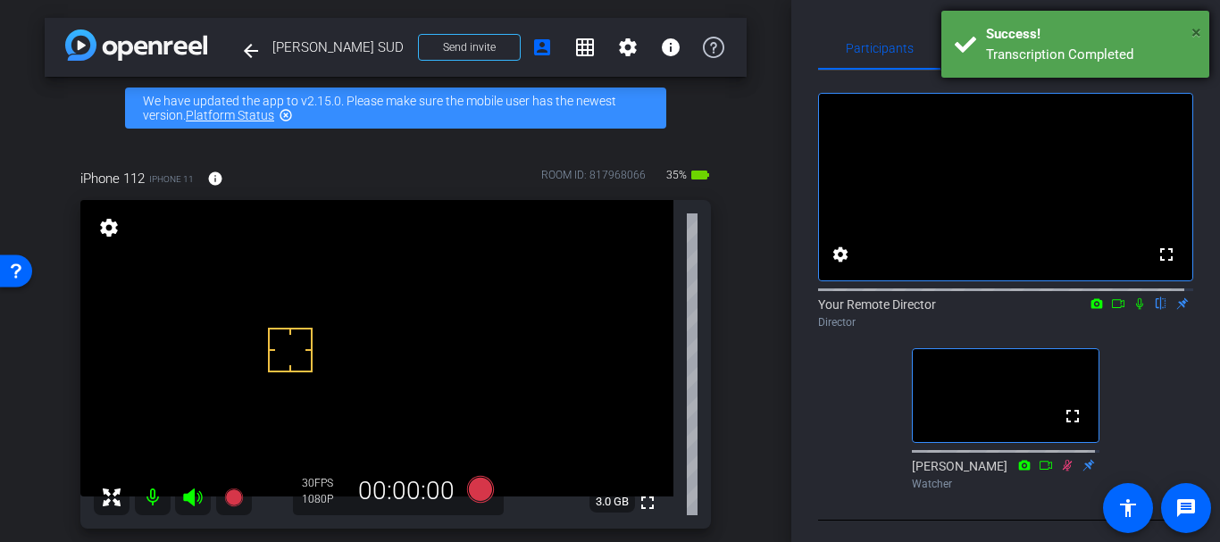
click at [1194, 37] on span "×" at bounding box center [1196, 31] width 10 height 21
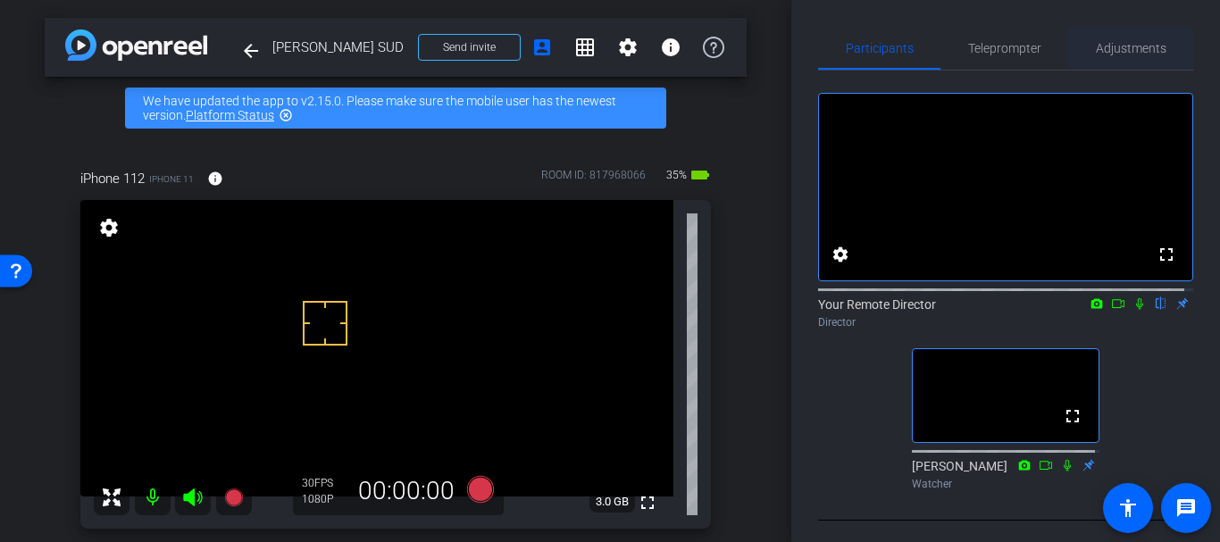
click at [1118, 68] on span "Adjustments" at bounding box center [1131, 48] width 71 height 43
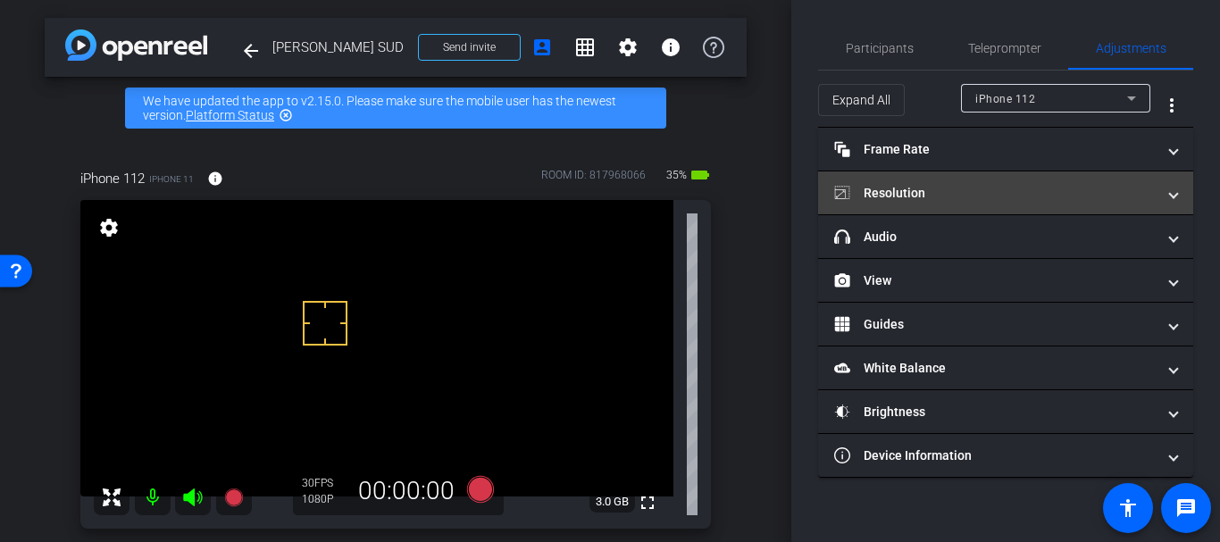
click at [939, 196] on mat-panel-title "Resolution" at bounding box center [994, 193] width 321 height 19
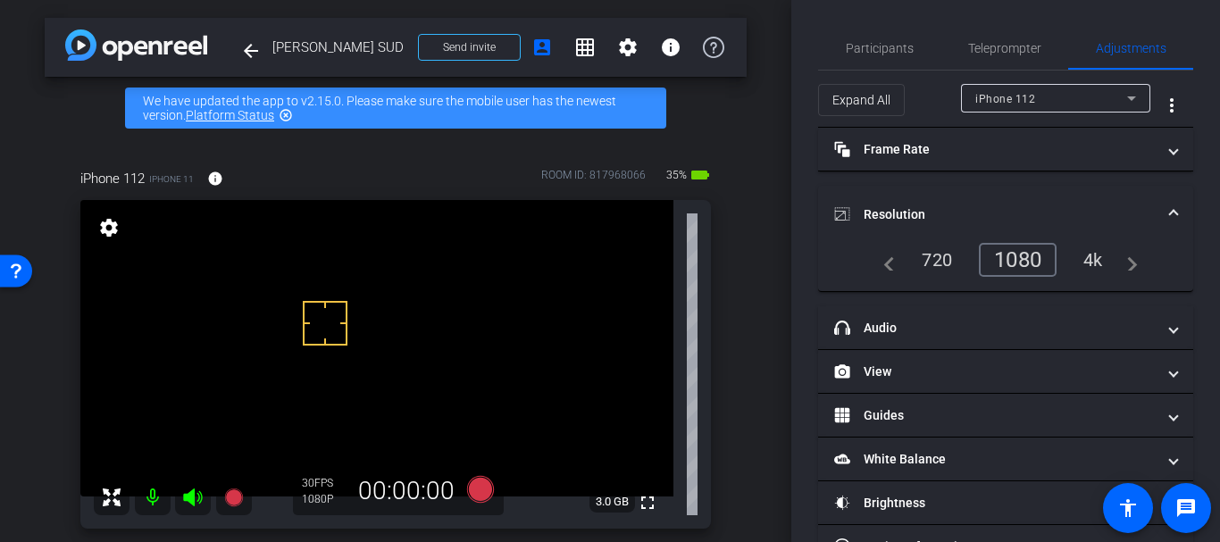
click at [935, 217] on mat-panel-title "Resolution" at bounding box center [994, 214] width 321 height 19
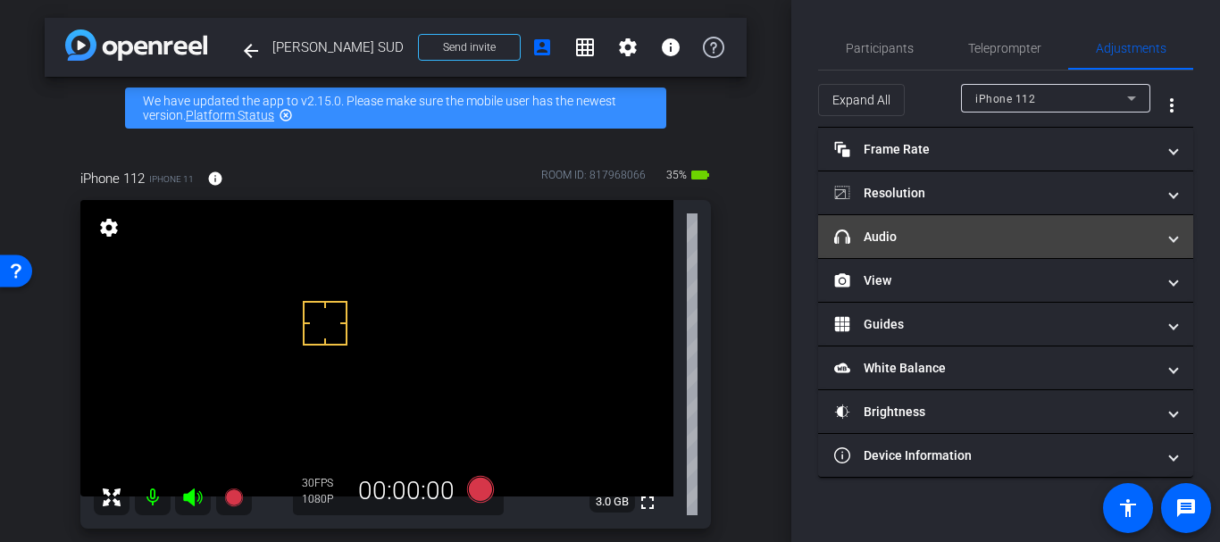
click at [924, 219] on mat-expansion-panel-header "headphone icon Audio" at bounding box center [1005, 236] width 375 height 43
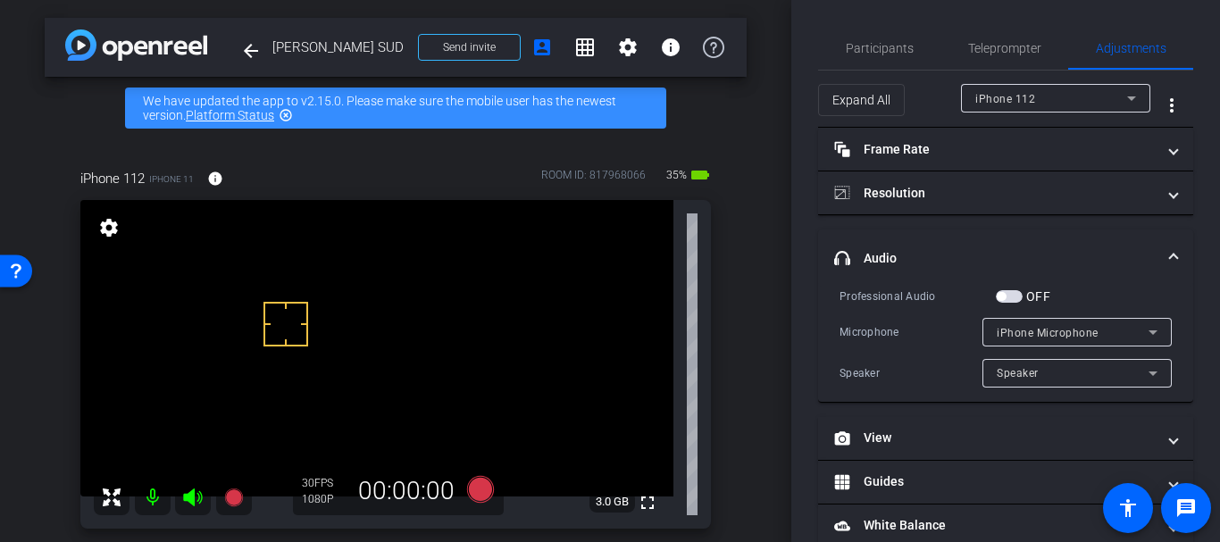
click at [1011, 290] on span "button" at bounding box center [1009, 296] width 27 height 13
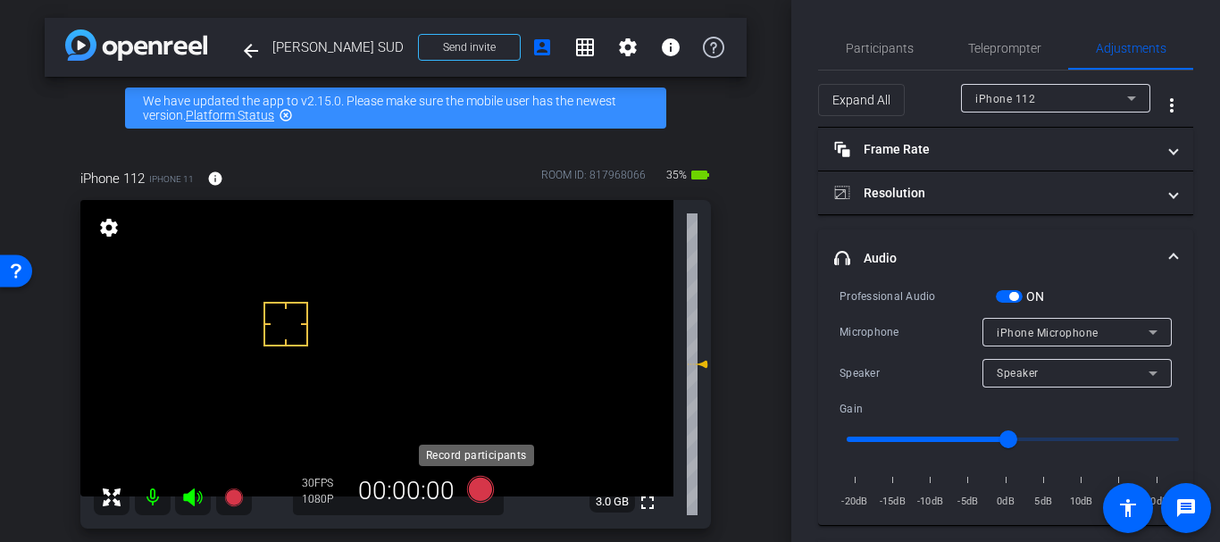
click at [480, 489] on icon at bounding box center [480, 489] width 27 height 27
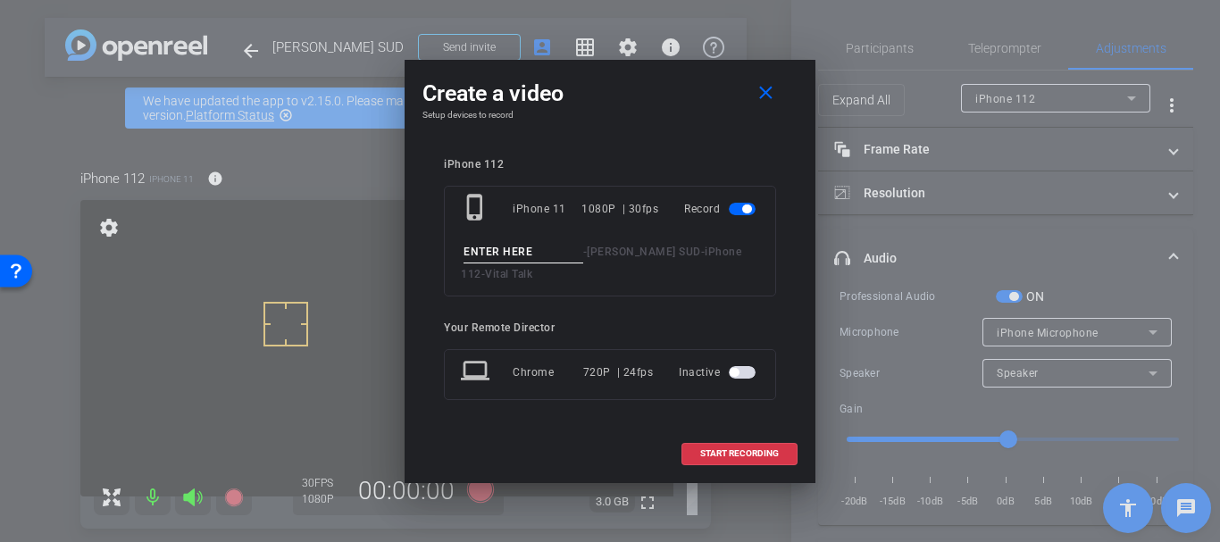
click at [480, 255] on input at bounding box center [523, 252] width 120 height 22
type input "Great example take 6"
click at [727, 455] on span "START RECORDING" at bounding box center [739, 453] width 79 height 9
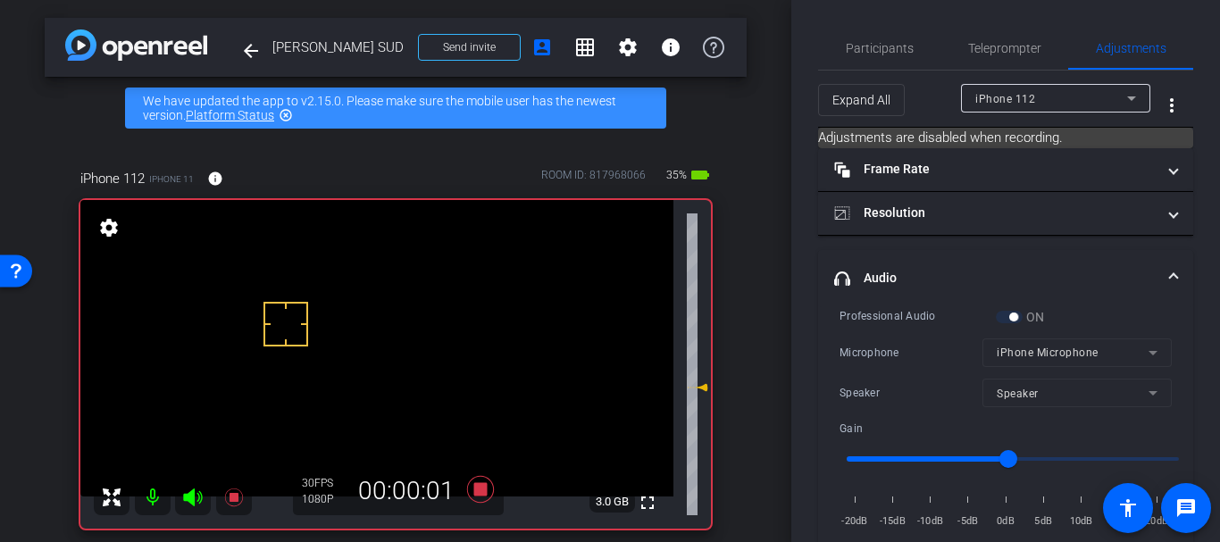
drag, startPoint x: 694, startPoint y: 363, endPoint x: 694, endPoint y: 386, distance: 23.2
click at [695, 386] on icon at bounding box center [701, 387] width 13 height 7
type input "-3"
click at [863, 46] on span "Participants" at bounding box center [880, 48] width 68 height 13
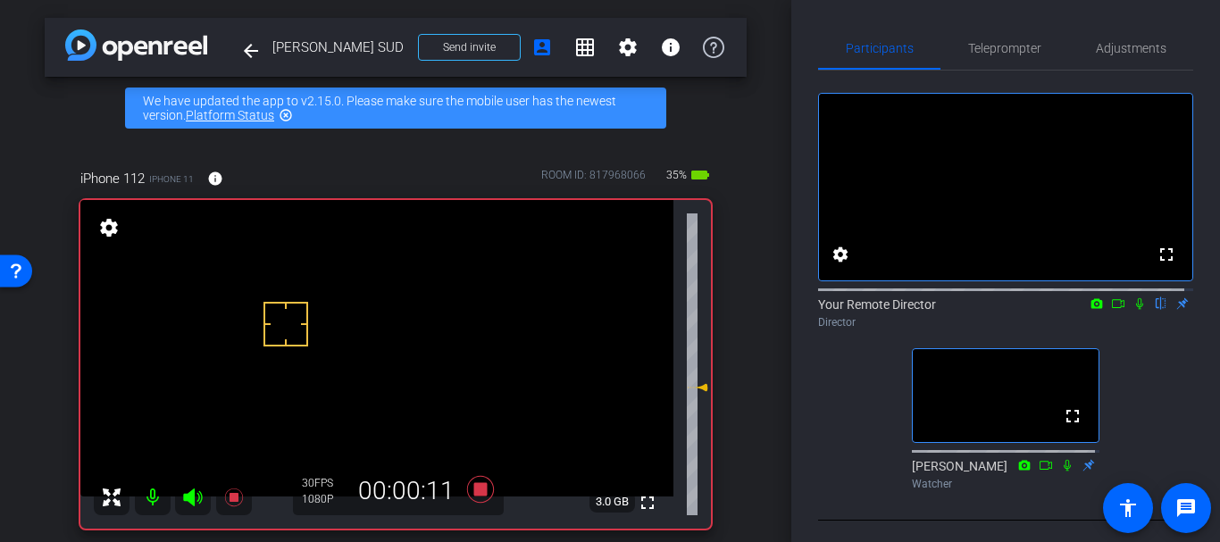
click at [1135, 310] on icon at bounding box center [1139, 303] width 14 height 13
click at [1056, 473] on mat-icon at bounding box center [1066, 465] width 21 height 16
click at [1082, 50] on div "Adjustments" at bounding box center [1130, 48] width 125 height 43
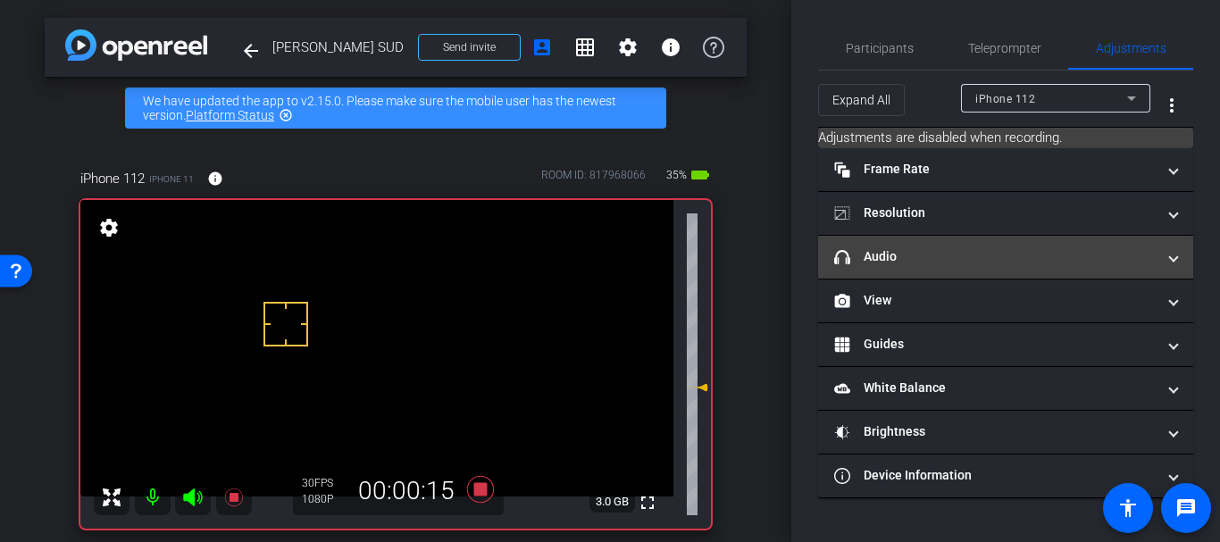
click at [932, 236] on mat-expansion-panel-header "headphone icon Audio" at bounding box center [1005, 257] width 375 height 43
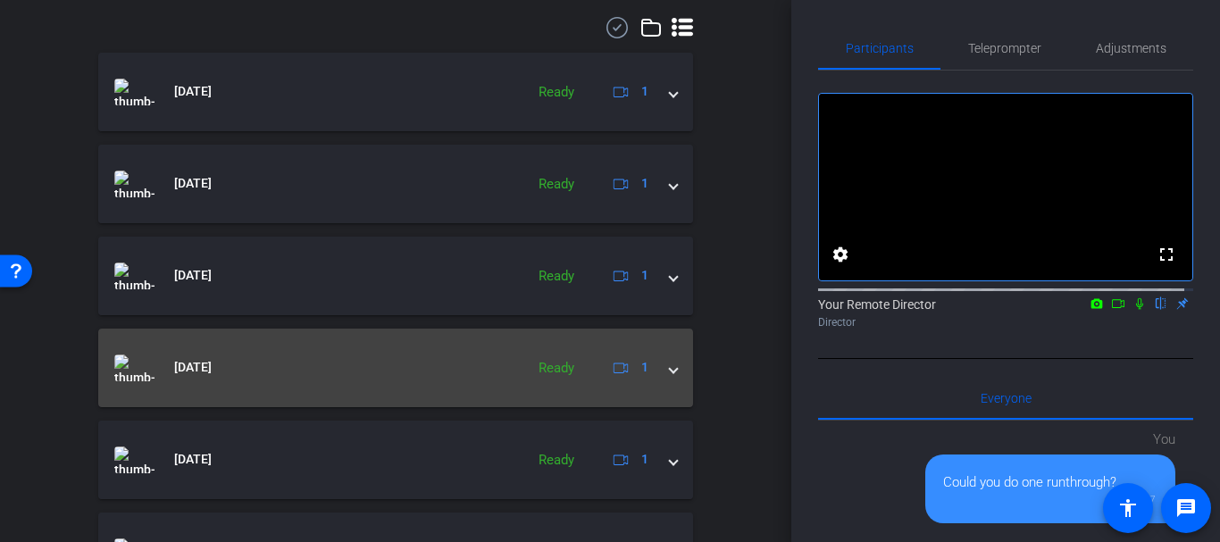
scroll to position [563, 0]
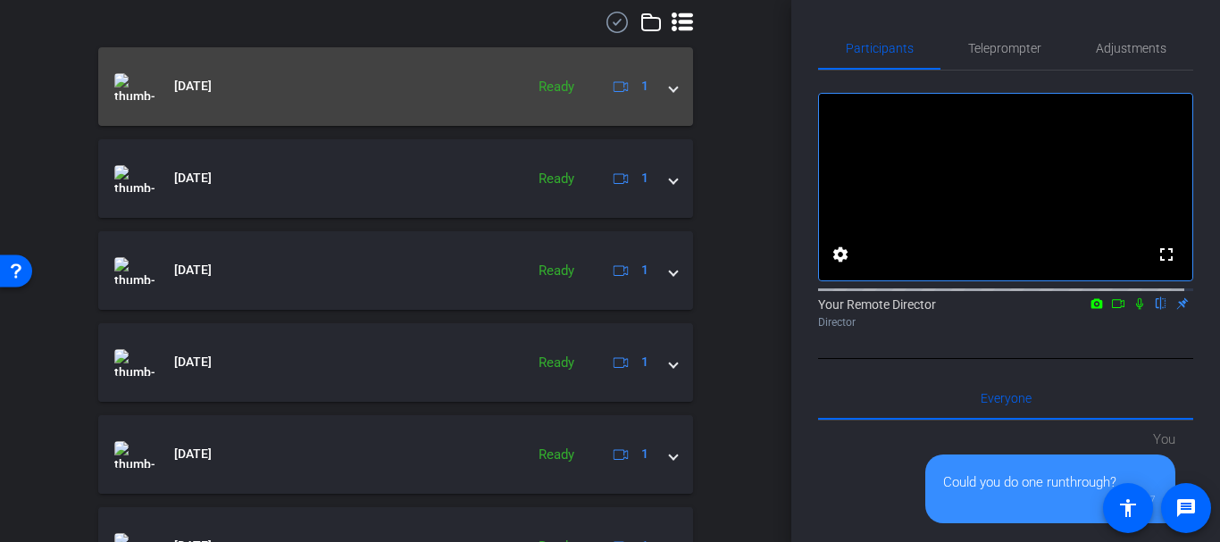
click at [276, 109] on mat-expansion-panel-header "Dec 19, 2024 Ready 1" at bounding box center [395, 86] width 595 height 79
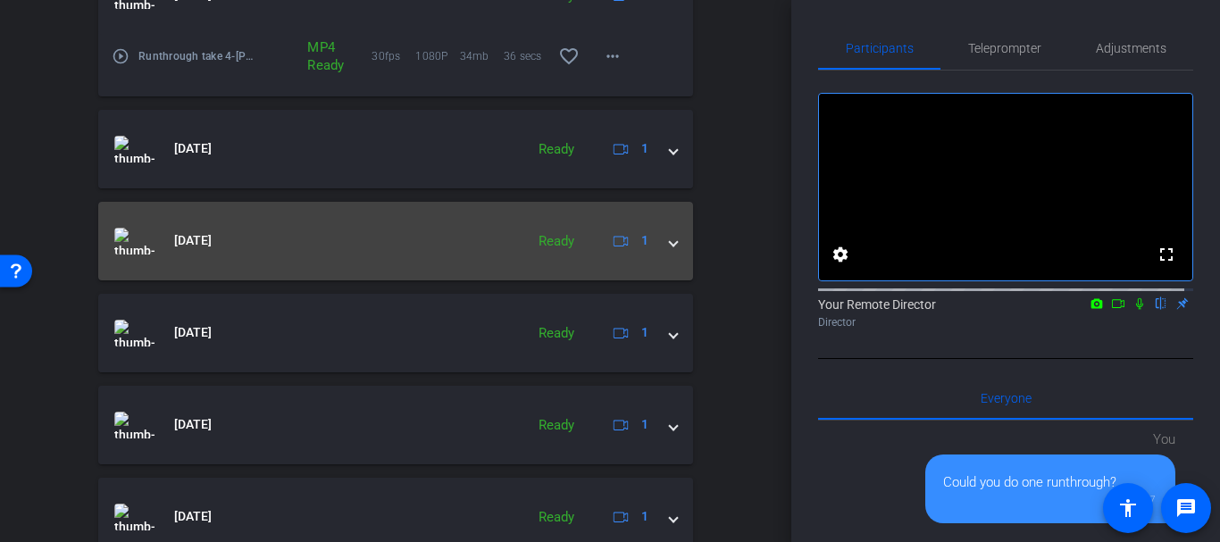
scroll to position [660, 0]
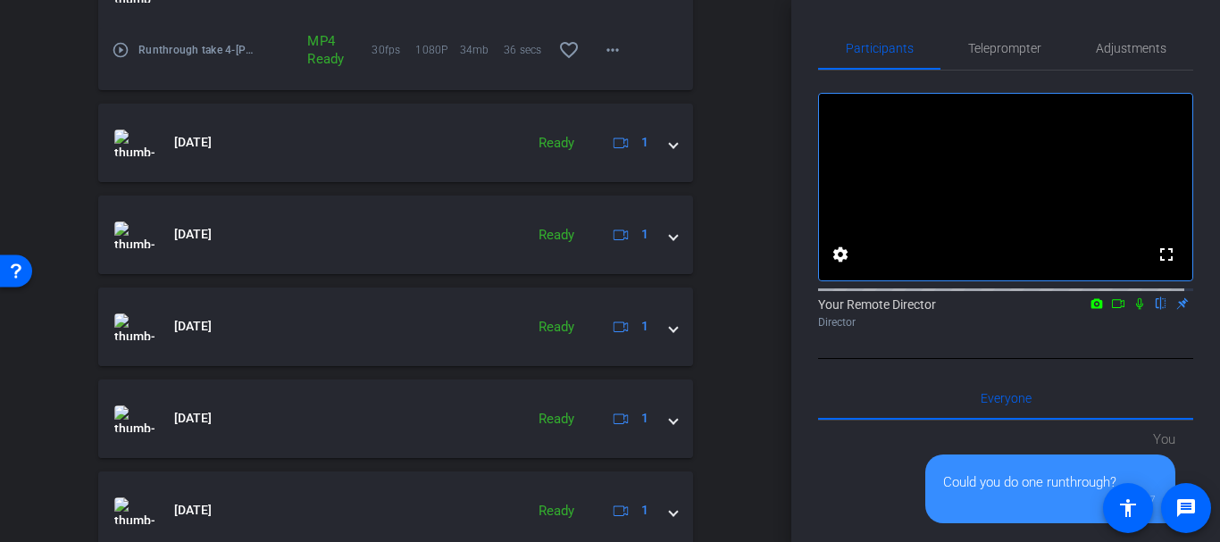
click at [130, 42] on div "play_circle_outline Runthrough take 4-Gretchin Lair-Gretchin-Vital Talk-2024-12…" at bounding box center [185, 50] width 147 height 43
click at [121, 48] on mat-icon "play_circle_outline" at bounding box center [121, 50] width 18 height 18
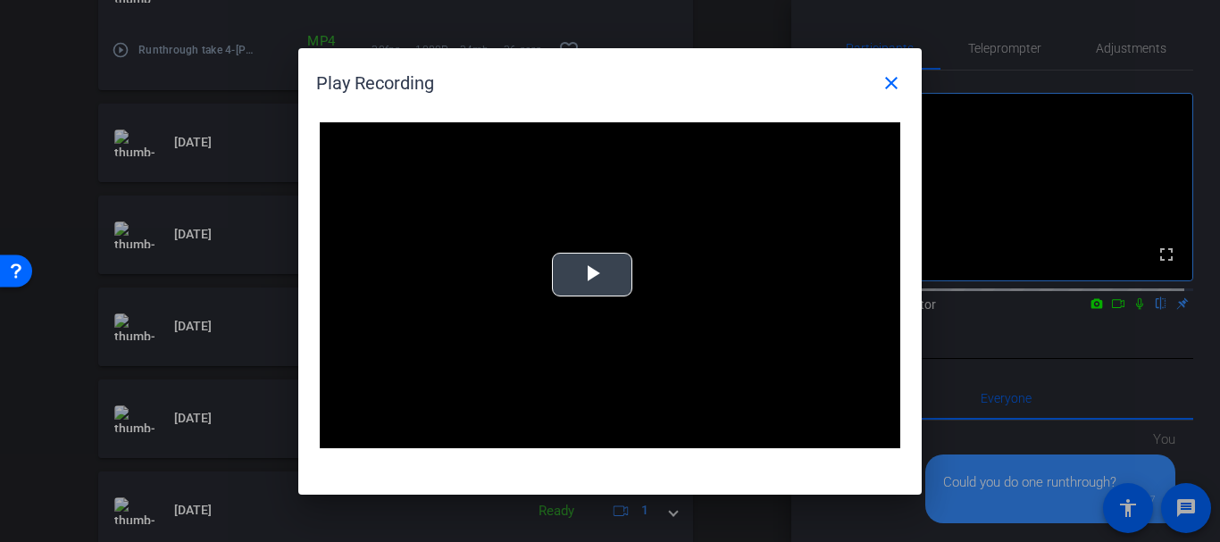
click at [660, 294] on video "Video Player" at bounding box center [610, 285] width 580 height 327
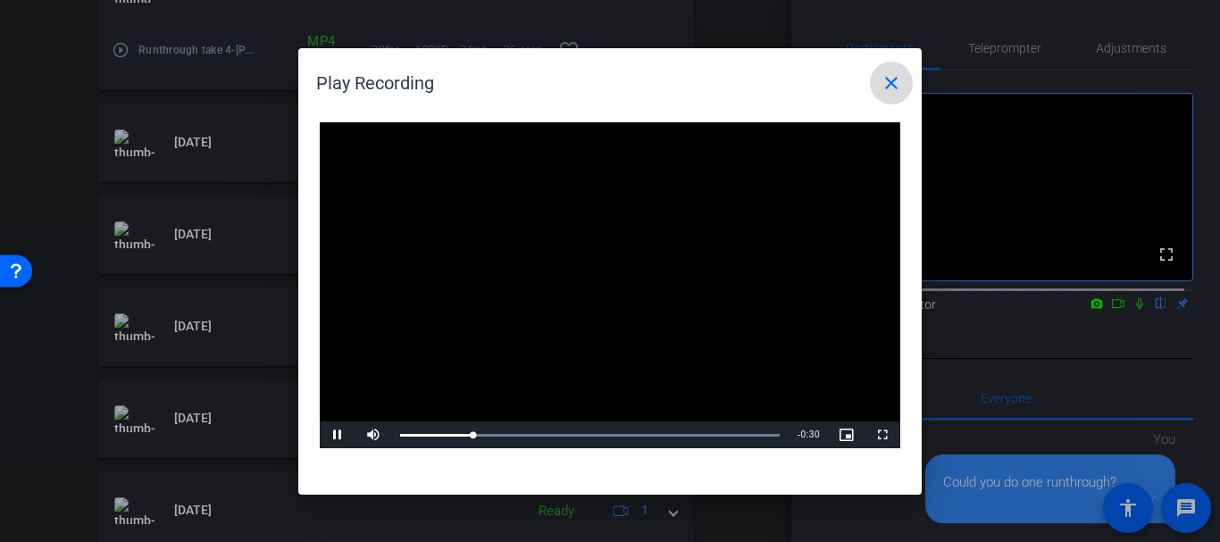
click at [906, 79] on span at bounding box center [891, 83] width 43 height 43
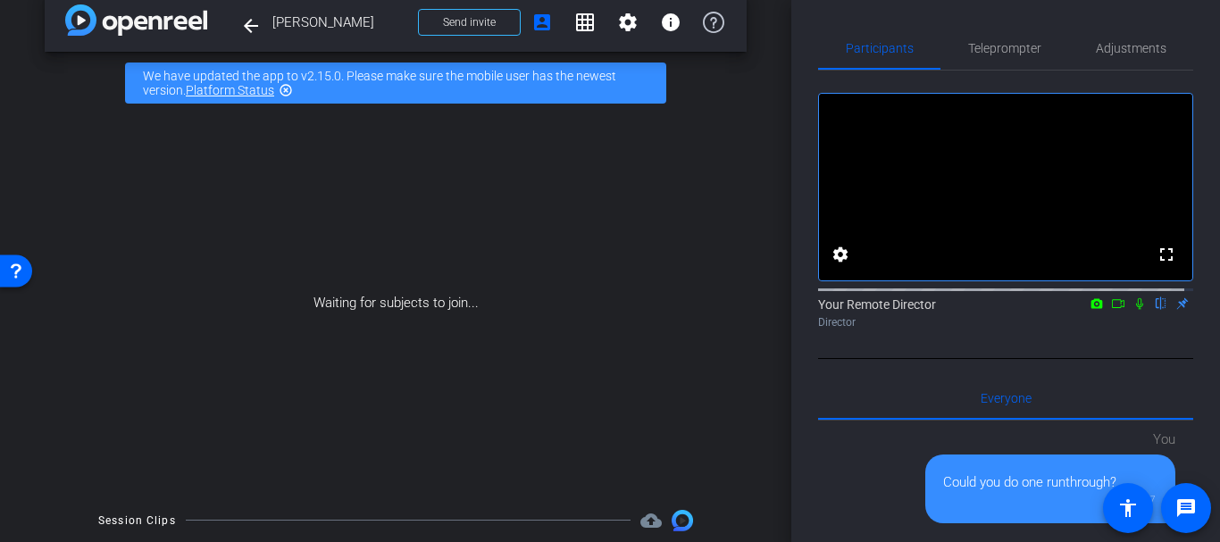
scroll to position [0, 0]
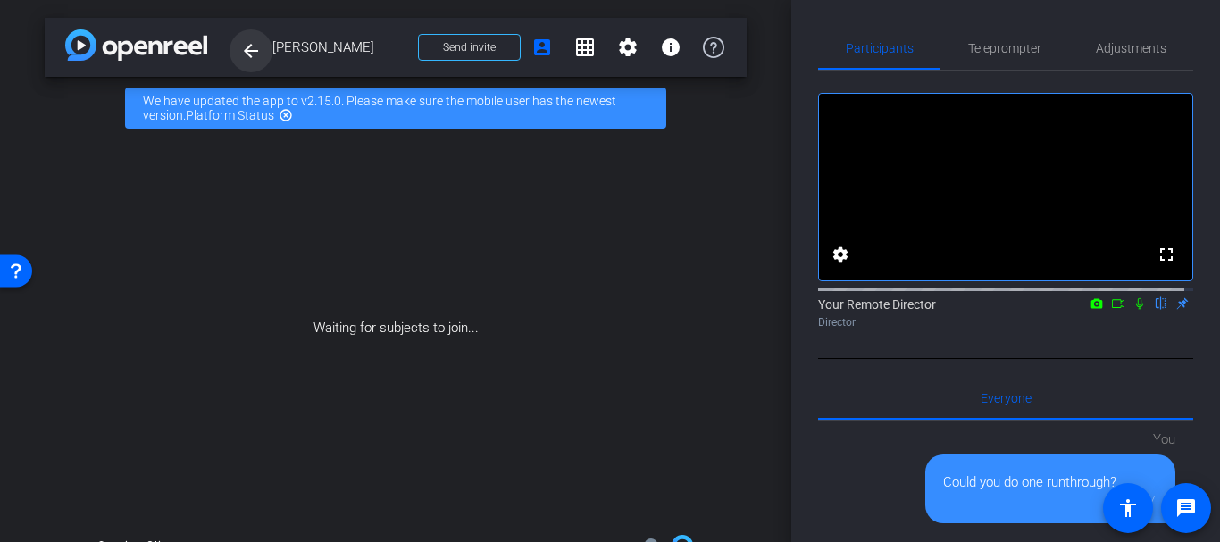
click at [259, 41] on mat-icon "arrow_back" at bounding box center [250, 50] width 21 height 21
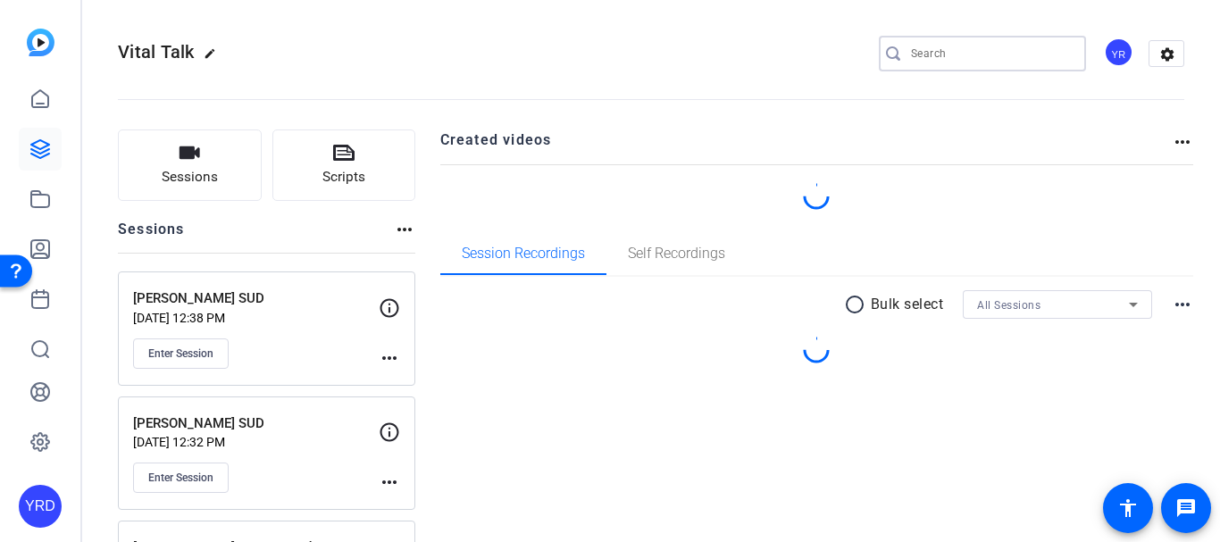
click at [1021, 52] on input "Search" at bounding box center [991, 53] width 161 height 21
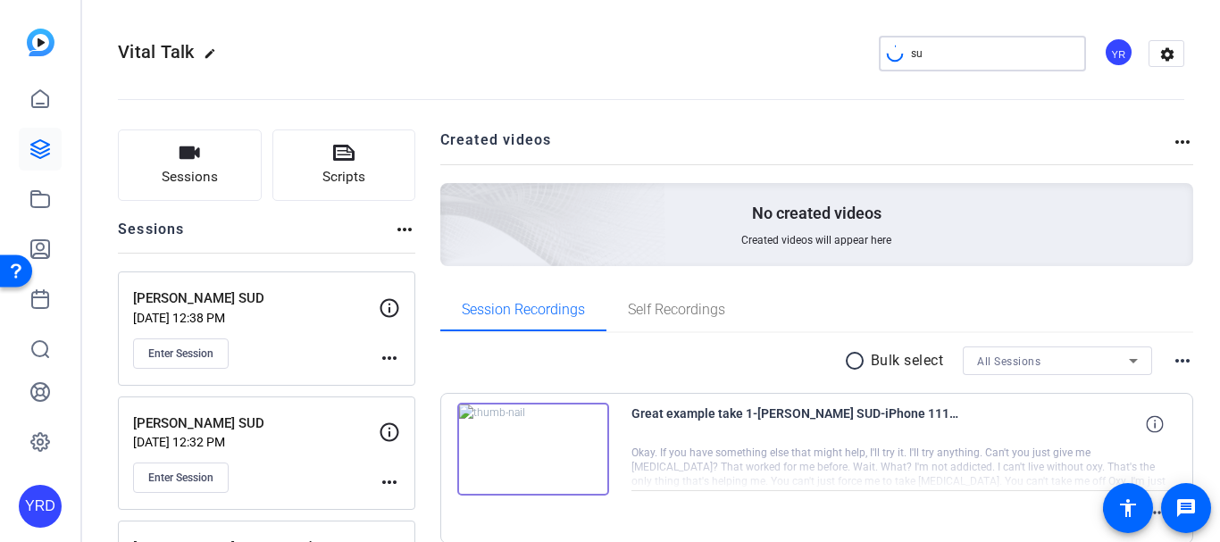
type input "s"
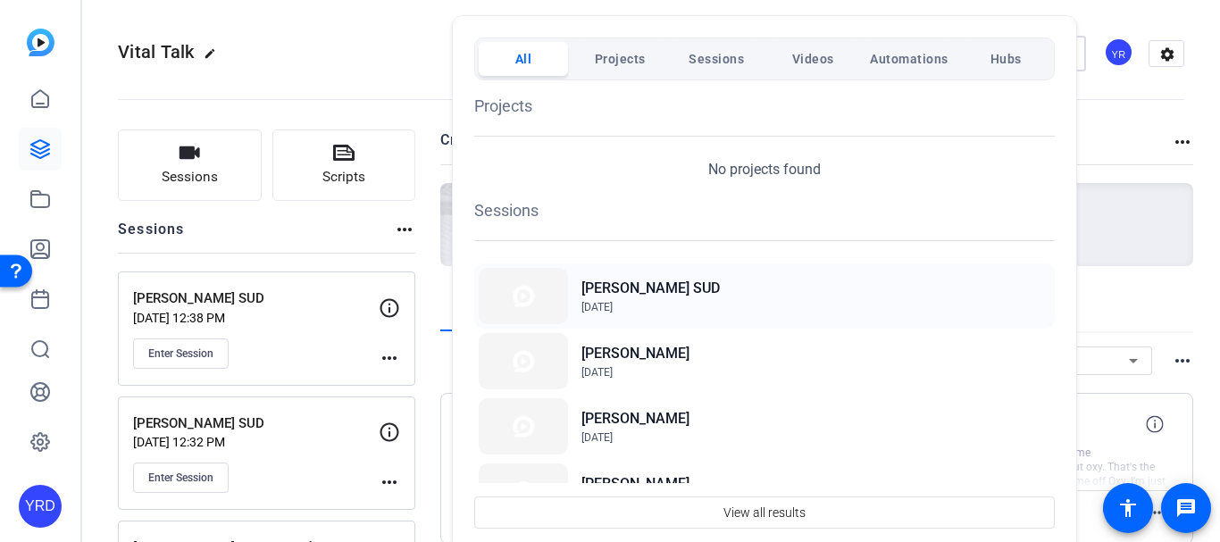
type input "gretc"
click at [654, 301] on span "Sep 25, 2025" at bounding box center [650, 307] width 138 height 16
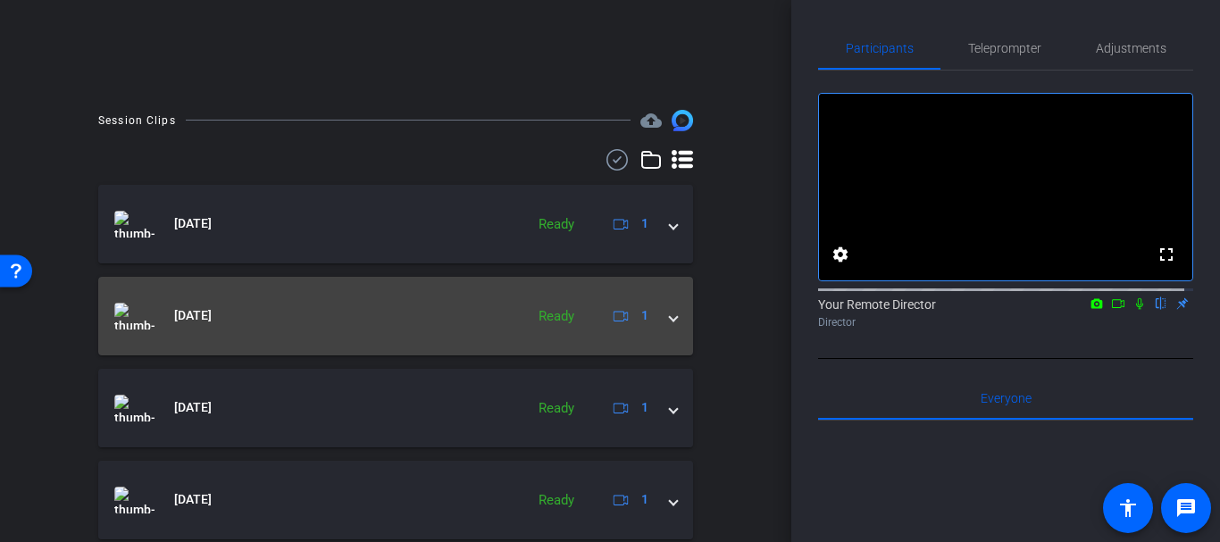
scroll to position [438, 0]
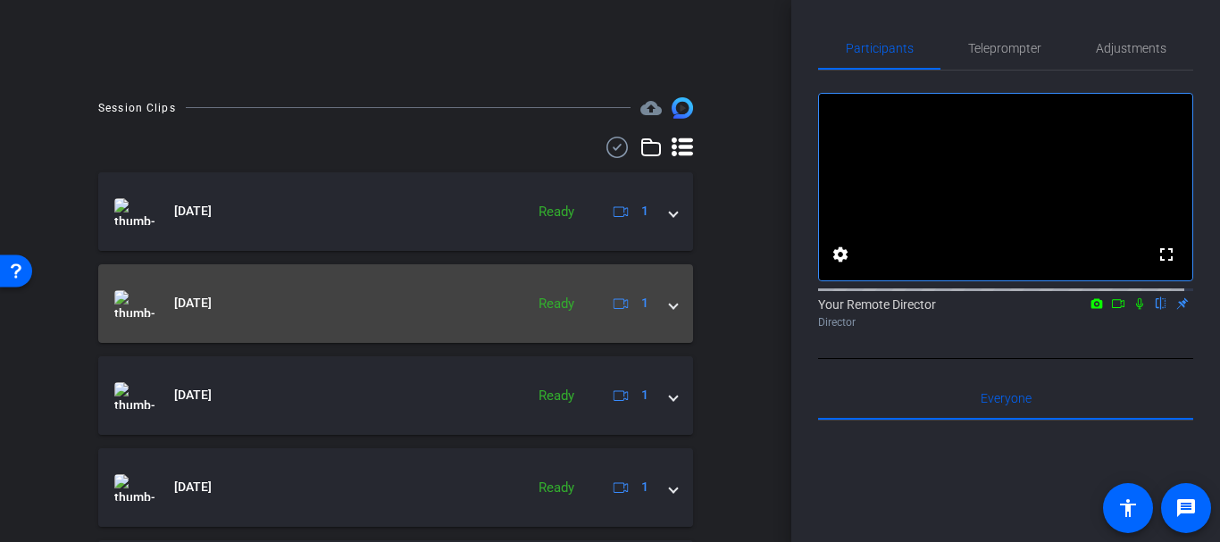
click at [256, 230] on mat-expansion-panel-header "Oct 3, 2025 Ready 1" at bounding box center [395, 211] width 595 height 79
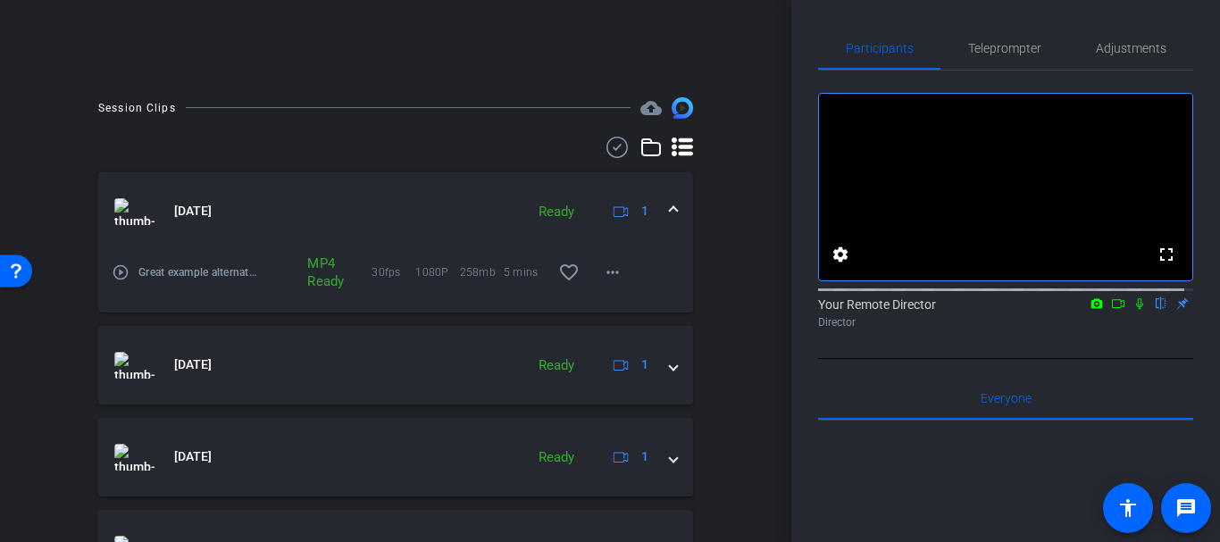
click at [118, 263] on mat-icon "play_circle_outline" at bounding box center [121, 272] width 18 height 18
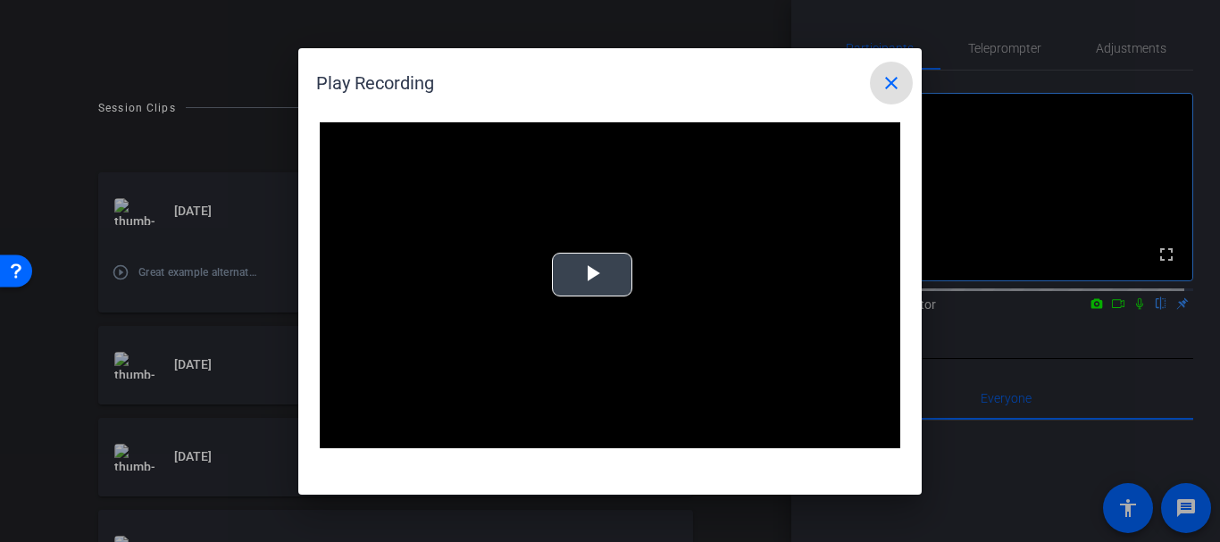
click at [592, 274] on span "Video Player" at bounding box center [592, 274] width 0 height 0
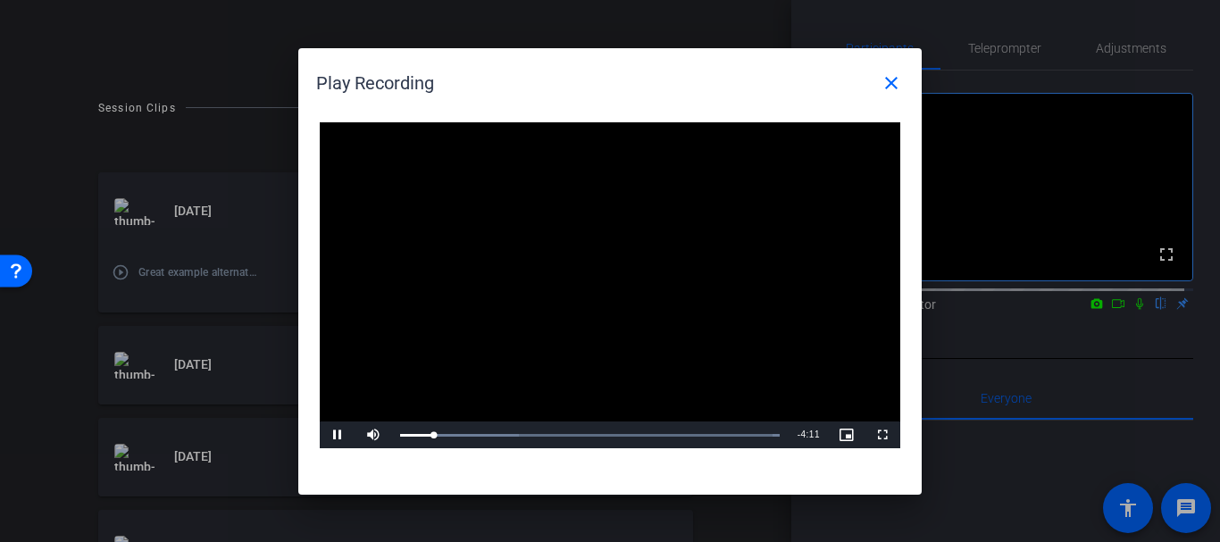
click at [498, 367] on video "Video Player" at bounding box center [610, 285] width 580 height 327
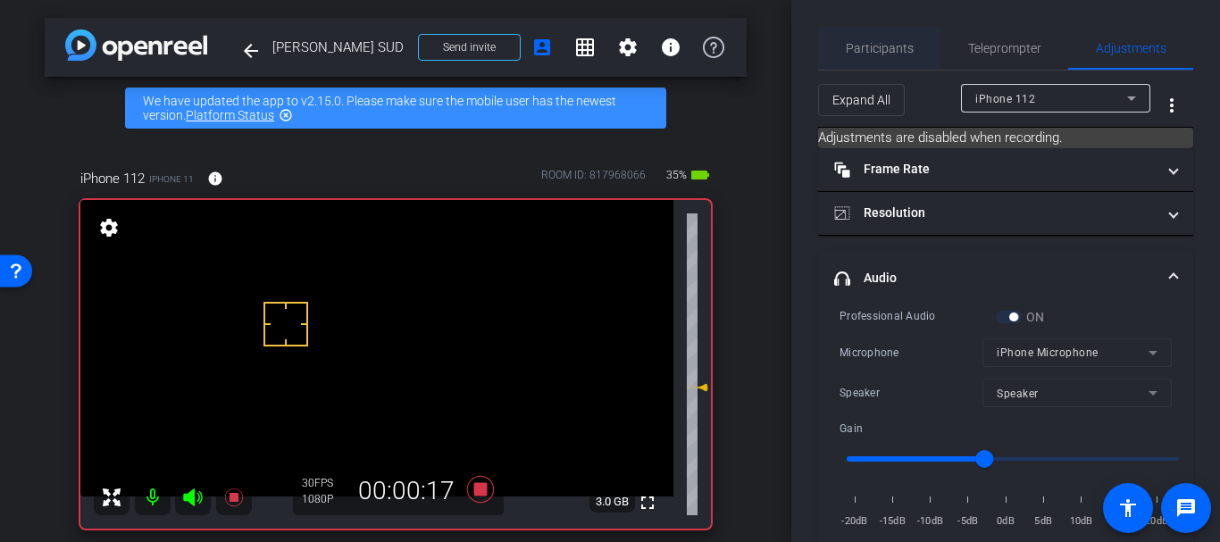
click at [842, 48] on div "Participants" at bounding box center [879, 48] width 122 height 43
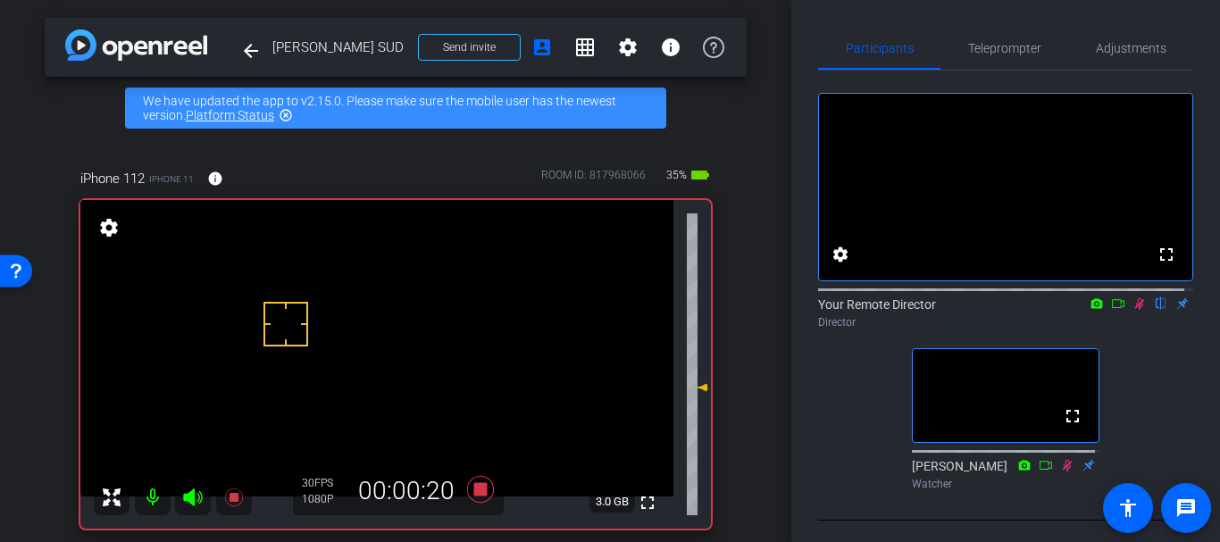
click at [772, 371] on div "arrow_back [PERSON_NAME] SUD Back to project Send invite account_box grid_on se…" at bounding box center [395, 271] width 791 height 542
click at [742, 312] on div "arrow_back [PERSON_NAME] SUD Back to project Send invite account_box grid_on se…" at bounding box center [395, 271] width 791 height 542
click at [467, 488] on icon at bounding box center [480, 489] width 27 height 27
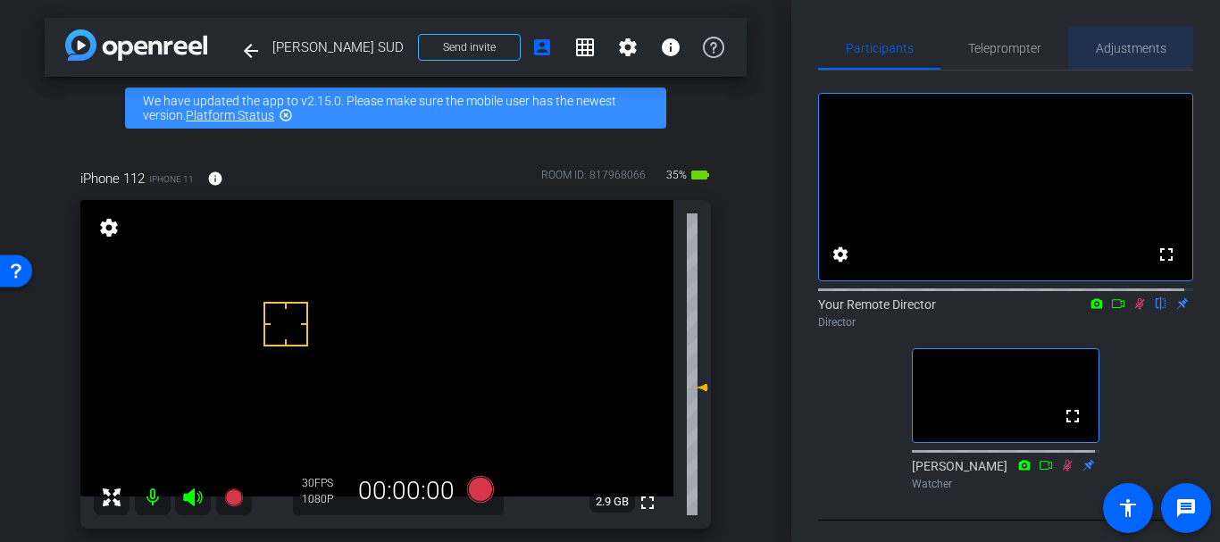
drag, startPoint x: 1115, startPoint y: 38, endPoint x: 1118, endPoint y: 57, distance: 18.9
click at [1118, 57] on span "Adjustments" at bounding box center [1131, 48] width 71 height 43
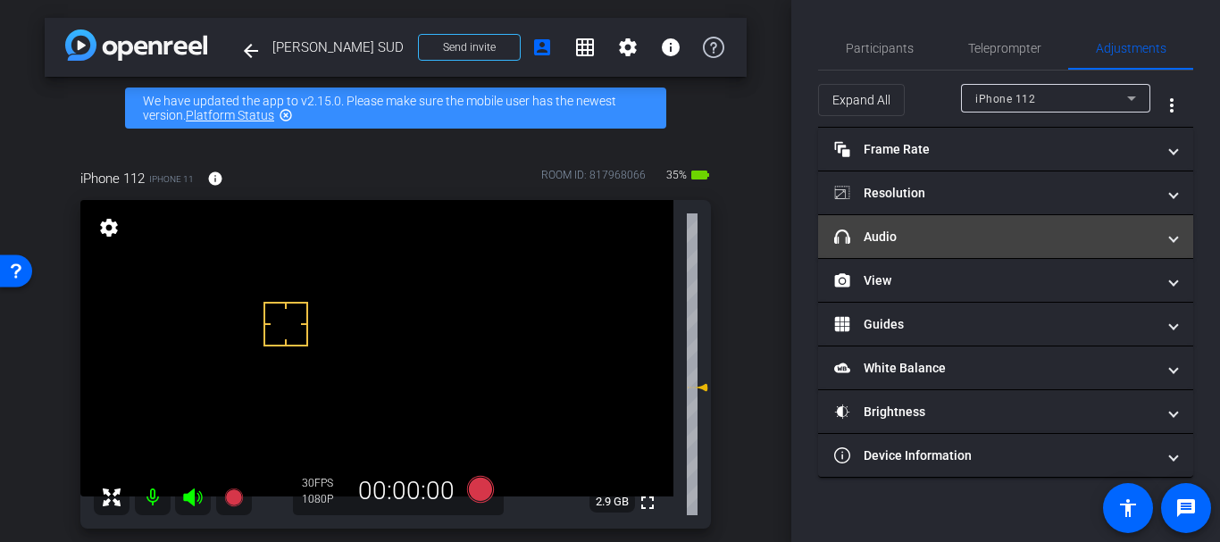
click at [981, 255] on mat-expansion-panel-header "headphone icon Audio" at bounding box center [1005, 236] width 375 height 43
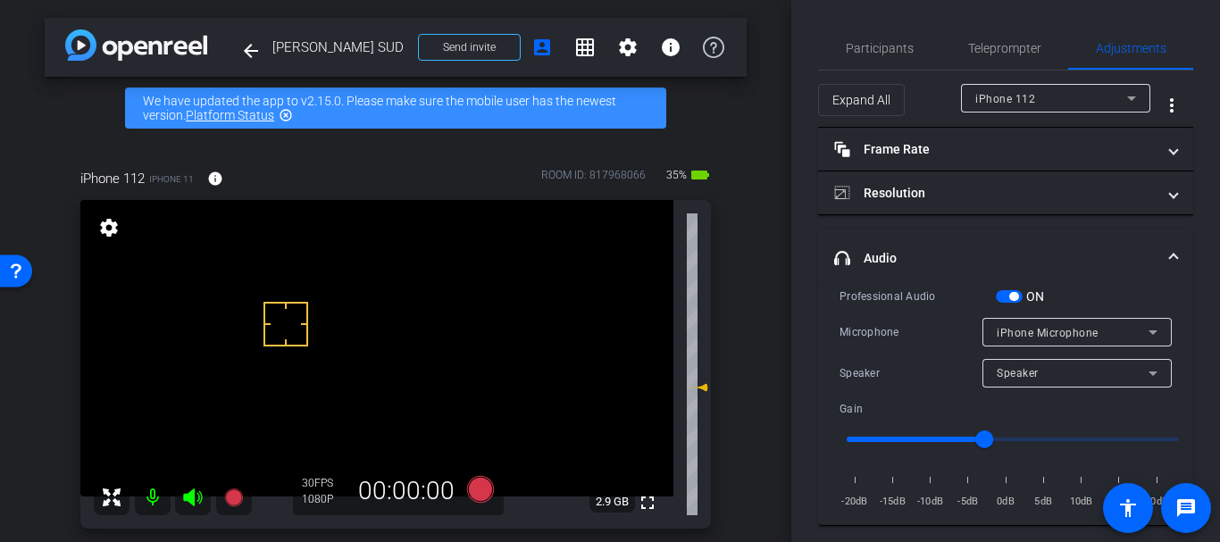
click at [1006, 291] on span "button" at bounding box center [1009, 296] width 27 height 13
click at [917, 41] on div "Participants" at bounding box center [879, 48] width 122 height 43
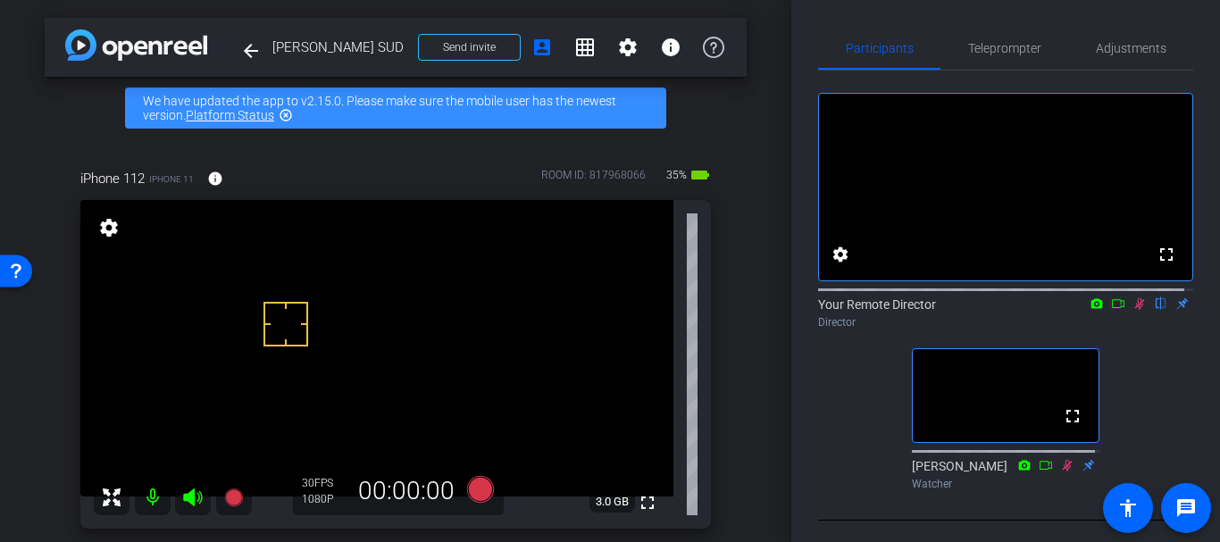
click at [1135, 310] on icon at bounding box center [1140, 304] width 10 height 12
click at [1113, 63] on span "Adjustments" at bounding box center [1131, 48] width 71 height 43
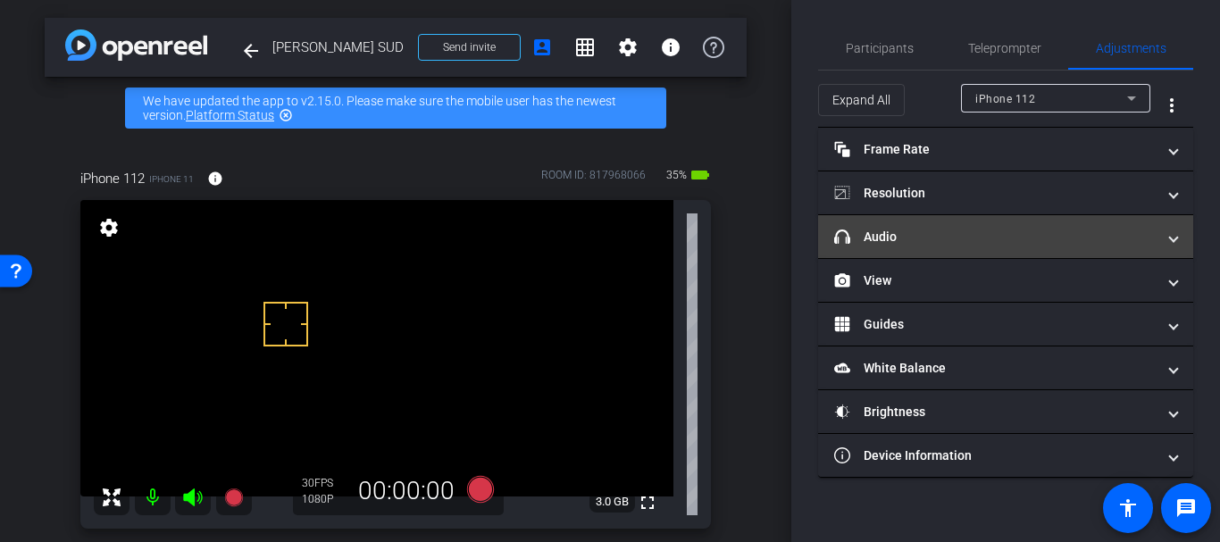
click at [910, 237] on mat-panel-title "headphone icon Audio" at bounding box center [994, 237] width 321 height 19
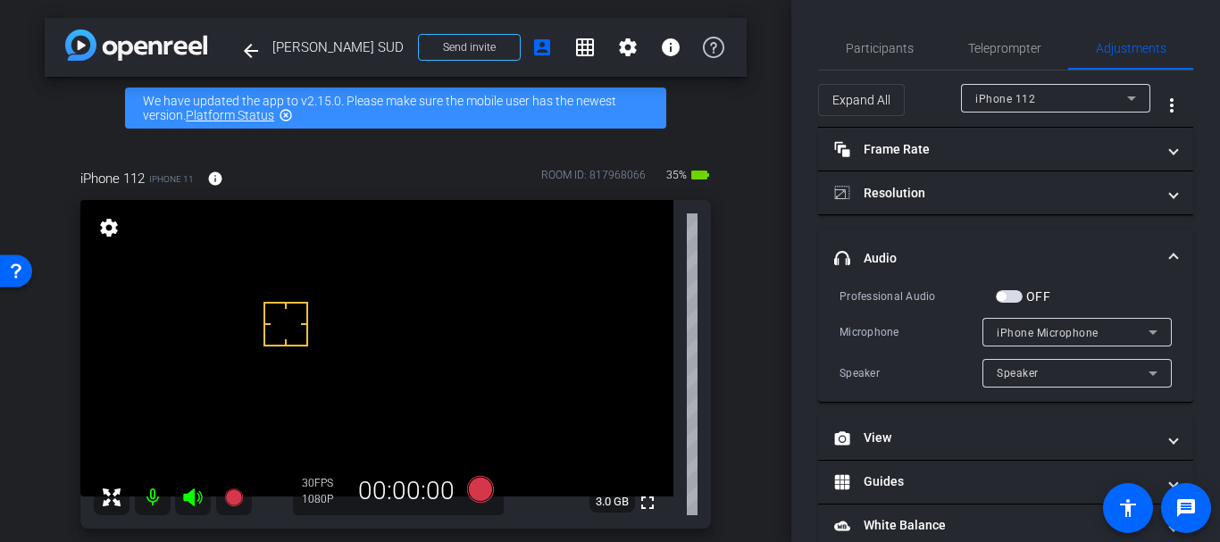
click at [1000, 293] on span "button" at bounding box center [1001, 296] width 9 height 9
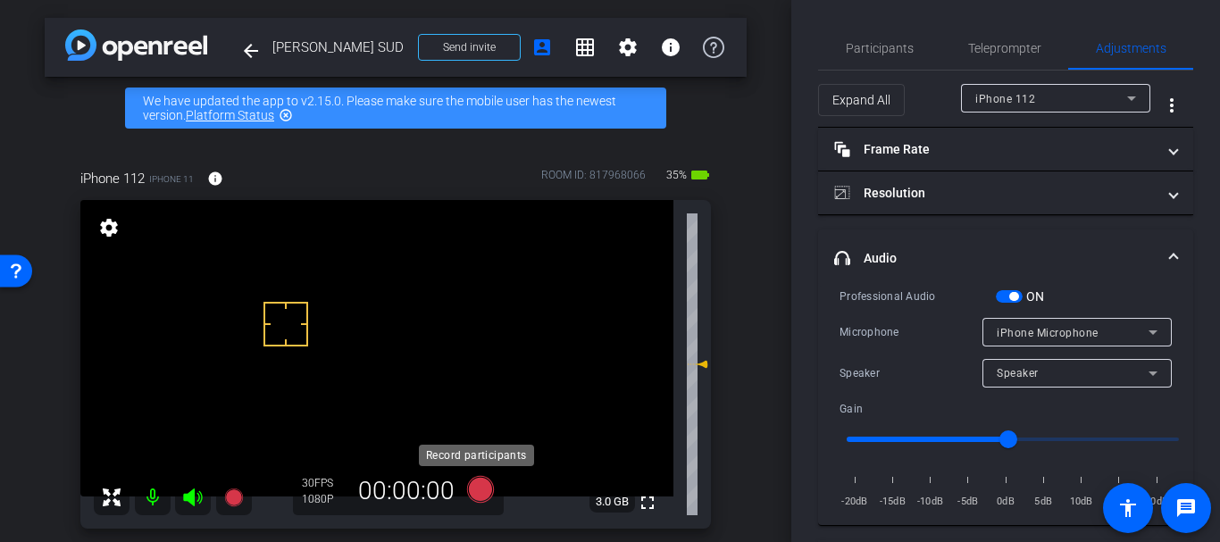
click at [473, 493] on icon at bounding box center [480, 489] width 27 height 27
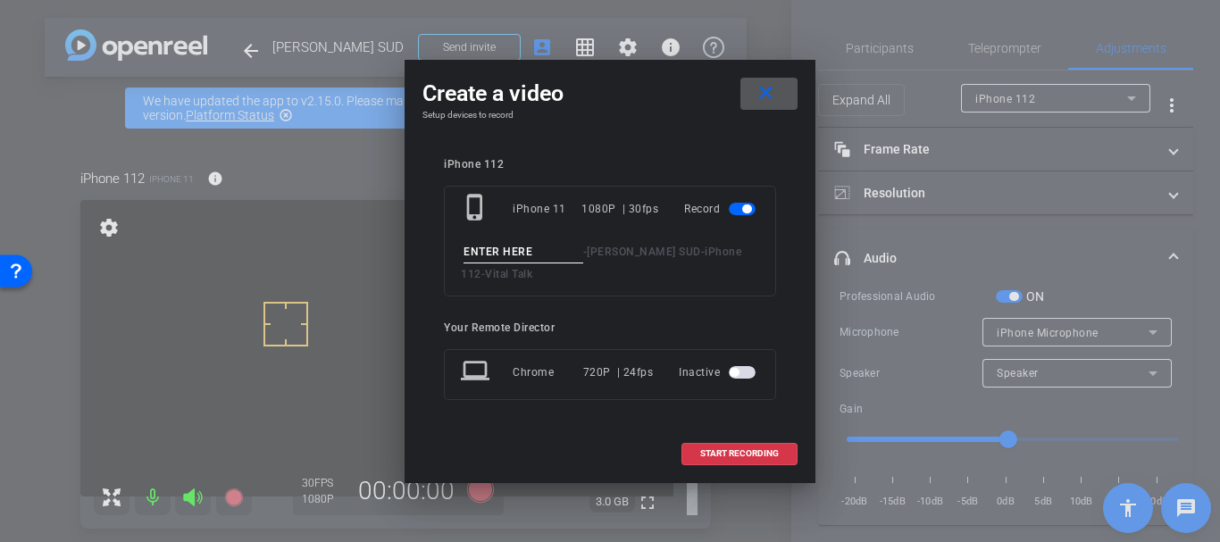
click at [506, 253] on input at bounding box center [523, 252] width 120 height 22
type input "Pitfalls take 1"
click at [739, 445] on span at bounding box center [739, 453] width 114 height 43
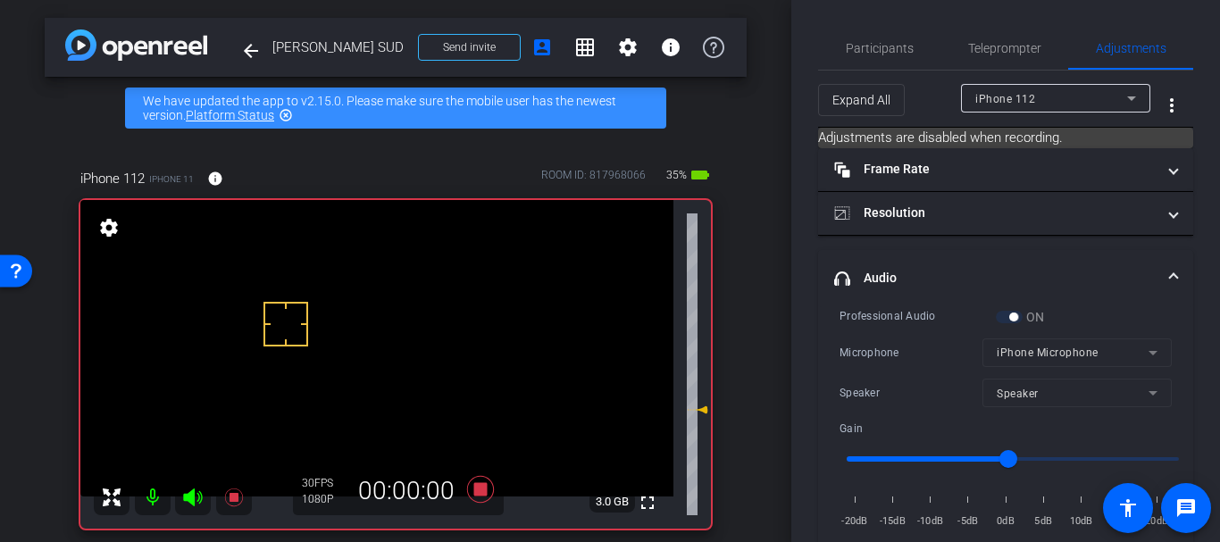
drag, startPoint x: 690, startPoint y: 364, endPoint x: 697, endPoint y: 410, distance: 46.1
click at [697, 410] on icon at bounding box center [701, 409] width 13 height 7
type input "-6"
click at [885, 29] on span "Participants" at bounding box center [880, 48] width 68 height 43
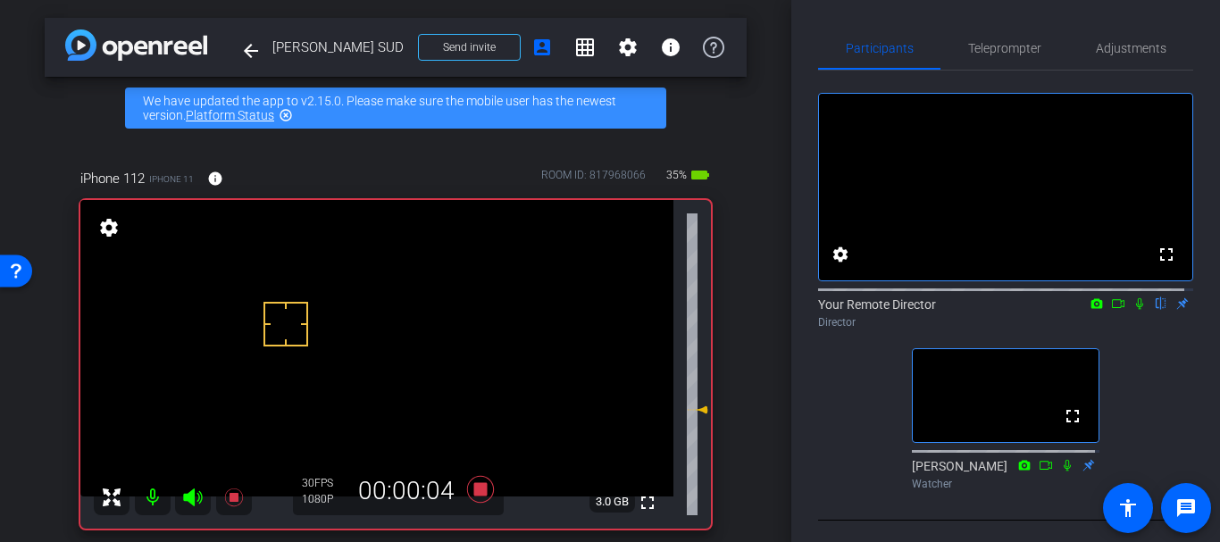
click at [1132, 310] on icon at bounding box center [1139, 303] width 14 height 13
click at [1060, 472] on icon at bounding box center [1067, 465] width 14 height 13
drag, startPoint x: 696, startPoint y: 409, endPoint x: 696, endPoint y: 398, distance: 10.7
click at [696, 398] on icon at bounding box center [701, 400] width 13 height 7
click at [689, 392] on icon at bounding box center [697, 393] width 21 height 21
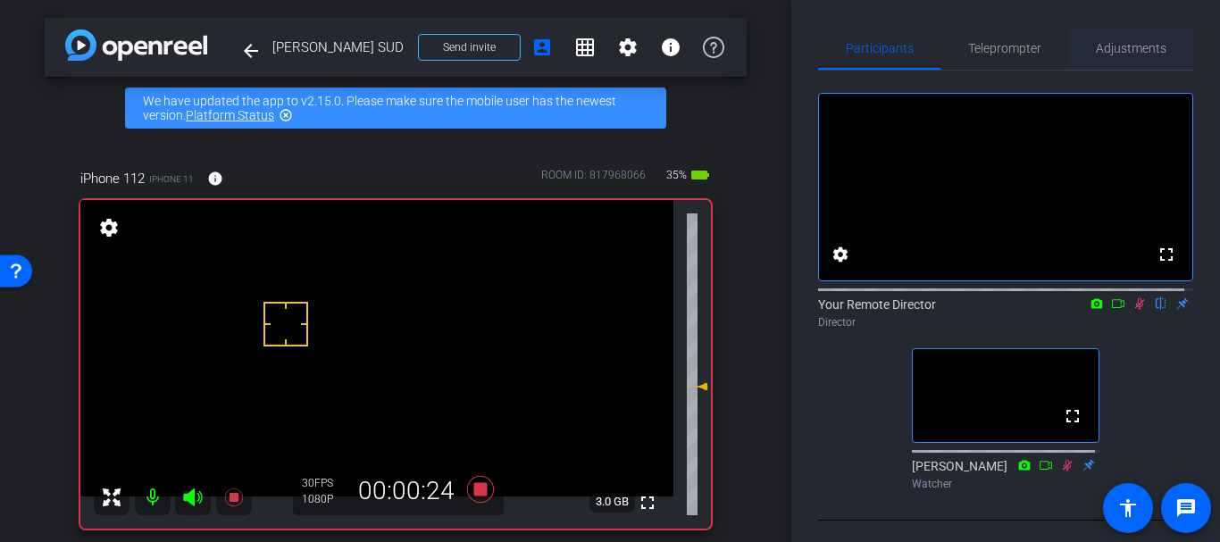
click at [1129, 59] on span "Adjustments" at bounding box center [1131, 48] width 71 height 43
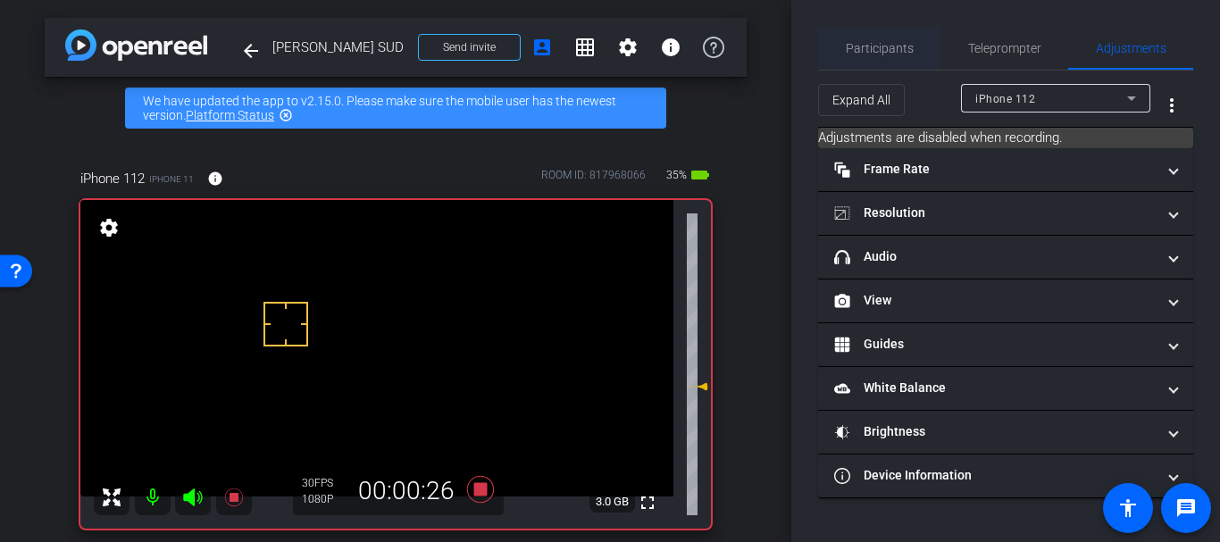
click at [915, 65] on div "Participants" at bounding box center [879, 48] width 122 height 43
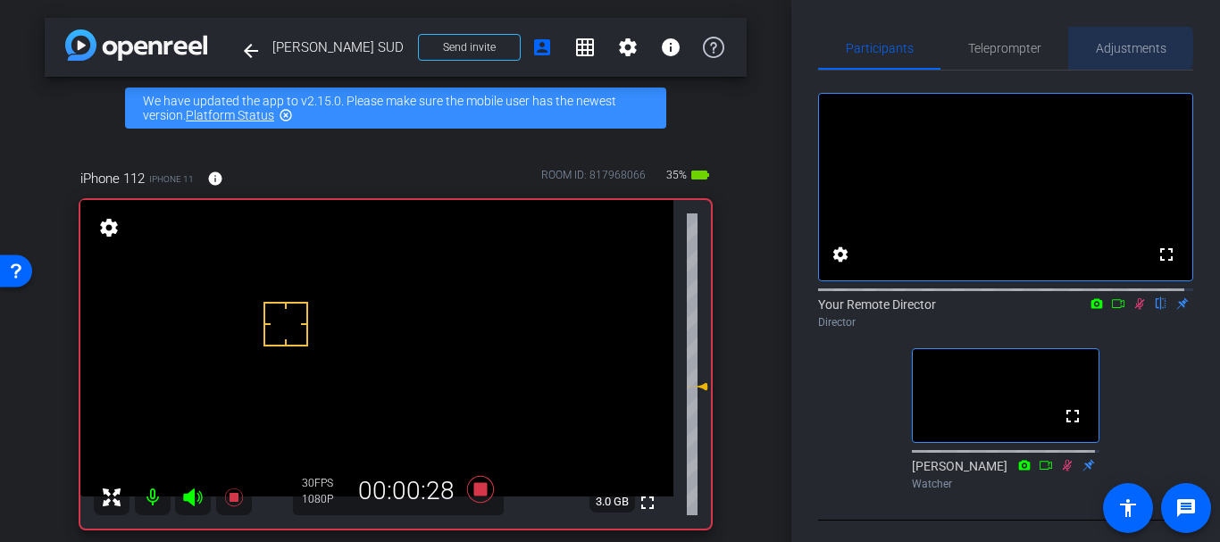
click at [1115, 47] on span "Adjustments" at bounding box center [1131, 48] width 71 height 13
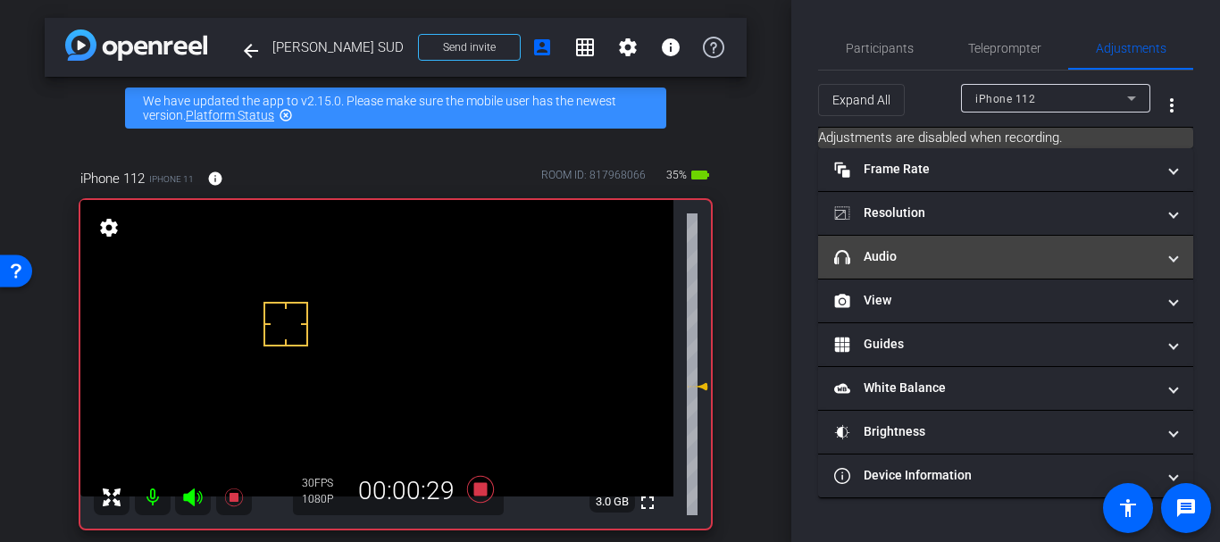
click at [969, 262] on mat-panel-title "headphone icon Audio" at bounding box center [994, 256] width 321 height 19
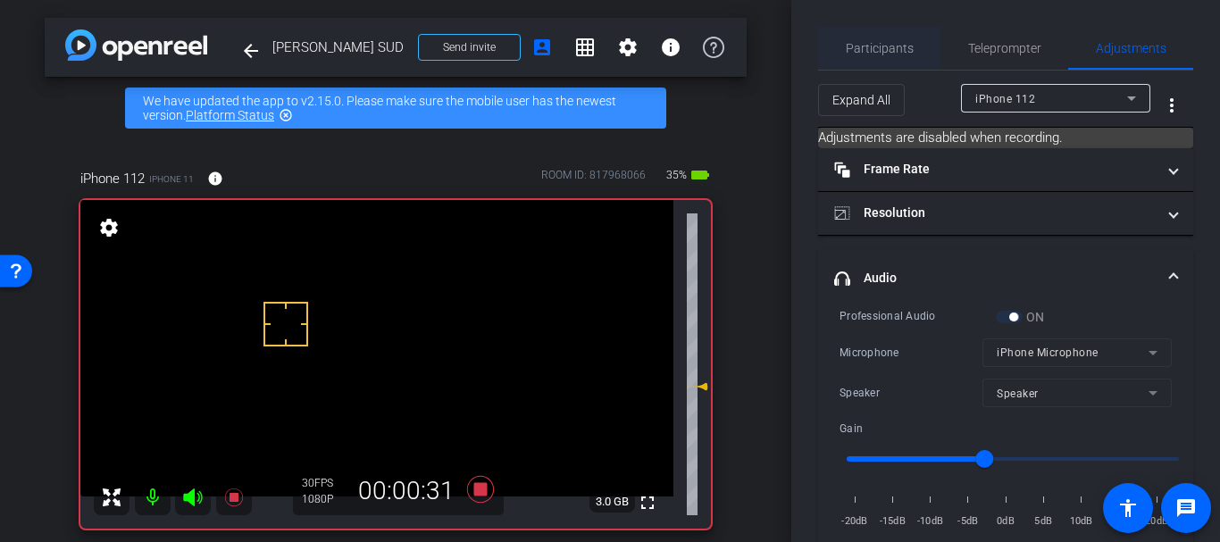
click at [879, 42] on span "Participants" at bounding box center [880, 48] width 68 height 13
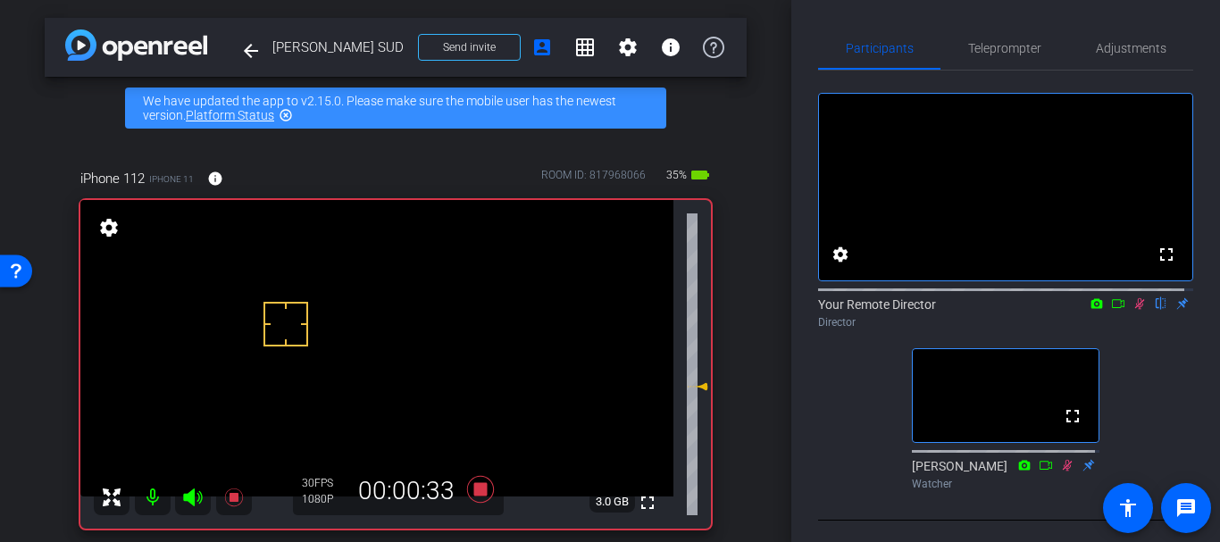
click at [728, 461] on div "iPhone 112 iPhone 11 info ROOM ID: 817968066 35% battery_std fullscreen setting…" at bounding box center [396, 342] width 702 height 407
click at [761, 381] on div "arrow_back [PERSON_NAME] SUD Back to project Send invite account_box grid_on se…" at bounding box center [395, 271] width 791 height 542
click at [765, 433] on div "arrow_back [PERSON_NAME] SUD Back to project Send invite account_box grid_on se…" at bounding box center [395, 271] width 791 height 542
click at [733, 413] on div "iPhone 112 iPhone 11 info ROOM ID: 817968066 35% battery_std fullscreen setting…" at bounding box center [396, 342] width 702 height 407
click at [734, 413] on div "iPhone 112 iPhone 11 info ROOM ID: 817968066 35% battery_std fullscreen setting…" at bounding box center [396, 342] width 702 height 407
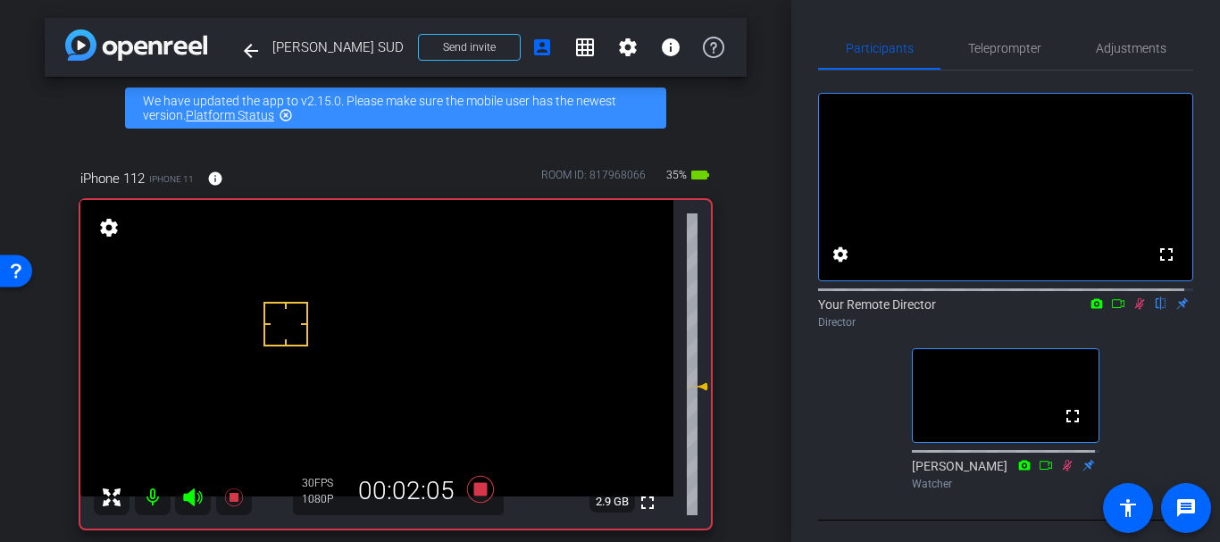
click at [740, 438] on div "arrow_back [PERSON_NAME] SUD Back to project Send invite account_box grid_on se…" at bounding box center [395, 271] width 791 height 542
click at [471, 490] on icon at bounding box center [480, 489] width 27 height 27
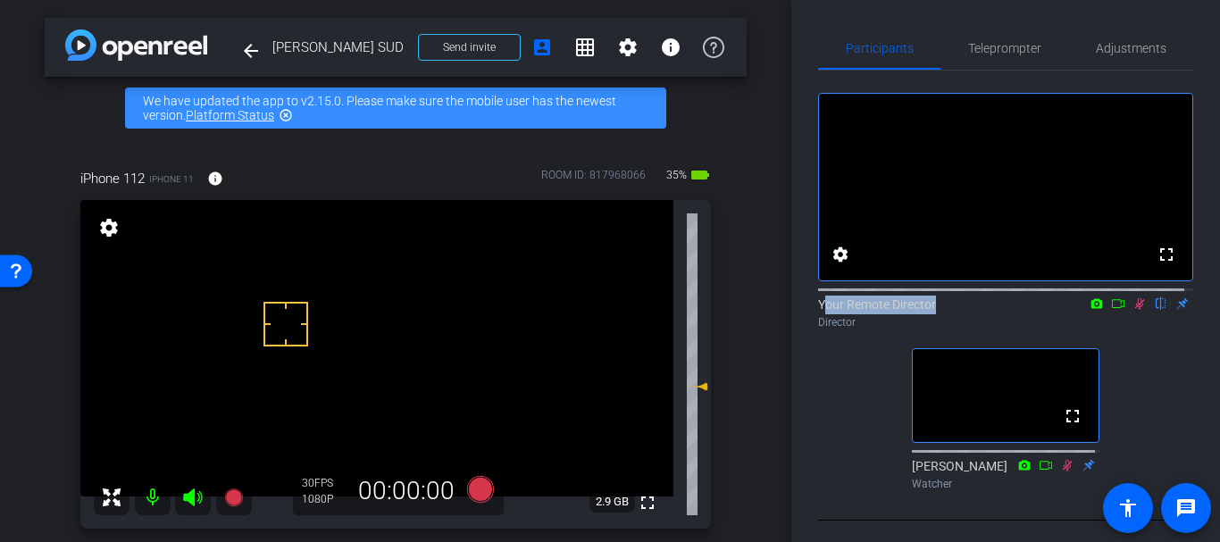
click at [1128, 320] on div "Your Remote Director flip Director" at bounding box center [1005, 308] width 375 height 54
click at [1135, 310] on icon at bounding box center [1140, 304] width 10 height 12
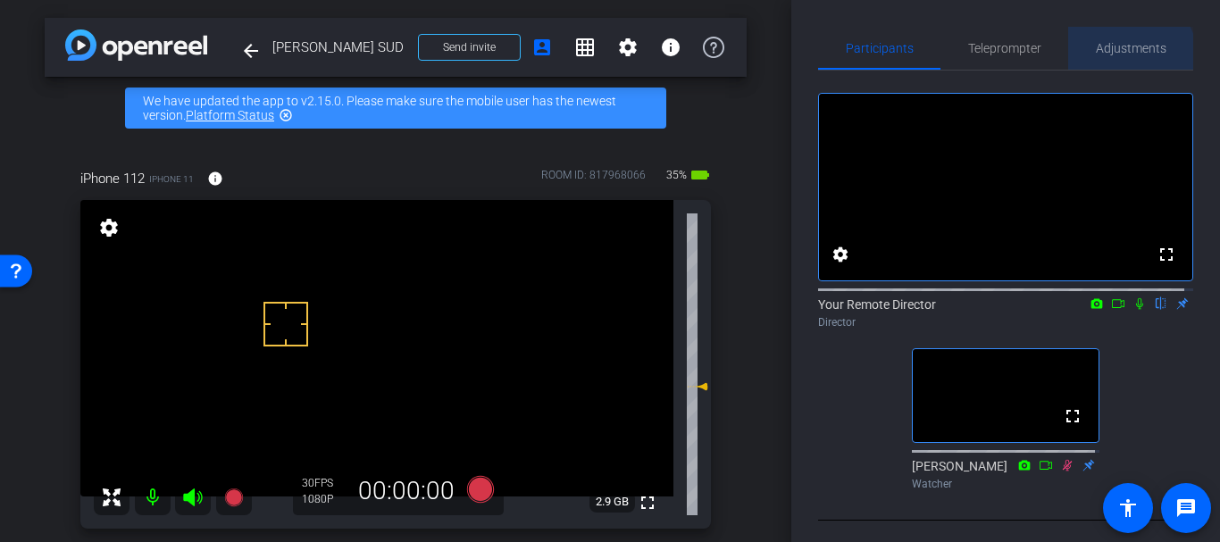
click at [1103, 66] on span "Adjustments" at bounding box center [1131, 48] width 71 height 43
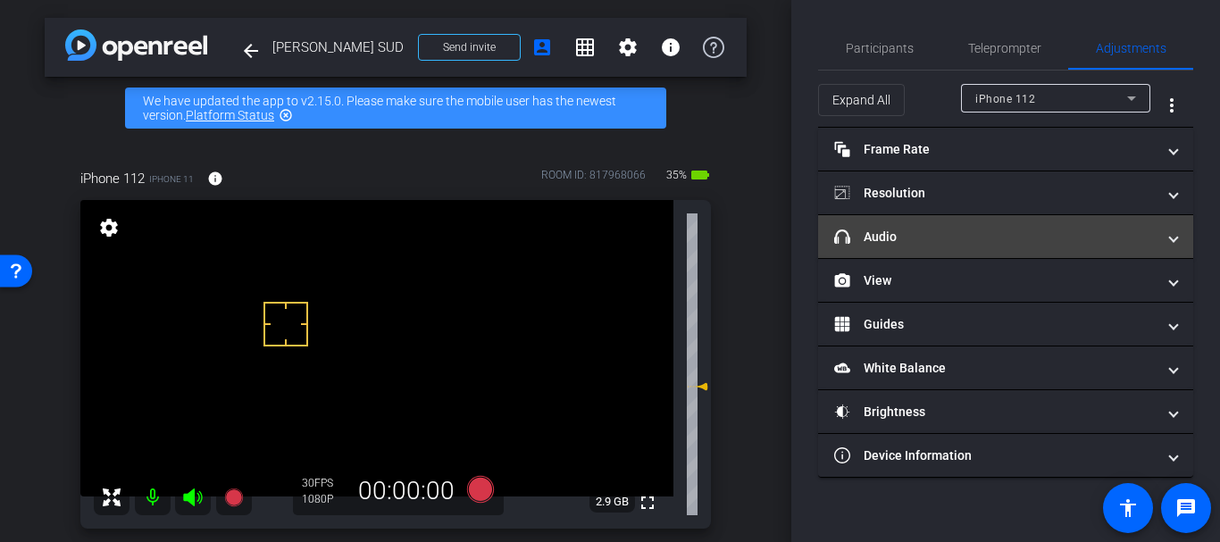
click at [884, 234] on mat-panel-title "headphone icon Audio" at bounding box center [994, 237] width 321 height 19
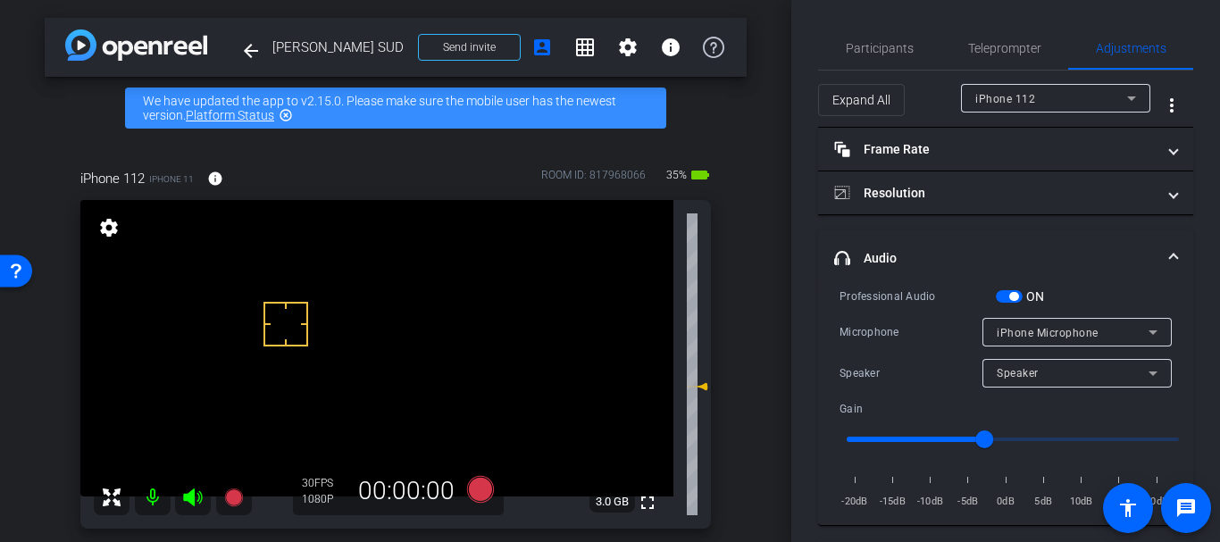
click at [1002, 292] on span "button" at bounding box center [1009, 296] width 27 height 13
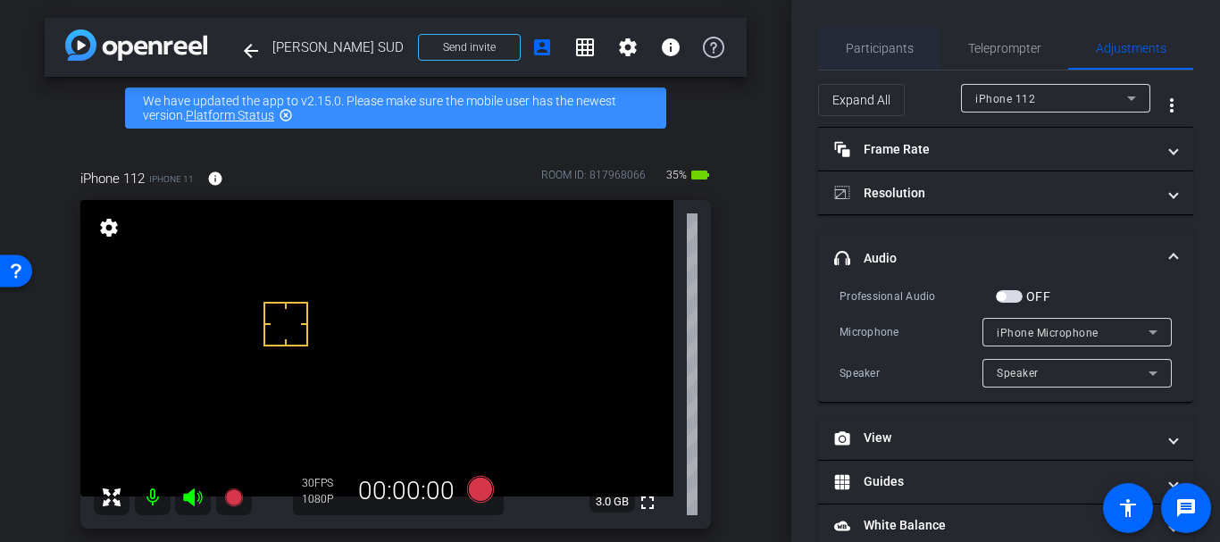
click at [876, 58] on span "Participants" at bounding box center [880, 48] width 68 height 43
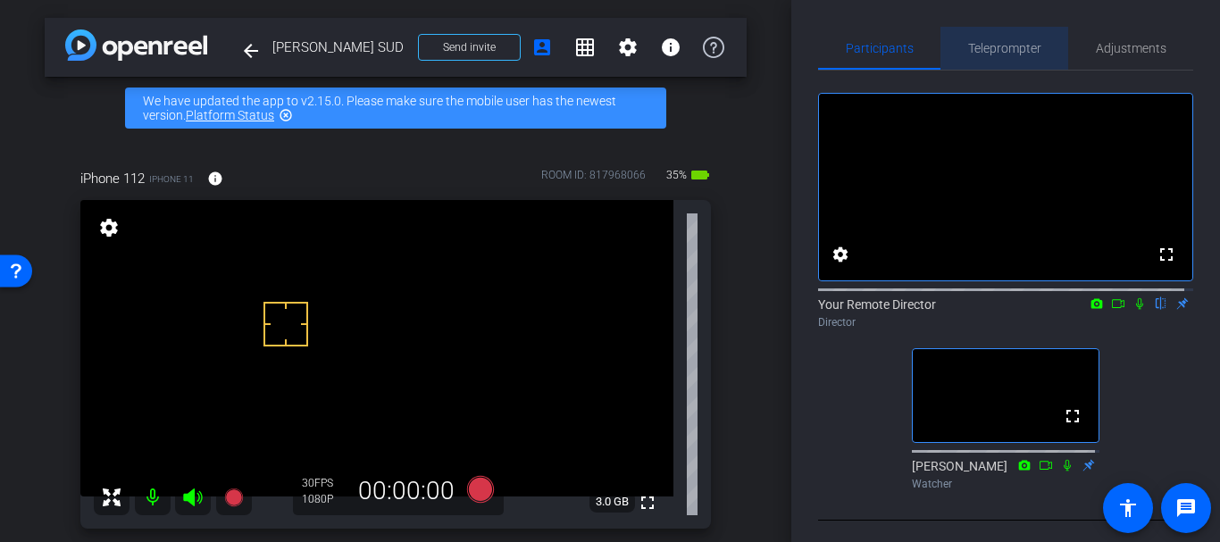
click at [1039, 47] on div "Teleprompter" at bounding box center [1004, 48] width 128 height 43
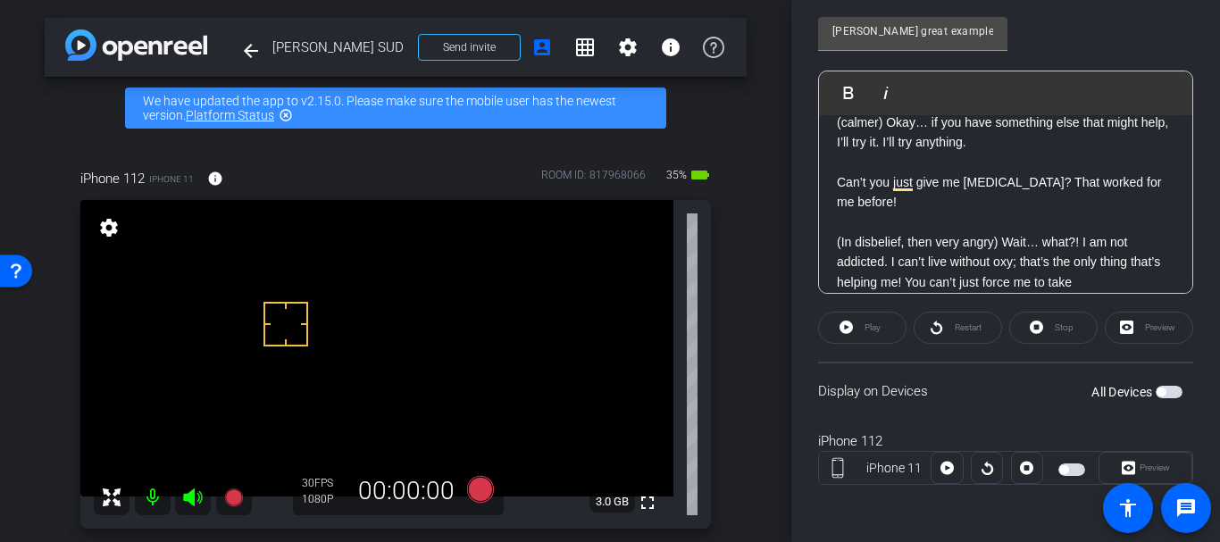
scroll to position [29, 0]
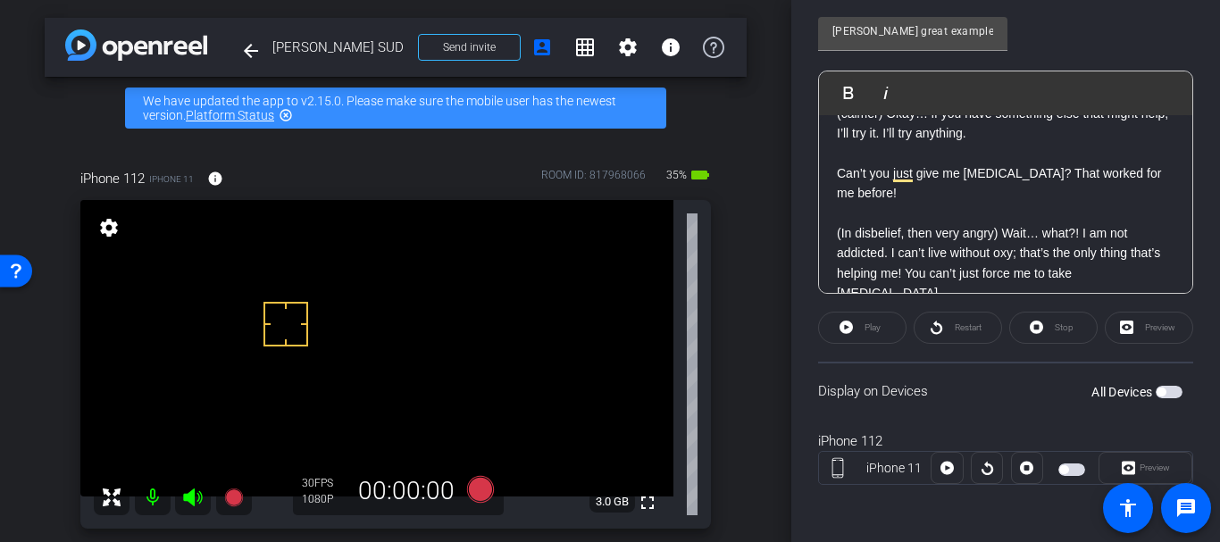
click at [968, 208] on p "To enrich screen reader interactions, please activate Accessibility in Grammarl…" at bounding box center [1006, 213] width 338 height 20
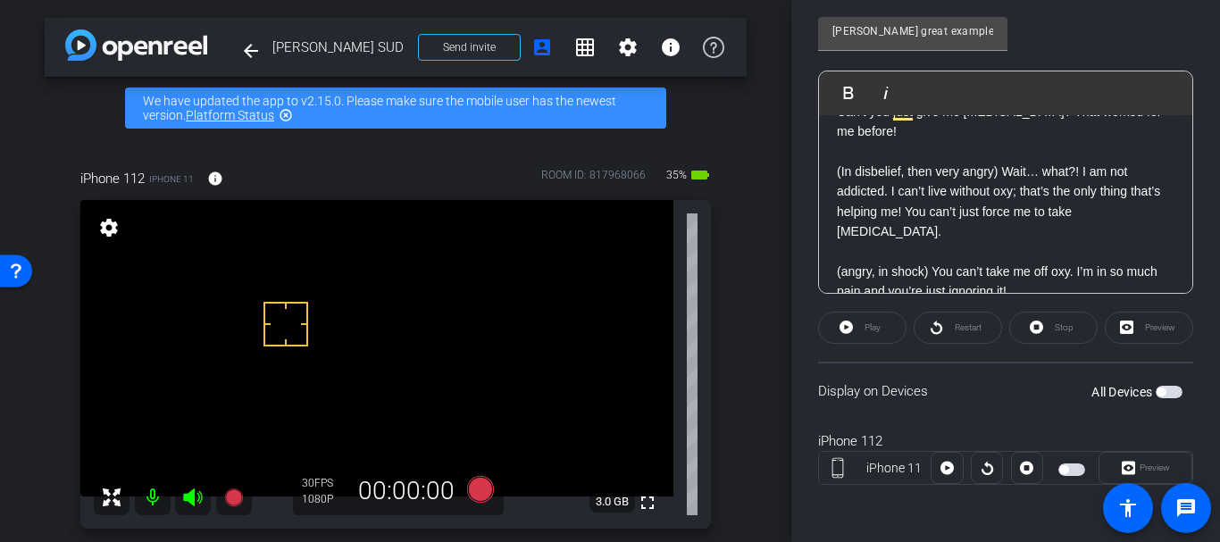
scroll to position [91, 0]
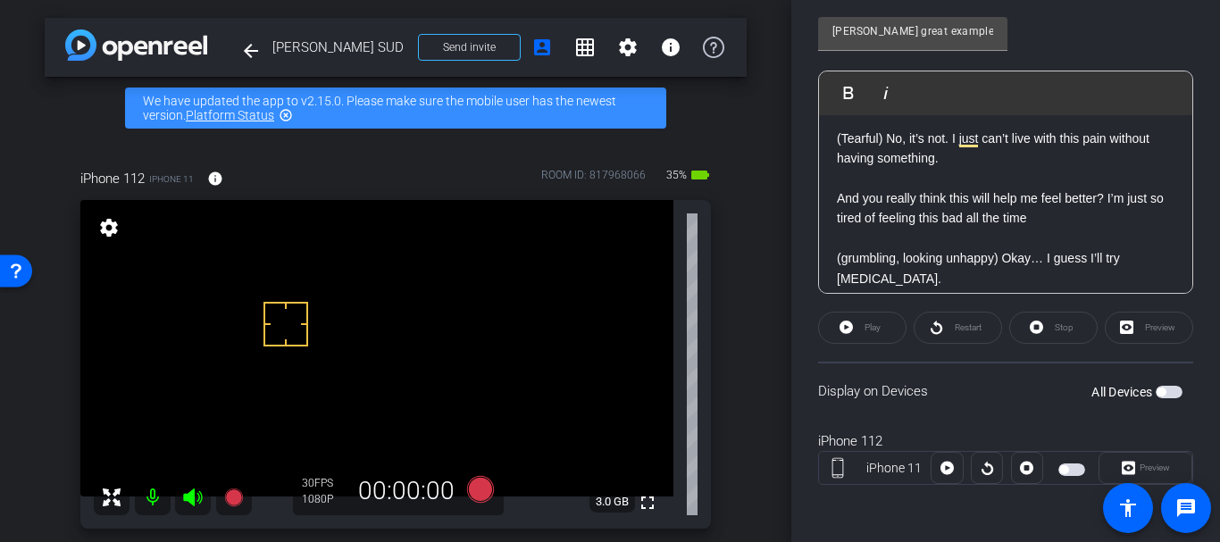
click at [985, 208] on p "And you really think this will help me feel better? I’m just so tired of feelin…" at bounding box center [1006, 208] width 338 height 40
click at [916, 138] on p "(Tearful) No, it’s not. I just can’t live with this pain without having somethi…" at bounding box center [1006, 149] width 338 height 40
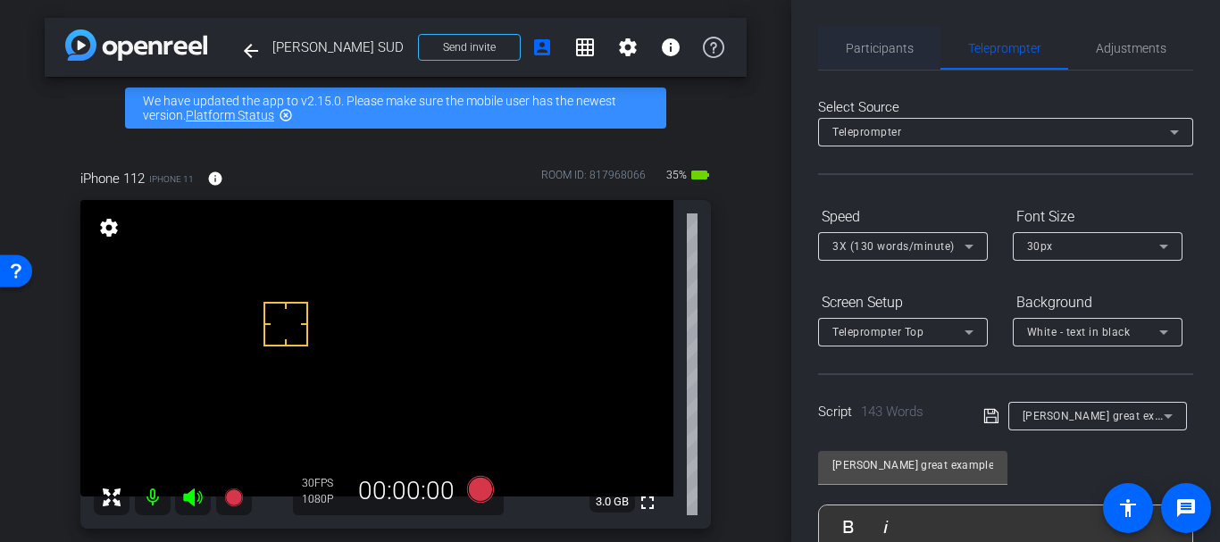
click at [856, 59] on span "Participants" at bounding box center [880, 48] width 68 height 43
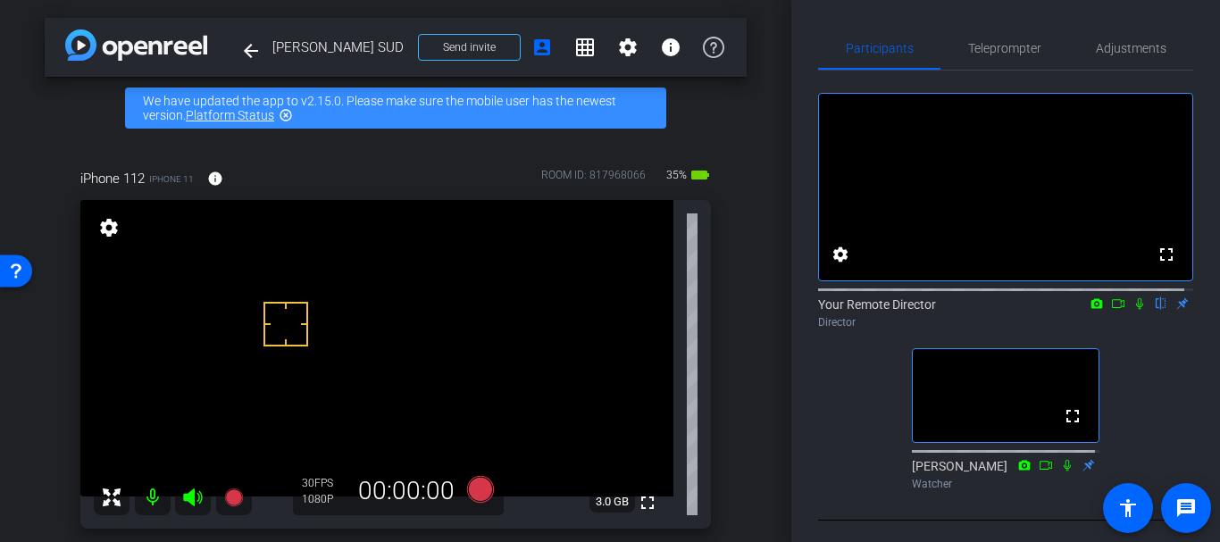
click at [761, 244] on div "arrow_back [PERSON_NAME] SUD Back to project Send invite account_box grid_on se…" at bounding box center [395, 271] width 791 height 542
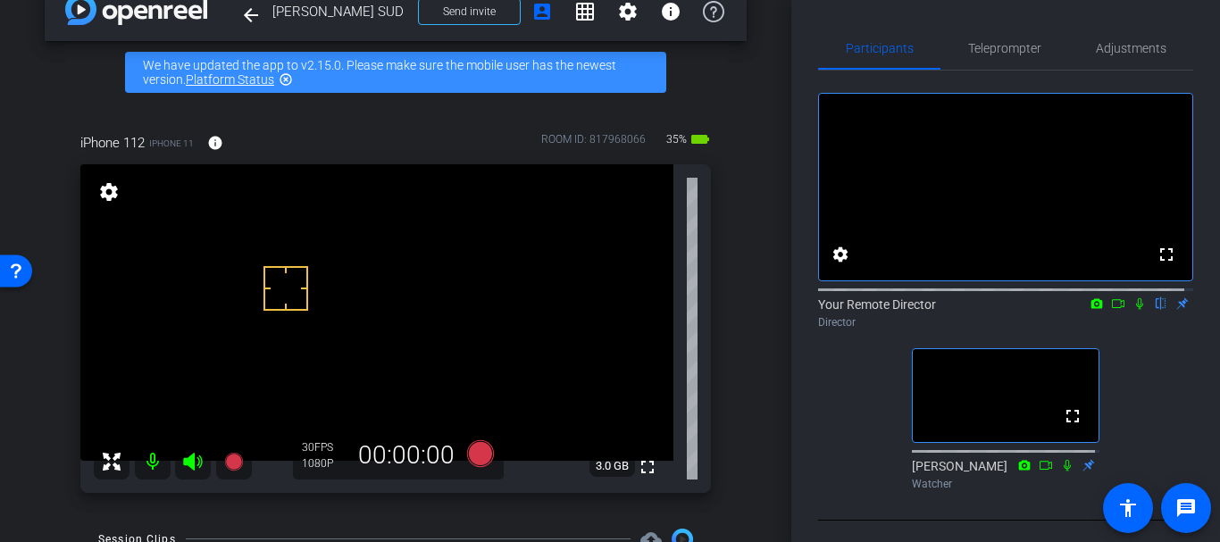
scroll to position [0, 0]
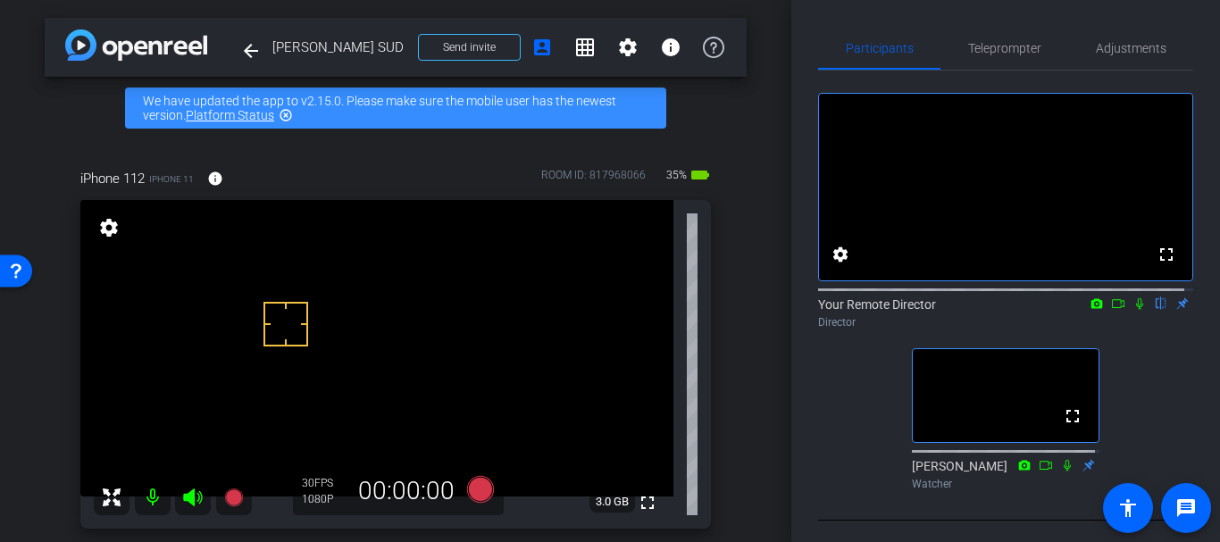
click at [755, 252] on div "arrow_back [PERSON_NAME] SUD Back to project Send invite account_box grid_on se…" at bounding box center [395, 271] width 791 height 542
click at [757, 255] on div "arrow_back [PERSON_NAME] SUD Back to project Send invite account_box grid_on se…" at bounding box center [395, 271] width 791 height 542
click at [757, 253] on div "arrow_back [PERSON_NAME] SUD Back to project Send invite account_box grid_on se…" at bounding box center [395, 271] width 791 height 542
click at [762, 253] on div "arrow_back [PERSON_NAME] SUD Back to project Send invite account_box grid_on se…" at bounding box center [395, 271] width 791 height 542
click at [739, 271] on div "arrow_back [PERSON_NAME] SUD Back to project Send invite account_box grid_on se…" at bounding box center [395, 271] width 791 height 542
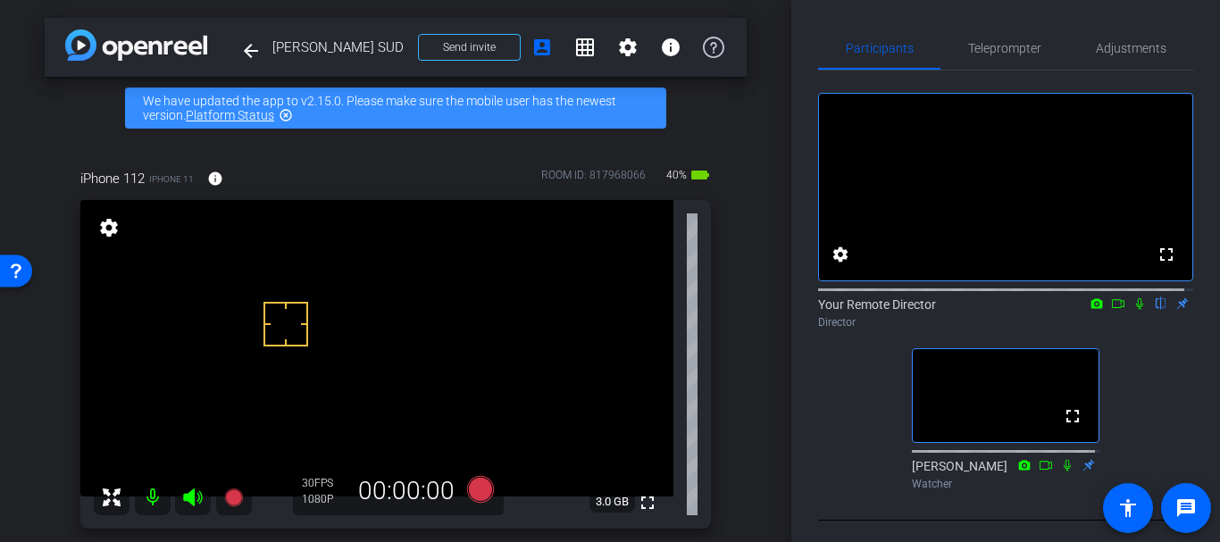
click at [739, 271] on div "arrow_back [PERSON_NAME] SUD Back to project Send invite account_box grid_on se…" at bounding box center [395, 271] width 791 height 542
click at [664, 175] on span "40%" at bounding box center [677, 175] width 26 height 29
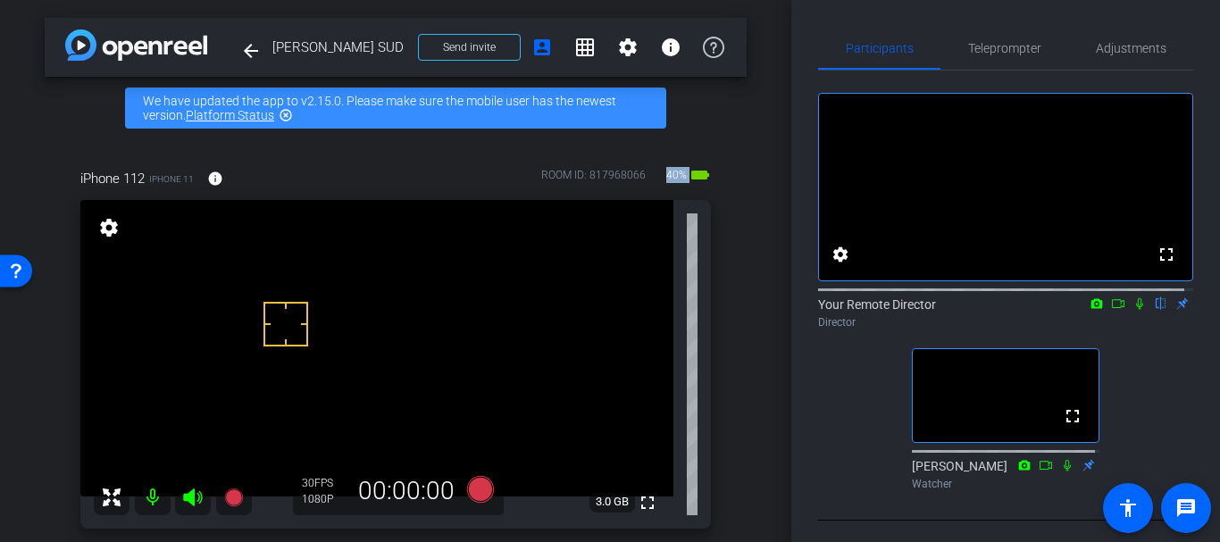
click at [776, 275] on div "arrow_back [PERSON_NAME] SUD Back to project Send invite account_box grid_on se…" at bounding box center [395, 271] width 791 height 542
click at [760, 276] on div "arrow_back [PERSON_NAME] SUD Back to project Send invite account_box grid_on se…" at bounding box center [395, 271] width 791 height 542
click at [739, 226] on div "arrow_back [PERSON_NAME] SUD Back to project Send invite account_box grid_on se…" at bounding box center [395, 271] width 791 height 542
click at [1126, 46] on span "Adjustments" at bounding box center [1131, 48] width 71 height 13
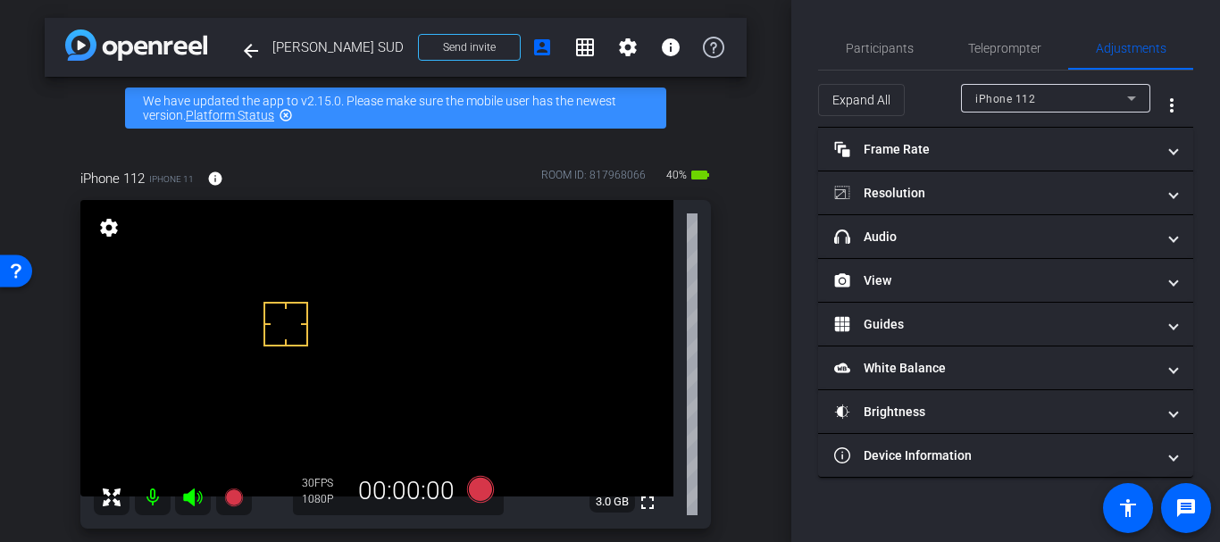
click at [875, 214] on mat-expansion-panel "Resolution navigate_before 720 1080 4k navigate_next" at bounding box center [1005, 193] width 375 height 44
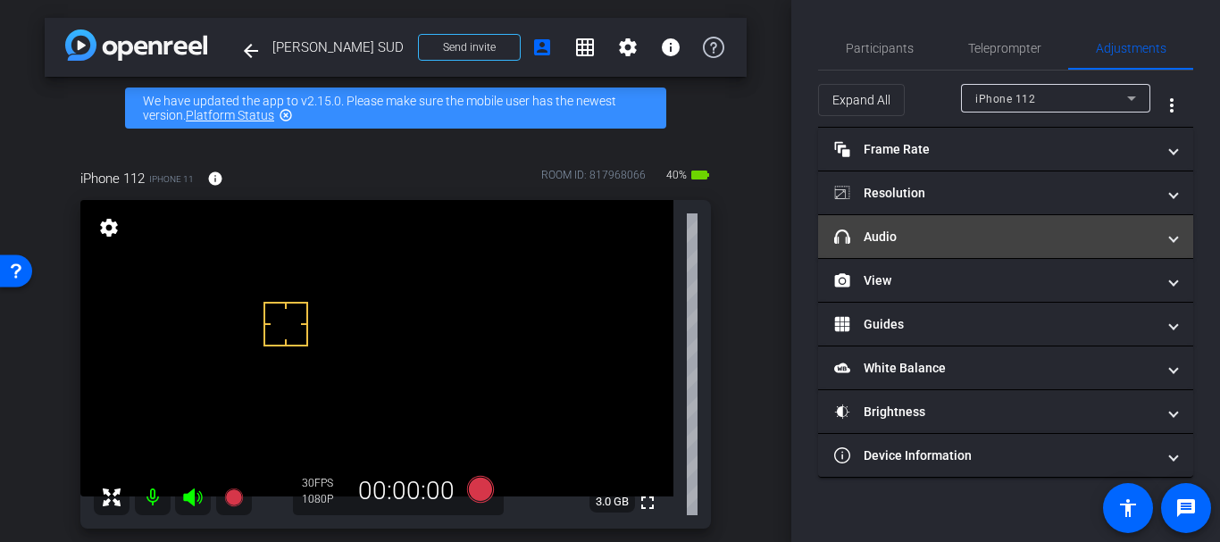
click at [878, 229] on mat-panel-title "headphone icon Audio" at bounding box center [994, 237] width 321 height 19
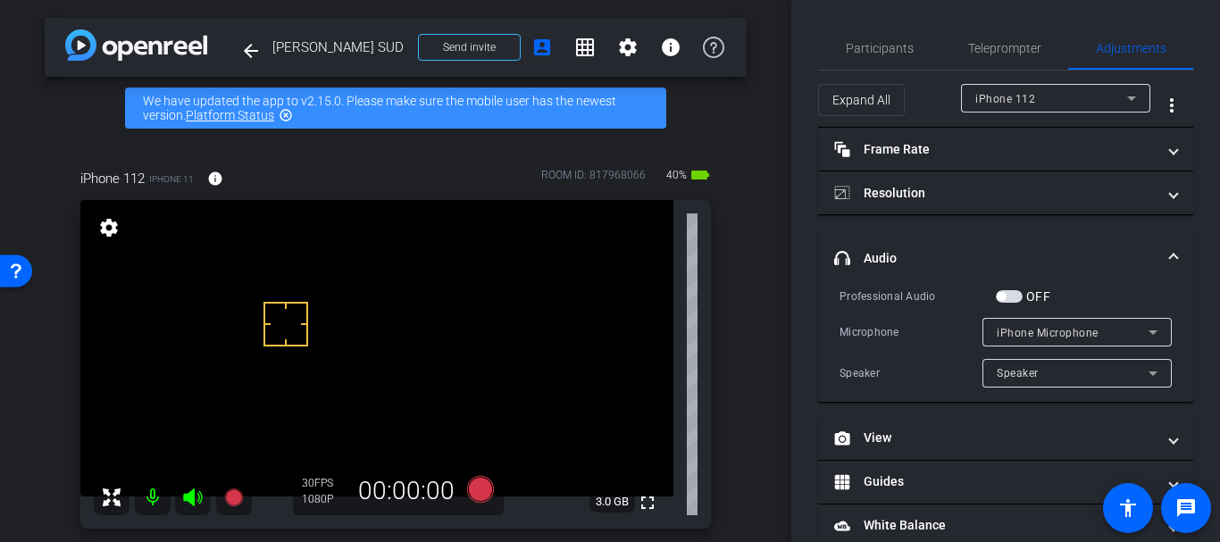
click at [1041, 324] on div "iPhone Microphone" at bounding box center [1073, 332] width 152 height 22
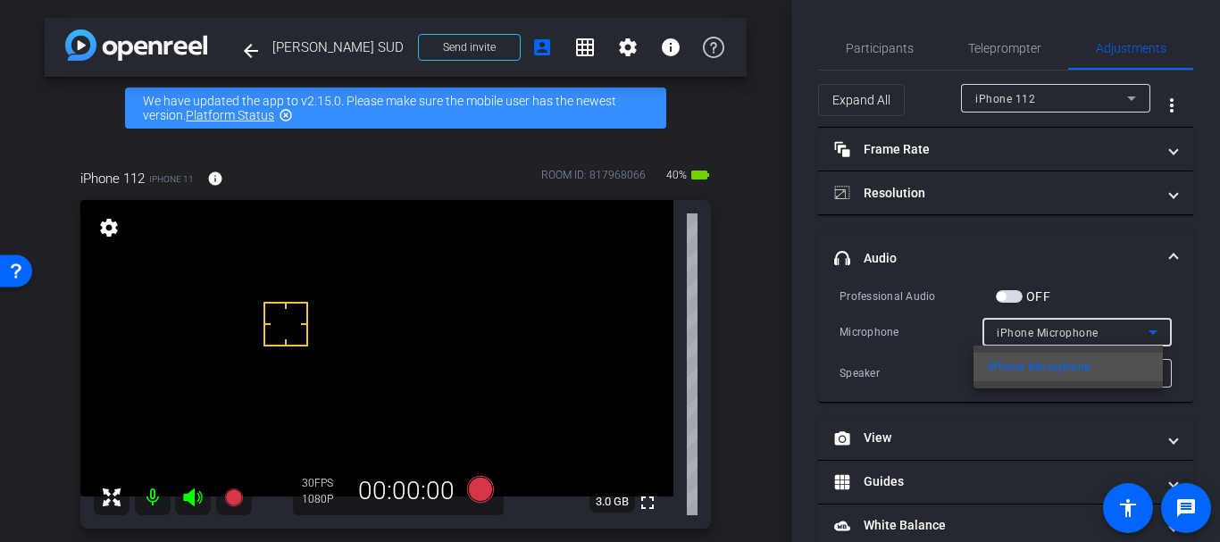
click at [1024, 330] on div at bounding box center [610, 271] width 1220 height 542
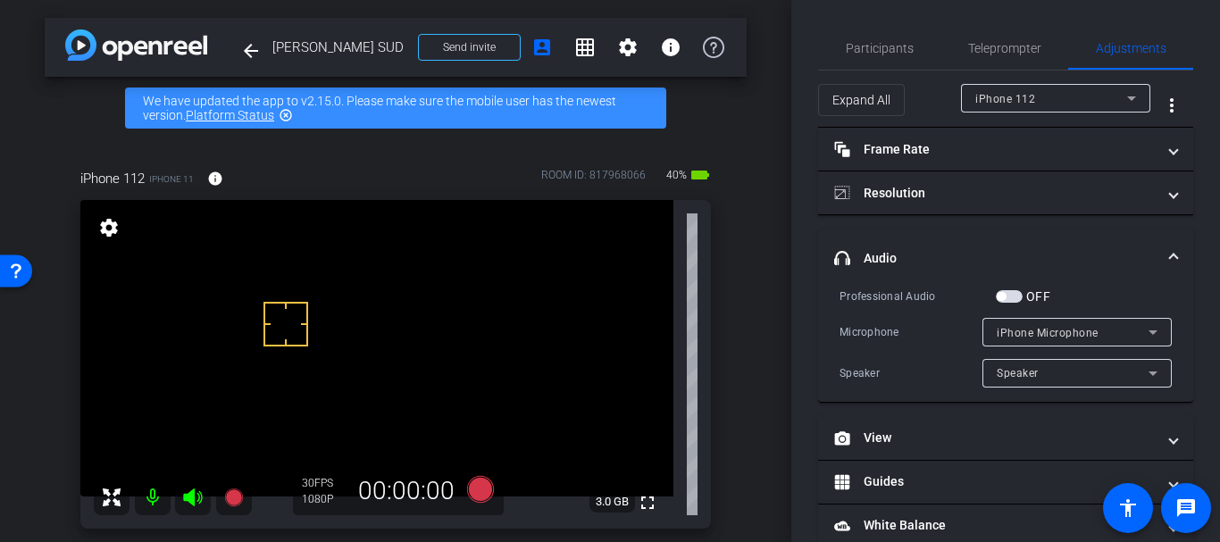
click at [1006, 298] on span "button" at bounding box center [1001, 296] width 9 height 9
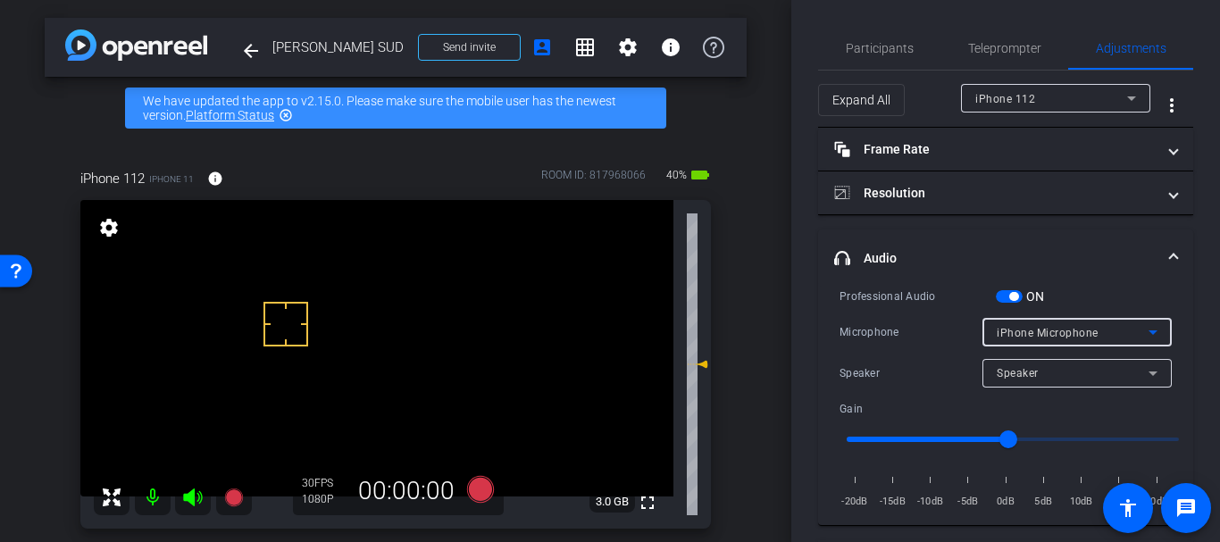
click at [1006, 321] on div "iPhone Microphone" at bounding box center [1073, 332] width 152 height 22
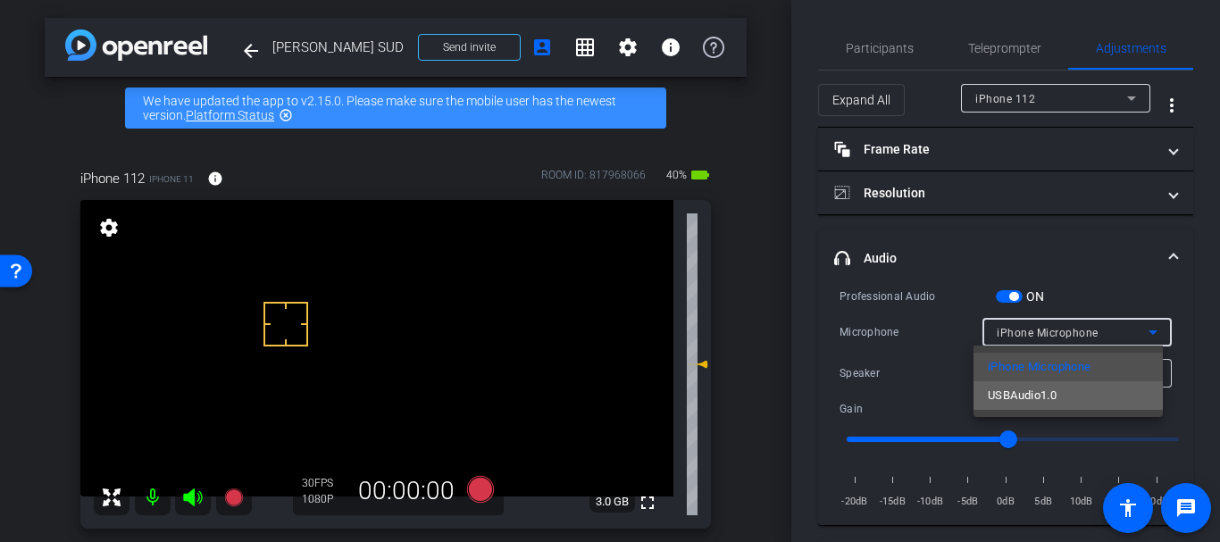
click at [1033, 388] on span "USBAudio1.0" at bounding box center [1022, 395] width 69 height 21
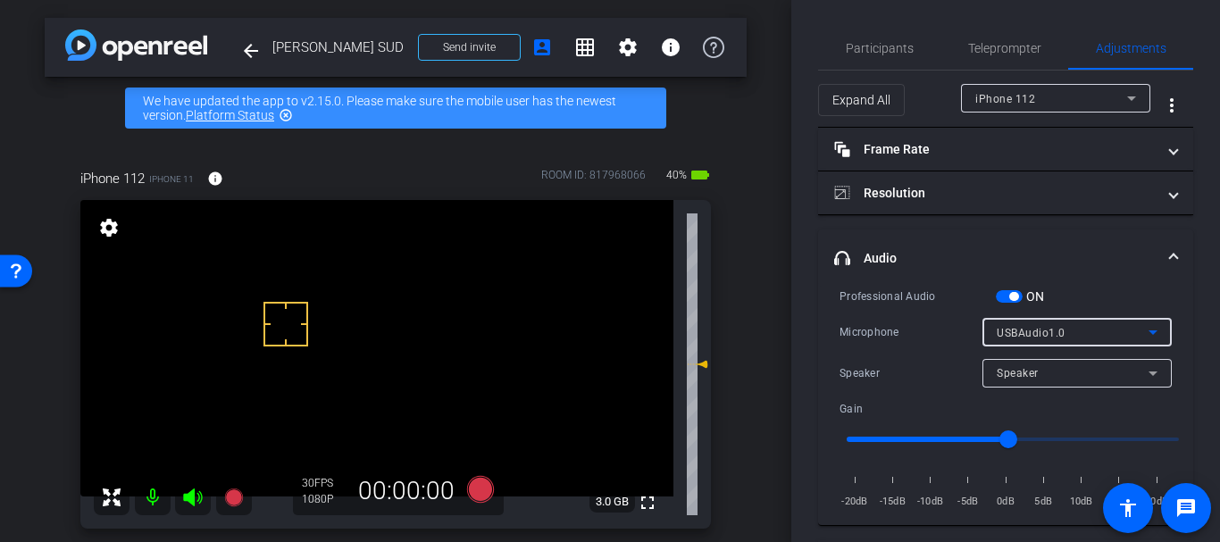
click at [1005, 299] on span "button" at bounding box center [1009, 296] width 27 height 13
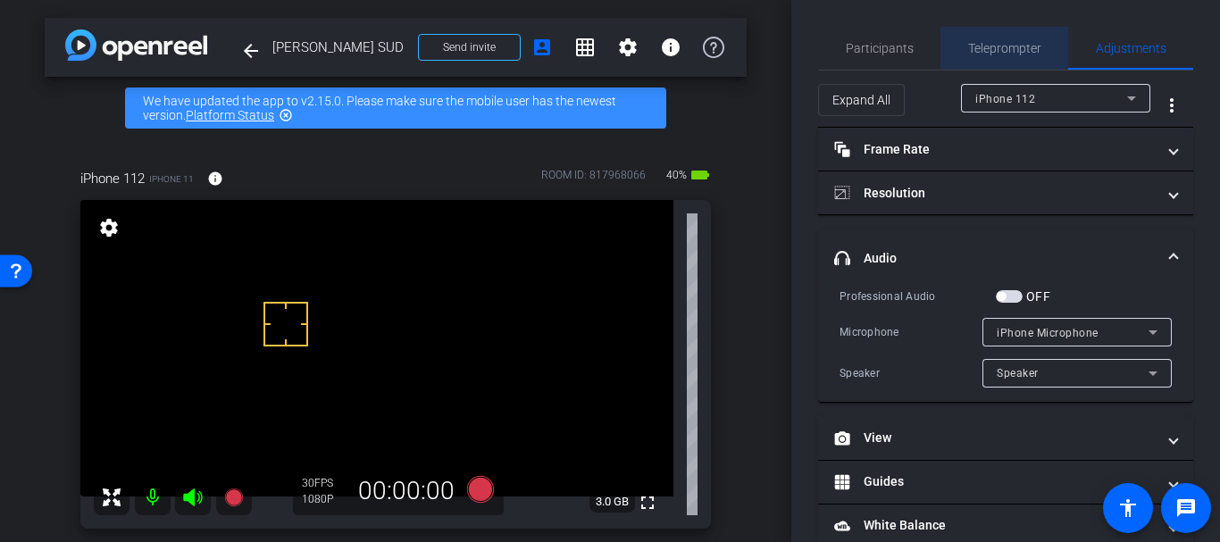
click at [1012, 69] on span "Teleprompter" at bounding box center [1004, 48] width 73 height 43
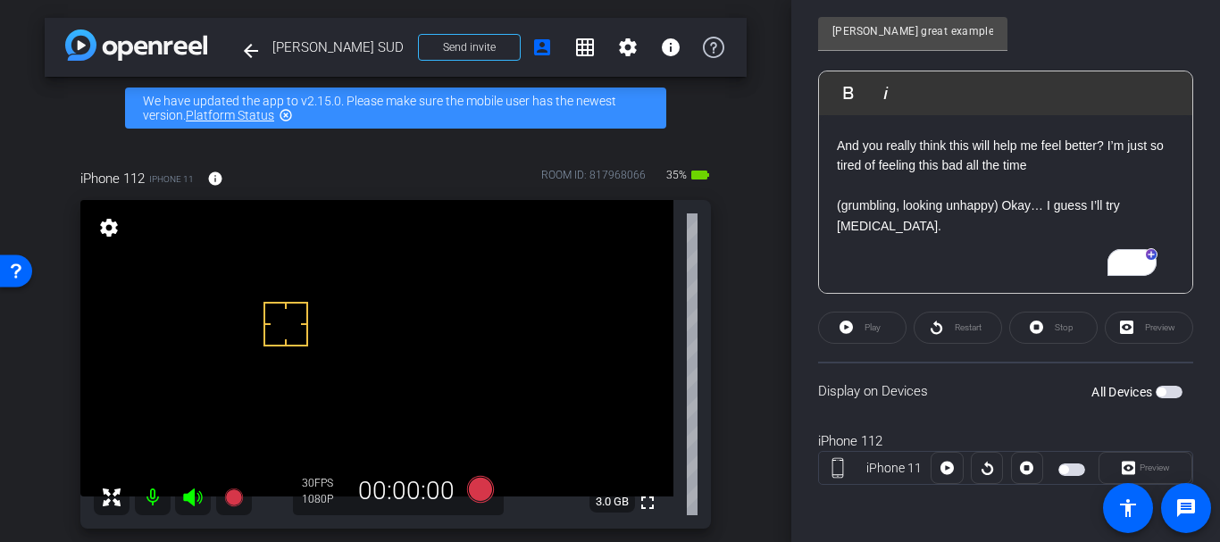
click at [843, 163] on p "And you really think this will help me feel better? I’m just so tired of feelin…" at bounding box center [1006, 156] width 338 height 40
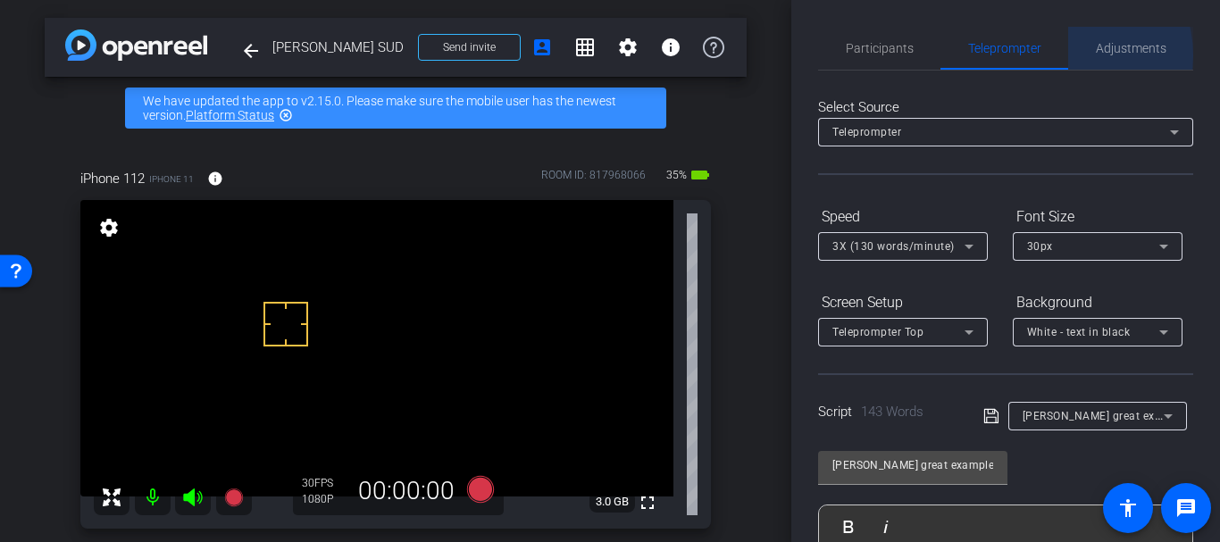
click at [1068, 55] on div "Adjustments" at bounding box center [1130, 48] width 125 height 43
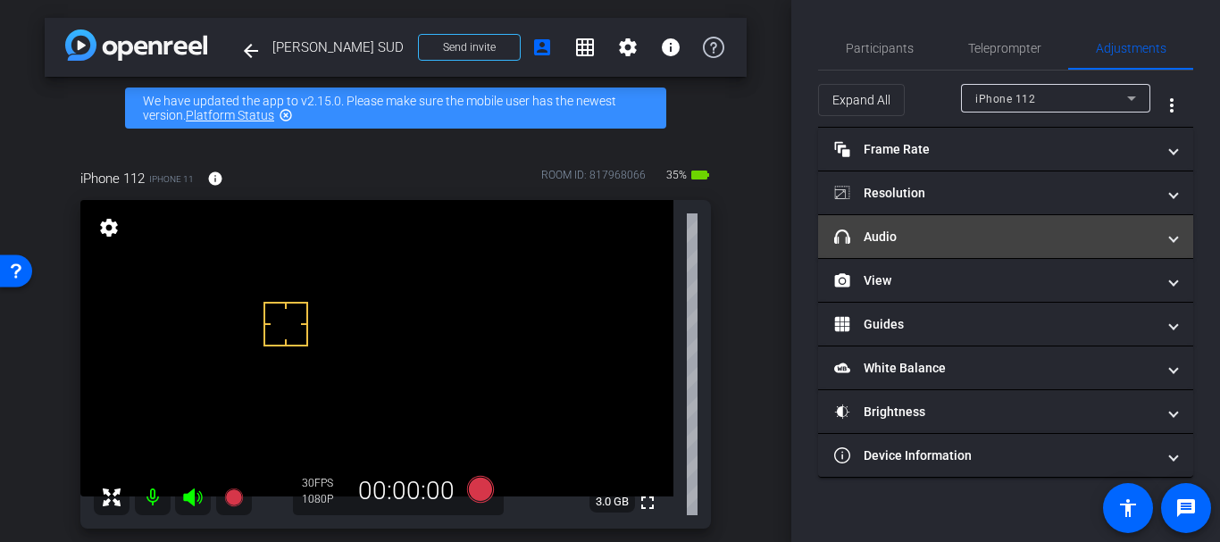
click at [937, 220] on mat-expansion-panel-header "headphone icon Audio" at bounding box center [1005, 236] width 375 height 43
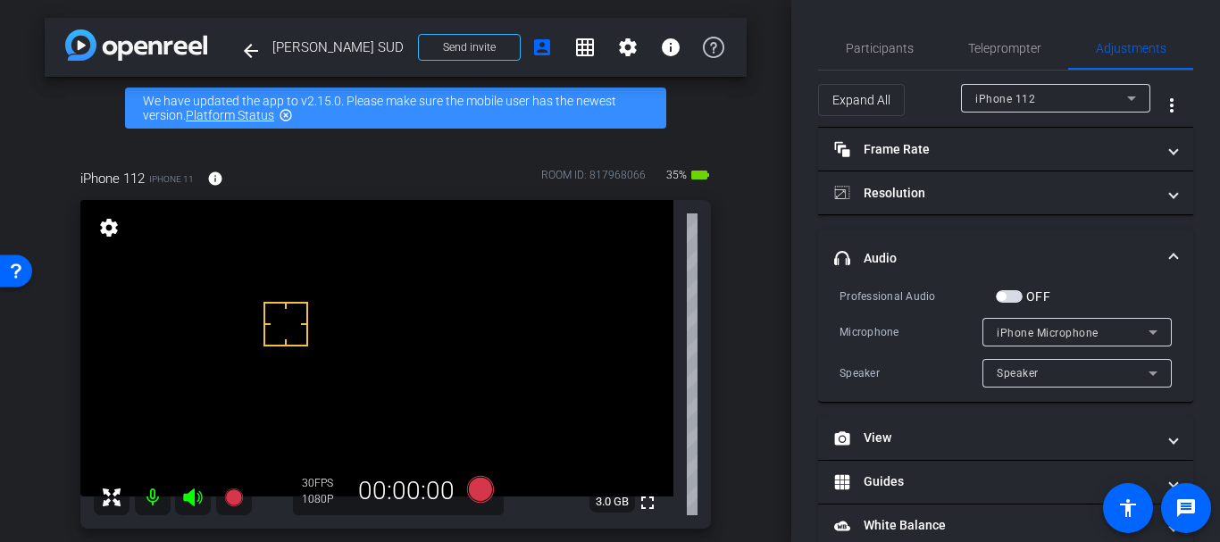
click at [1015, 295] on span "button" at bounding box center [1009, 296] width 27 height 13
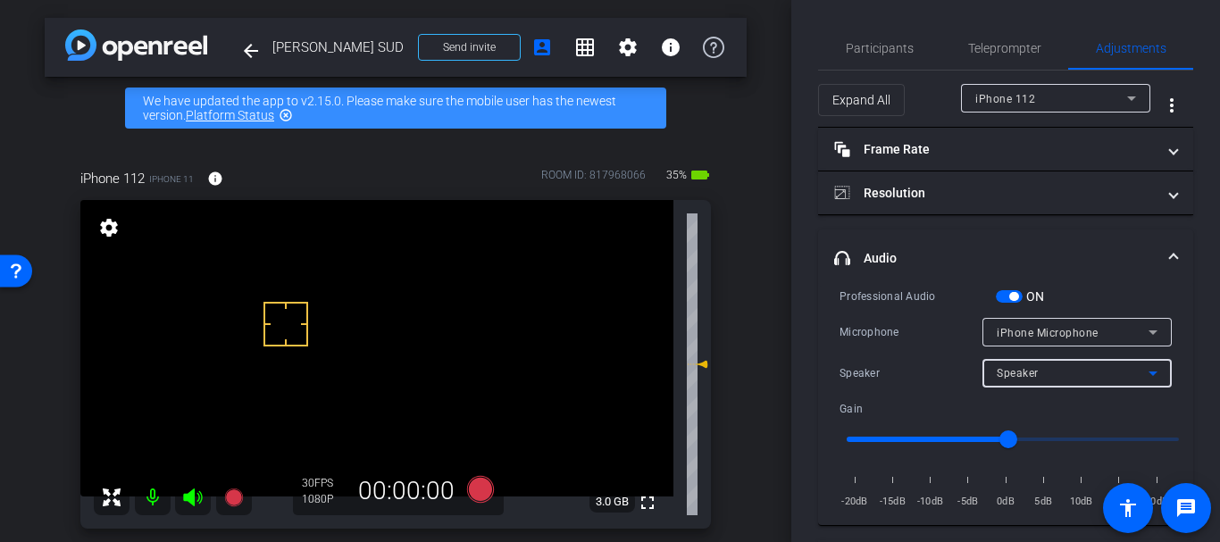
click at [1013, 372] on span "Speaker" at bounding box center [1018, 373] width 42 height 13
click at [1009, 338] on div at bounding box center [610, 271] width 1220 height 542
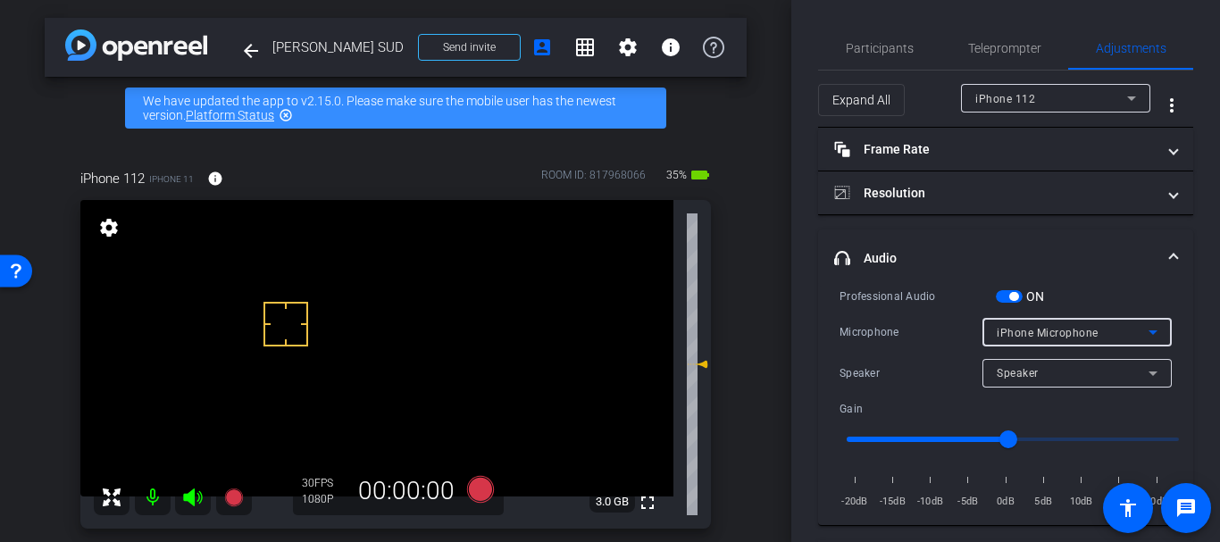
click at [1009, 338] on span "iPhone Microphone" at bounding box center [1048, 333] width 102 height 13
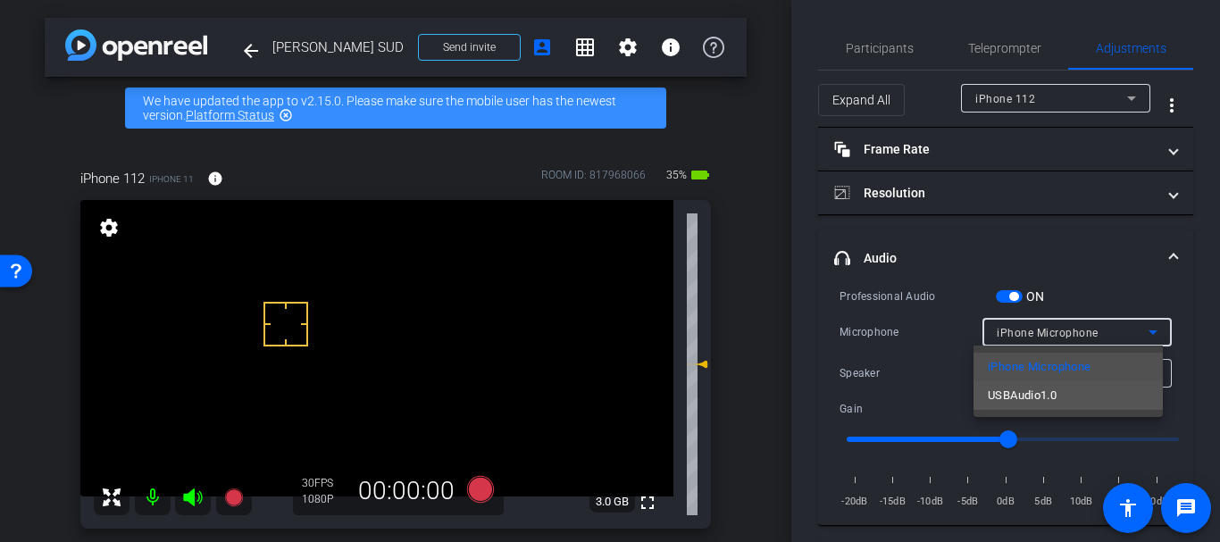
drag, startPoint x: 1017, startPoint y: 380, endPoint x: 934, endPoint y: 388, distance: 83.4
click at [1013, 401] on span "USBAudio1.0" at bounding box center [1022, 395] width 69 height 21
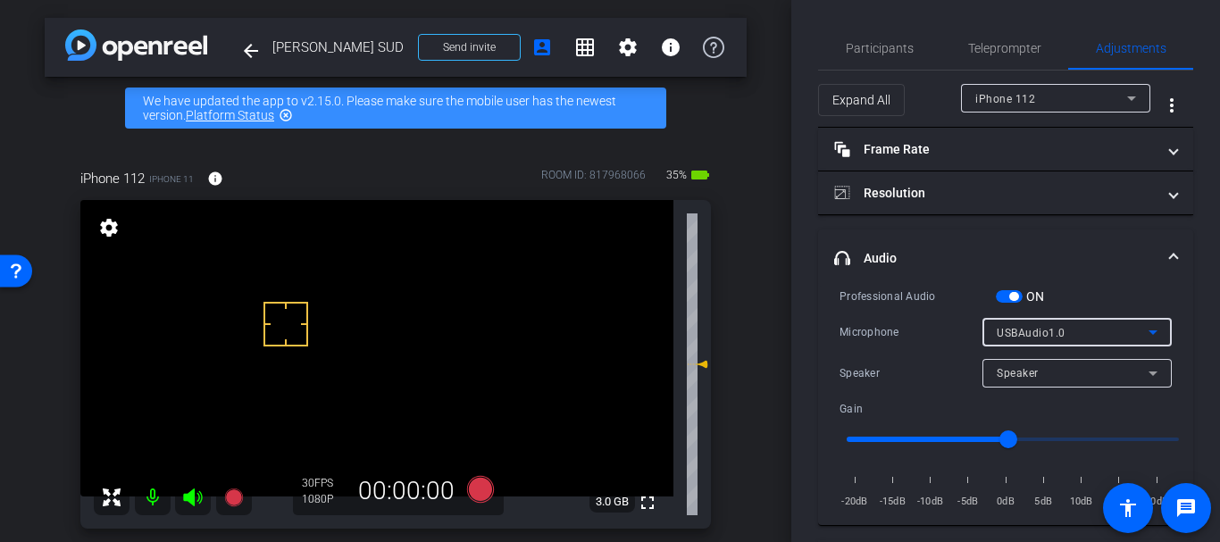
click at [471, 512] on div "30 FPS 1080P 00:00:00" at bounding box center [398, 491] width 211 height 48
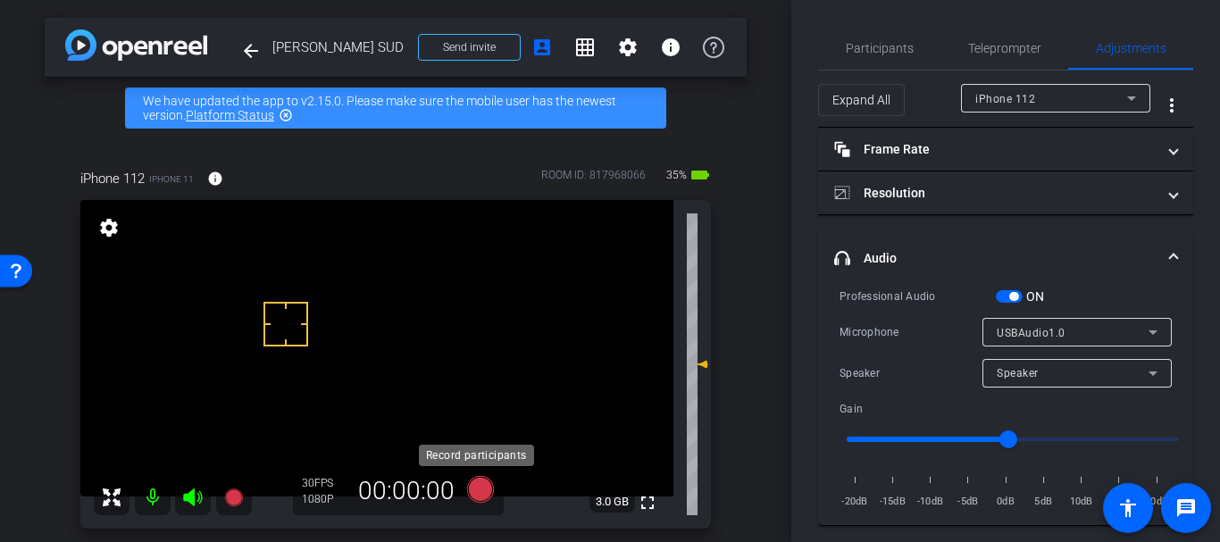
click at [469, 479] on icon at bounding box center [480, 489] width 27 height 27
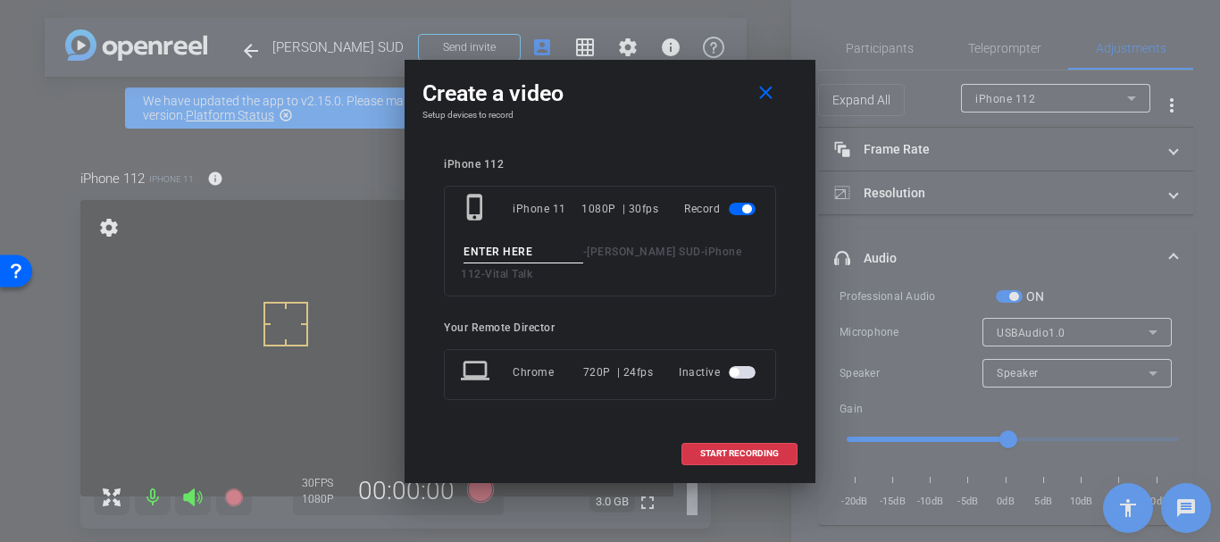
click at [493, 242] on input at bounding box center [523, 252] width 120 height 22
type input "S"
type input "Great example take 3 part 8"
click at [724, 460] on span at bounding box center [739, 453] width 114 height 43
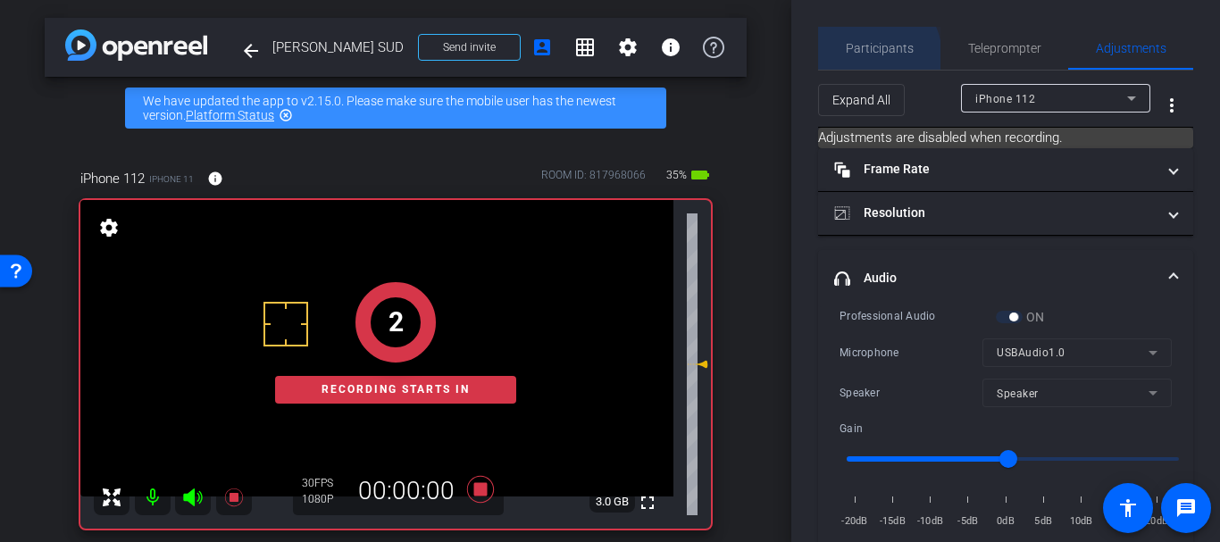
click at [868, 56] on span "Participants" at bounding box center [880, 48] width 68 height 43
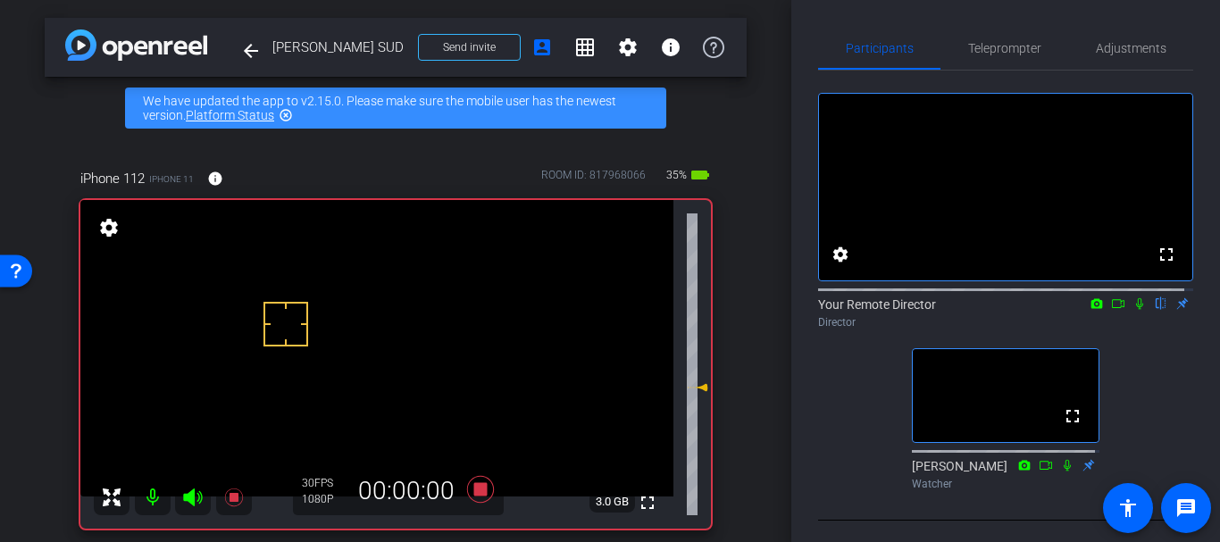
drag, startPoint x: 691, startPoint y: 361, endPoint x: 688, endPoint y: 384, distance: 23.5
click at [688, 384] on icon at bounding box center [697, 387] width 21 height 21
click at [1135, 310] on icon at bounding box center [1139, 303] width 14 height 13
click at [1138, 47] on span "Adjustments" at bounding box center [1131, 48] width 71 height 13
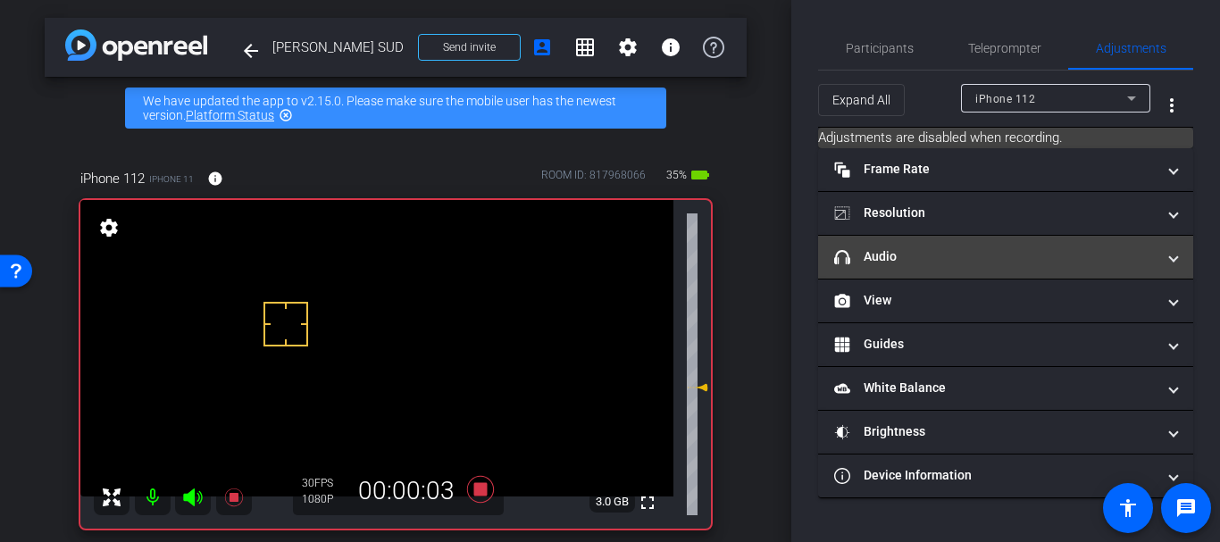
click at [943, 237] on mat-expansion-panel-header "headphone icon Audio" at bounding box center [1005, 257] width 375 height 43
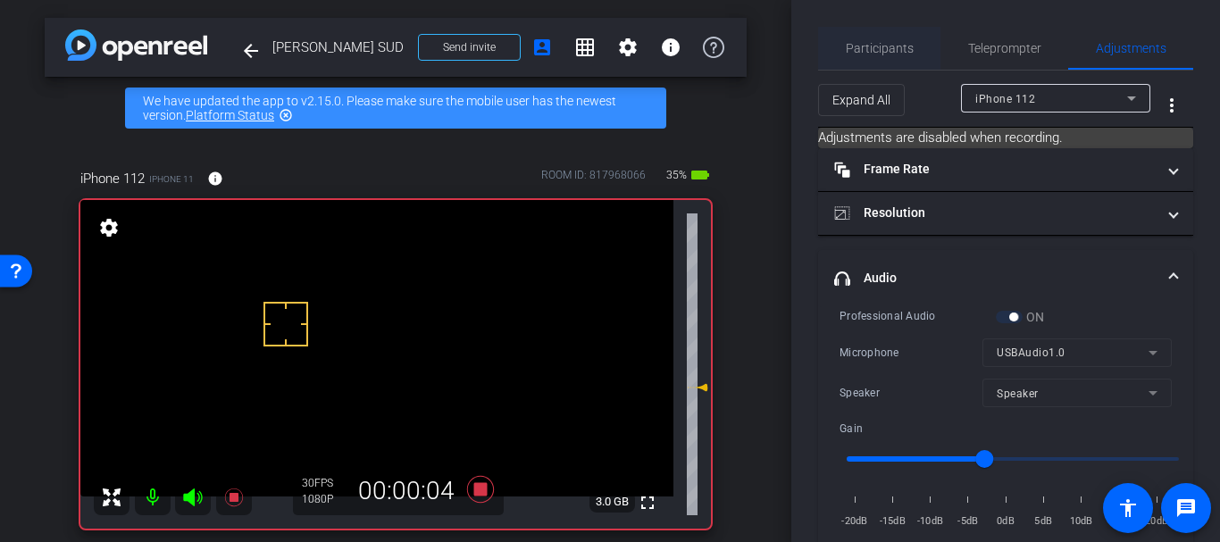
click at [885, 62] on span "Participants" at bounding box center [880, 48] width 68 height 43
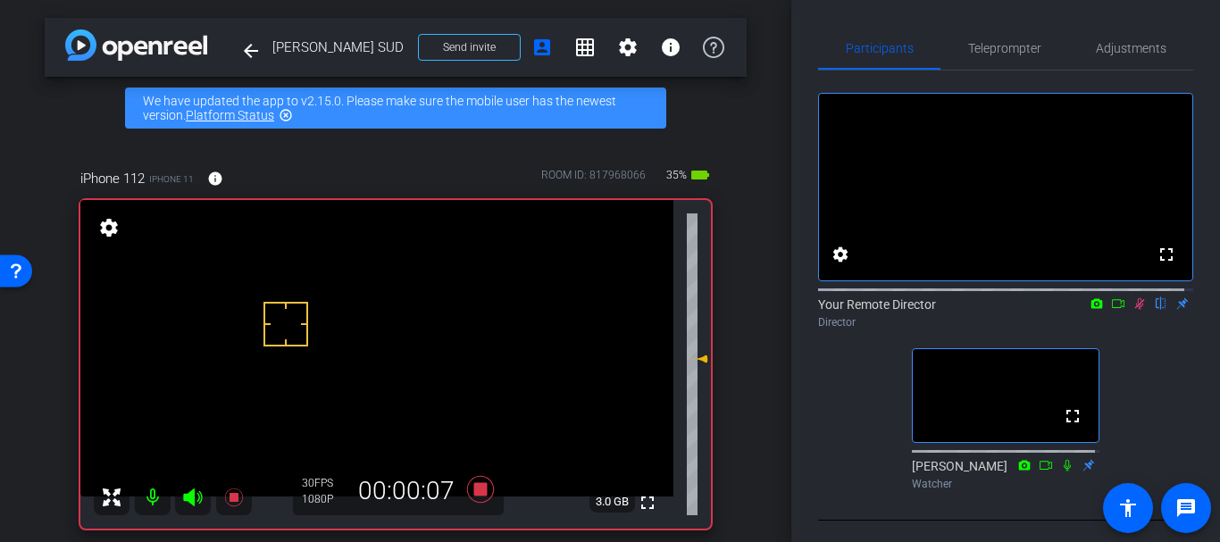
drag, startPoint x: 686, startPoint y: 387, endPoint x: 699, endPoint y: 358, distance: 31.6
click at [699, 358] on div "fullscreen settings 3.0 GB" at bounding box center [395, 364] width 630 height 329
drag, startPoint x: 688, startPoint y: 361, endPoint x: 687, endPoint y: 371, distance: 9.9
click at [687, 371] on icon at bounding box center [697, 368] width 21 height 21
click at [1055, 457] on div at bounding box center [1006, 450] width 188 height 14
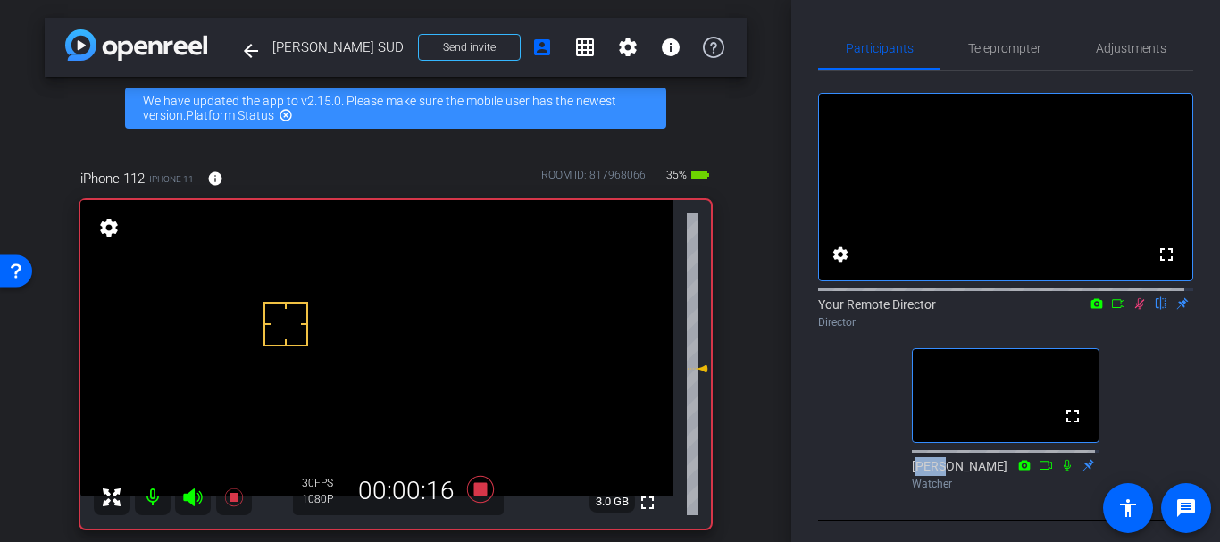
click at [1055, 457] on div at bounding box center [1006, 450] width 188 height 14
click at [1060, 472] on icon at bounding box center [1067, 465] width 14 height 13
click at [693, 357] on icon at bounding box center [697, 362] width 21 height 21
drag, startPoint x: 1052, startPoint y: 42, endPoint x: 1006, endPoint y: 68, distance: 53.2
click at [1051, 42] on div "Teleprompter" at bounding box center [1004, 48] width 128 height 43
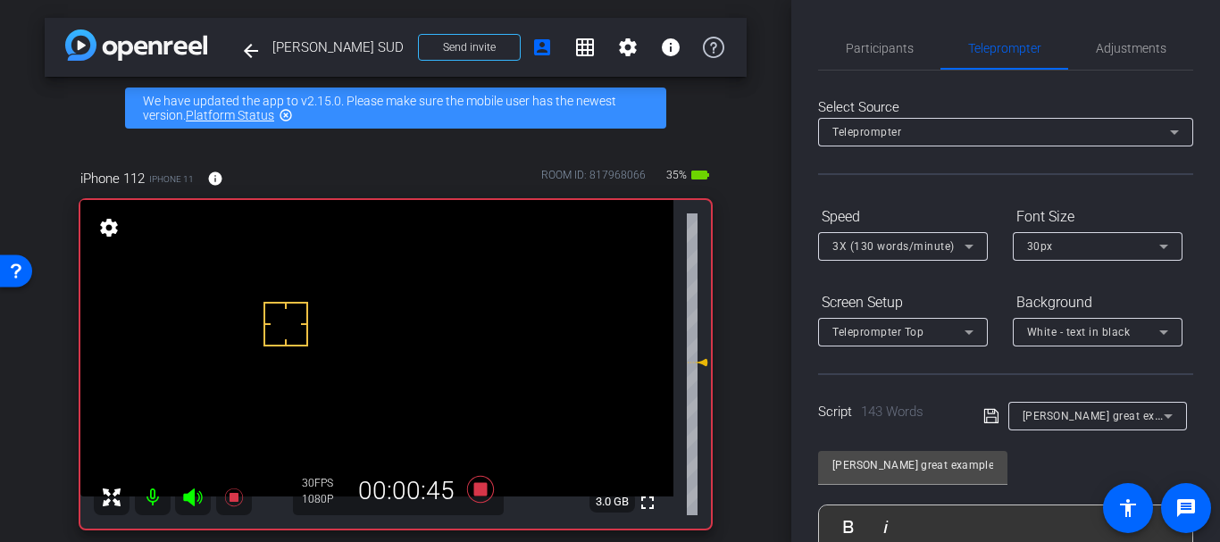
scroll to position [434, 0]
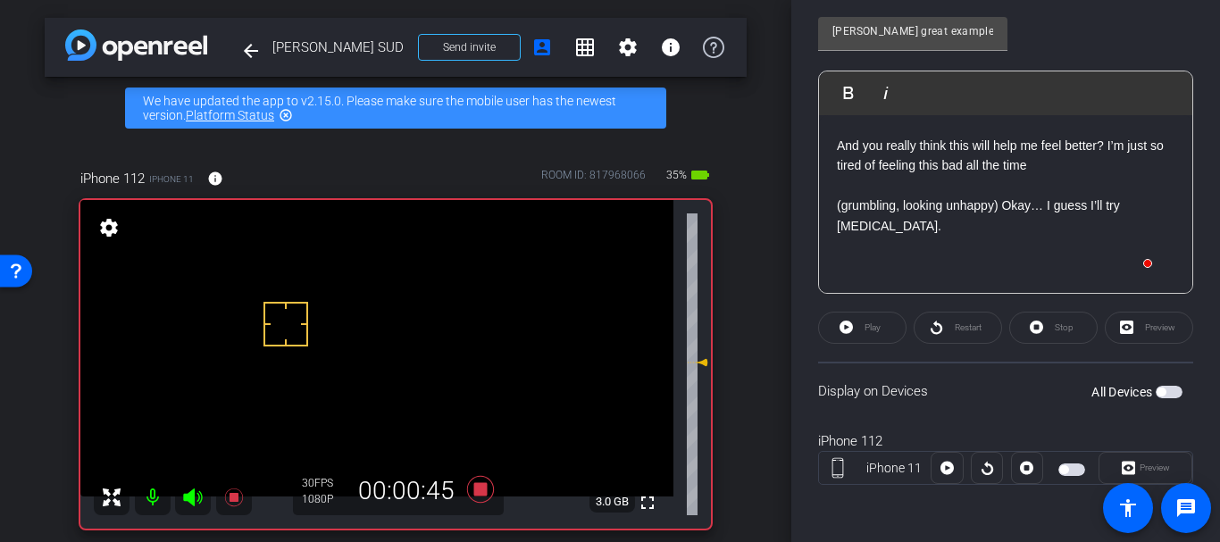
click at [952, 346] on openreel-capture-teleprompter "Speed 3X (130 words/minute) Font Size 30px Screen Setup Teleprompter Top Backgr…" at bounding box center [1005, 142] width 375 height 748
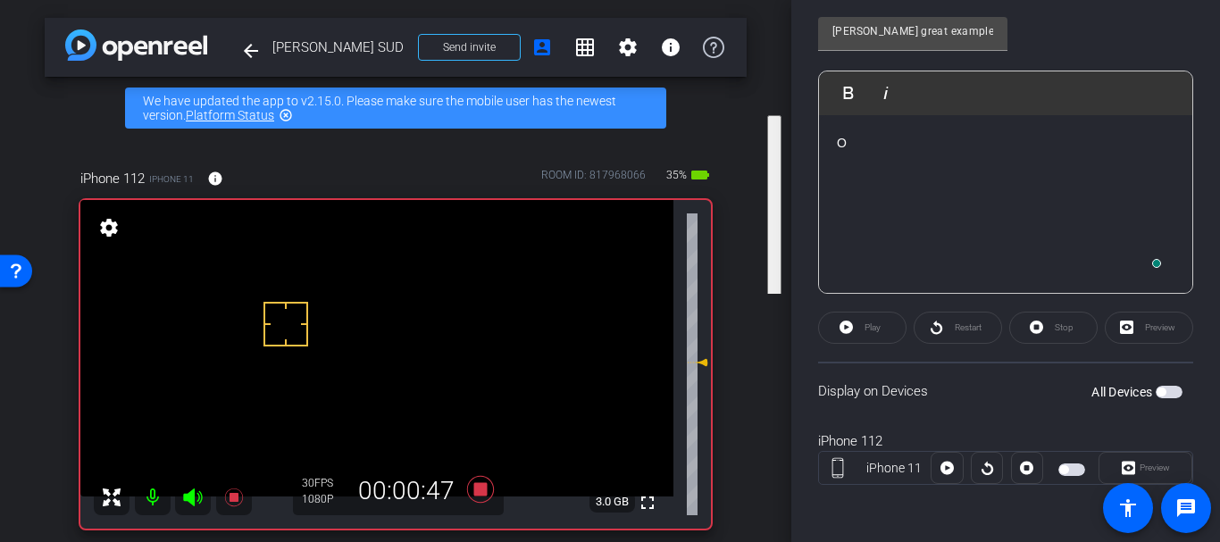
scroll to position [0, 0]
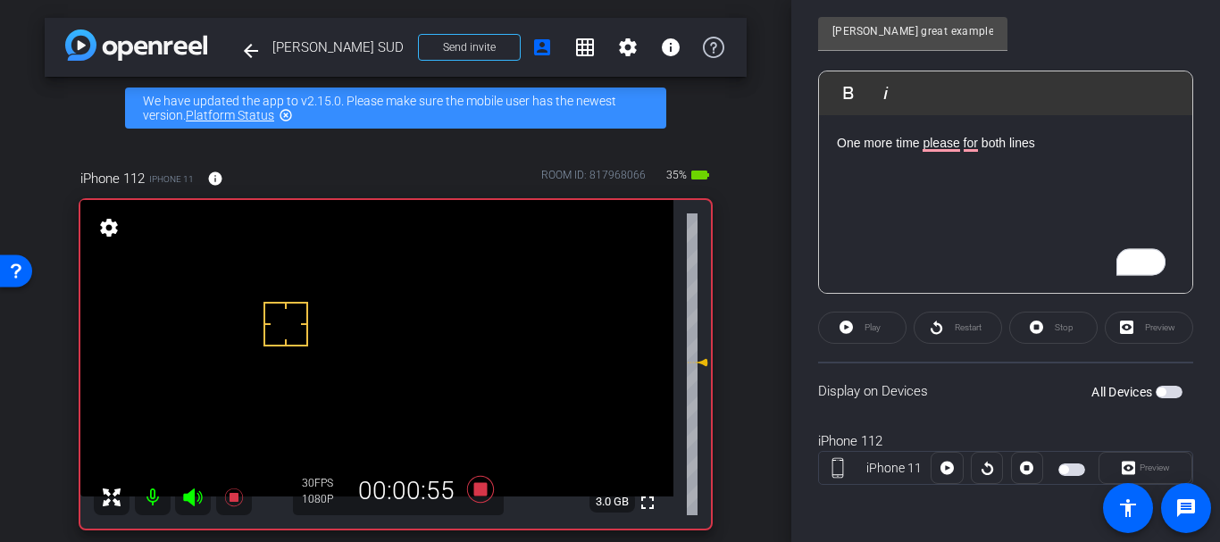
click at [1156, 391] on span "button" at bounding box center [1160, 392] width 9 height 9
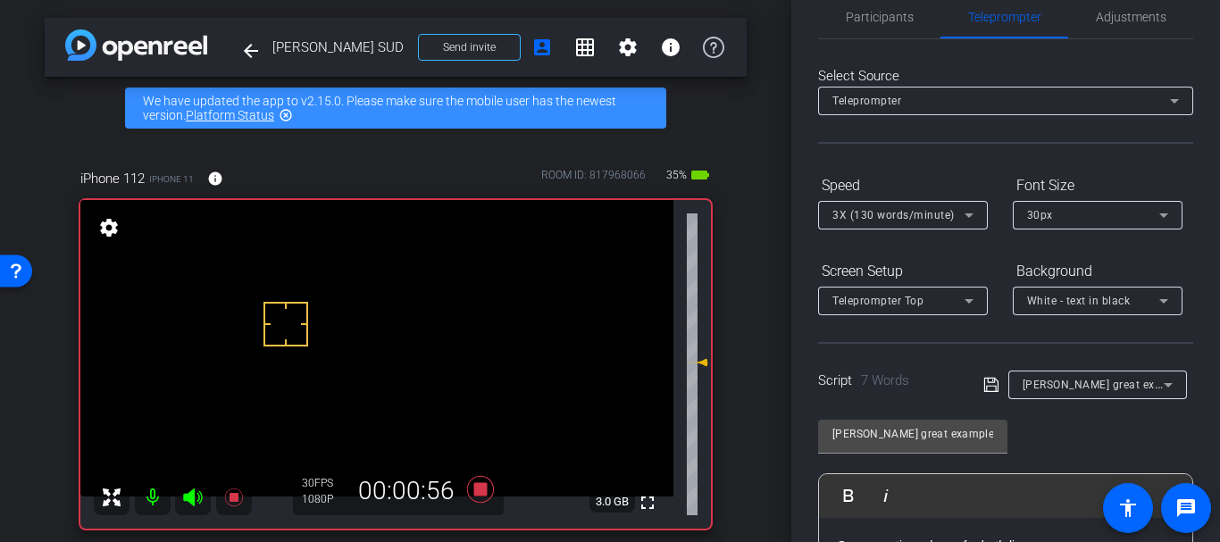
click at [990, 380] on icon at bounding box center [990, 385] width 14 height 14
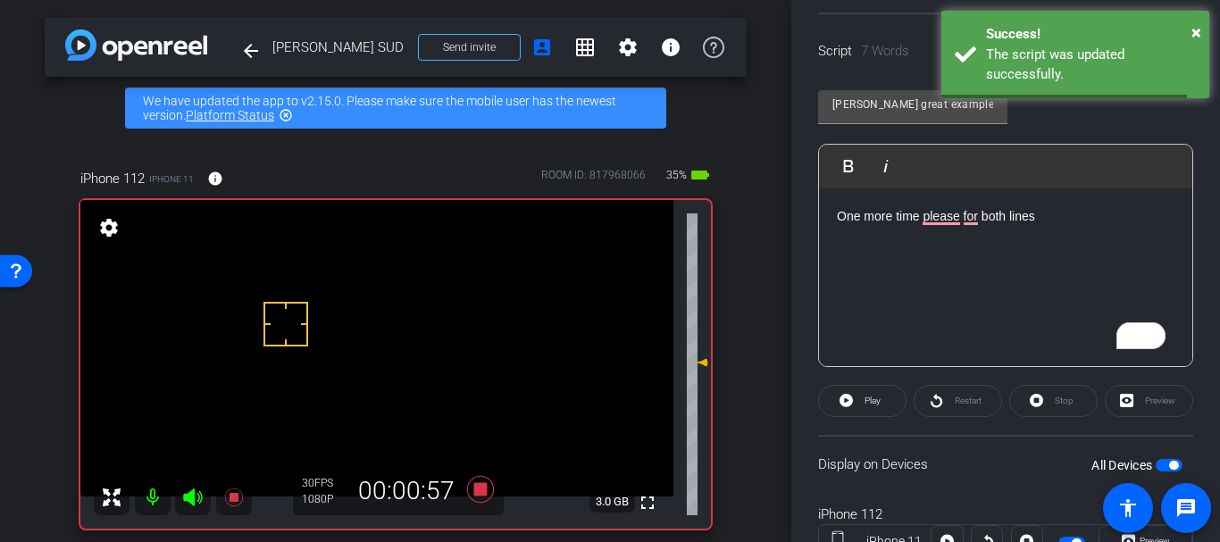
scroll to position [434, 0]
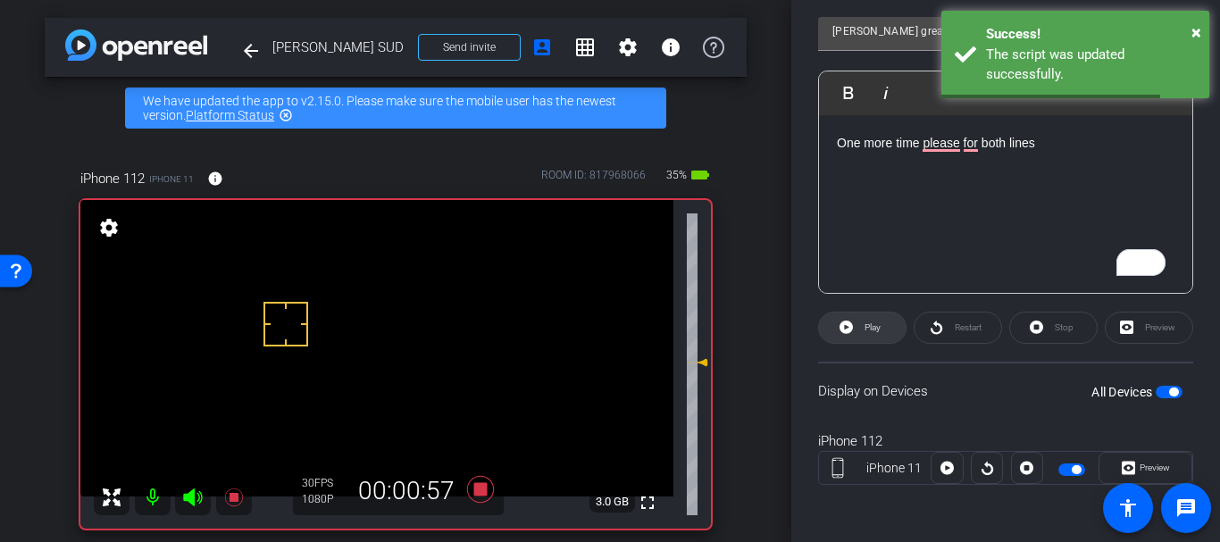
click at [861, 333] on span "Play" at bounding box center [870, 327] width 21 height 25
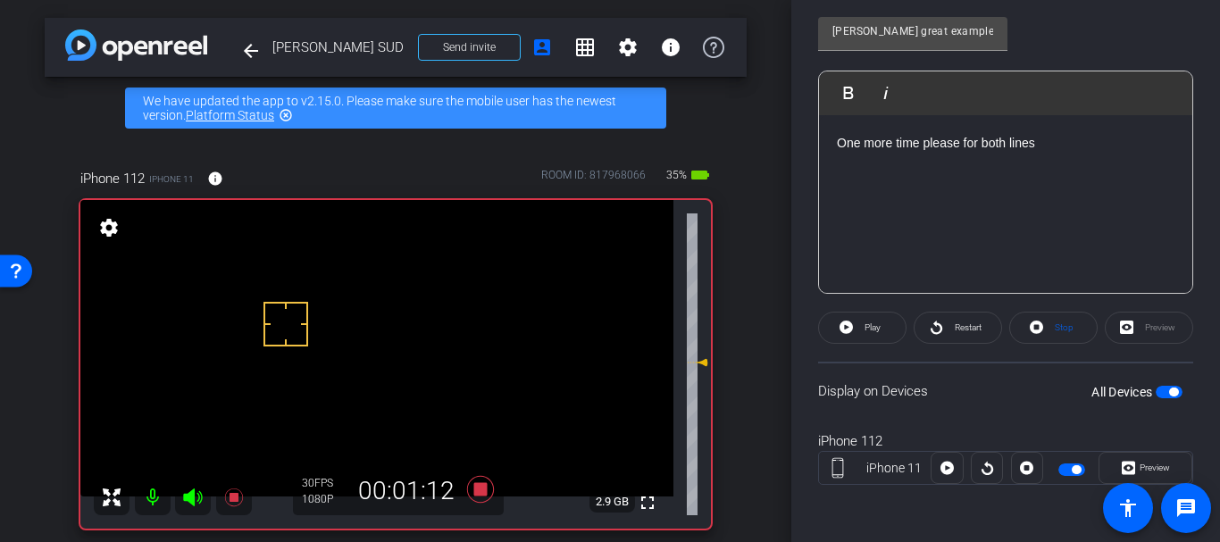
click at [1170, 392] on span "button" at bounding box center [1169, 392] width 27 height 13
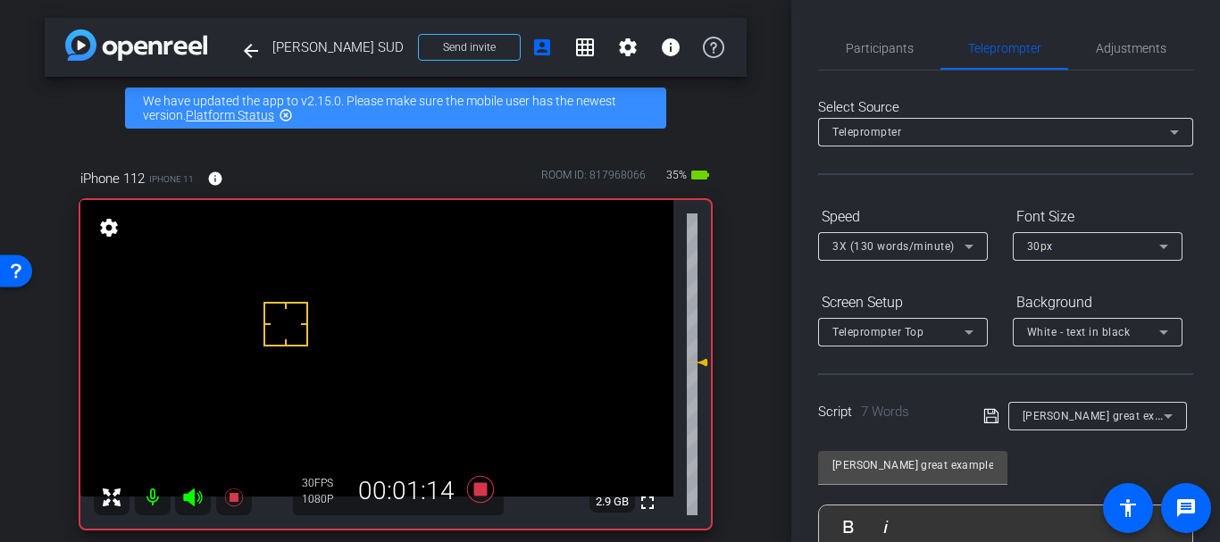
click at [887, 79] on div "Select Source Teleprompter Speed 3X (130 words/minute) Font Size 30px Screen Se…" at bounding box center [1005, 510] width 375 height 879
click at [884, 33] on span "Participants" at bounding box center [880, 48] width 68 height 43
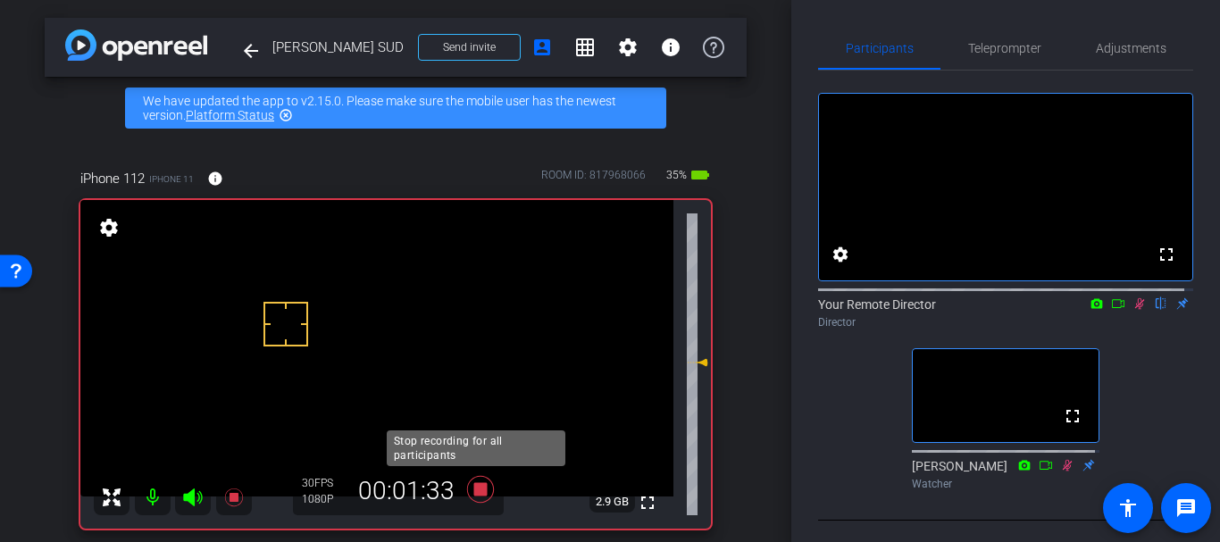
click at [472, 489] on icon at bounding box center [480, 489] width 27 height 27
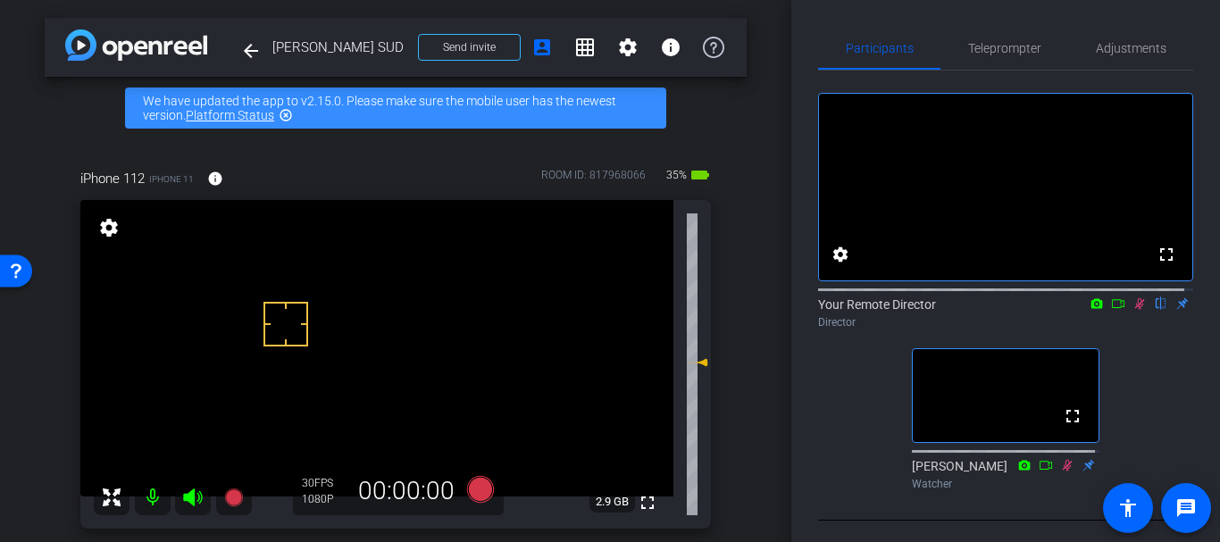
click at [1135, 310] on icon at bounding box center [1140, 304] width 10 height 12
click at [1113, 54] on span "Adjustments" at bounding box center [1131, 48] width 71 height 13
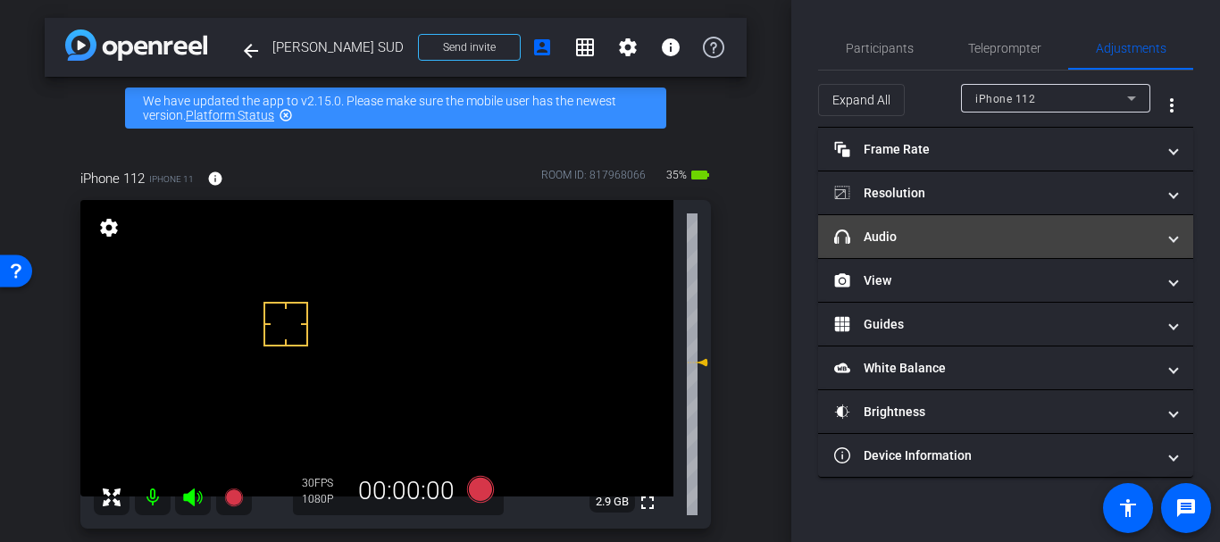
click at [956, 239] on mat-panel-title "headphone icon Audio" at bounding box center [994, 237] width 321 height 19
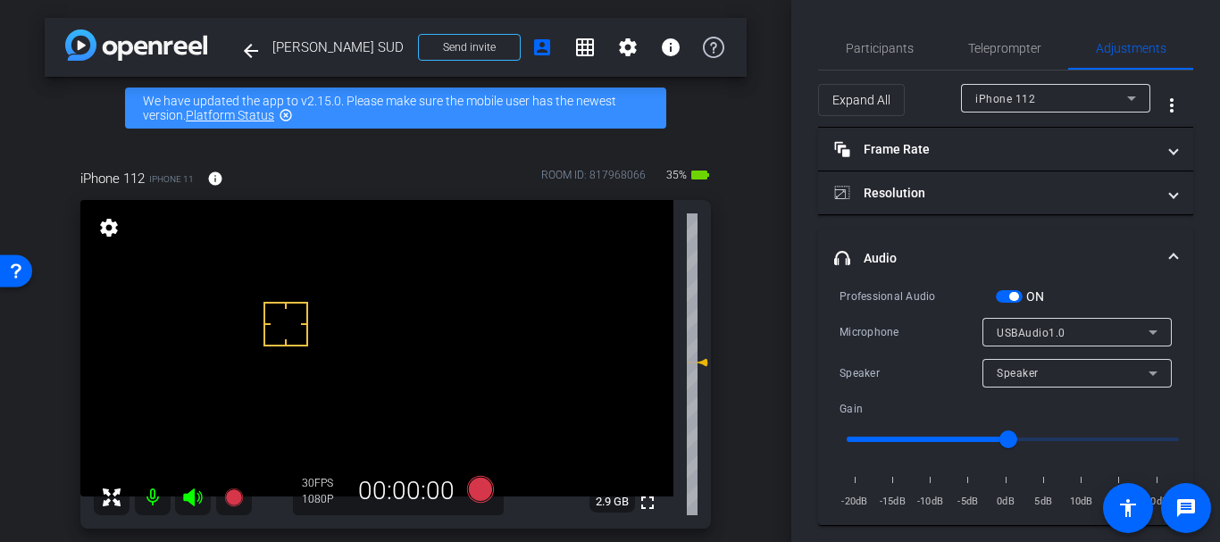
click at [1015, 285] on mat-expansion-panel-header "headphone icon Audio" at bounding box center [1005, 258] width 375 height 57
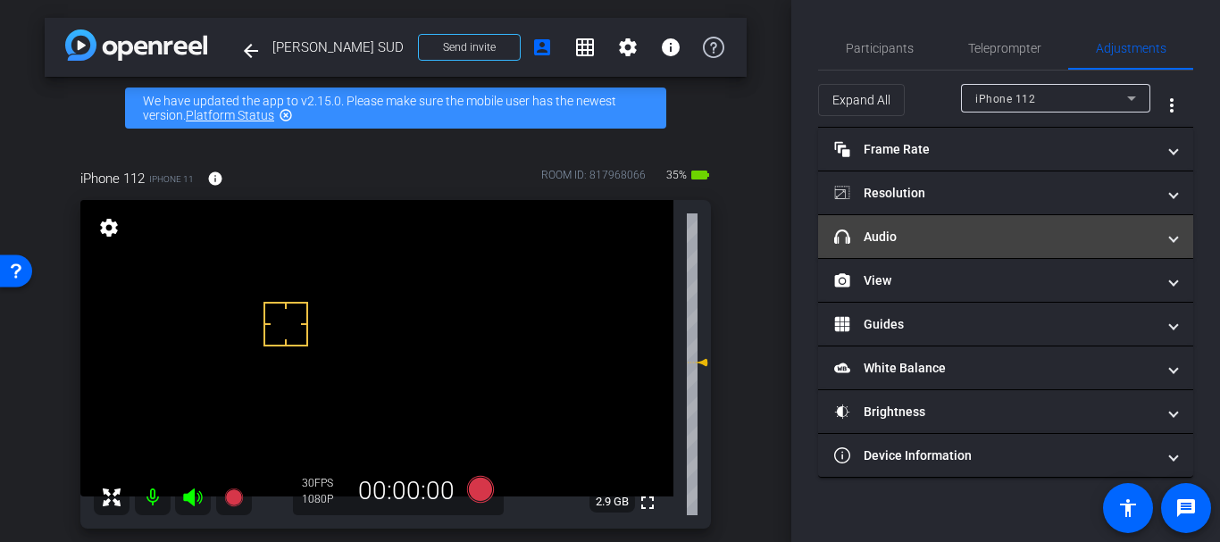
click at [1008, 244] on mat-panel-title "headphone icon Audio" at bounding box center [994, 237] width 321 height 19
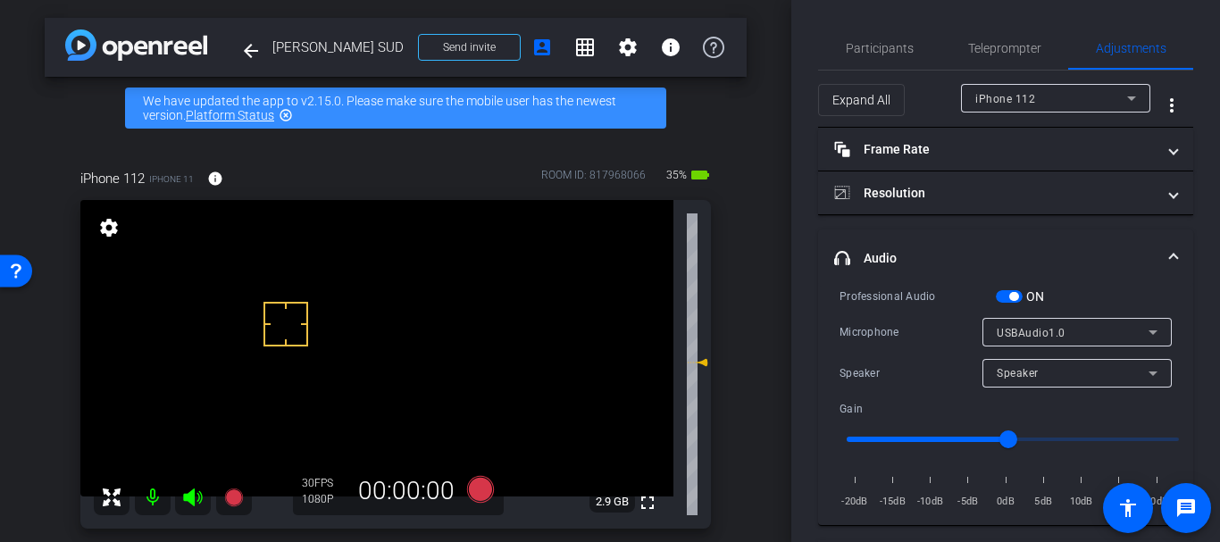
click at [1017, 290] on span "button" at bounding box center [1009, 296] width 27 height 13
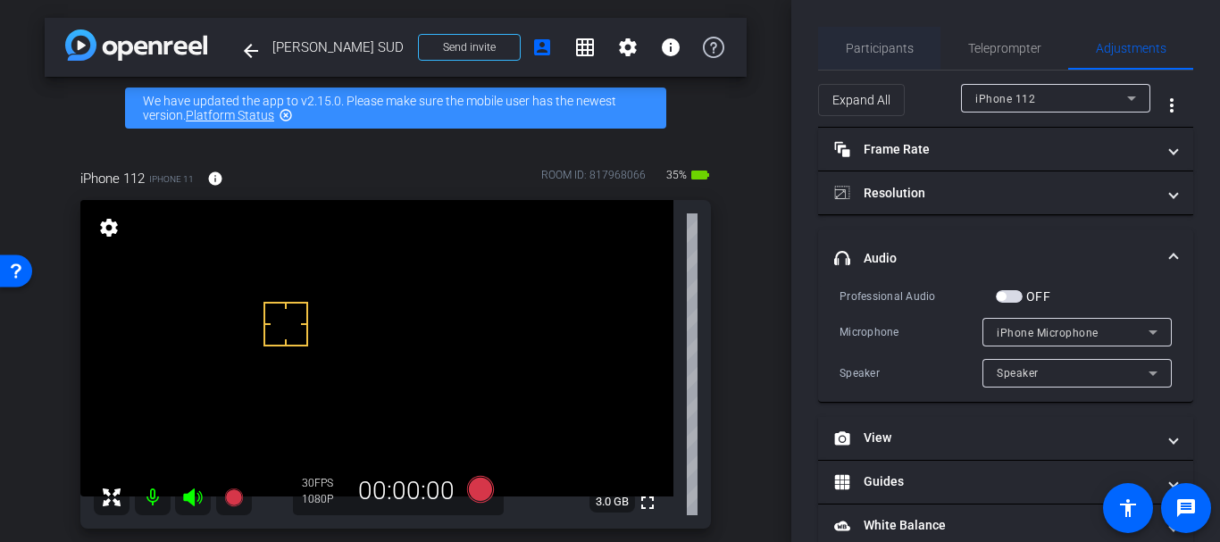
click at [880, 55] on span "Participants" at bounding box center [880, 48] width 68 height 43
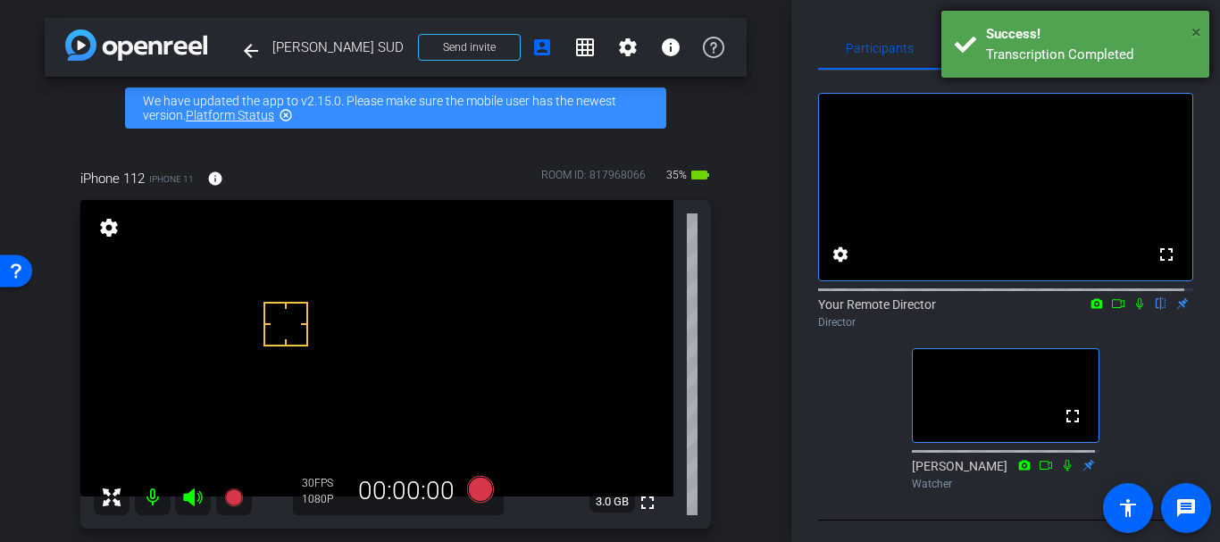
drag, startPoint x: 1206, startPoint y: 33, endPoint x: 1194, endPoint y: 36, distance: 12.8
click at [1194, 36] on div "× Success! Transcription Completed" at bounding box center [1075, 44] width 268 height 67
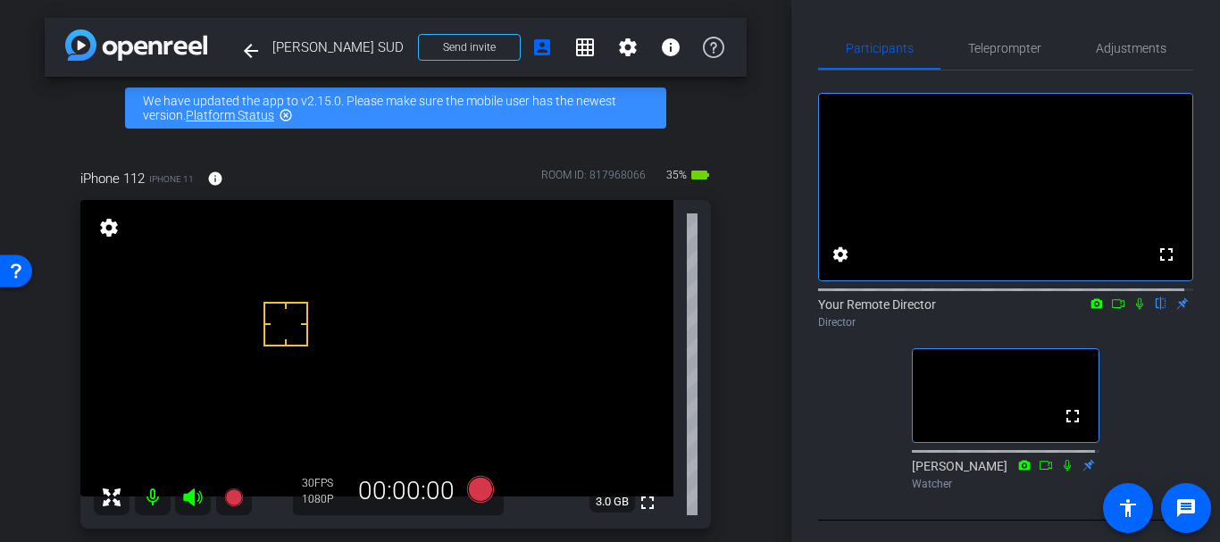
click at [744, 364] on div "arrow_back [PERSON_NAME] SUD Back to project Send invite account_box grid_on se…" at bounding box center [395, 271] width 791 height 542
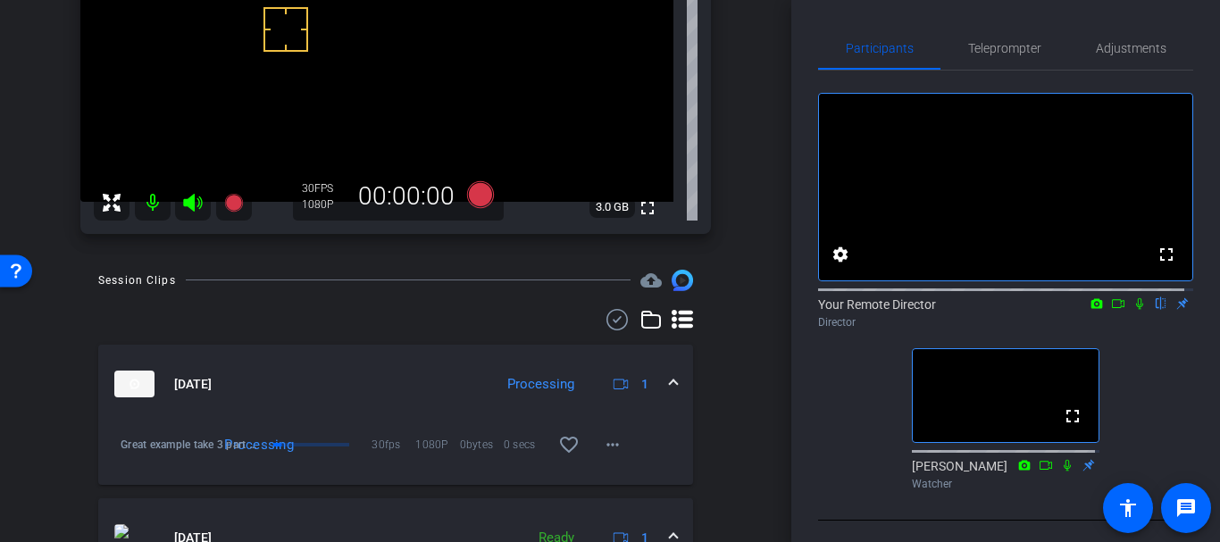
scroll to position [287, 0]
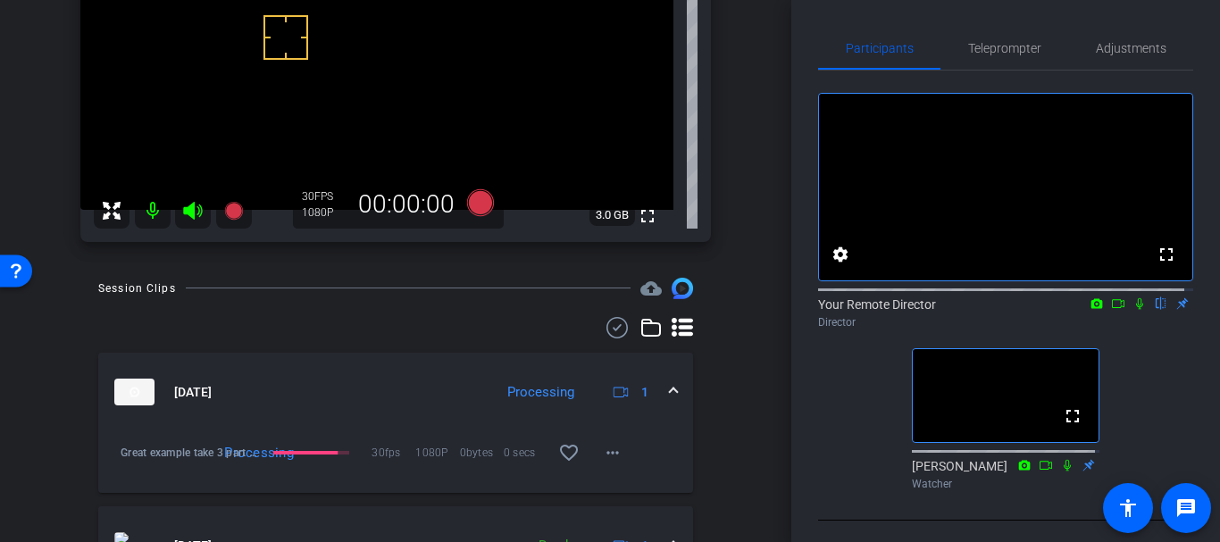
click at [734, 274] on div "arrow_back [PERSON_NAME] SUD Back to project Send invite account_box grid_on se…" at bounding box center [395, 271] width 791 height 542
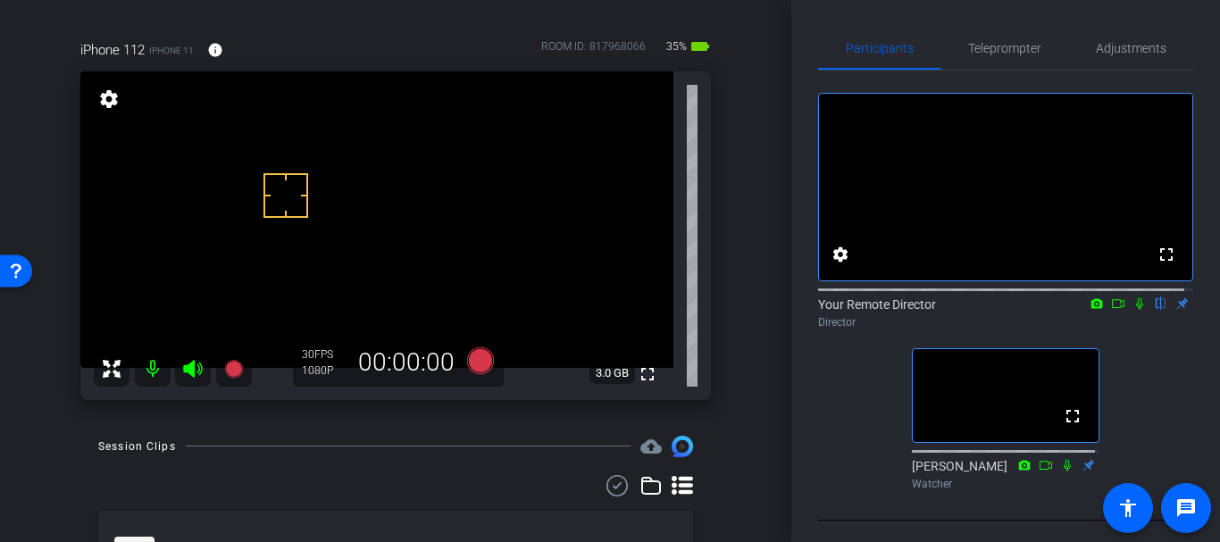
scroll to position [57, 0]
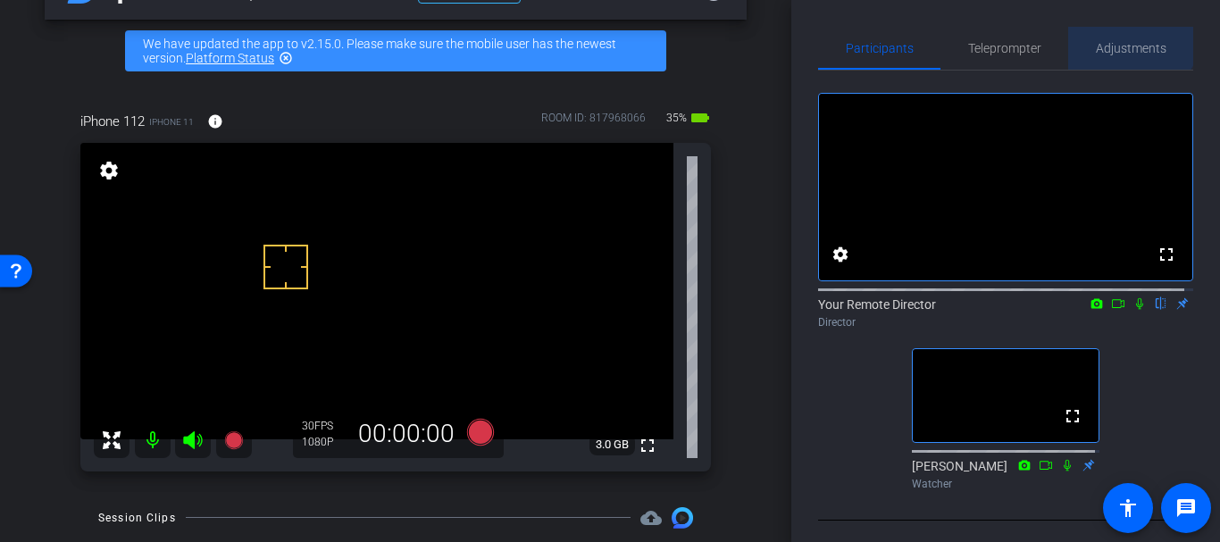
click at [1118, 28] on span "Adjustments" at bounding box center [1131, 48] width 71 height 43
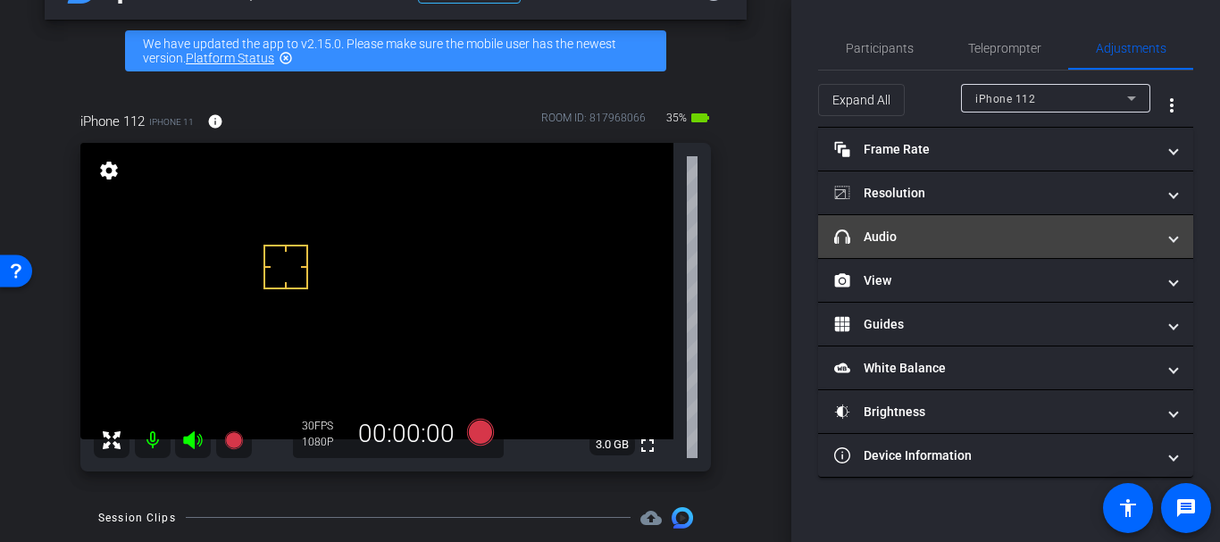
click at [922, 245] on mat-panel-title "headphone icon Audio" at bounding box center [994, 237] width 321 height 19
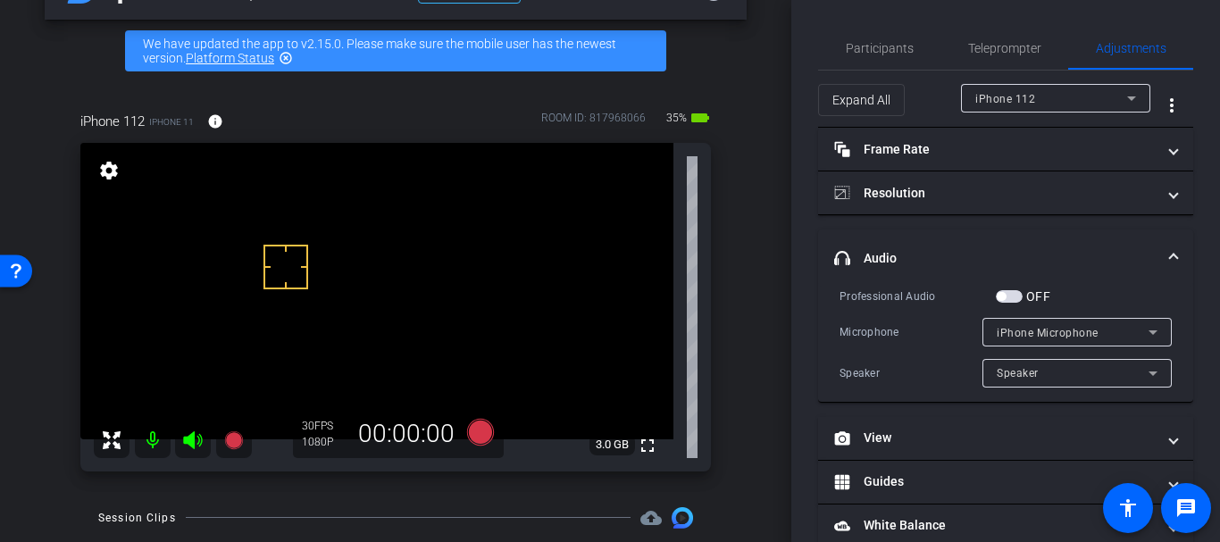
click at [1006, 296] on span "button" at bounding box center [1001, 296] width 9 height 9
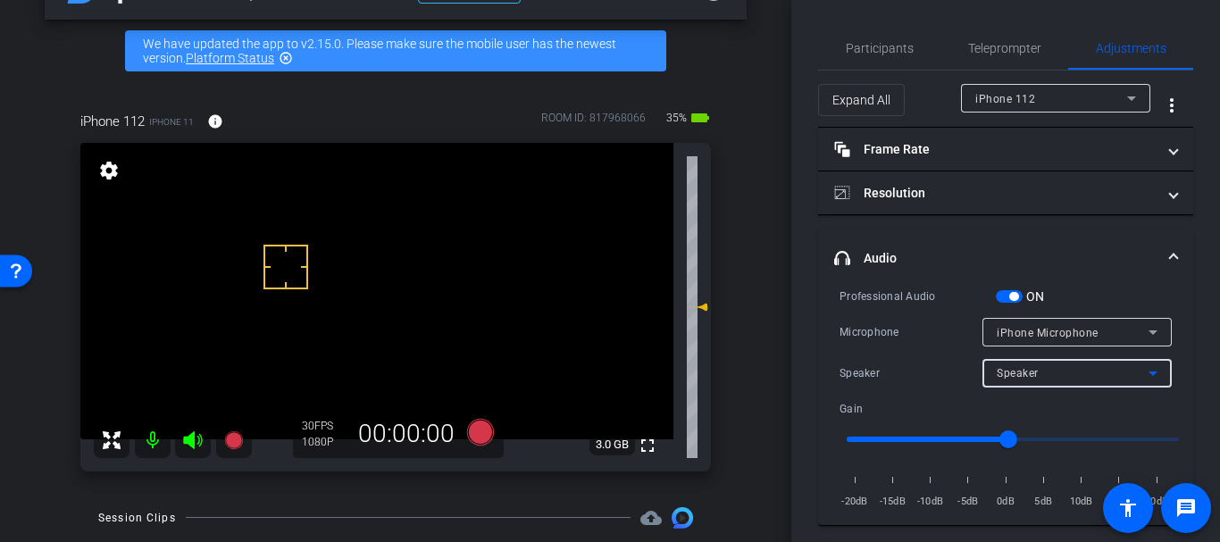
click at [1048, 368] on div "Speaker" at bounding box center [1073, 373] width 152 height 22
click at [989, 339] on div at bounding box center [610, 271] width 1220 height 542
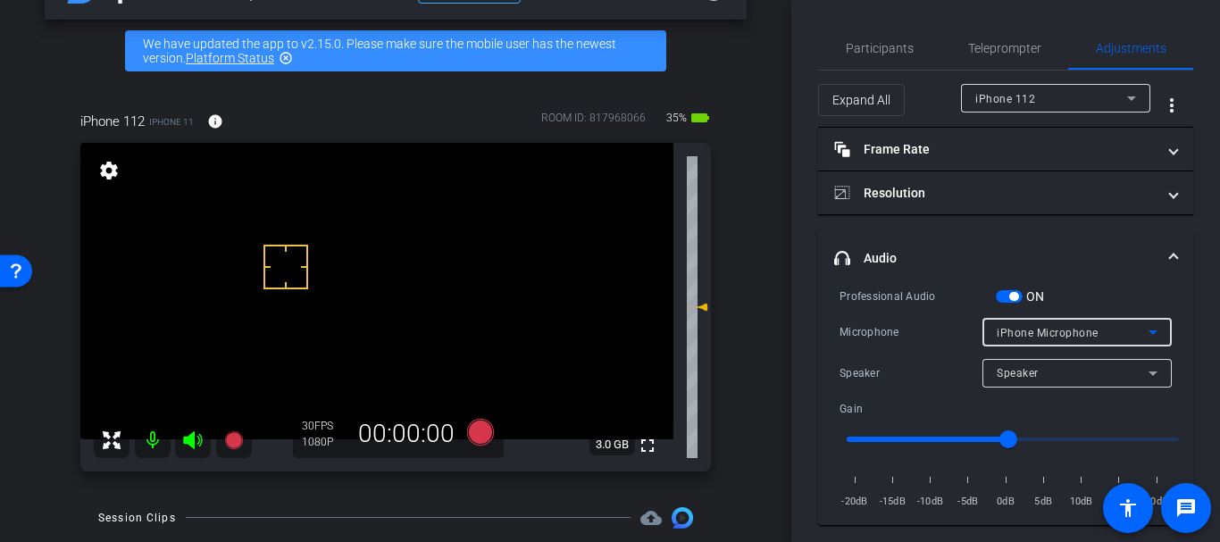
click at [997, 342] on div "iPhone Microphone" at bounding box center [1073, 332] width 152 height 22
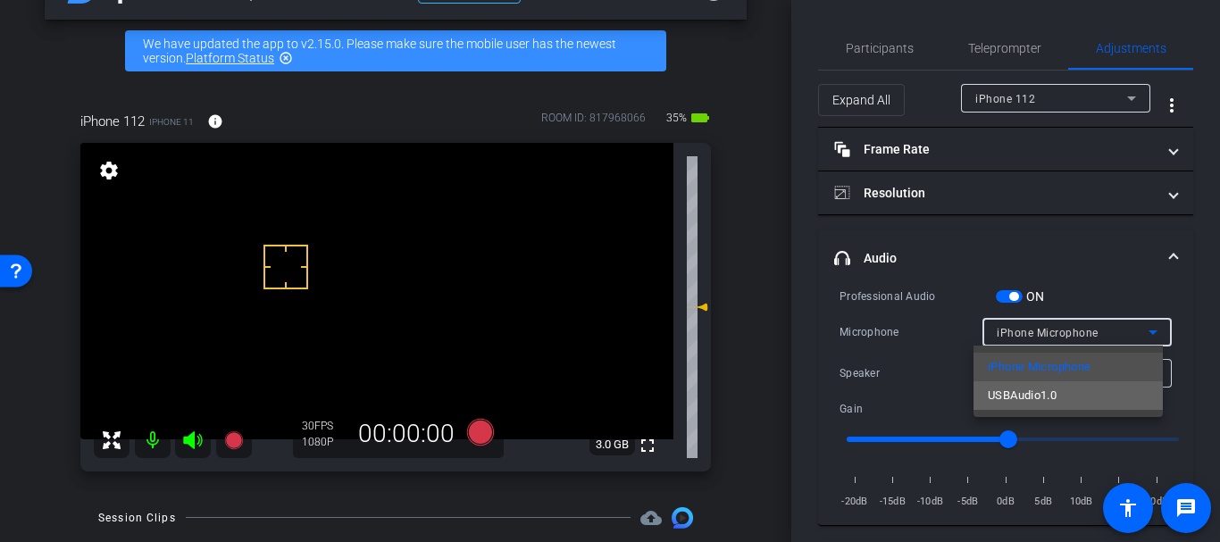
click at [998, 398] on span "USBAudio1.0" at bounding box center [1022, 395] width 69 height 21
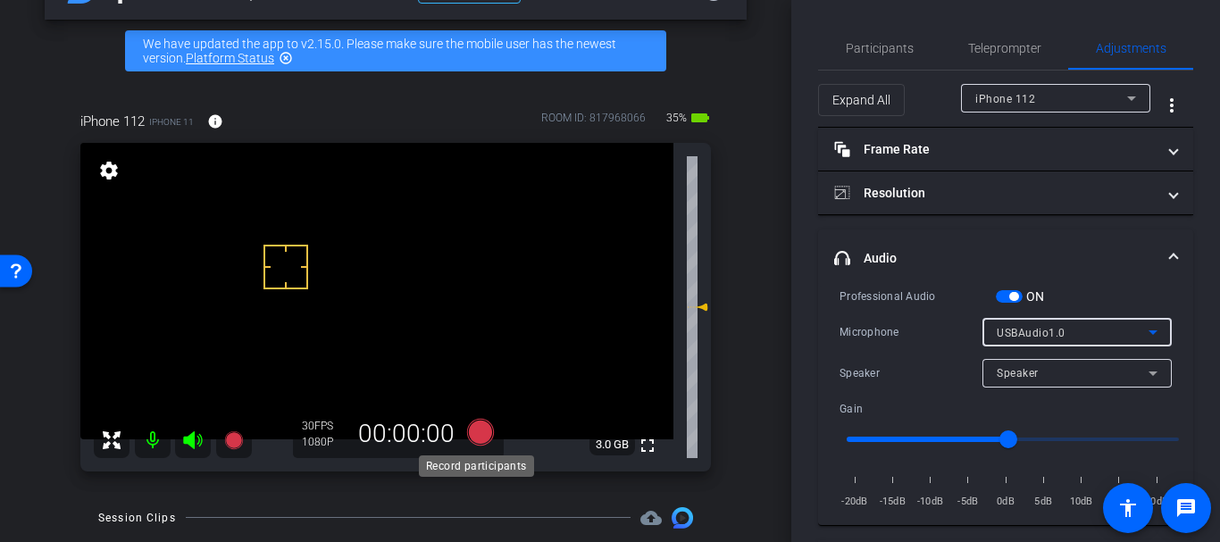
click at [468, 430] on icon at bounding box center [480, 432] width 27 height 27
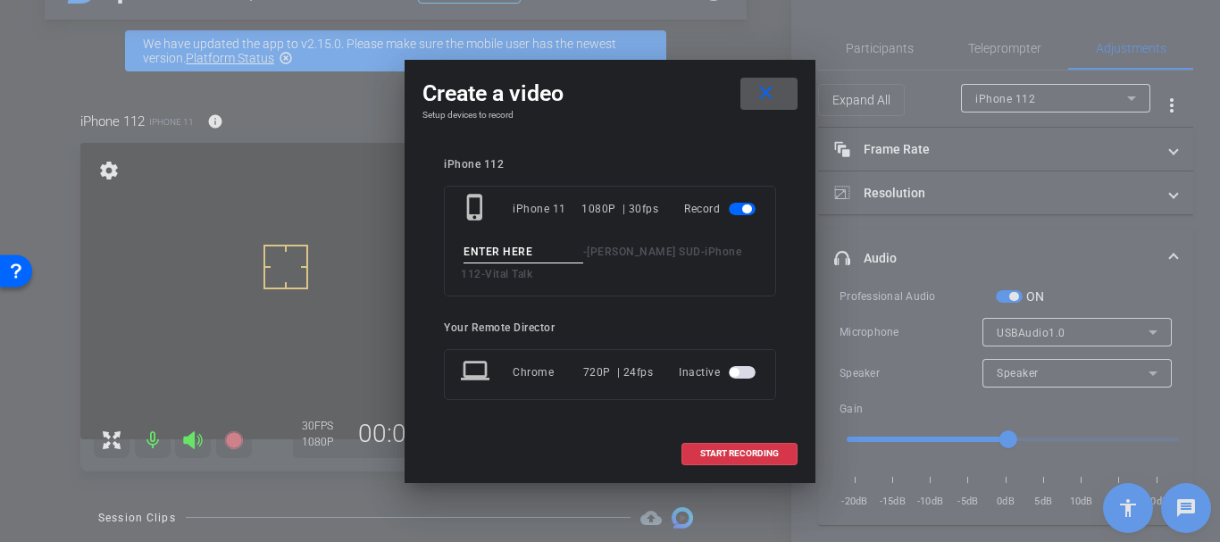
click at [486, 250] on input at bounding box center [523, 252] width 120 height 22
type input "Pitfalls take 2"
click at [713, 455] on span "START RECORDING" at bounding box center [739, 453] width 79 height 9
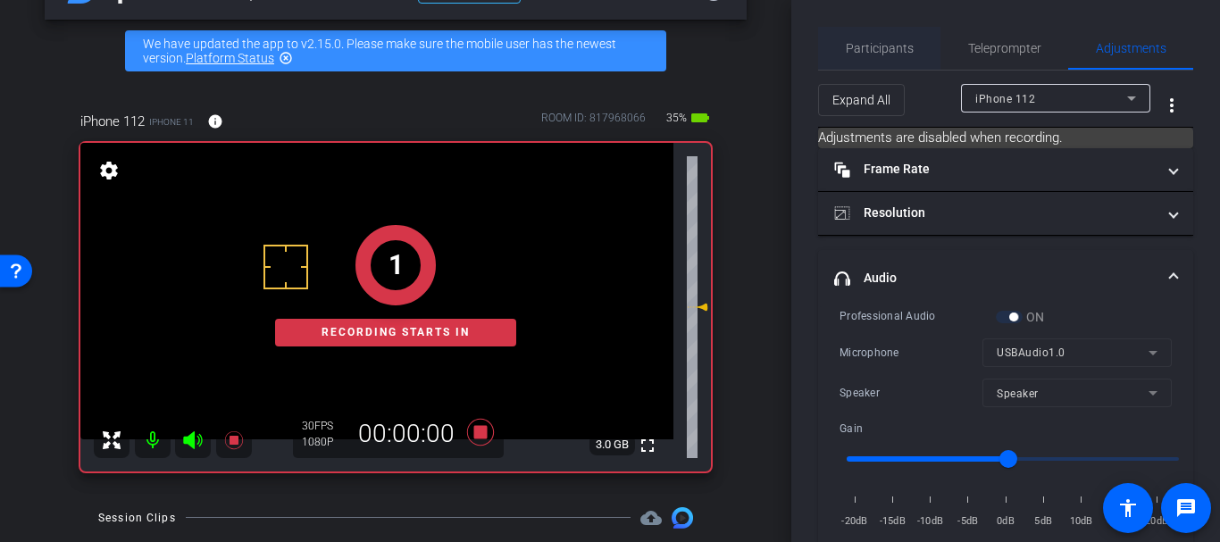
click at [898, 28] on span "Participants" at bounding box center [880, 48] width 68 height 43
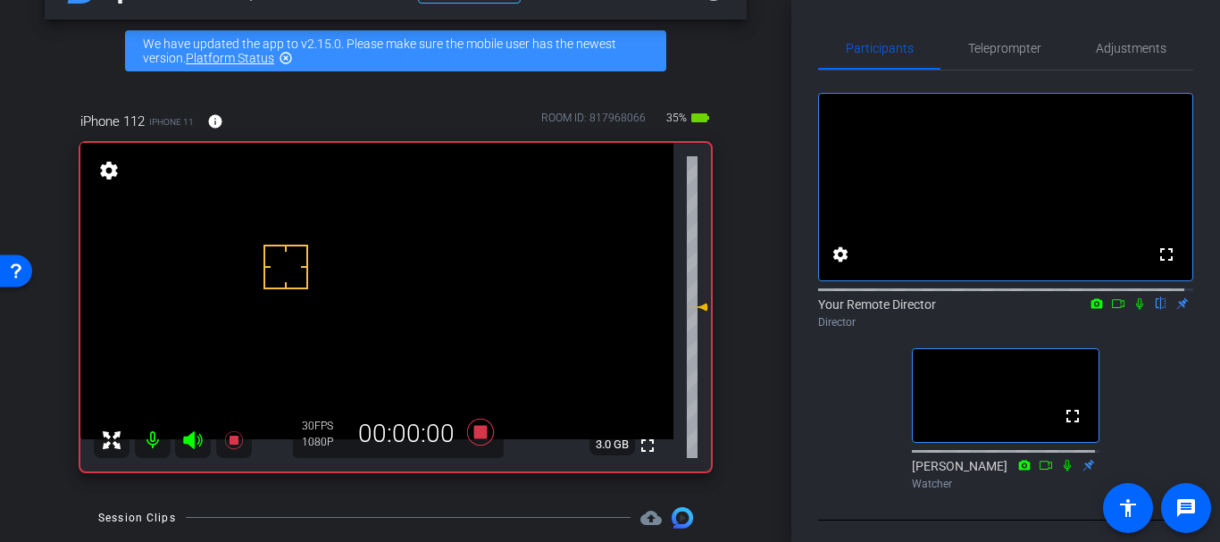
click at [1132, 310] on icon at bounding box center [1139, 303] width 14 height 13
click at [1064, 471] on icon at bounding box center [1067, 465] width 7 height 12
click at [1128, 76] on div "fullscreen settings Your Remote Director flip Director fullscreen [PERSON_NAME]…" at bounding box center [1005, 284] width 375 height 427
click at [1131, 63] on span "Adjustments" at bounding box center [1131, 48] width 71 height 43
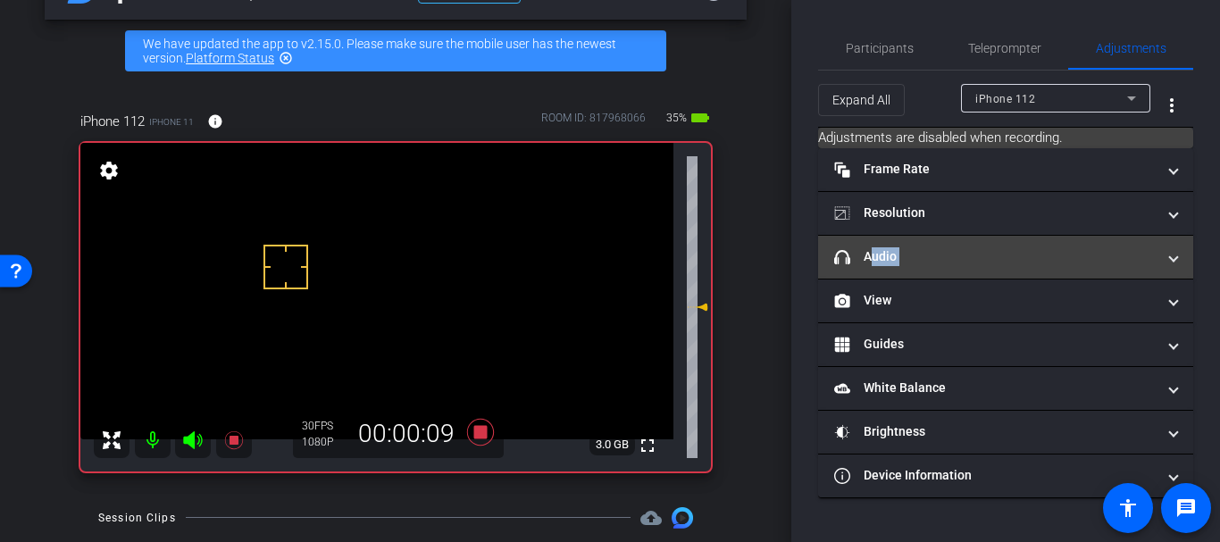
drag, startPoint x: 917, startPoint y: 280, endPoint x: 914, endPoint y: 260, distance: 20.0
click at [914, 261] on mat-accordion "Frame Rate Frame Rate navigate_before 24 25 30 navigate_next Resolution navigat…" at bounding box center [1005, 323] width 375 height 350
click at [914, 260] on mat-panel-title "headphone icon Audio" at bounding box center [994, 256] width 321 height 19
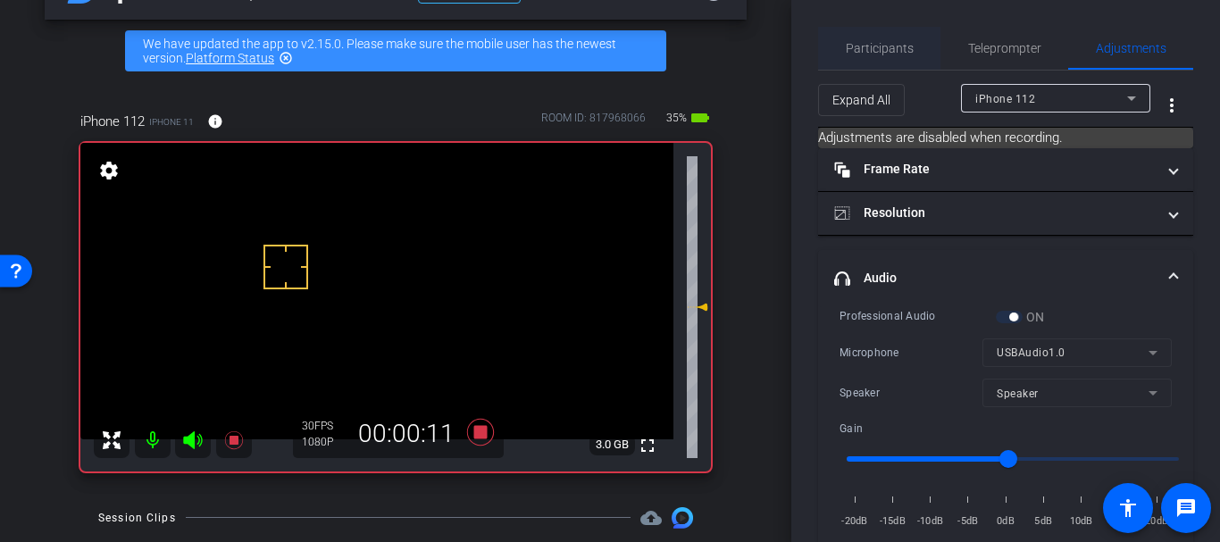
click at [883, 31] on span "Participants" at bounding box center [880, 48] width 68 height 43
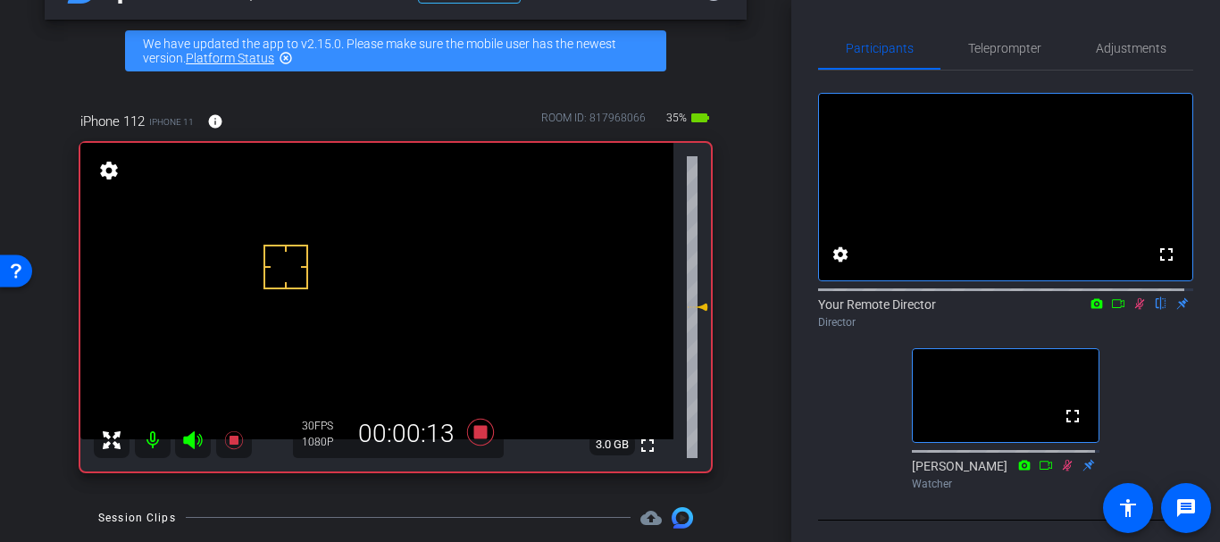
click at [731, 316] on div "iPhone 112 iPhone 11 info ROOM ID: 817968066 35% battery_std fullscreen setting…" at bounding box center [396, 285] width 702 height 407
click at [734, 321] on div "iPhone 112 iPhone 11 info ROOM ID: 817968066 35% battery_std fullscreen setting…" at bounding box center [396, 285] width 702 height 407
click at [730, 380] on div "iPhone 112 iPhone 11 info ROOM ID: 817968066 35% battery_std fullscreen setting…" at bounding box center [396, 285] width 702 height 407
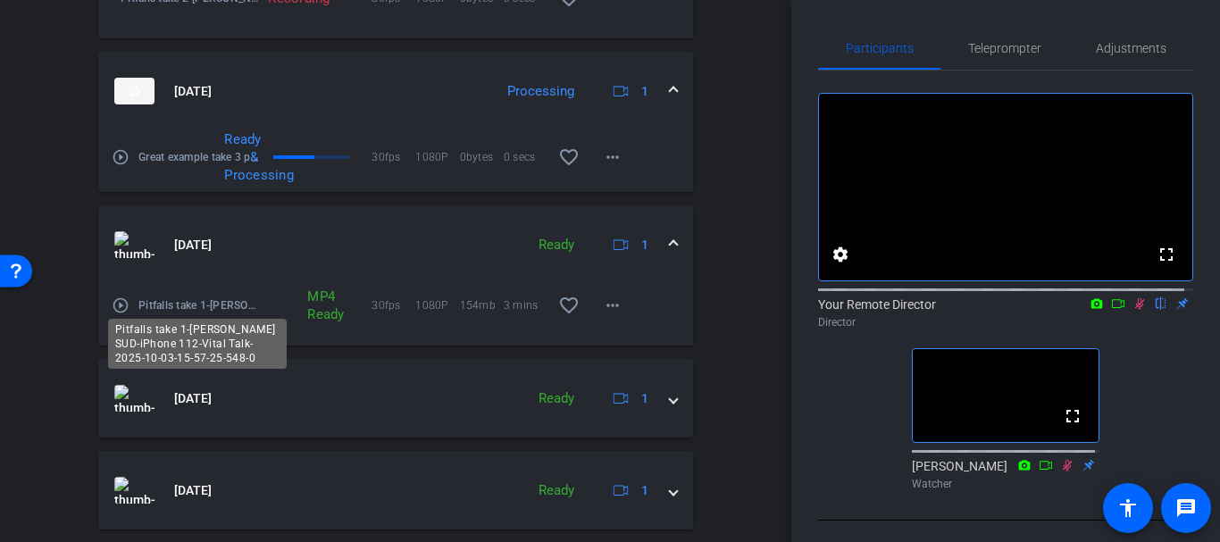
scroll to position [752, 0]
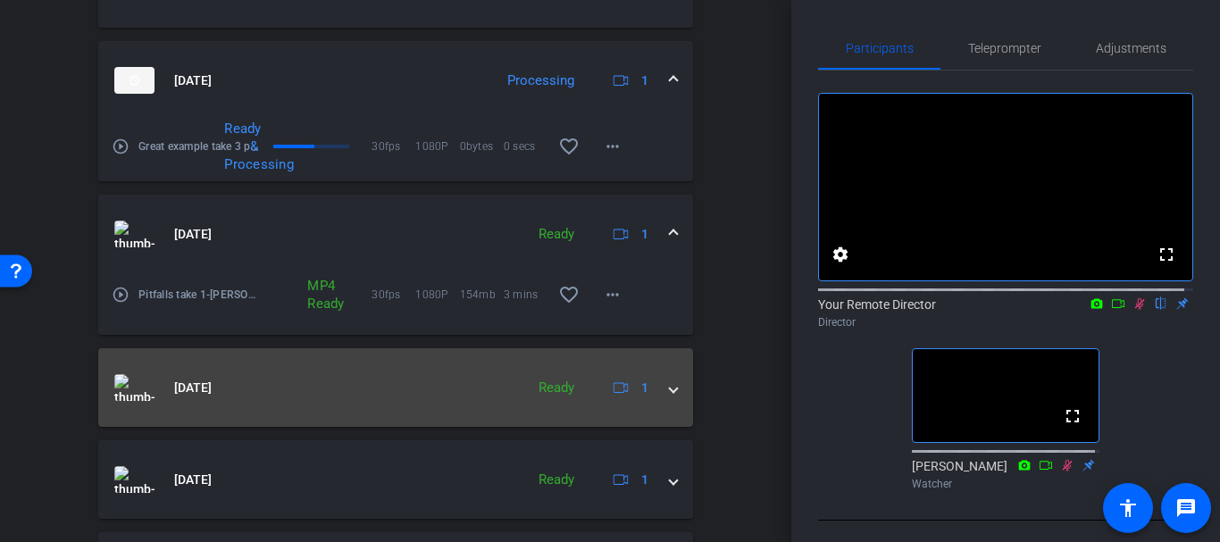
click at [212, 381] on span "[DATE]" at bounding box center [193, 388] width 38 height 19
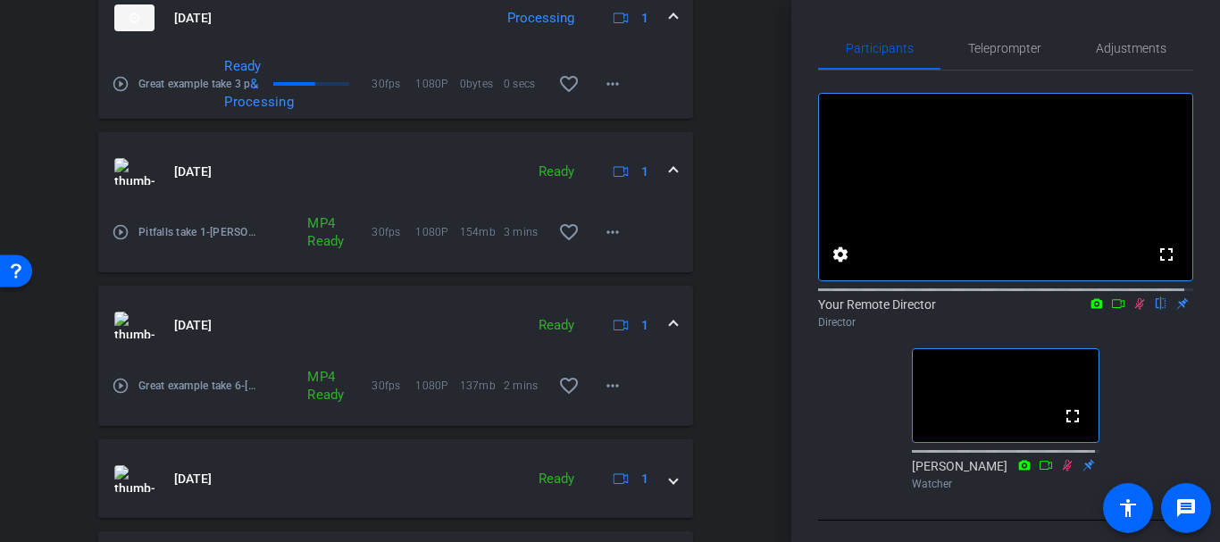
scroll to position [0, 0]
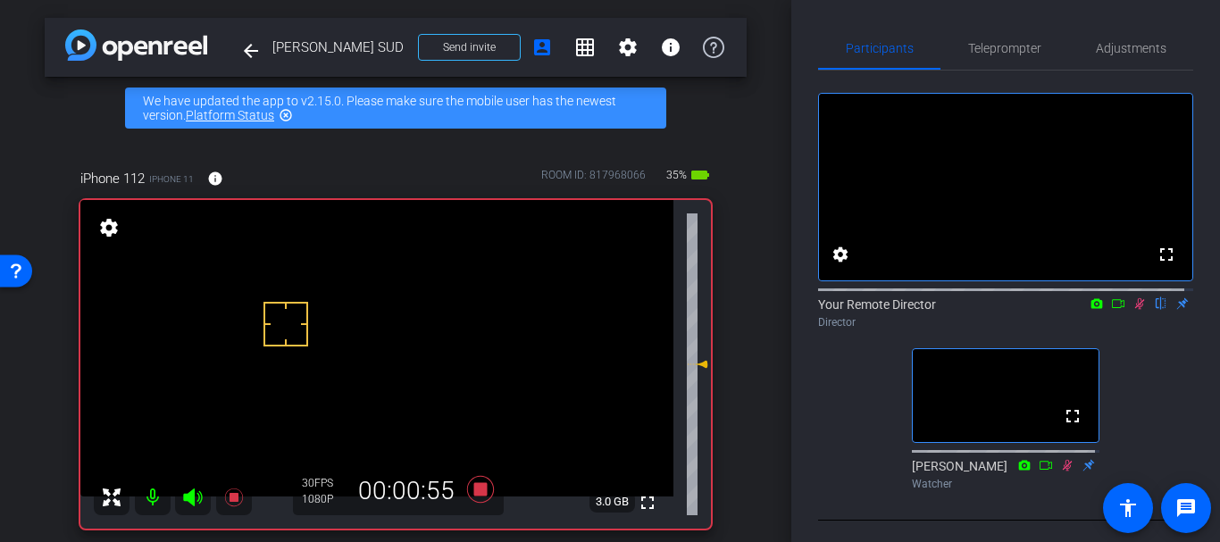
click at [743, 338] on div "arrow_back [PERSON_NAME] SUD Back to project Send invite account_box grid_on se…" at bounding box center [395, 271] width 791 height 542
click at [1101, 55] on span "Adjustments" at bounding box center [1131, 48] width 71 height 43
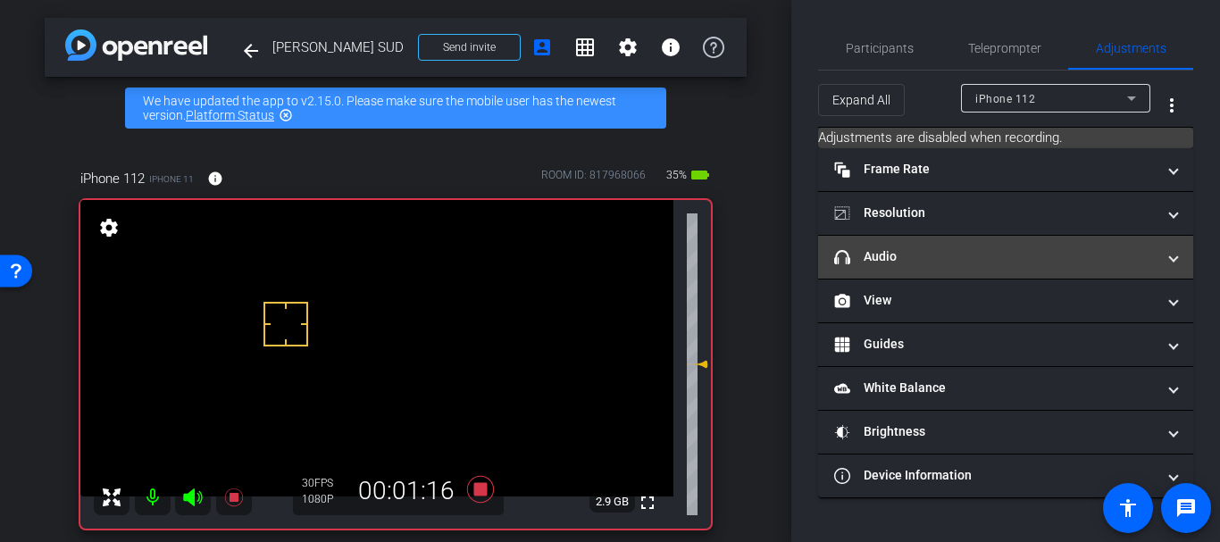
click at [960, 246] on mat-expansion-panel-header "headphone icon Audio" at bounding box center [1005, 257] width 375 height 43
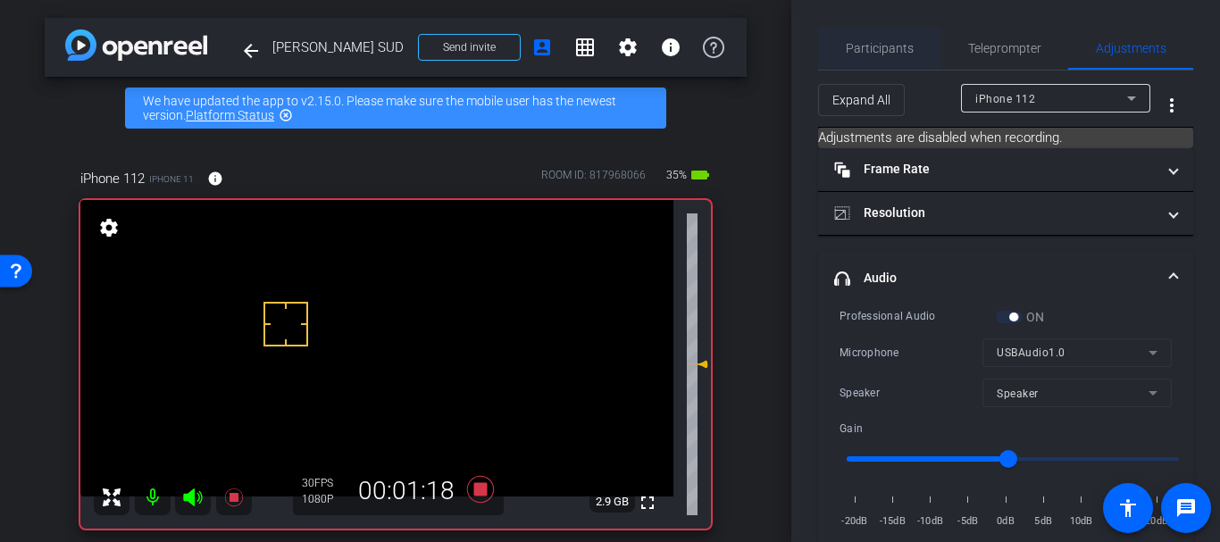
click at [896, 46] on span "Participants" at bounding box center [880, 48] width 68 height 13
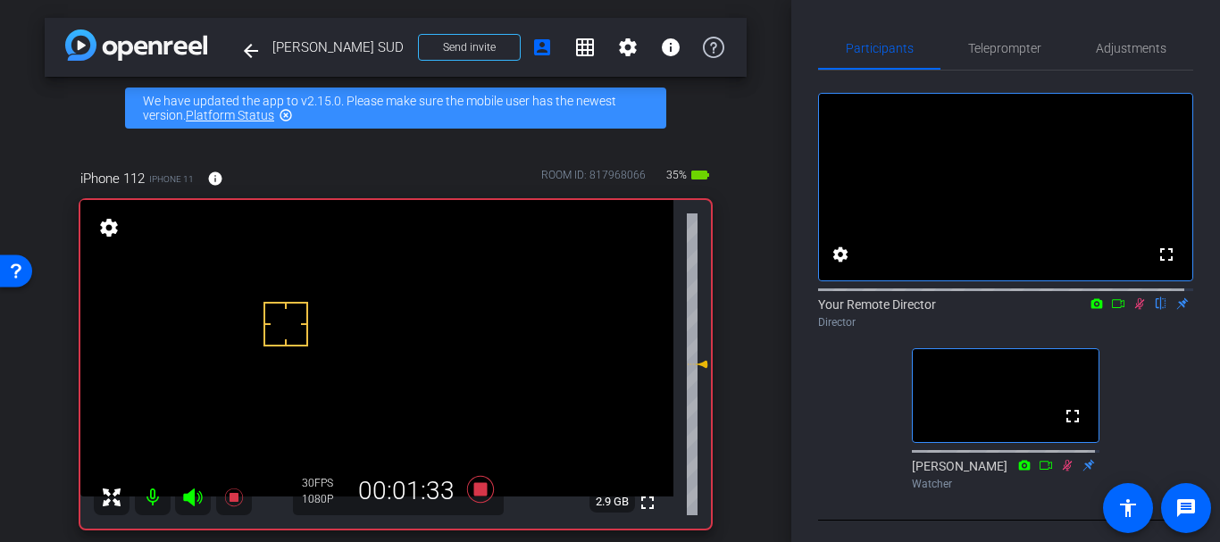
click at [730, 386] on div "iPhone 112 iPhone 11 info ROOM ID: 817968066 35% battery_std fullscreen setting…" at bounding box center [396, 342] width 702 height 407
click at [773, 346] on div "arrow_back [PERSON_NAME] SUD Back to project Send invite account_box grid_on se…" at bounding box center [395, 271] width 791 height 542
click at [756, 332] on div "arrow_back [PERSON_NAME] SUD Back to project Send invite account_box grid_on se…" at bounding box center [395, 271] width 791 height 542
click at [687, 369] on icon at bounding box center [697, 369] width 21 height 21
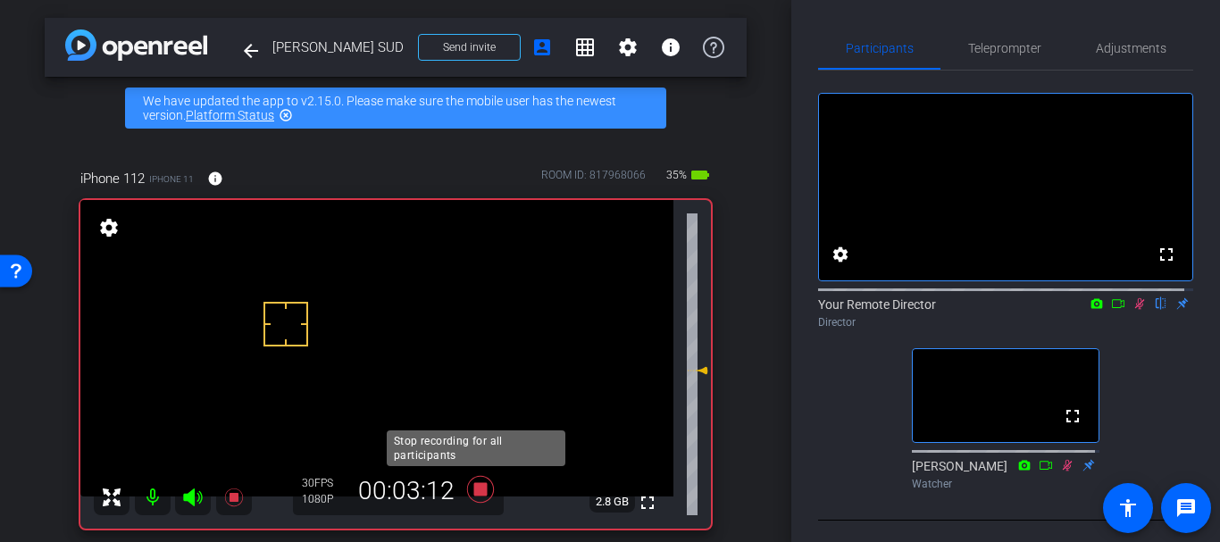
click at [477, 494] on icon at bounding box center [480, 489] width 27 height 27
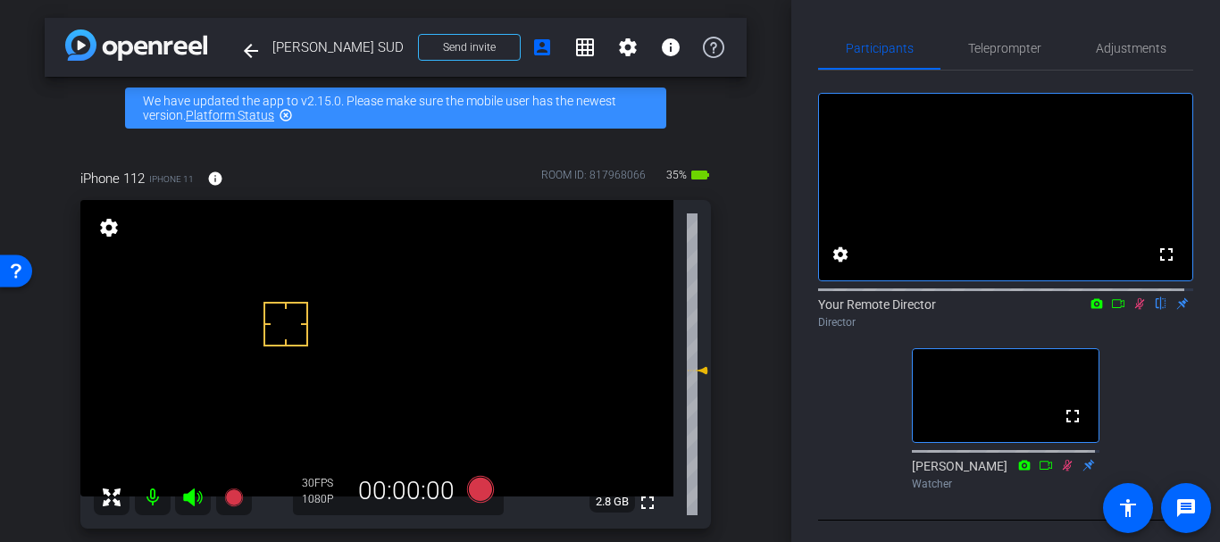
click at [1134, 310] on icon at bounding box center [1139, 303] width 14 height 13
click at [1099, 47] on span "Adjustments" at bounding box center [1131, 48] width 71 height 13
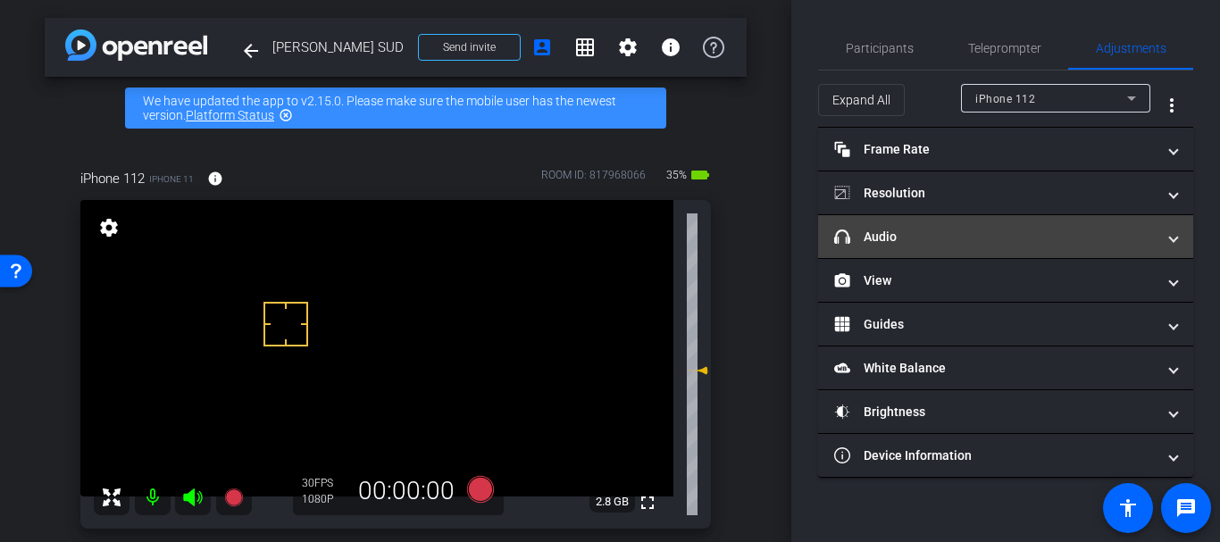
click at [947, 233] on mat-panel-title "headphone icon Audio" at bounding box center [994, 237] width 321 height 19
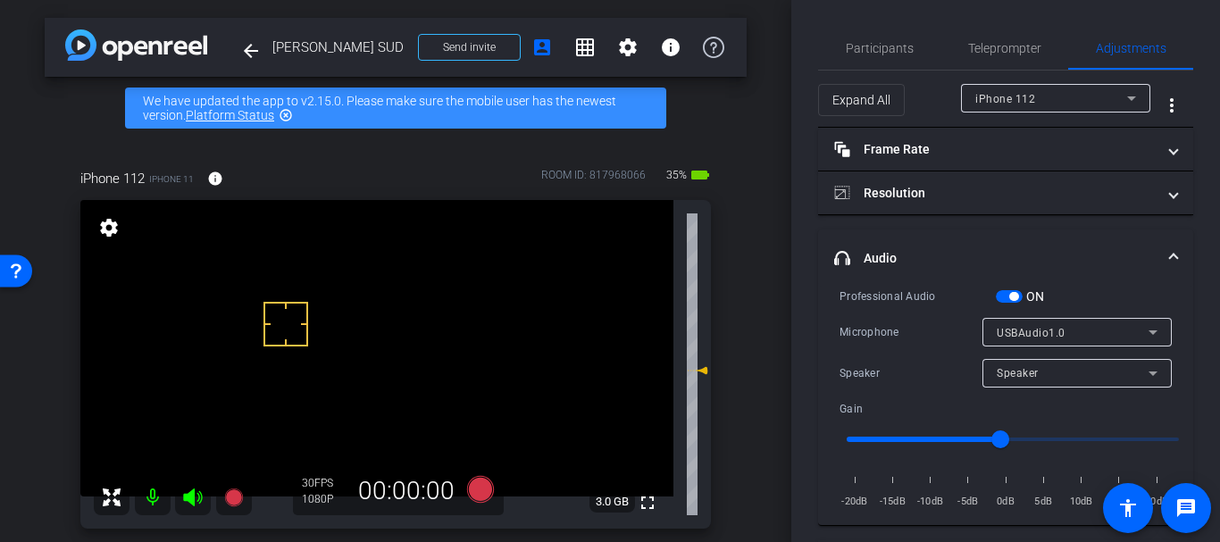
click at [1009, 292] on span "button" at bounding box center [1009, 296] width 27 height 13
click at [876, 55] on span "Participants" at bounding box center [880, 48] width 68 height 43
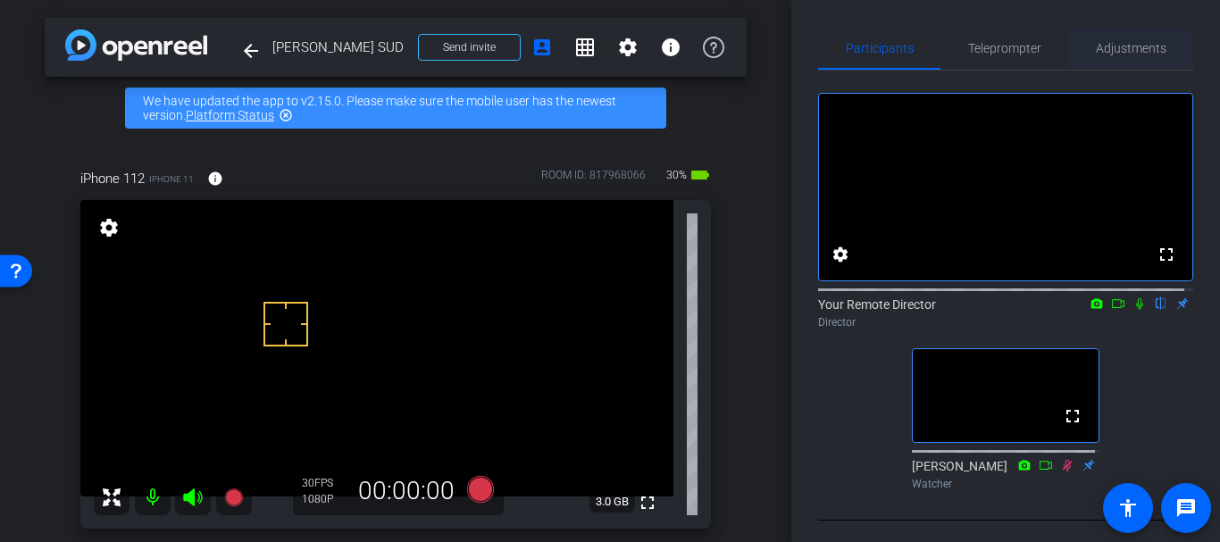
click at [1086, 46] on div "Adjustments" at bounding box center [1130, 48] width 125 height 43
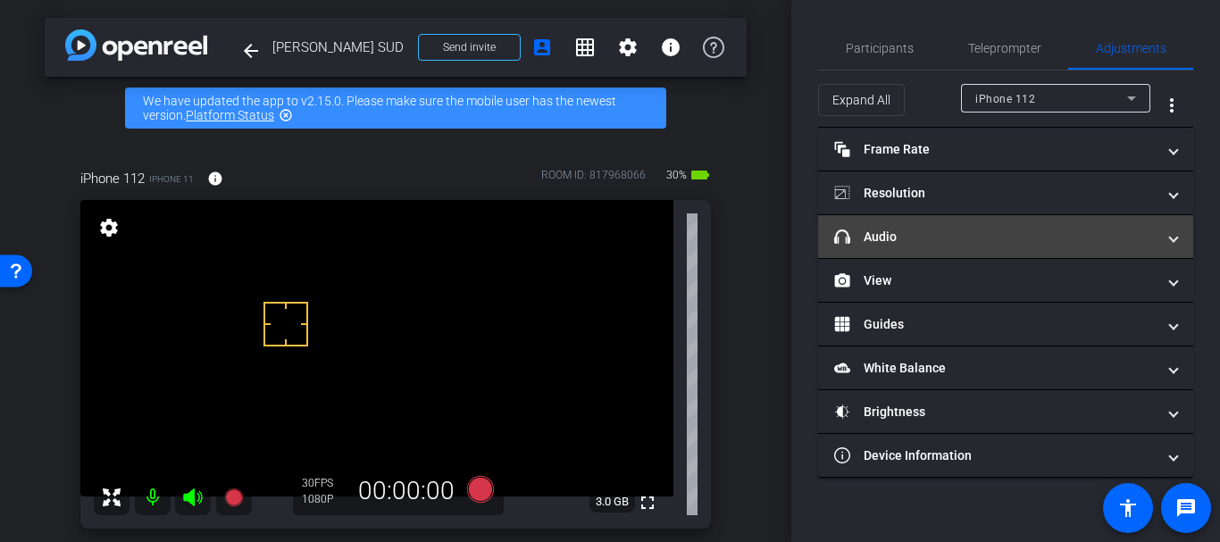
click at [900, 255] on mat-expansion-panel-header "headphone icon Audio" at bounding box center [1005, 236] width 375 height 43
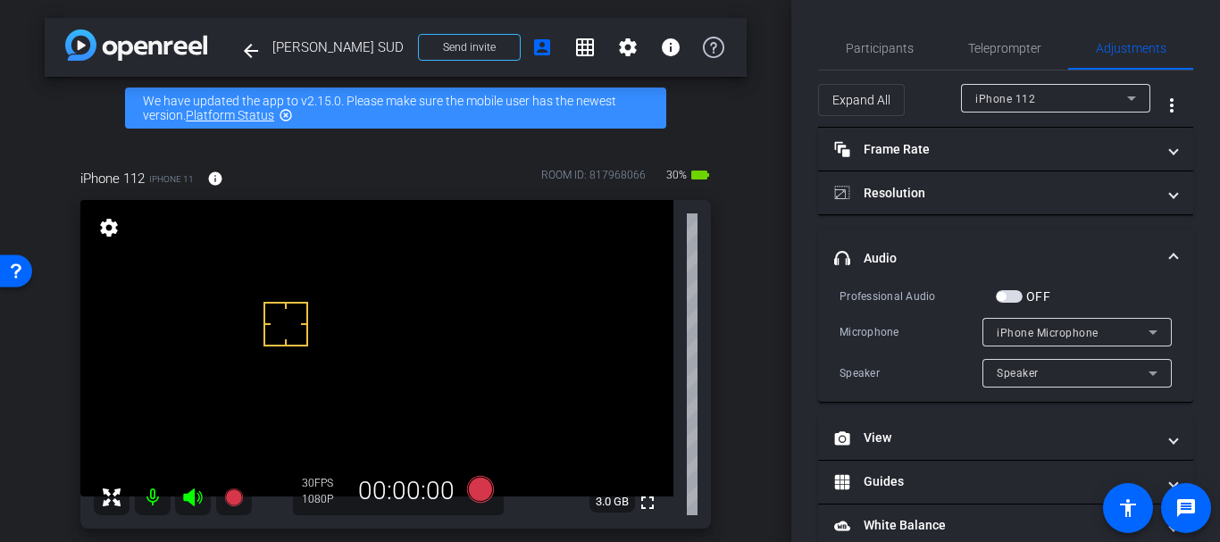
click at [994, 293] on div "Professional Audio" at bounding box center [917, 297] width 156 height 18
click at [1006, 294] on span "button" at bounding box center [1001, 296] width 9 height 9
click at [1007, 293] on span "button" at bounding box center [1009, 296] width 27 height 13
click at [1005, 299] on span "button" at bounding box center [1001, 296] width 9 height 9
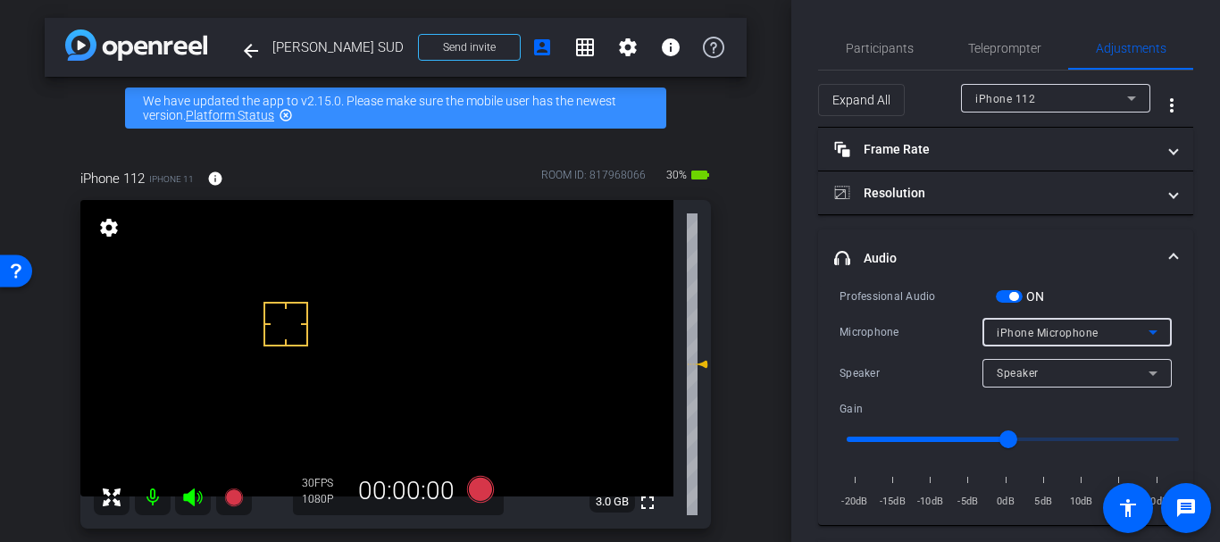
click at [997, 330] on span "iPhone Microphone" at bounding box center [1048, 333] width 102 height 13
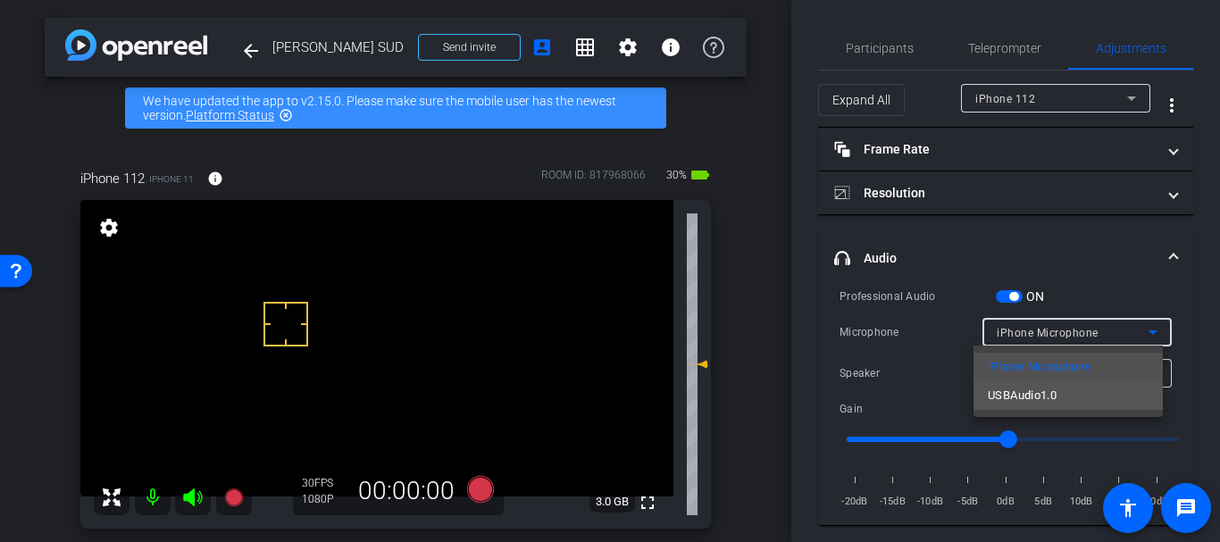
click at [1009, 401] on span "USBAudio1.0" at bounding box center [1022, 395] width 69 height 21
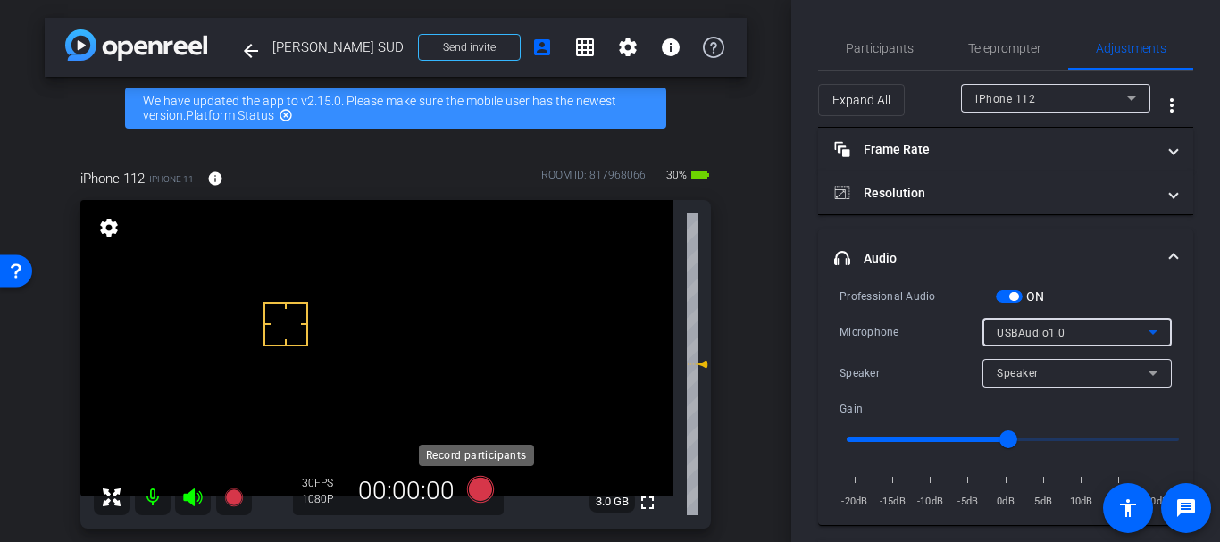
click at [465, 496] on icon at bounding box center [480, 489] width 43 height 32
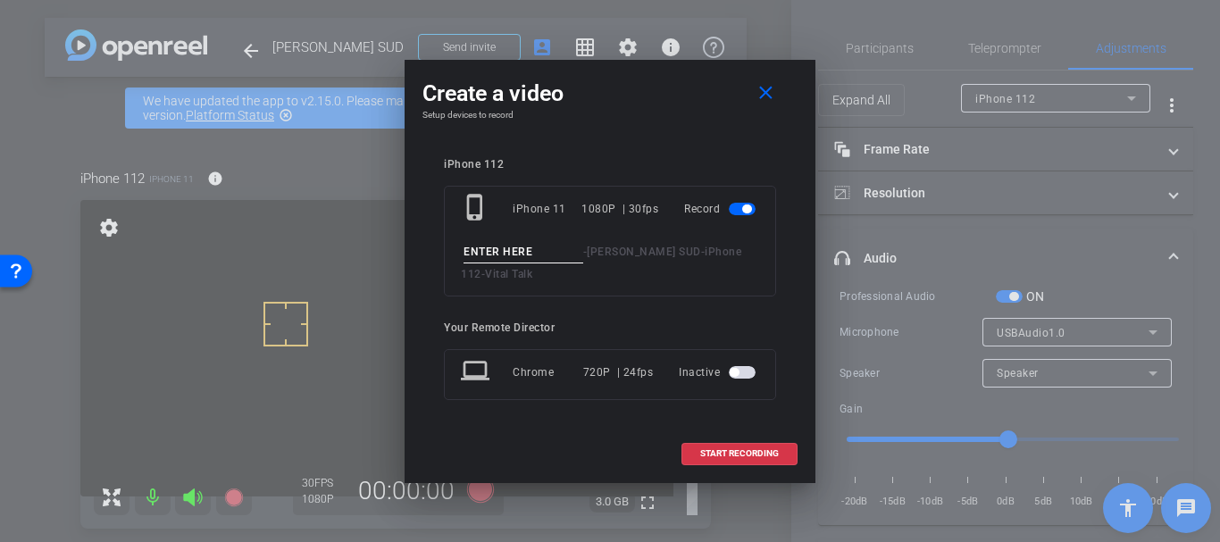
click at [483, 257] on input at bounding box center [523, 252] width 120 height 22
type input "Pitfall last line take 1"
click at [702, 453] on span "START RECORDING" at bounding box center [739, 453] width 79 height 9
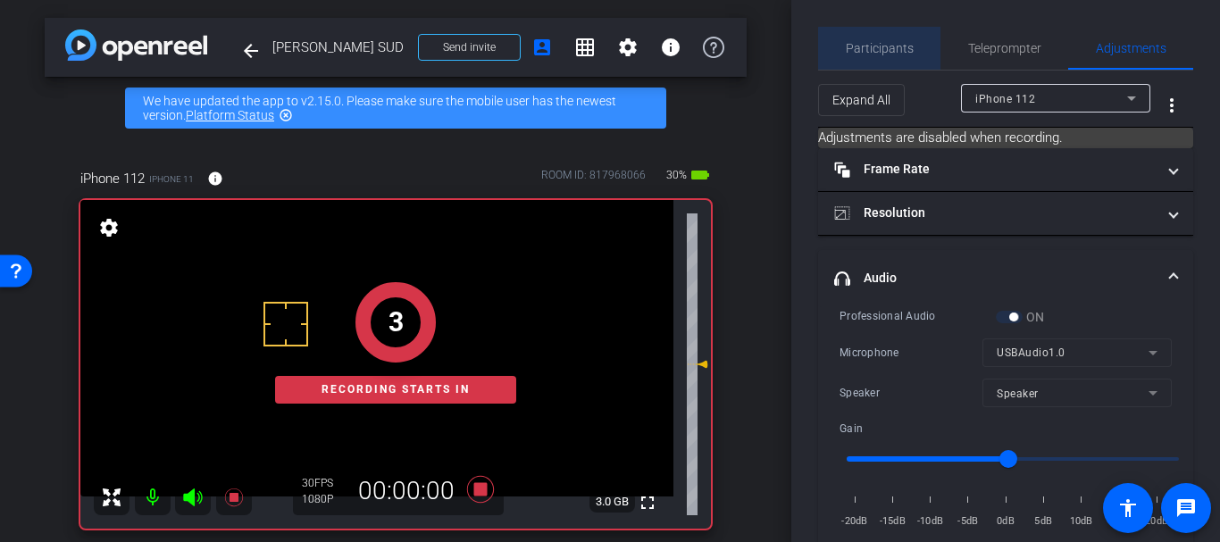
click at [881, 49] on span "Participants" at bounding box center [880, 48] width 68 height 13
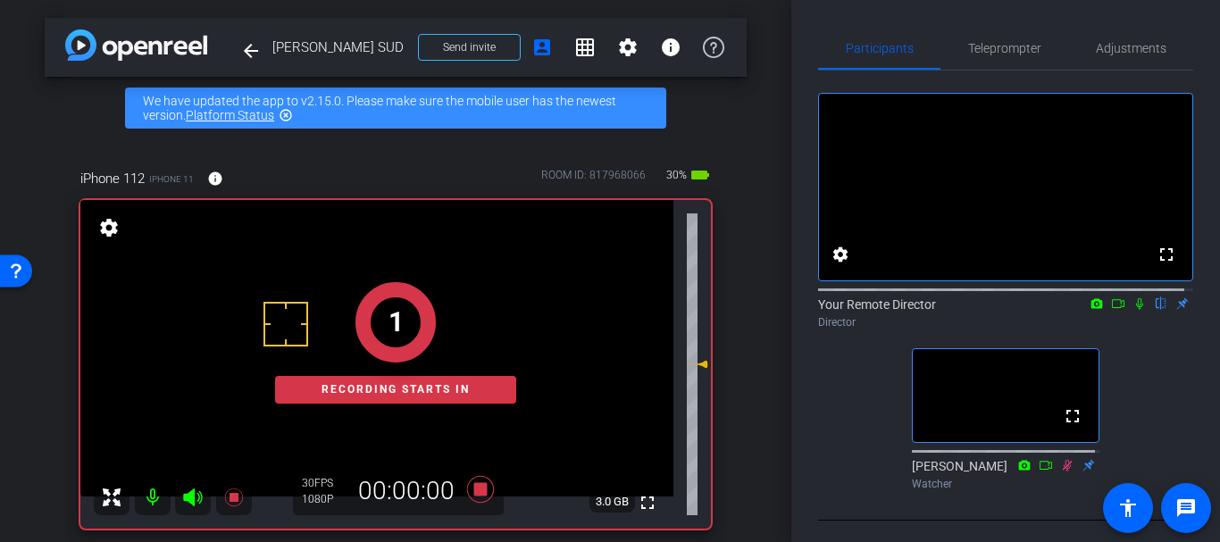
click at [1129, 312] on mat-icon at bounding box center [1139, 304] width 21 height 16
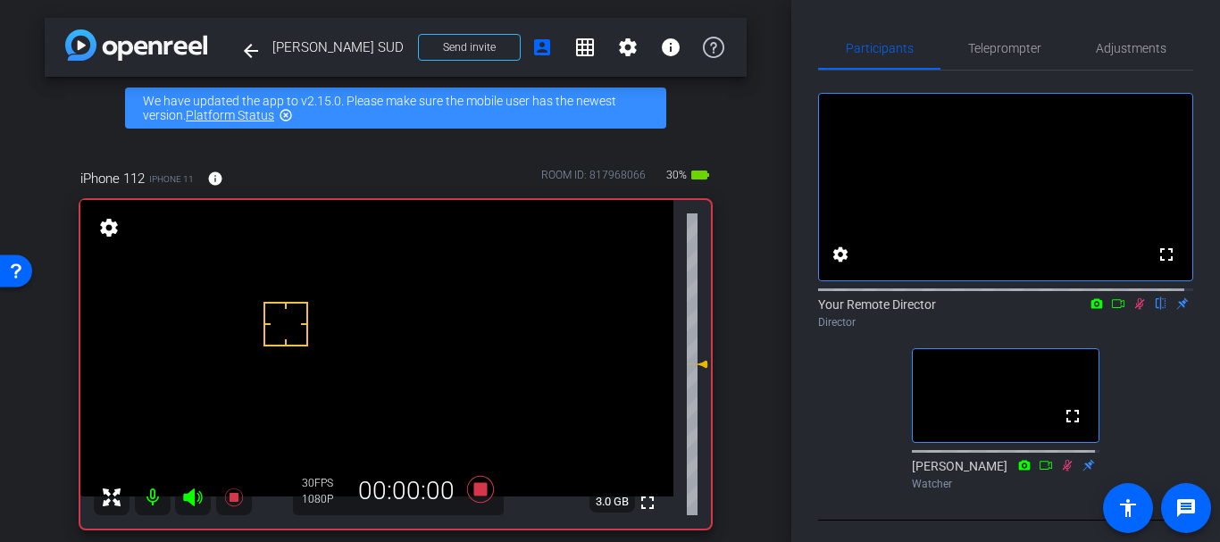
click at [696, 369] on icon at bounding box center [697, 364] width 21 height 21
click at [1098, 43] on span "Adjustments" at bounding box center [1131, 48] width 71 height 13
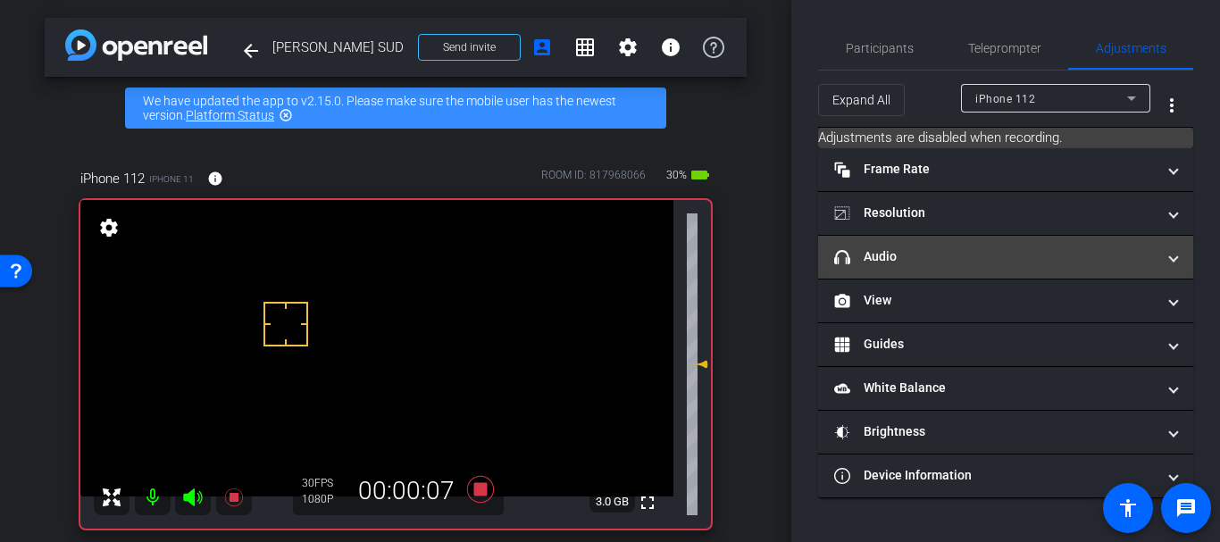
click at [998, 262] on mat-panel-title "headphone icon Audio" at bounding box center [994, 256] width 321 height 19
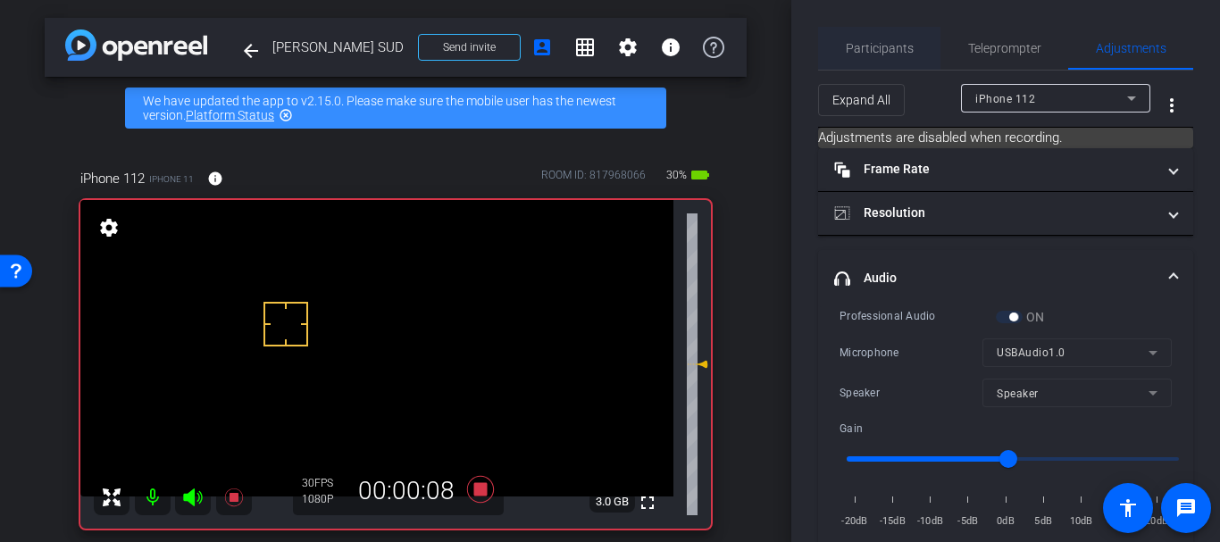
click at [878, 66] on span "Participants" at bounding box center [880, 48] width 68 height 43
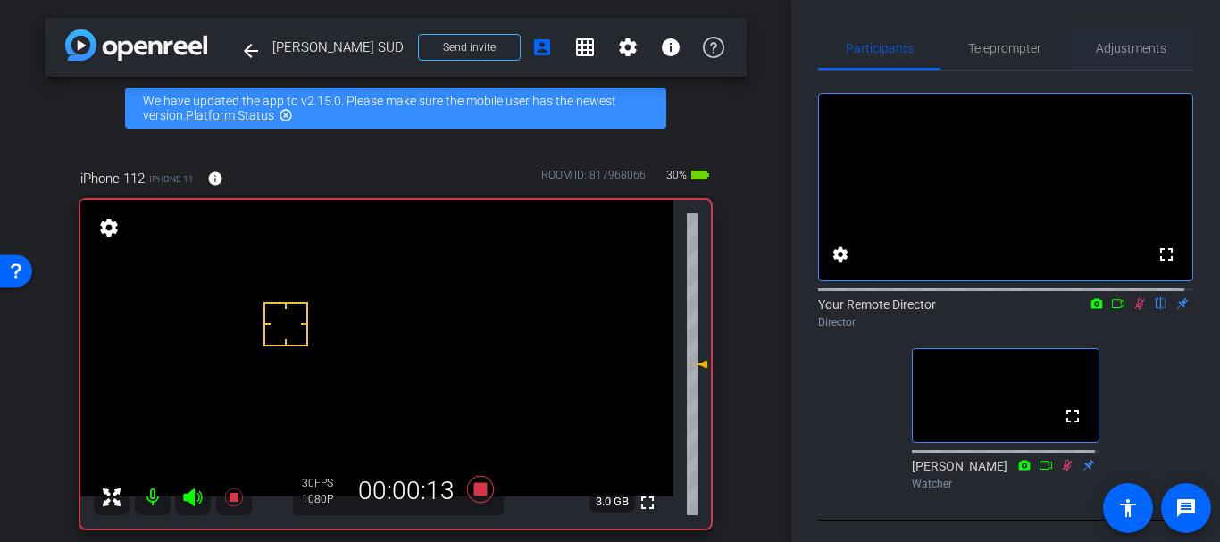
click at [1113, 37] on span "Adjustments" at bounding box center [1131, 48] width 71 height 43
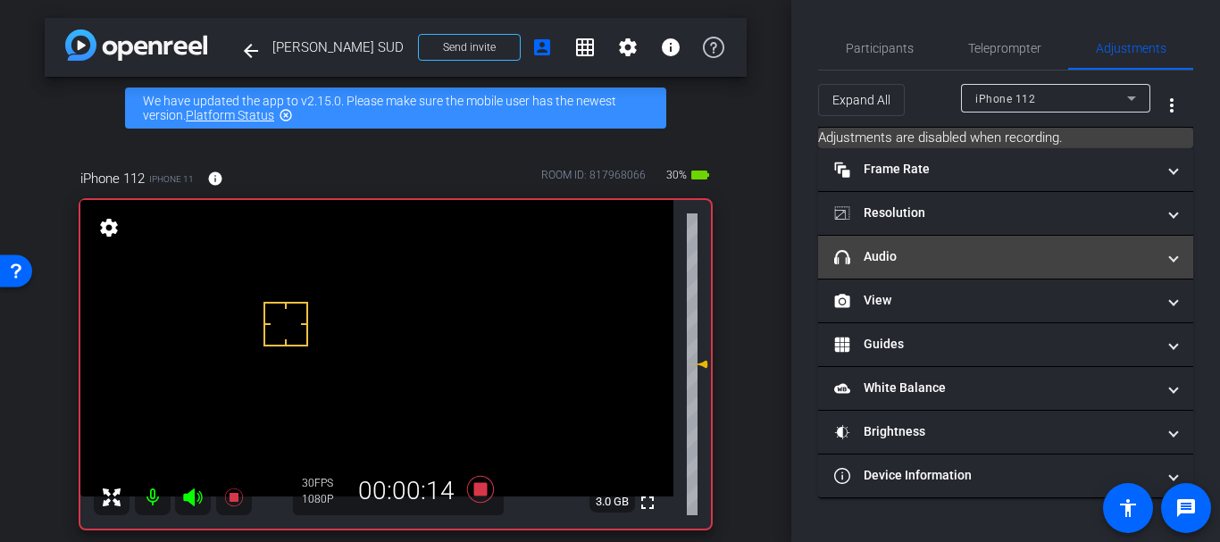
drag, startPoint x: 863, startPoint y: 248, endPoint x: 854, endPoint y: 232, distance: 18.4
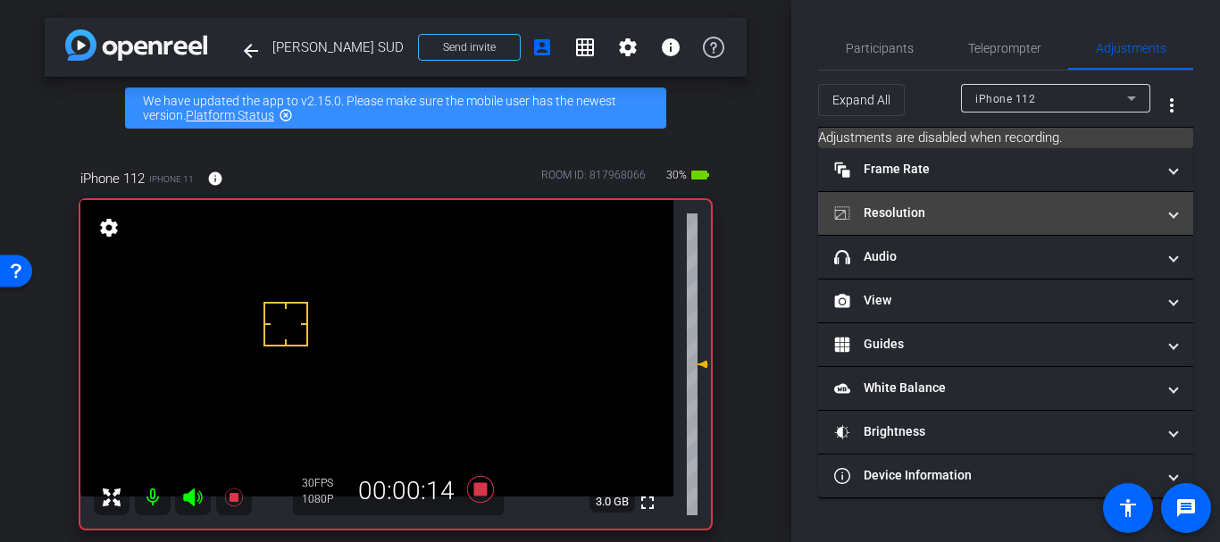
click at [862, 248] on mat-panel-title "headphone icon Audio" at bounding box center [994, 256] width 321 height 19
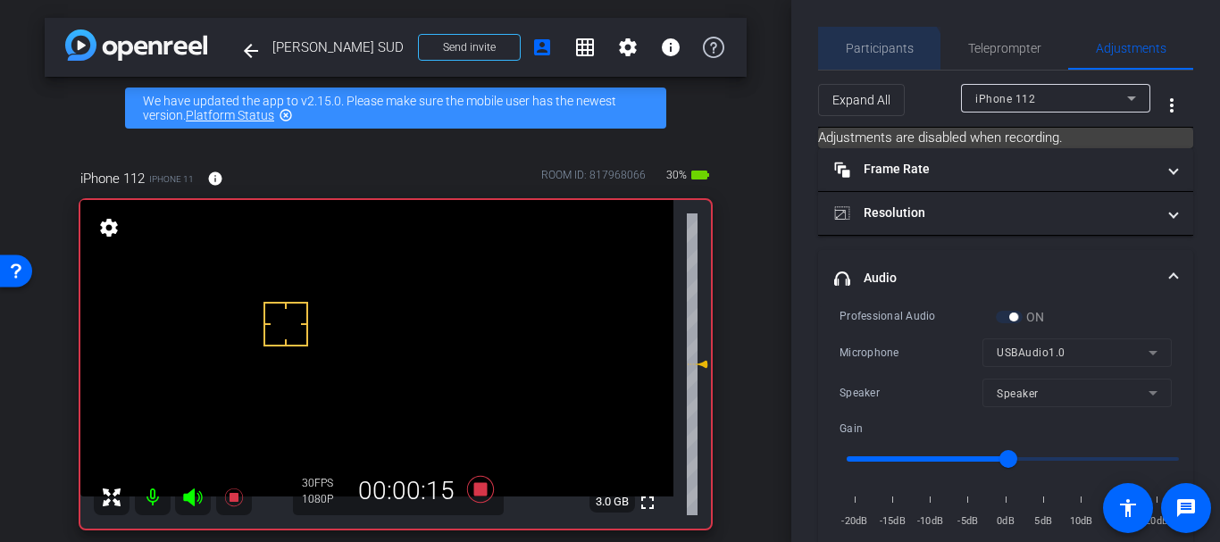
click at [868, 69] on span "Participants" at bounding box center [880, 48] width 68 height 43
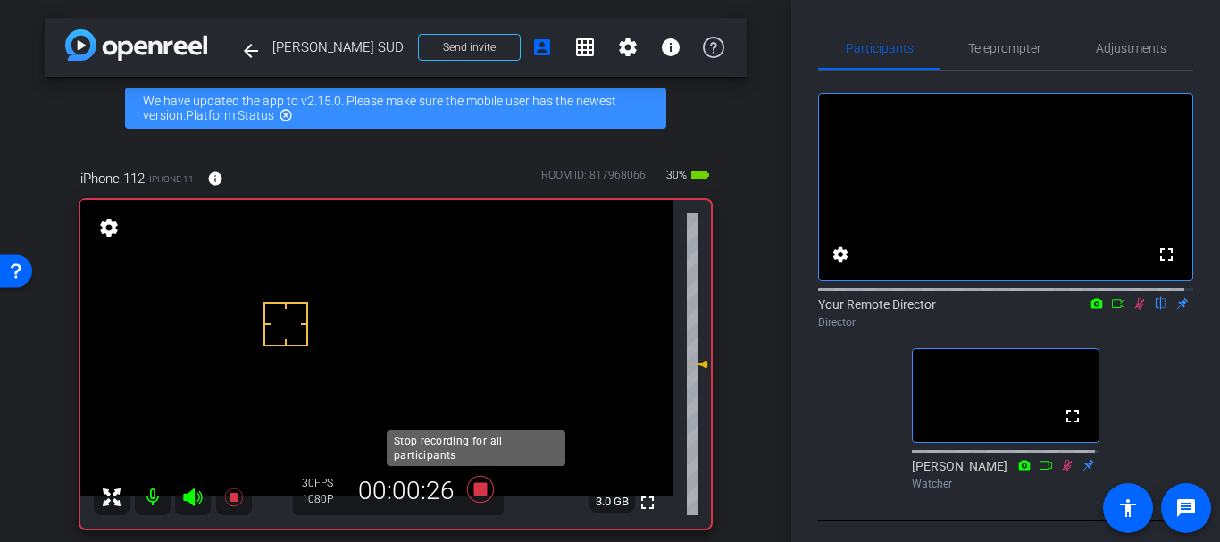
click at [468, 497] on icon at bounding box center [480, 489] width 43 height 32
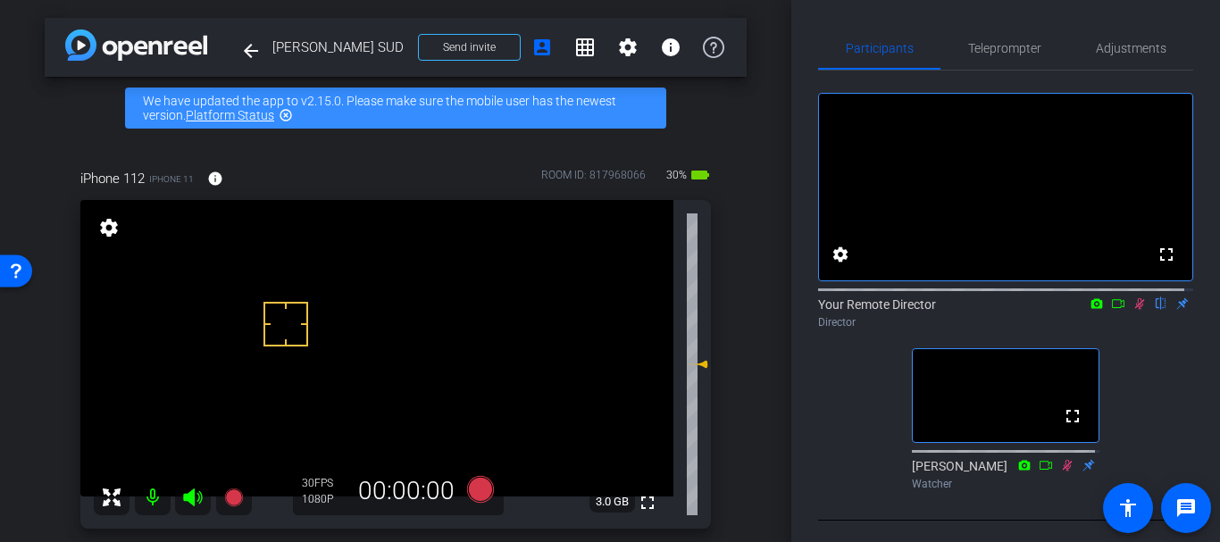
click at [1136, 312] on mat-icon at bounding box center [1139, 304] width 21 height 16
click at [1096, 36] on span "Adjustments" at bounding box center [1131, 48] width 71 height 43
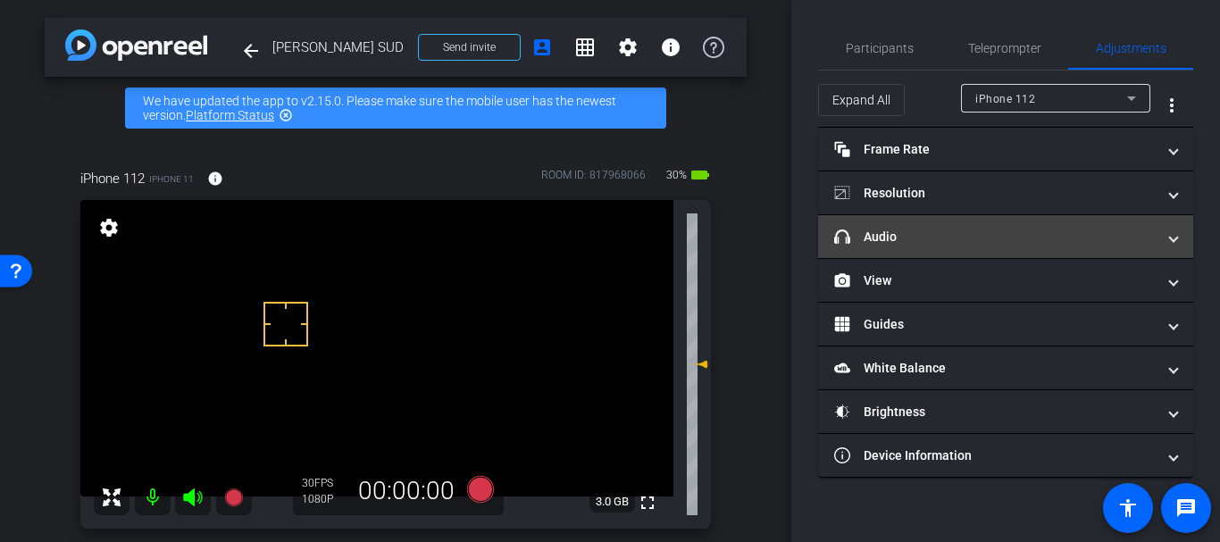
click at [936, 240] on mat-panel-title "headphone icon Audio" at bounding box center [994, 237] width 321 height 19
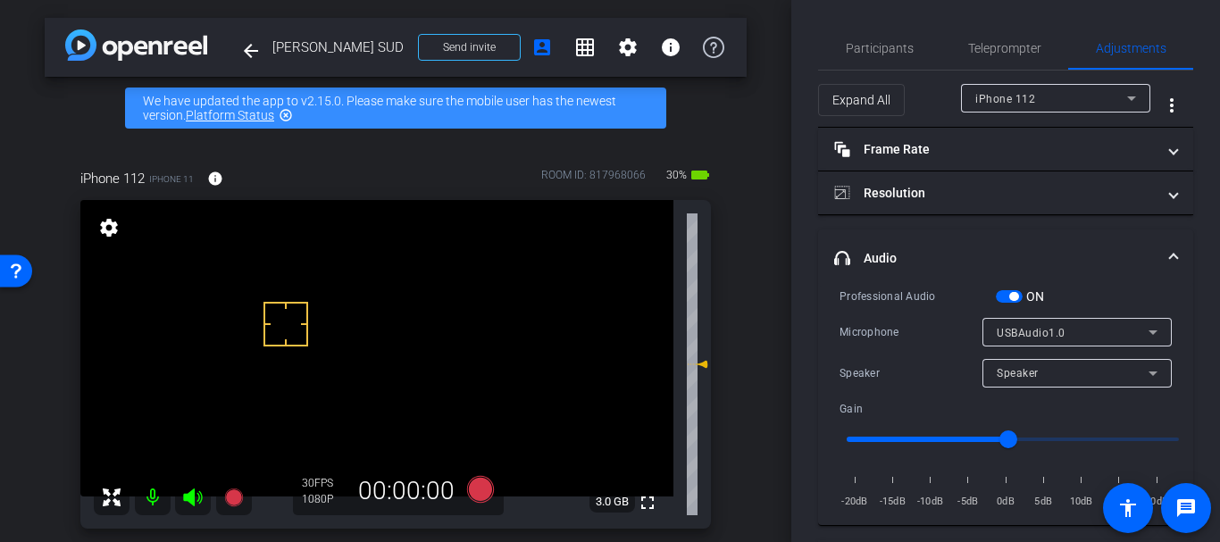
click at [1017, 293] on span "button" at bounding box center [1013, 296] width 9 height 9
click at [879, 10] on div "Participants Teleprompter Adjustments settings Your Remote Director flip Direct…" at bounding box center [1005, 271] width 429 height 542
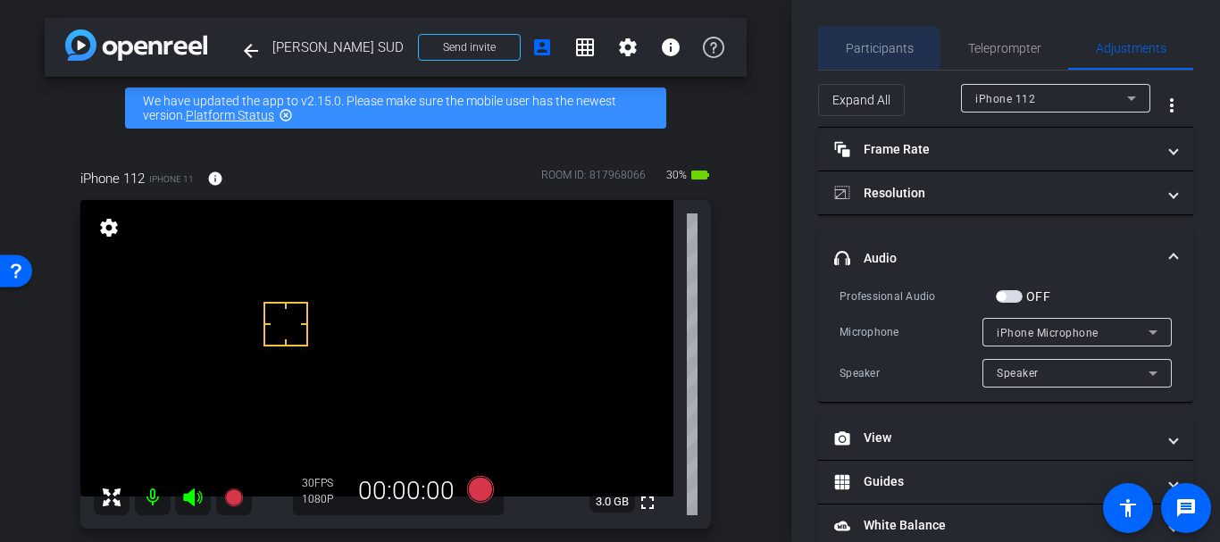
click at [872, 53] on span "Participants" at bounding box center [880, 48] width 68 height 13
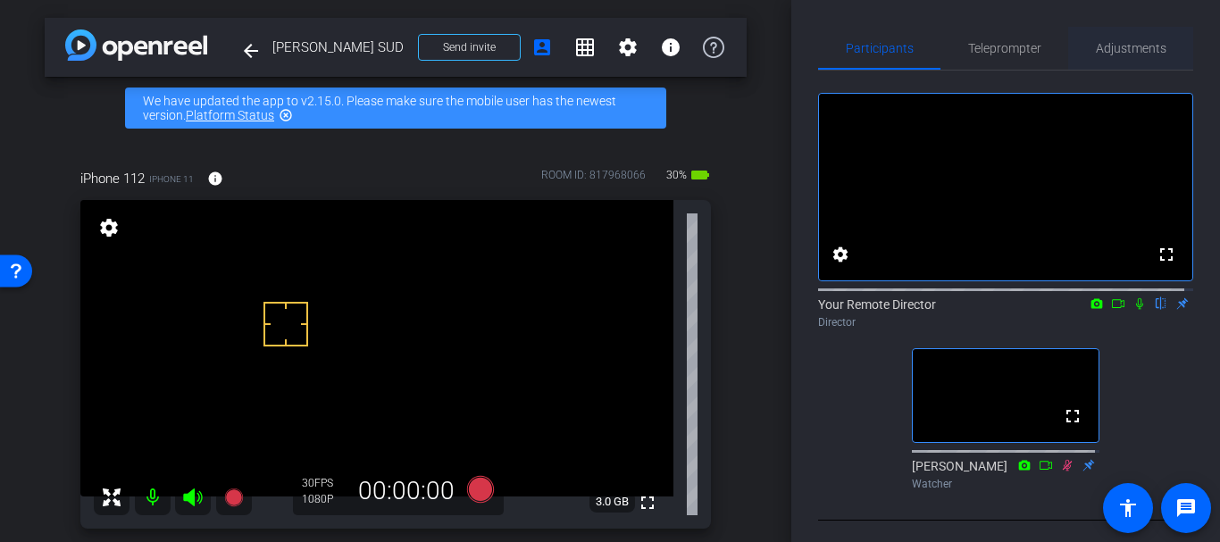
click at [1120, 61] on span "Adjustments" at bounding box center [1131, 48] width 71 height 43
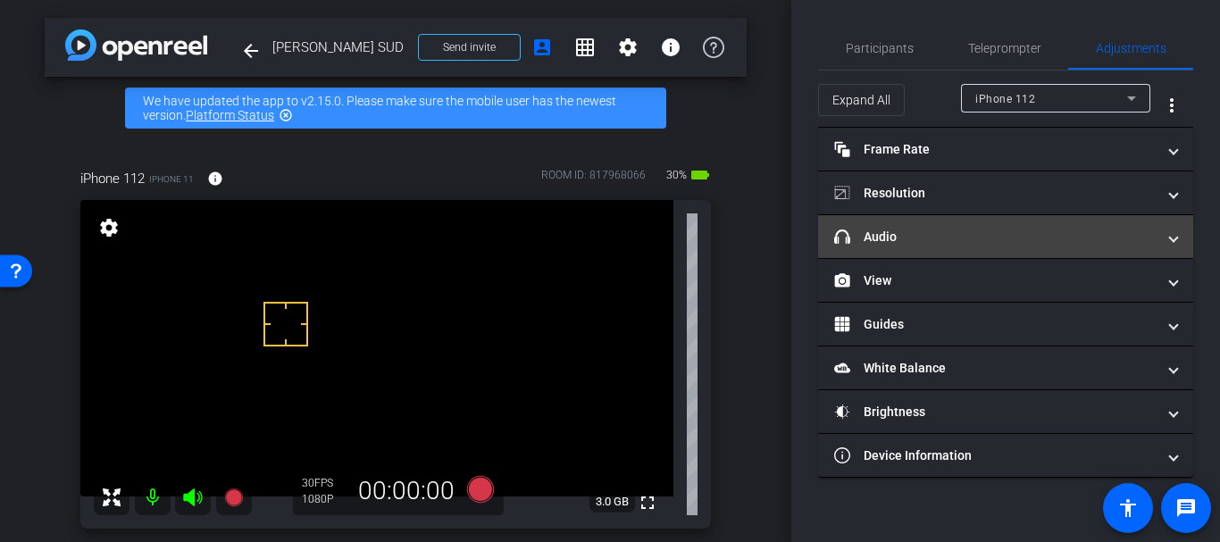
click at [834, 248] on mat-expansion-panel-header "headphone icon Audio" at bounding box center [1005, 236] width 375 height 43
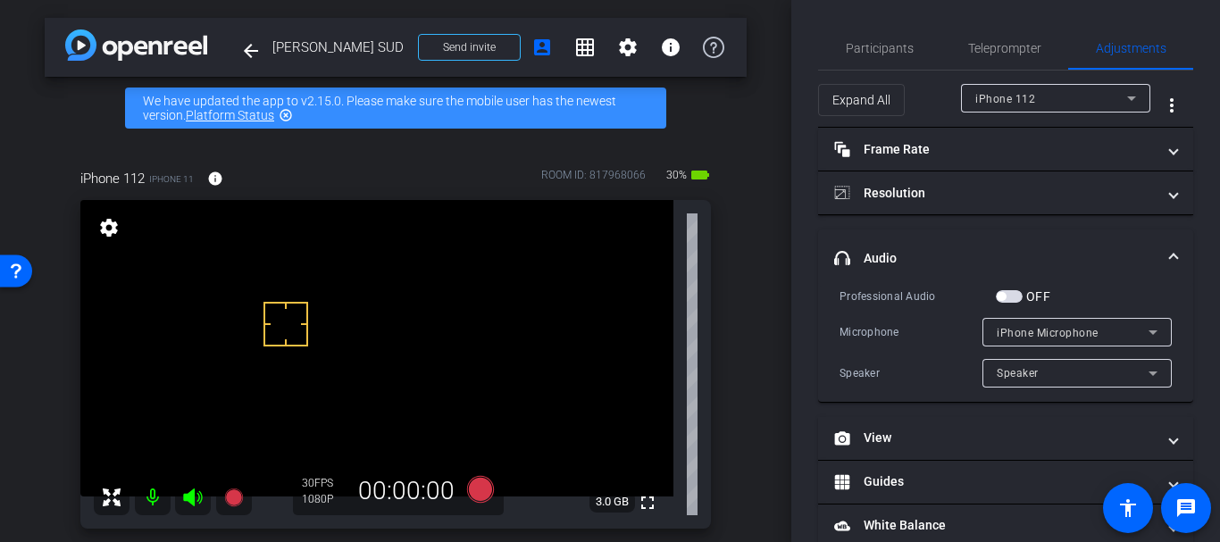
click at [1014, 302] on span "button" at bounding box center [1009, 296] width 27 height 13
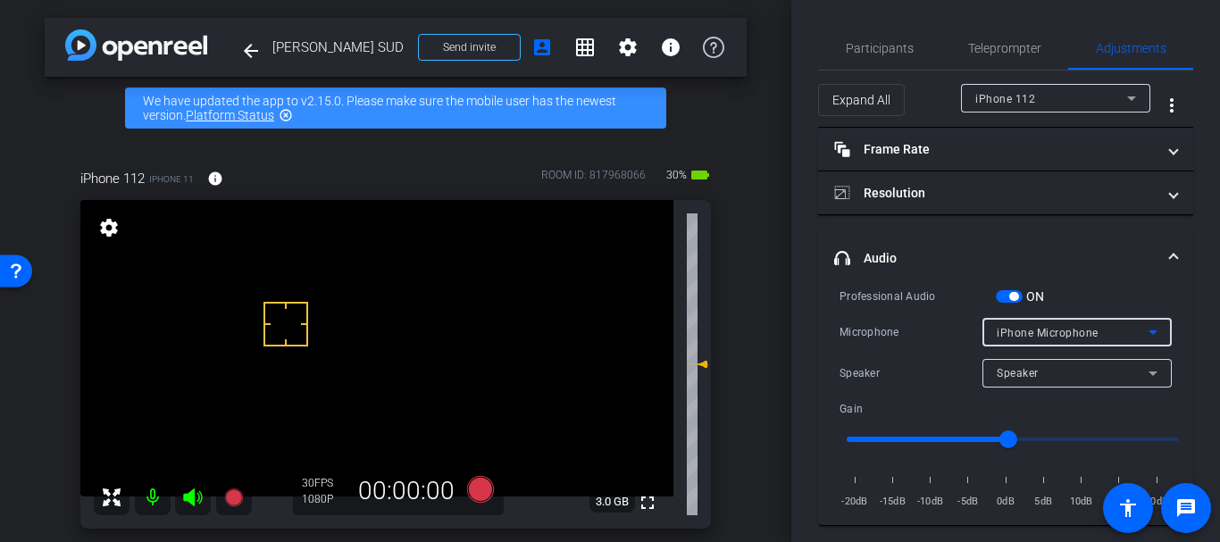
click at [1009, 330] on span "iPhone Microphone" at bounding box center [1048, 333] width 102 height 13
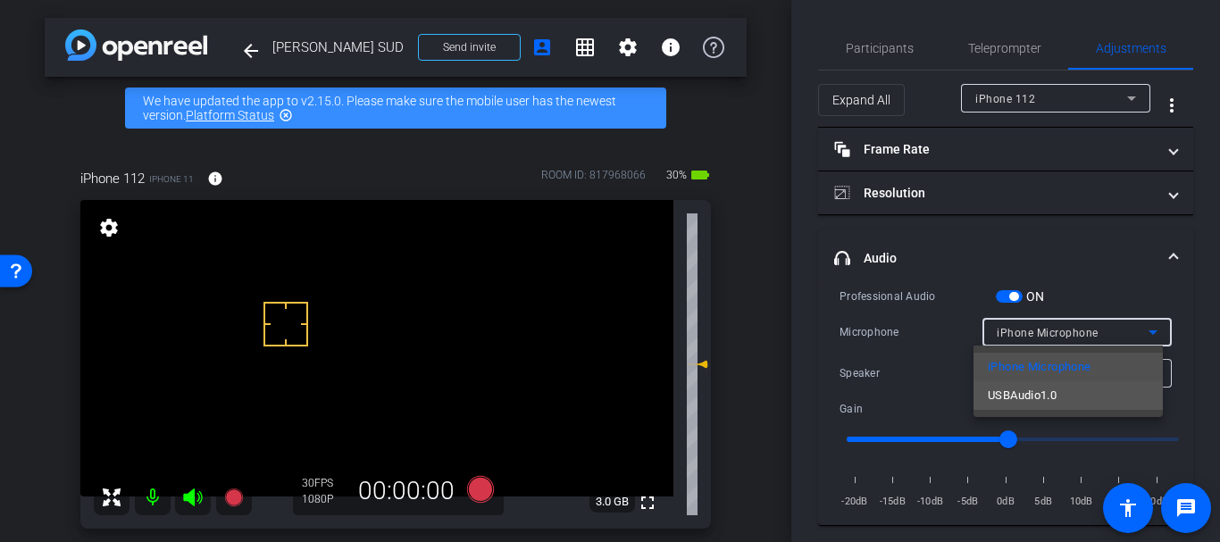
click at [1006, 400] on span "USBAudio1.0" at bounding box center [1022, 395] width 69 height 21
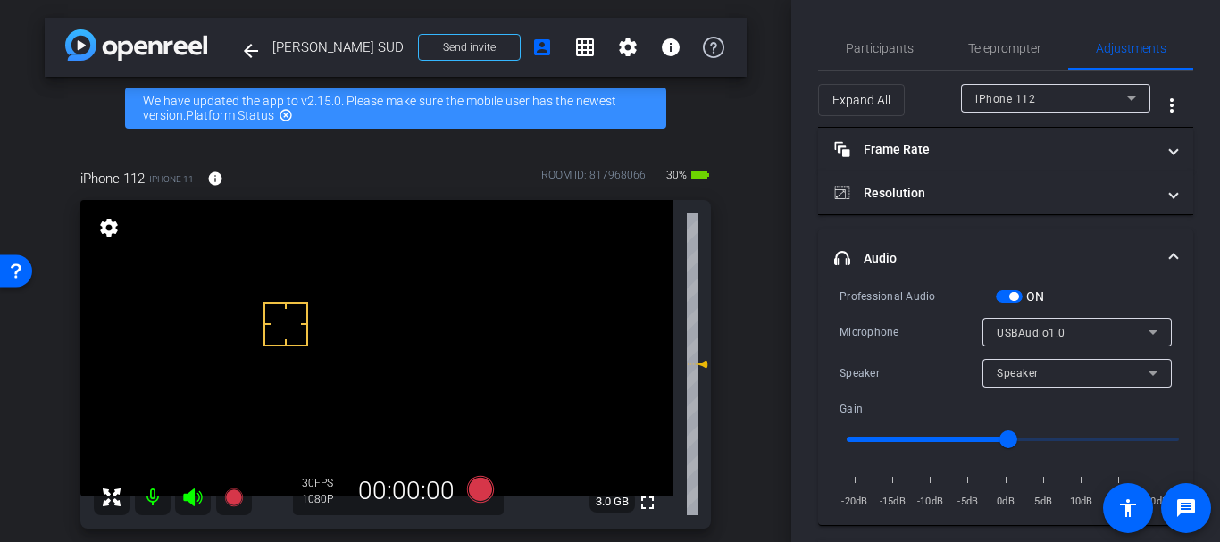
drag, startPoint x: 440, startPoint y: 509, endPoint x: 467, endPoint y: 482, distance: 37.9
click at [440, 508] on div "30 FPS 1080P 00:00:00" at bounding box center [398, 491] width 211 height 48
click at [469, 480] on icon at bounding box center [480, 489] width 43 height 32
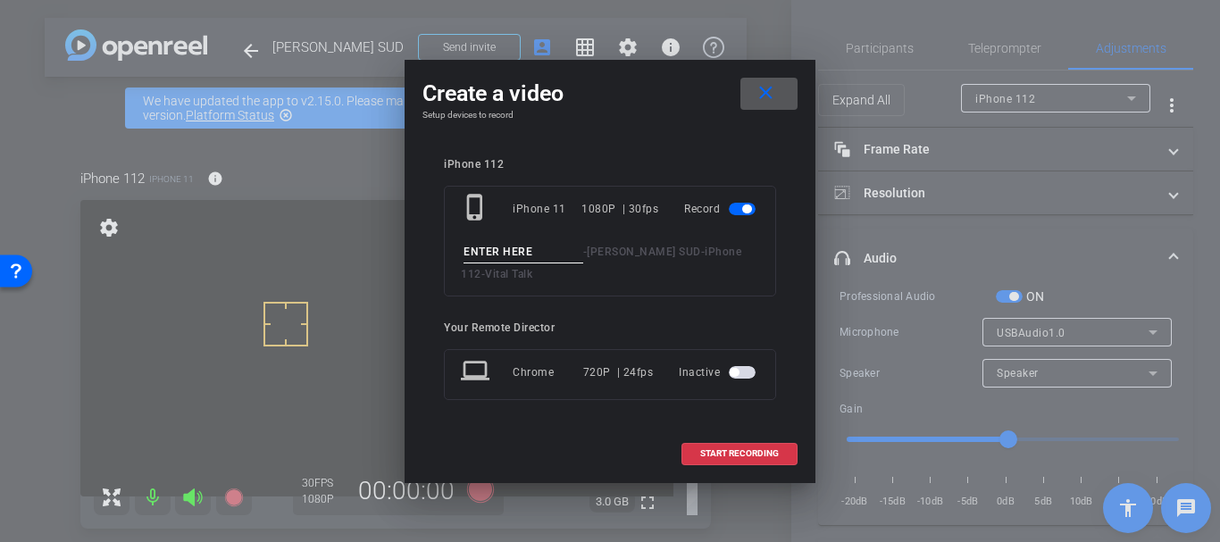
click at [535, 247] on input at bounding box center [523, 252] width 120 height 22
type input "Pitfall last line take 2"
click at [704, 463] on span at bounding box center [739, 453] width 114 height 43
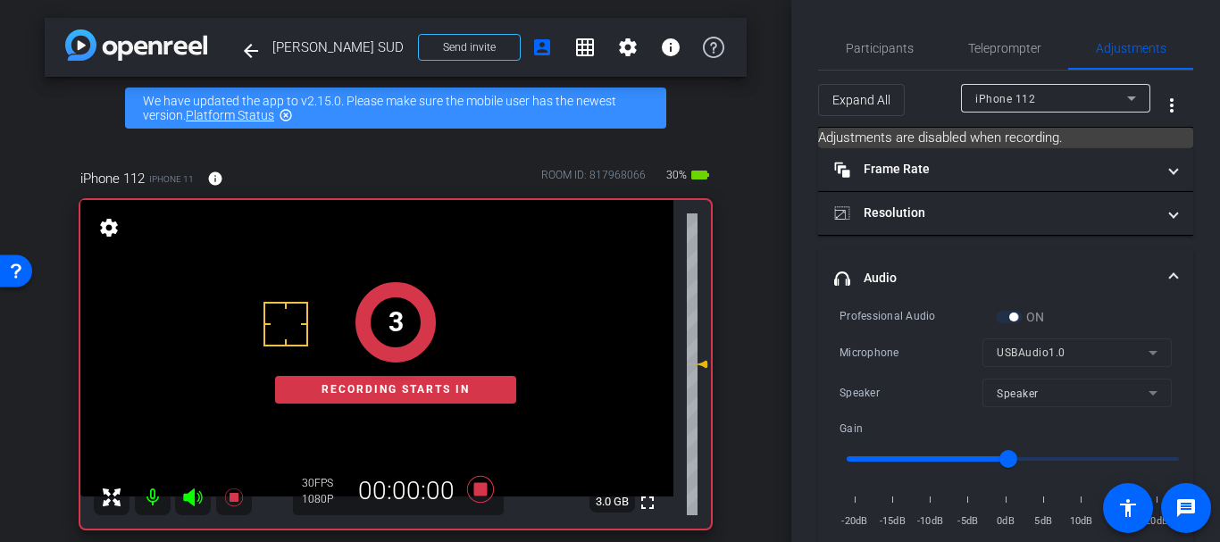
click at [856, 24] on div "Participants Teleprompter Adjustments settings Your Remote Director flip Direct…" at bounding box center [1005, 271] width 429 height 542
click at [856, 36] on span "Participants" at bounding box center [880, 48] width 68 height 43
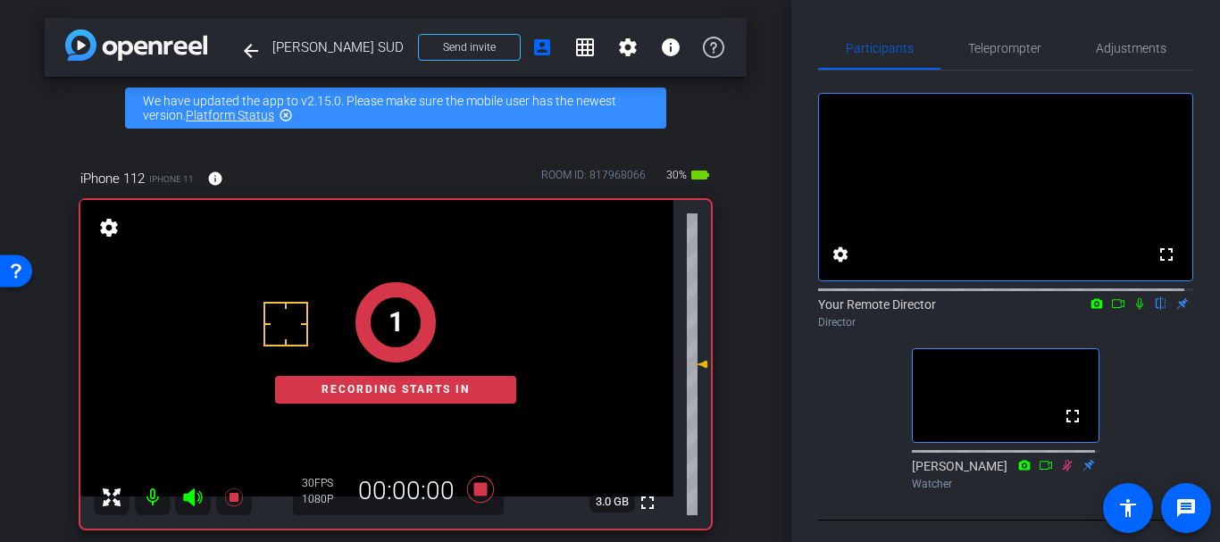
click at [1132, 310] on icon at bounding box center [1139, 303] width 14 height 13
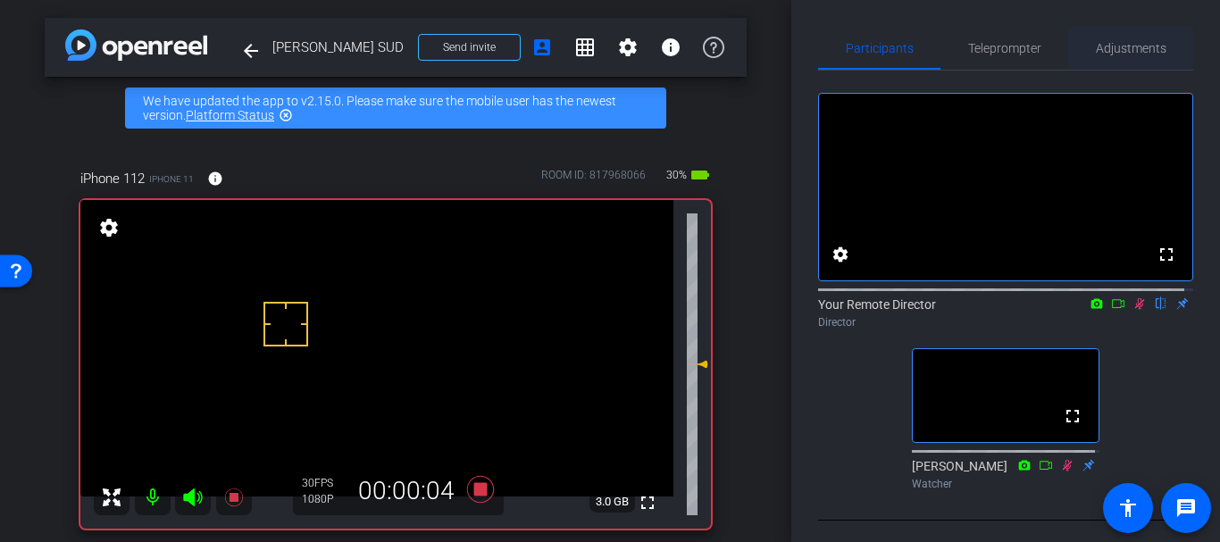
click at [1123, 46] on span "Adjustments" at bounding box center [1131, 48] width 71 height 13
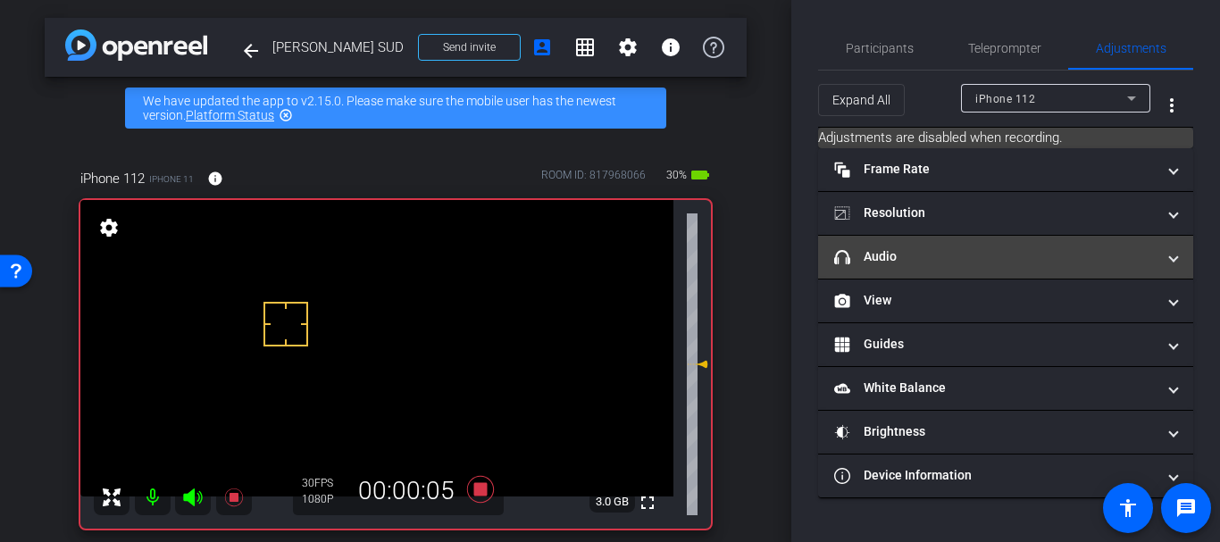
click at [987, 270] on mat-expansion-panel-header "headphone icon Audio" at bounding box center [1005, 257] width 375 height 43
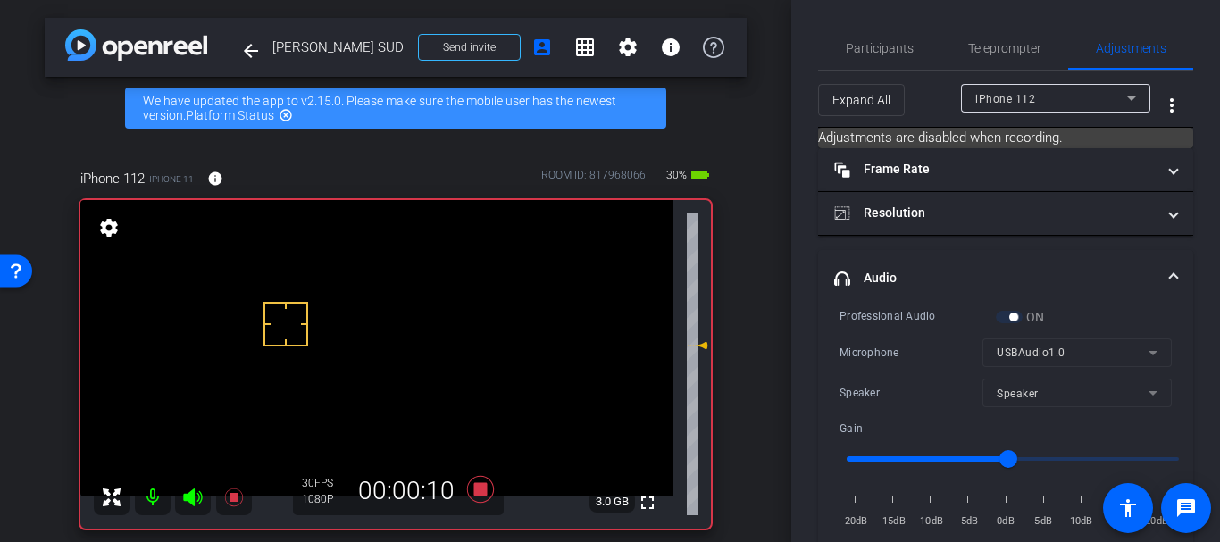
drag, startPoint x: 692, startPoint y: 363, endPoint x: 693, endPoint y: 342, distance: 20.6
click at [693, 342] on icon at bounding box center [697, 345] width 21 height 21
type input "3"
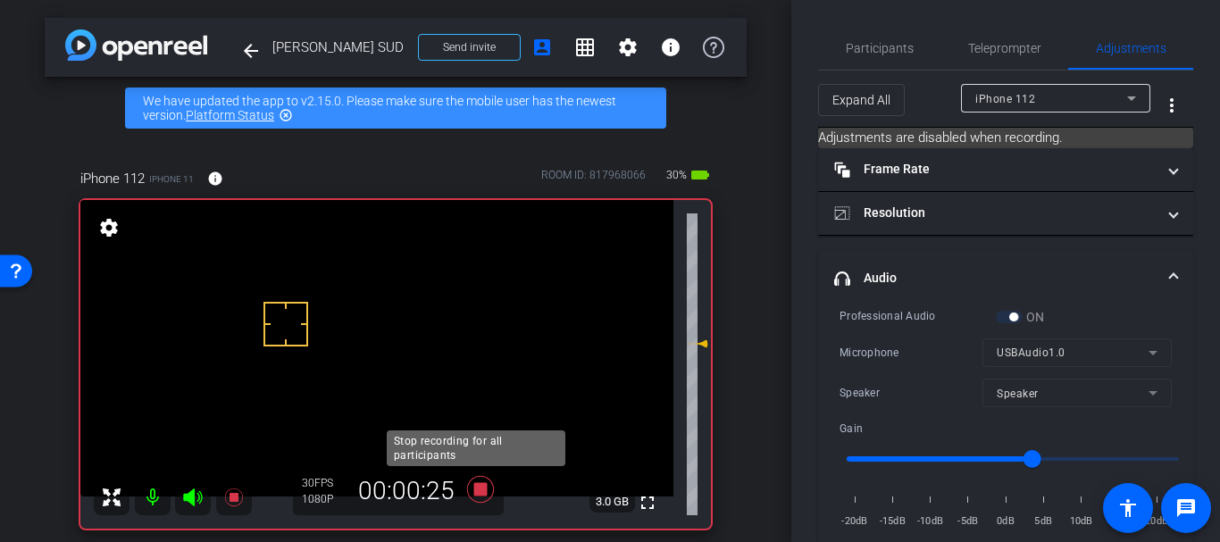
click at [477, 484] on icon at bounding box center [480, 489] width 27 height 27
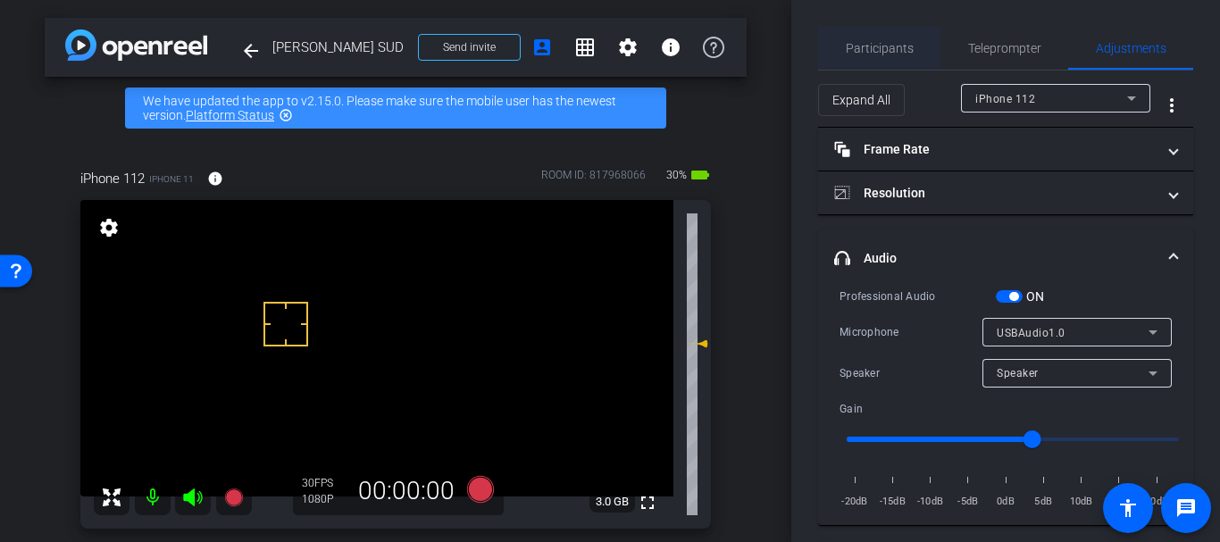
click at [881, 48] on span "Participants" at bounding box center [880, 48] width 68 height 13
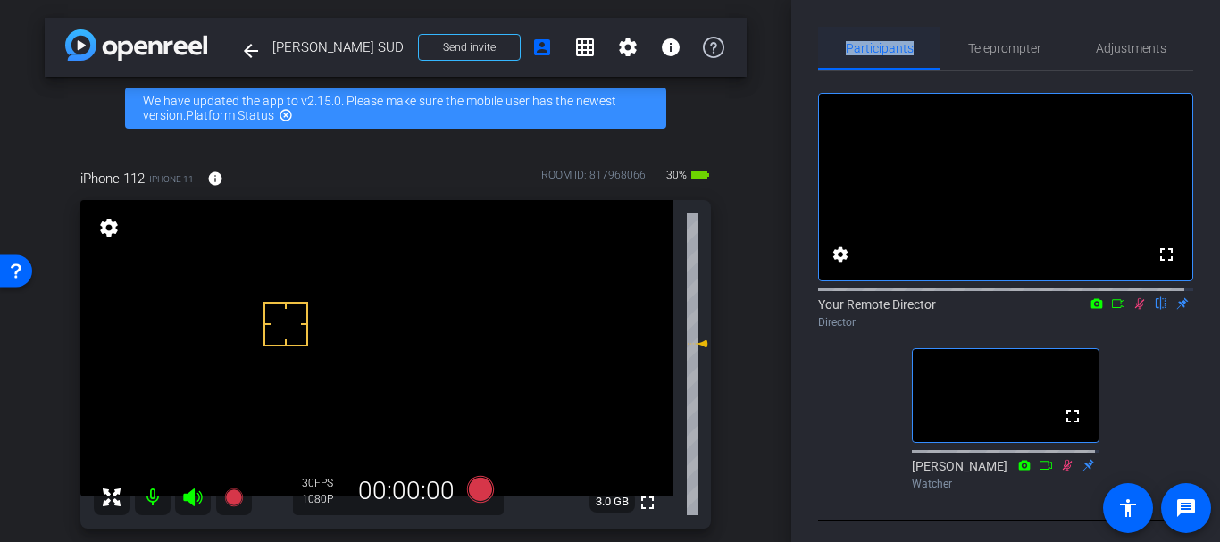
click at [881, 48] on span "Participants" at bounding box center [880, 48] width 68 height 13
click at [1119, 51] on span "Adjustments" at bounding box center [1131, 48] width 71 height 13
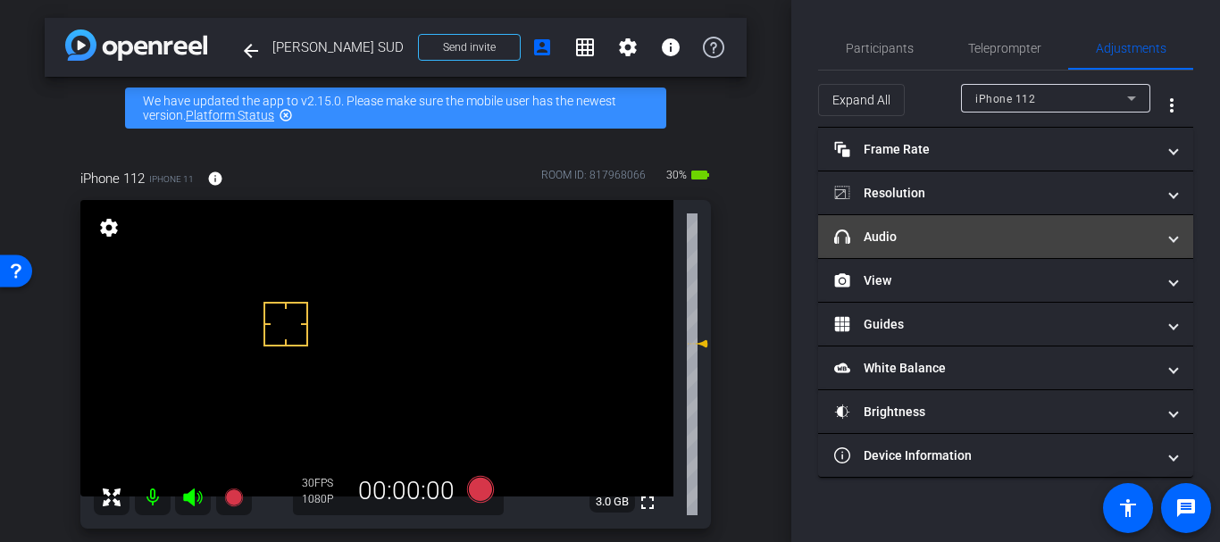
click at [939, 245] on mat-panel-title "headphone icon Audio" at bounding box center [994, 237] width 321 height 19
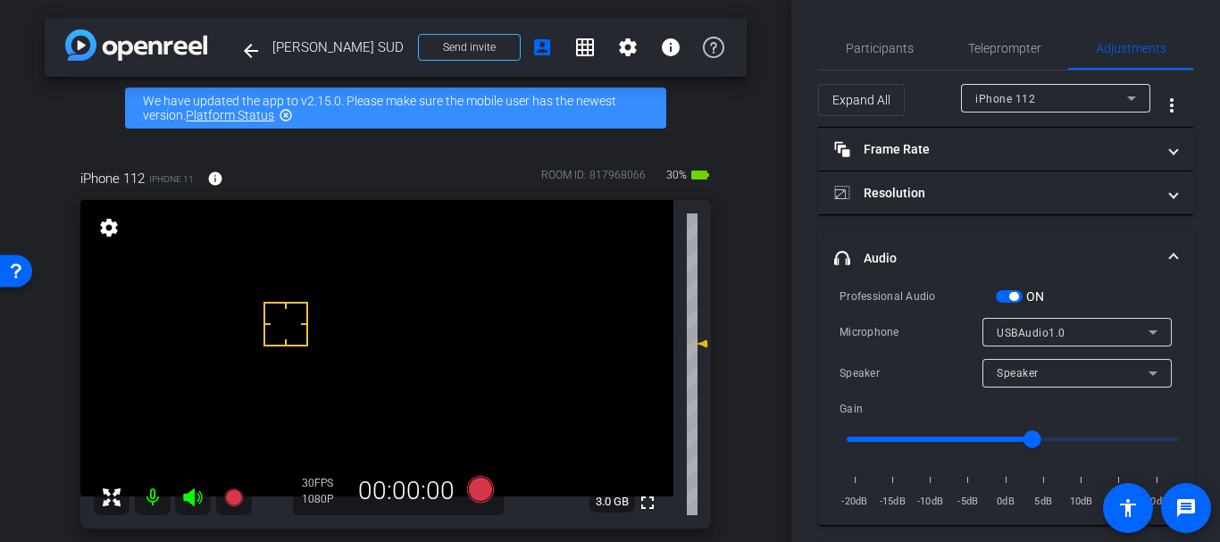
click at [1014, 303] on div "ON" at bounding box center [1020, 297] width 49 height 18
click at [1006, 290] on span "button" at bounding box center [1009, 296] width 27 height 13
click at [876, 63] on span "Participants" at bounding box center [880, 48] width 68 height 43
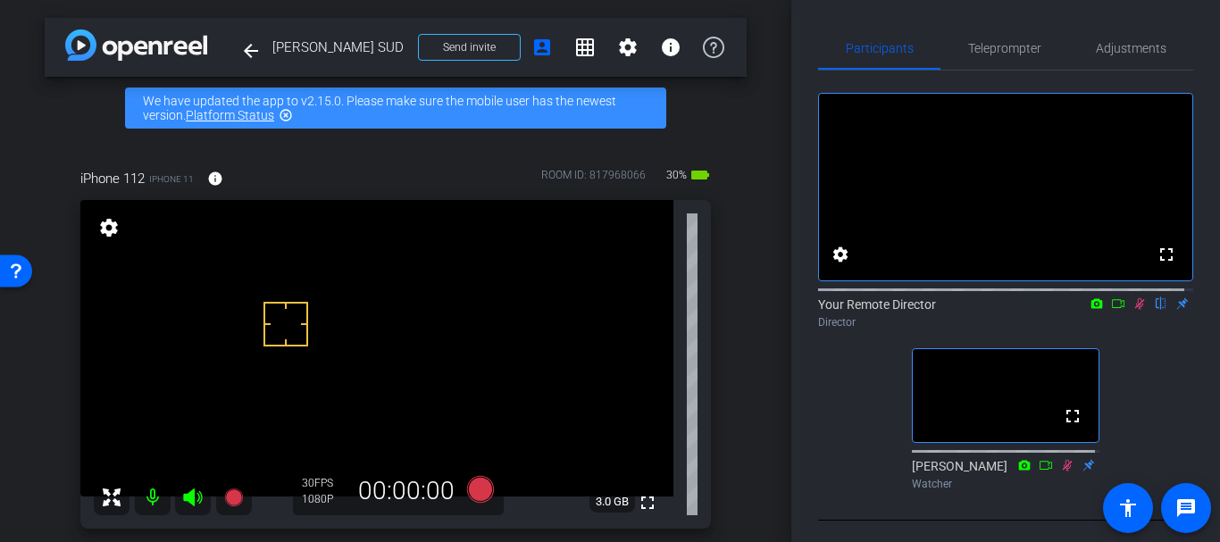
drag, startPoint x: 1133, startPoint y: 330, endPoint x: 1134, endPoint y: 320, distance: 10.8
click at [1135, 324] on div "Your Remote Director flip Director" at bounding box center [1005, 313] width 375 height 35
click at [1135, 310] on icon at bounding box center [1140, 304] width 10 height 12
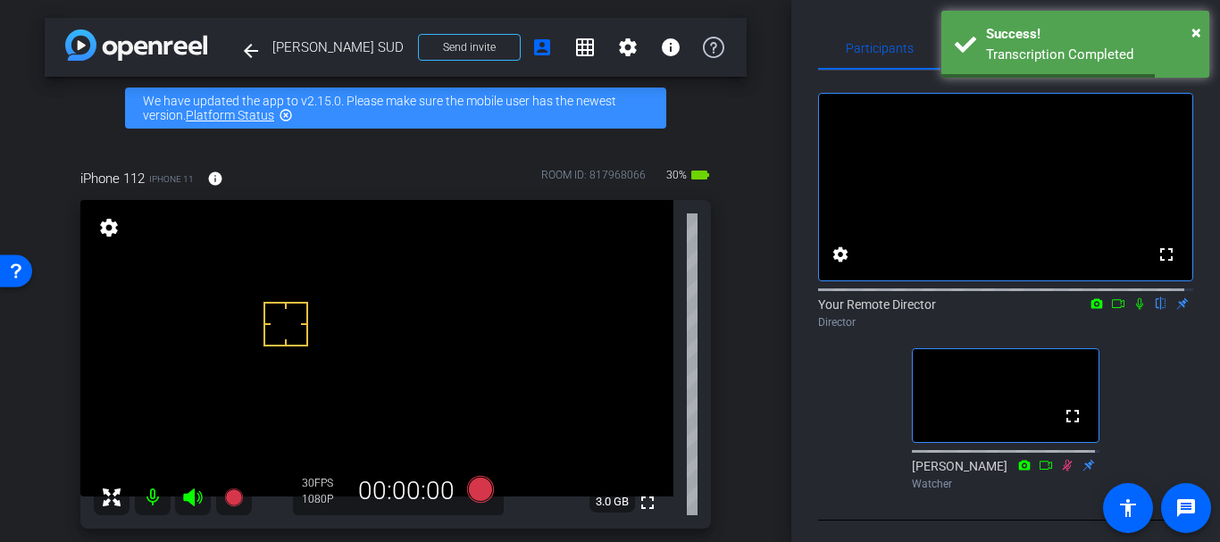
click at [712, 426] on div "iPhone 112 iPhone 11 info ROOM ID: 817968066 30% battery_std fullscreen setting…" at bounding box center [396, 342] width 702 height 407
click at [1110, 52] on div "Transcription Completed" at bounding box center [1091, 55] width 210 height 21
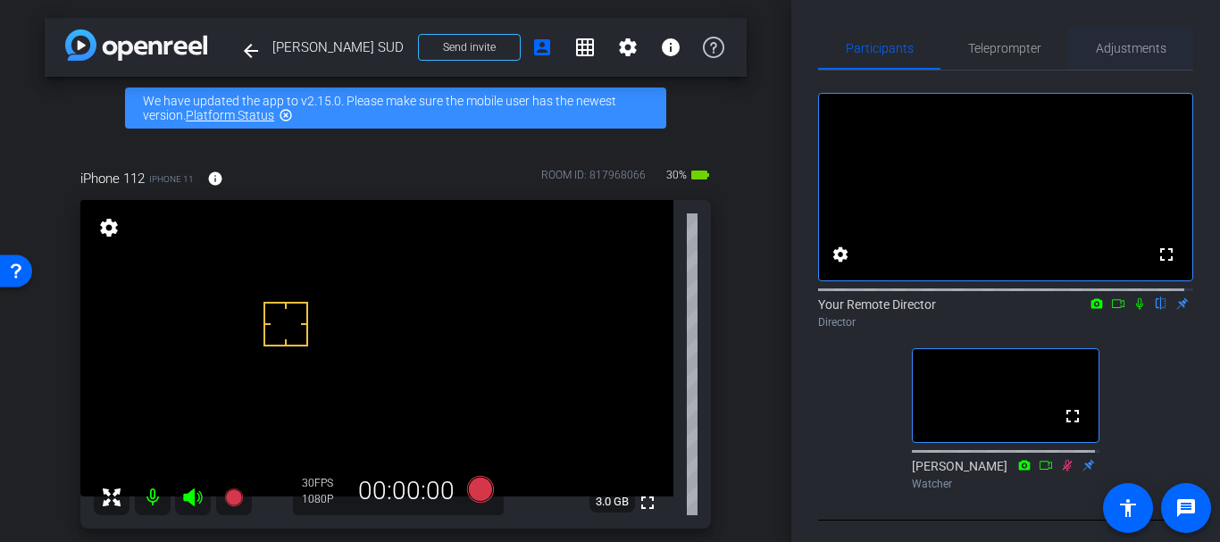
click at [1112, 53] on span "Adjustments" at bounding box center [1131, 48] width 71 height 13
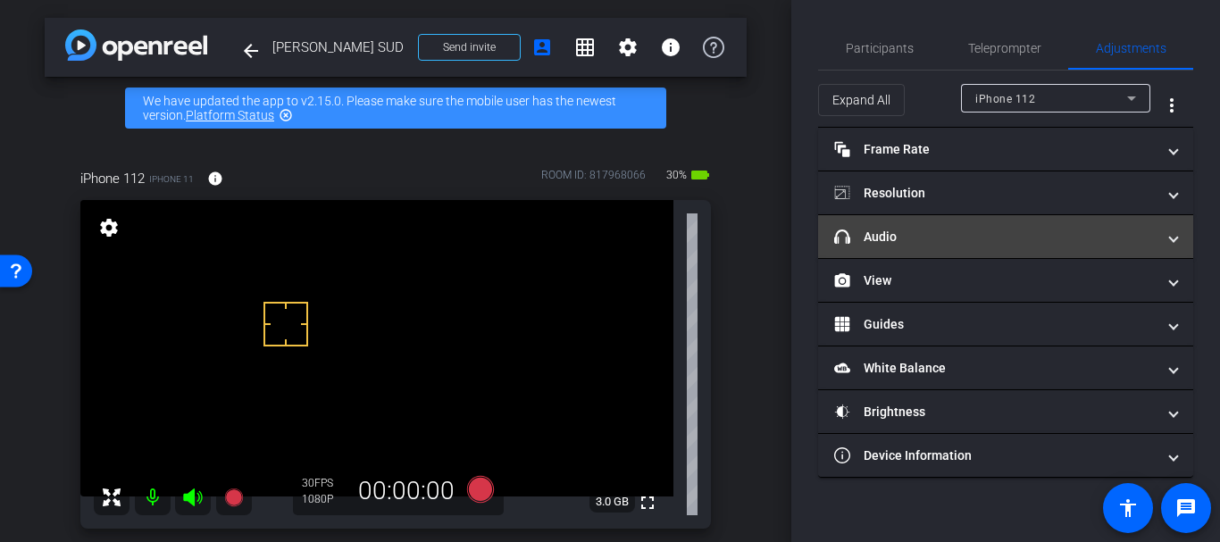
click at [958, 234] on mat-panel-title "headphone icon Audio" at bounding box center [994, 237] width 321 height 19
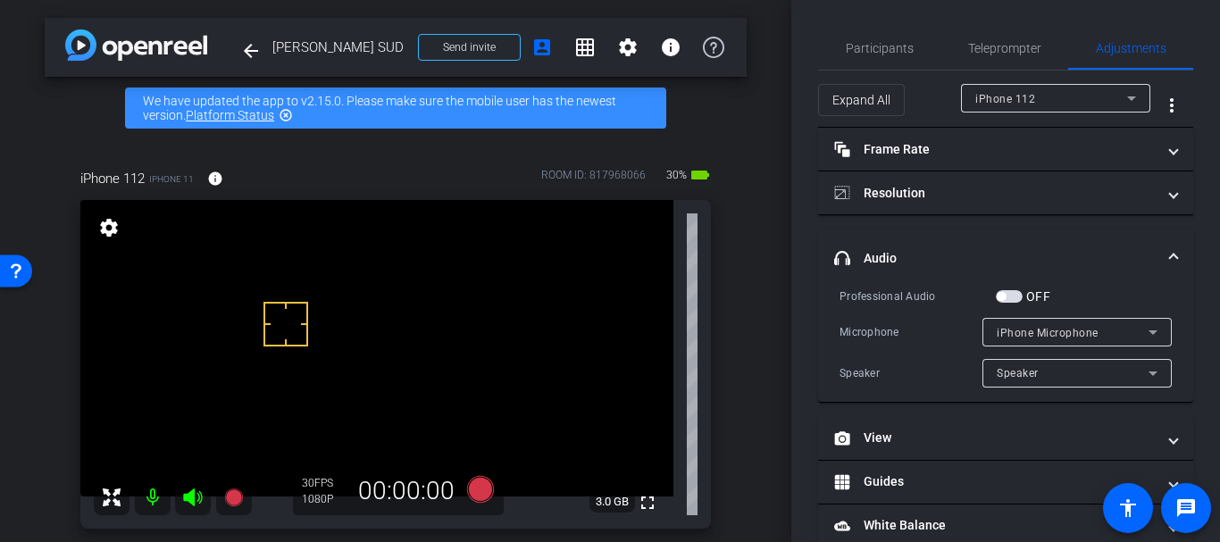
click at [914, 25] on div "Participants Teleprompter Adjustments settings Your Remote Director flip Direct…" at bounding box center [1005, 271] width 429 height 542
click at [869, 63] on span "Participants" at bounding box center [880, 48] width 68 height 43
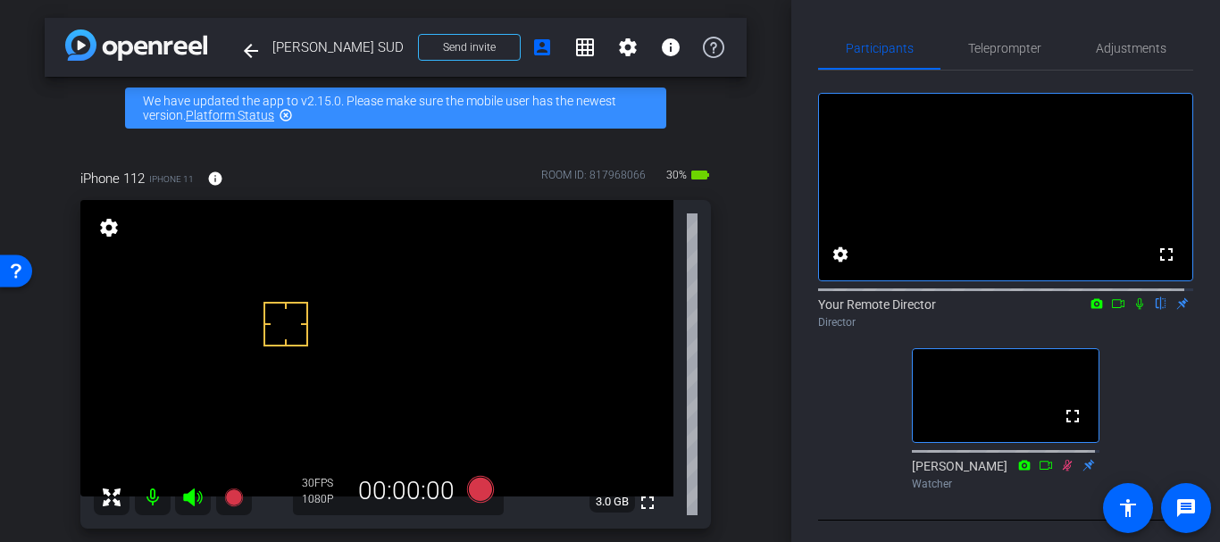
click at [809, 426] on div "Participants Teleprompter Adjustments fullscreen settings Your Remote Director …" at bounding box center [1005, 271] width 429 height 542
drag, startPoint x: 1114, startPoint y: 63, endPoint x: 1123, endPoint y: 57, distance: 9.7
click at [1123, 57] on span "Adjustments" at bounding box center [1131, 48] width 71 height 43
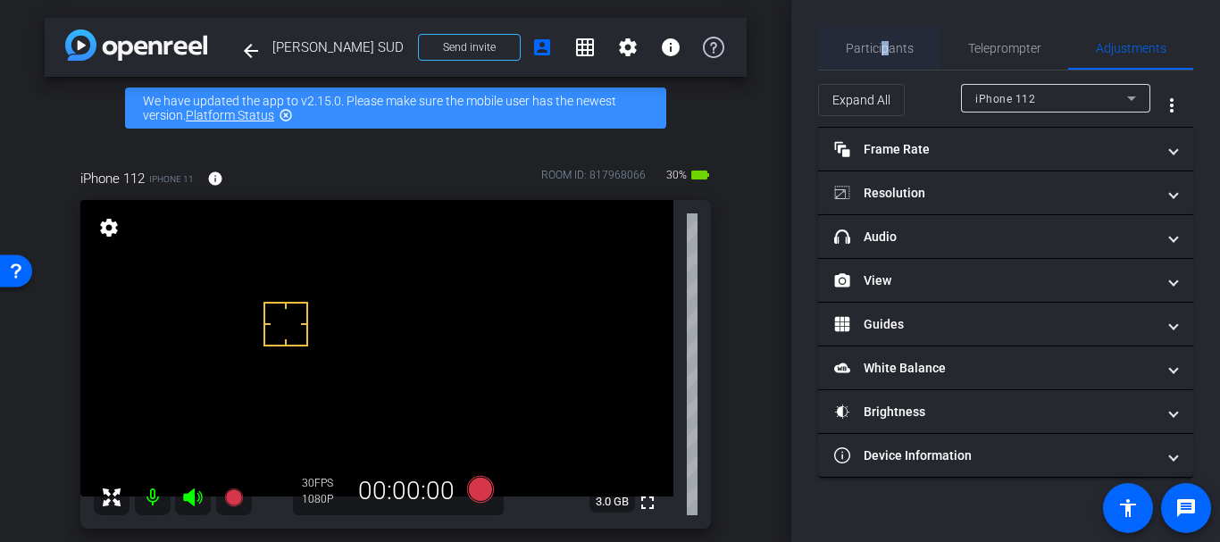
click at [884, 42] on span "Participants" at bounding box center [880, 48] width 68 height 13
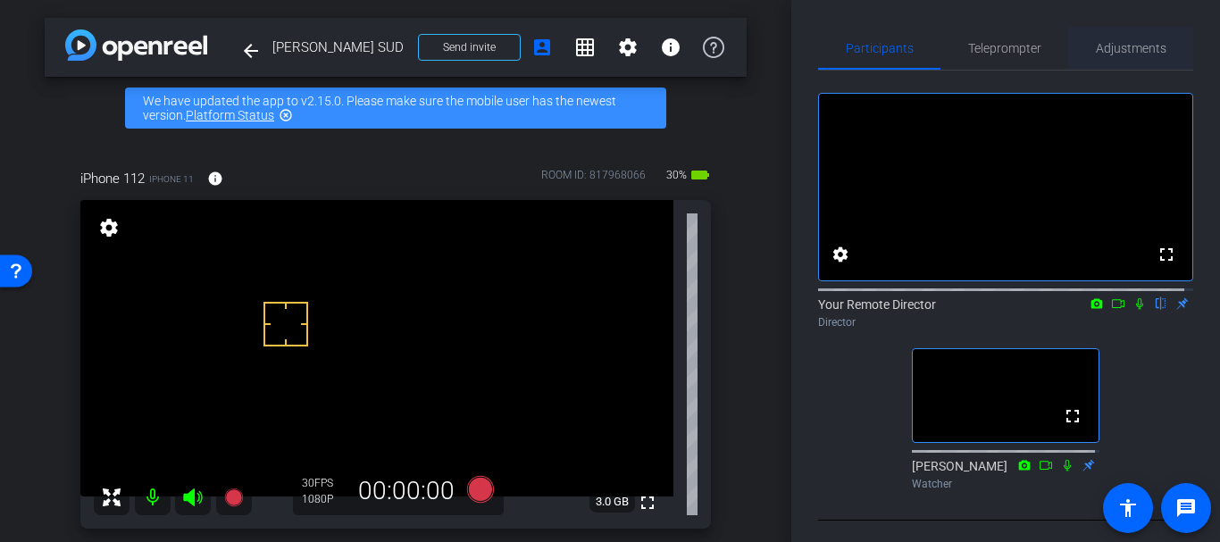
click at [1146, 38] on span "Adjustments" at bounding box center [1131, 48] width 71 height 43
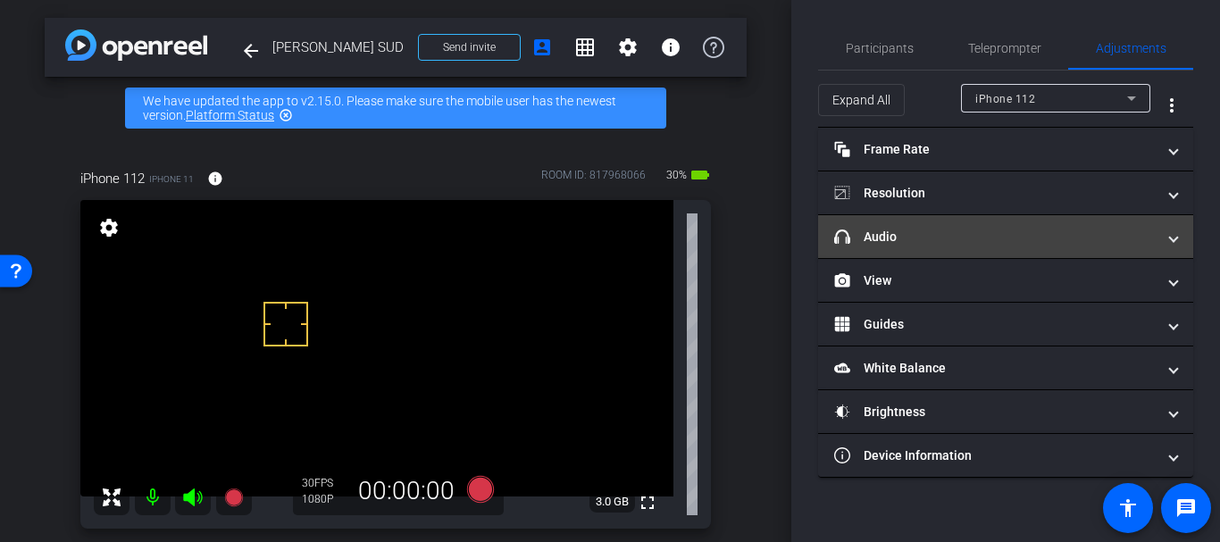
click at [918, 236] on mat-panel-title "headphone icon Audio" at bounding box center [994, 237] width 321 height 19
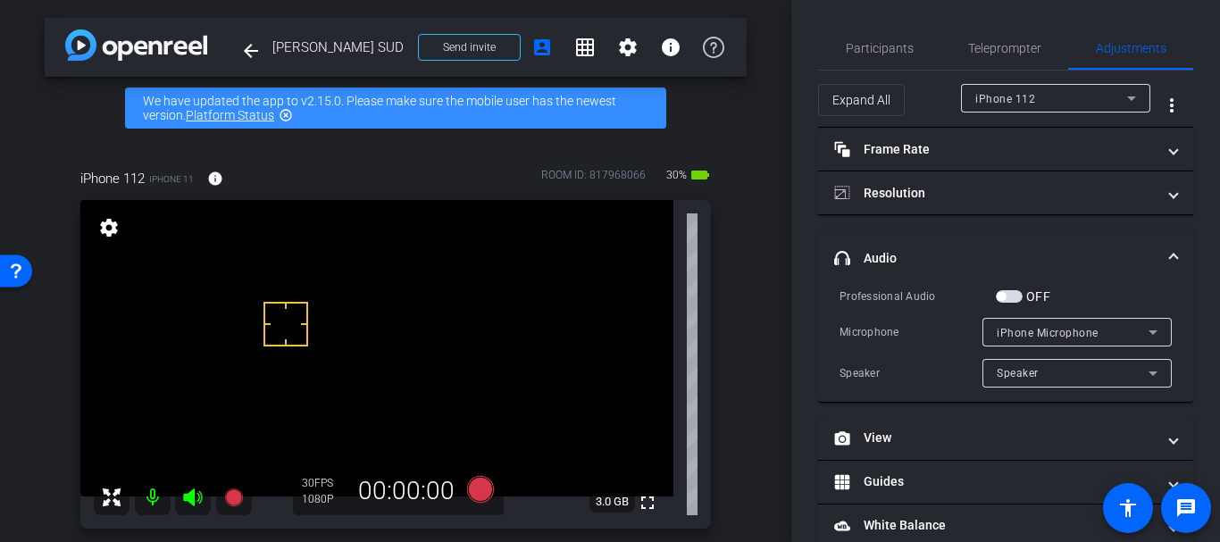
click at [1015, 288] on div "OFF" at bounding box center [1023, 297] width 54 height 18
click at [1013, 302] on span "button" at bounding box center [1009, 296] width 27 height 13
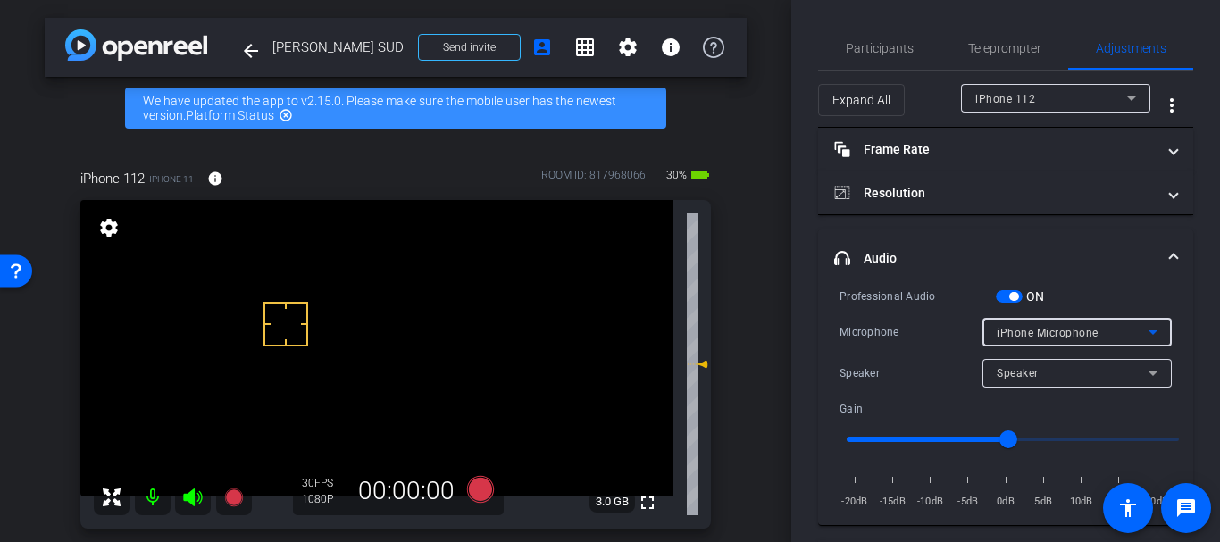
click at [1036, 324] on div "iPhone Microphone" at bounding box center [1073, 332] width 152 height 22
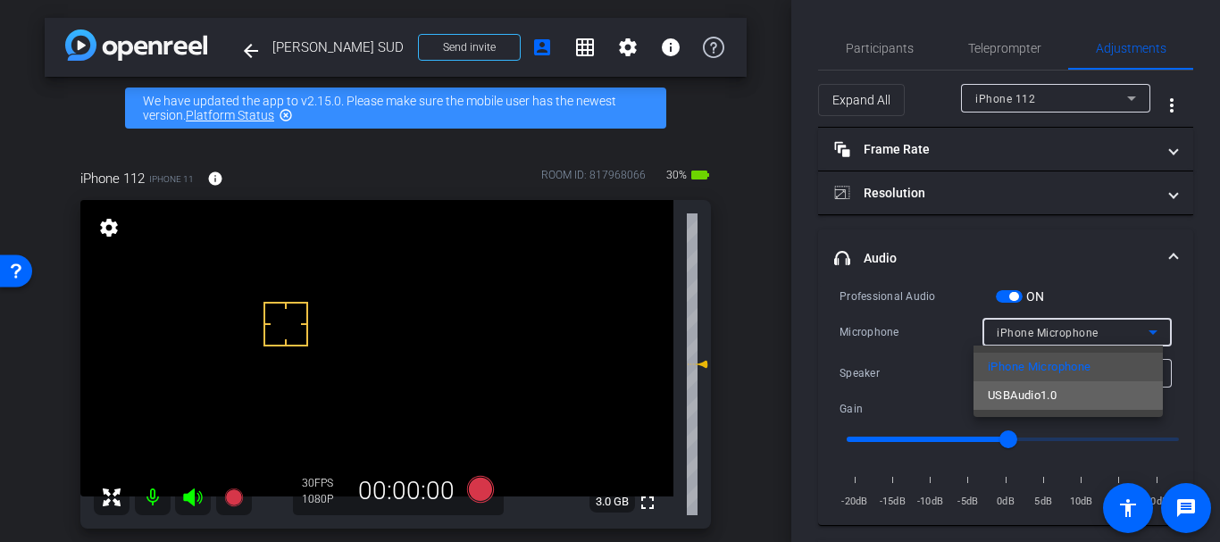
click at [1028, 381] on mat-option "USBAudio1.0" at bounding box center [1067, 395] width 189 height 29
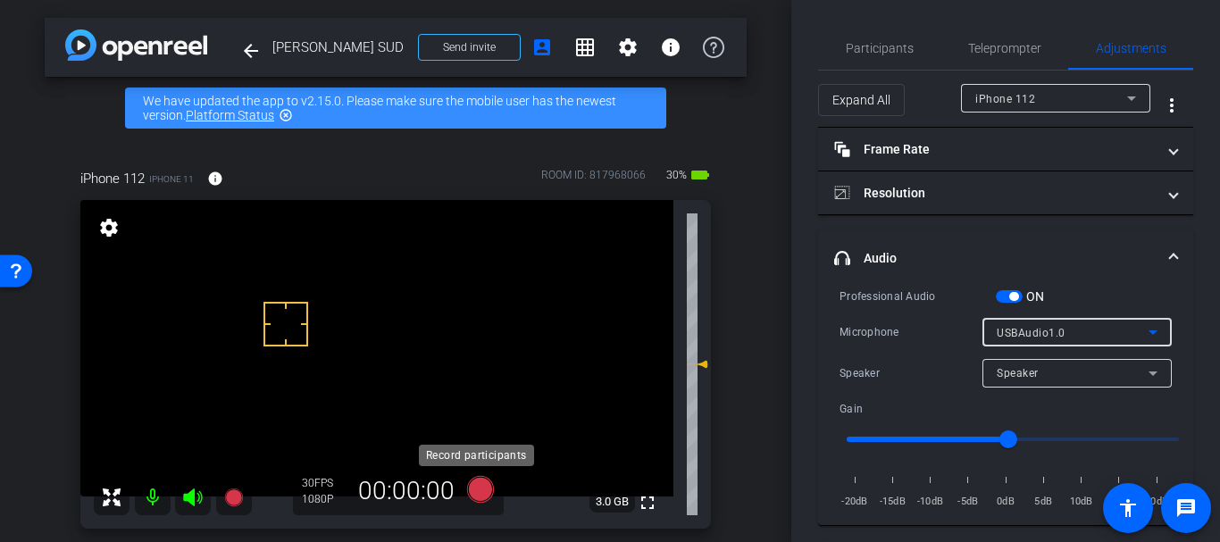
click at [468, 481] on icon at bounding box center [480, 489] width 27 height 27
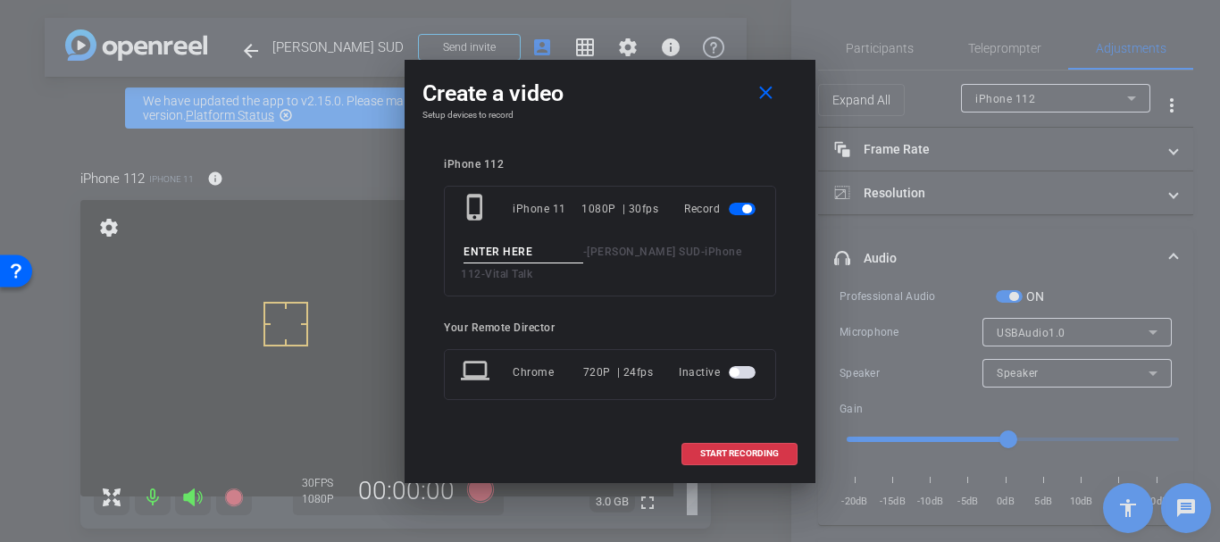
click at [497, 238] on div "phone_iphone iPhone 11 1080P | 30fps Record - [PERSON_NAME] SUD - iPhone 112 - …" at bounding box center [610, 241] width 332 height 111
click at [492, 238] on div "phone_iphone iPhone 11 1080P | 30fps Record - [PERSON_NAME] SUD - iPhone 112 - …" at bounding box center [610, 241] width 332 height 111
click at [492, 249] on input at bounding box center [523, 252] width 120 height 22
type input "Great example take 7"
click at [719, 446] on span at bounding box center [739, 453] width 114 height 43
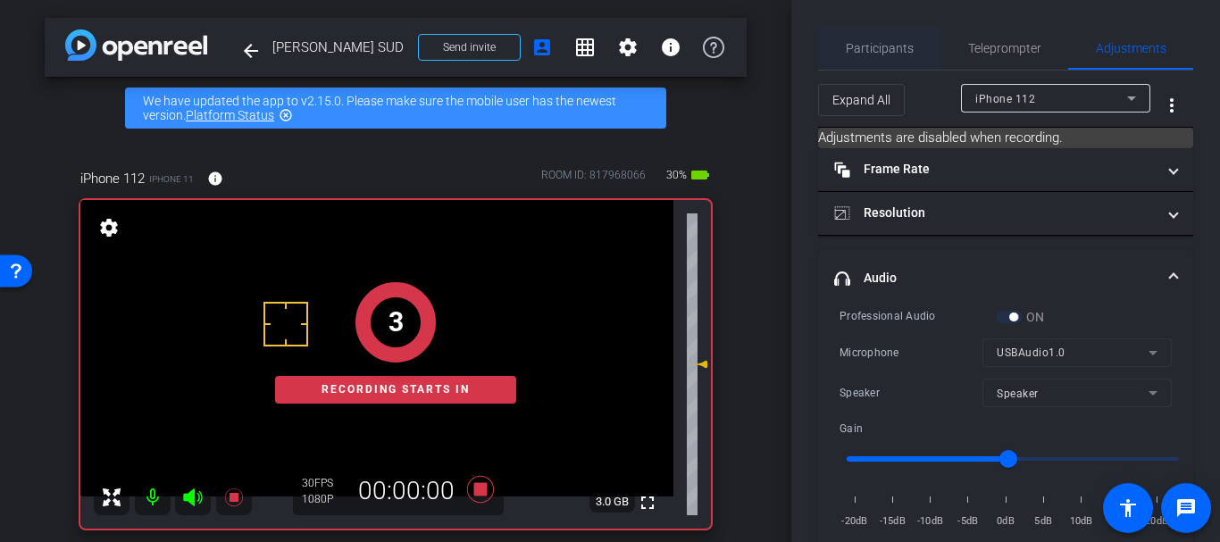
click at [840, 36] on div "Participants" at bounding box center [879, 48] width 122 height 43
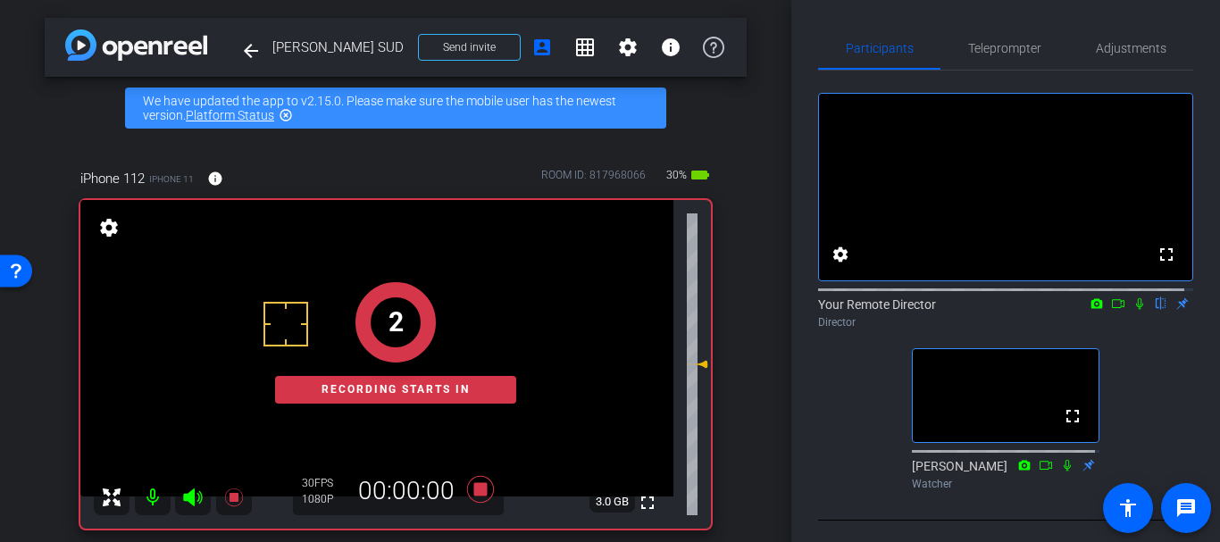
click at [1129, 312] on mat-icon at bounding box center [1139, 304] width 21 height 16
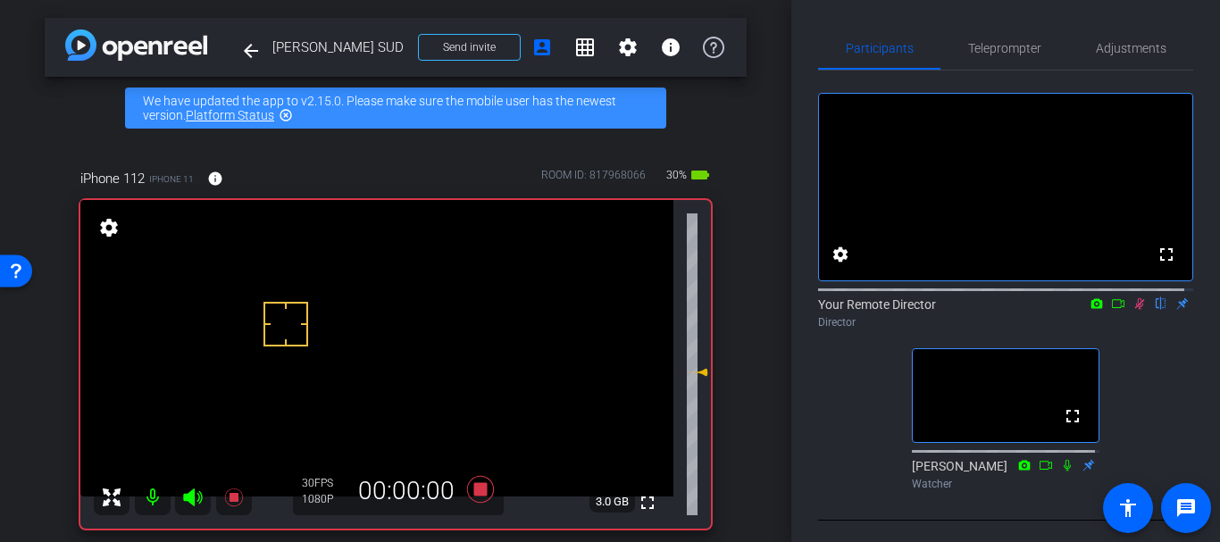
click at [690, 371] on icon at bounding box center [697, 372] width 21 height 21
drag, startPoint x: 689, startPoint y: 371, endPoint x: 690, endPoint y: 358, distance: 13.5
click at [690, 358] on icon at bounding box center [697, 358] width 21 height 21
click at [1060, 472] on icon at bounding box center [1067, 465] width 14 height 13
click at [1122, 49] on span "Adjustments" at bounding box center [1131, 48] width 71 height 13
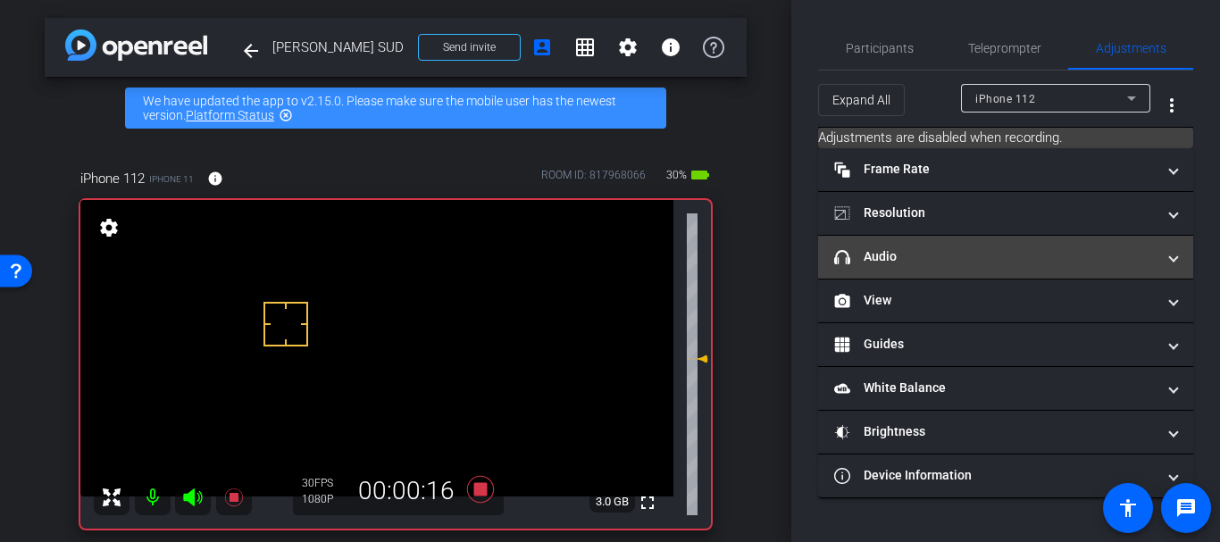
click at [883, 257] on mat-panel-title "headphone icon Audio" at bounding box center [994, 256] width 321 height 19
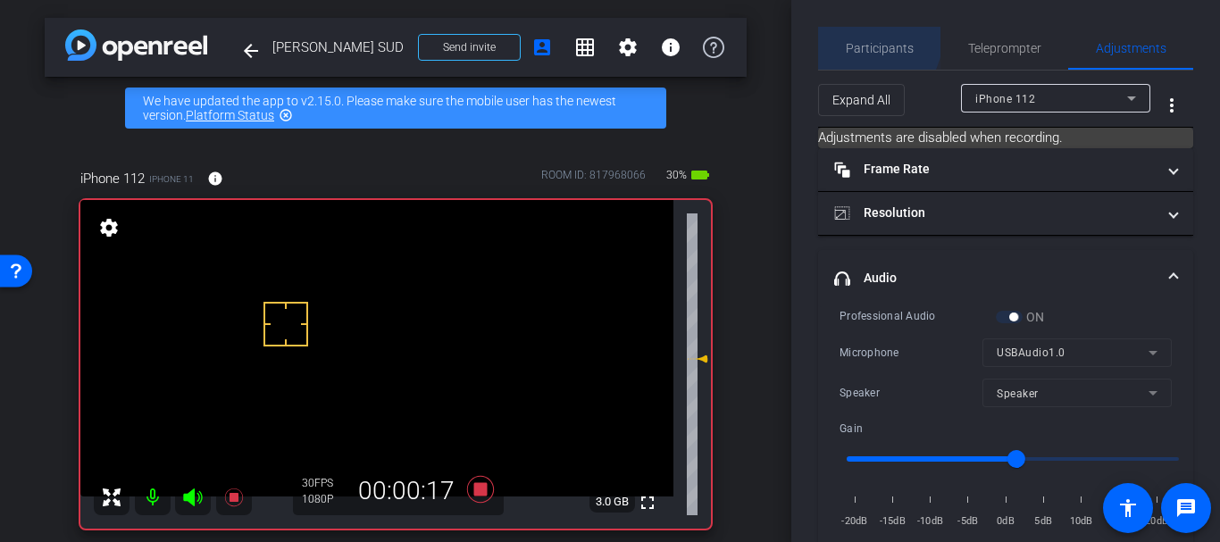
click at [848, 31] on span "Participants" at bounding box center [880, 48] width 68 height 43
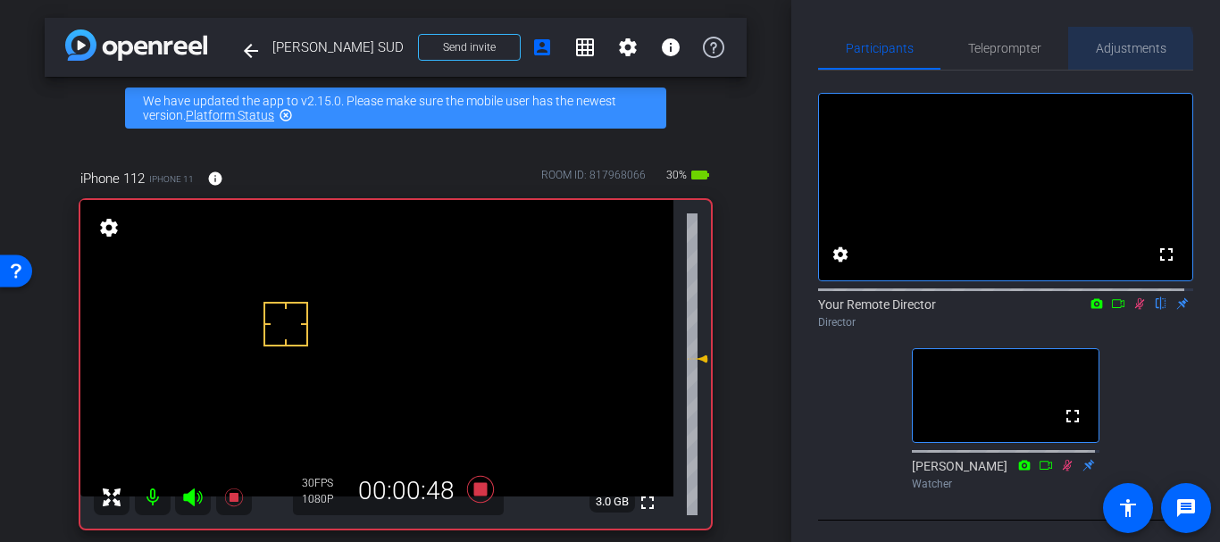
click at [1112, 59] on span "Adjustments" at bounding box center [1131, 48] width 71 height 43
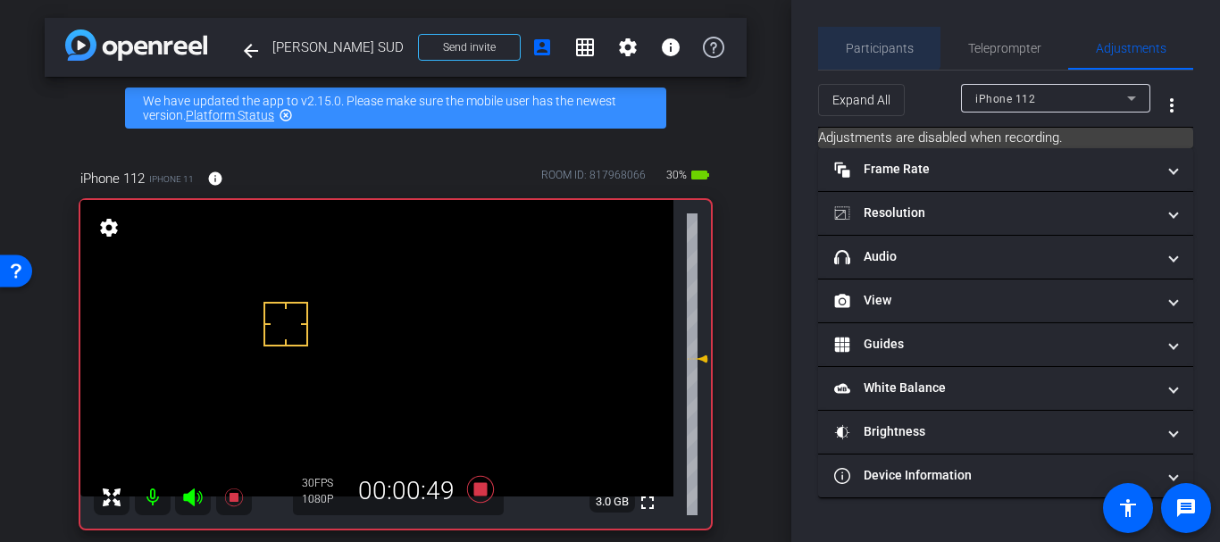
click at [858, 25] on div "Participants Teleprompter Adjustments settings Your Remote Director flip Direct…" at bounding box center [1005, 271] width 429 height 542
click at [874, 60] on span "Participants" at bounding box center [880, 48] width 68 height 43
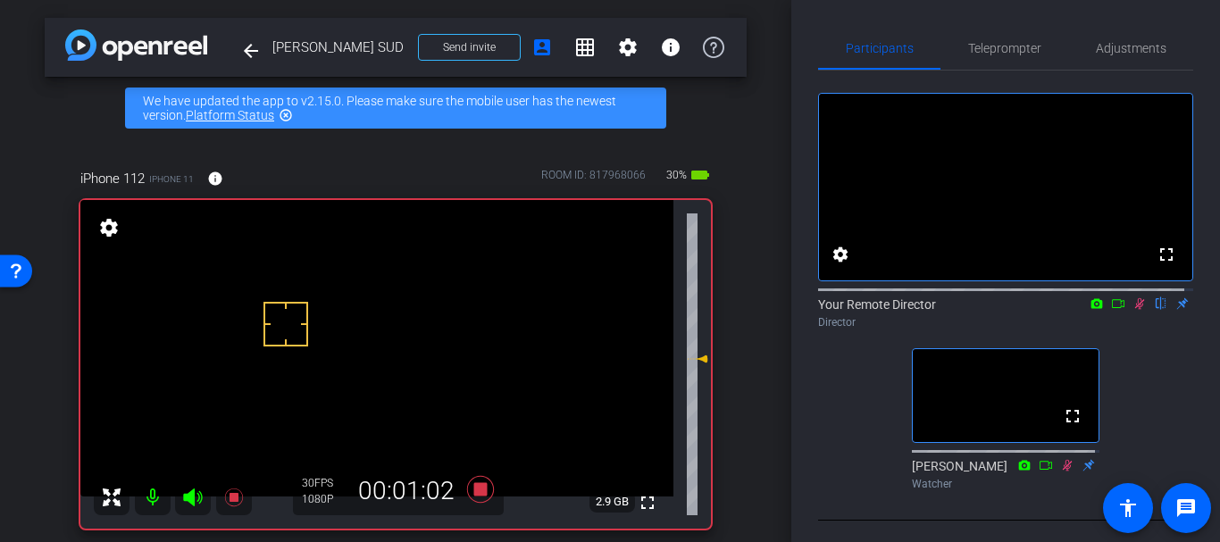
click at [703, 416] on div "fullscreen settings 2.9 GB" at bounding box center [396, 364] width 634 height 332
click at [767, 400] on div "arrow_back [PERSON_NAME] SUD Back to project Send invite account_box grid_on se…" at bounding box center [395, 271] width 791 height 542
click at [1120, 58] on span "Adjustments" at bounding box center [1131, 48] width 71 height 43
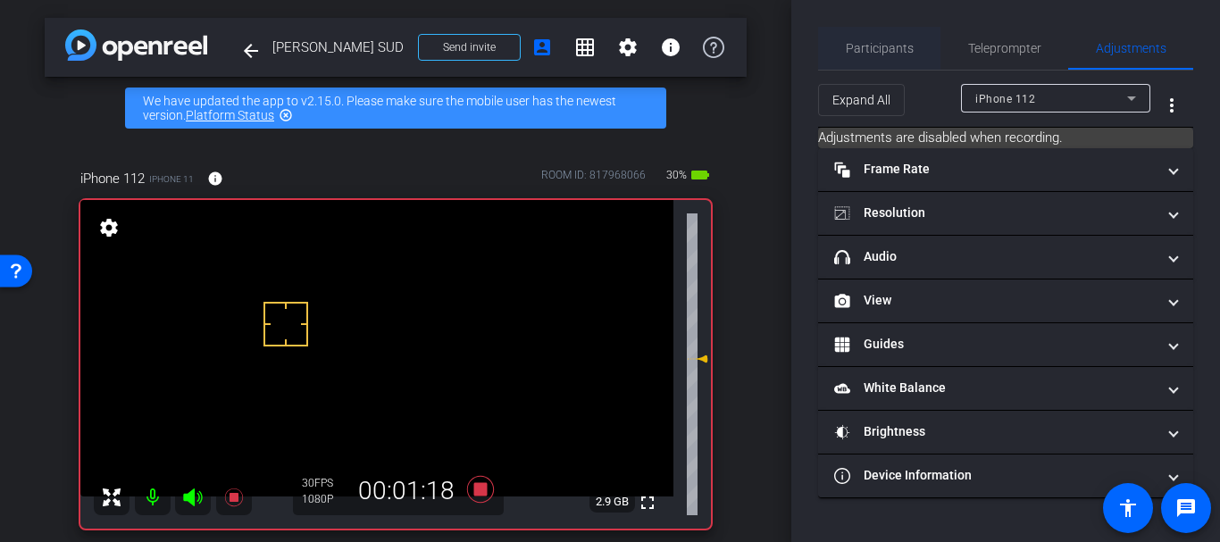
click at [881, 54] on span "Participants" at bounding box center [880, 48] width 68 height 13
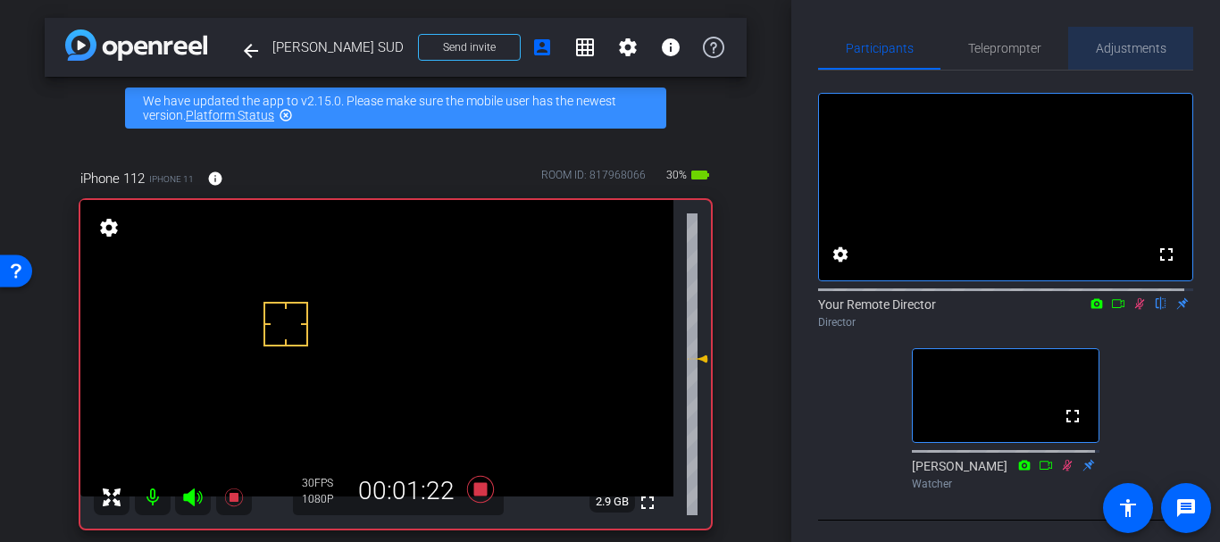
click at [1156, 47] on span "Adjustments" at bounding box center [1131, 48] width 71 height 13
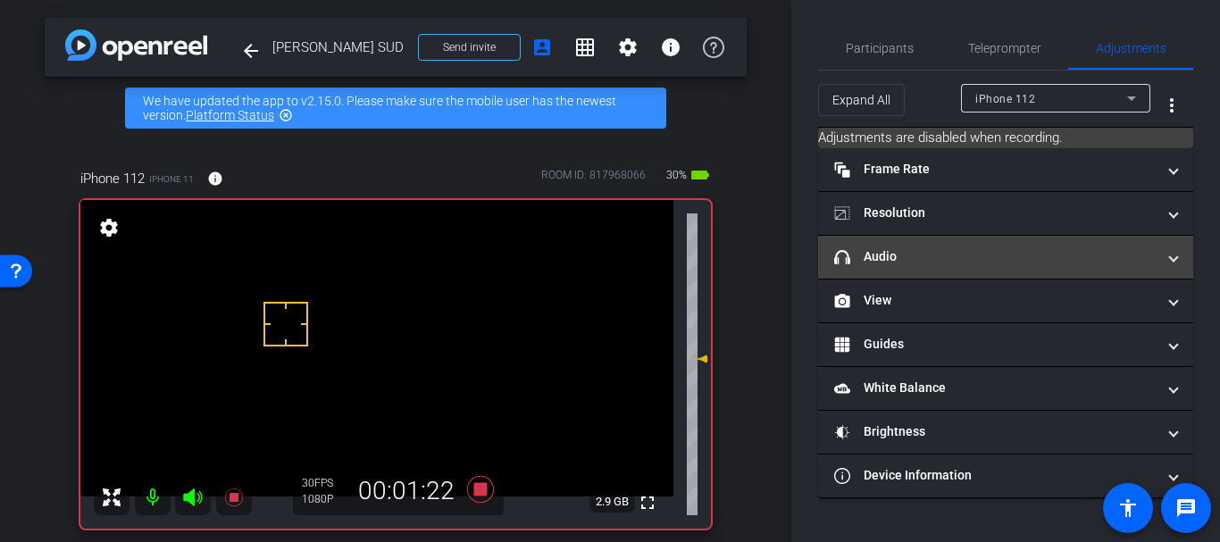
click at [938, 245] on mat-expansion-panel-header "headphone icon Audio" at bounding box center [1005, 257] width 375 height 43
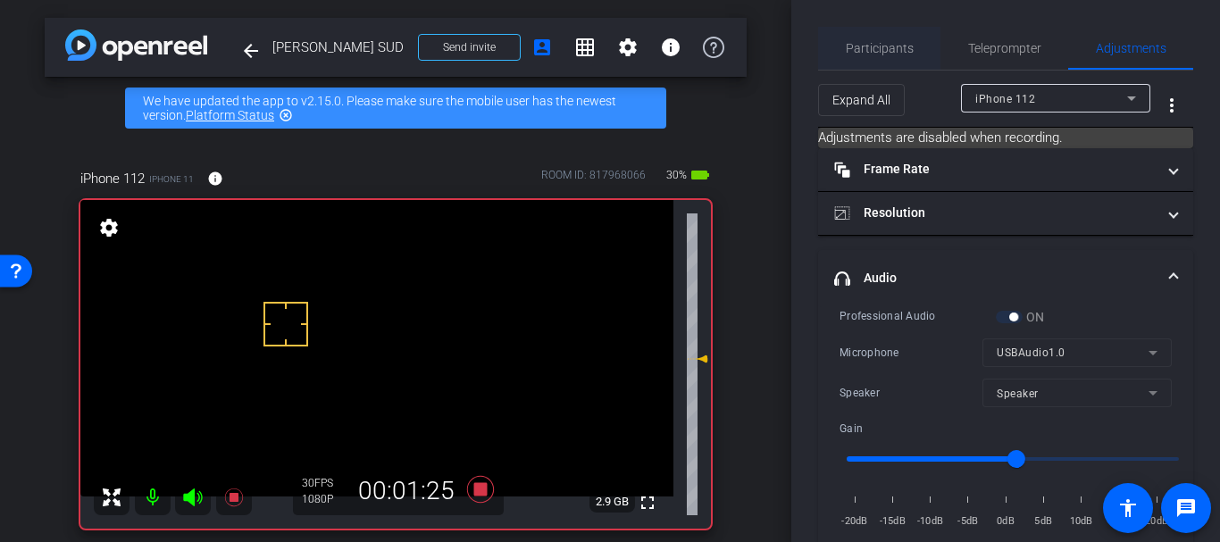
click at [865, 42] on span "Participants" at bounding box center [880, 48] width 68 height 13
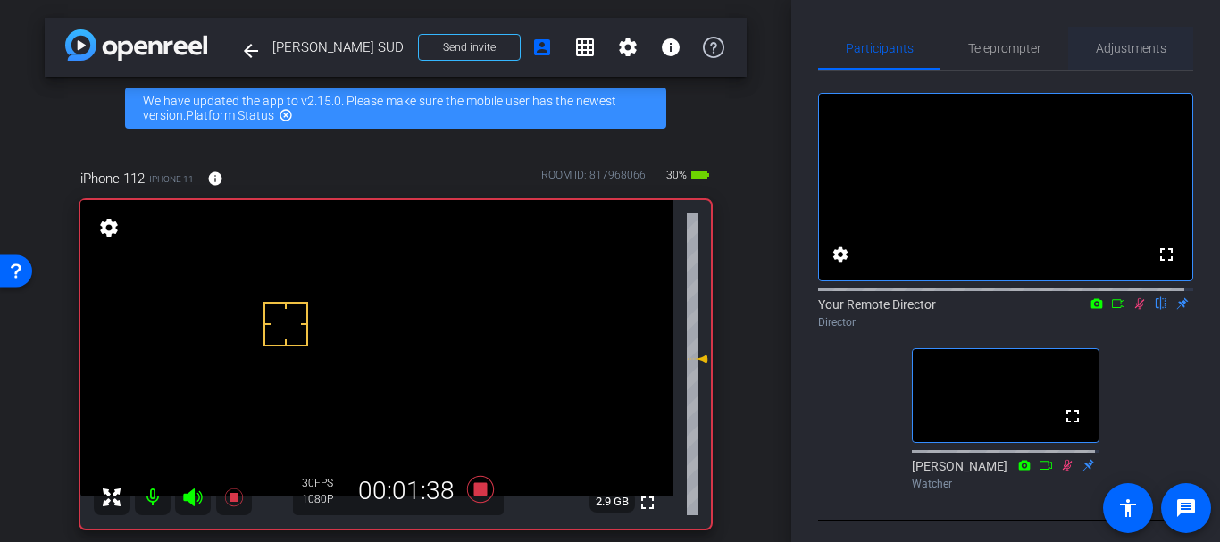
click at [1096, 42] on span "Adjustments" at bounding box center [1131, 48] width 71 height 13
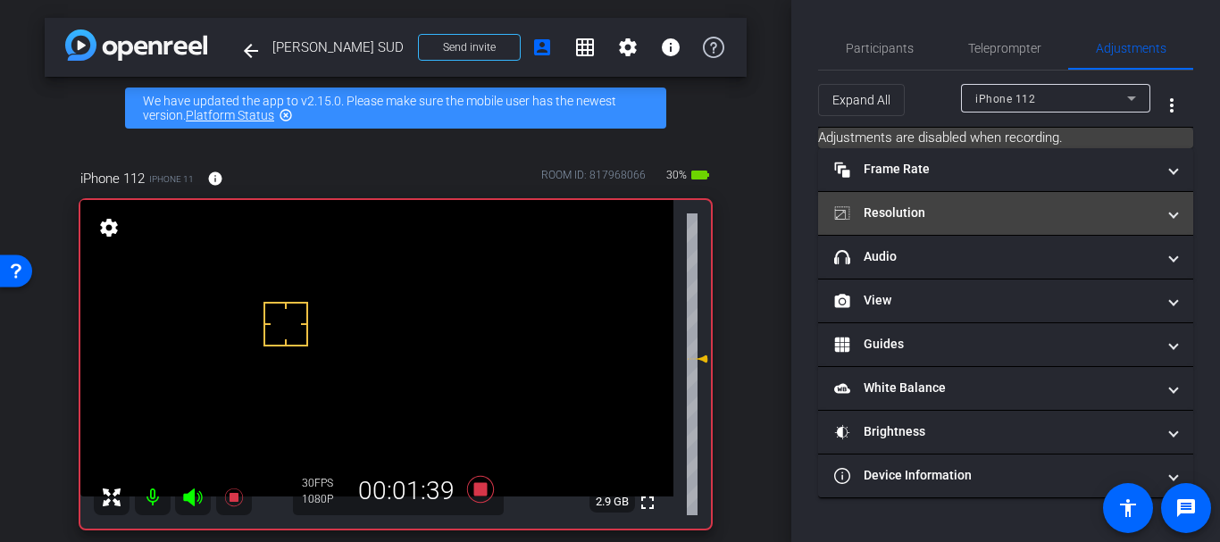
click at [923, 218] on mat-panel-title "Resolution" at bounding box center [994, 213] width 321 height 19
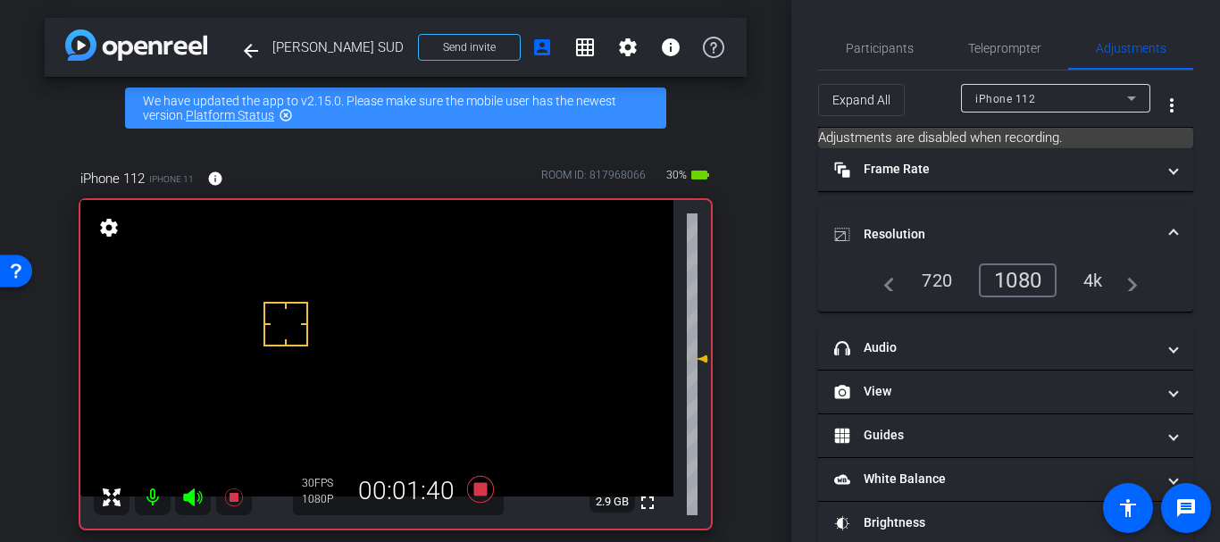
click at [923, 218] on mat-expansion-panel-header "Resolution" at bounding box center [1005, 234] width 375 height 57
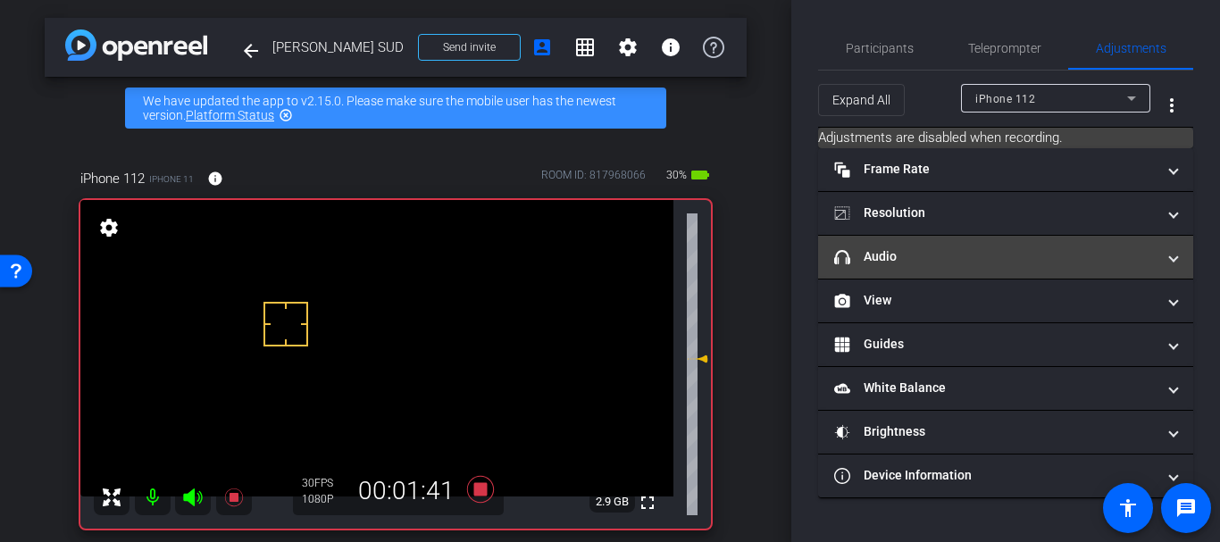
click at [897, 263] on mat-panel-title "headphone icon Audio" at bounding box center [994, 256] width 321 height 19
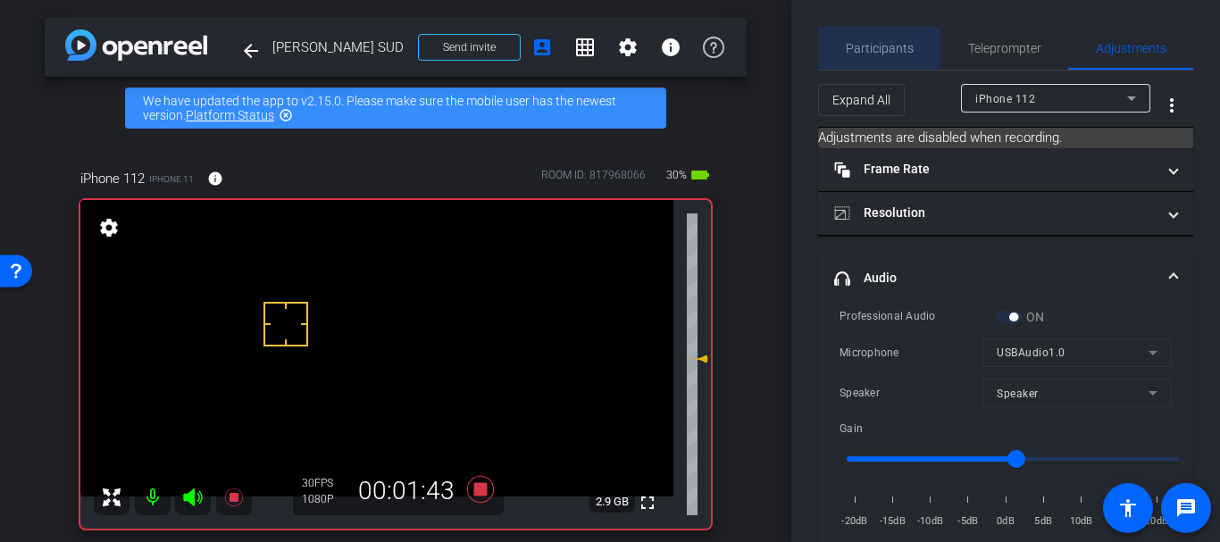
click at [881, 38] on span "Participants" at bounding box center [880, 48] width 68 height 43
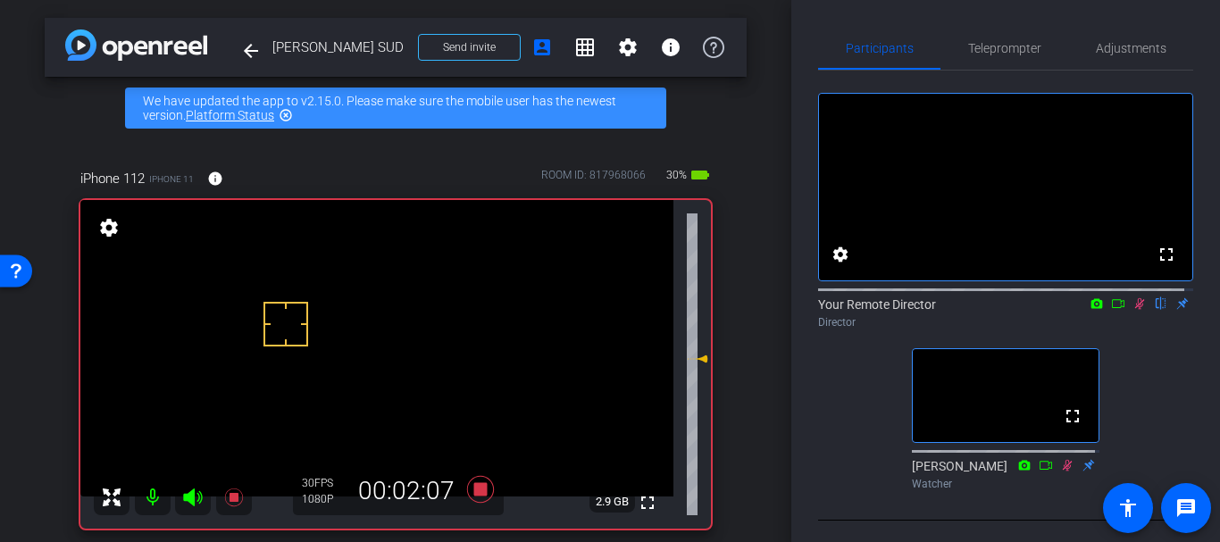
click at [728, 349] on div "iPhone 112 iPhone 11 info ROOM ID: 817968066 30% battery_std fullscreen setting…" at bounding box center [396, 342] width 702 height 407
click at [472, 494] on icon at bounding box center [480, 489] width 27 height 27
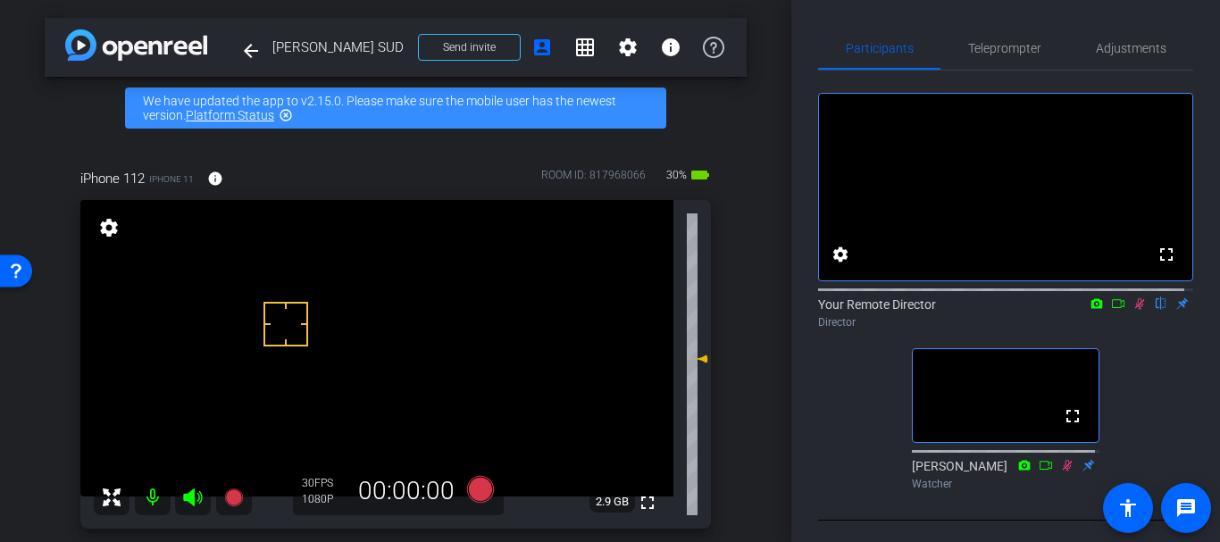
click at [1132, 310] on icon at bounding box center [1139, 303] width 14 height 13
click at [1133, 23] on div "Participants Teleprompter Adjustments fullscreen settings Your Remote Director …" at bounding box center [1005, 271] width 429 height 542
click at [1119, 44] on span "Adjustments" at bounding box center [1131, 48] width 71 height 13
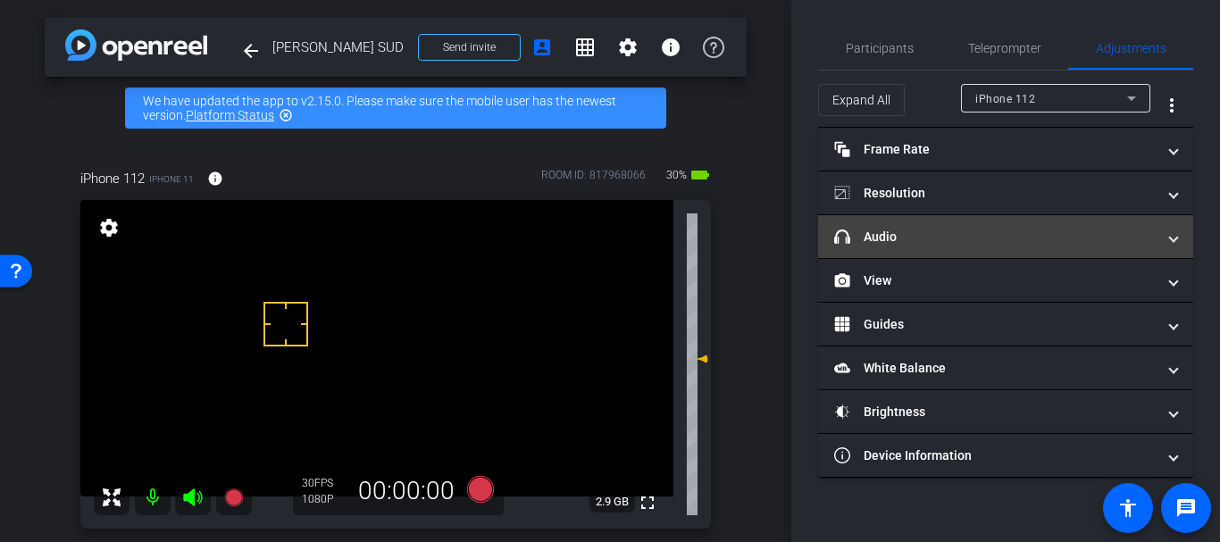
click at [889, 221] on mat-expansion-panel-header "headphone icon Audio" at bounding box center [1005, 236] width 375 height 43
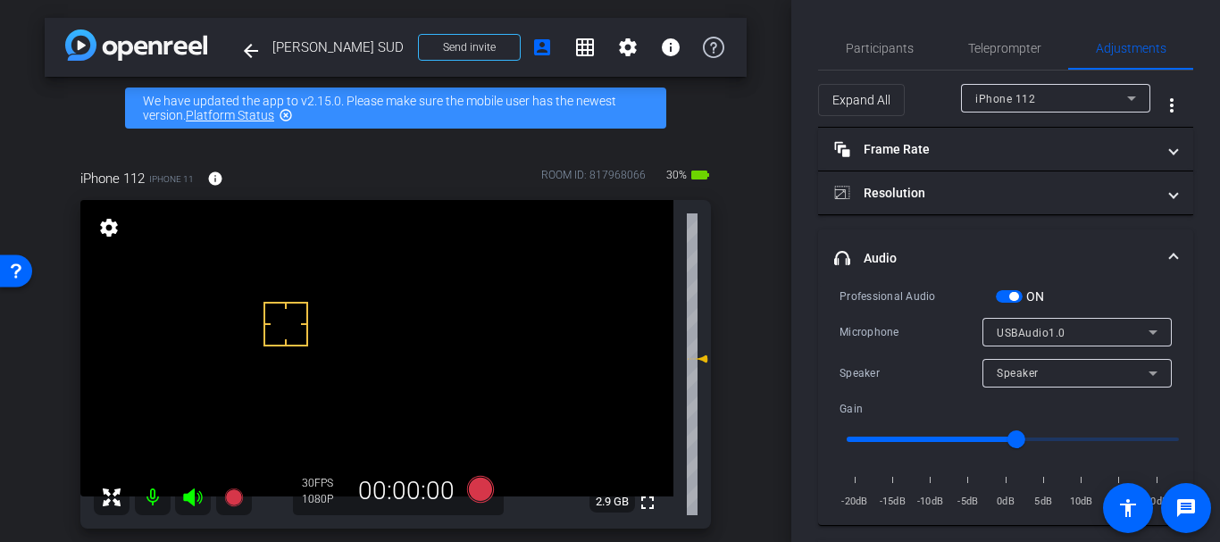
click at [1014, 299] on span "button" at bounding box center [1013, 296] width 9 height 9
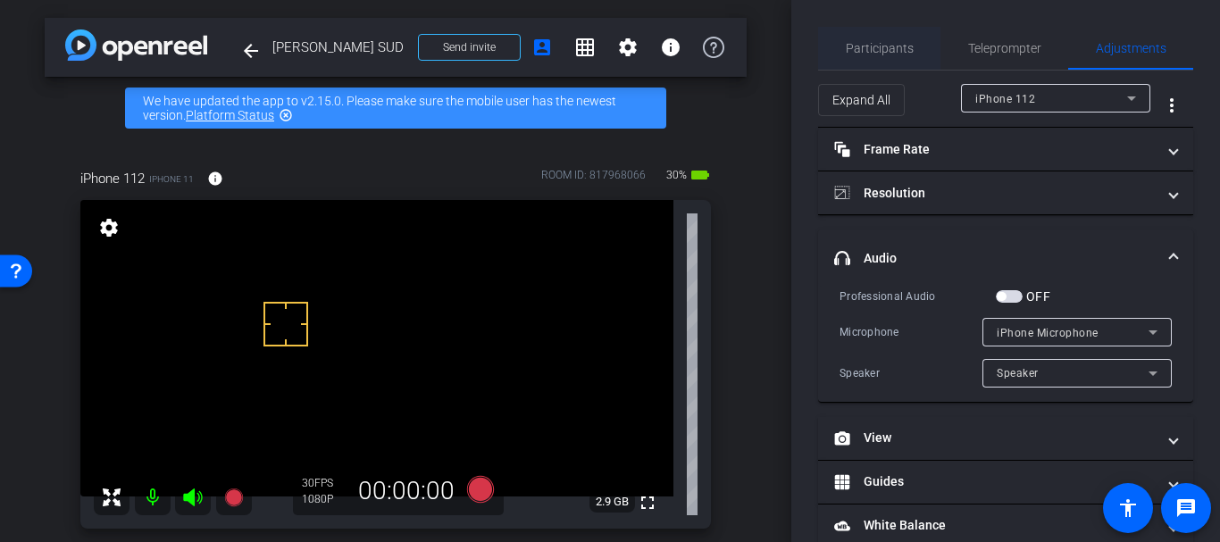
click at [846, 35] on span "Participants" at bounding box center [880, 48] width 68 height 43
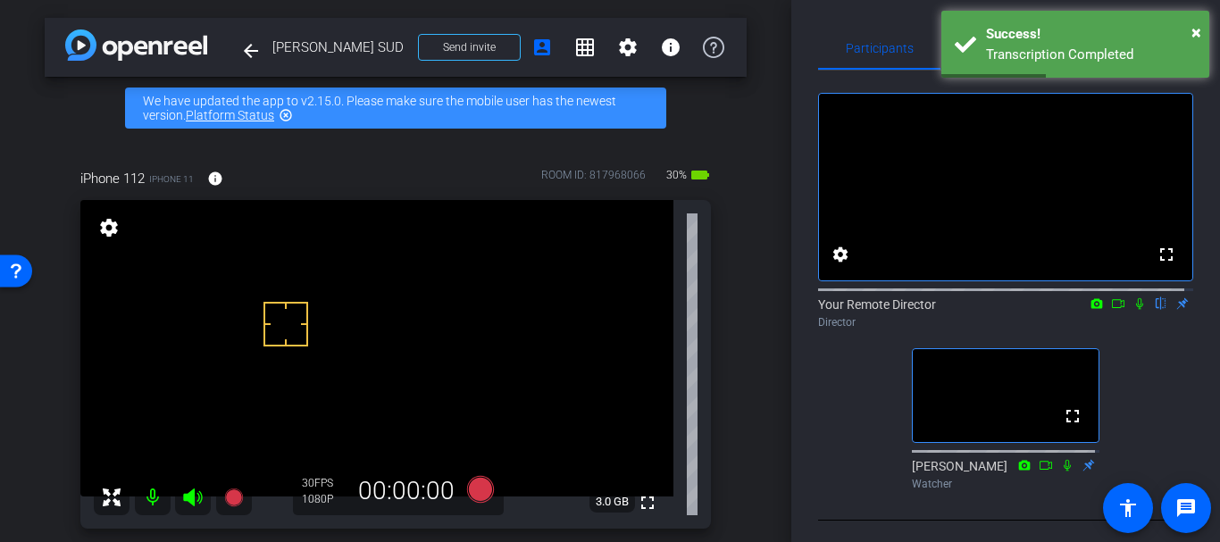
click at [778, 413] on div "arrow_back [PERSON_NAME] SUD Back to project Send invite account_box grid_on se…" at bounding box center [395, 271] width 791 height 542
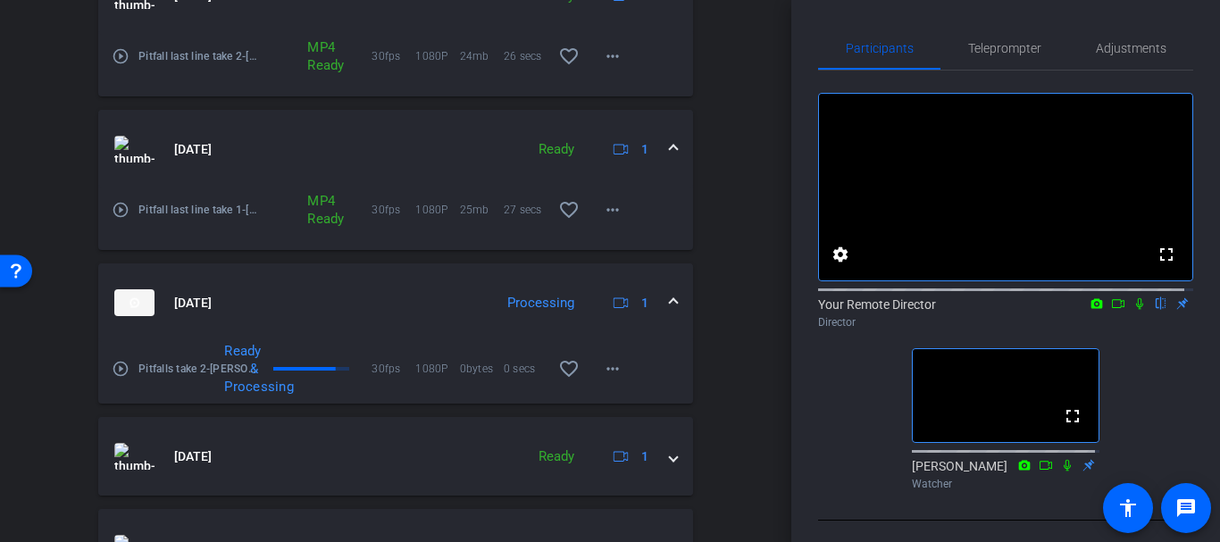
scroll to position [877, 0]
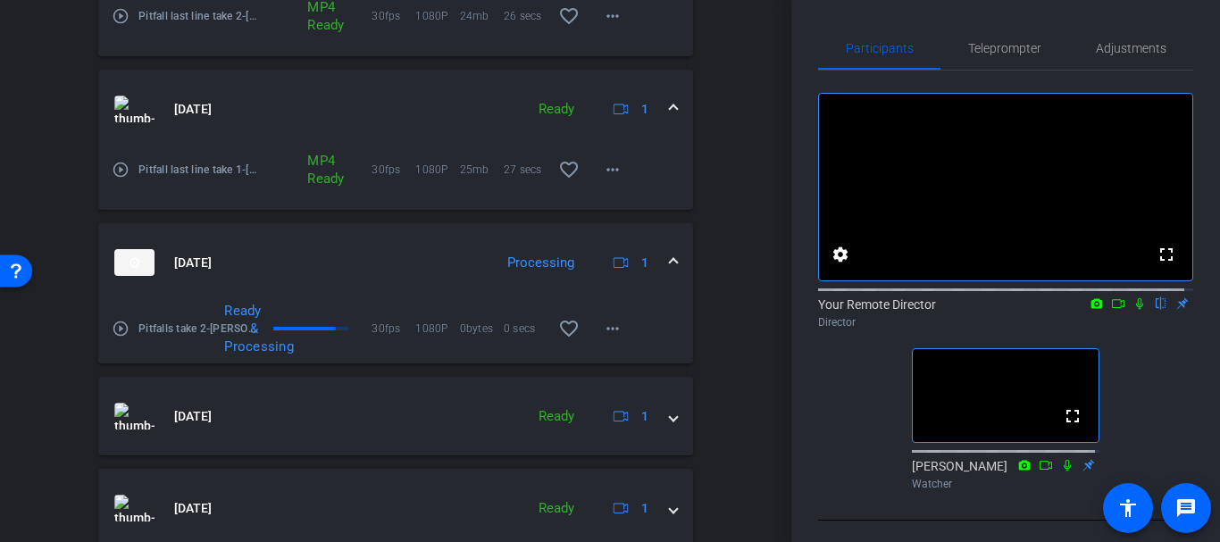
click at [119, 334] on mat-icon "play_circle_outline" at bounding box center [121, 329] width 18 height 18
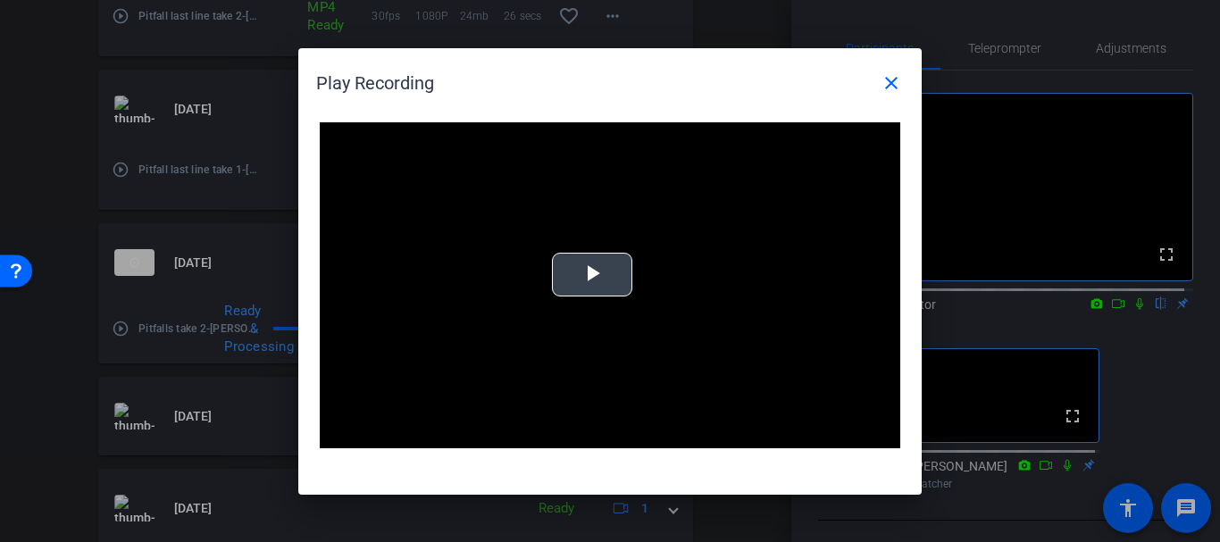
click at [591, 271] on div "Video Player is loading. Play Video Play Mute Current Time 0:00 / Duration 3:13…" at bounding box center [610, 285] width 580 height 327
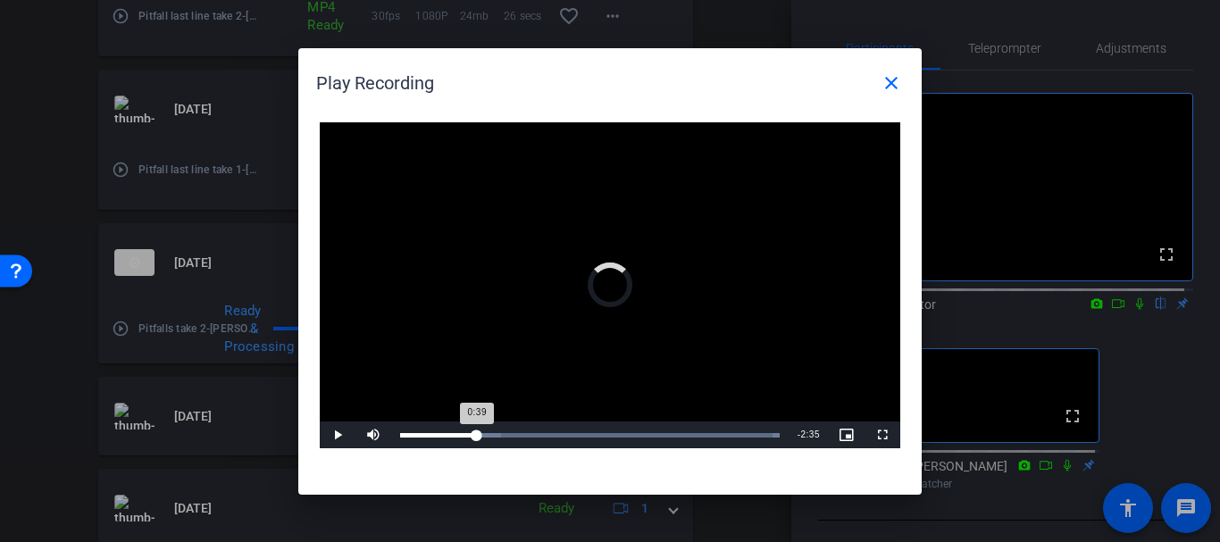
click at [476, 442] on div "Loaded : 100.00% 0:39 0:39" at bounding box center [589, 435] width 397 height 27
click at [527, 435] on div "1:04" at bounding box center [527, 435] width 1 height 4
click at [562, 426] on div "Loaded : 100.00% 1:22 1:05" at bounding box center [589, 435] width 397 height 27
click at [611, 423] on div "Loaded : 100.00% 1:46 1:22" at bounding box center [589, 435] width 397 height 27
click at [639, 424] on div "Loaded : 100.00% 2:01 1:48" at bounding box center [589, 435] width 397 height 27
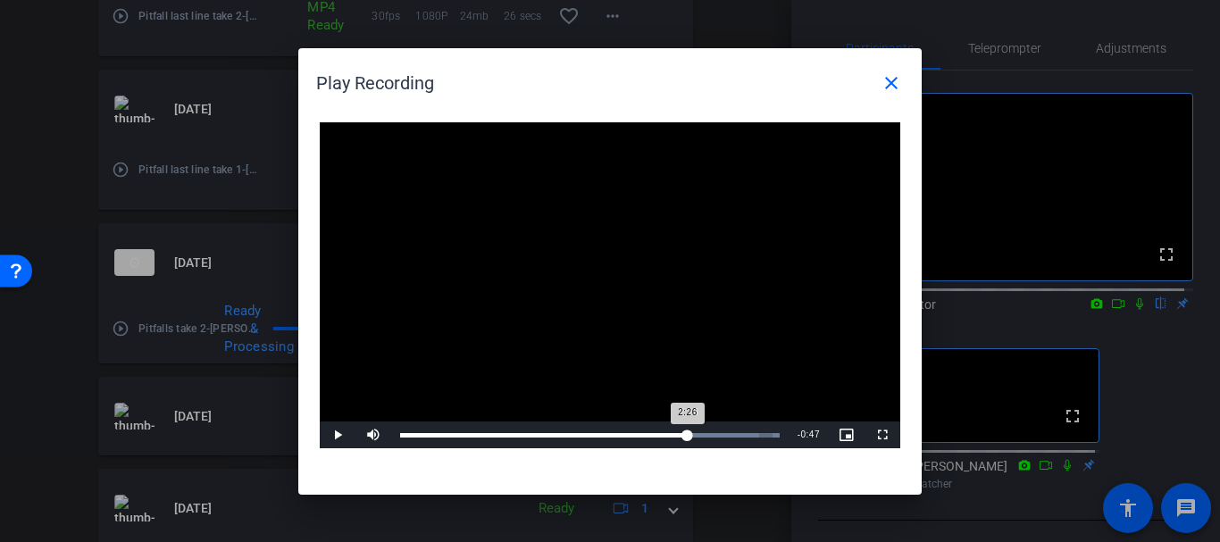
click at [688, 430] on div "Loaded : 100.00% 2:26 2:26" at bounding box center [589, 435] width 397 height 27
click at [719, 431] on div "Loaded : 100.00% 2:42 2:27" at bounding box center [589, 435] width 397 height 27
click at [697, 429] on div "Loaded : 100.00% 2:32 2:43" at bounding box center [589, 435] width 397 height 27
click at [532, 449] on div "Video Player is loading. Play Video Pause Mute Current Time 2:32 / Duration 3:1…" at bounding box center [609, 280] width 623 height 353
click at [539, 438] on div "Loaded : 100.00% 1:11 2:33" at bounding box center [589, 435] width 397 height 27
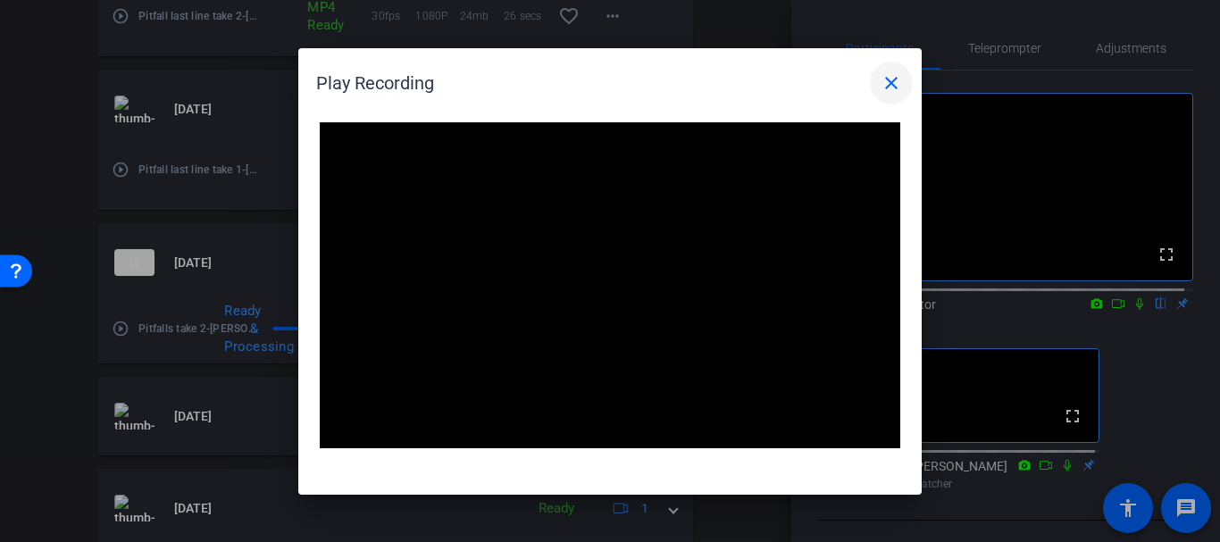
click at [891, 99] on span at bounding box center [891, 83] width 43 height 43
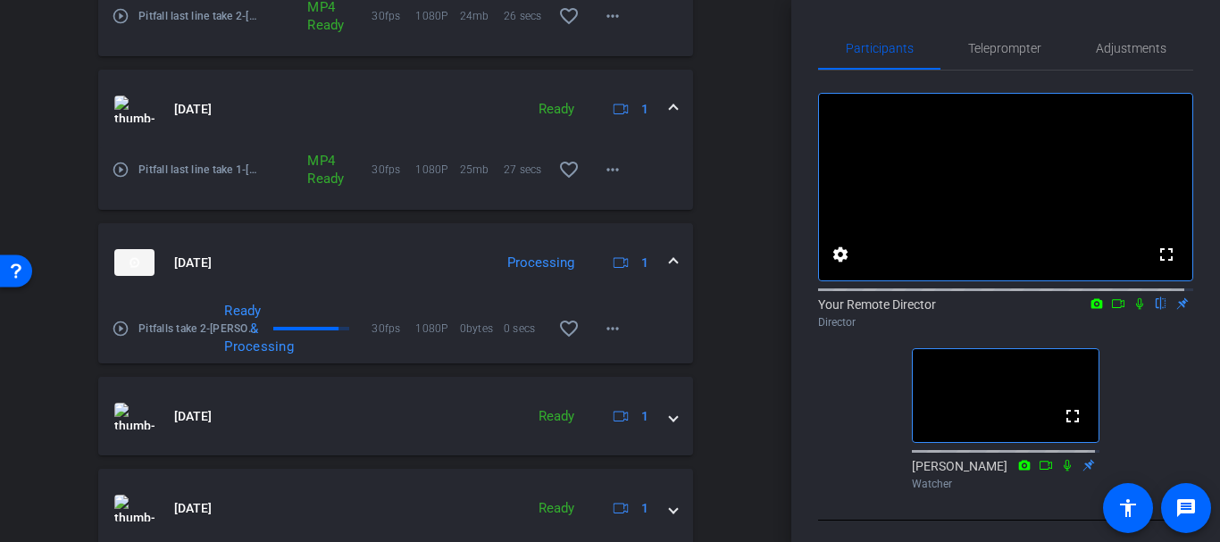
click at [759, 362] on div "arrow_back [PERSON_NAME] SUD Back to project Send invite account_box grid_on se…" at bounding box center [395, 271] width 791 height 542
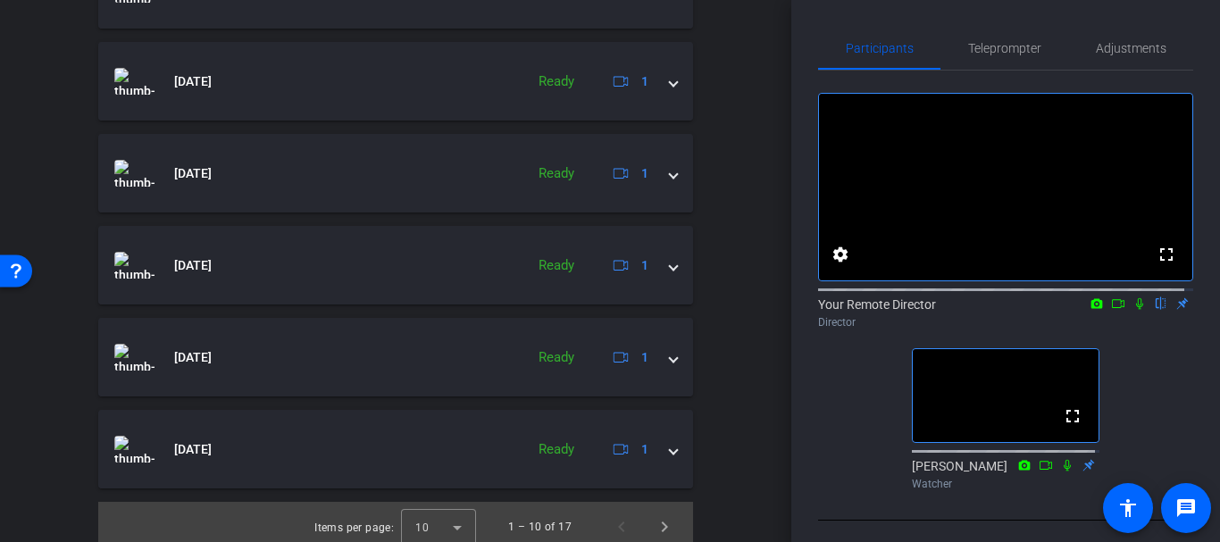
scroll to position [1314, 0]
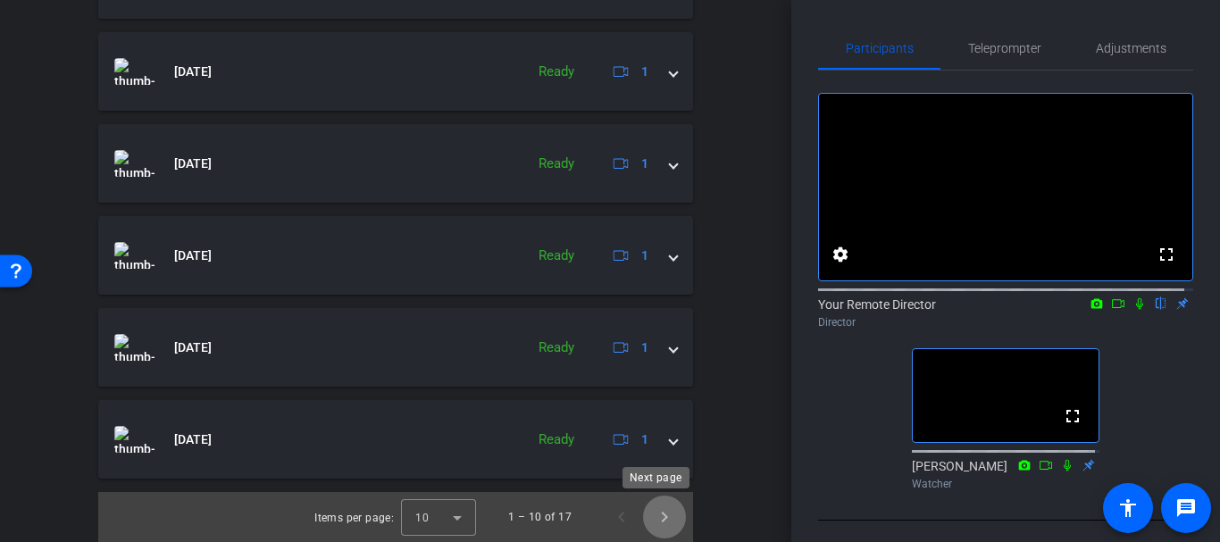
click at [653, 530] on span "Next page" at bounding box center [664, 517] width 43 height 43
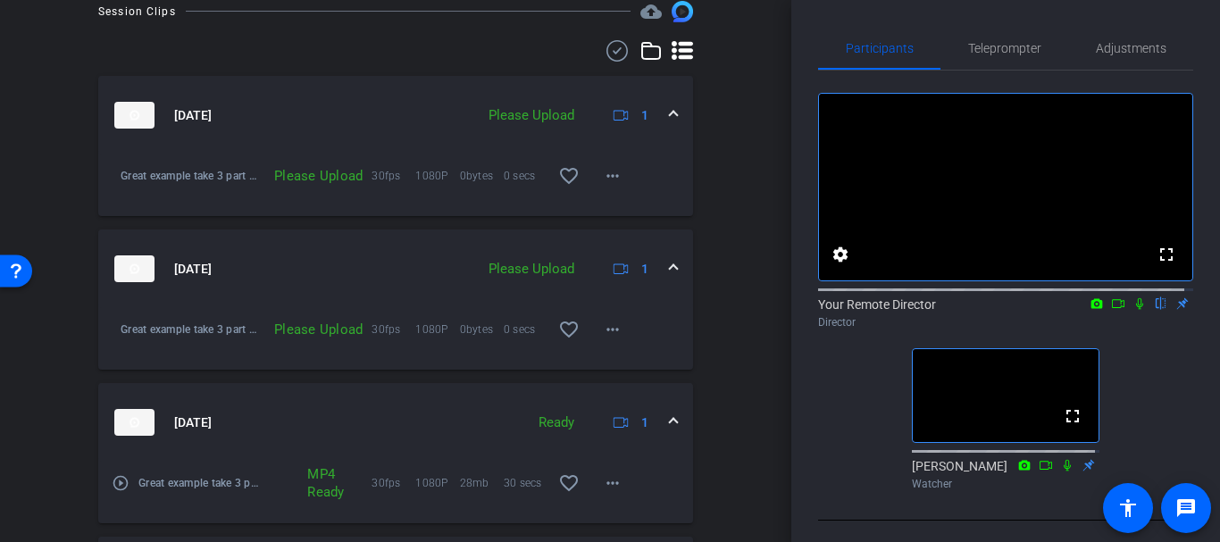
scroll to position [1038, 0]
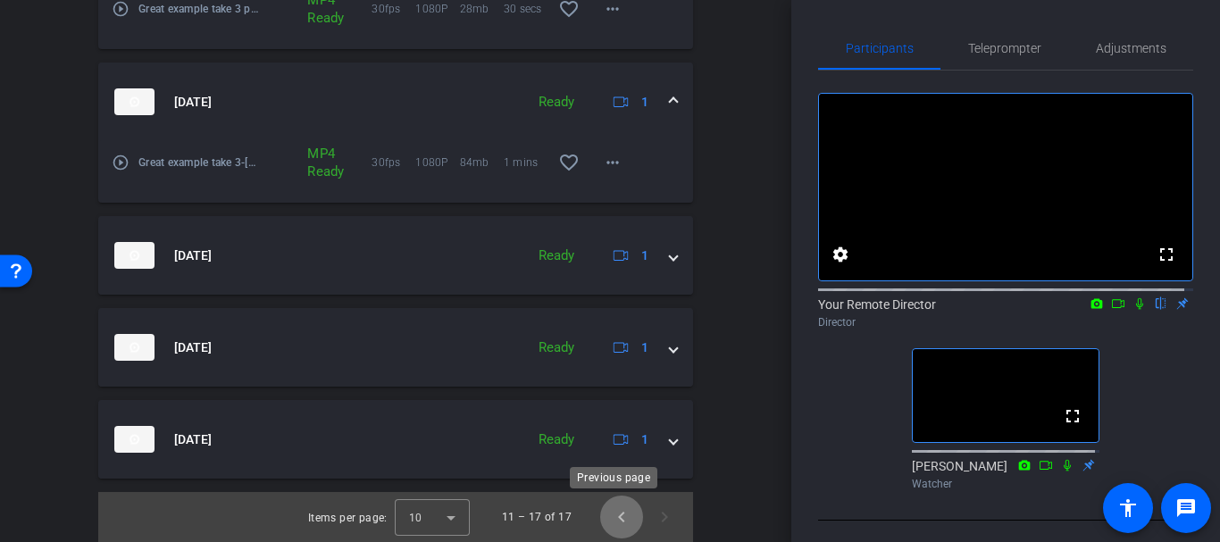
click at [606, 525] on span "Previous page" at bounding box center [621, 517] width 43 height 43
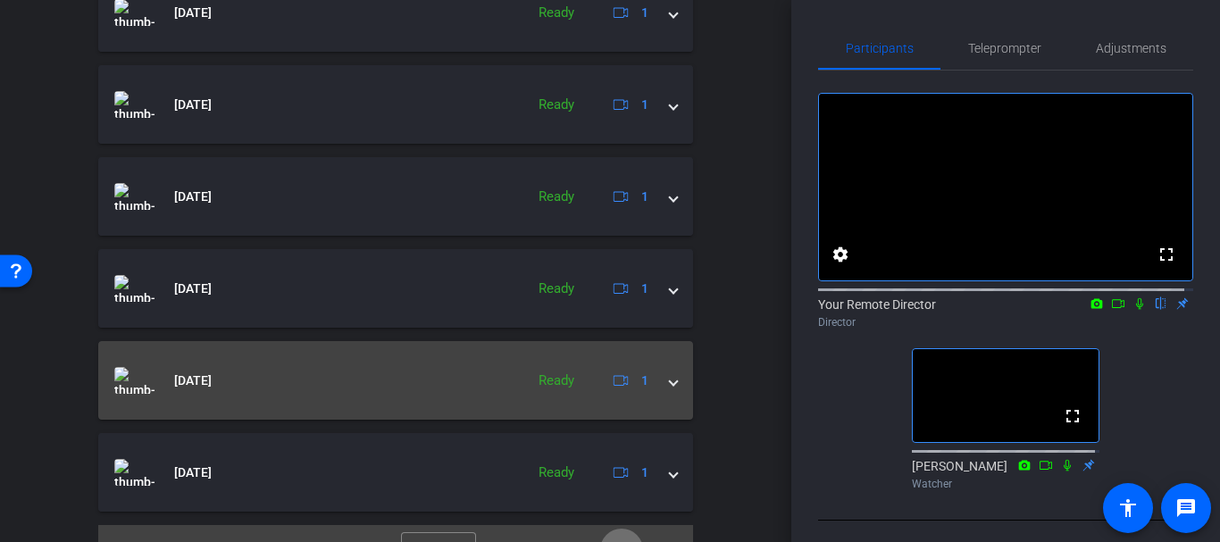
scroll to position [1314, 0]
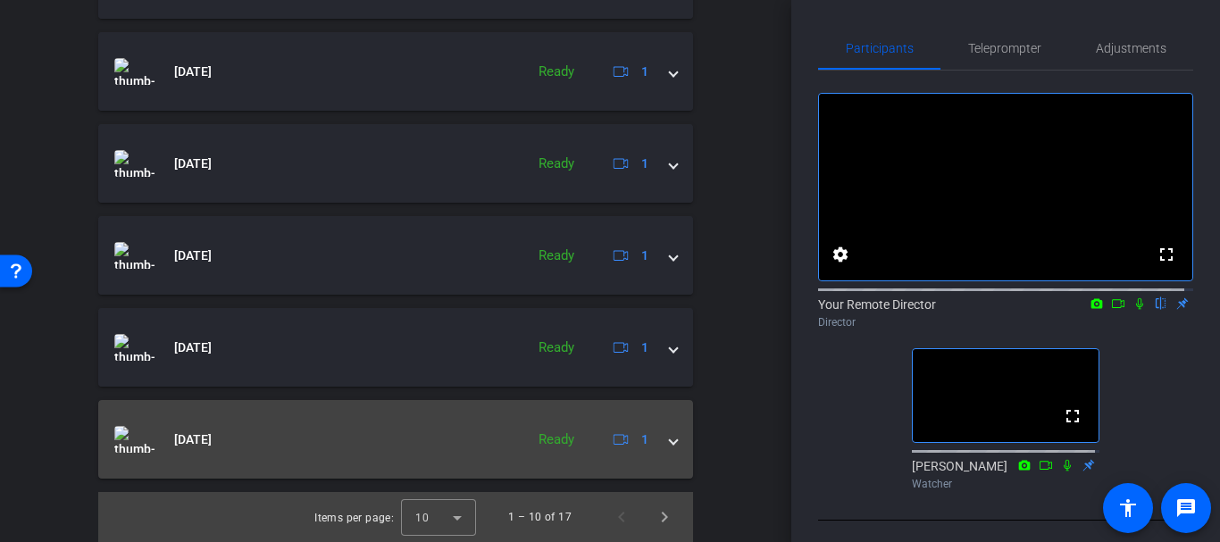
click at [504, 430] on mat-panel-title "[DATE]" at bounding box center [314, 439] width 401 height 27
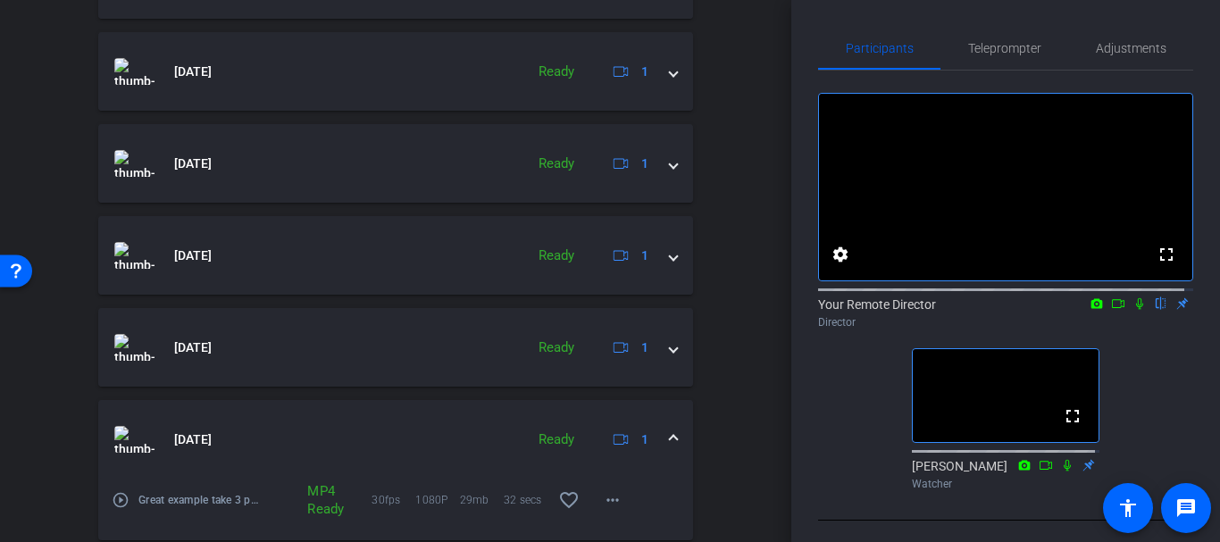
click at [504, 430] on mat-panel-title "[DATE]" at bounding box center [314, 439] width 401 height 27
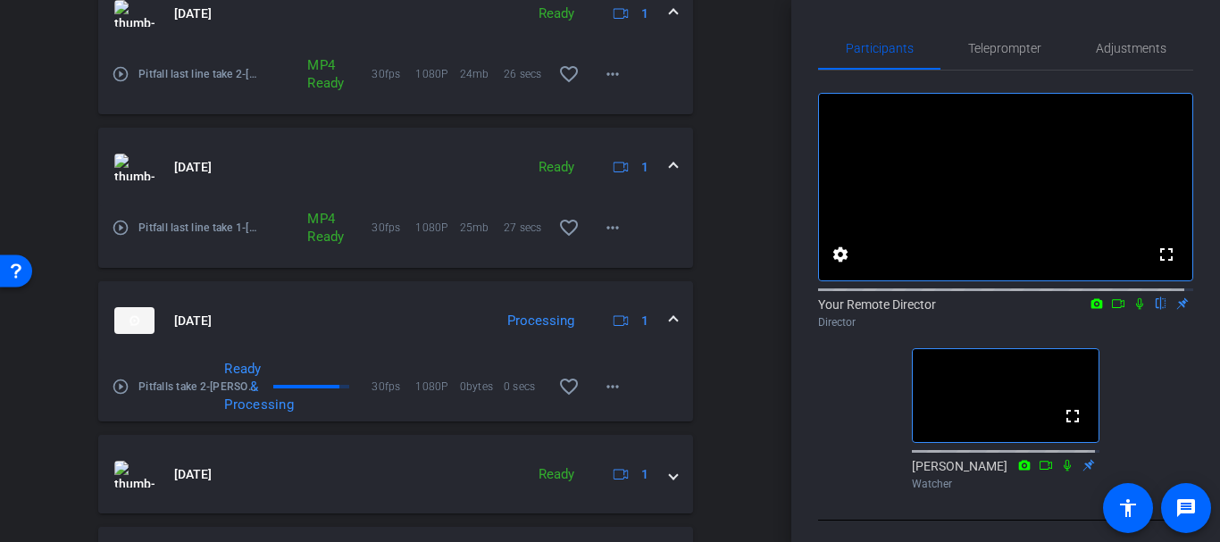
scroll to position [365, 0]
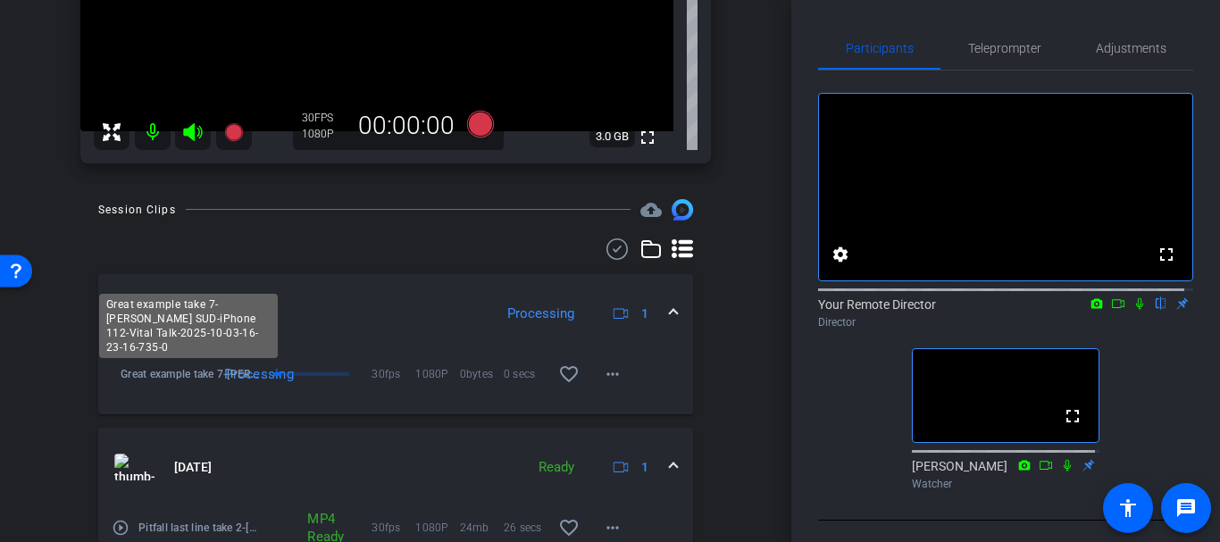
click at [209, 346] on div "Great example take 7-[PERSON_NAME] SUD-iPhone 112-Vital Talk-2025-10-03-16-23-1…" at bounding box center [188, 326] width 179 height 64
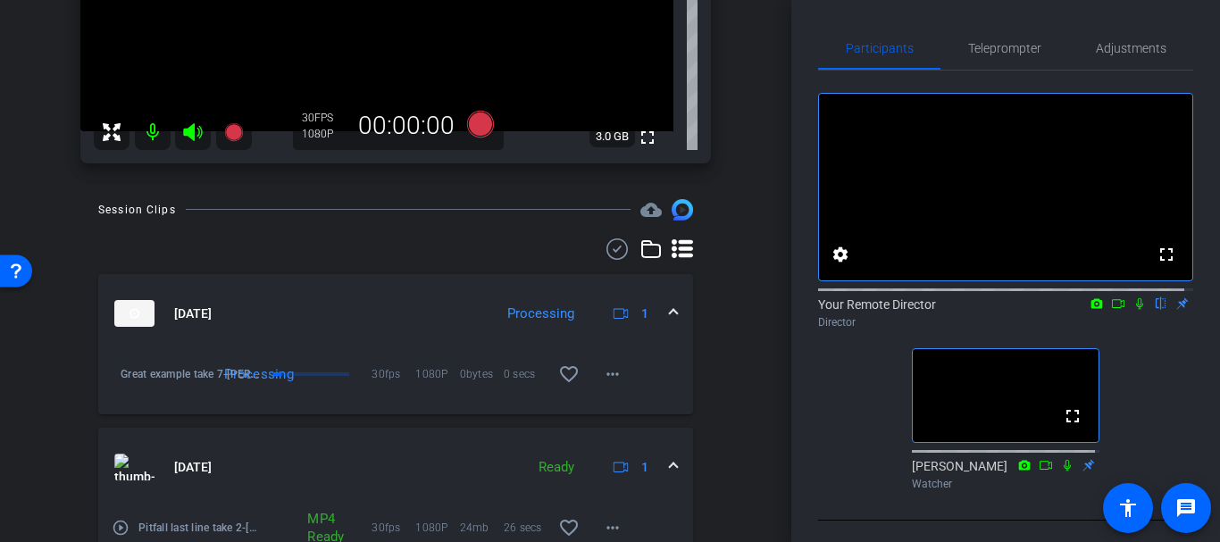
click at [747, 242] on div "arrow_back [PERSON_NAME] SUD Back to project Send invite account_box grid_on se…" at bounding box center [395, 271] width 791 height 542
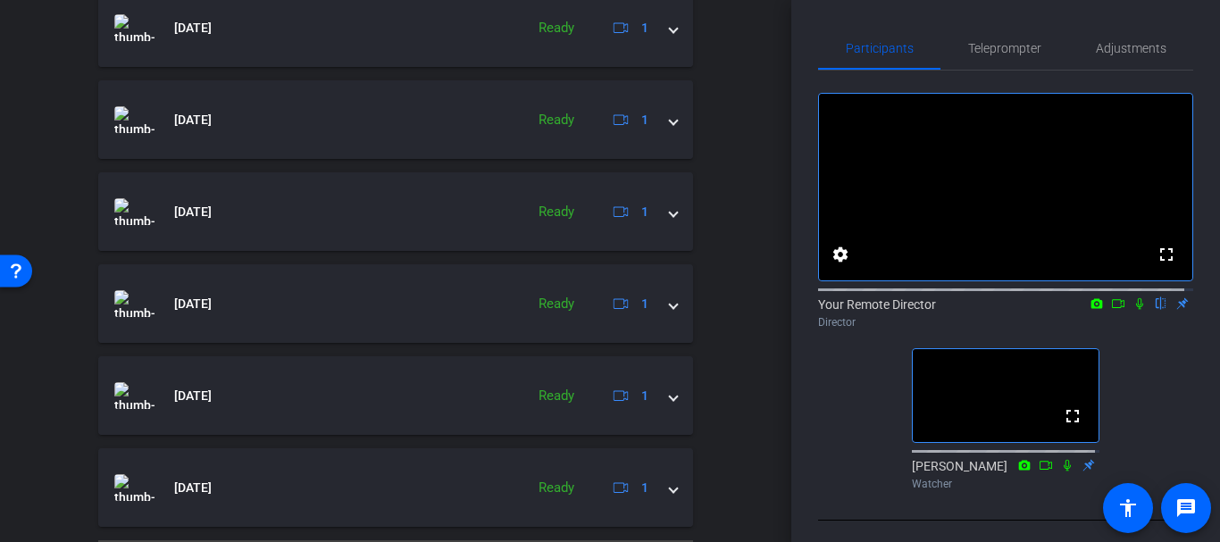
scroll to position [1314, 0]
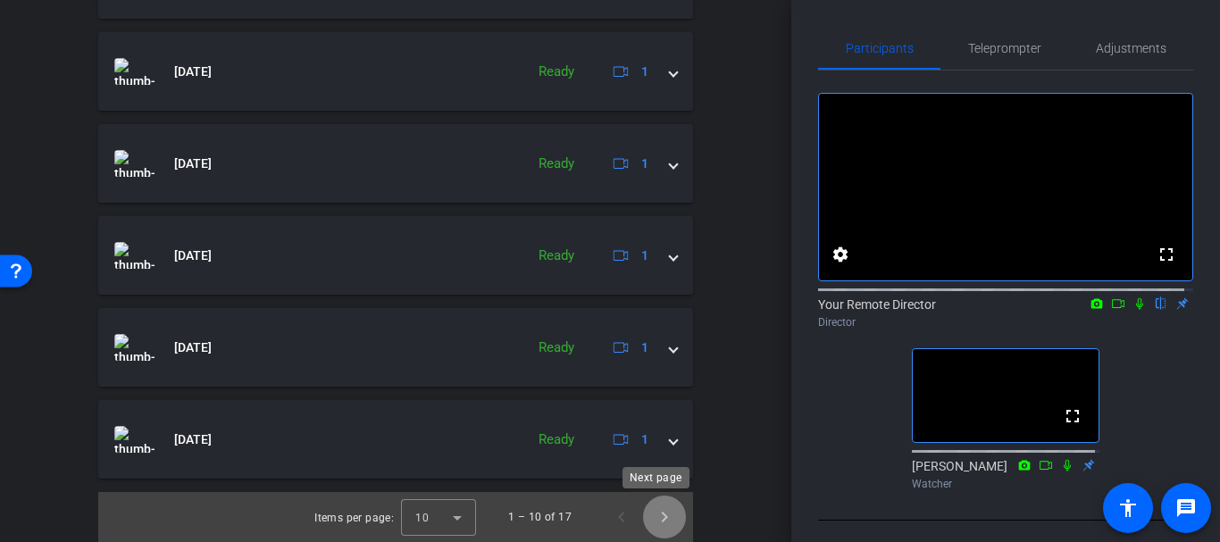
click at [658, 511] on span "Next page" at bounding box center [664, 517] width 43 height 43
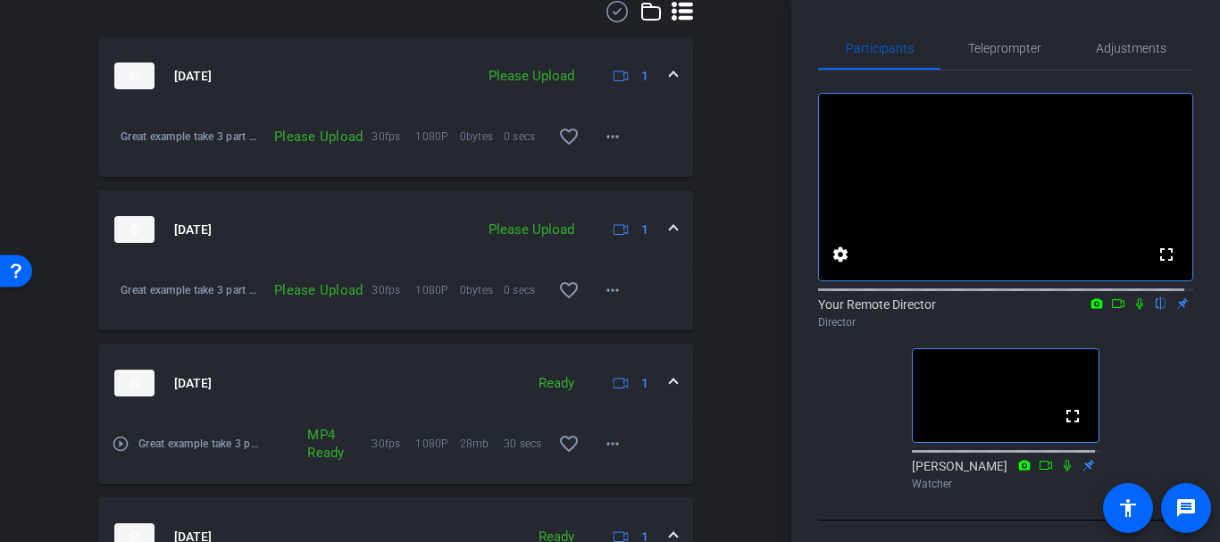
scroll to position [1038, 0]
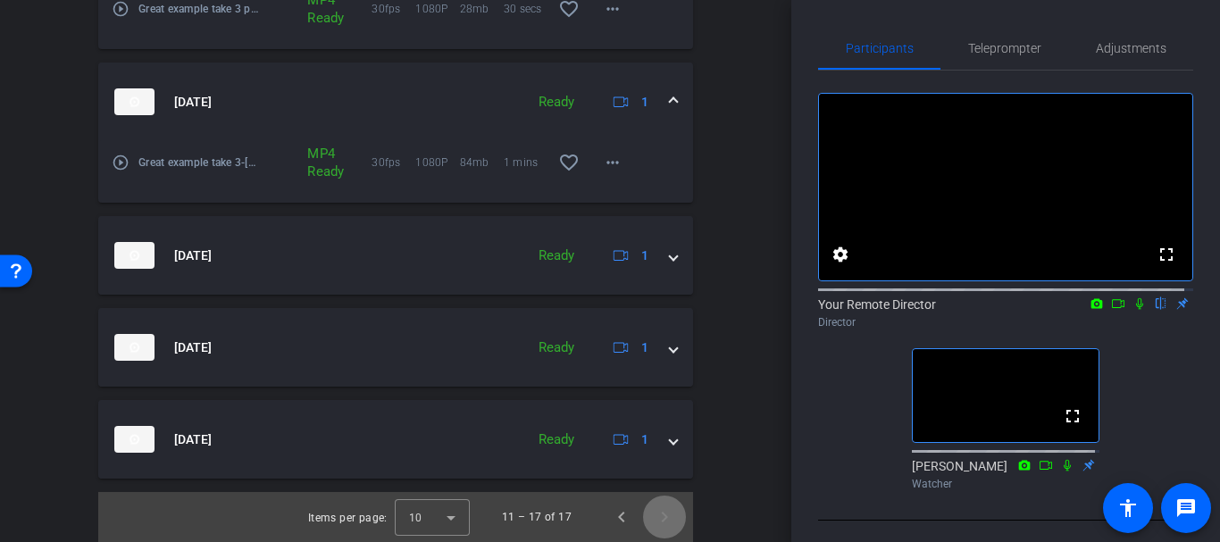
click at [658, 511] on span "Next page" at bounding box center [664, 517] width 43 height 43
click at [609, 511] on span "Previous page" at bounding box center [621, 517] width 43 height 43
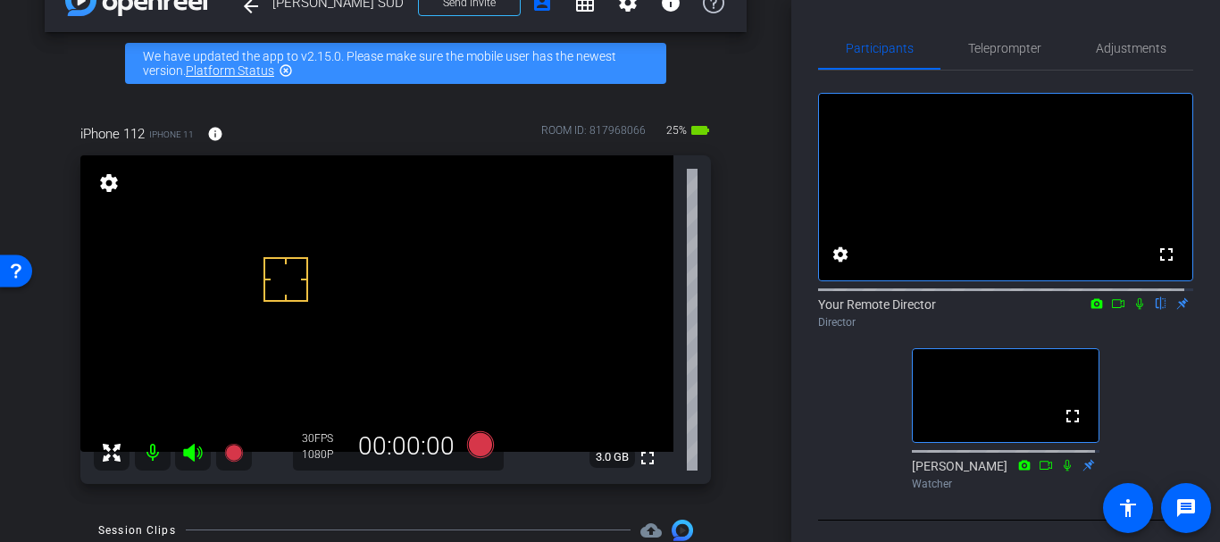
scroll to position [0, 0]
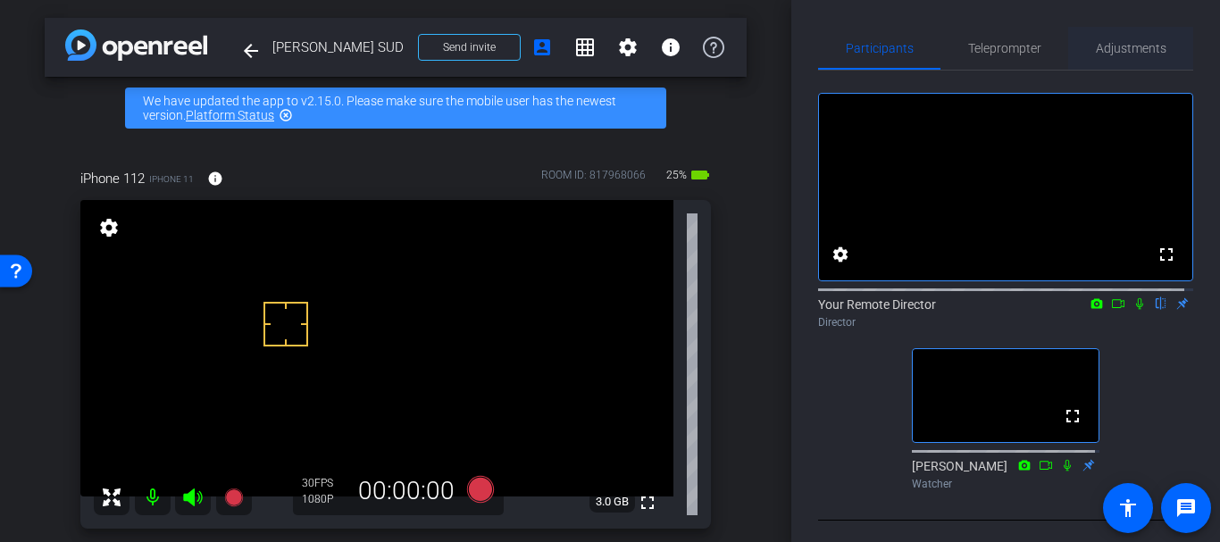
click at [1139, 48] on span "Adjustments" at bounding box center [1131, 48] width 71 height 13
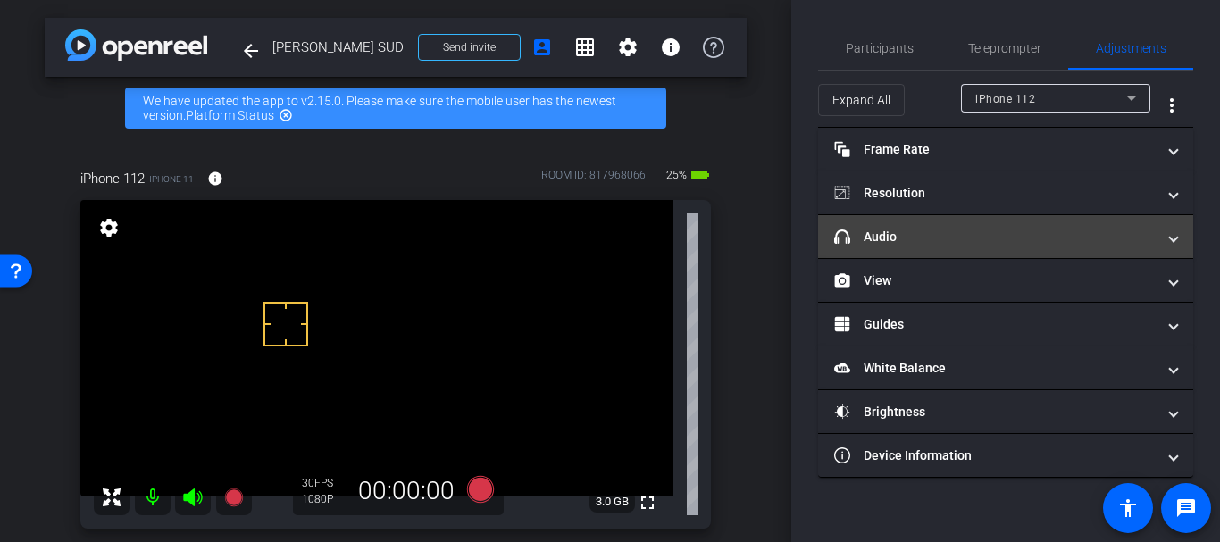
click at [912, 234] on mat-panel-title "headphone icon Audio" at bounding box center [994, 237] width 321 height 19
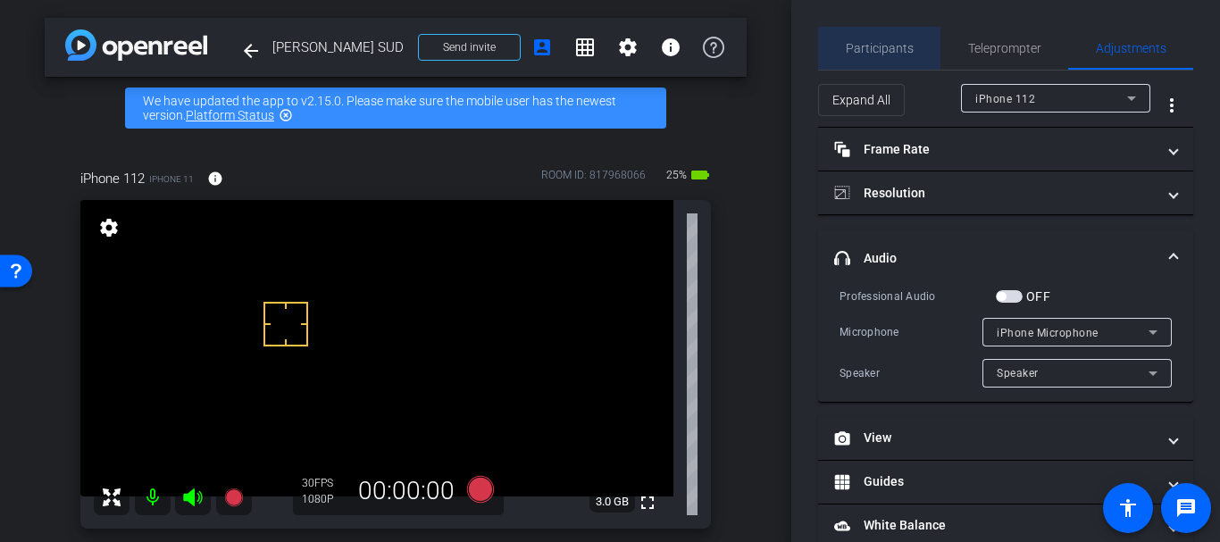
click at [897, 57] on span "Participants" at bounding box center [880, 48] width 68 height 43
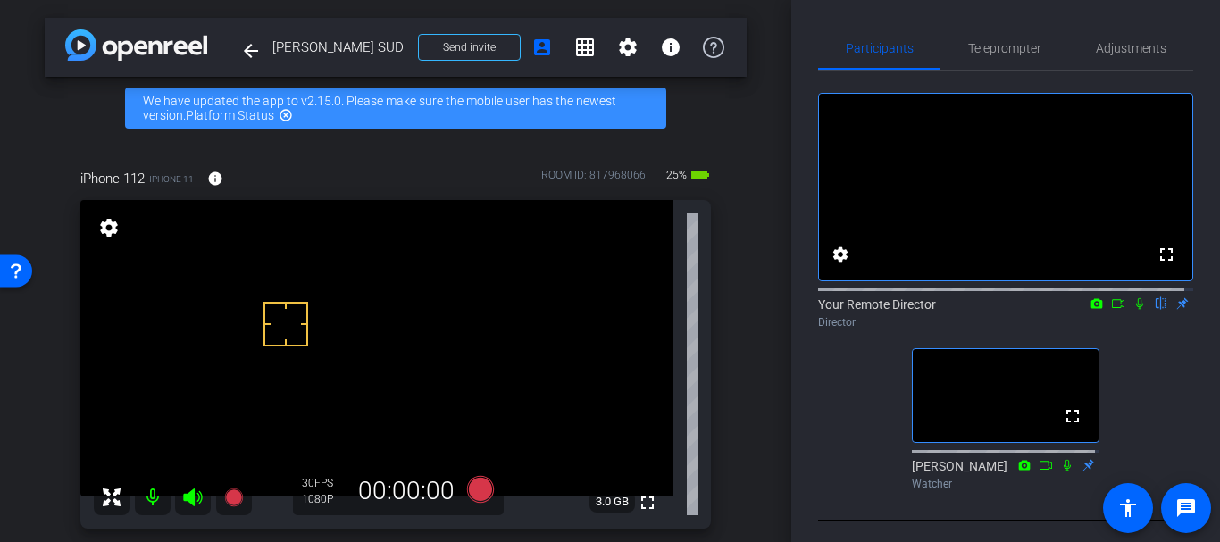
click at [728, 257] on div "iPhone 112 iPhone 11 info ROOM ID: 817968066 25% battery_std fullscreen setting…" at bounding box center [396, 342] width 702 height 407
click at [730, 256] on div "iPhone 112 iPhone 11 info ROOM ID: 817968066 25% battery_std fullscreen setting…" at bounding box center [396, 342] width 702 height 407
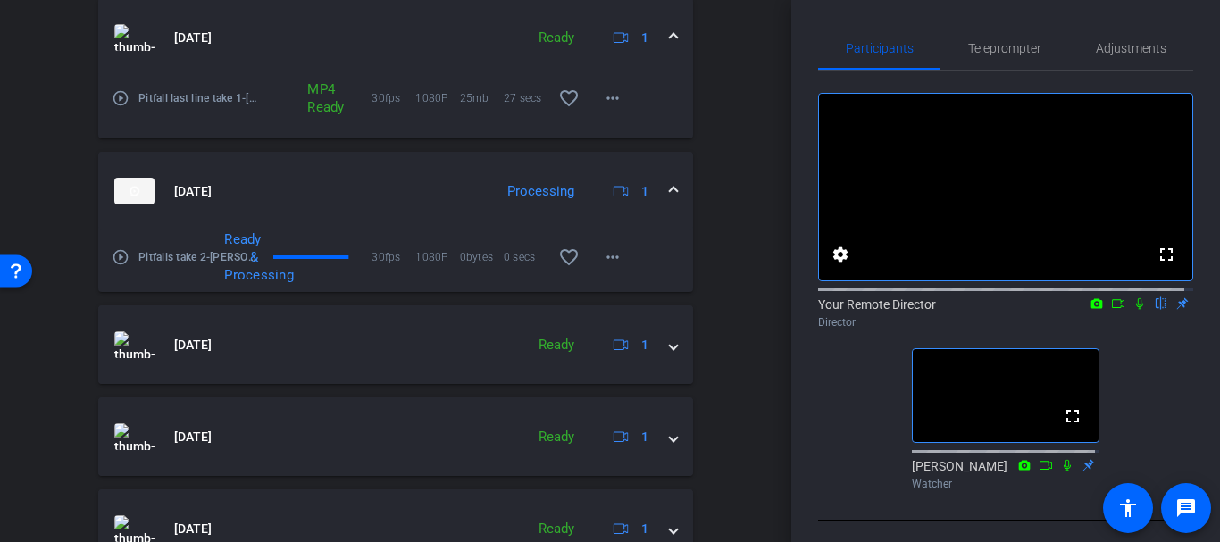
scroll to position [474, 0]
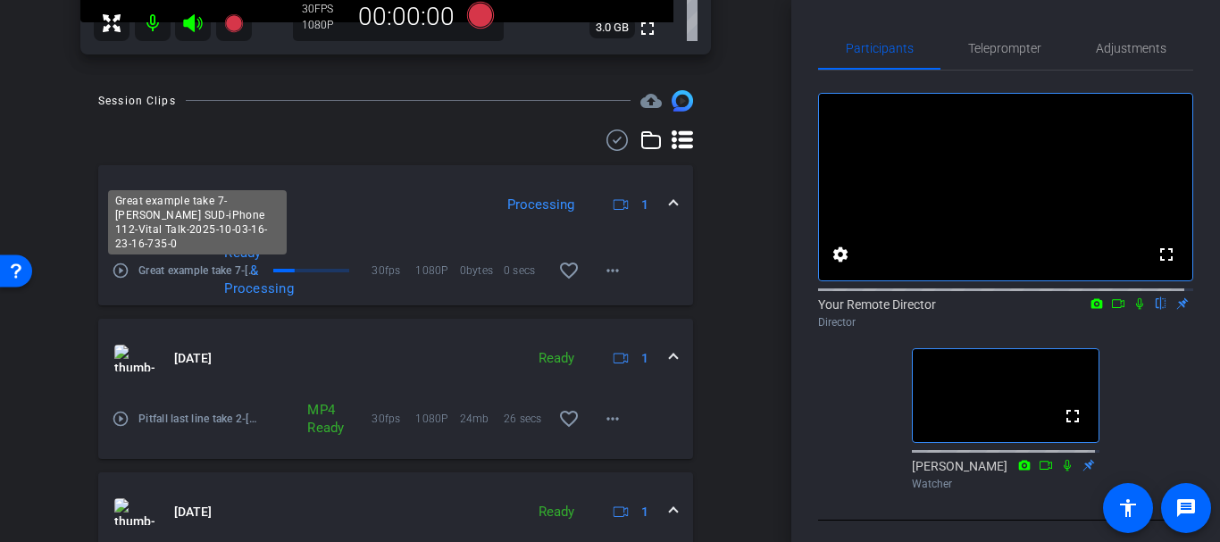
click at [155, 265] on span "Great example take 7-[PERSON_NAME] SUD-iPhone 112-Vital Talk-2025-10-03-16-23-1…" at bounding box center [198, 271] width 121 height 18
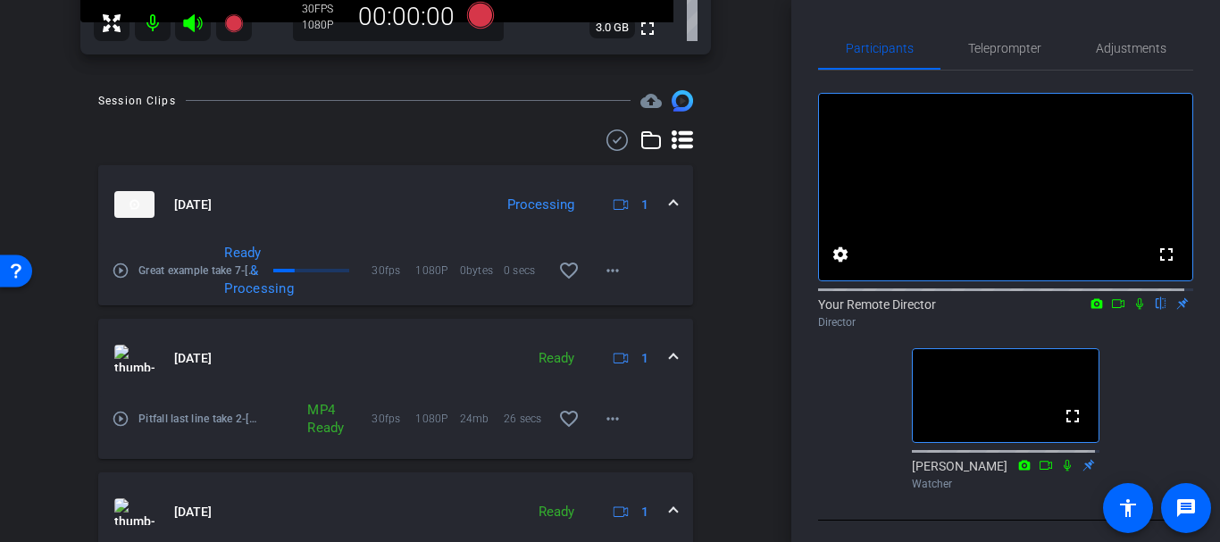
click at [123, 264] on mat-icon "play_circle_outline" at bounding box center [121, 271] width 18 height 18
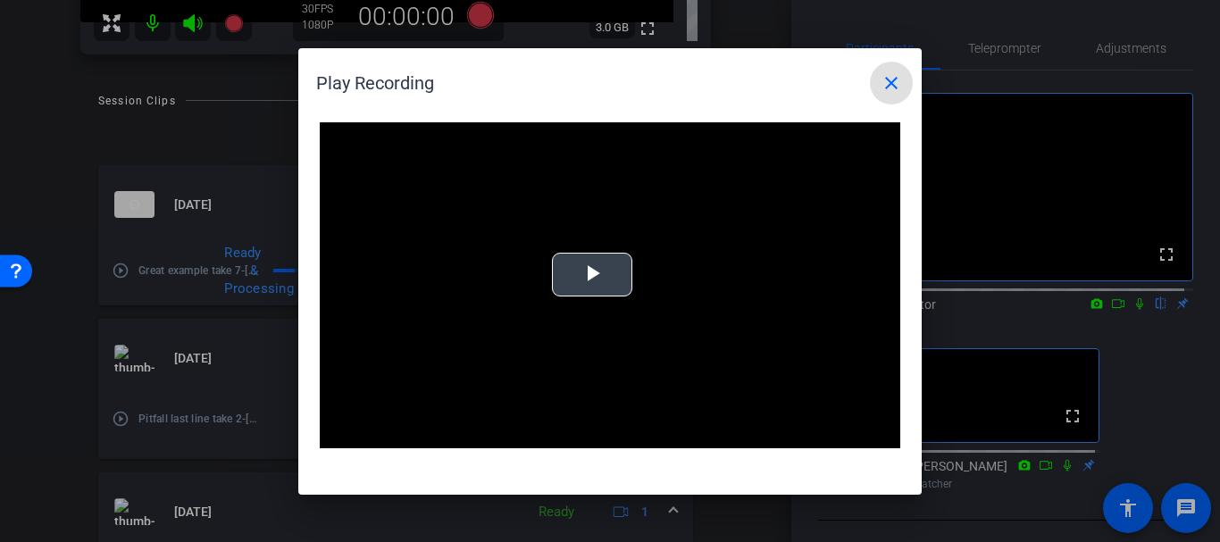
click at [548, 218] on video "Video Player" at bounding box center [610, 285] width 580 height 327
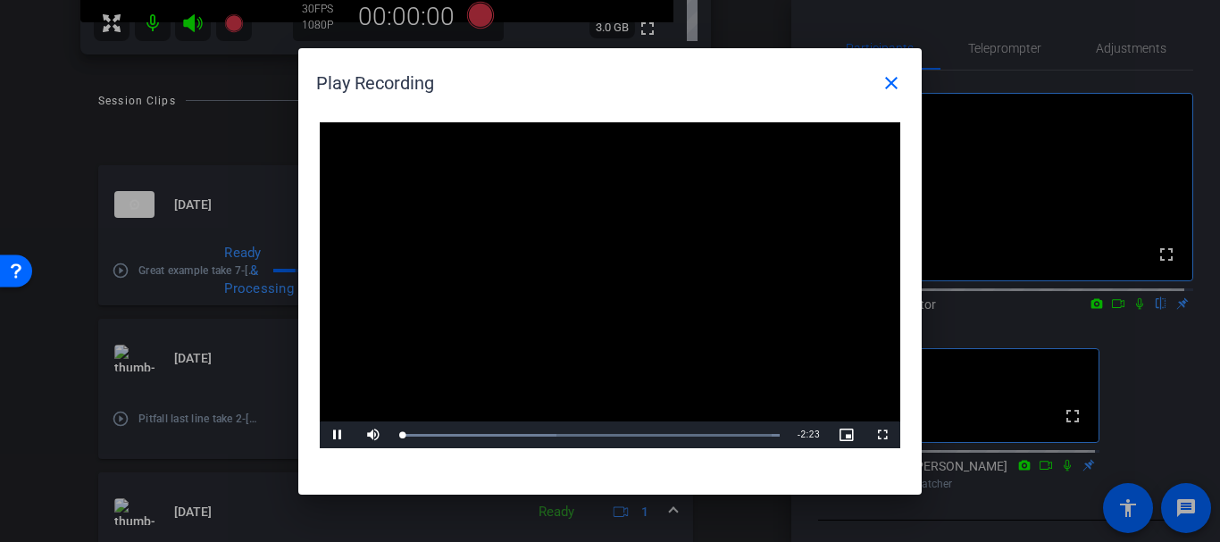
click at [463, 415] on video "Video Player" at bounding box center [610, 285] width 580 height 327
click at [454, 431] on div "Loaded : 100.00% 0:20 0:01" at bounding box center [589, 435] width 397 height 27
click at [564, 334] on video "Video Player" at bounding box center [610, 285] width 580 height 327
click at [561, 430] on div "Loaded : 100.00% 1:01 0:23" at bounding box center [589, 435] width 397 height 27
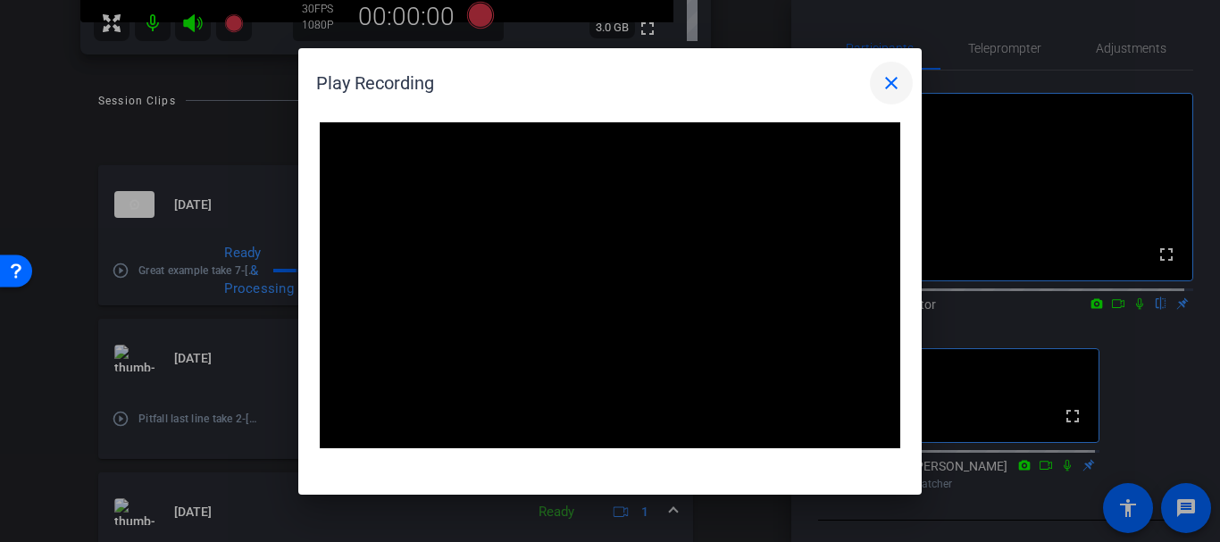
click at [876, 71] on span at bounding box center [891, 83] width 43 height 43
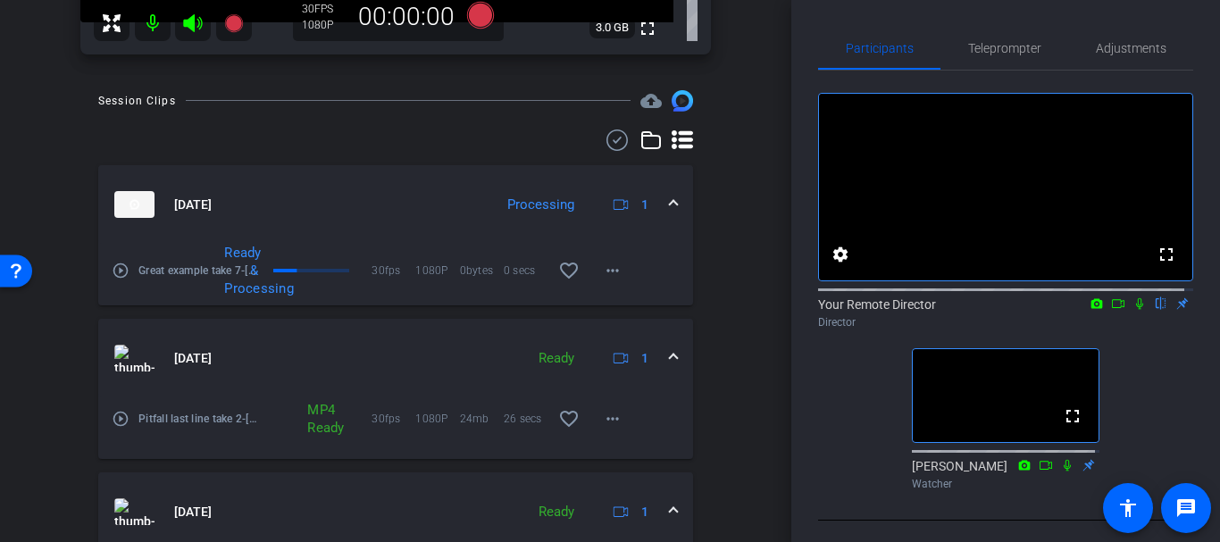
click at [755, 117] on div "arrow_back [PERSON_NAME] SUD Back to project Send invite account_box grid_on se…" at bounding box center [395, 271] width 791 height 542
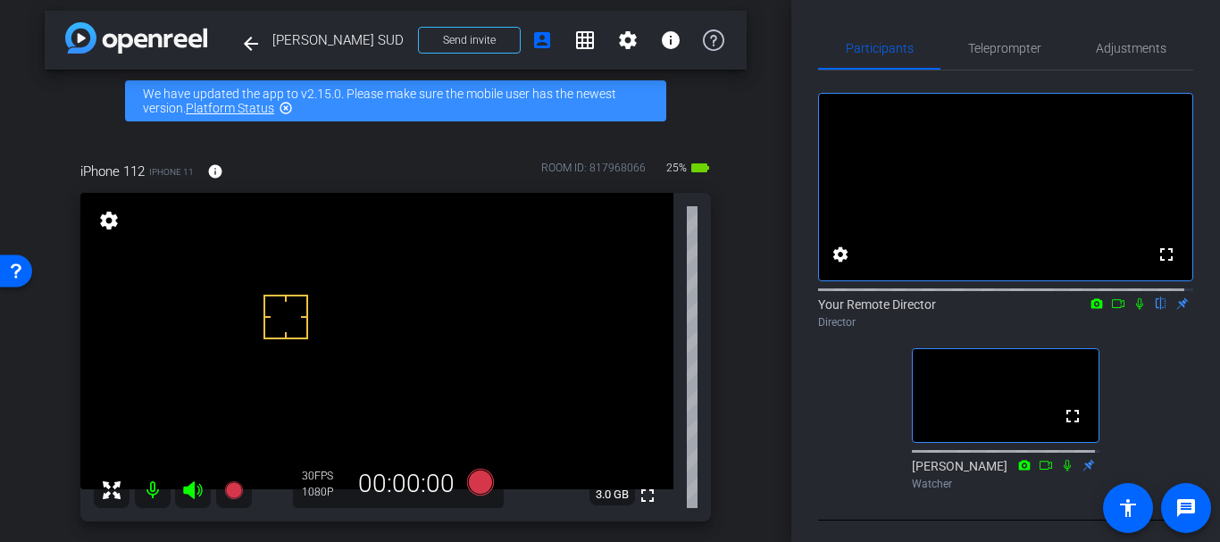
scroll to position [0, 0]
